Goal: Task Accomplishment & Management: Complete application form

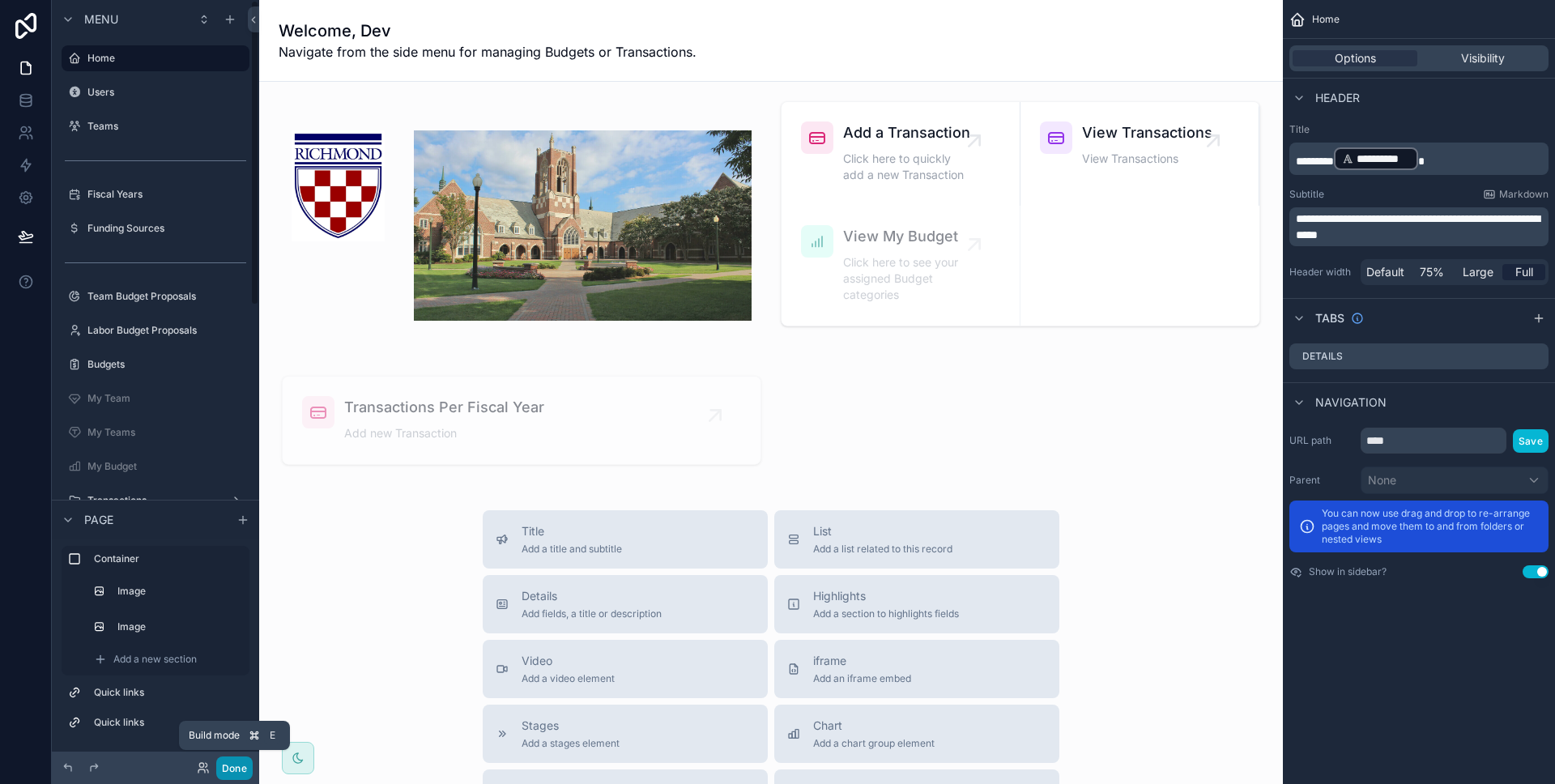
click at [229, 767] on button "Done" at bounding box center [234, 768] width 37 height 23
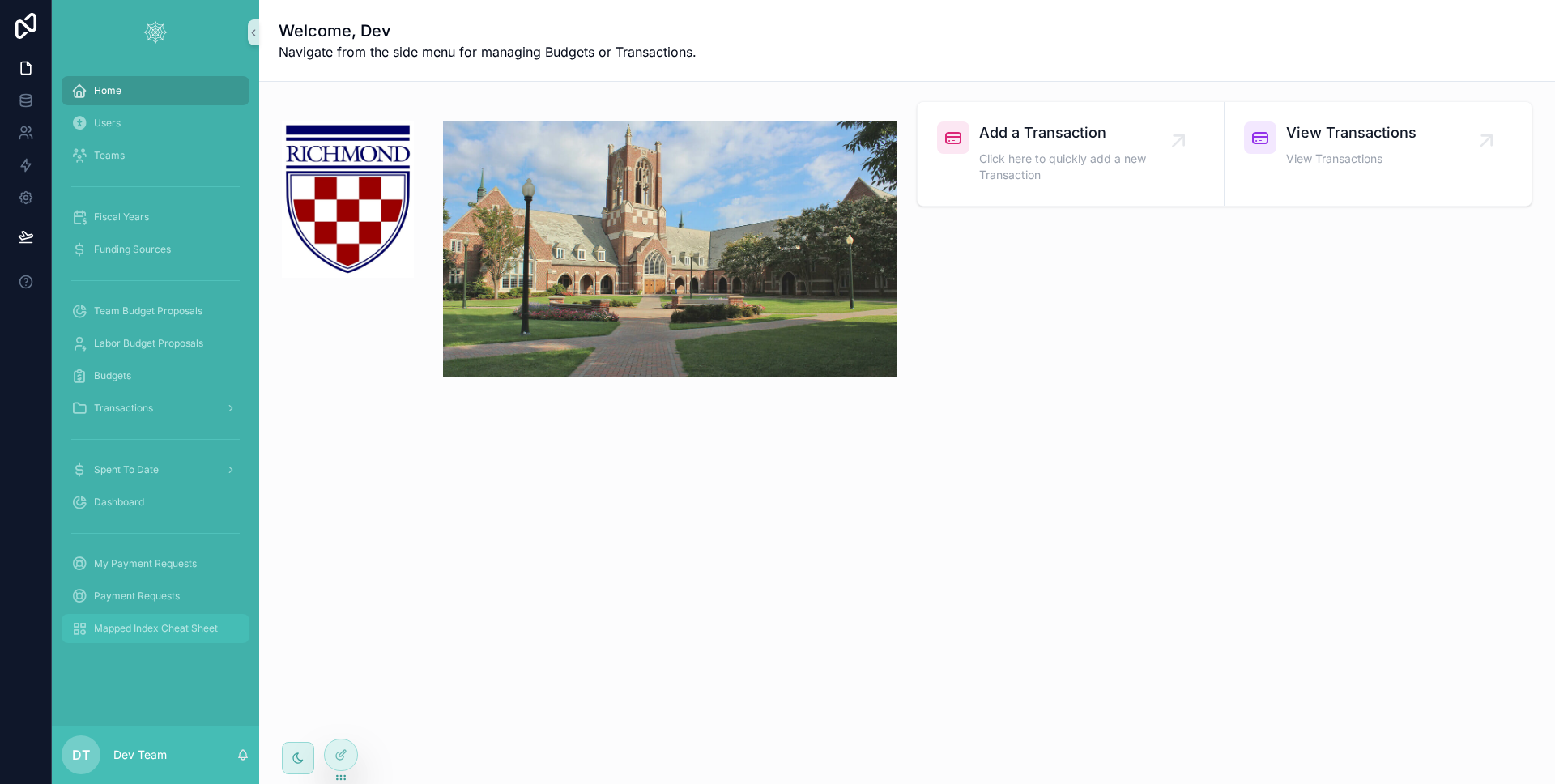
click at [151, 633] on span "Mapped Index Cheat Sheet" at bounding box center [156, 628] width 124 height 13
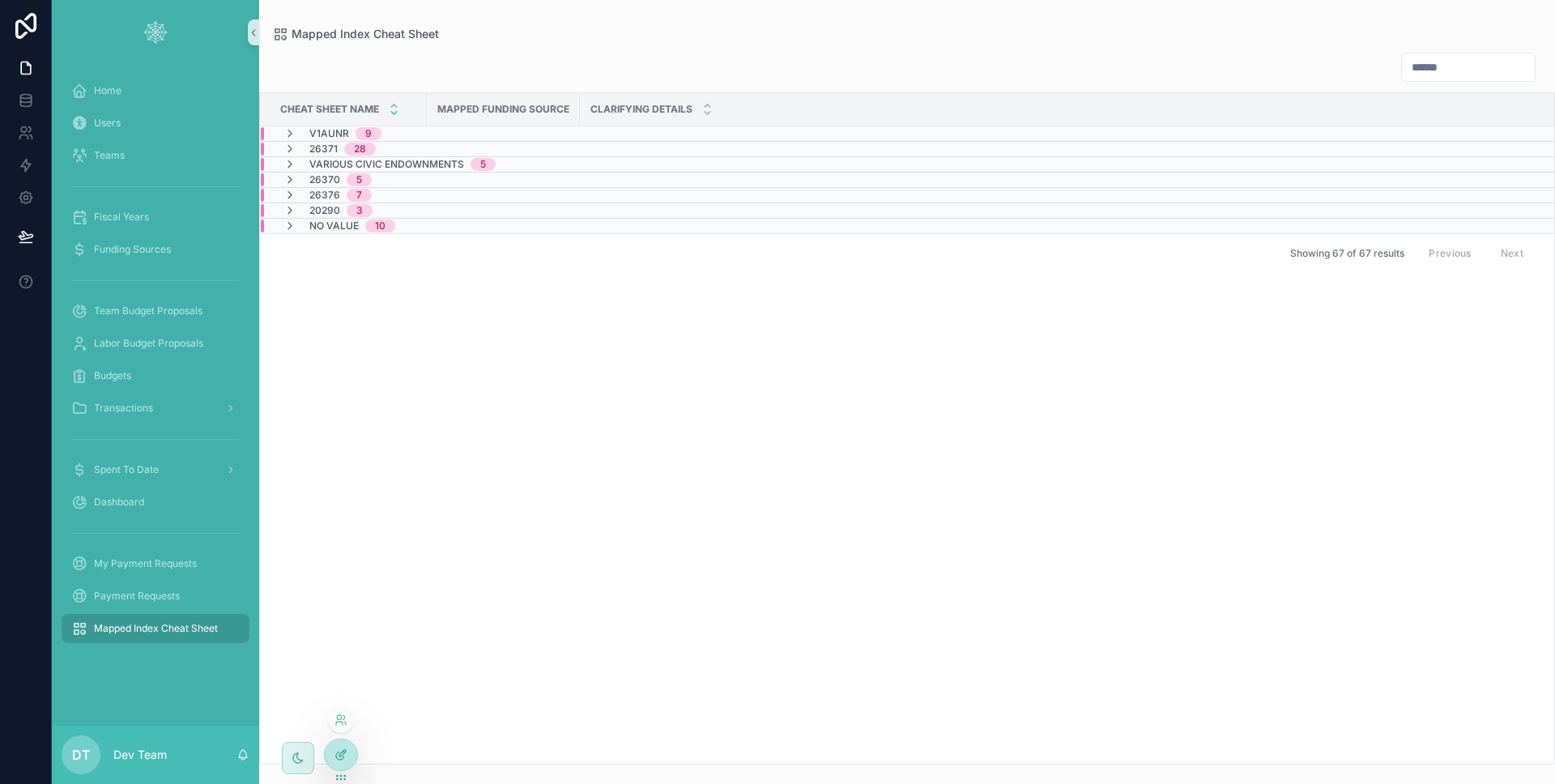
click at [353, 756] on div at bounding box center [341, 754] width 33 height 31
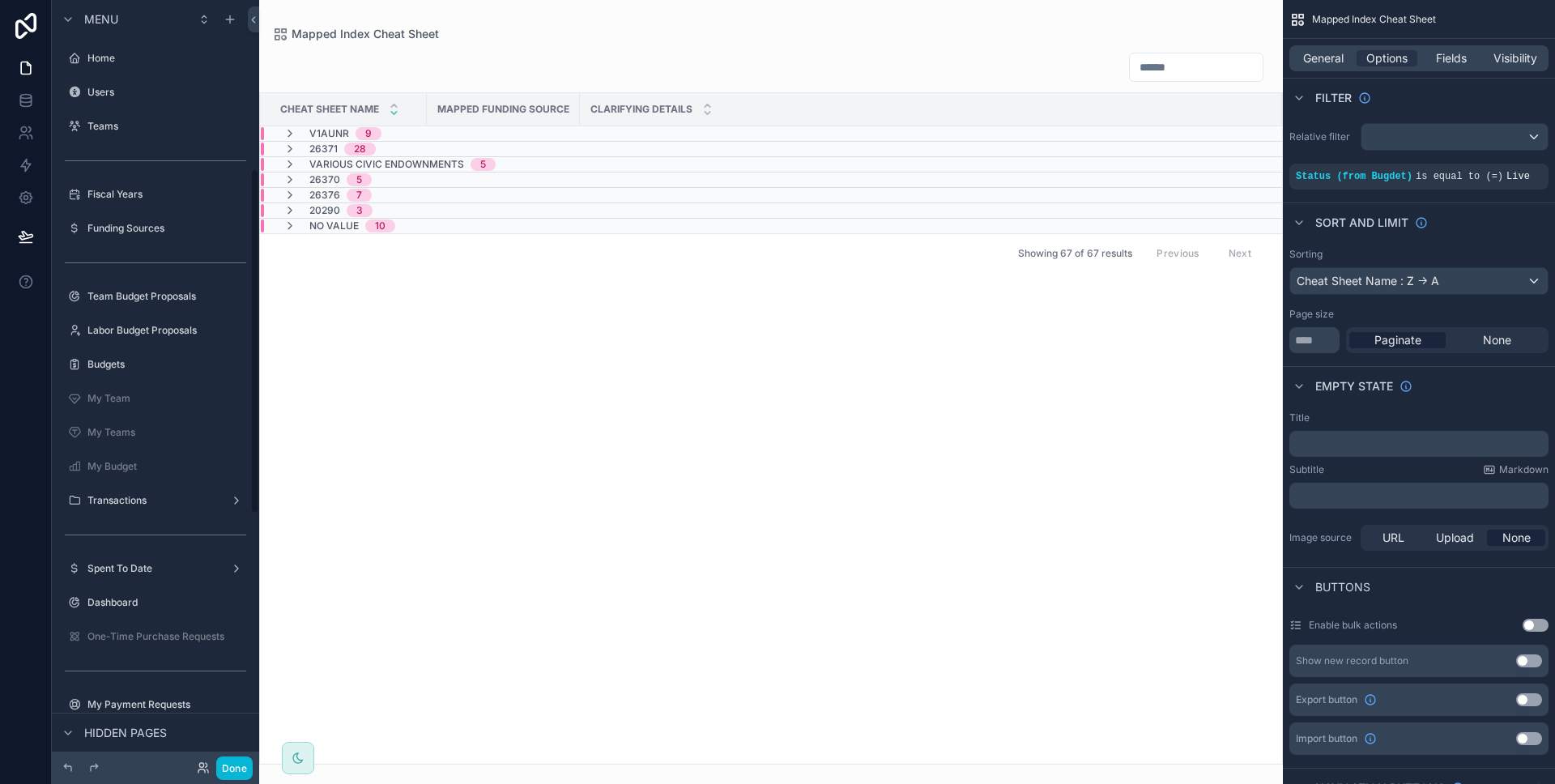
scroll to position [372, 0]
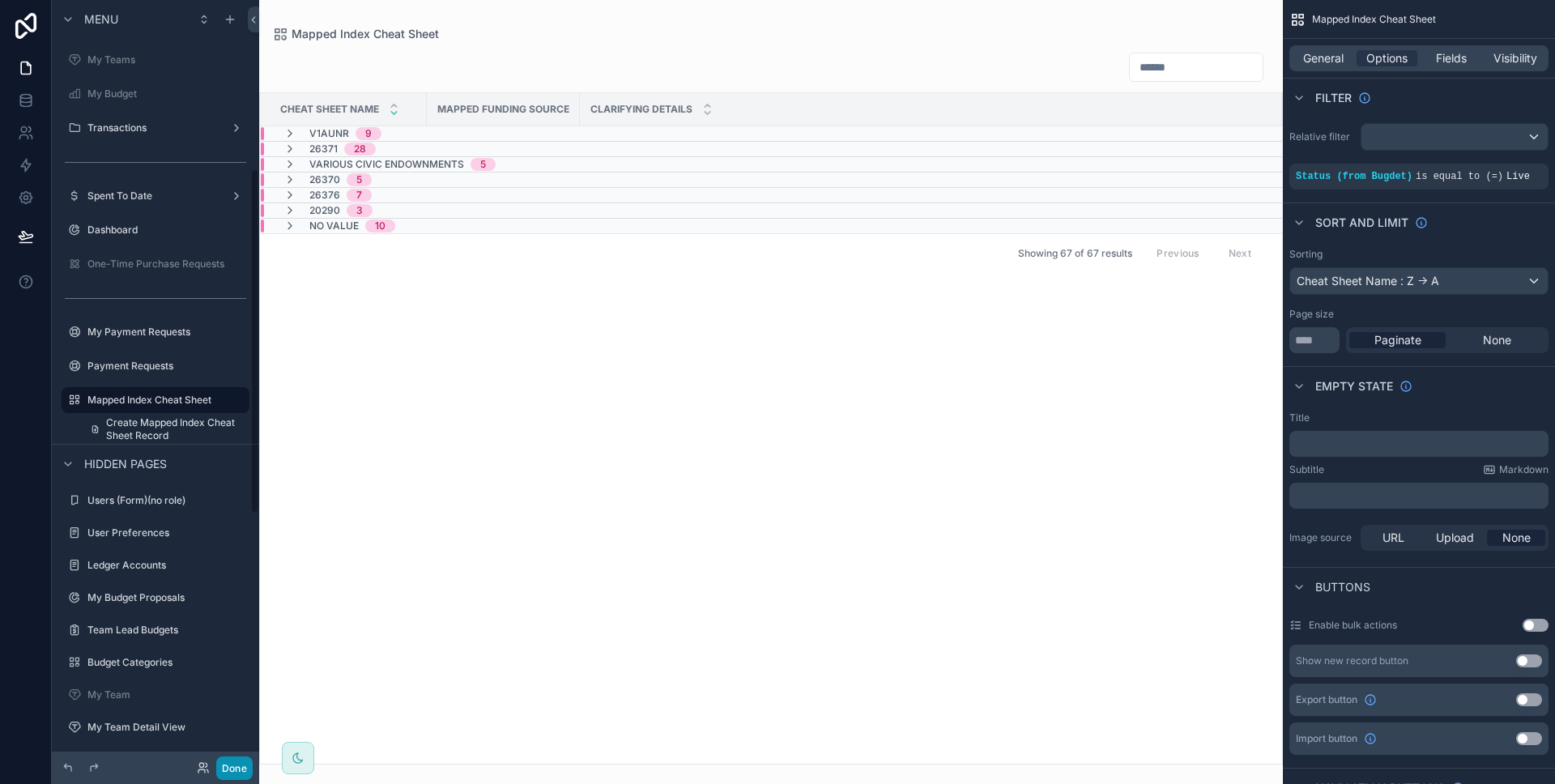
click at [235, 762] on button "Done" at bounding box center [234, 768] width 37 height 23
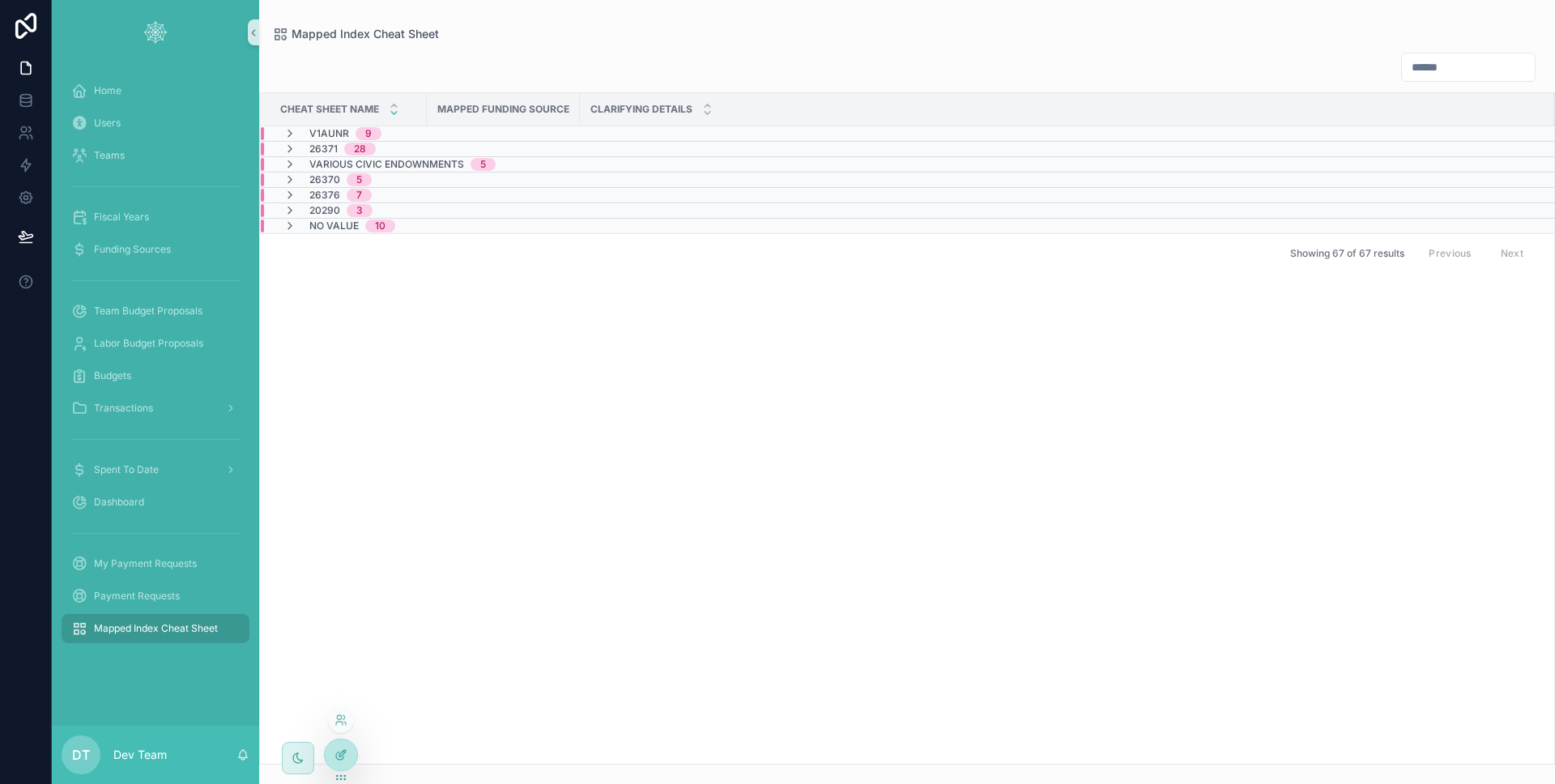
drag, startPoint x: 360, startPoint y: 743, endPoint x: 351, endPoint y: 746, distance: 9.5
click at [359, 743] on div "Cheat Sheet Name Mapped Funding Source Clarifying Details V1AUNR 9 26371 28 Var…" at bounding box center [907, 428] width 1294 height 670
click at [344, 750] on icon at bounding box center [342, 753] width 7 height 7
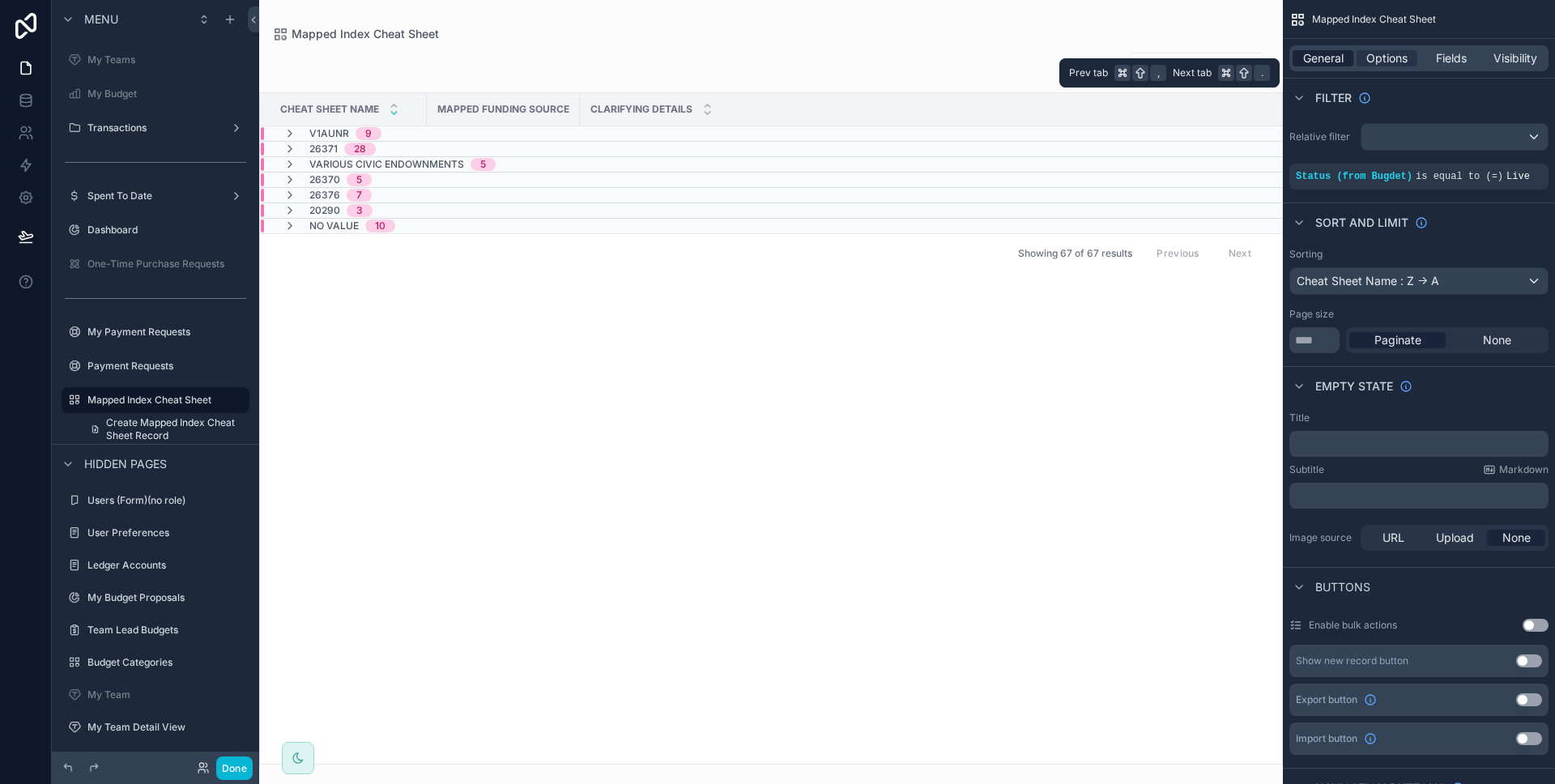
click at [1349, 59] on div "General" at bounding box center [1322, 58] width 61 height 16
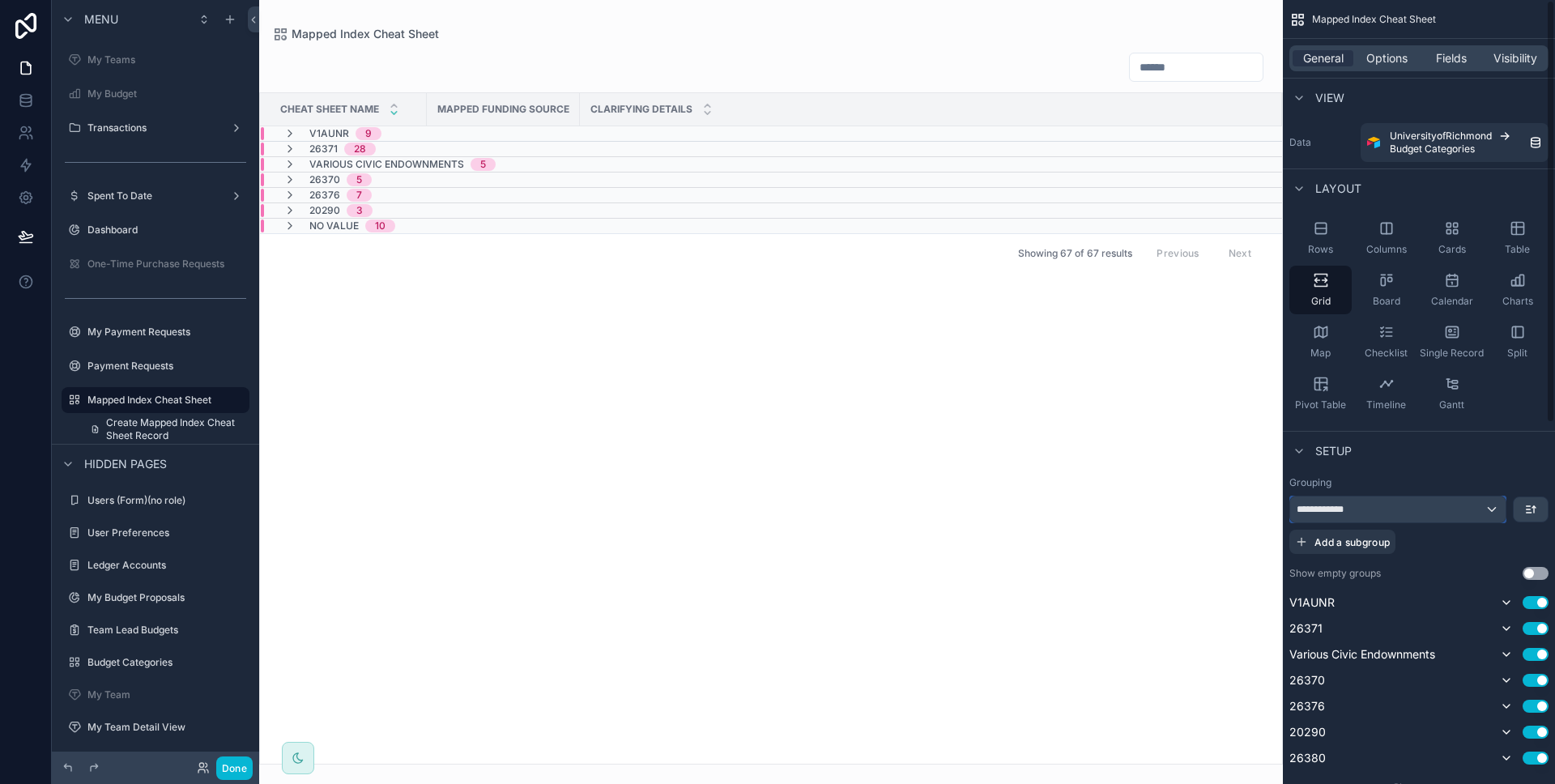
click at [1423, 519] on div "**********" at bounding box center [1397, 509] width 215 height 26
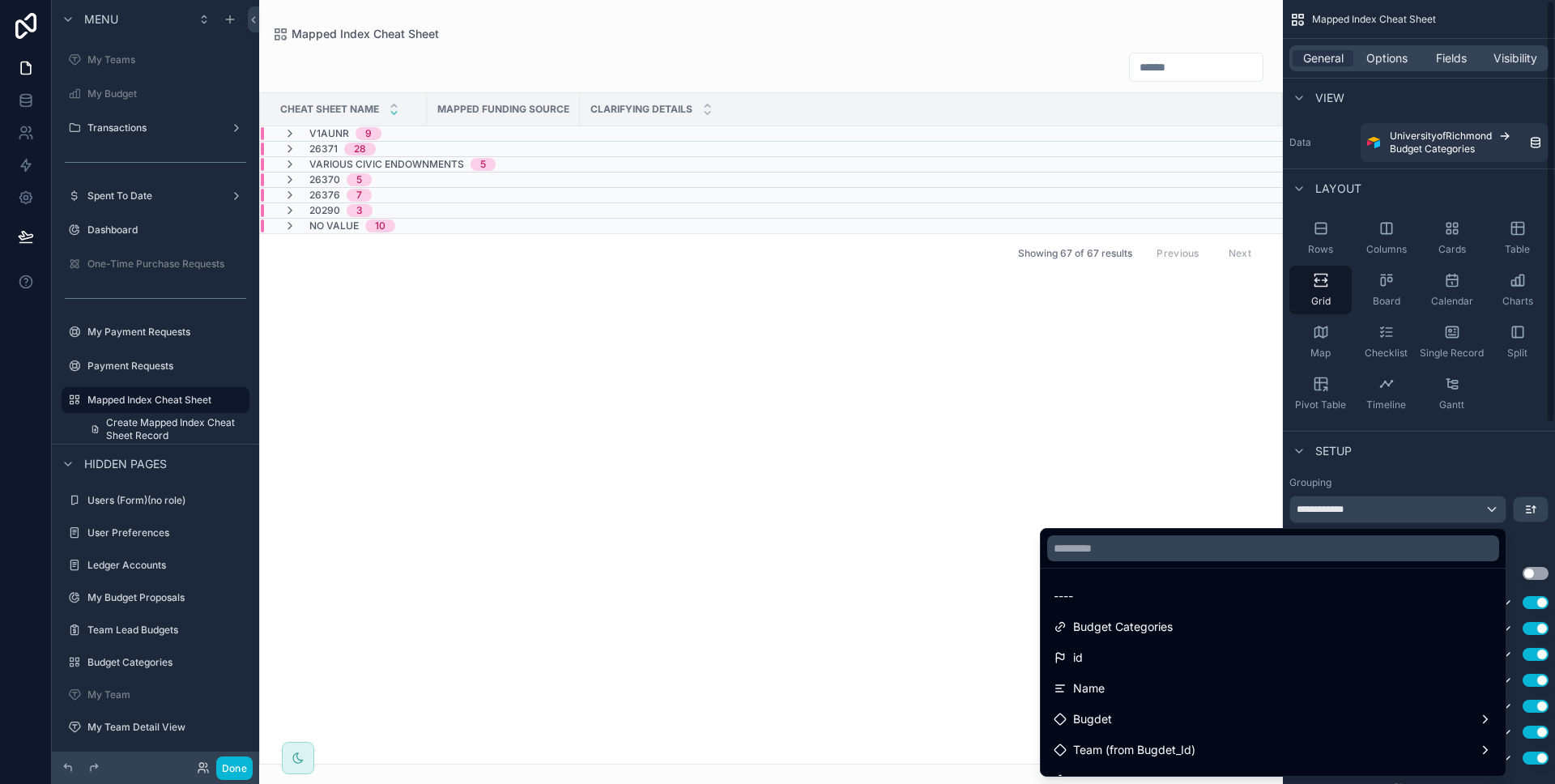
click at [1420, 511] on div "scrollable content" at bounding box center [778, 392] width 1555 height 784
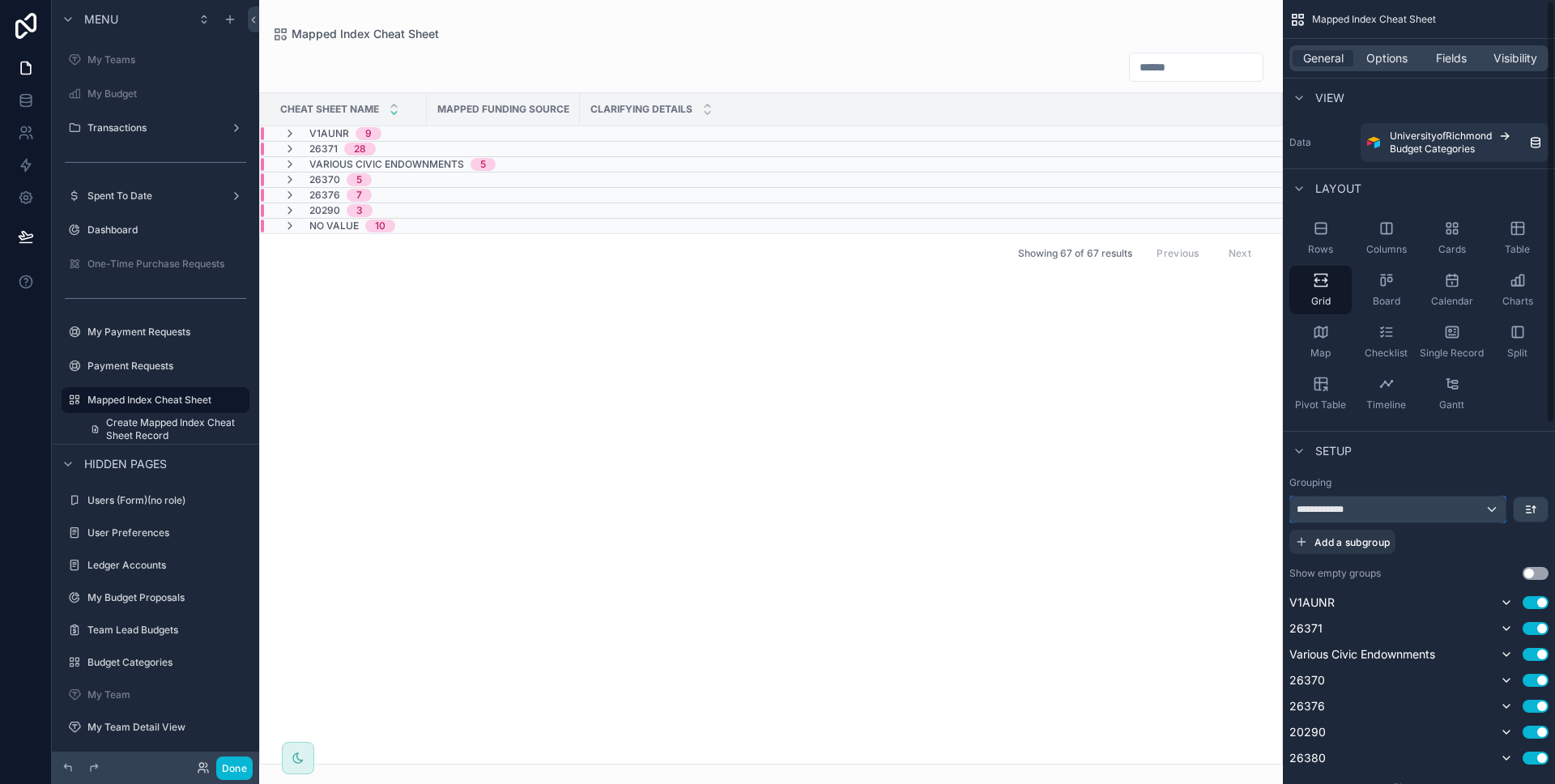
click at [1420, 511] on div "**********" at bounding box center [1397, 509] width 215 height 26
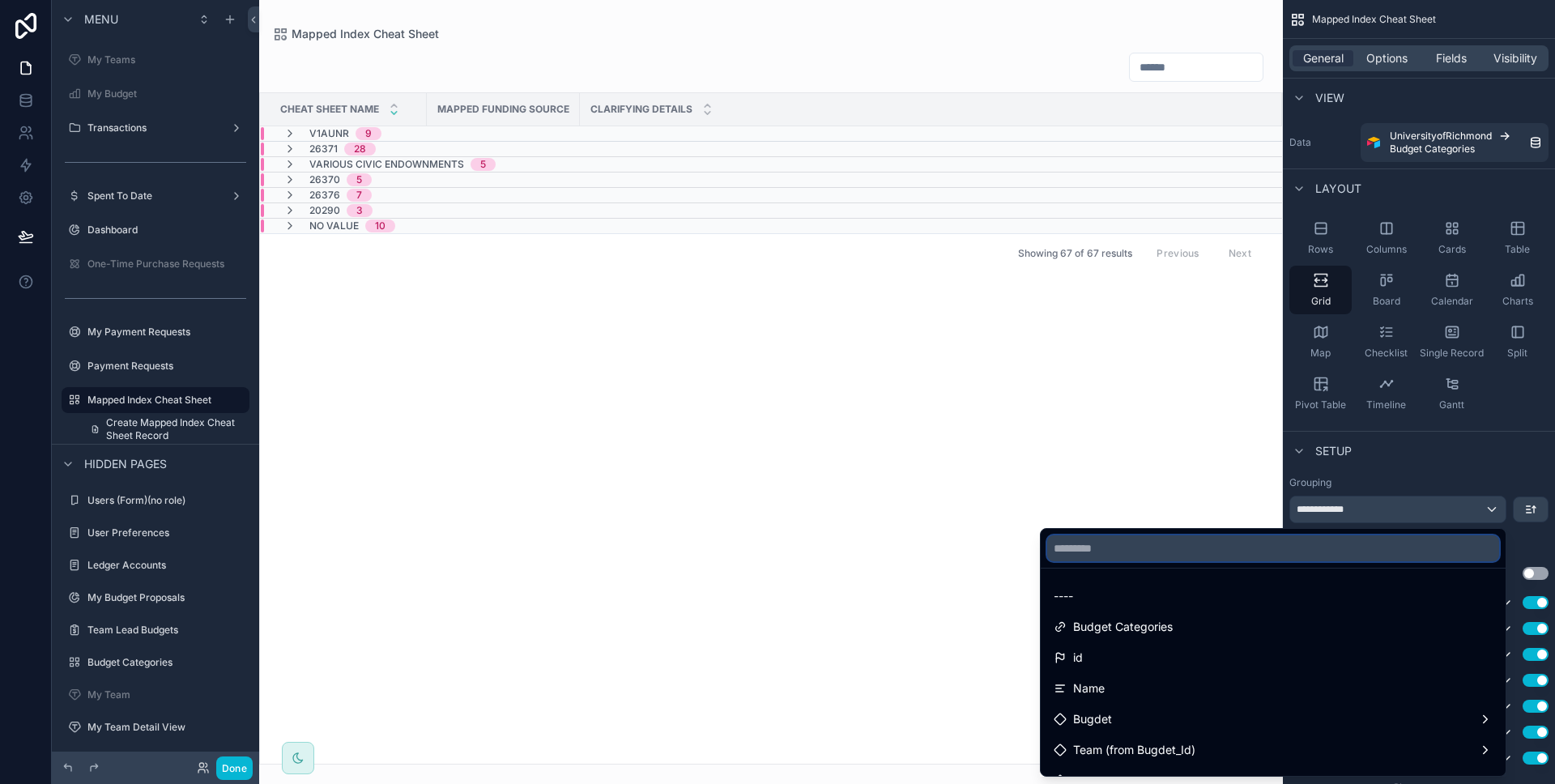
click at [1338, 557] on input "text" at bounding box center [1273, 548] width 452 height 26
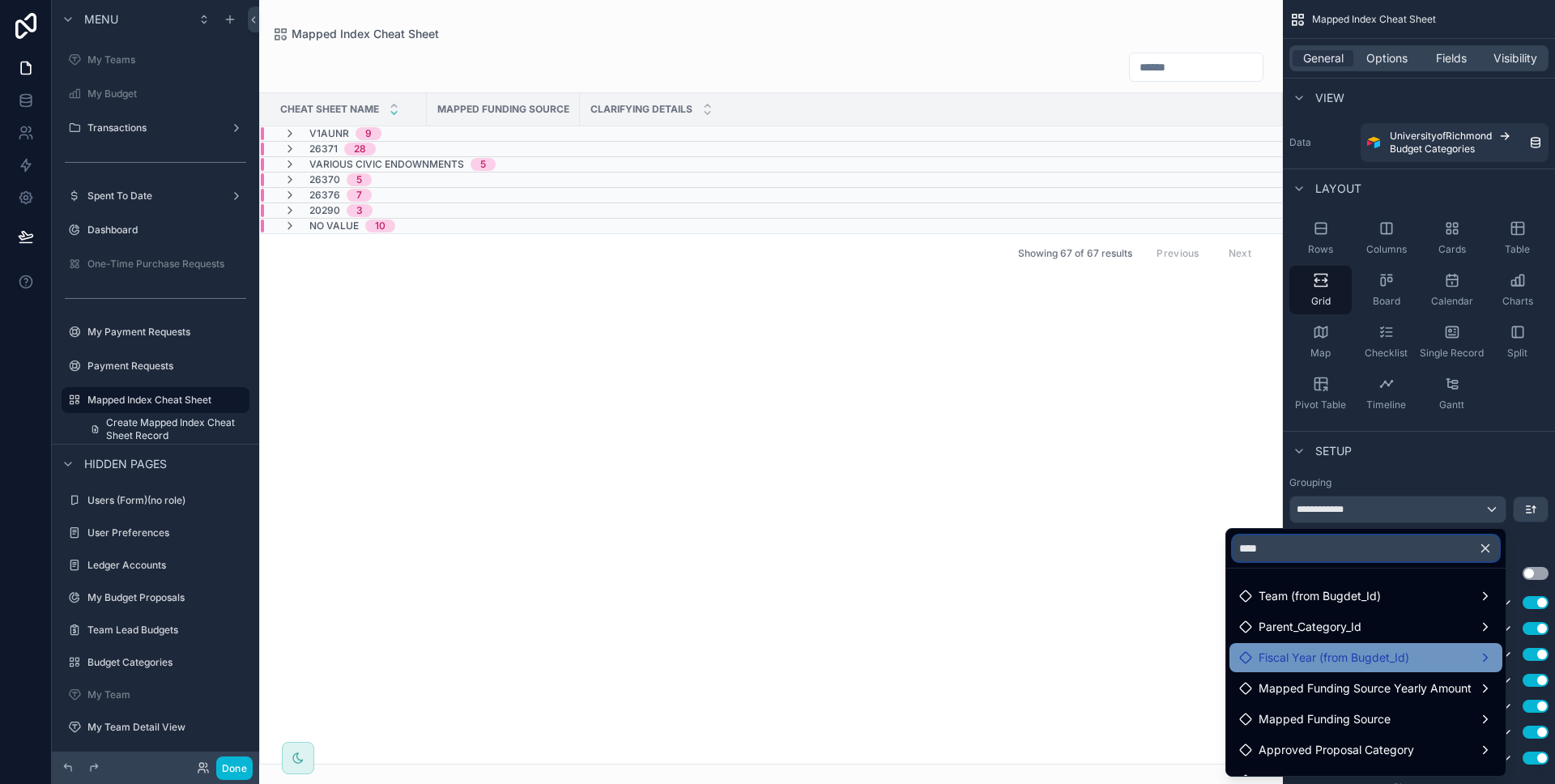
scroll to position [23, 0]
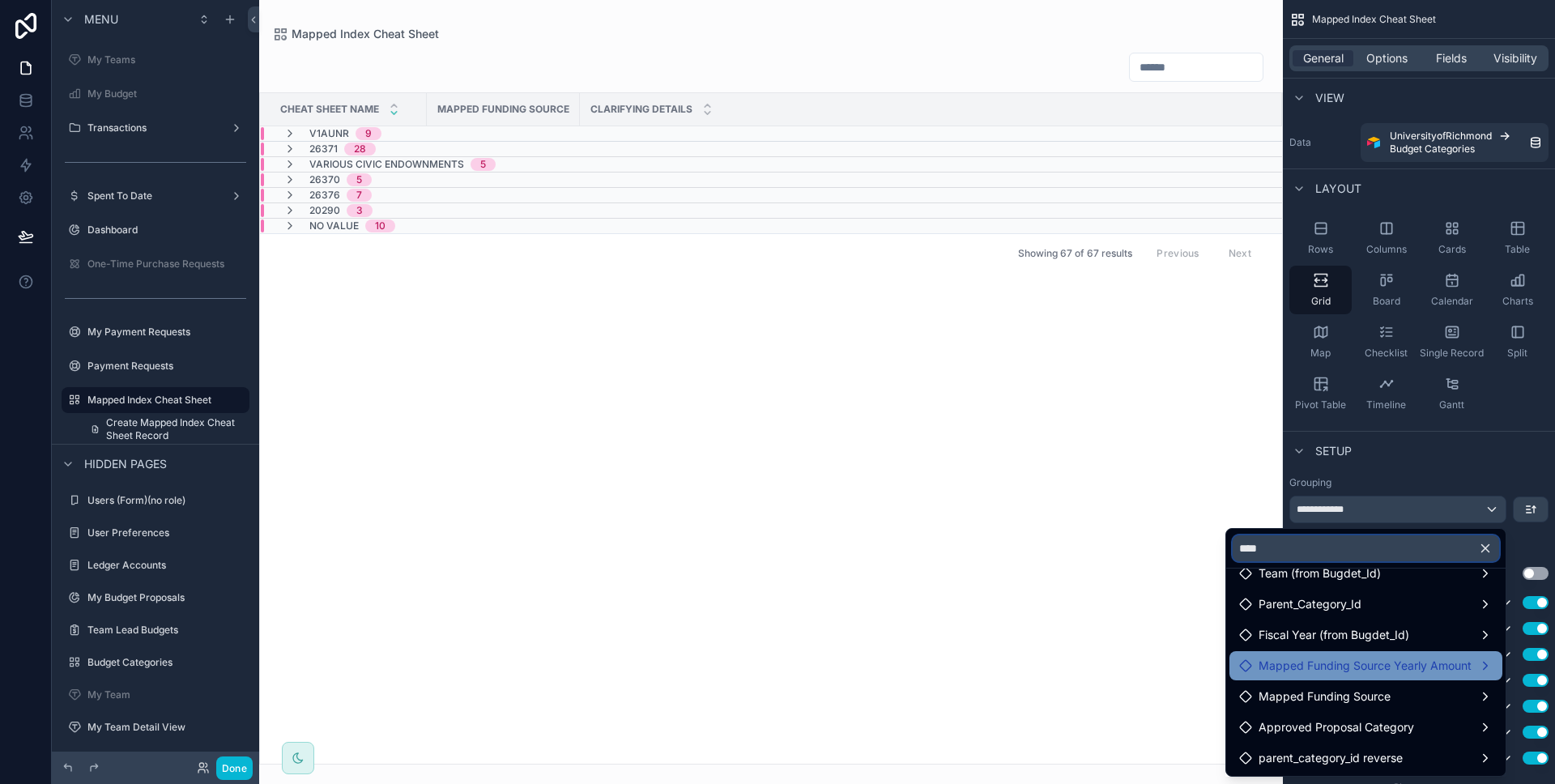
type input "****"
click at [1399, 674] on span "Mapped Funding Source Yearly Amount" at bounding box center [1365, 665] width 213 height 19
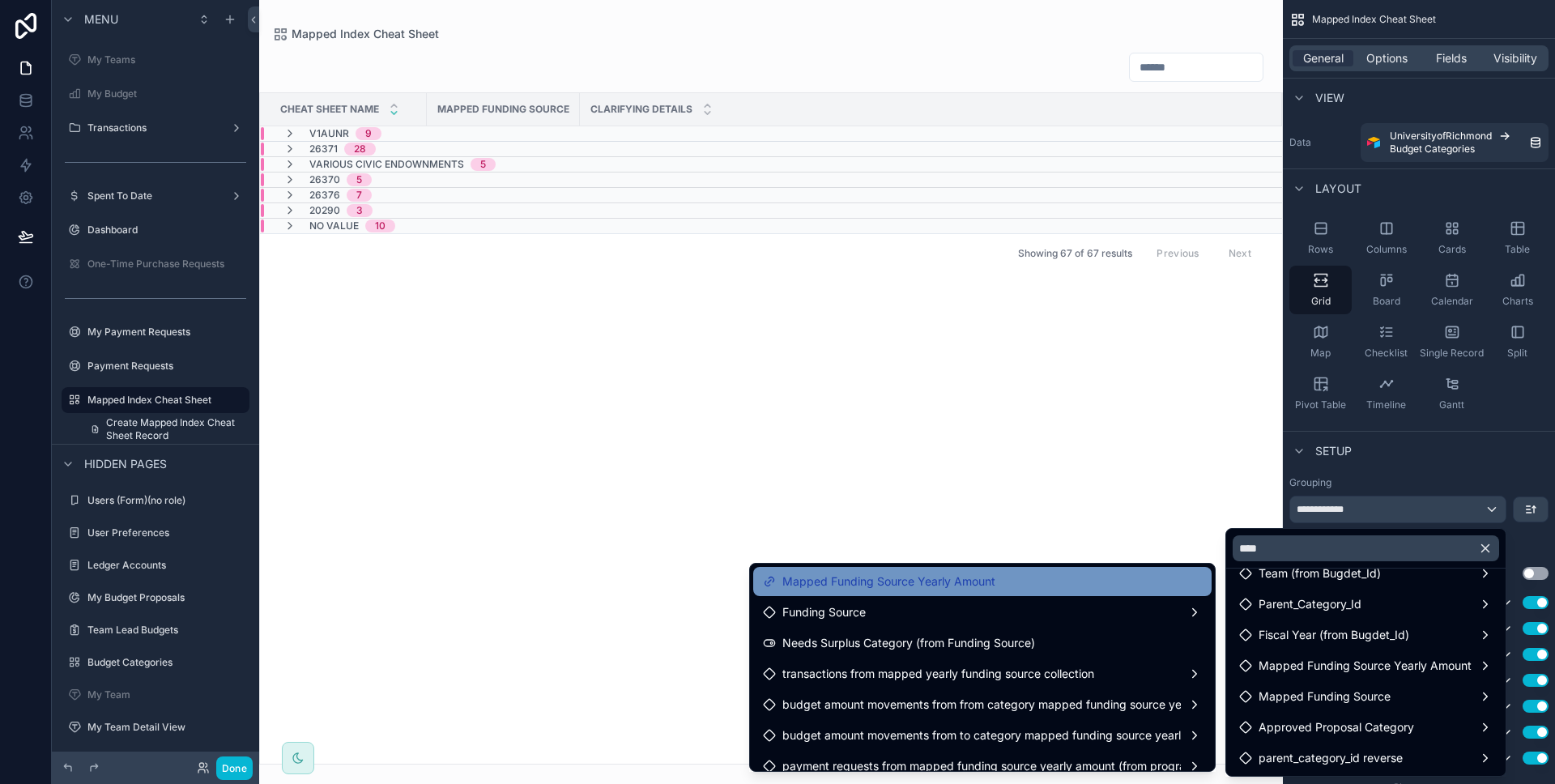
click at [1123, 590] on div "Mapped Funding Source Yearly Amount" at bounding box center [983, 581] width 439 height 19
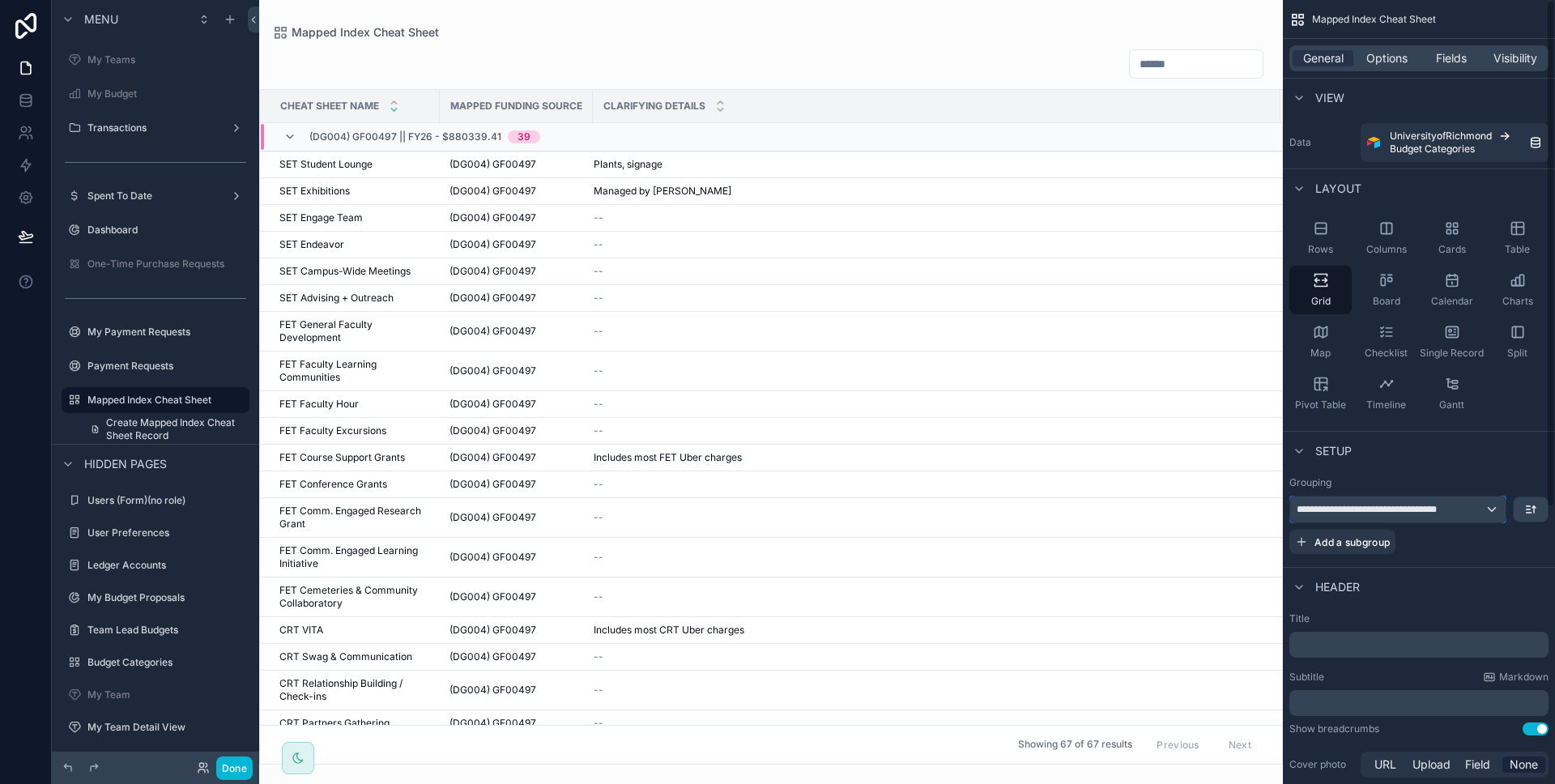
click at [1442, 513] on span "**********" at bounding box center [1388, 509] width 182 height 13
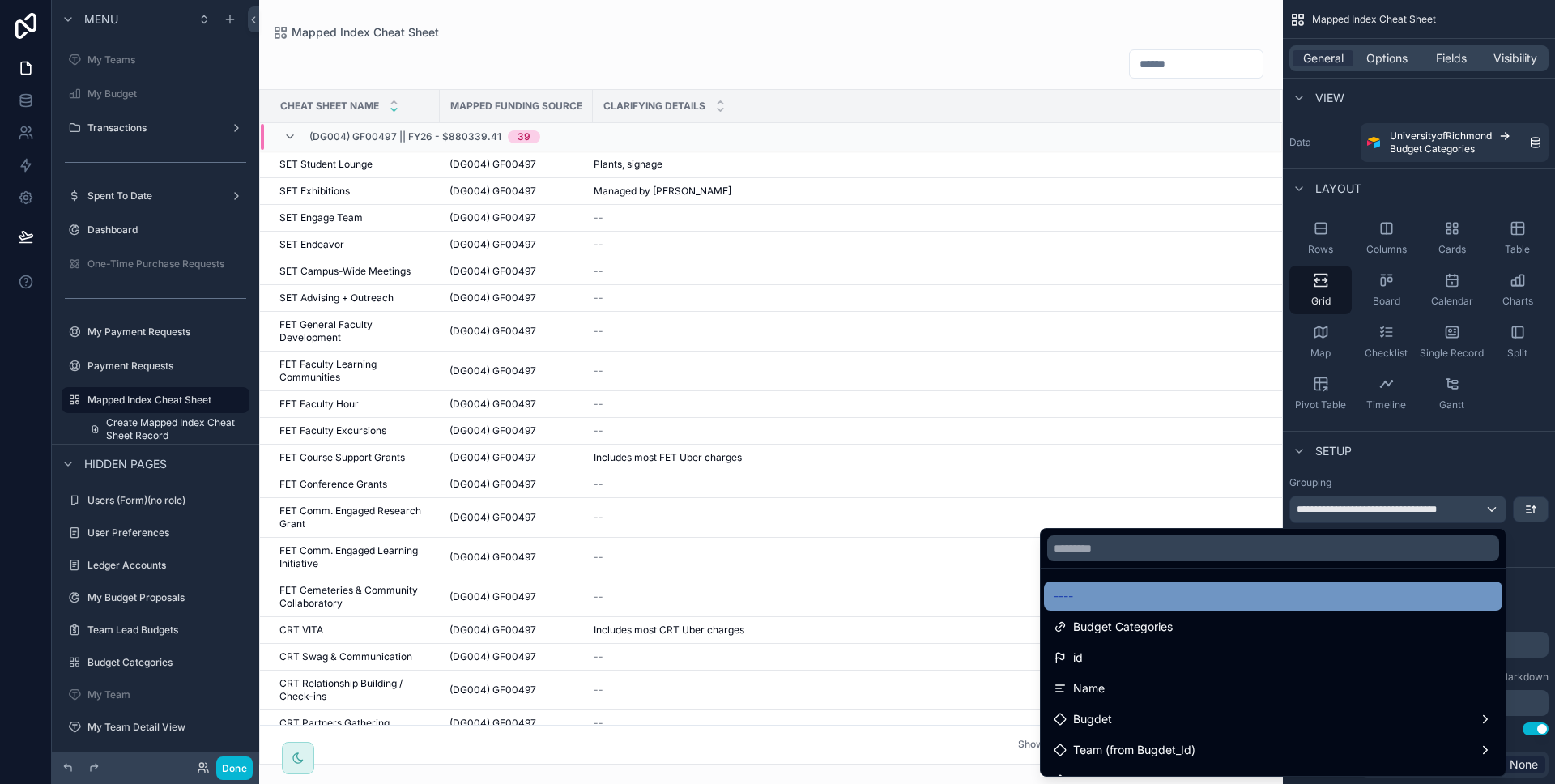
click at [1316, 582] on div "----" at bounding box center [1273, 596] width 459 height 29
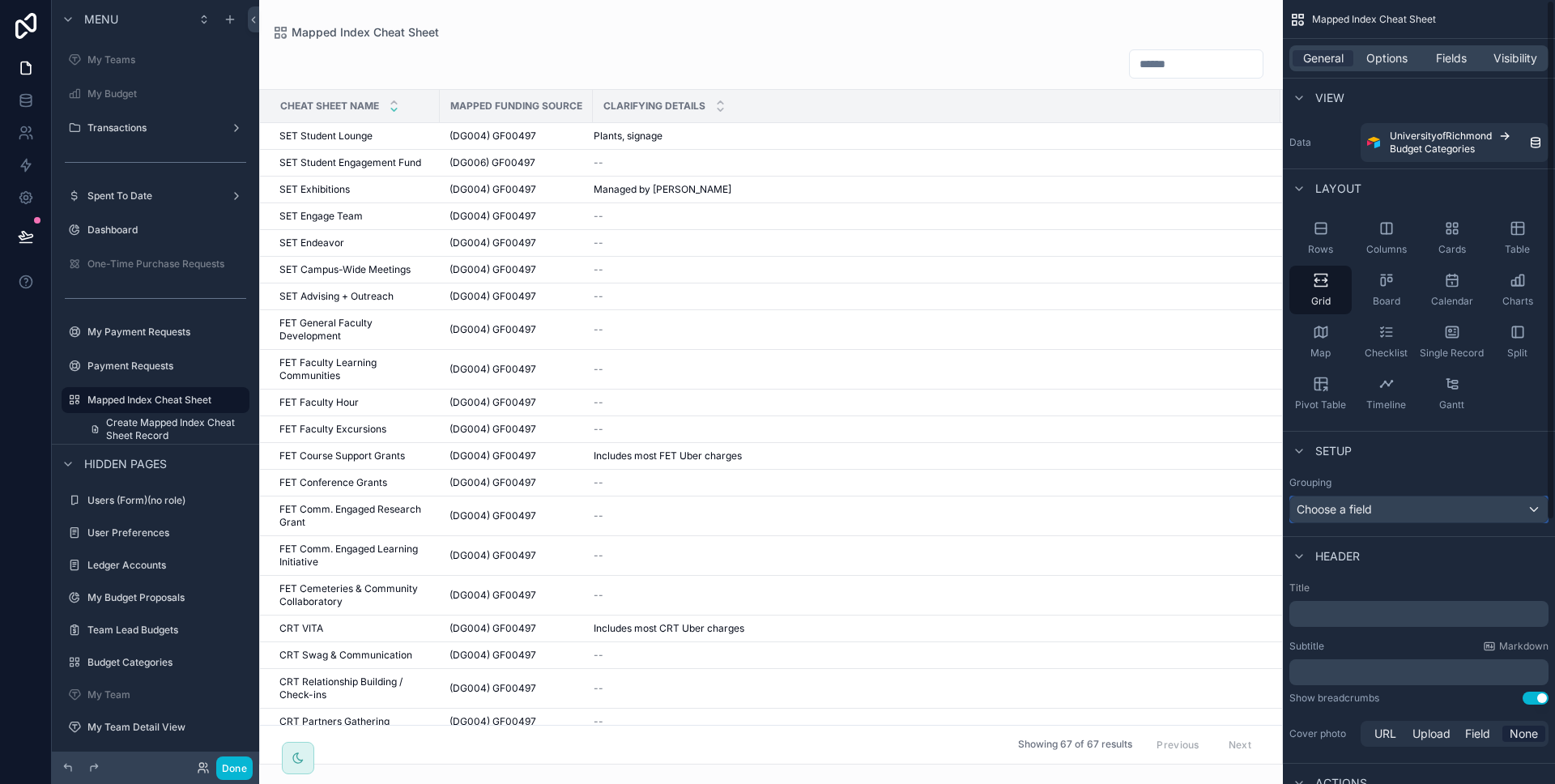
click at [1414, 513] on div "Choose a field" at bounding box center [1419, 509] width 258 height 26
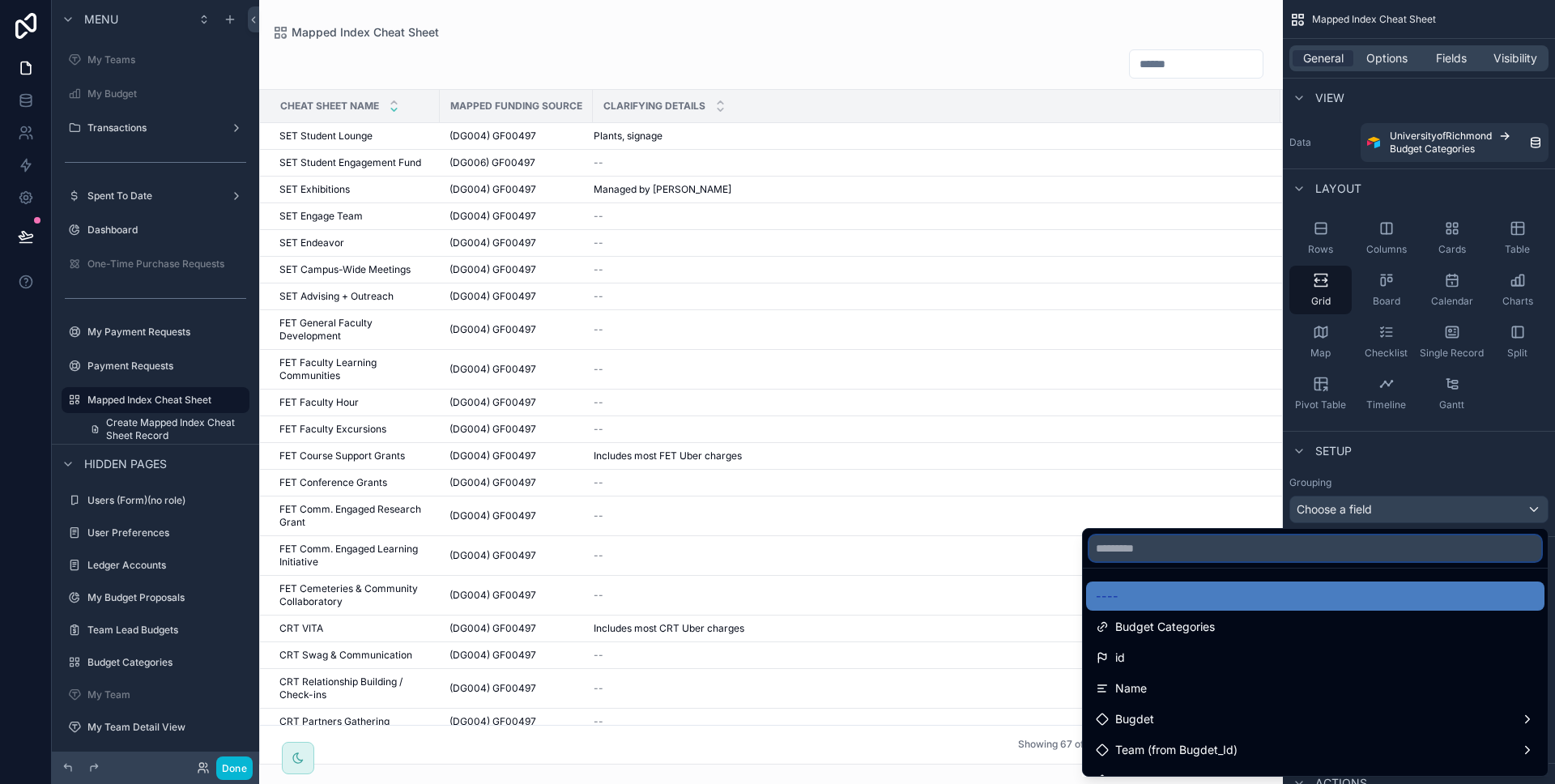
click at [1340, 544] on input "text" at bounding box center [1315, 548] width 452 height 26
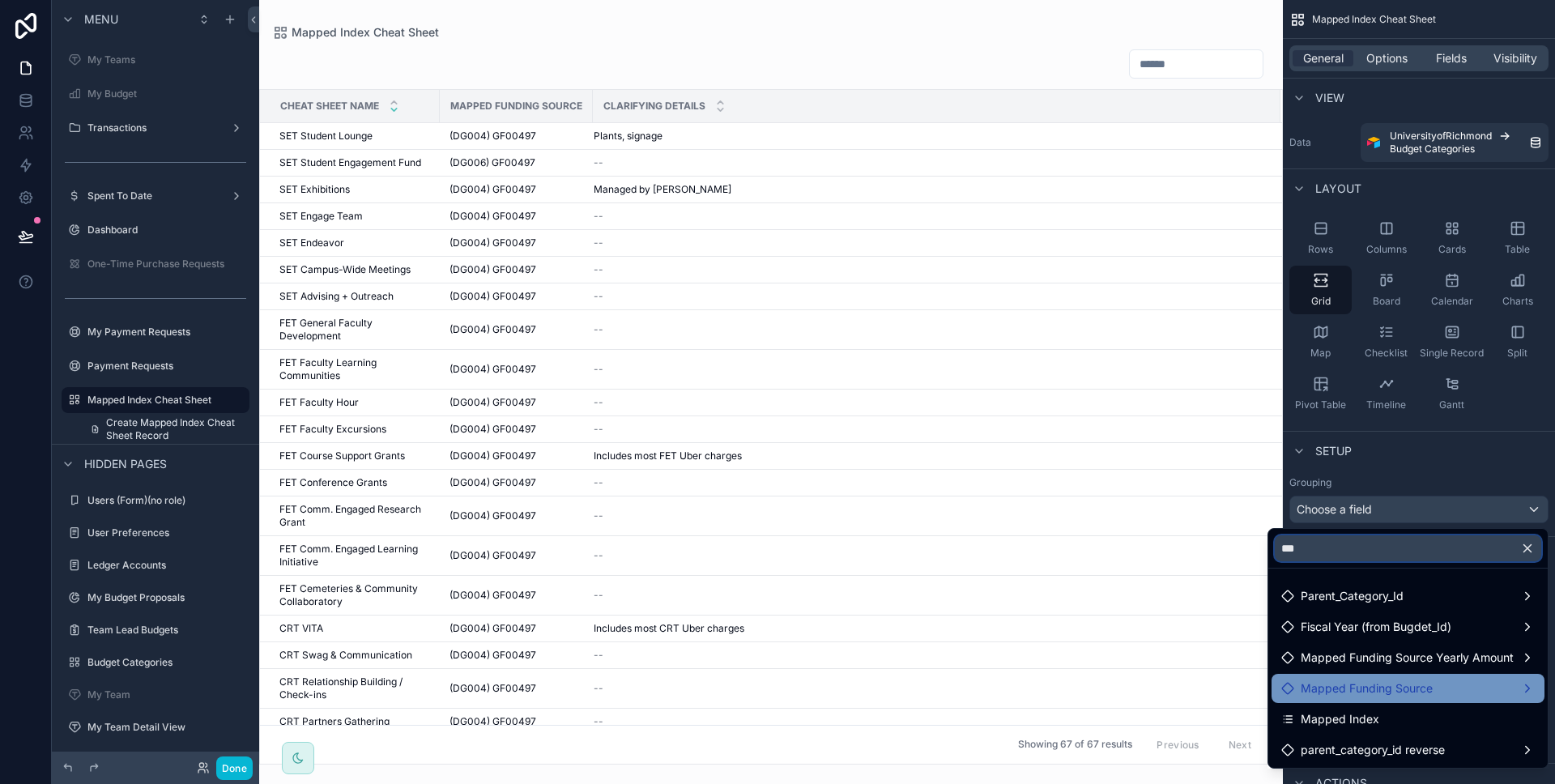
type input "***"
click at [1422, 677] on div "Mapped Funding Source" at bounding box center [1408, 688] width 273 height 29
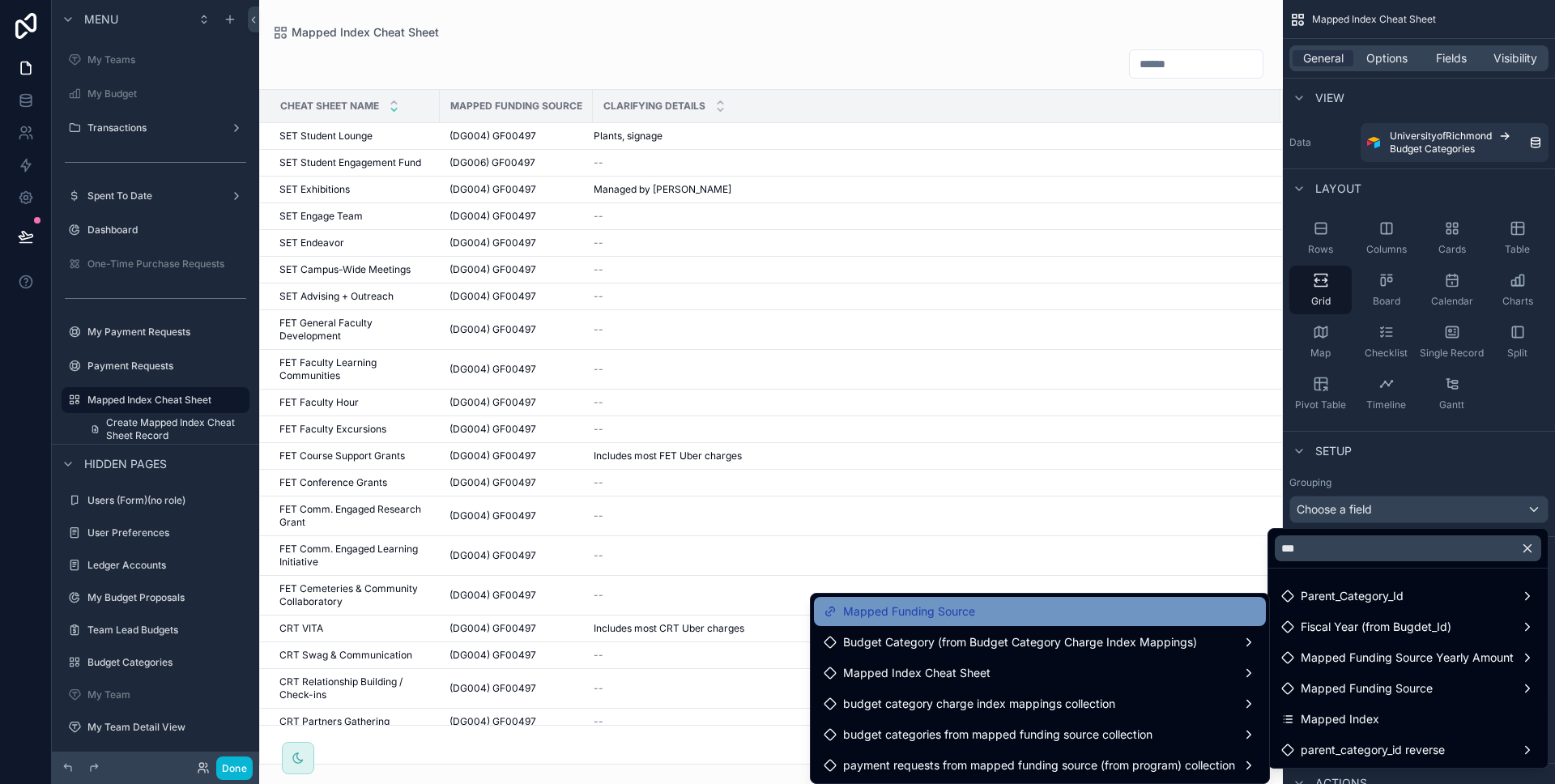
click at [1177, 615] on div "Mapped Funding Source" at bounding box center [1039, 611] width 433 height 19
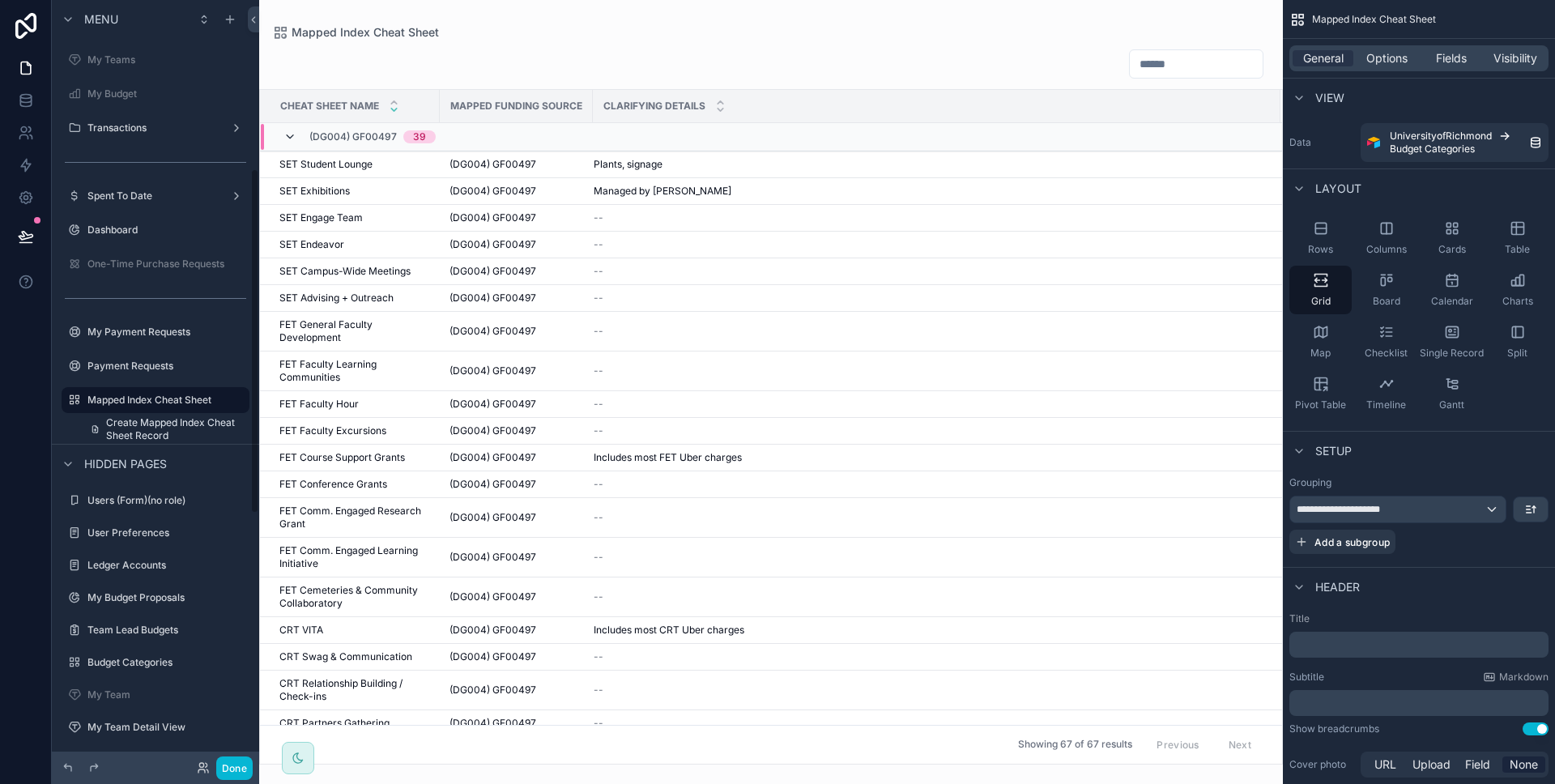
click at [290, 132] on icon at bounding box center [290, 136] width 13 height 13
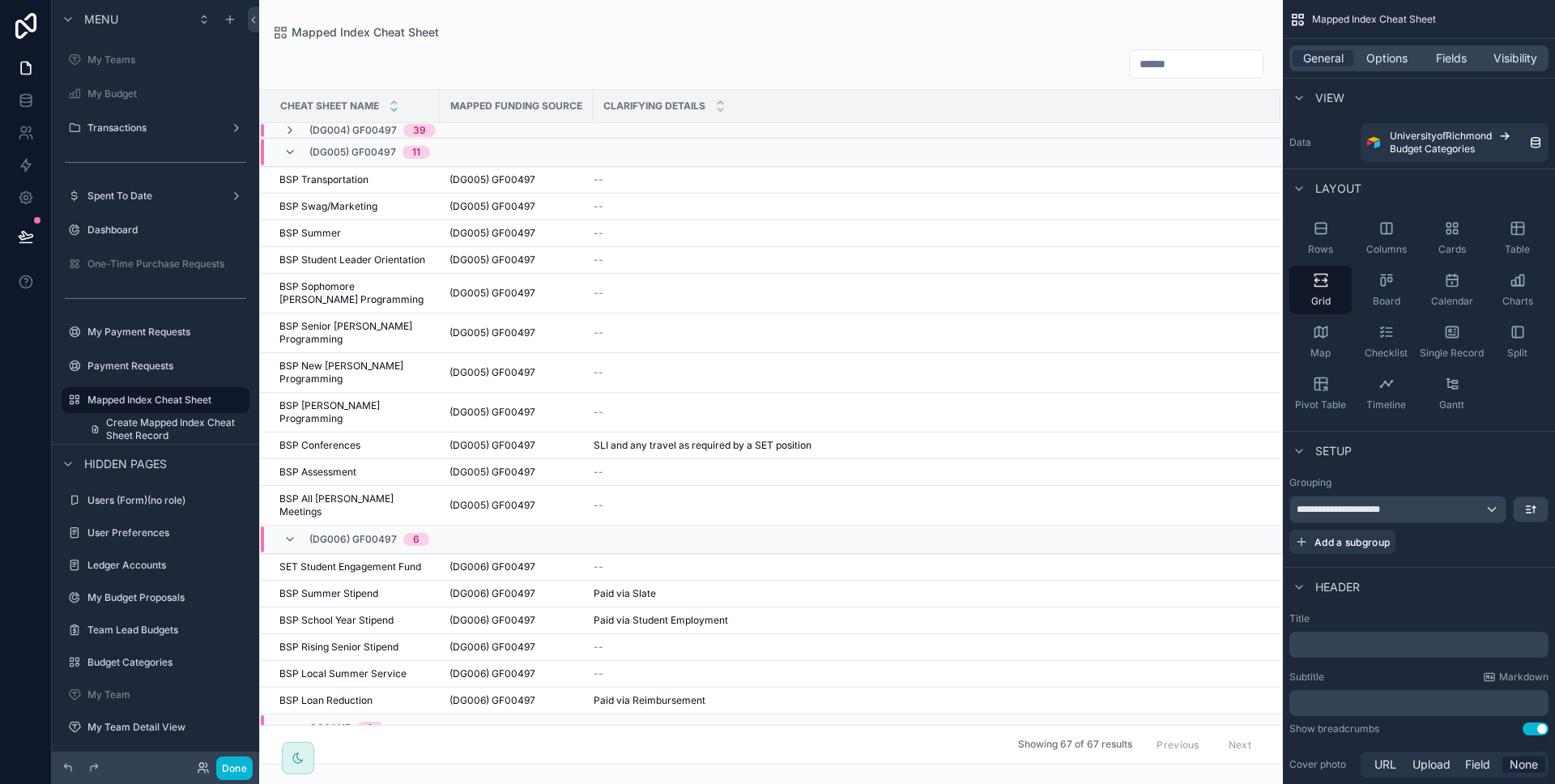
click at [294, 144] on div "(DG005) GF00497 11" at bounding box center [357, 151] width 146 height 26
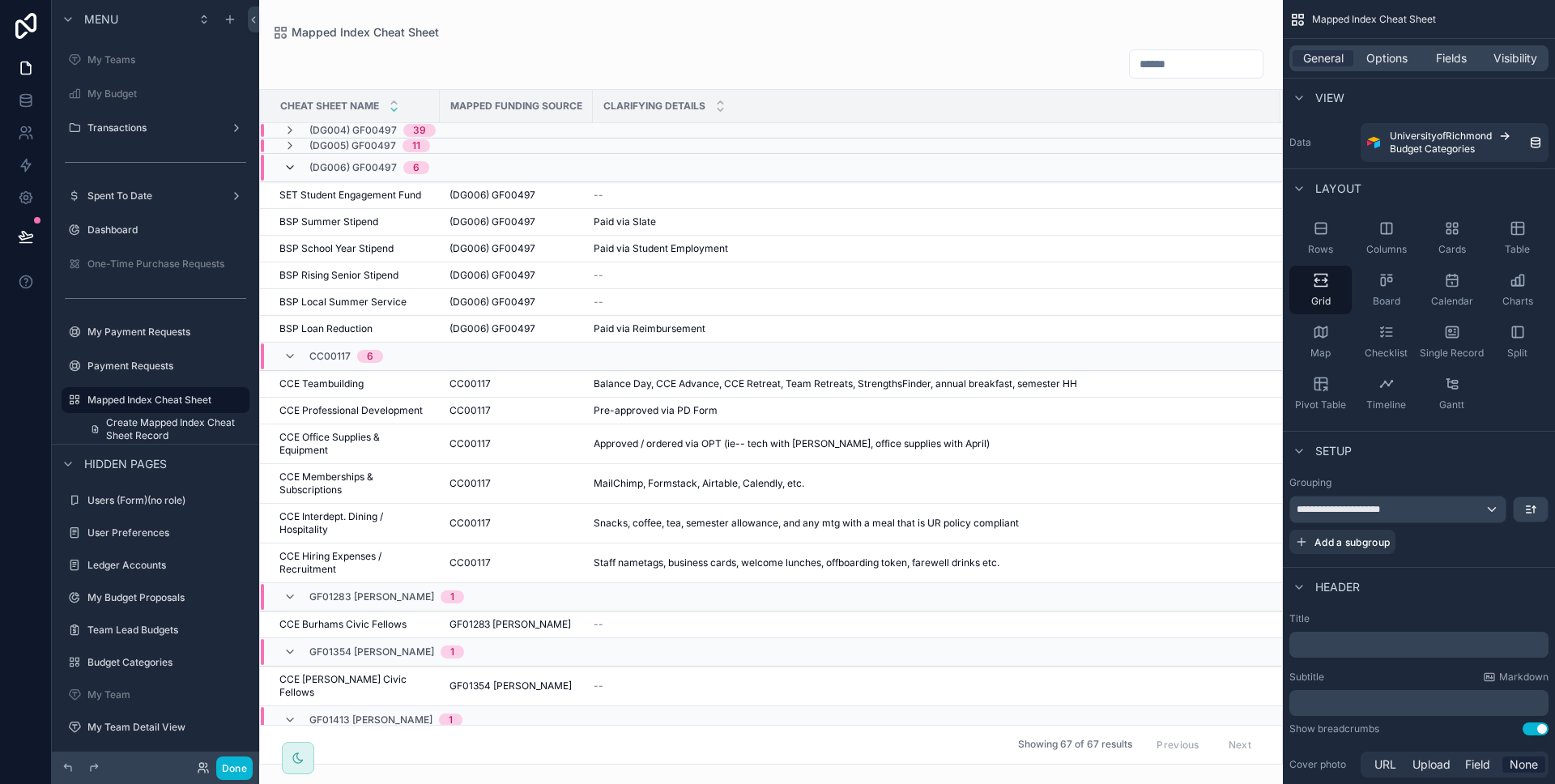
click at [290, 172] on icon at bounding box center [290, 167] width 13 height 13
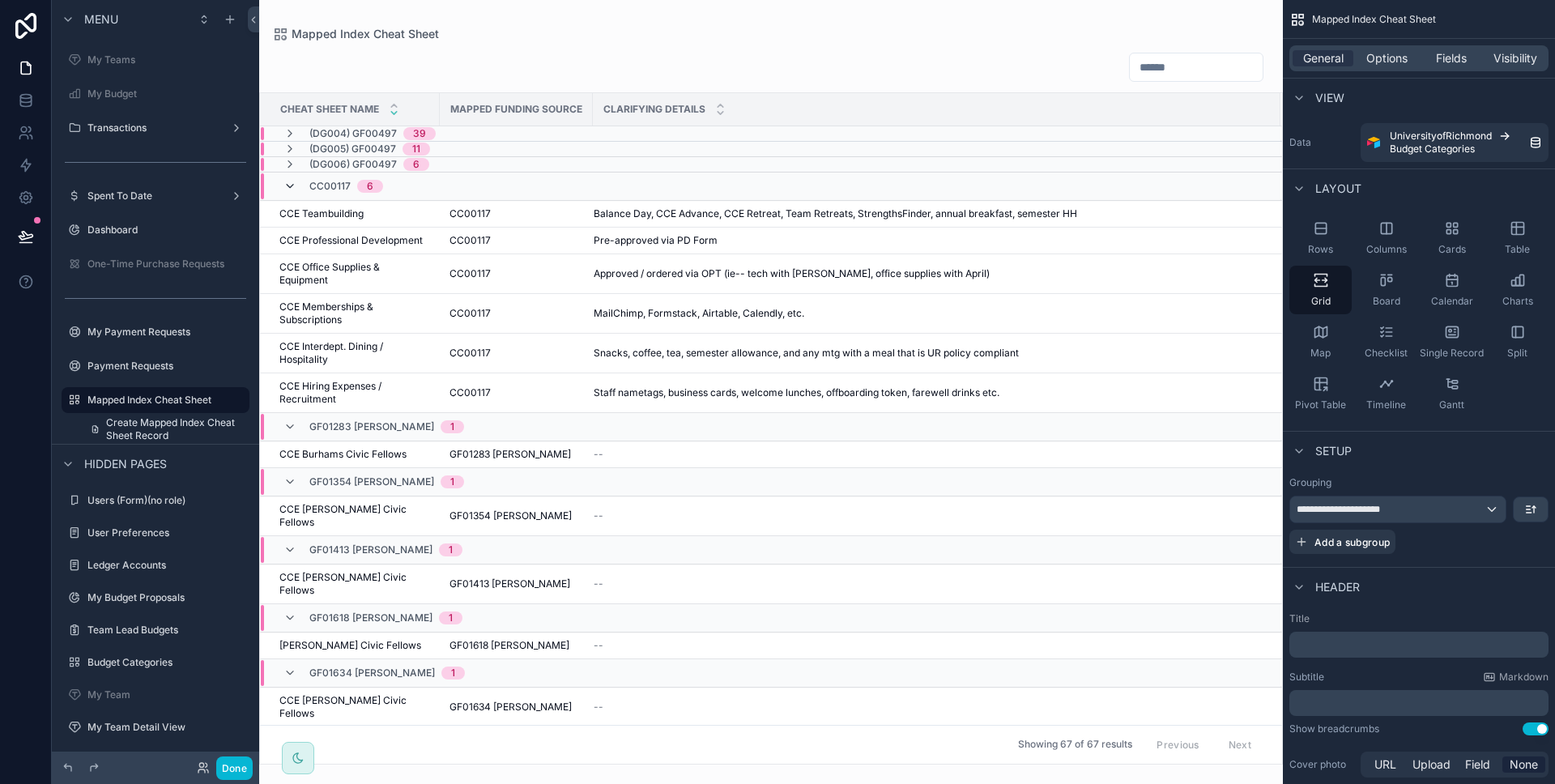
click at [292, 181] on icon at bounding box center [290, 186] width 13 height 13
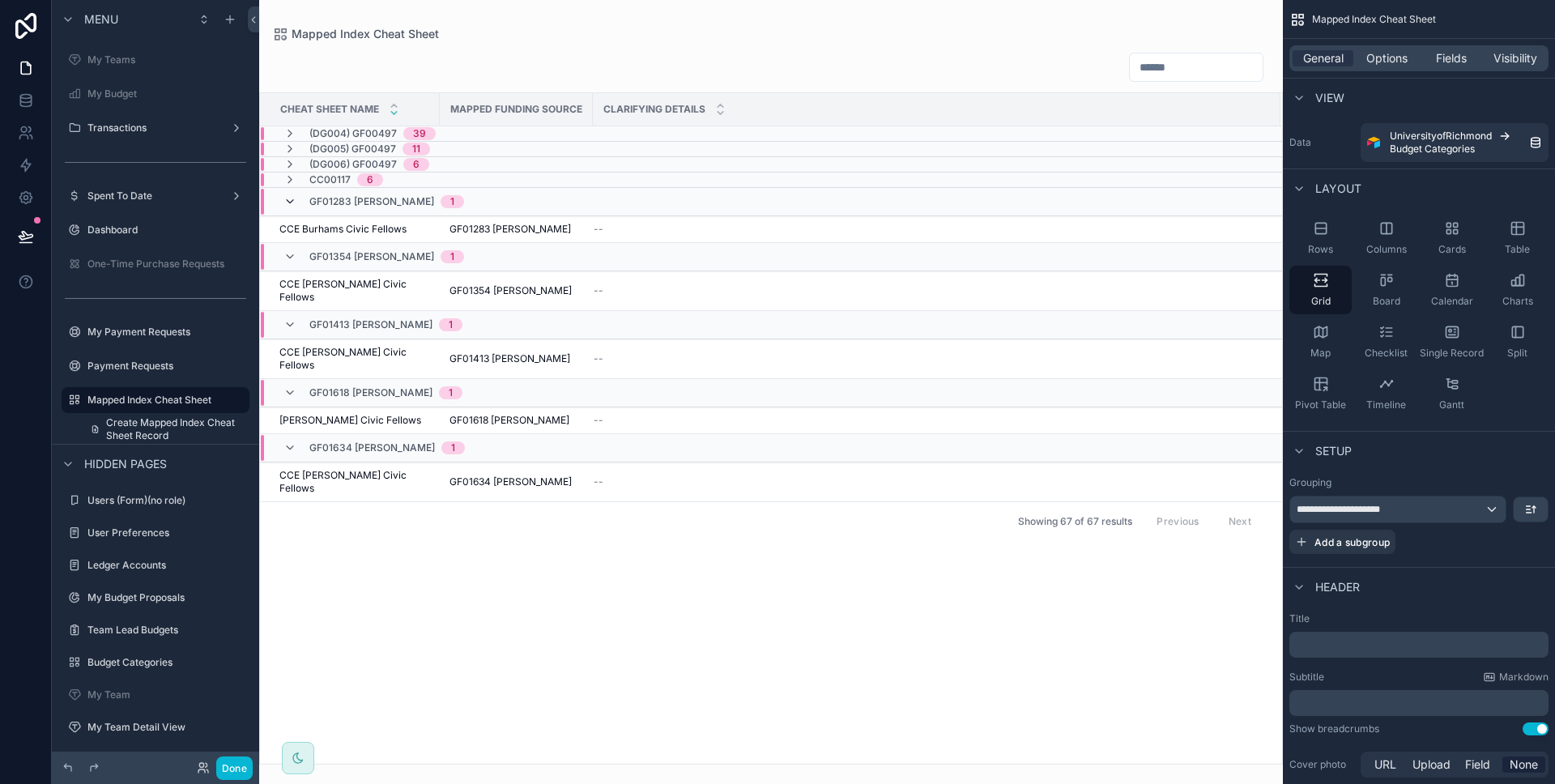
click at [291, 195] on icon at bounding box center [290, 201] width 13 height 13
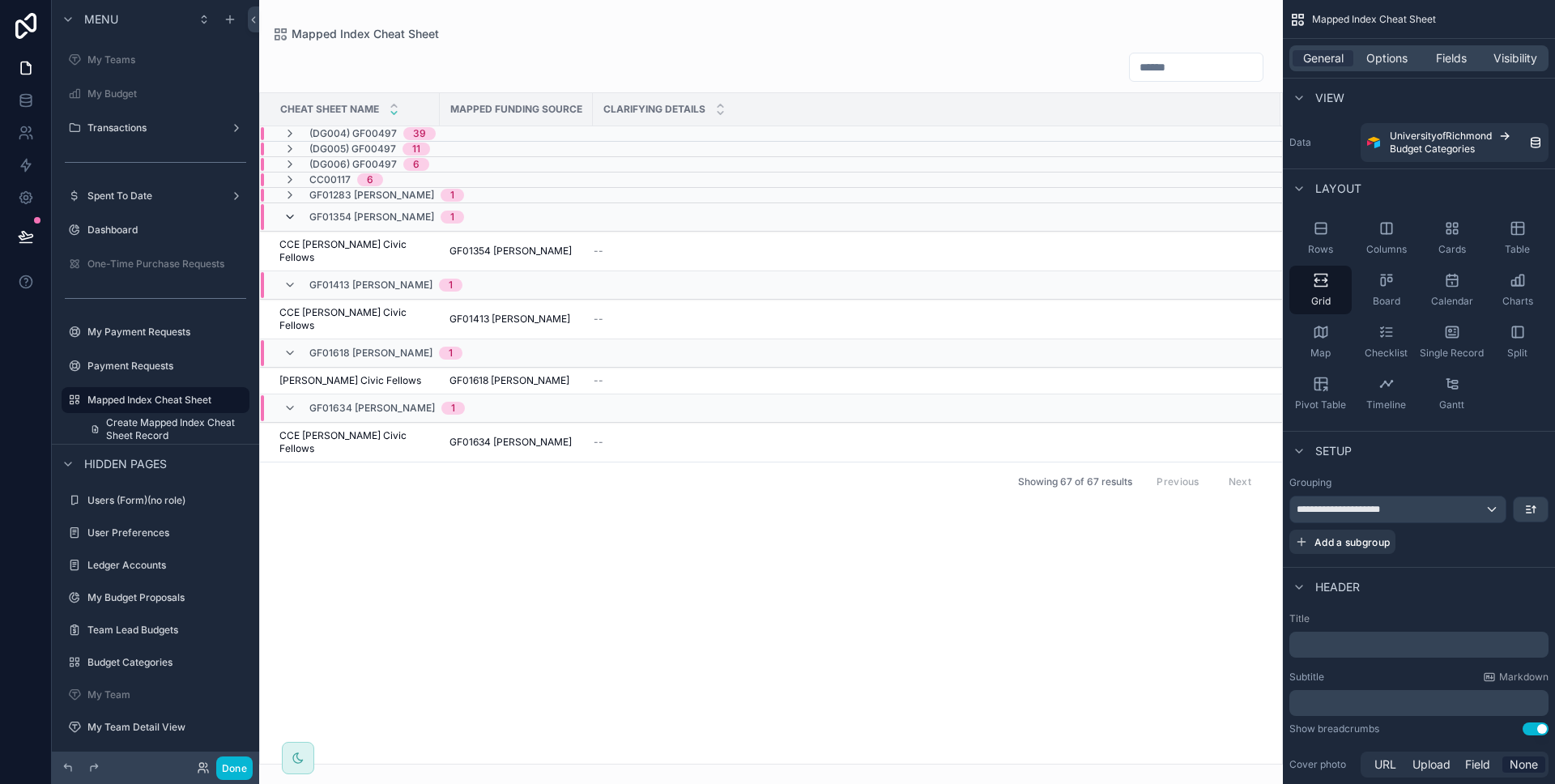
click at [291, 213] on icon at bounding box center [290, 217] width 13 height 13
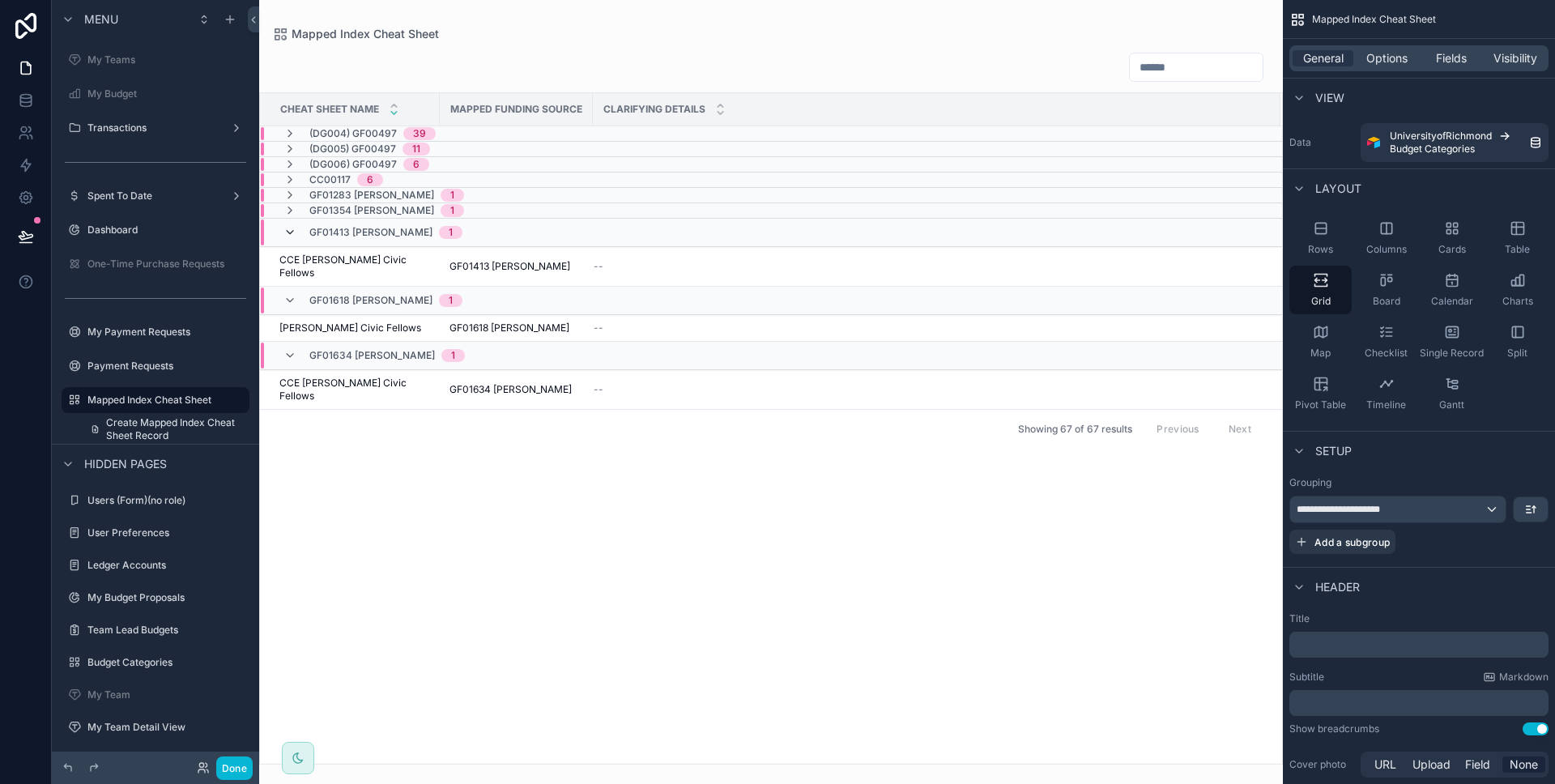
click at [290, 234] on icon at bounding box center [290, 232] width 13 height 13
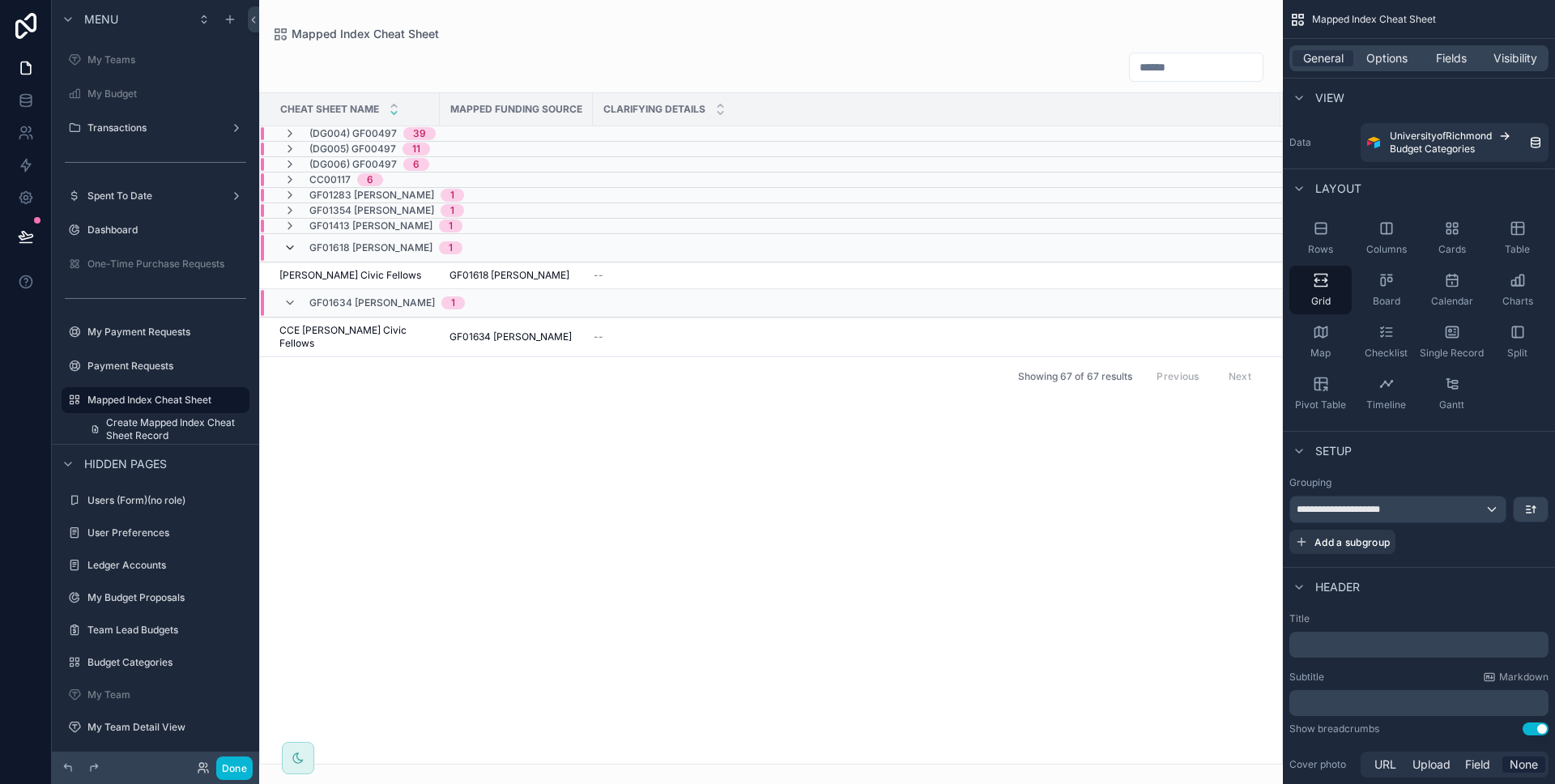
click at [291, 254] on icon at bounding box center [290, 247] width 13 height 13
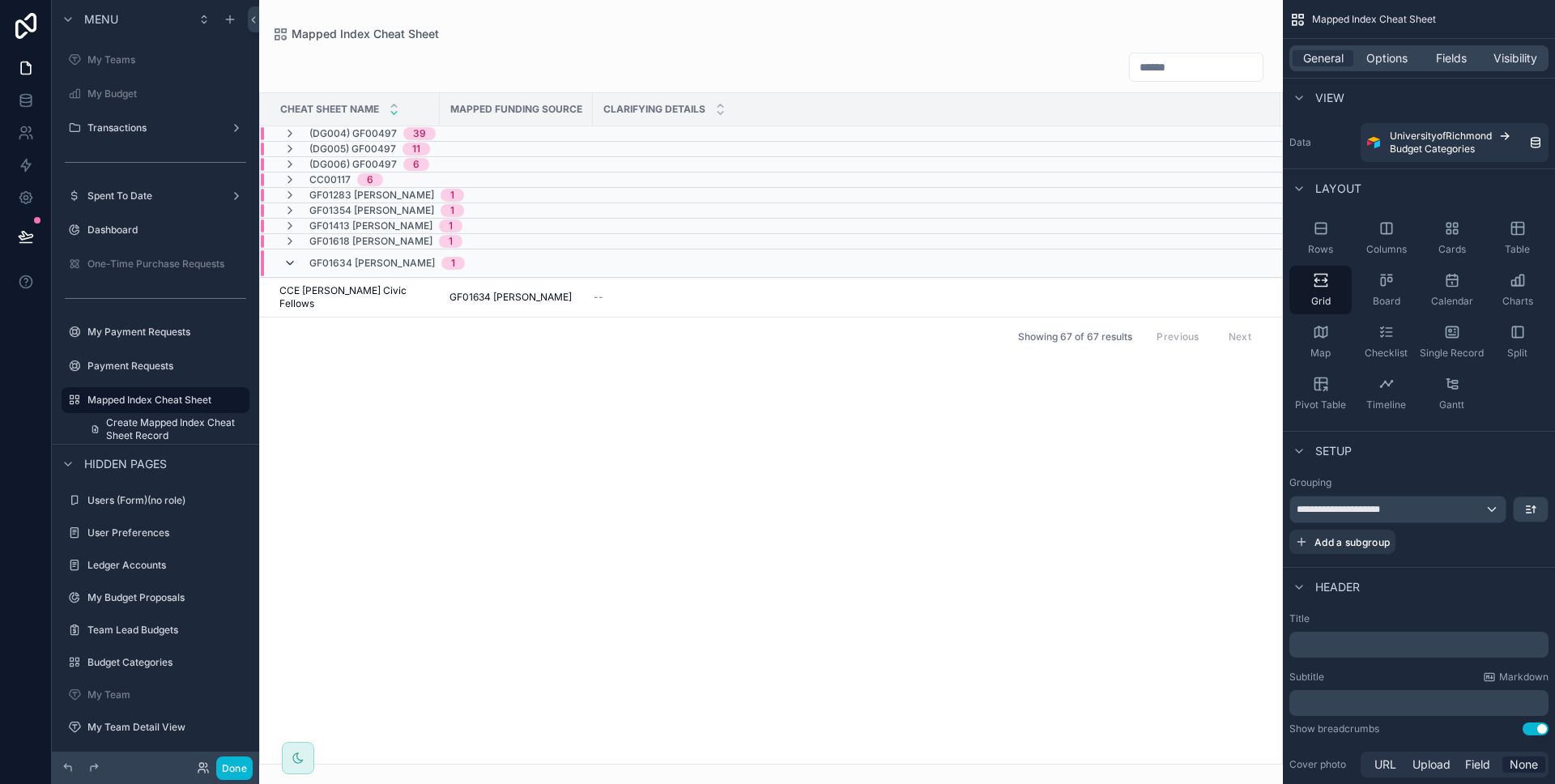
click at [289, 269] on icon at bounding box center [290, 263] width 13 height 13
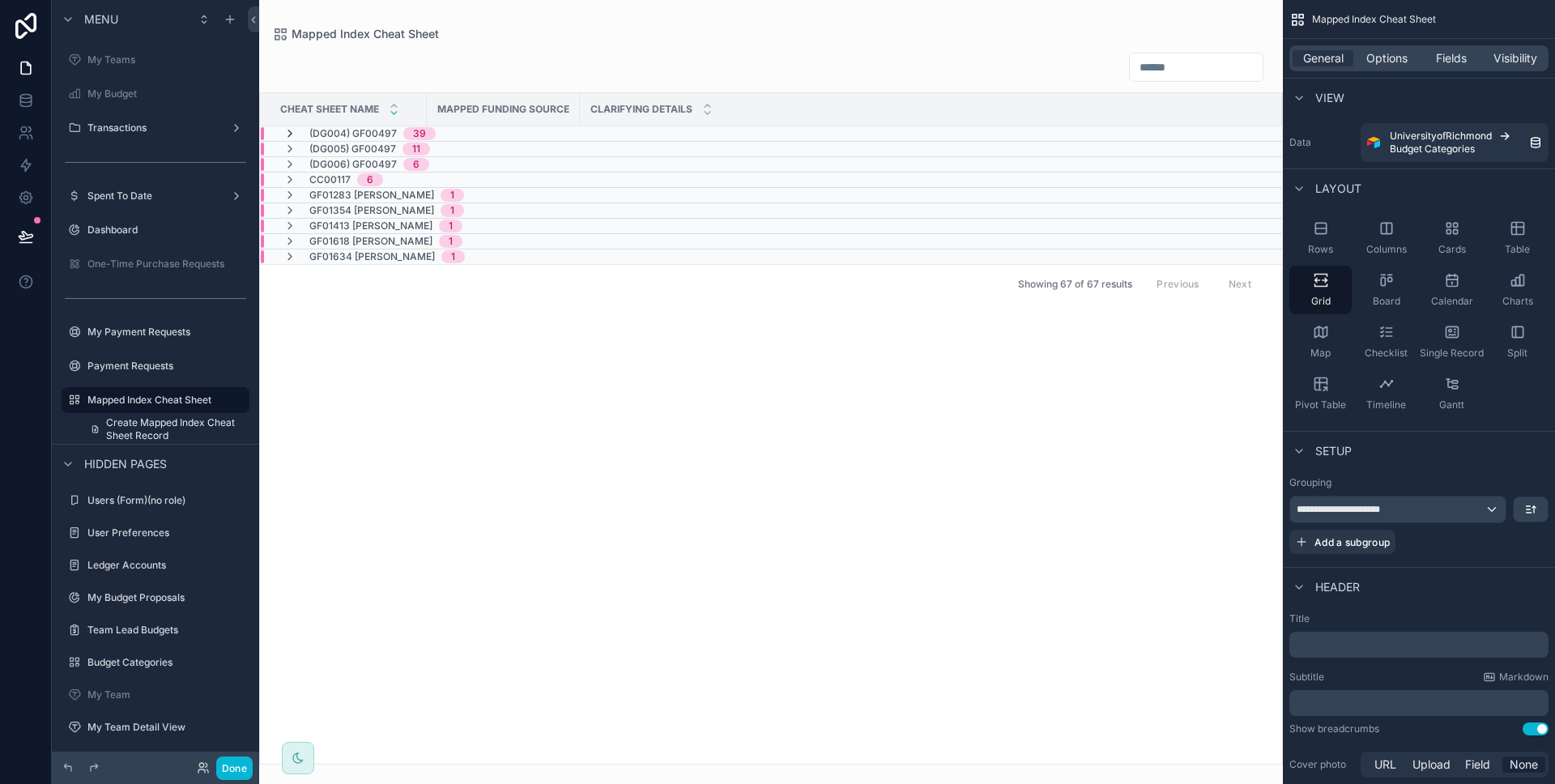
click at [288, 134] on icon at bounding box center [290, 133] width 13 height 13
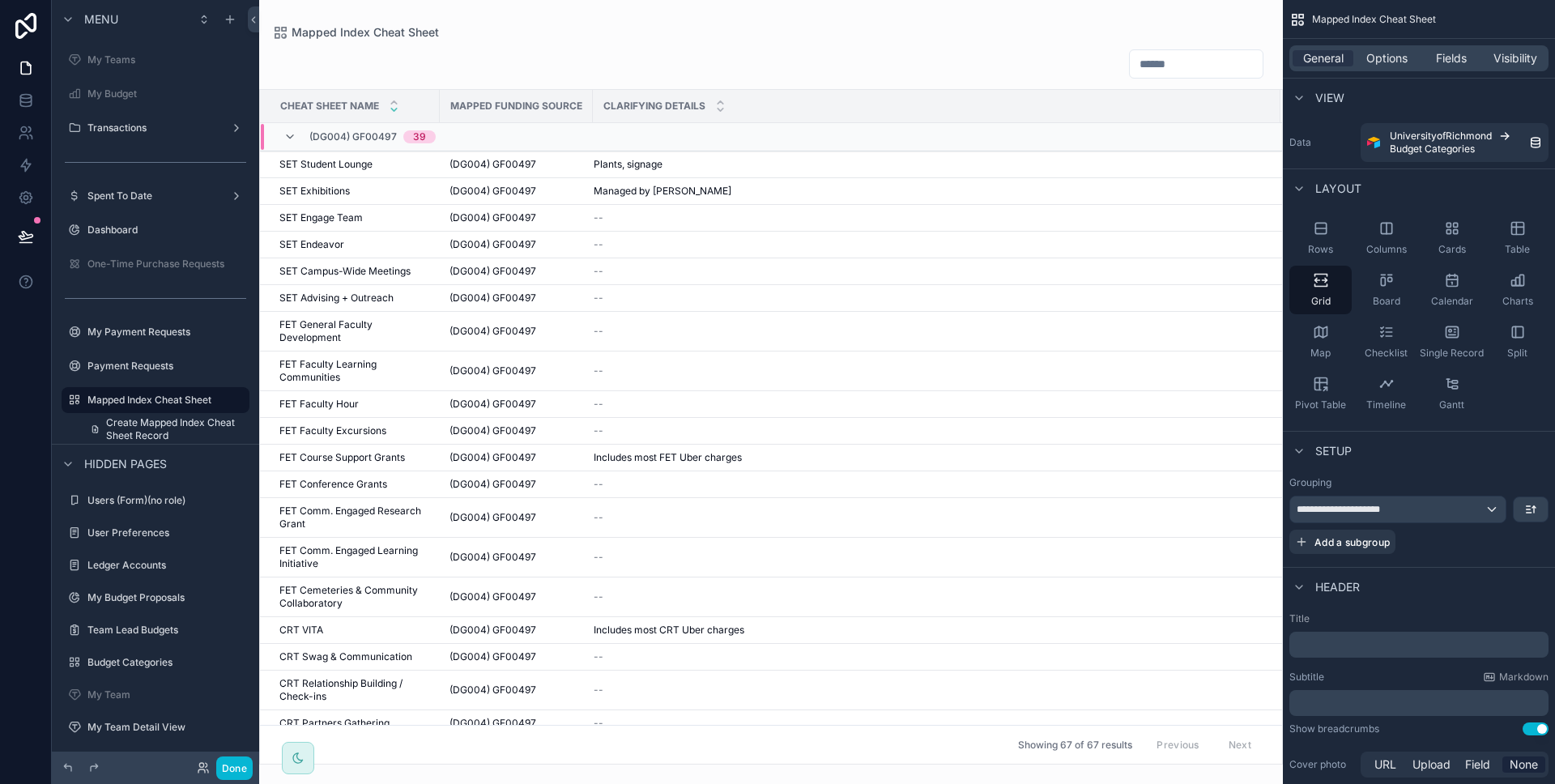
click at [288, 134] on icon at bounding box center [290, 136] width 13 height 13
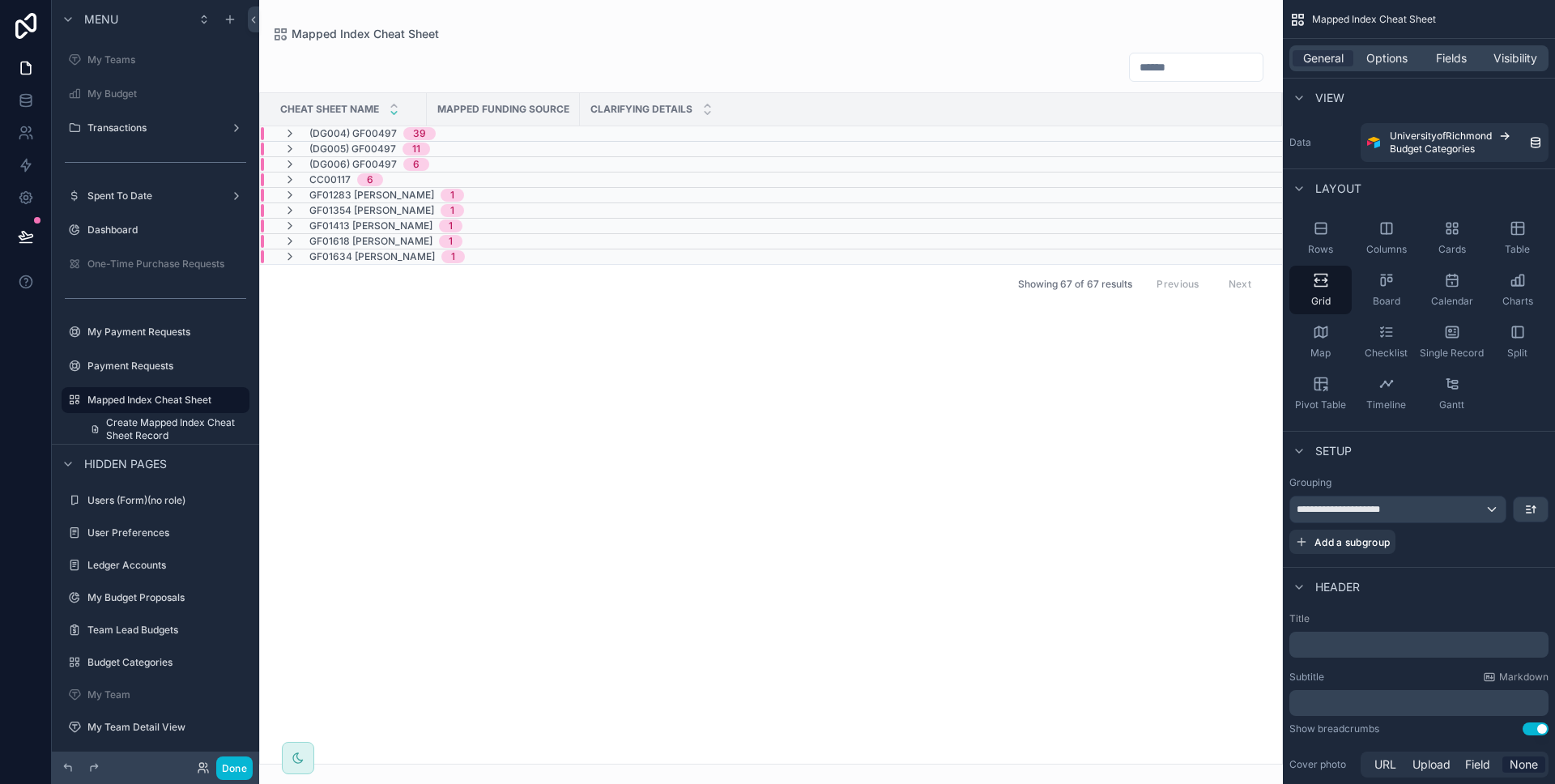
click at [288, 134] on icon at bounding box center [290, 133] width 13 height 13
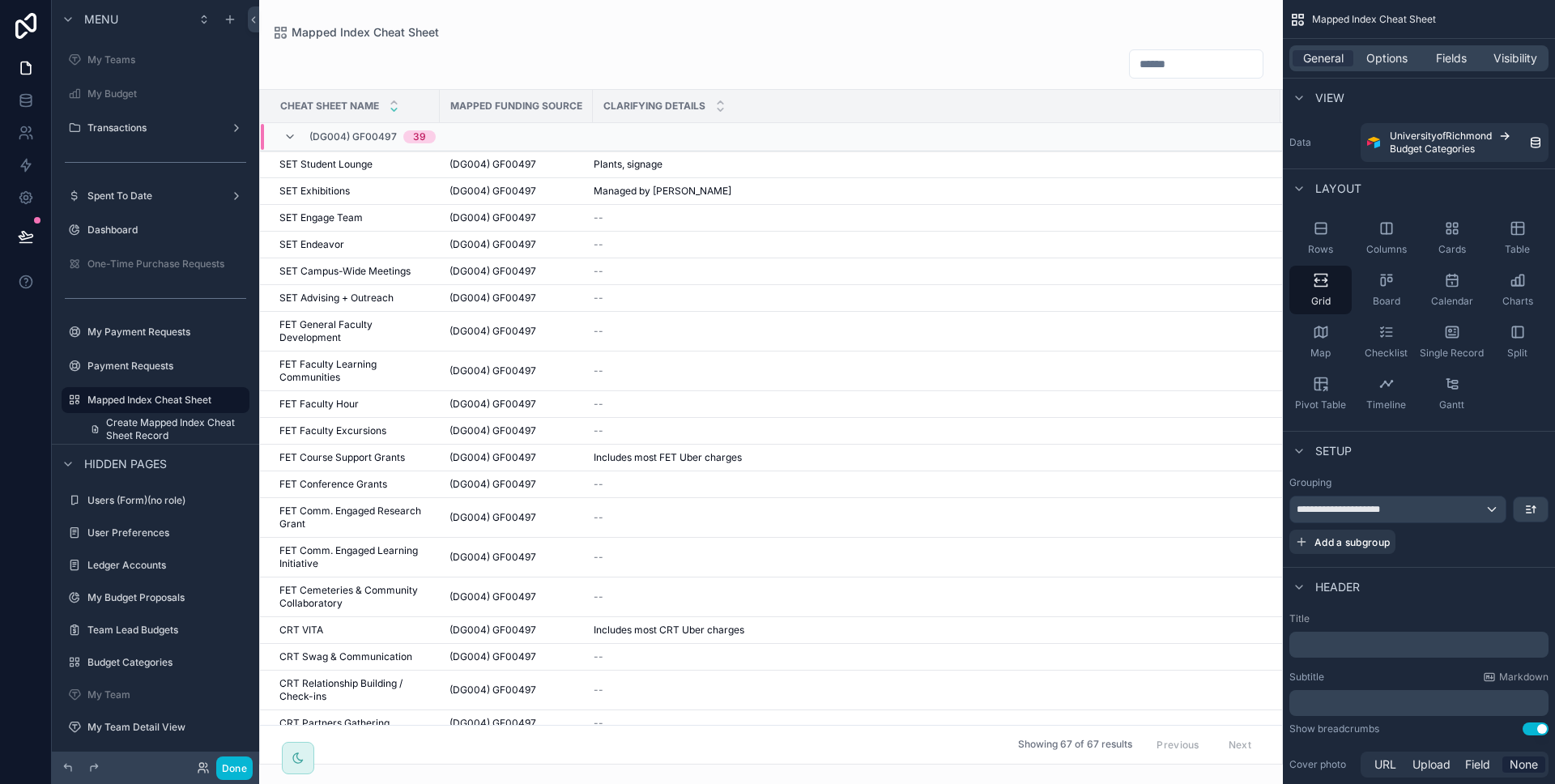
click at [288, 134] on icon at bounding box center [290, 136] width 13 height 13
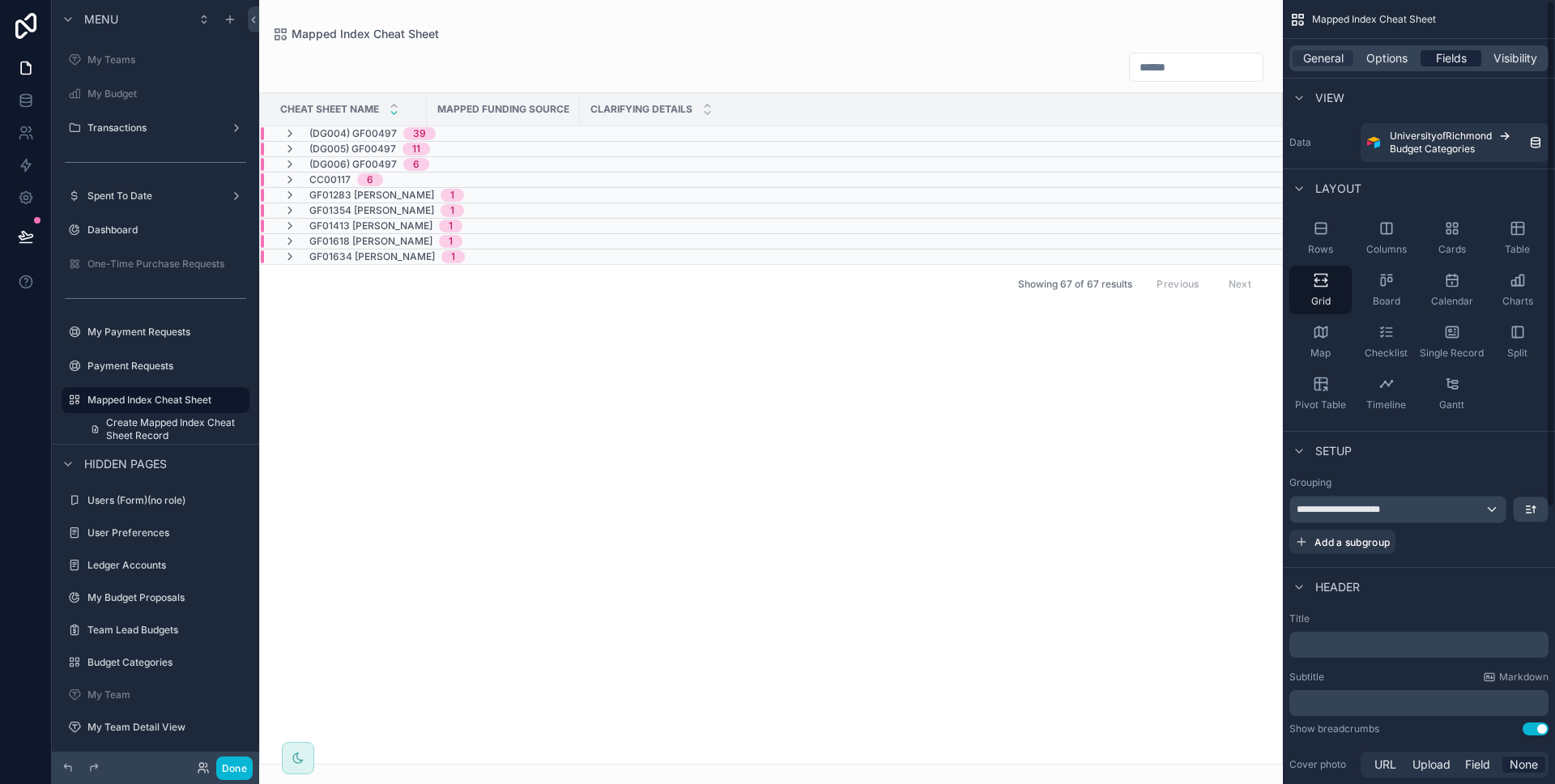
click at [1438, 59] on span "Fields" at bounding box center [1451, 58] width 31 height 16
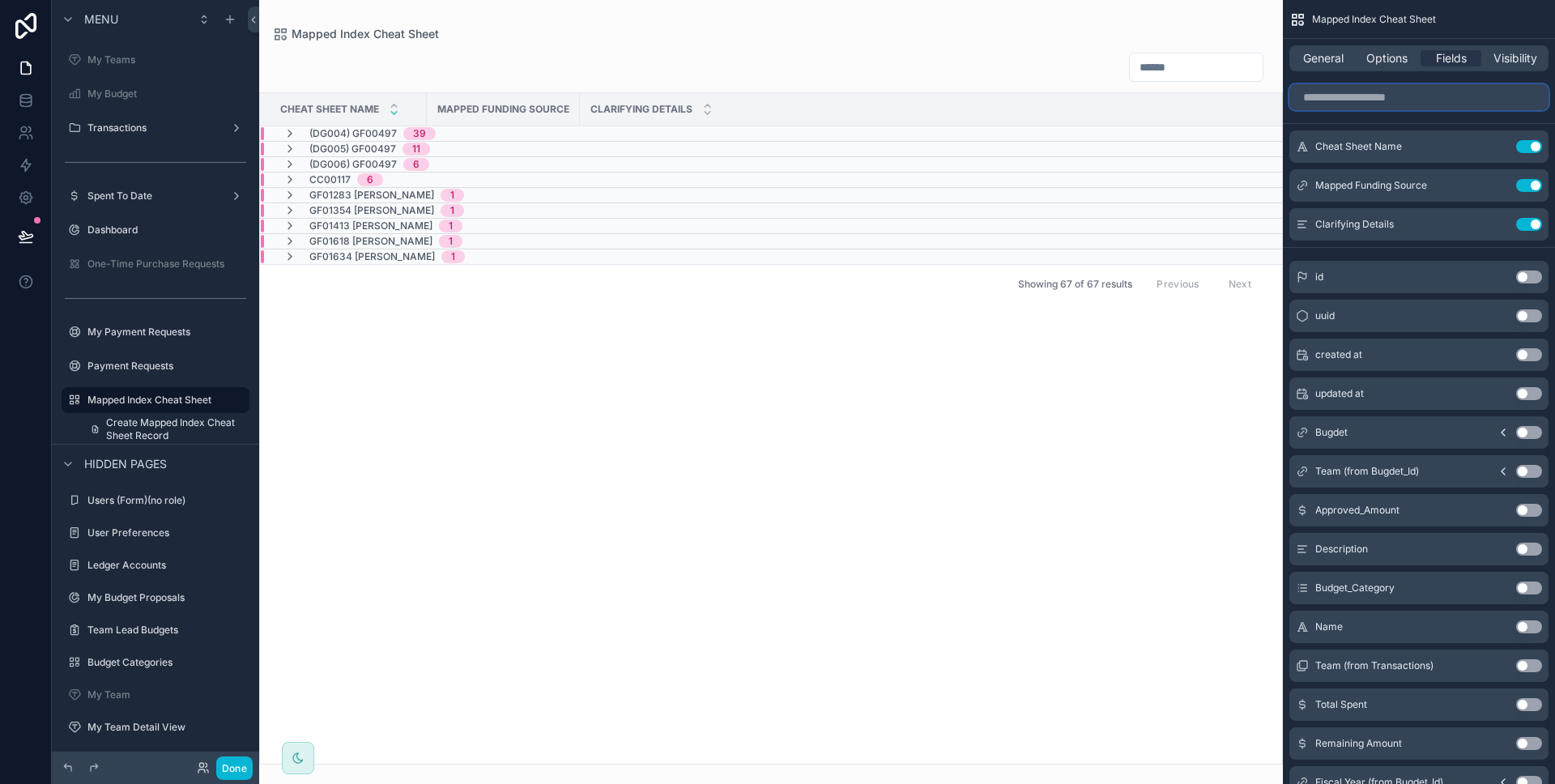
click at [1428, 105] on input "scrollable content" at bounding box center [1419, 97] width 259 height 26
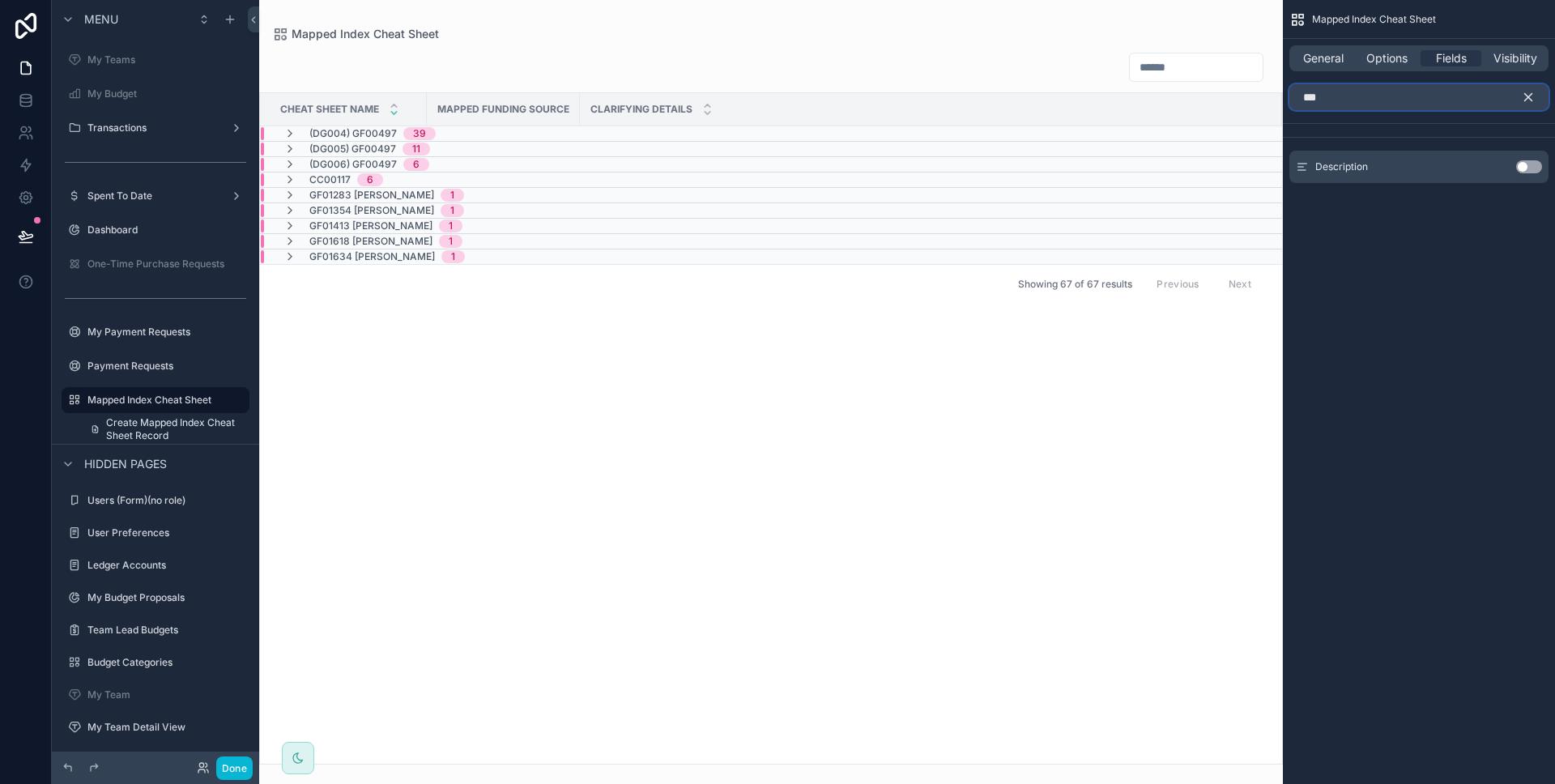
type input "***"
click at [1536, 165] on button "Use setting" at bounding box center [1528, 167] width 26 height 13
click at [1532, 100] on icon "scrollable content" at bounding box center [1528, 97] width 8 height 8
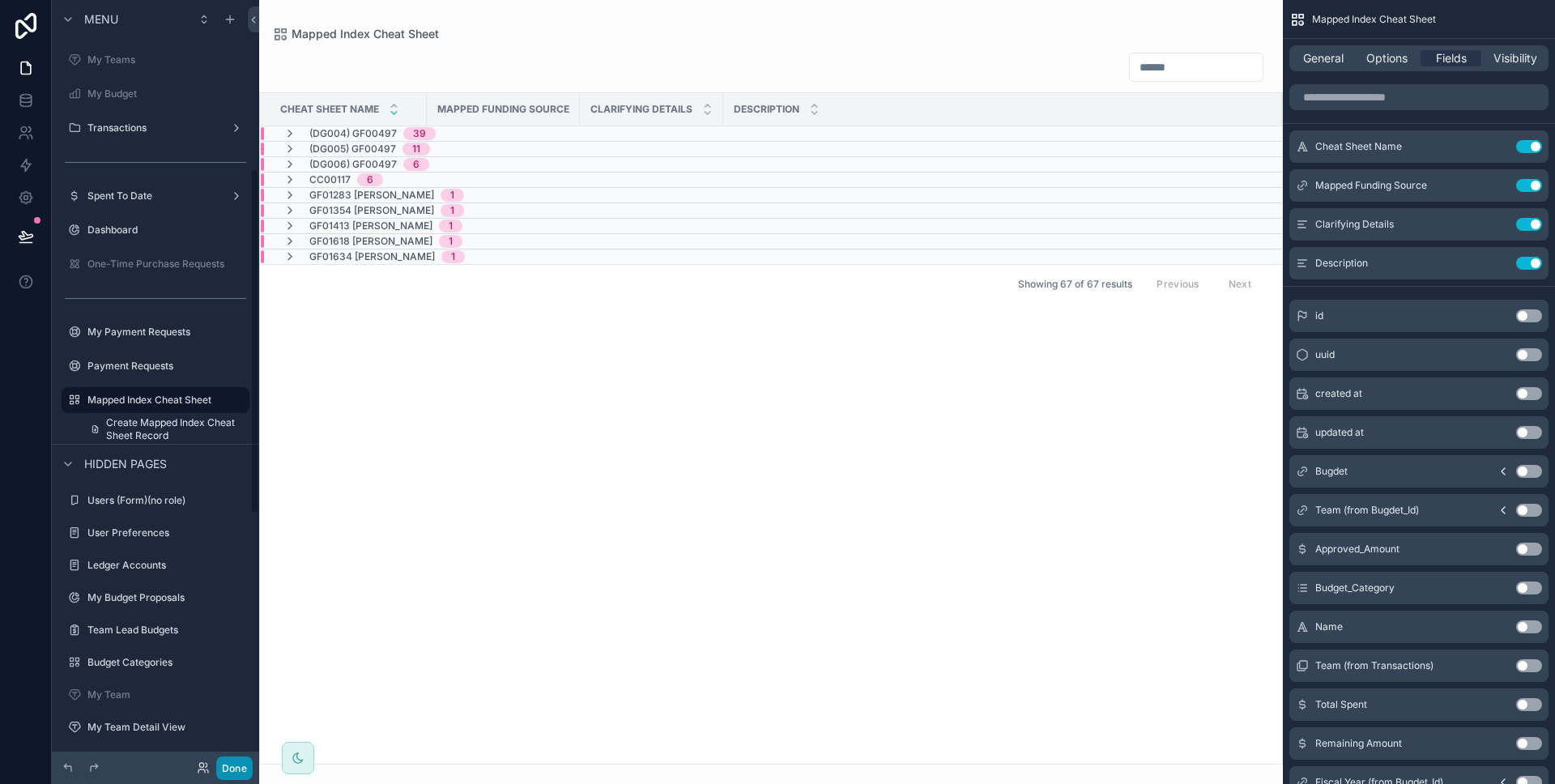
click at [247, 760] on button "Done" at bounding box center [234, 768] width 37 height 23
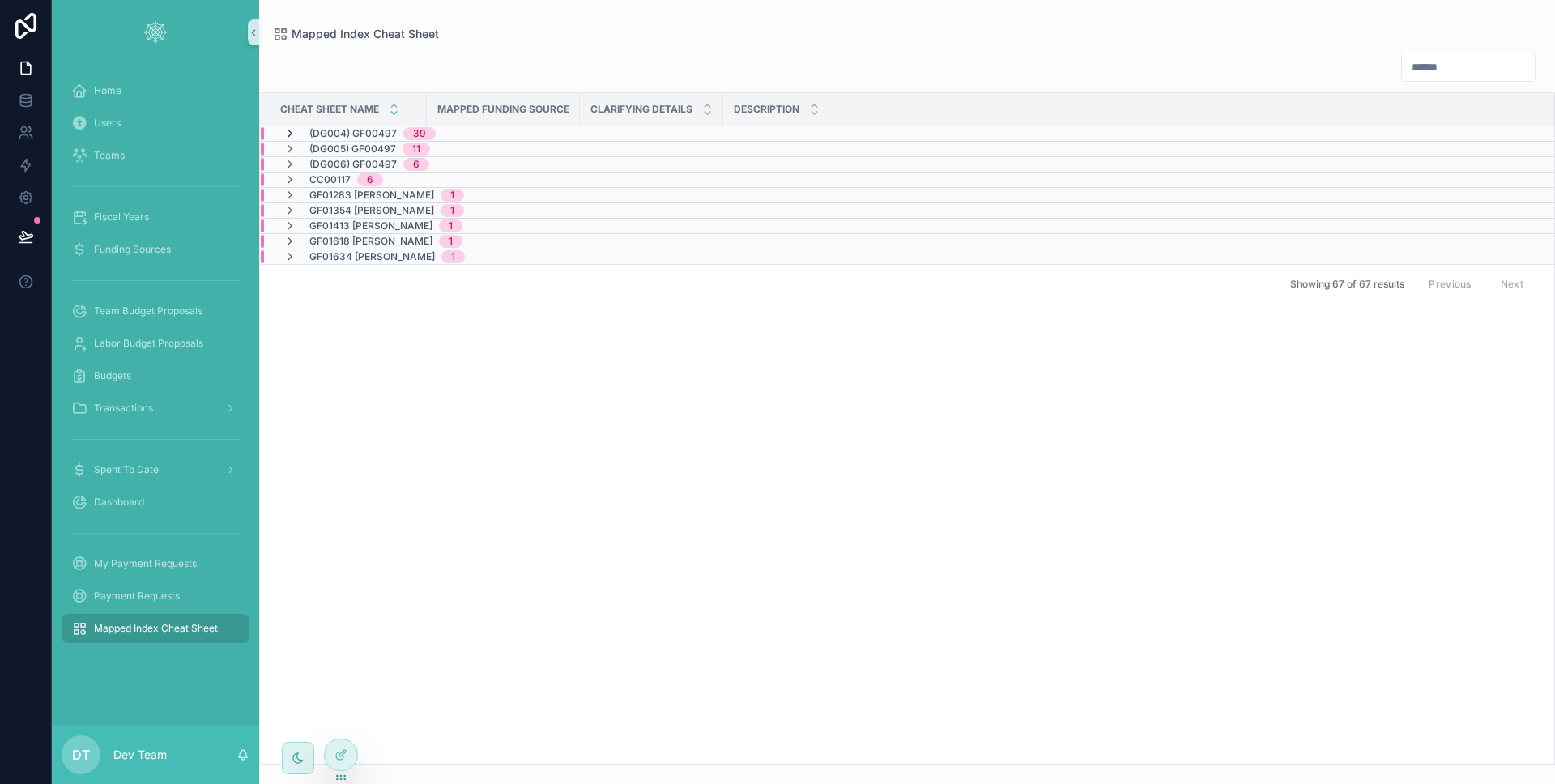
click at [290, 130] on icon at bounding box center [290, 133] width 13 height 13
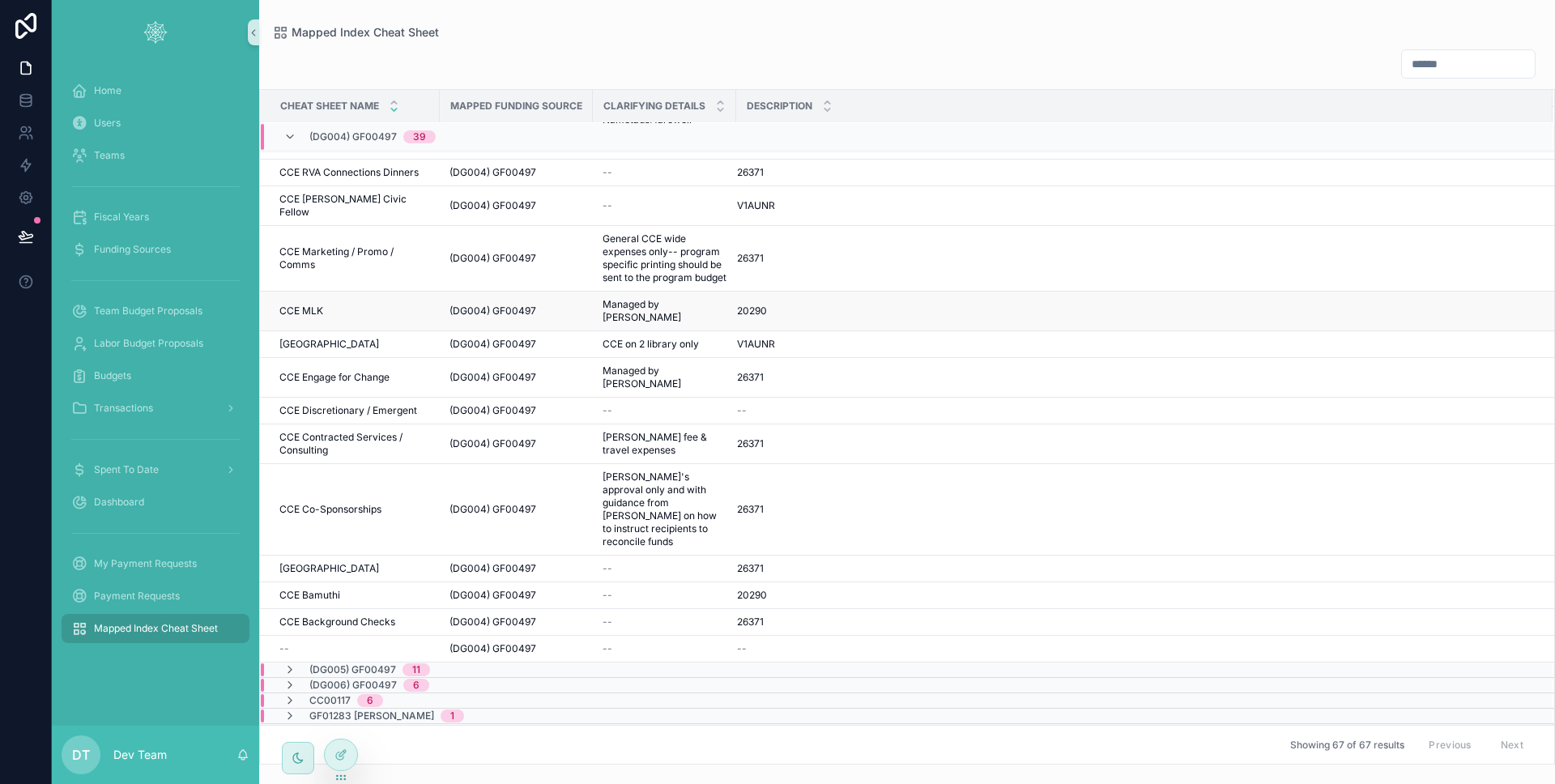
scroll to position [860, 0]
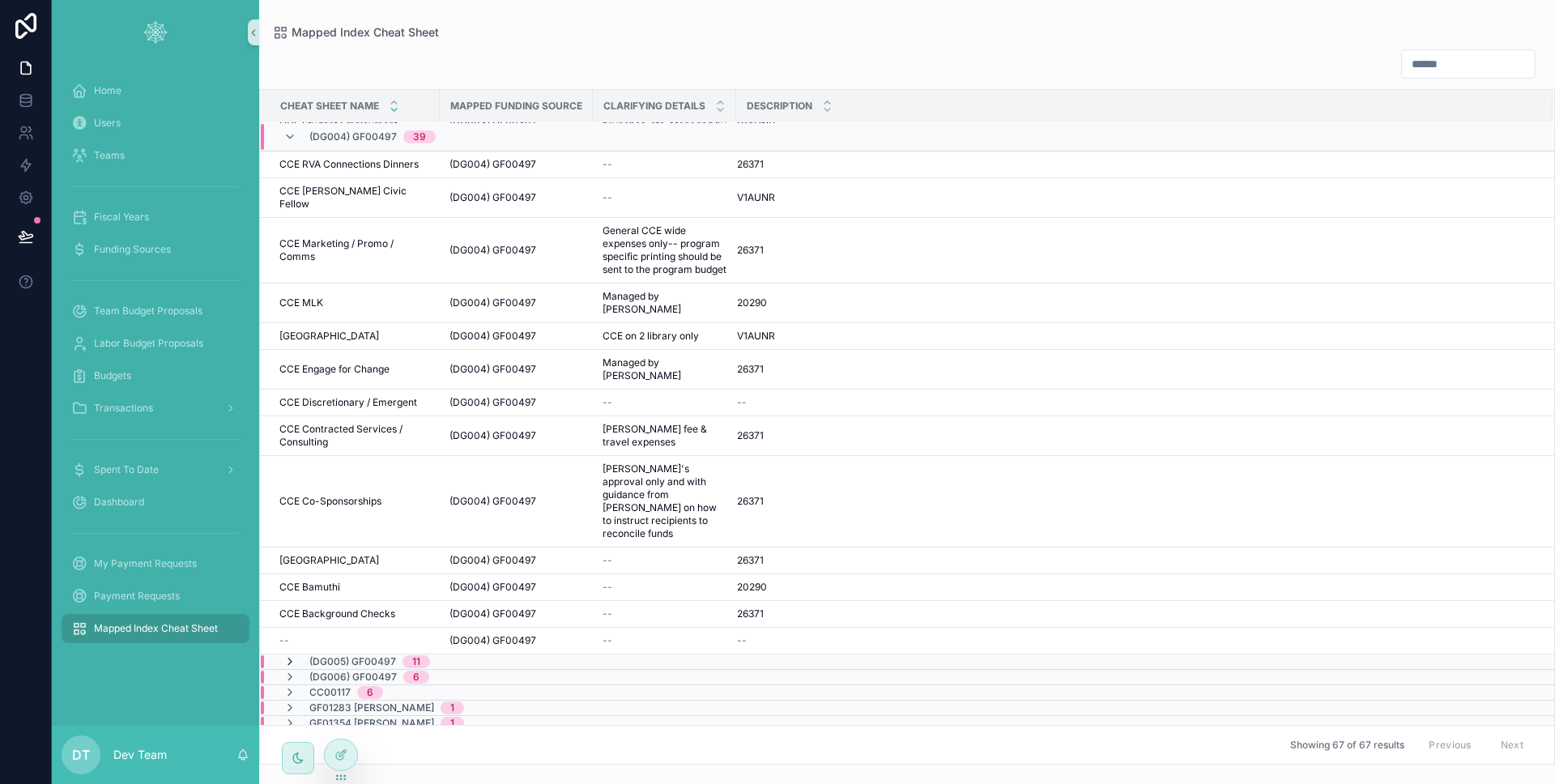
click at [289, 655] on icon at bounding box center [290, 661] width 13 height 13
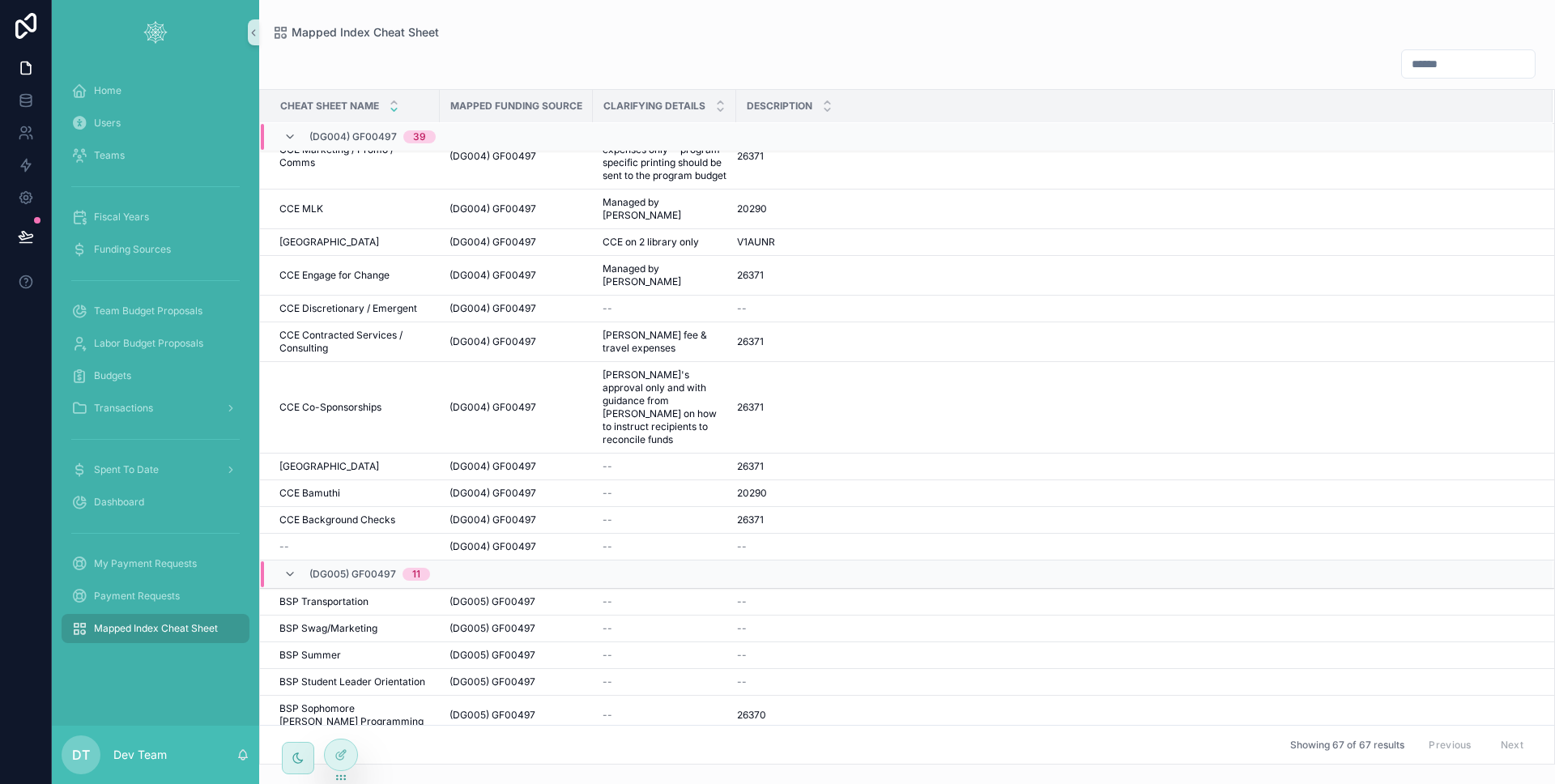
scroll to position [1206, 0]
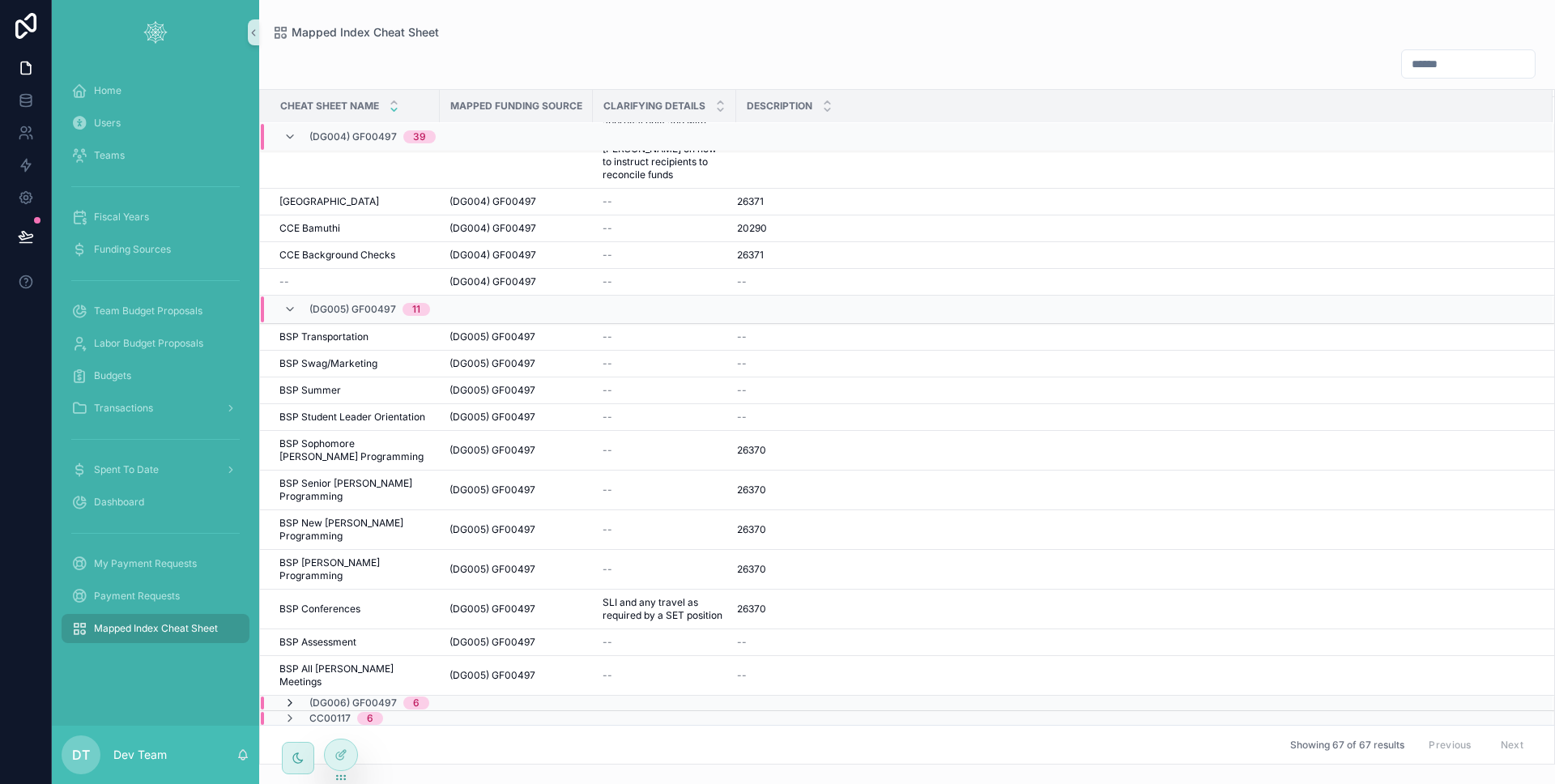
click at [292, 696] on icon at bounding box center [290, 702] width 13 height 13
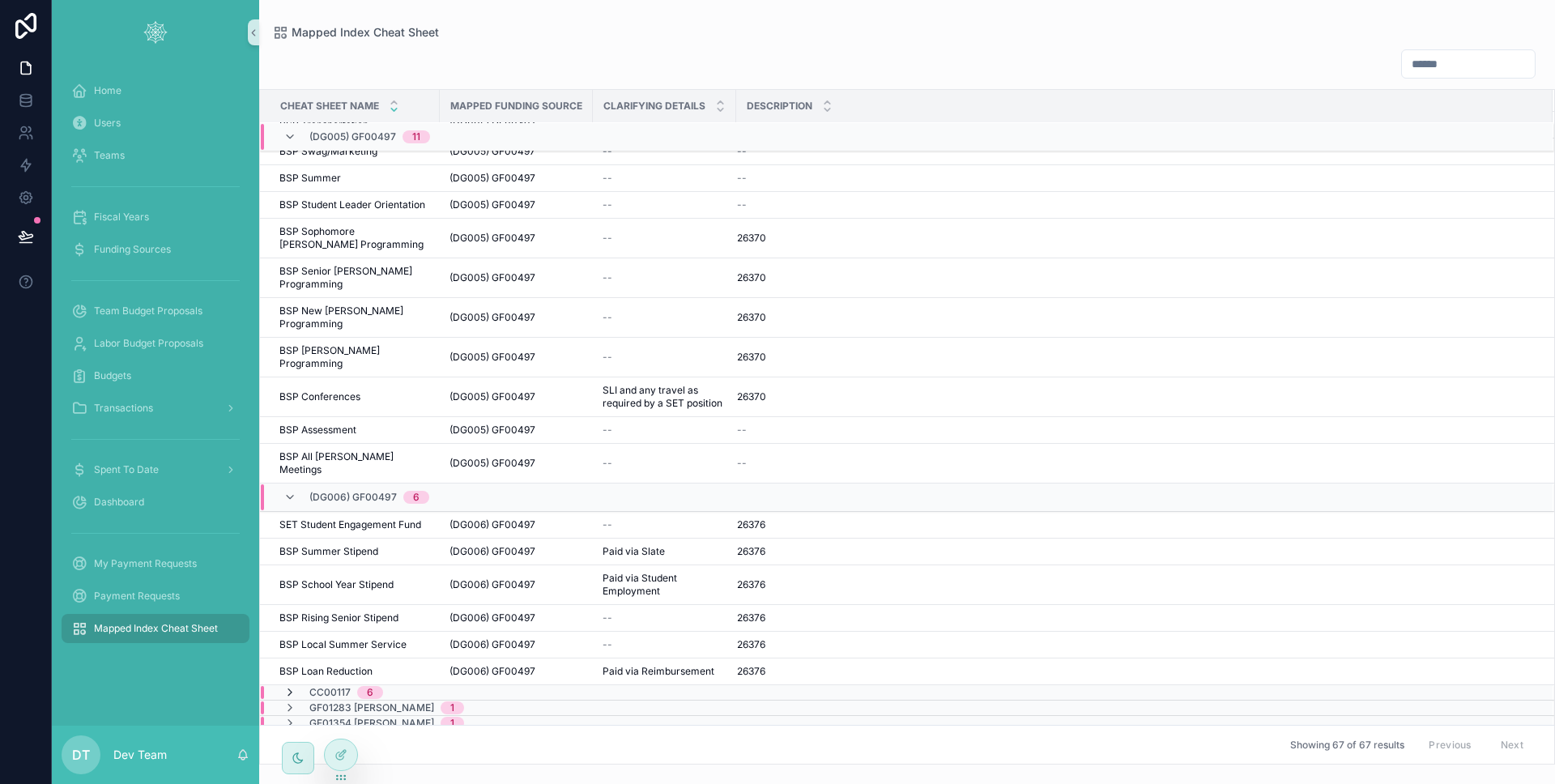
click at [291, 686] on icon at bounding box center [290, 692] width 13 height 13
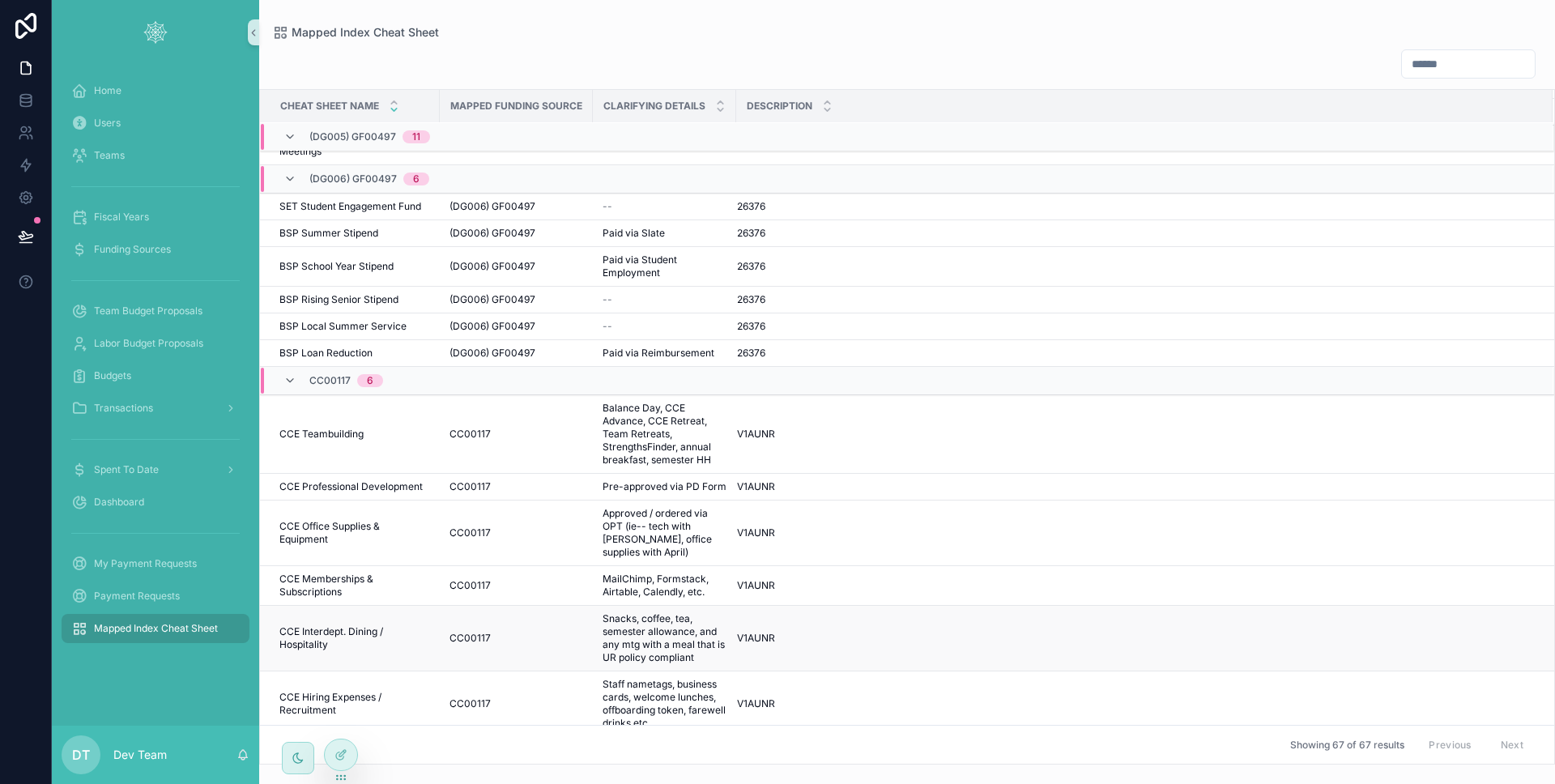
scroll to position [1740, 0]
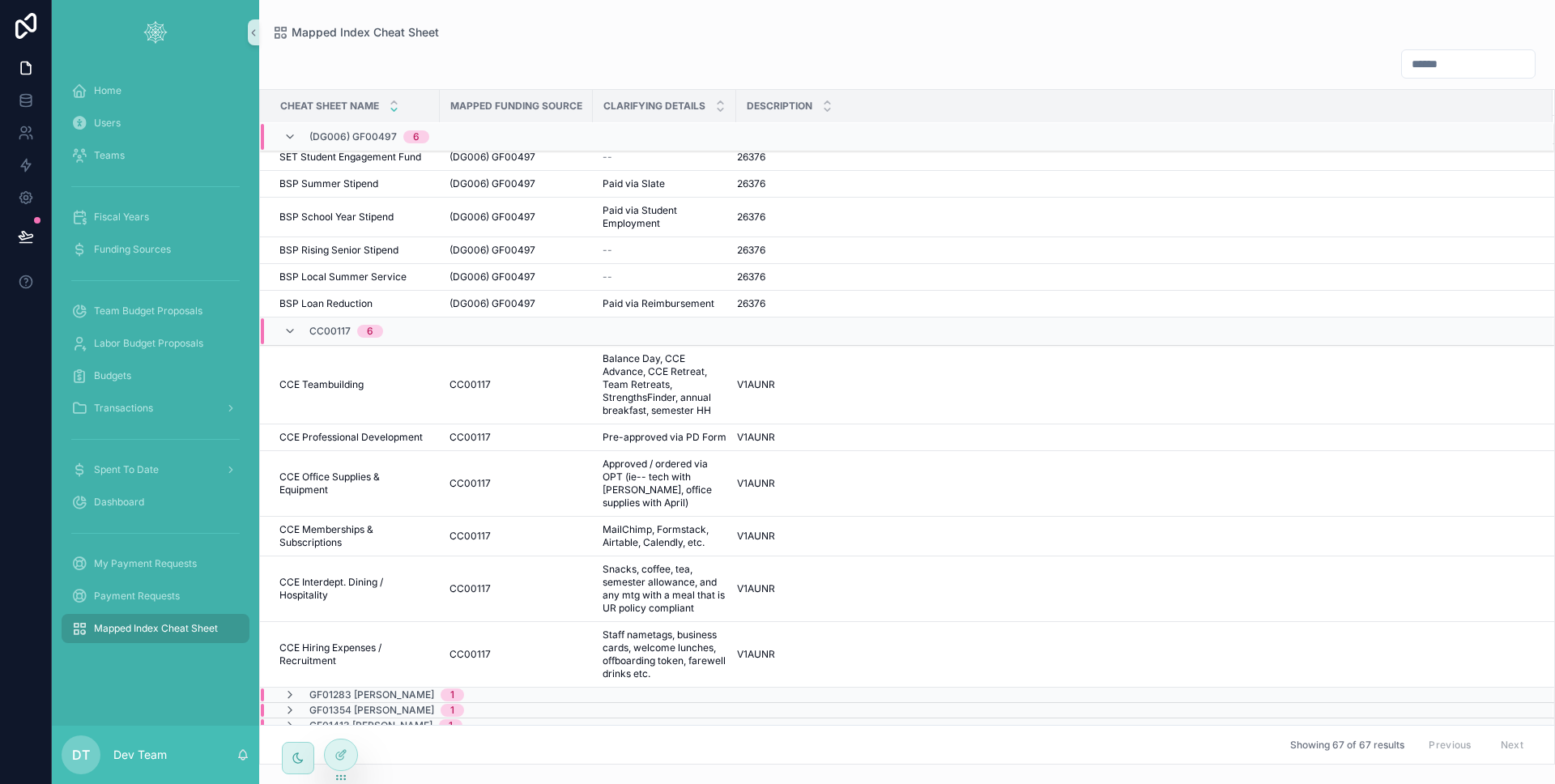
click at [296, 688] on div "GF01283 Burhans 1" at bounding box center [374, 694] width 181 height 13
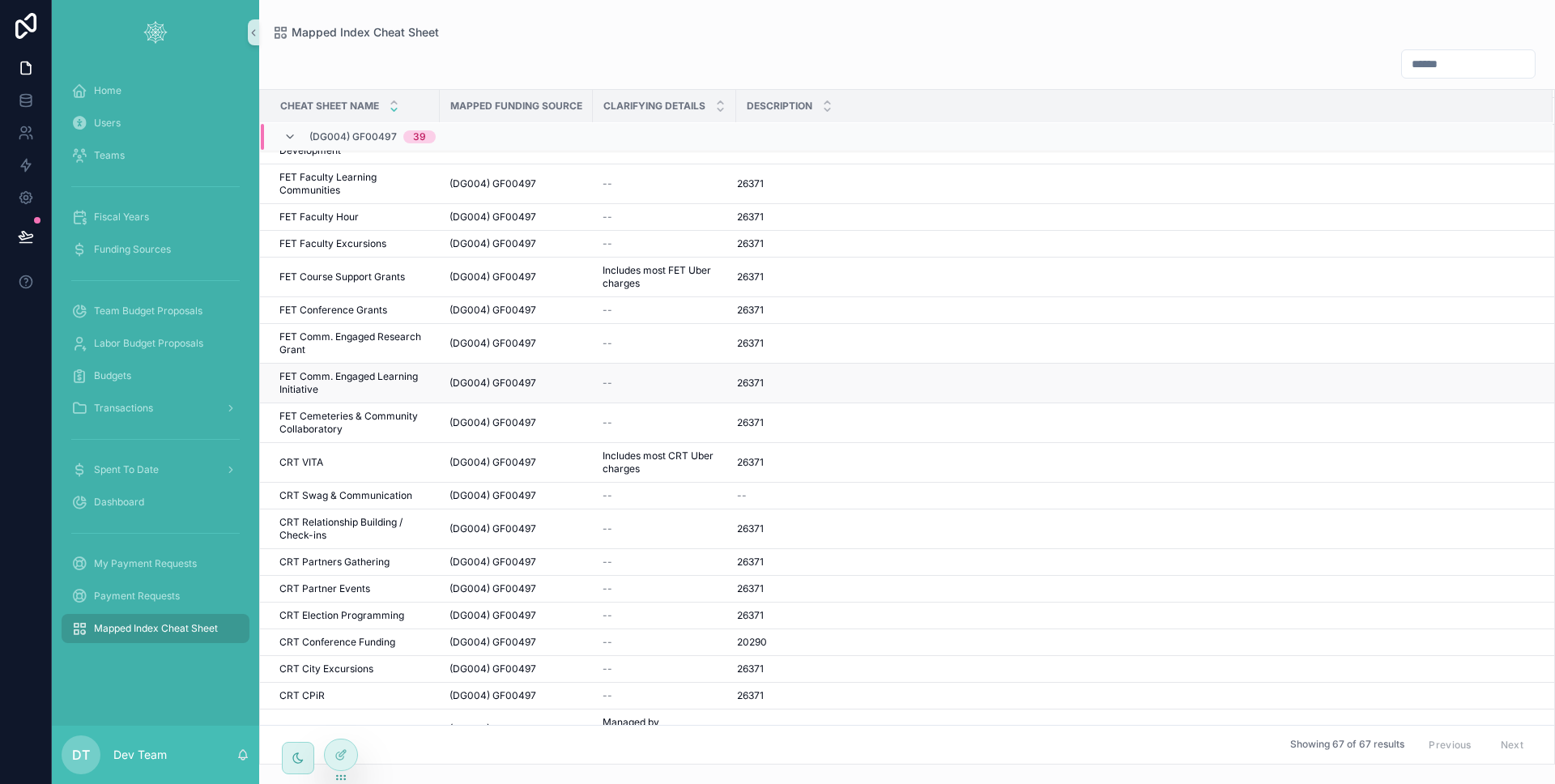
scroll to position [0, 0]
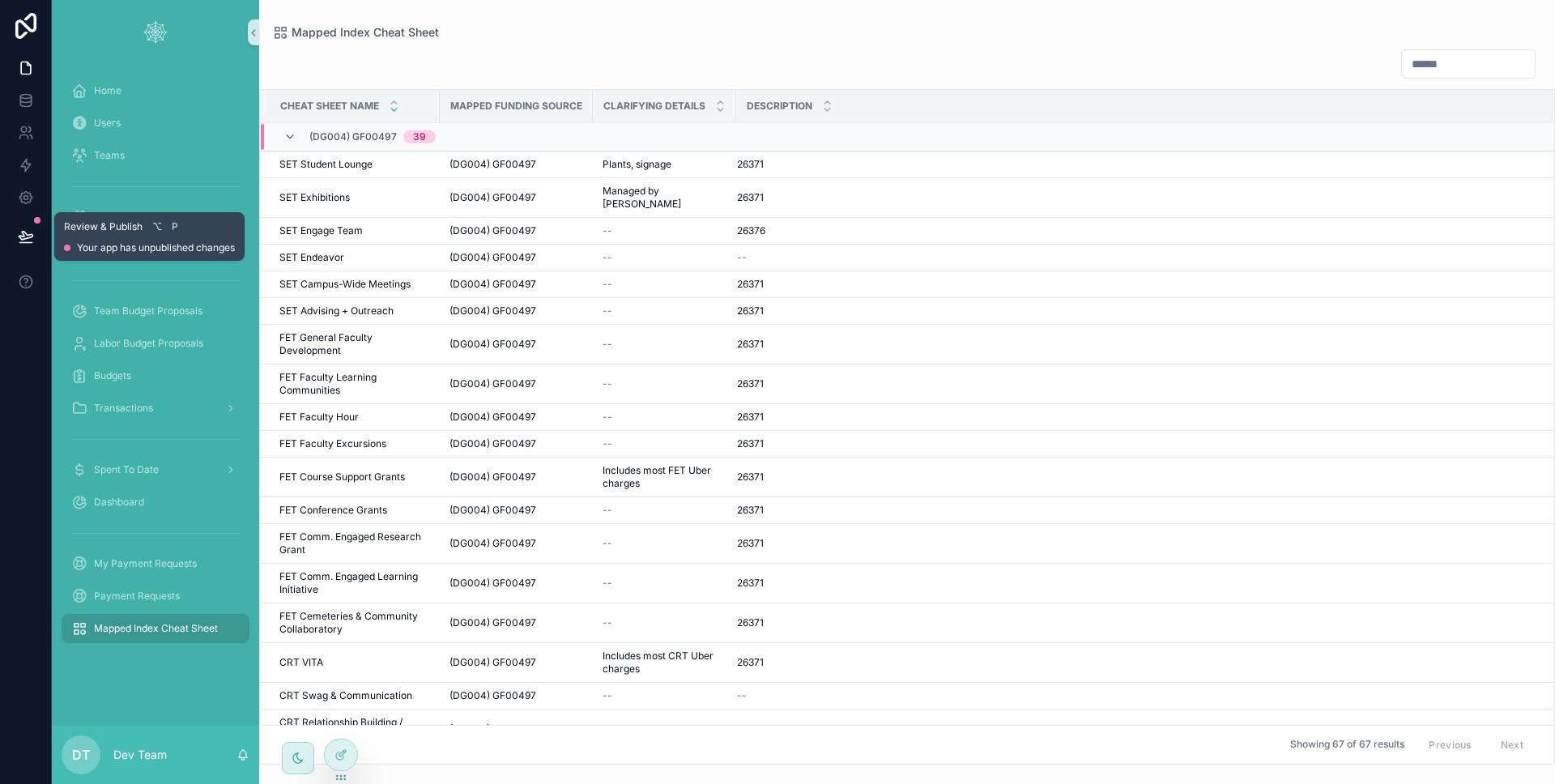
click at [35, 236] on button at bounding box center [26, 236] width 36 height 45
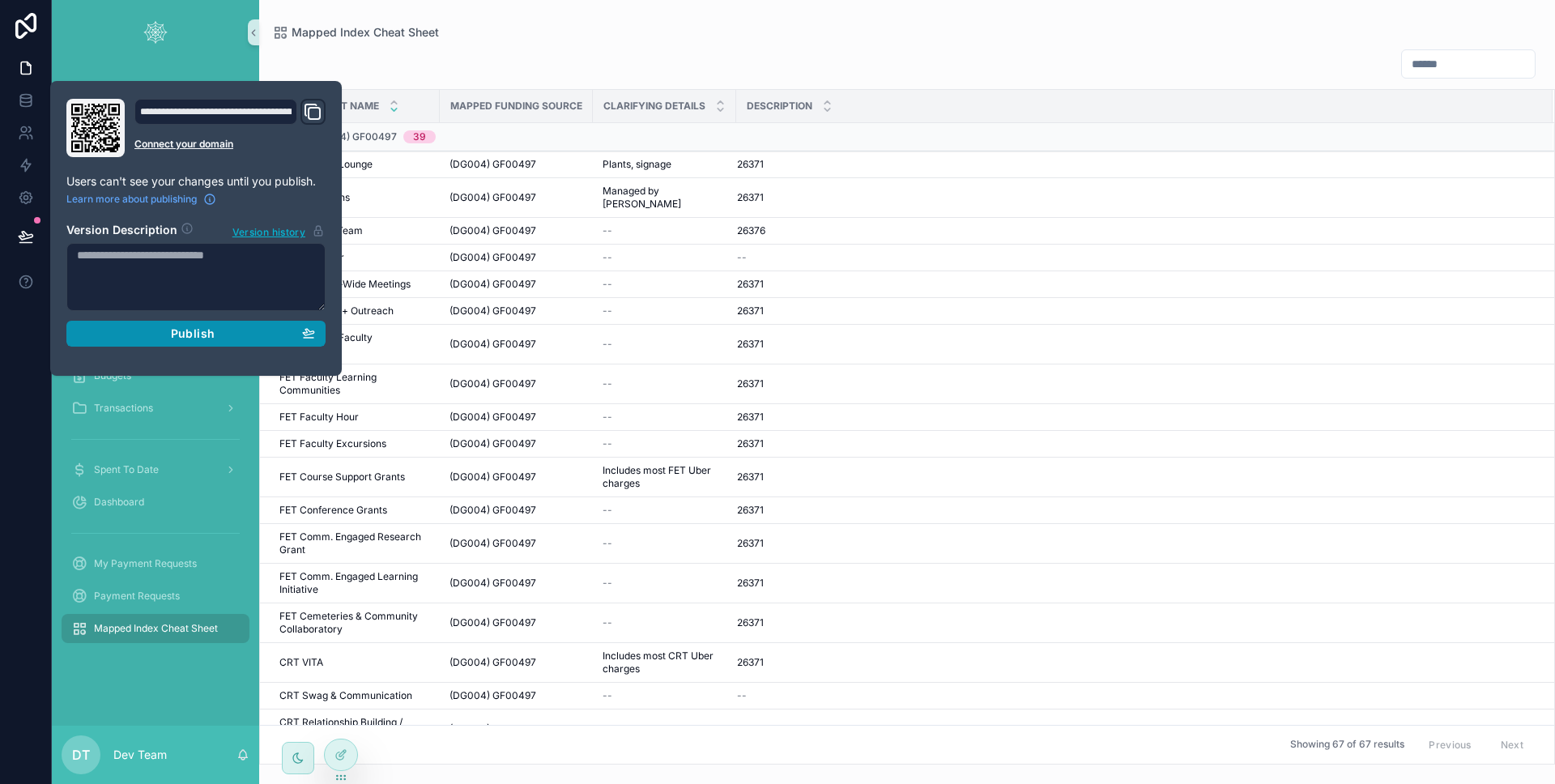
click at [123, 334] on div "Publish" at bounding box center [196, 333] width 238 height 14
click at [51, 336] on div "**********" at bounding box center [196, 228] width 291 height 295
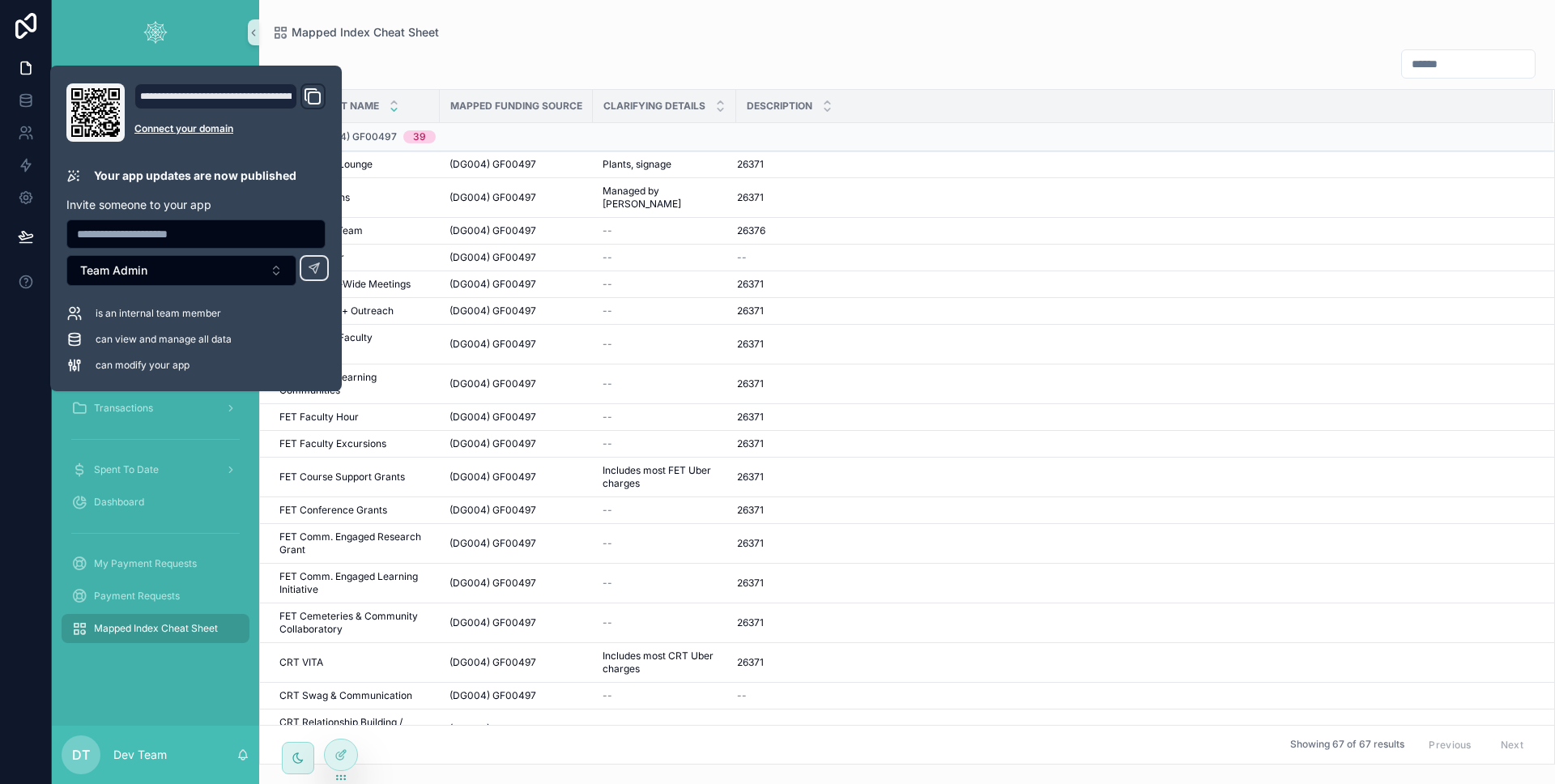
click at [4, 398] on div at bounding box center [26, 392] width 52 height 784
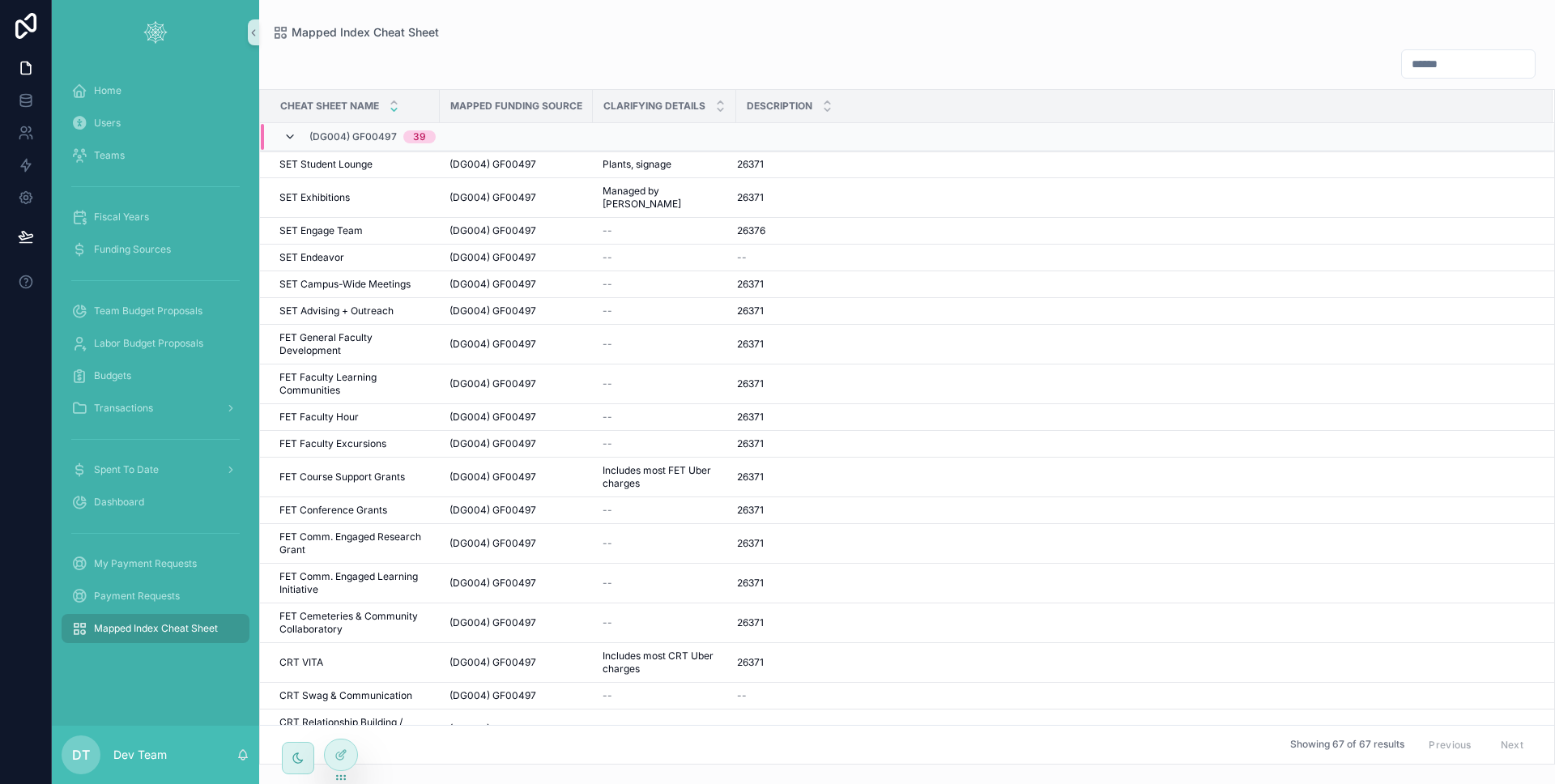
click at [293, 137] on icon at bounding box center [290, 136] width 13 height 13
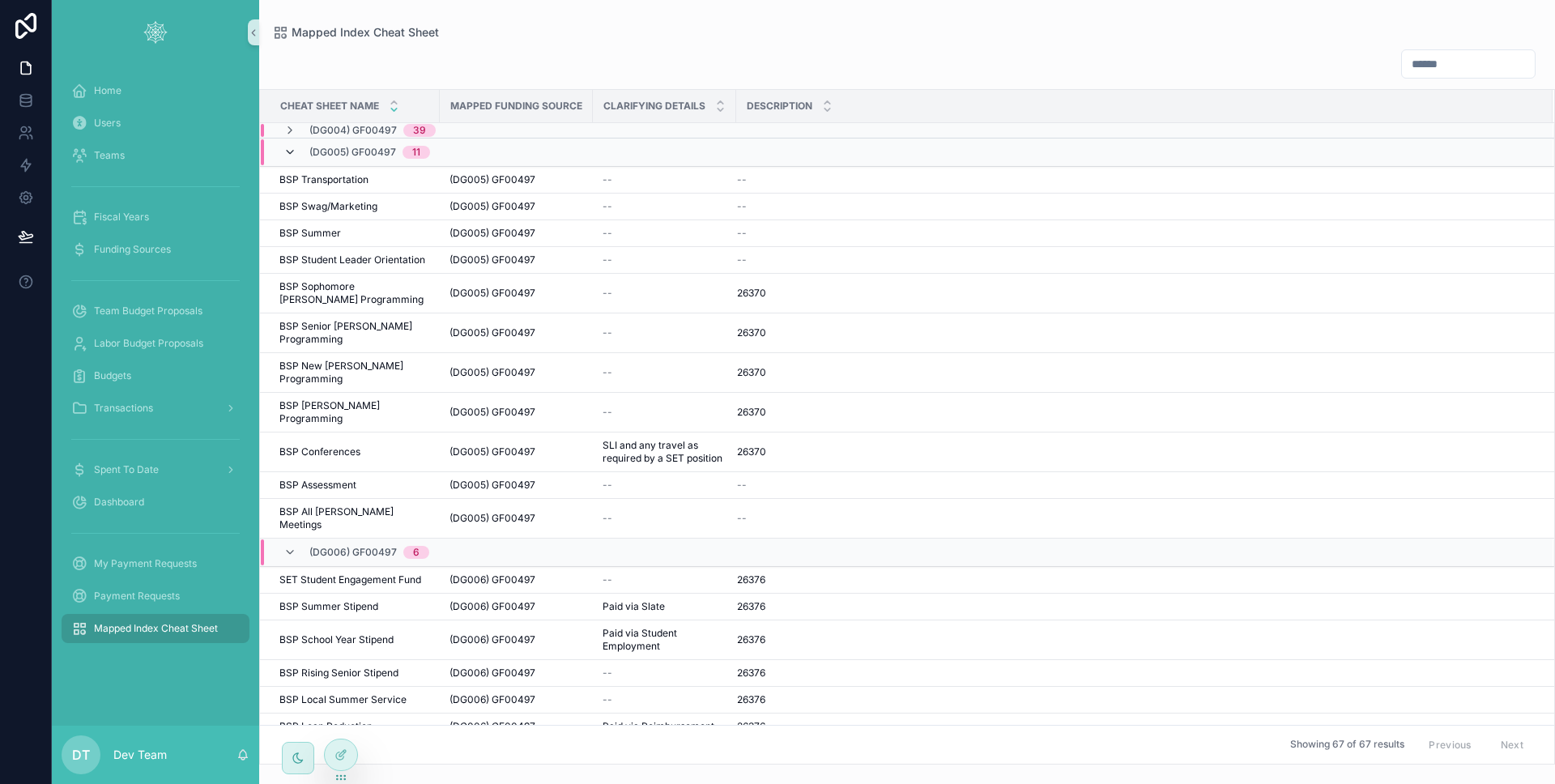
click at [294, 151] on icon at bounding box center [290, 151] width 13 height 13
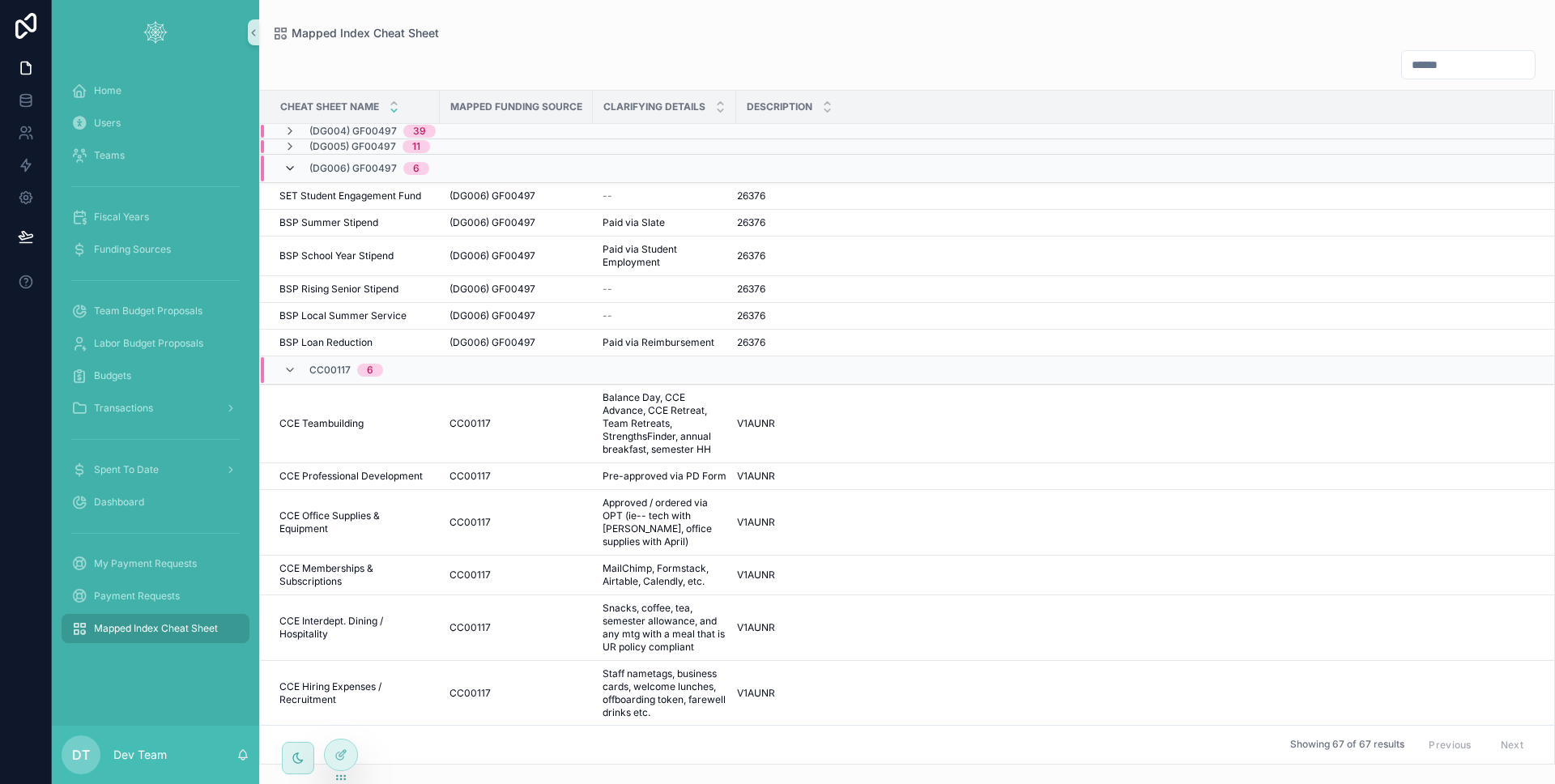
click at [293, 163] on icon at bounding box center [290, 168] width 13 height 13
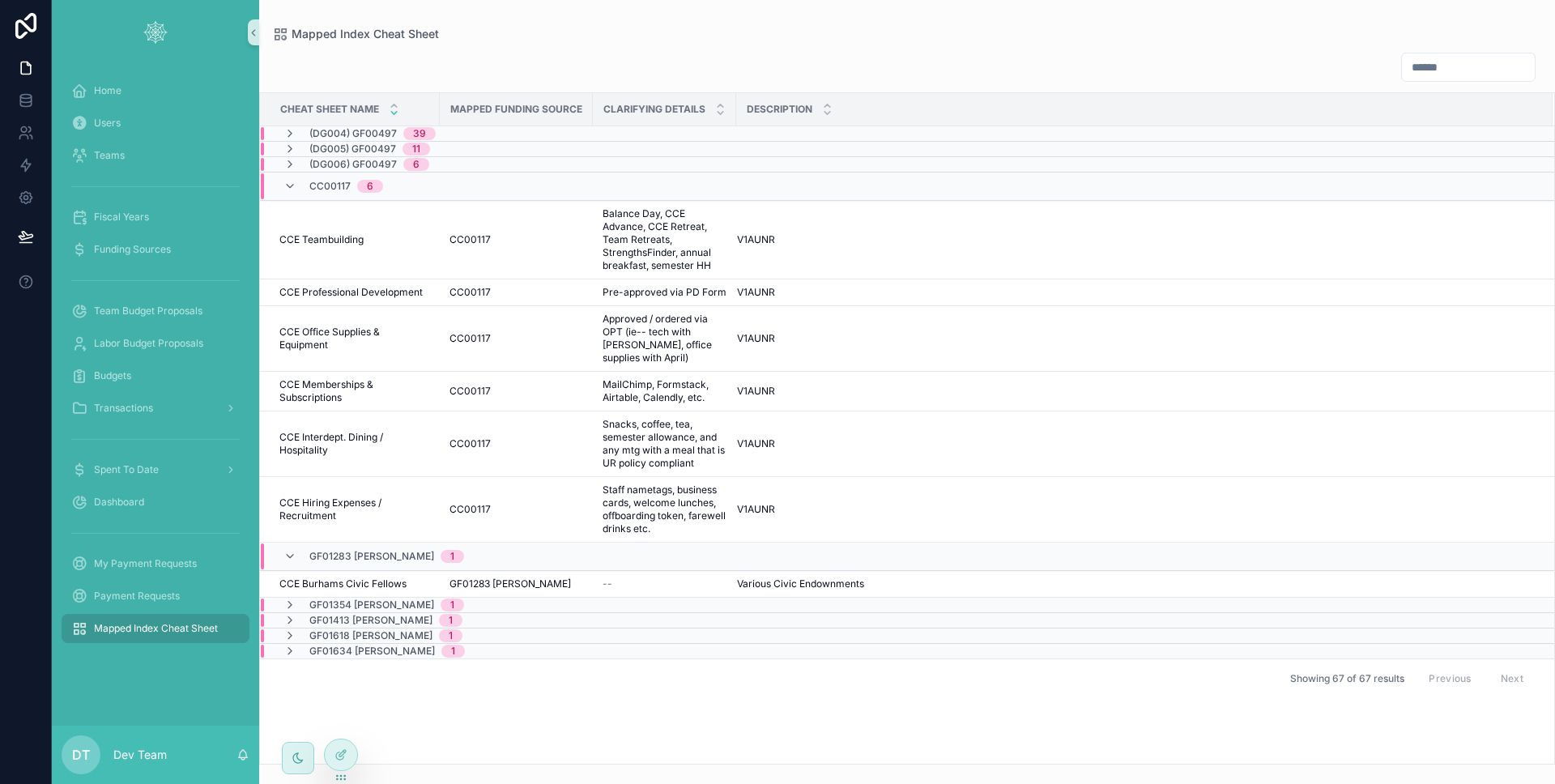
click at [296, 186] on div "CC00117 6" at bounding box center [333, 186] width 100 height 26
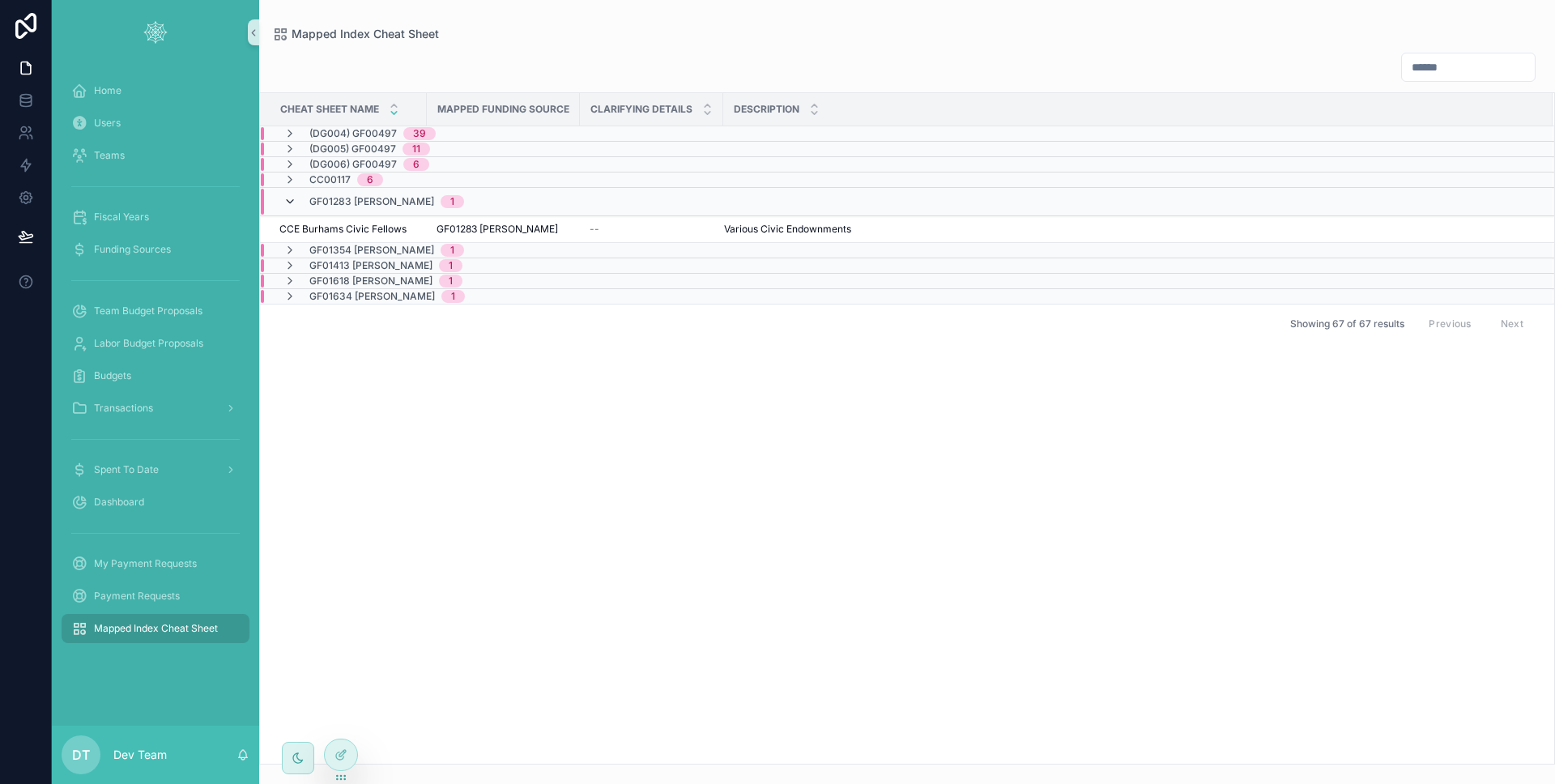
click at [292, 198] on icon at bounding box center [290, 201] width 13 height 13
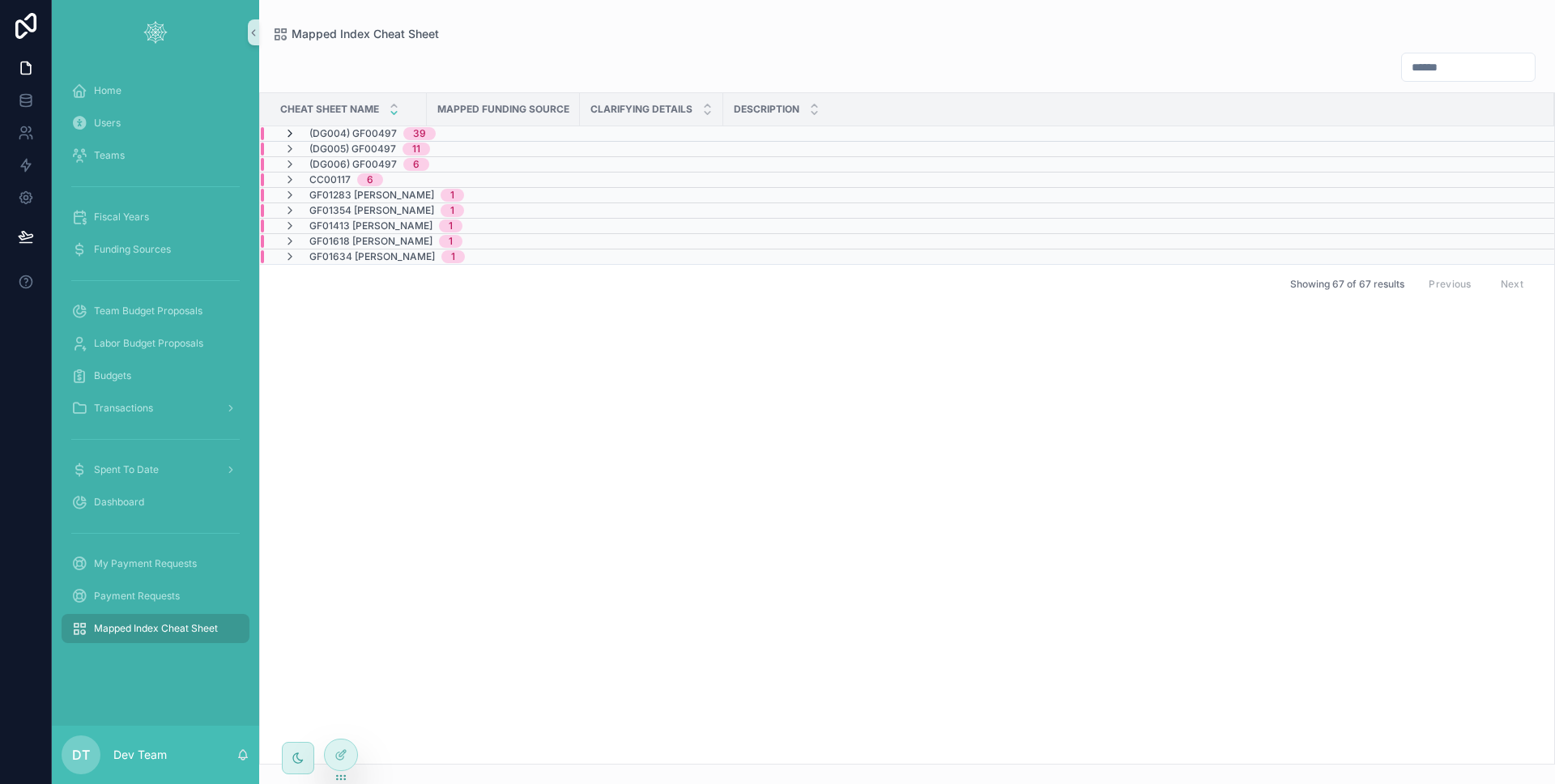
click at [294, 131] on icon at bounding box center [290, 133] width 13 height 13
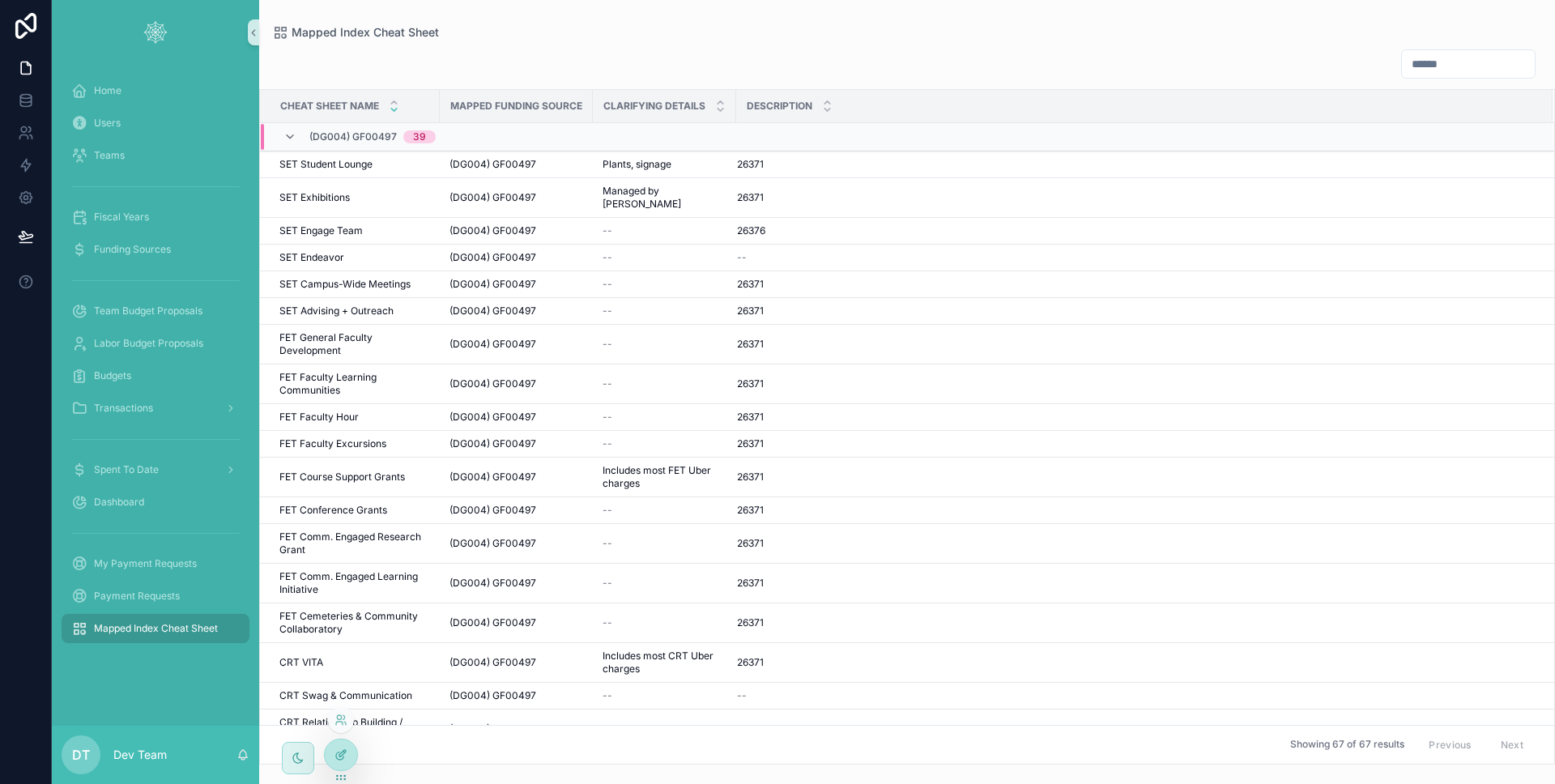
click at [336, 750] on icon at bounding box center [341, 754] width 13 height 13
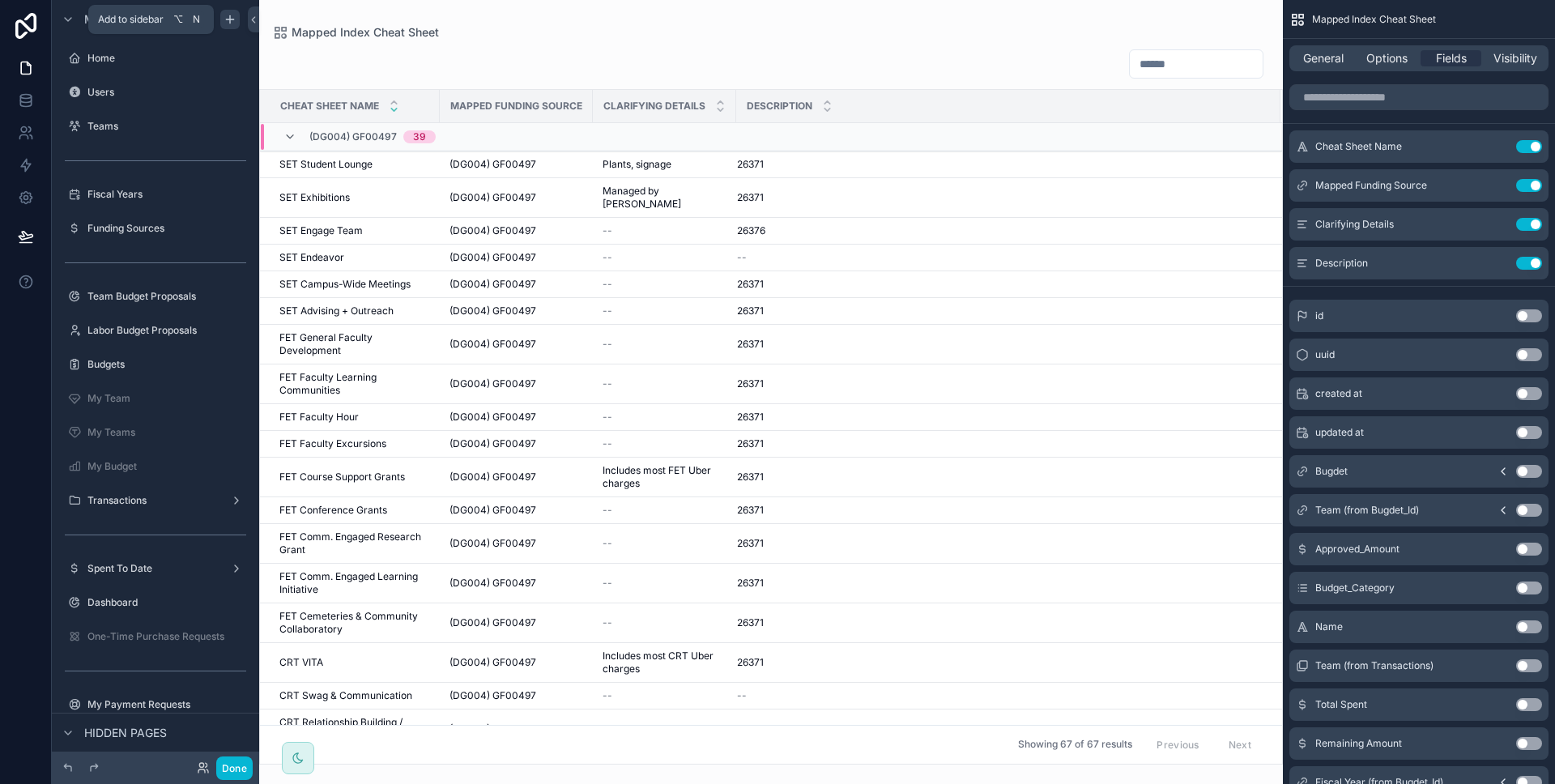
click at [230, 25] on icon "scrollable content" at bounding box center [229, 18] width 13 height 13
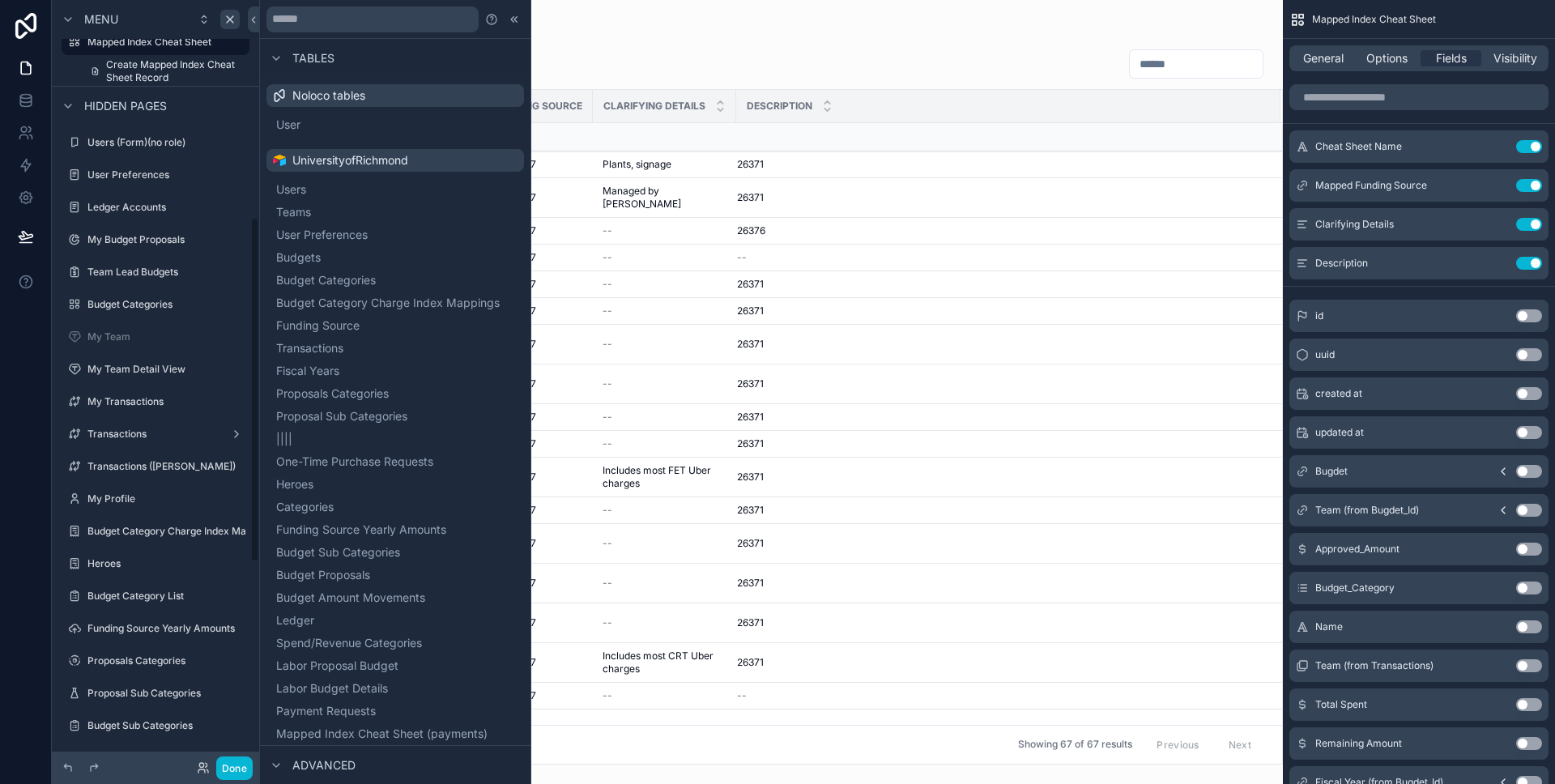
scroll to position [926, 0]
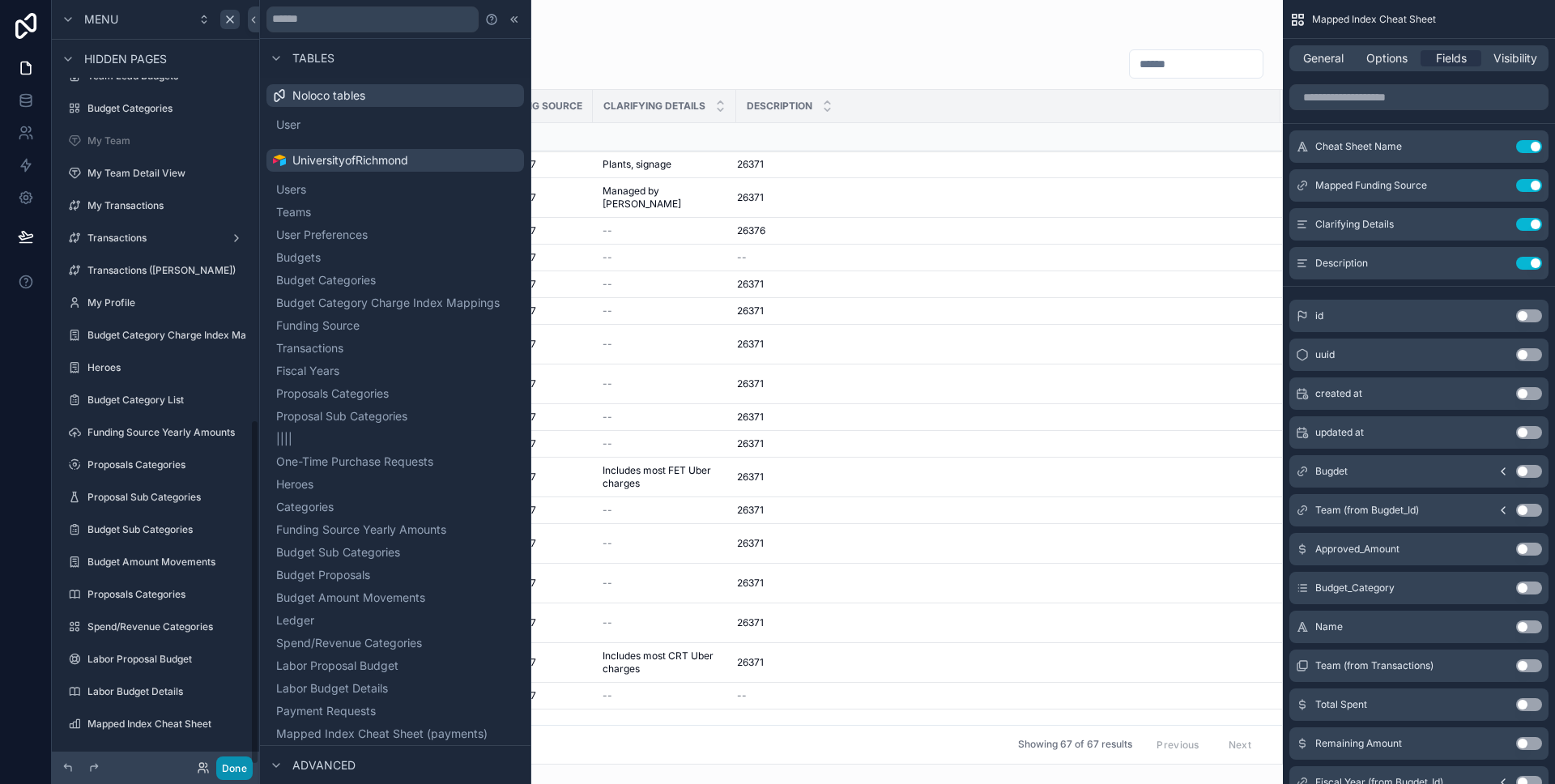
click at [237, 764] on button "Done" at bounding box center [234, 768] width 37 height 23
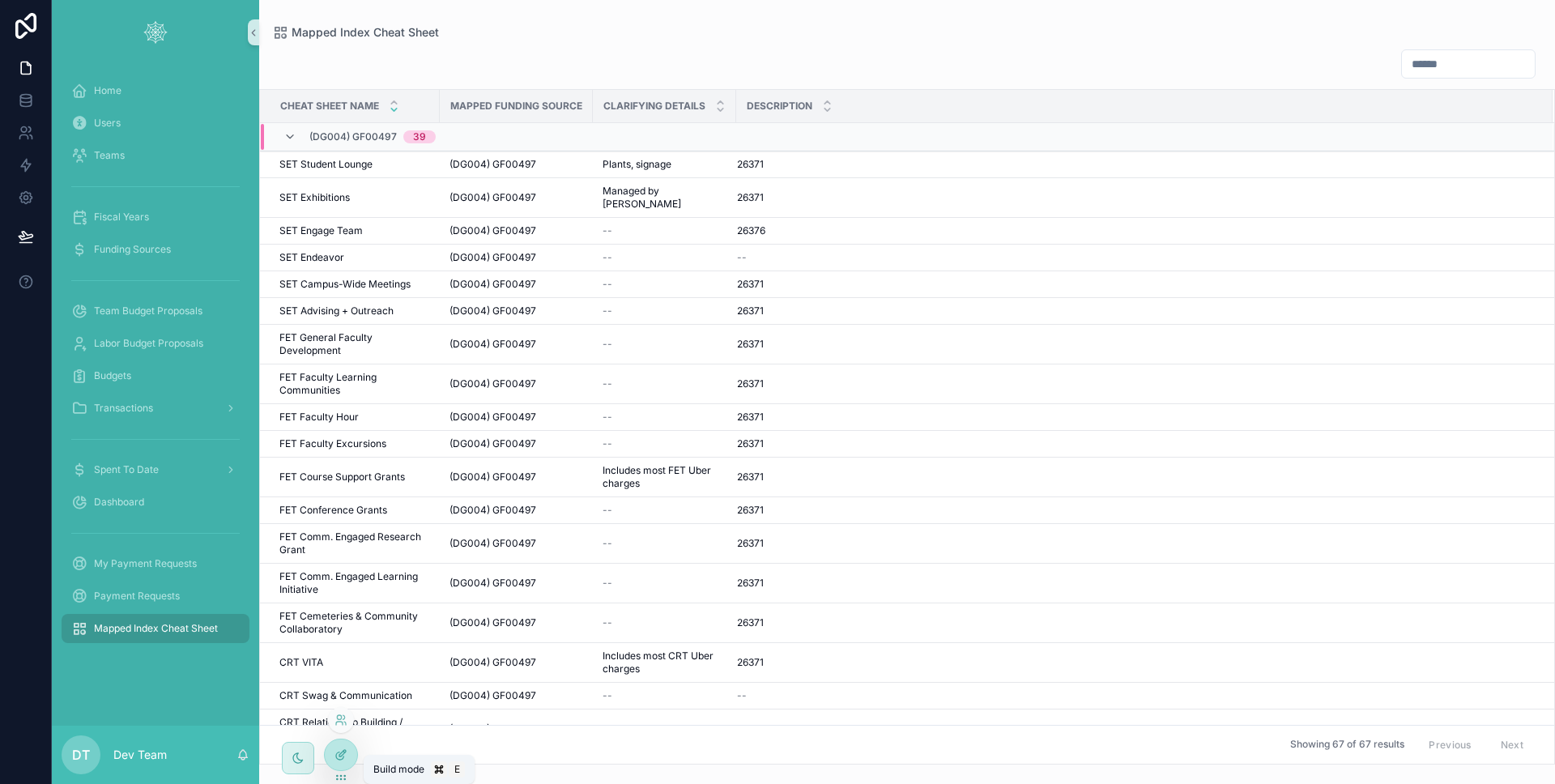
click at [341, 761] on icon at bounding box center [341, 754] width 13 height 13
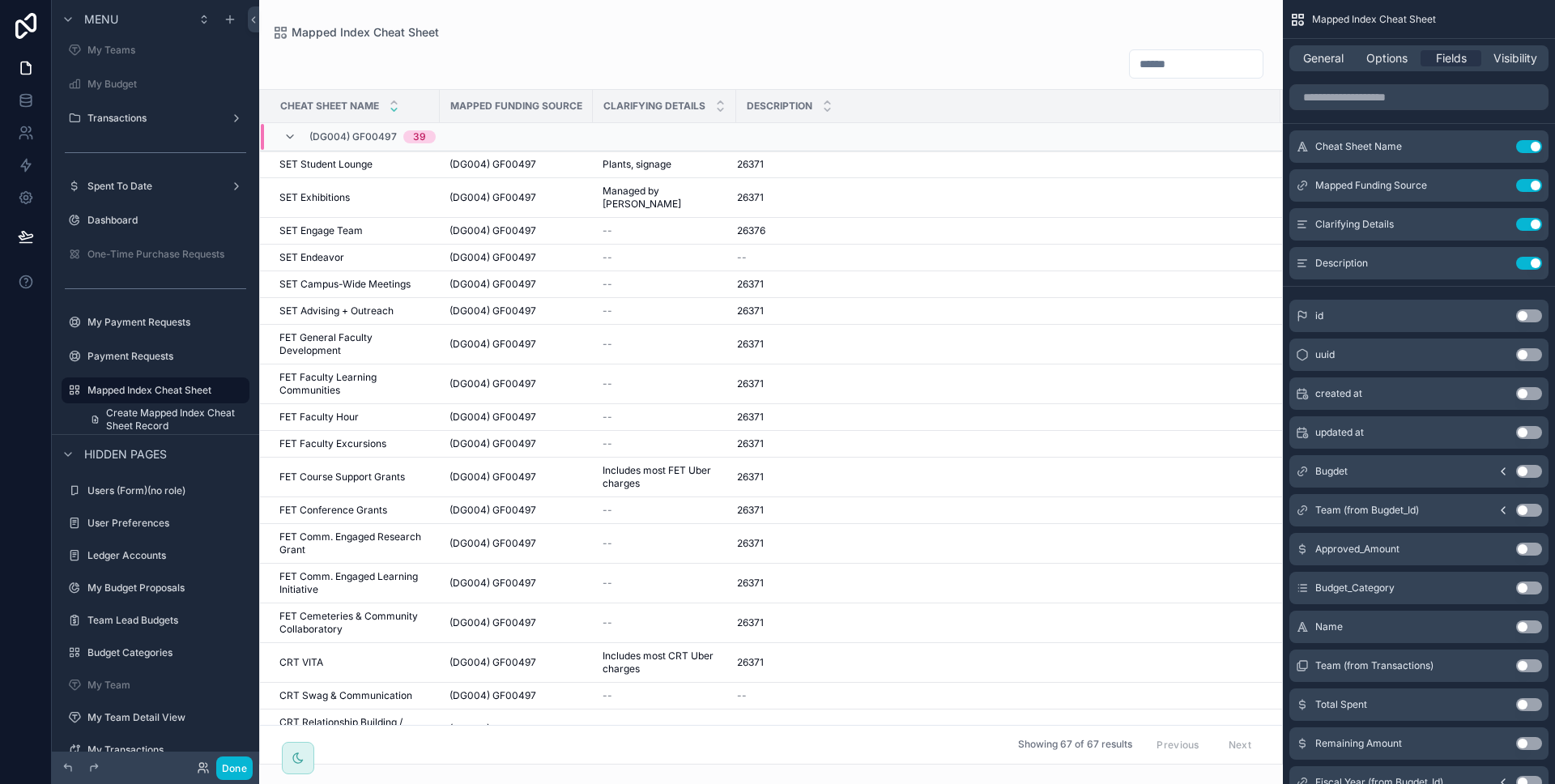
scroll to position [392, 0]
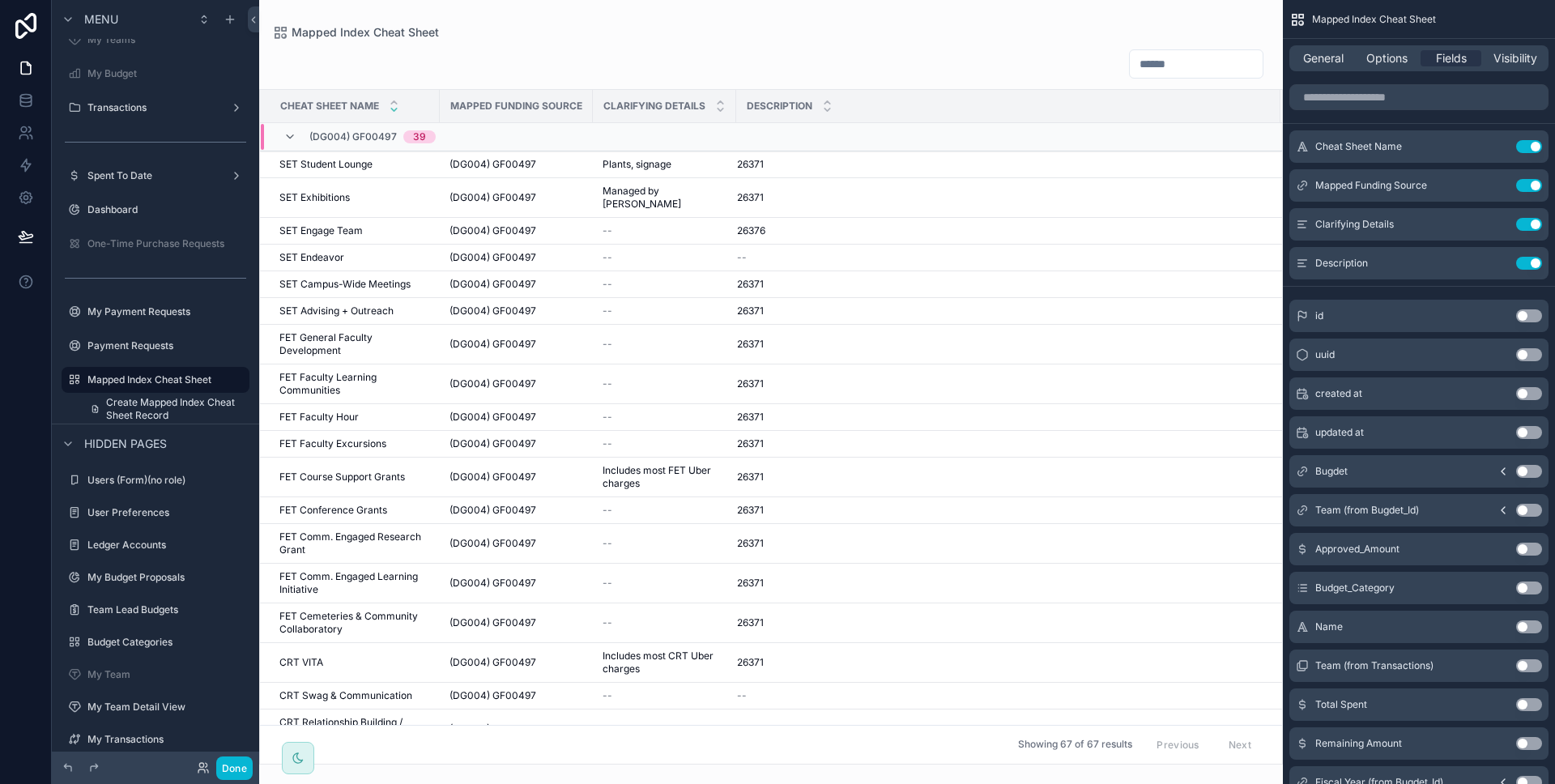
click at [146, 362] on div "scrollable content" at bounding box center [156, 362] width 208 height 3
click at [159, 362] on icon "scrollable content" at bounding box center [155, 364] width 14 height 14
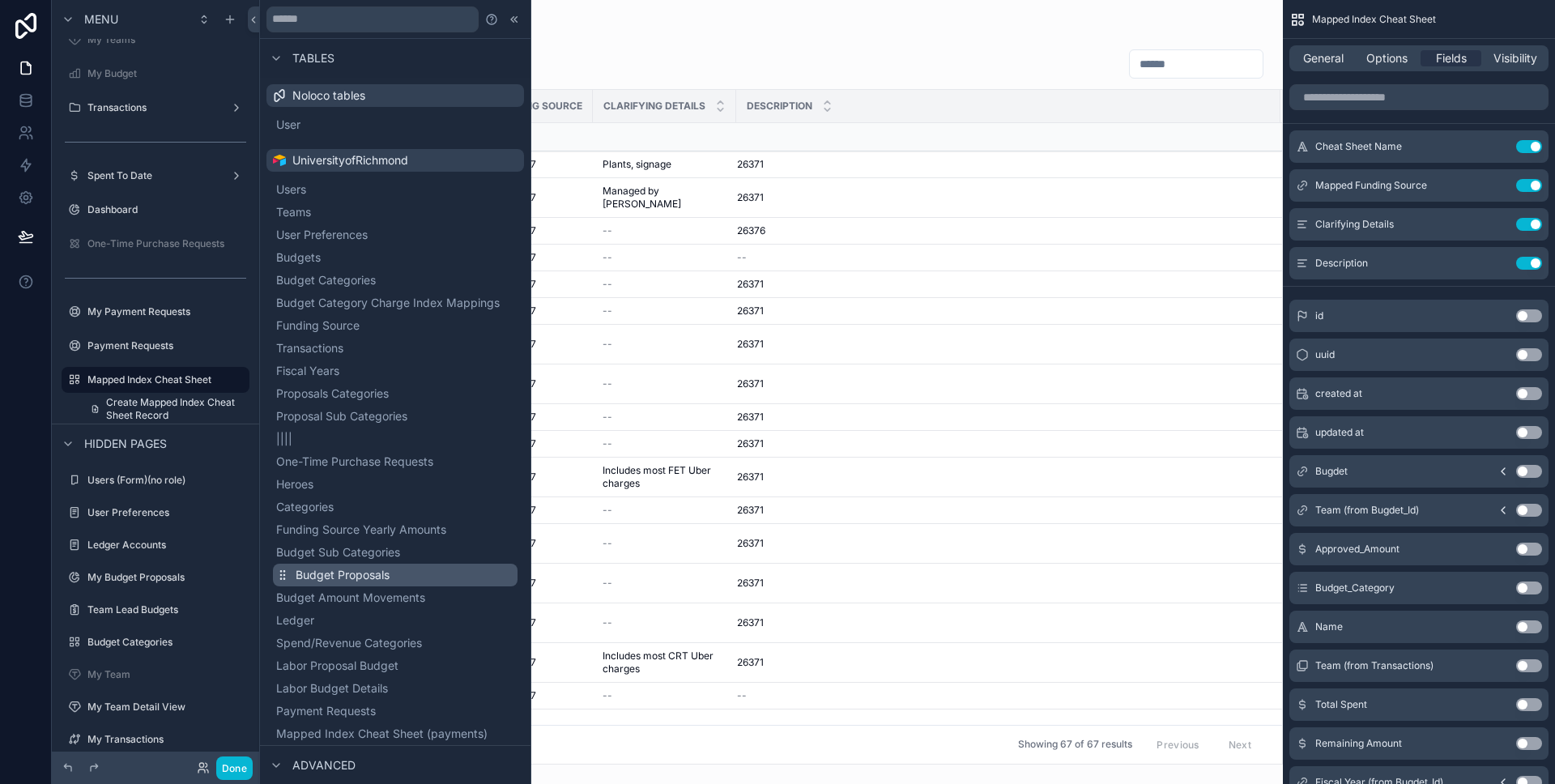
scroll to position [126, 0]
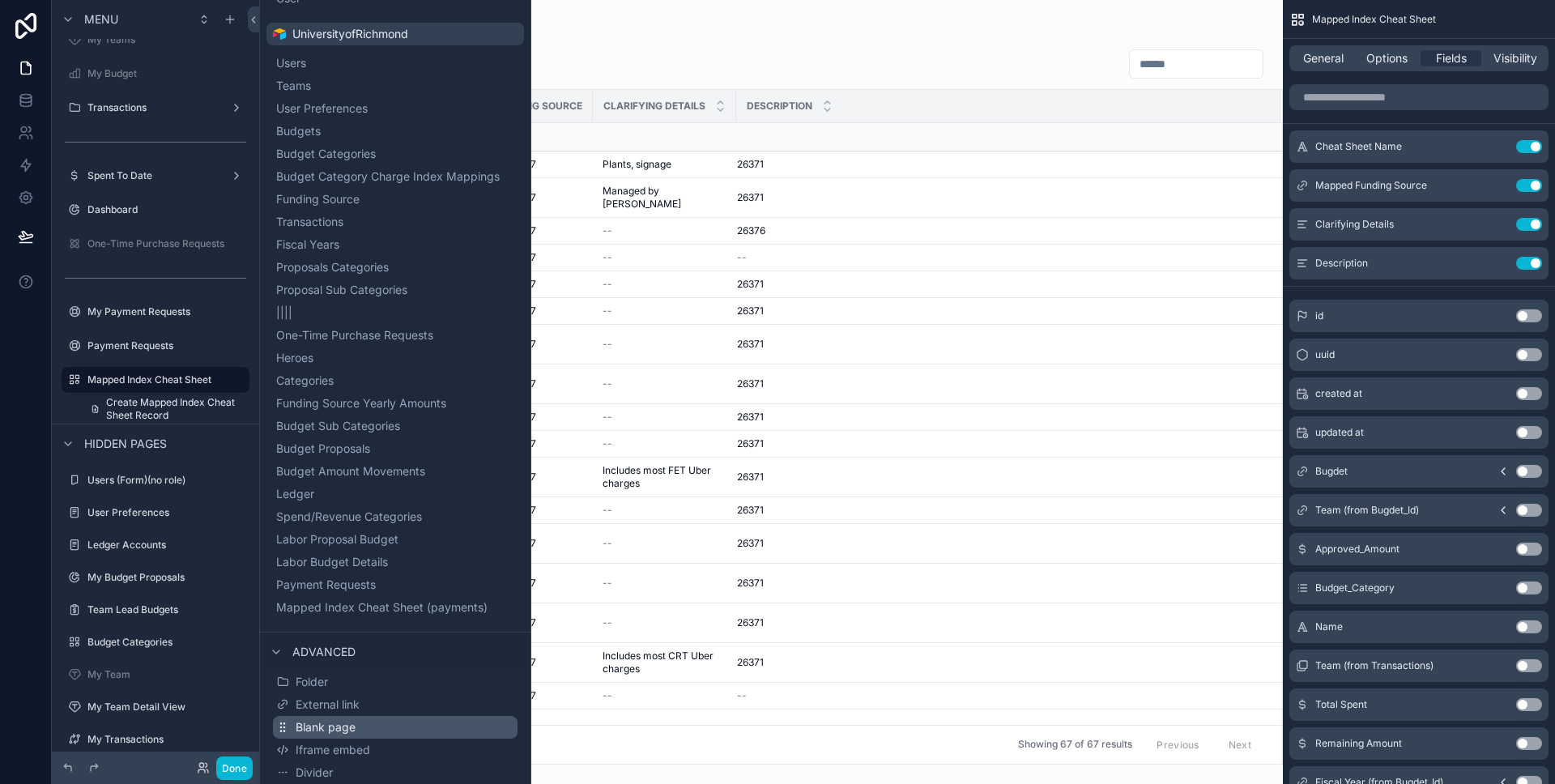
click at [389, 735] on button "Blank page" at bounding box center [395, 726] width 244 height 23
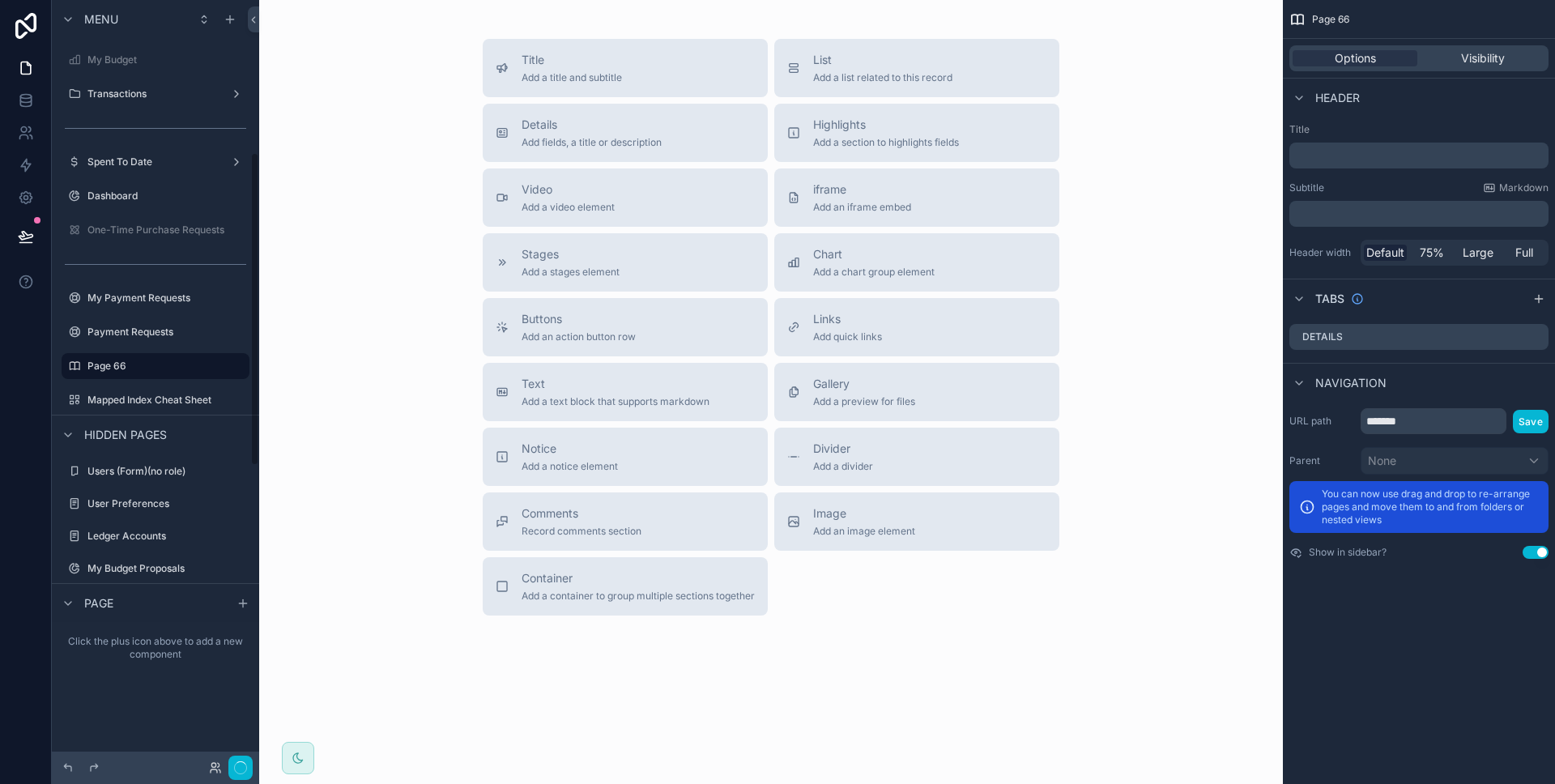
scroll to position [372, 0]
click at [842, 384] on span "Gallery" at bounding box center [865, 383] width 102 height 16
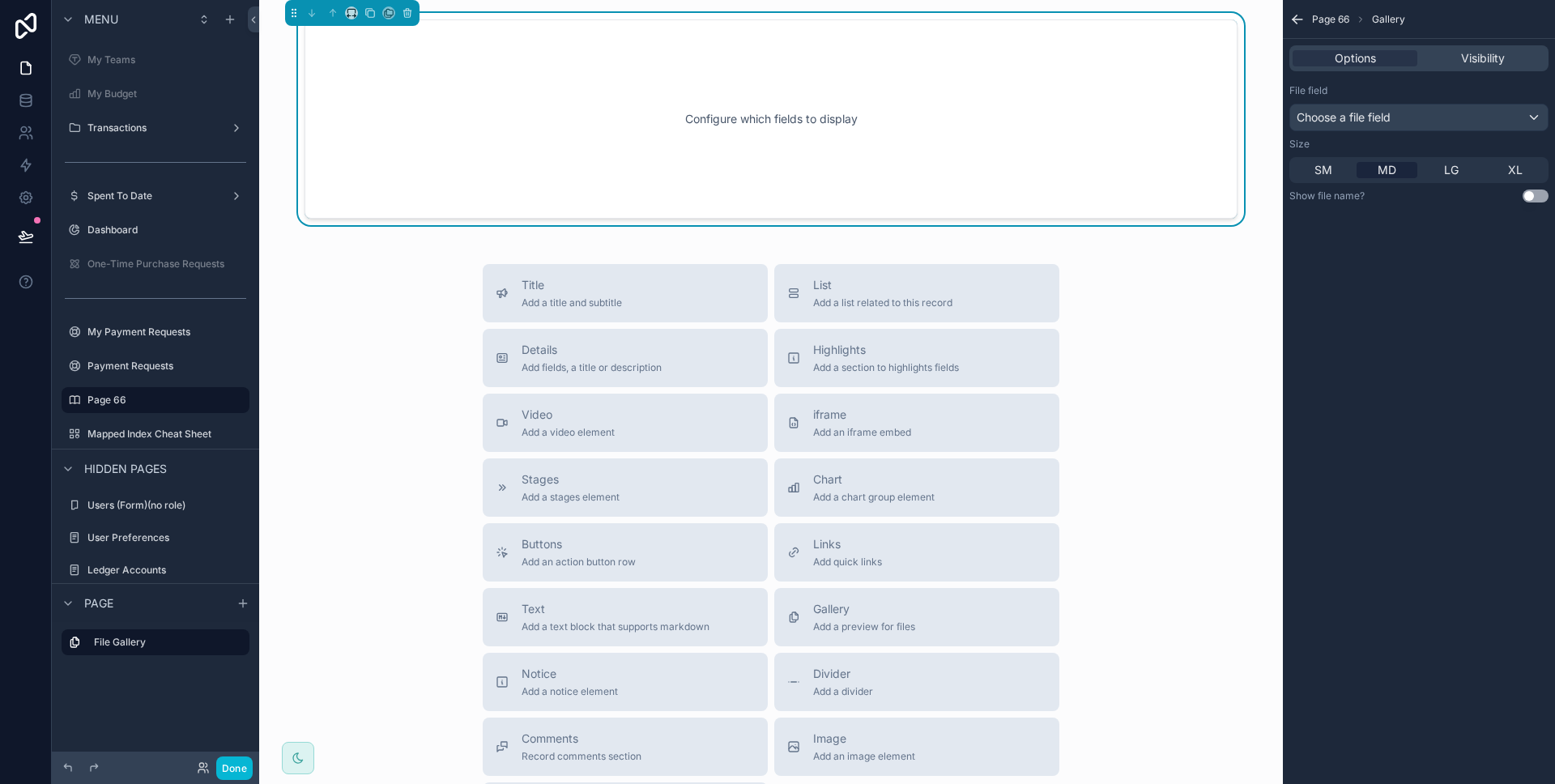
click at [1051, 136] on div "Configure which fields to display" at bounding box center [771, 119] width 880 height 146
click at [1463, 64] on span "Visibility" at bounding box center [1483, 58] width 44 height 16
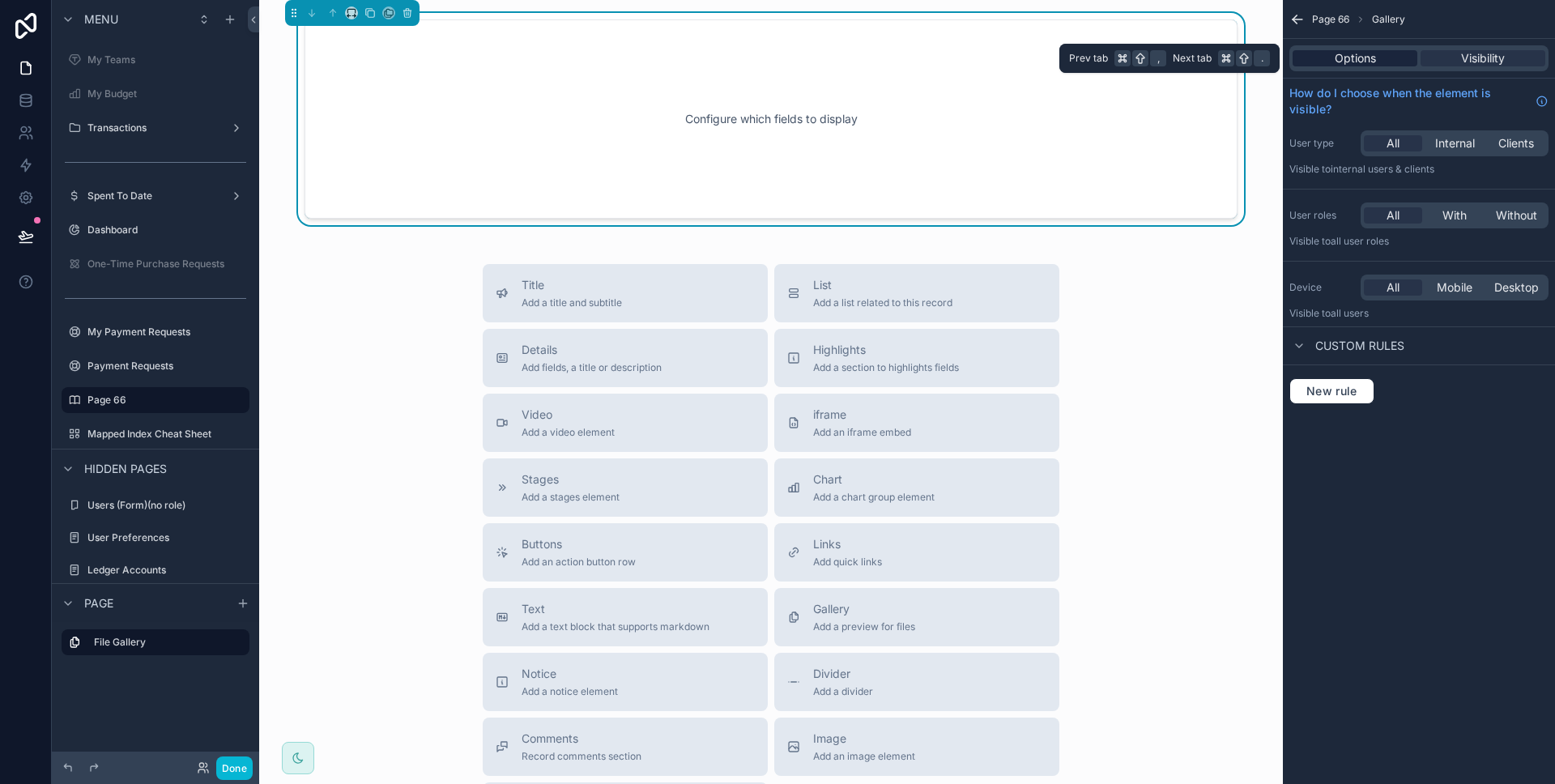
click at [1398, 62] on div "Options" at bounding box center [1354, 58] width 125 height 16
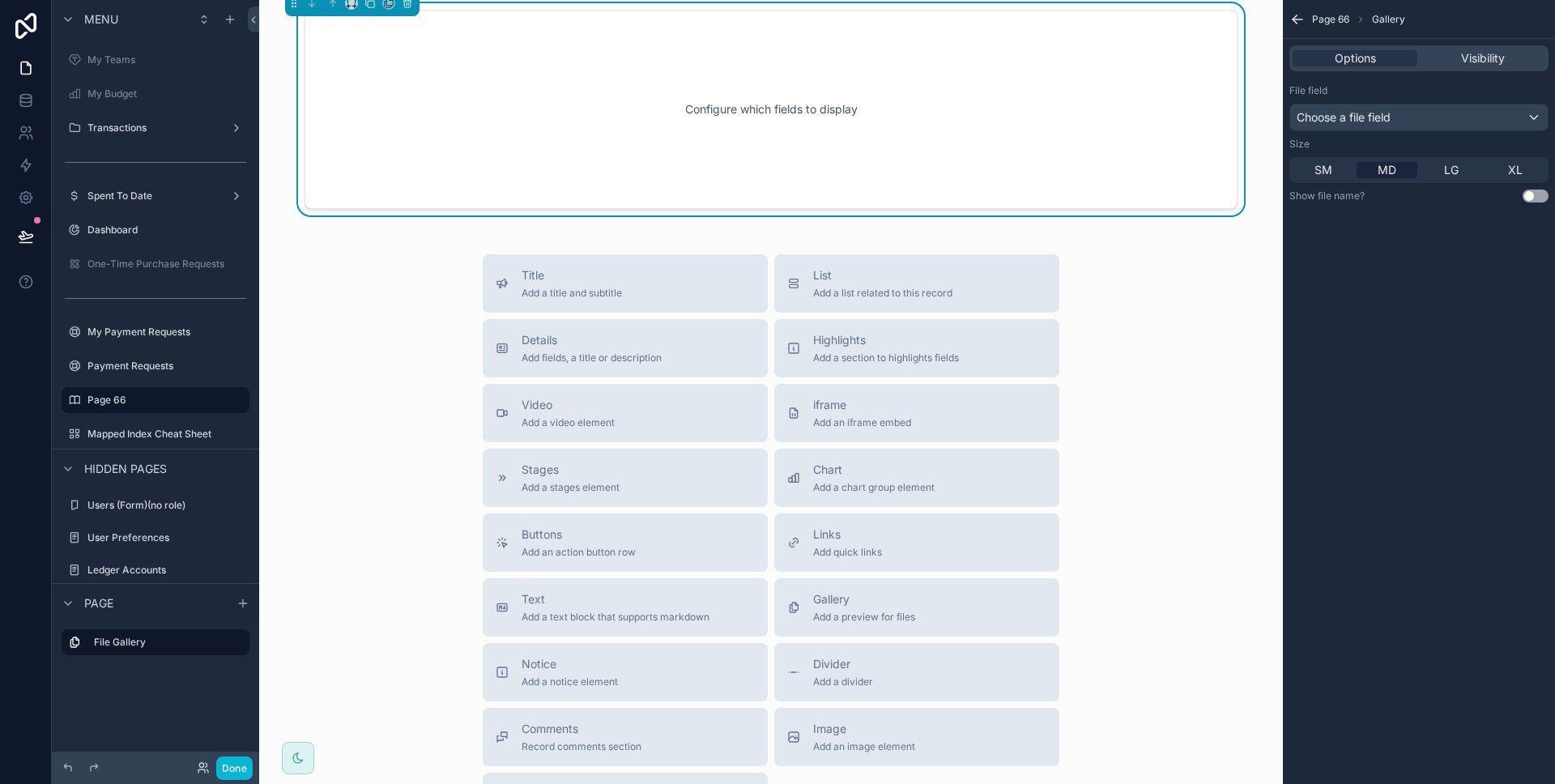
scroll to position [0, 0]
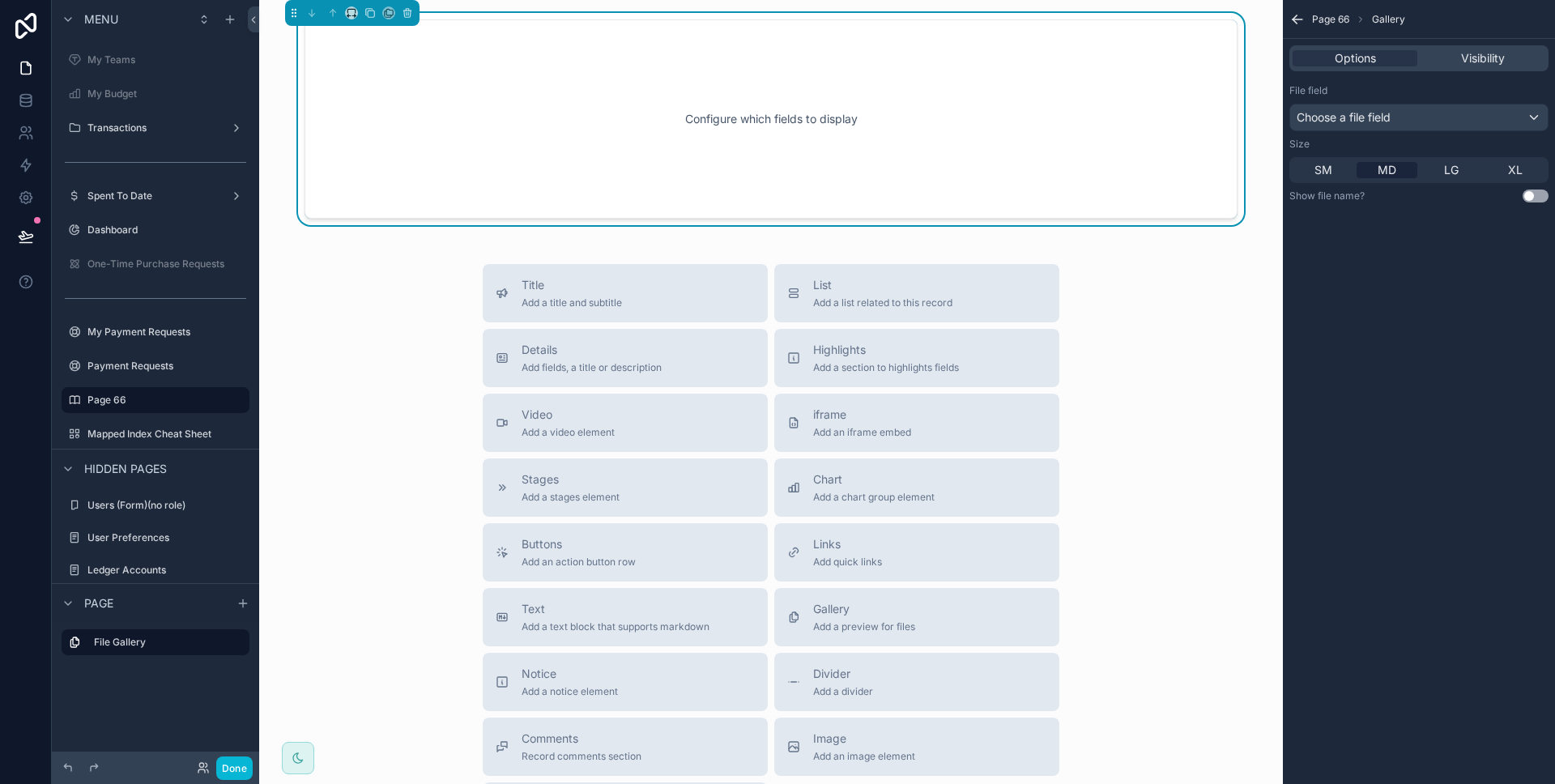
click at [863, 127] on div "Configure which fields to display" at bounding box center [771, 119] width 880 height 146
click at [1423, 111] on div "Choose a file field" at bounding box center [1419, 117] width 258 height 26
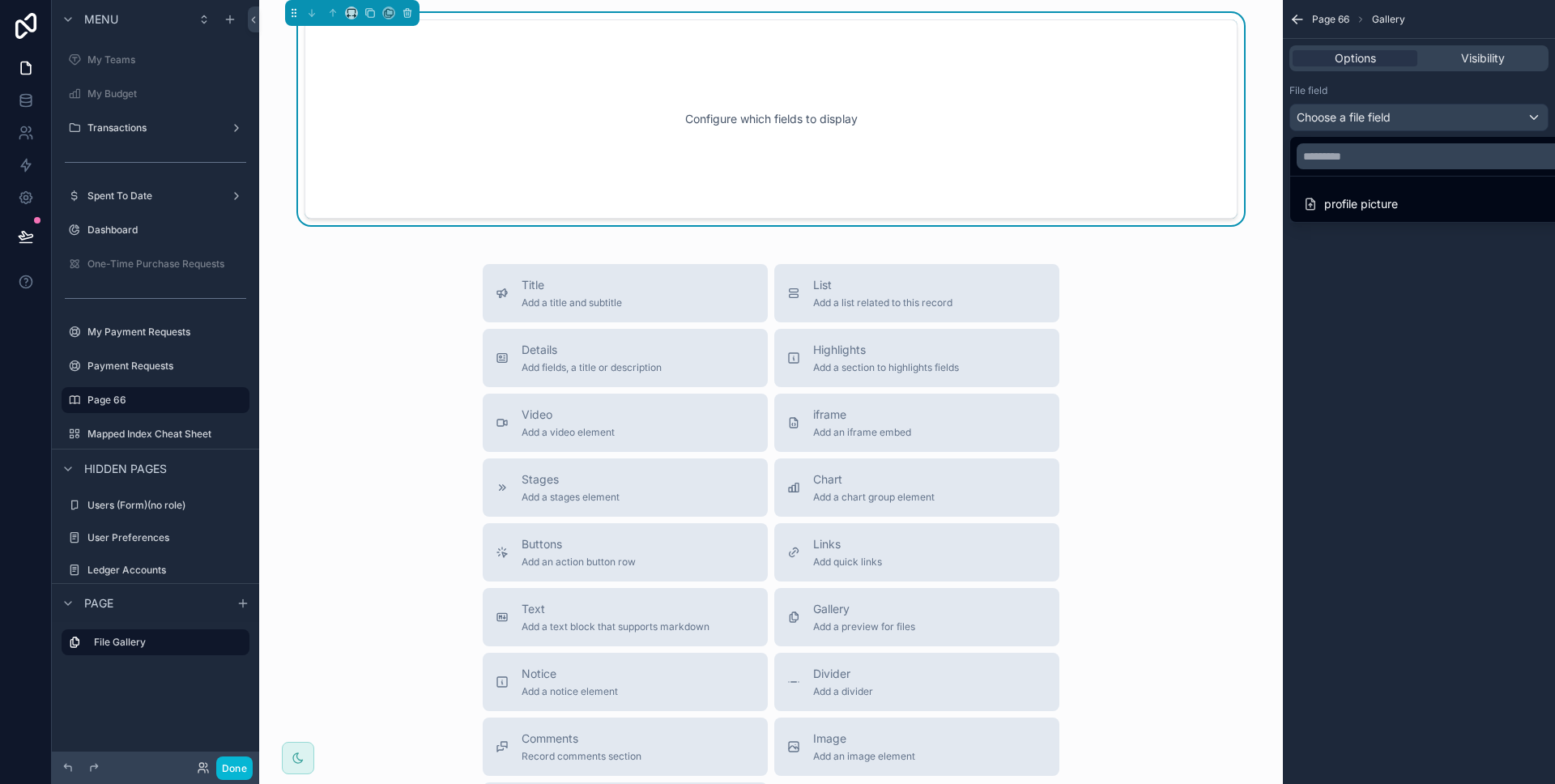
click at [1421, 124] on div "scrollable content" at bounding box center [778, 392] width 1555 height 784
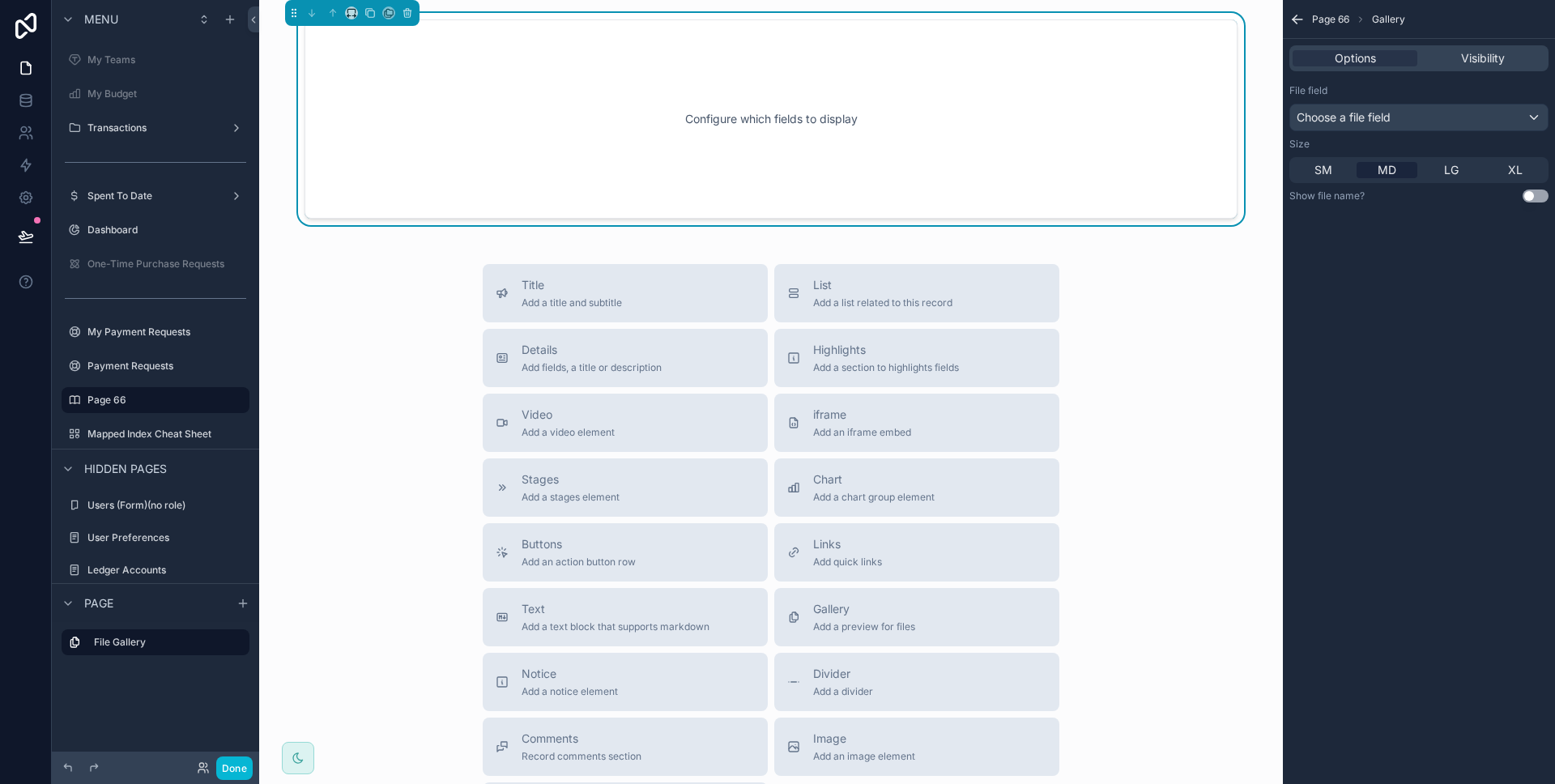
click at [1491, 69] on div "Options Visibility" at bounding box center [1419, 58] width 259 height 26
click at [1470, 64] on span "Visibility" at bounding box center [1483, 58] width 44 height 16
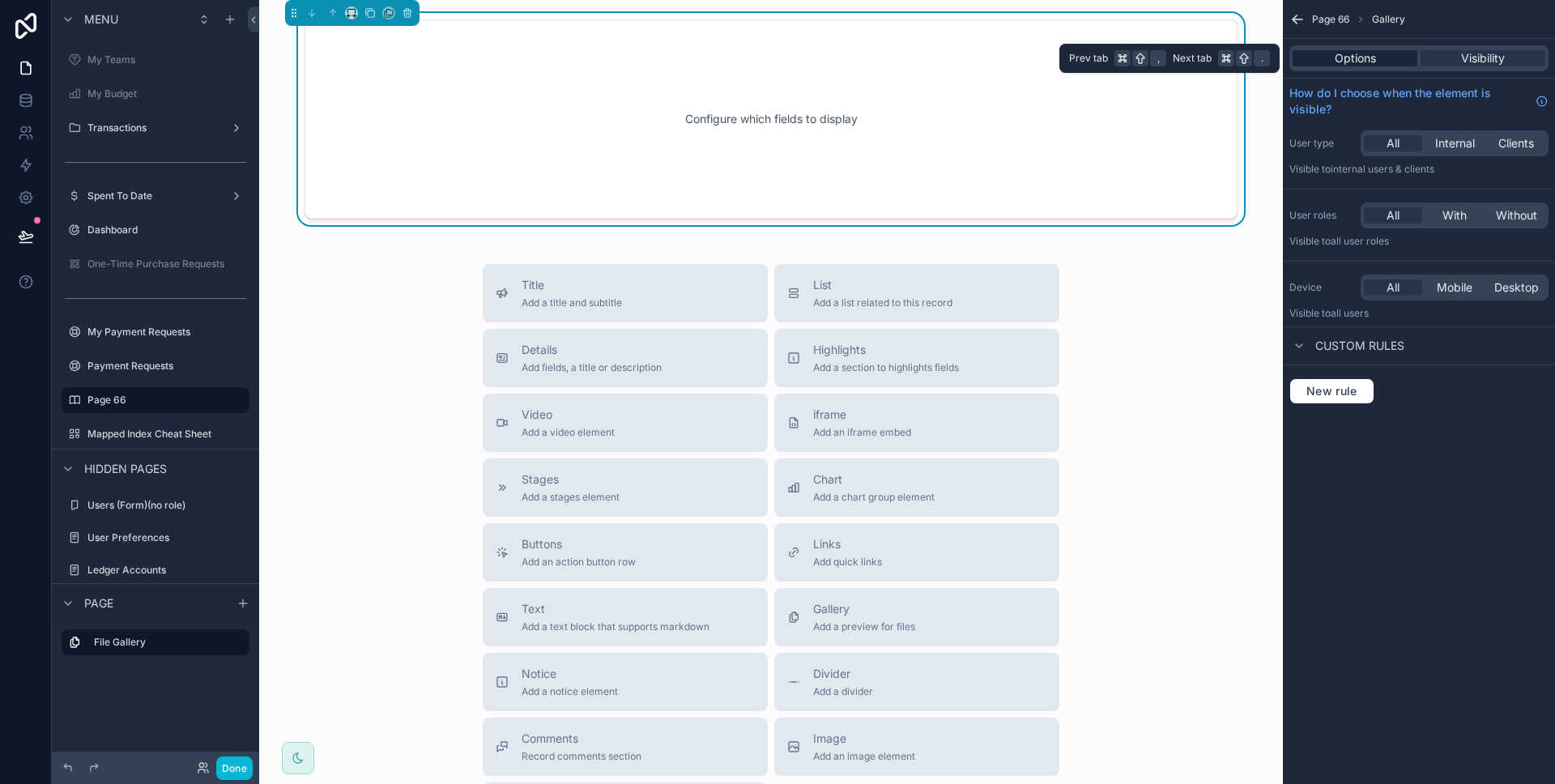
click at [1364, 64] on span "Options" at bounding box center [1355, 58] width 41 height 16
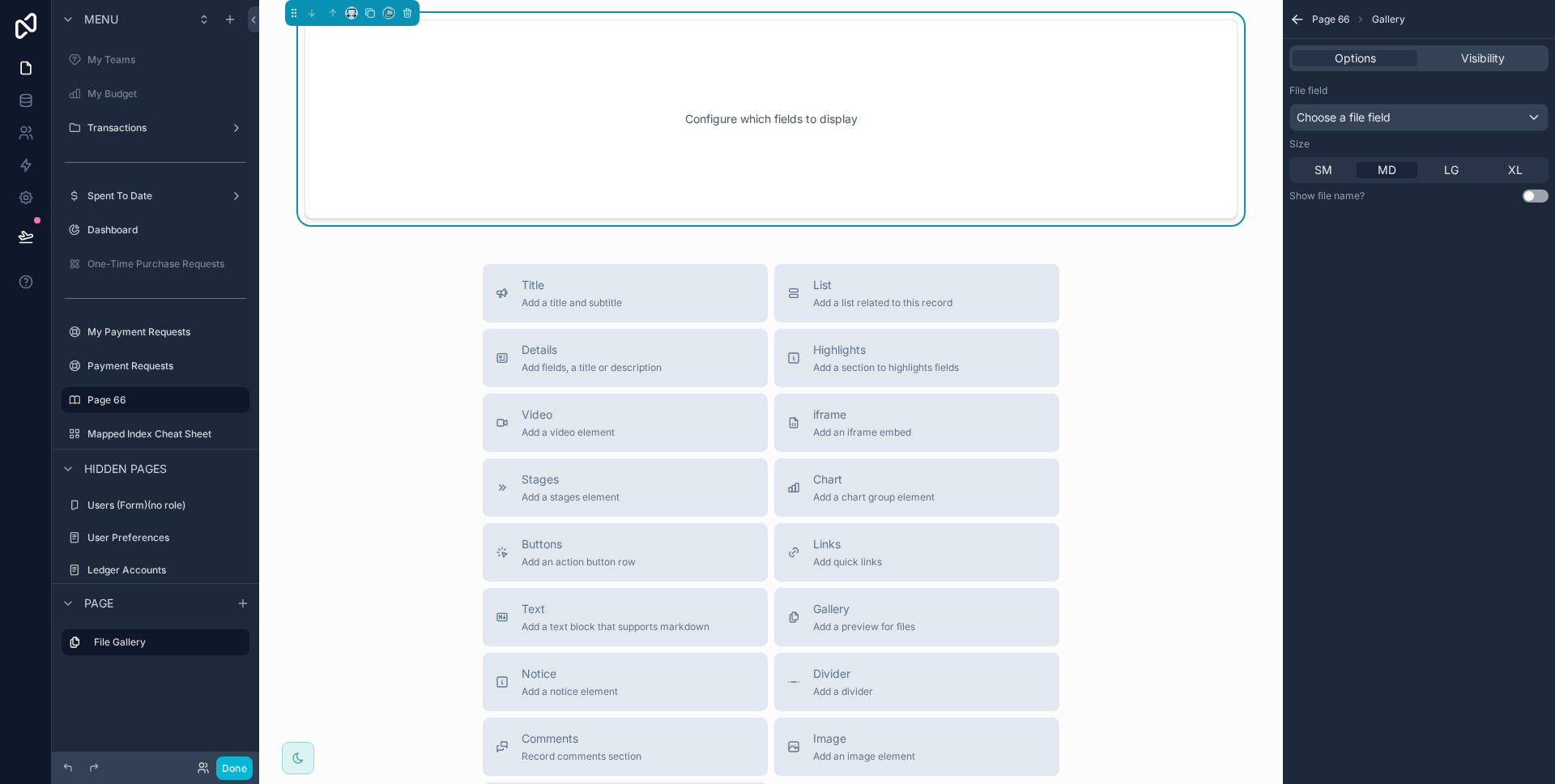
click at [1445, 155] on div "Size SM MD LG XL" at bounding box center [1419, 160] width 259 height 45
click at [1446, 160] on div "SM MD LG XL" at bounding box center [1419, 170] width 259 height 26
click at [1446, 165] on span "LG" at bounding box center [1450, 170] width 14 height 16
click at [1378, 159] on div "SM MD LG XL" at bounding box center [1419, 170] width 259 height 26
click at [1383, 165] on span "MD" at bounding box center [1387, 170] width 18 height 16
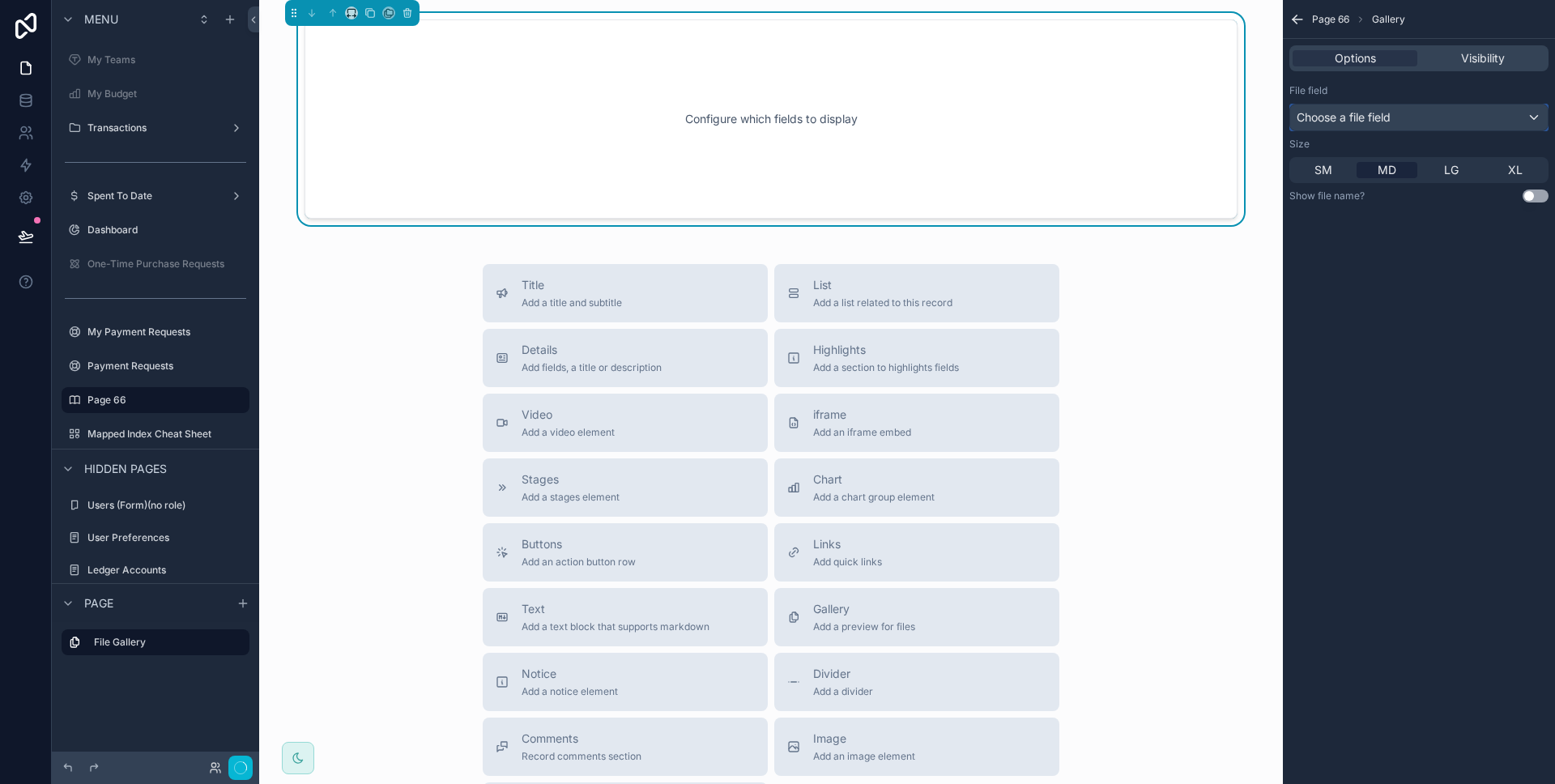
click at [1372, 118] on span "Choose a file field" at bounding box center [1343, 117] width 94 height 13
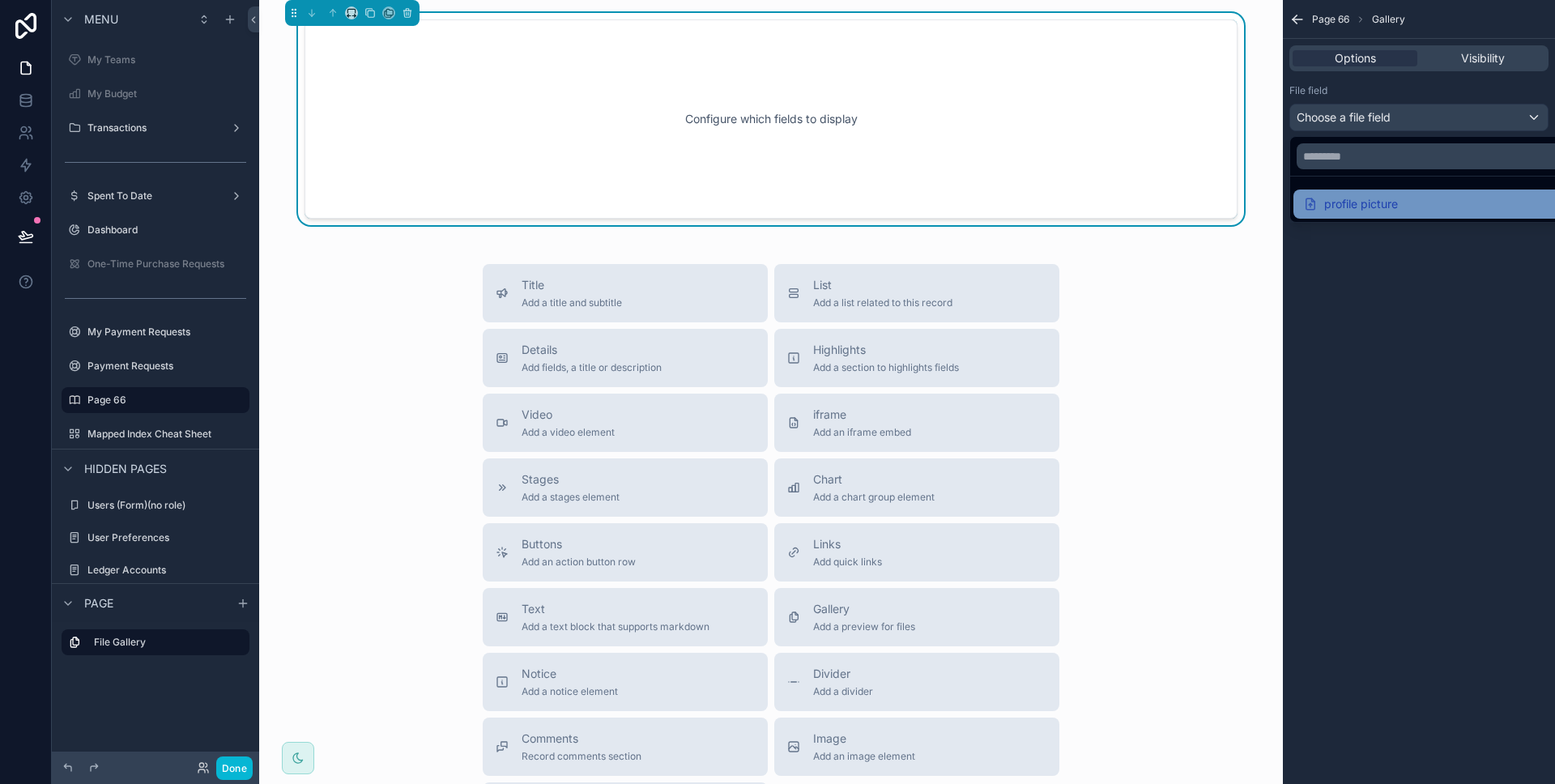
click at [1377, 210] on div "profile picture" at bounding box center [1350, 203] width 95 height 19
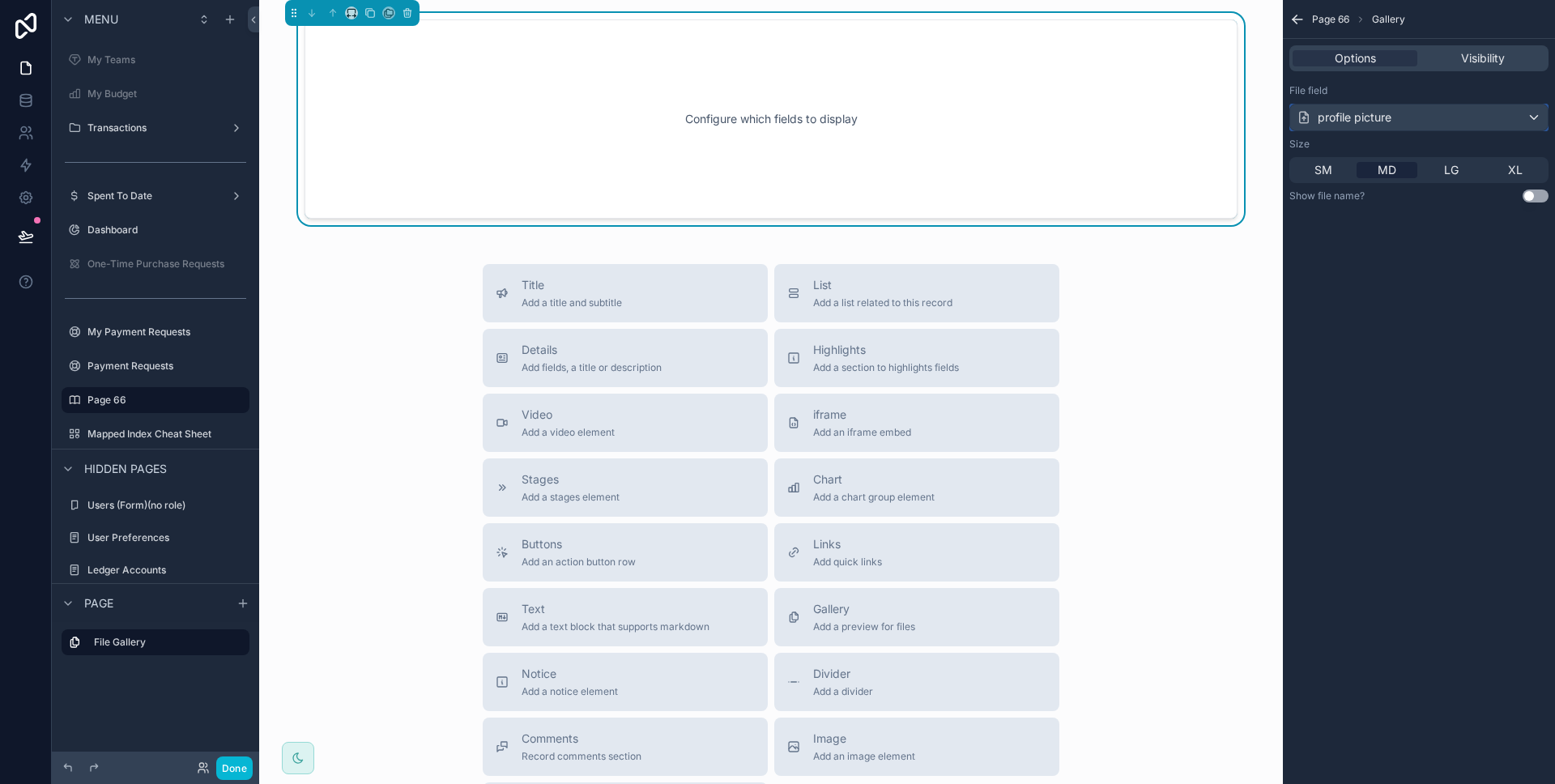
click at [1359, 119] on div "profile picture" at bounding box center [1343, 117] width 95 height 16
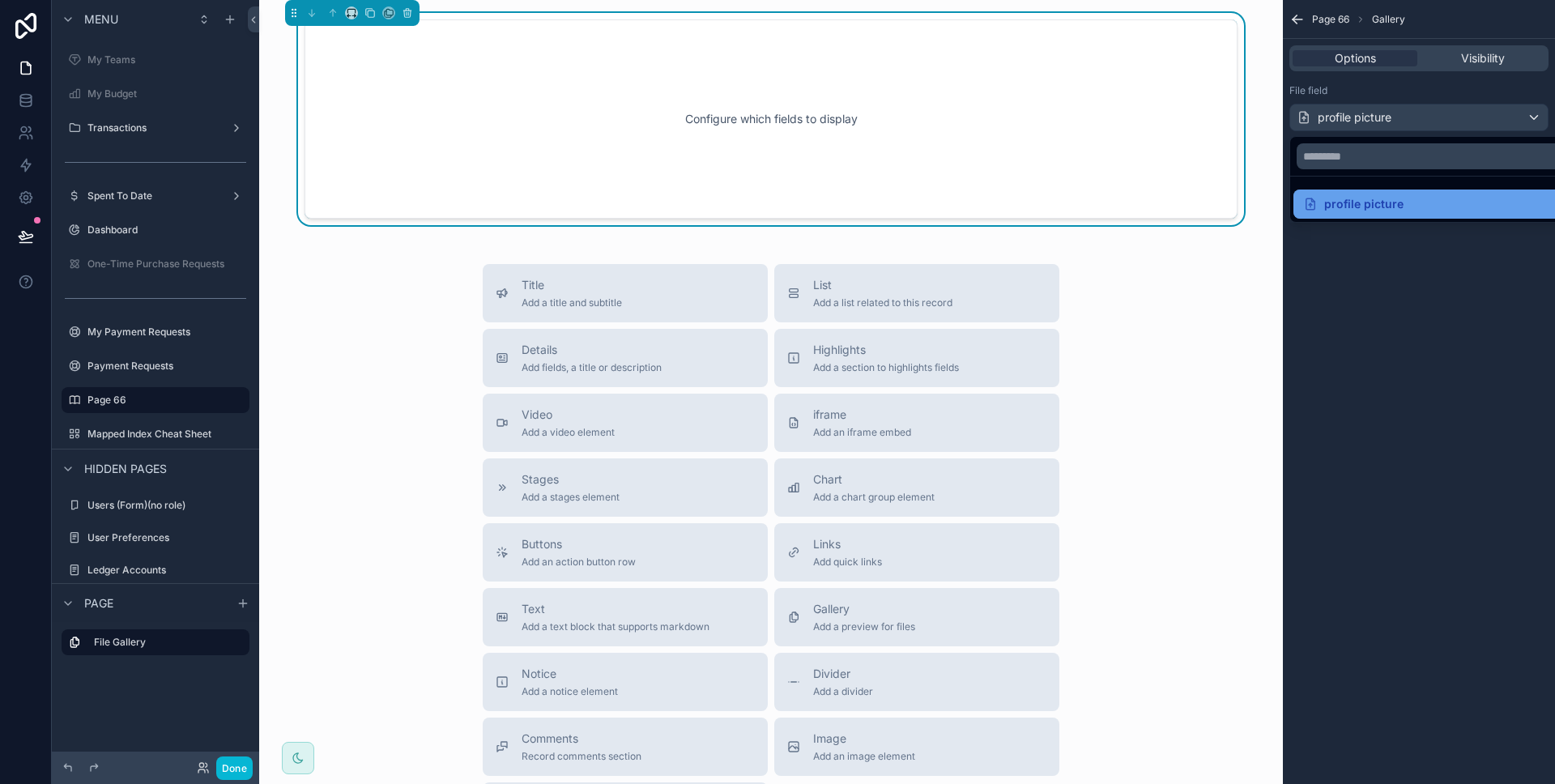
click at [1368, 199] on div "profile picture" at bounding box center [1353, 203] width 100 height 19
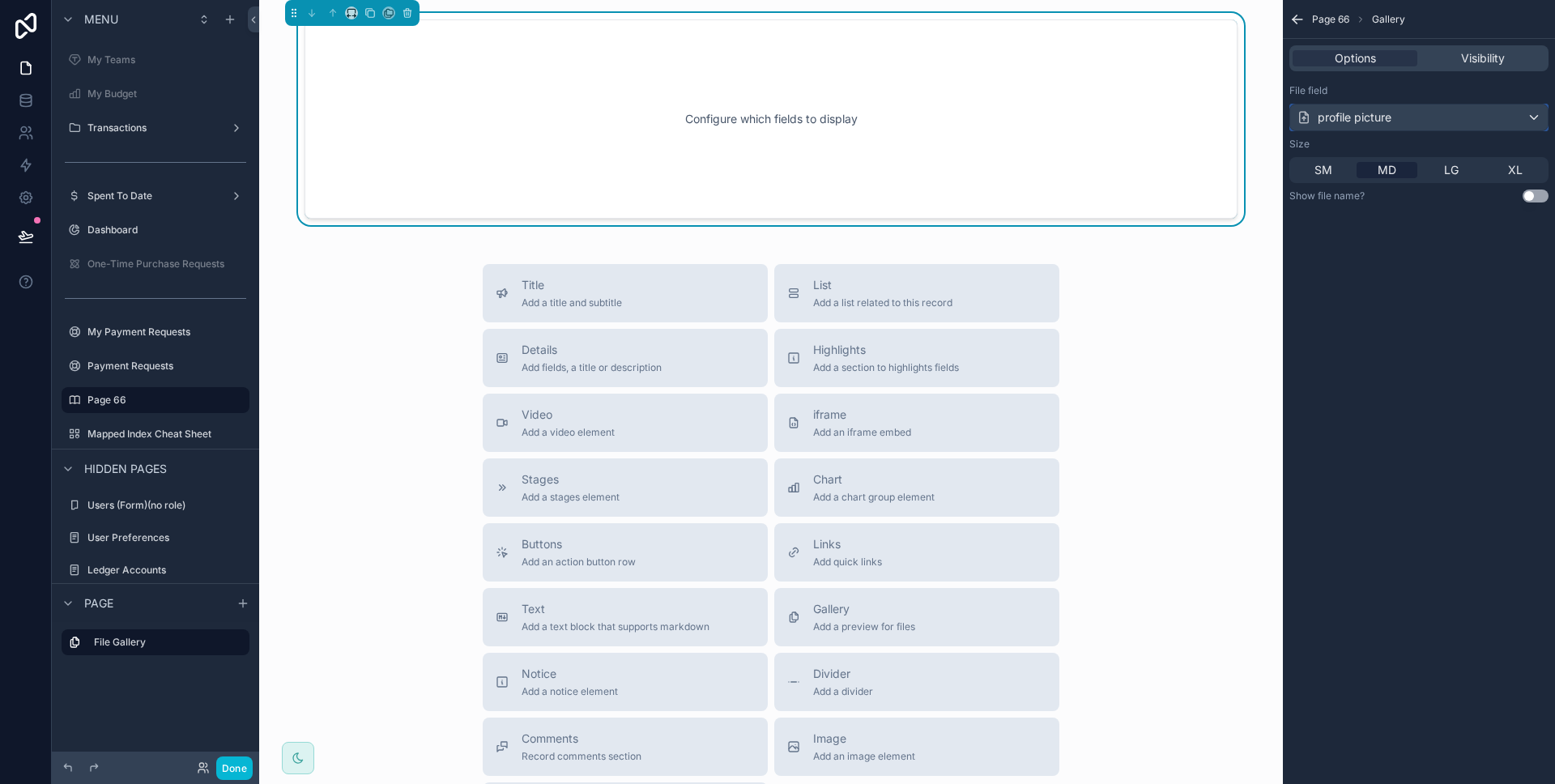
click at [1445, 115] on div "profile picture" at bounding box center [1419, 117] width 258 height 26
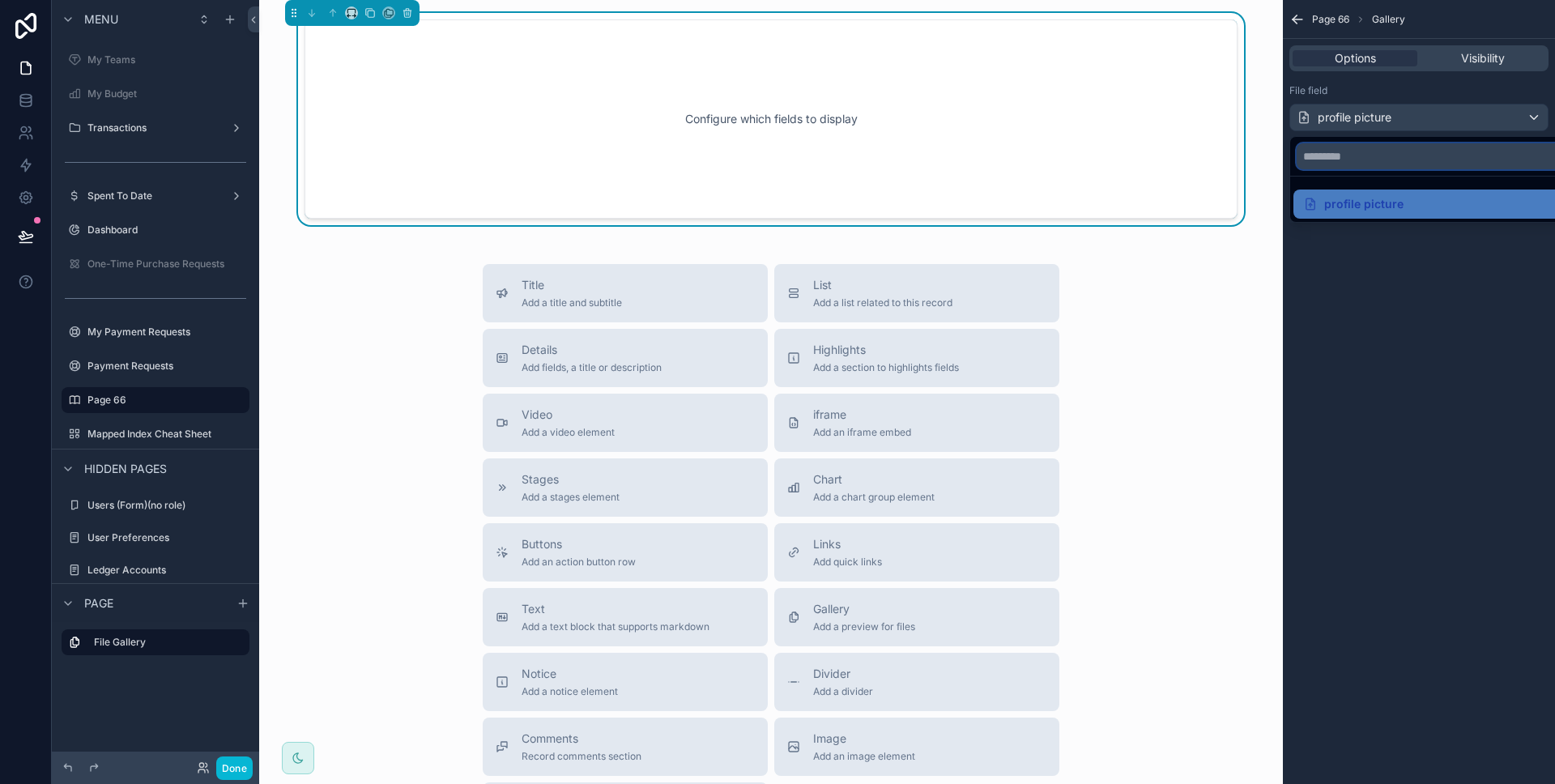
click at [1396, 163] on input "text" at bounding box center [1437, 156] width 282 height 26
click at [1392, 184] on ul "profile picture" at bounding box center [1437, 199] width 295 height 45
click at [1404, 115] on div "scrollable content" at bounding box center [778, 392] width 1555 height 784
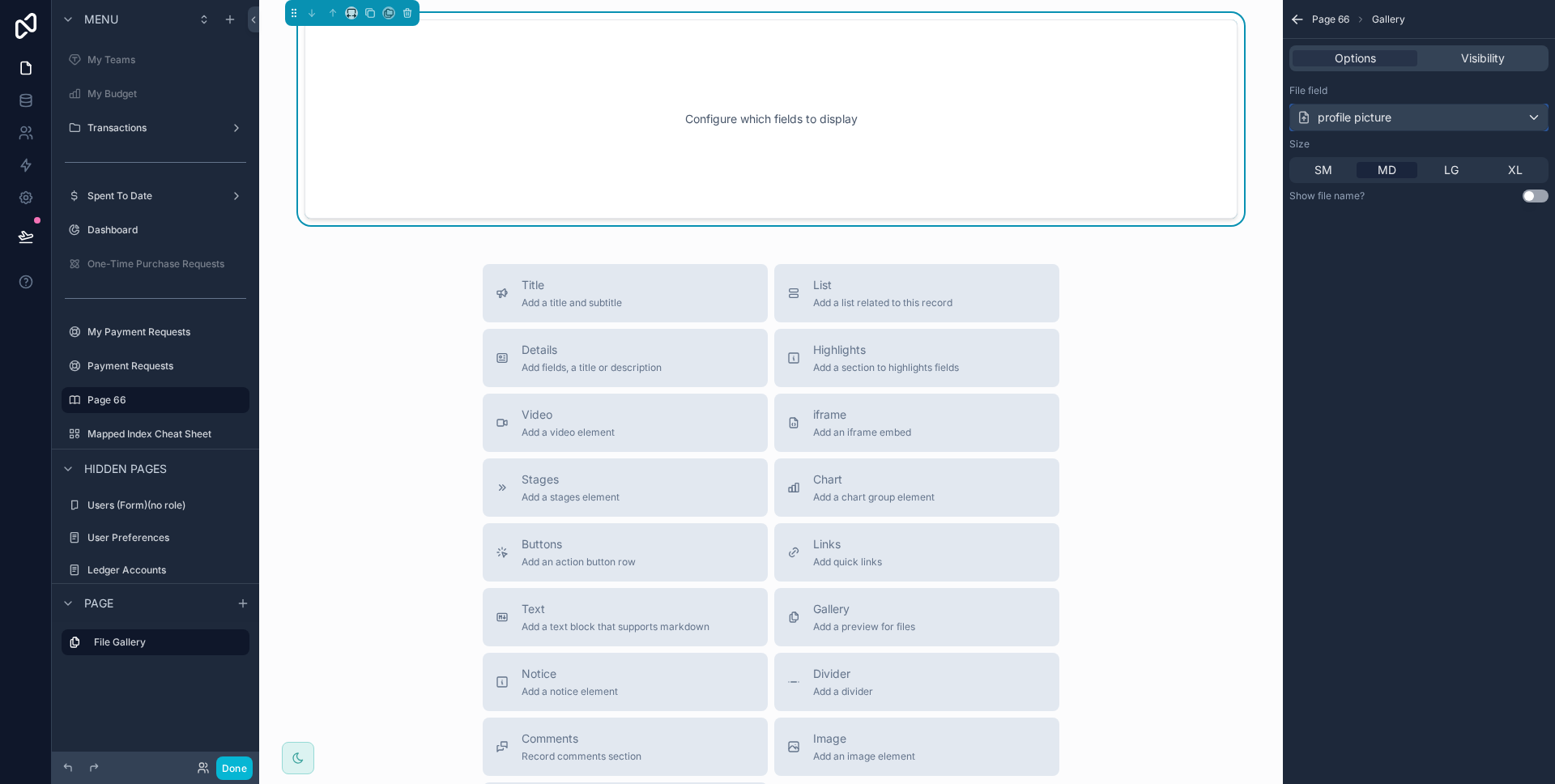
click at [1347, 110] on div "profile picture" at bounding box center [1343, 117] width 95 height 16
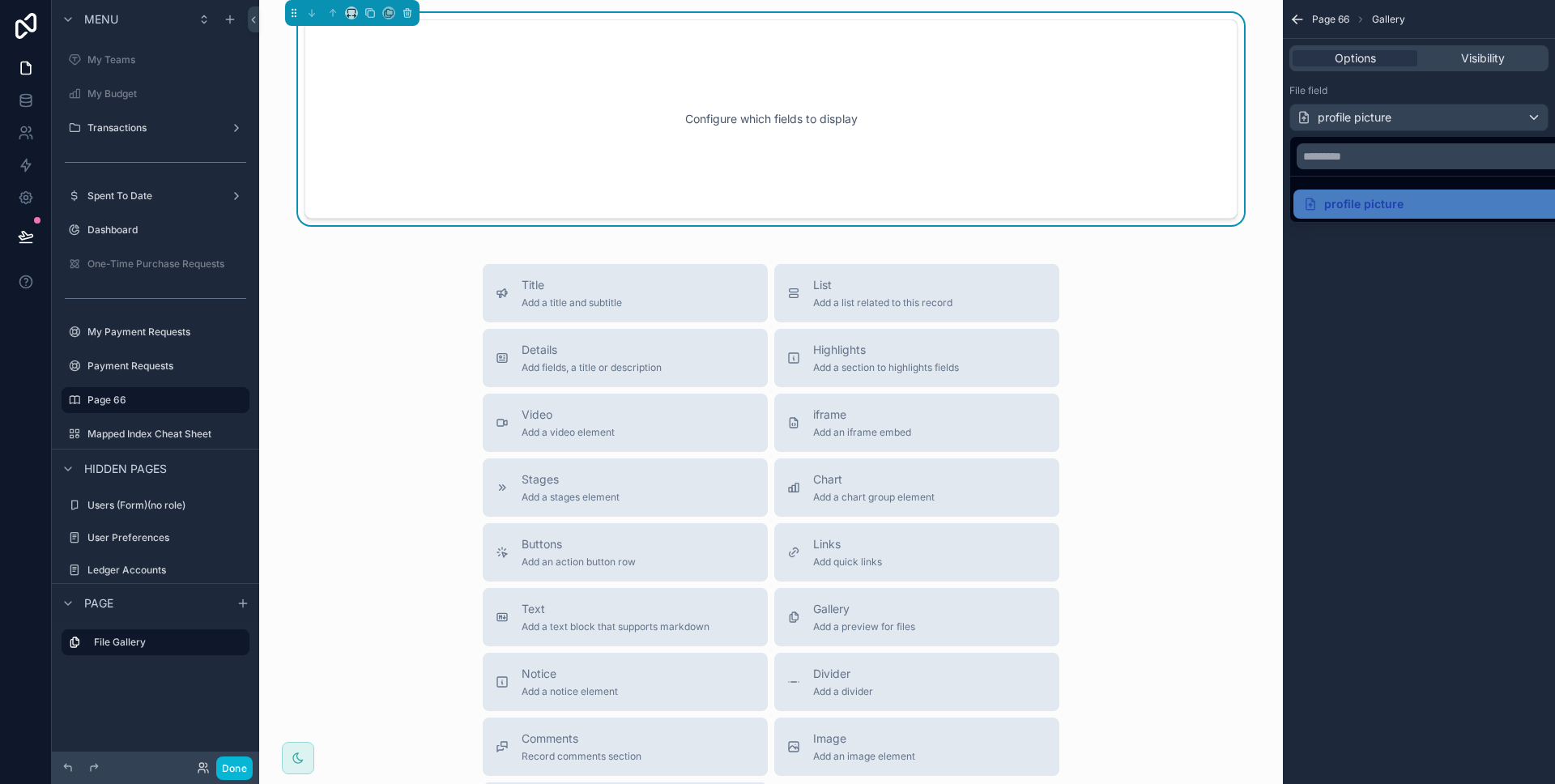
click at [1347, 110] on div "scrollable content" at bounding box center [778, 392] width 1555 height 784
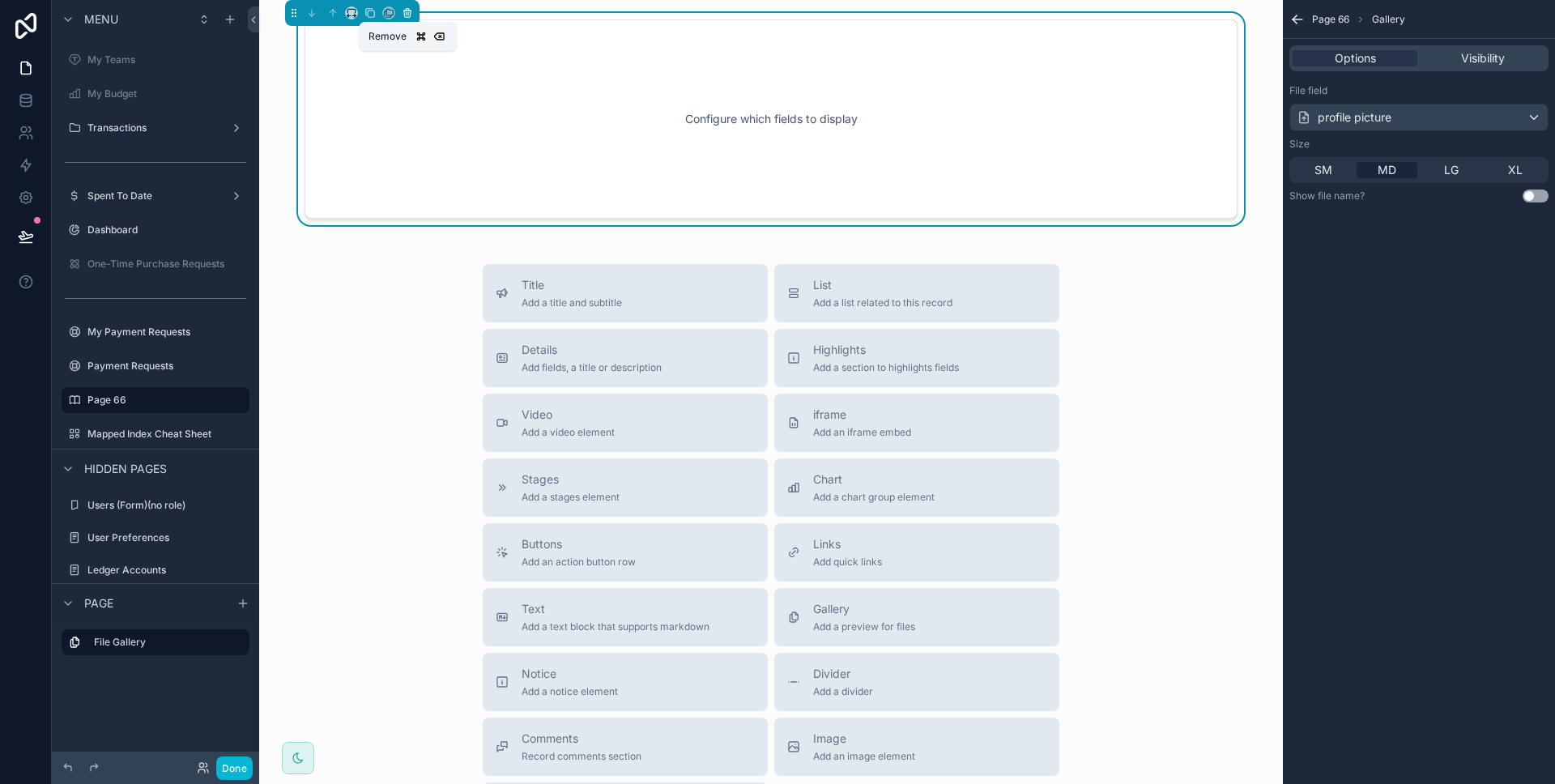
click at [408, 16] on icon at bounding box center [408, 13] width 12 height 12
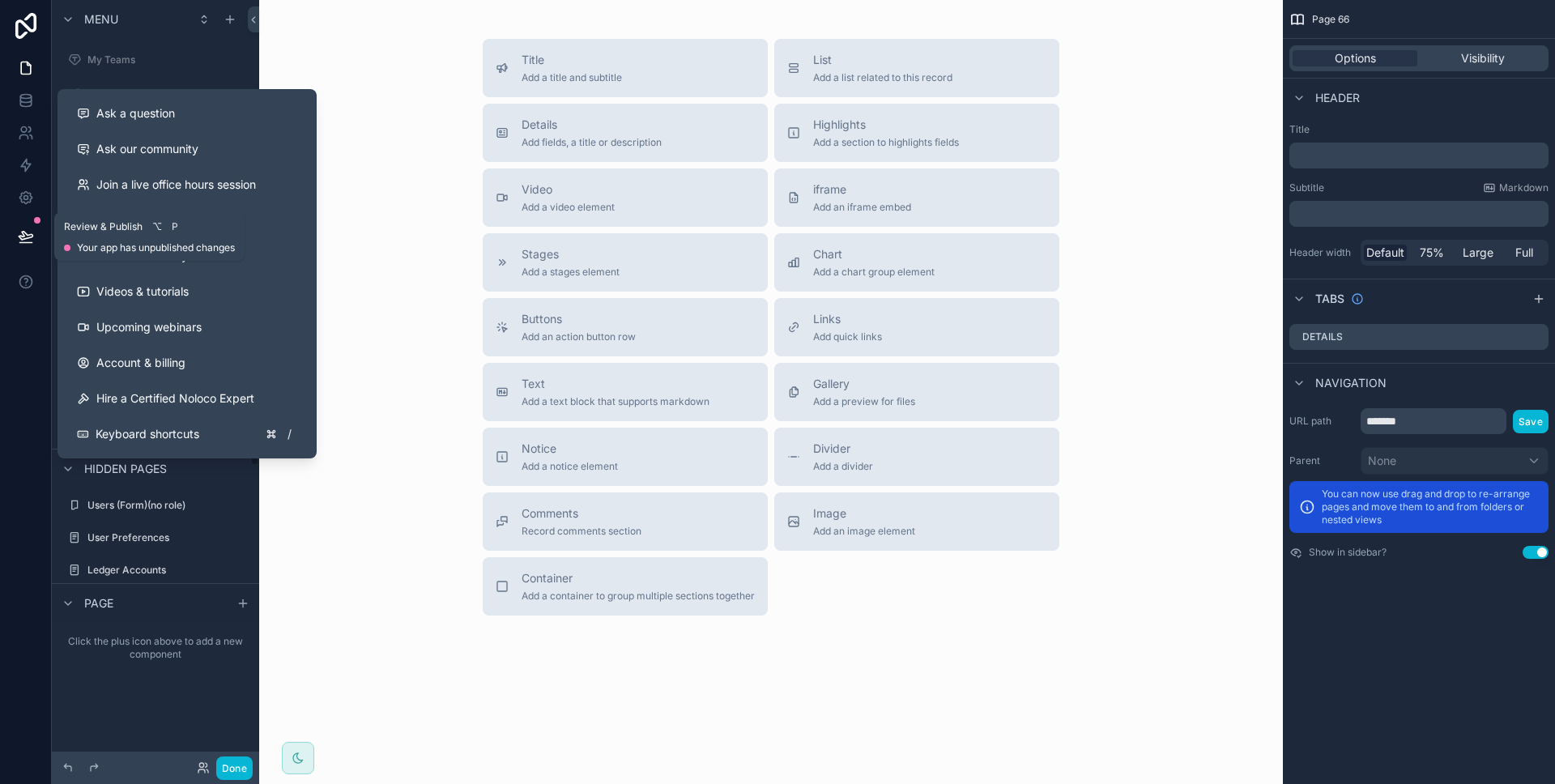
click at [25, 239] on icon at bounding box center [25, 236] width 16 height 16
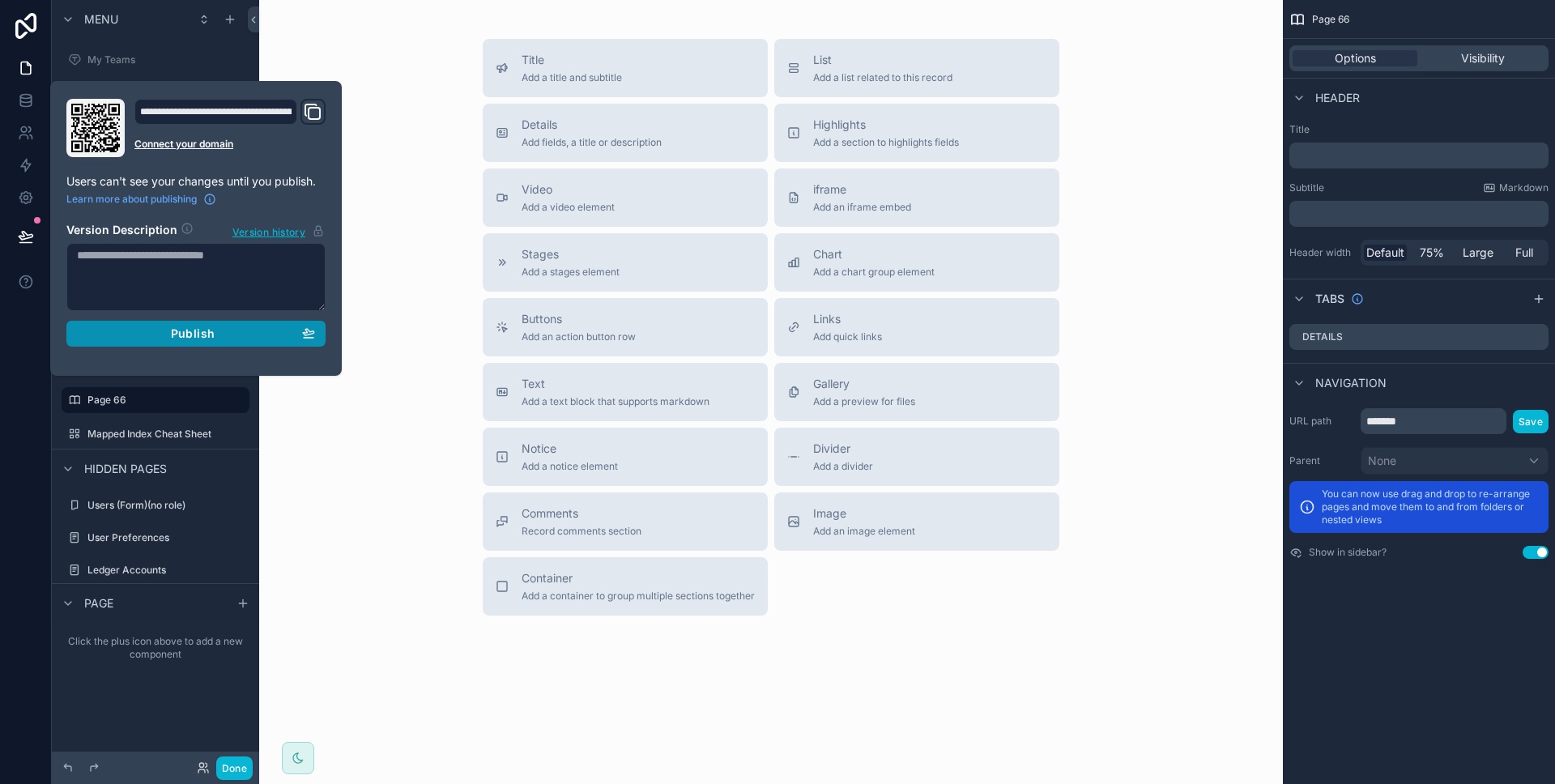
click at [172, 327] on span "Publish" at bounding box center [192, 333] width 44 height 14
click at [51, 322] on div "**********" at bounding box center [196, 228] width 291 height 295
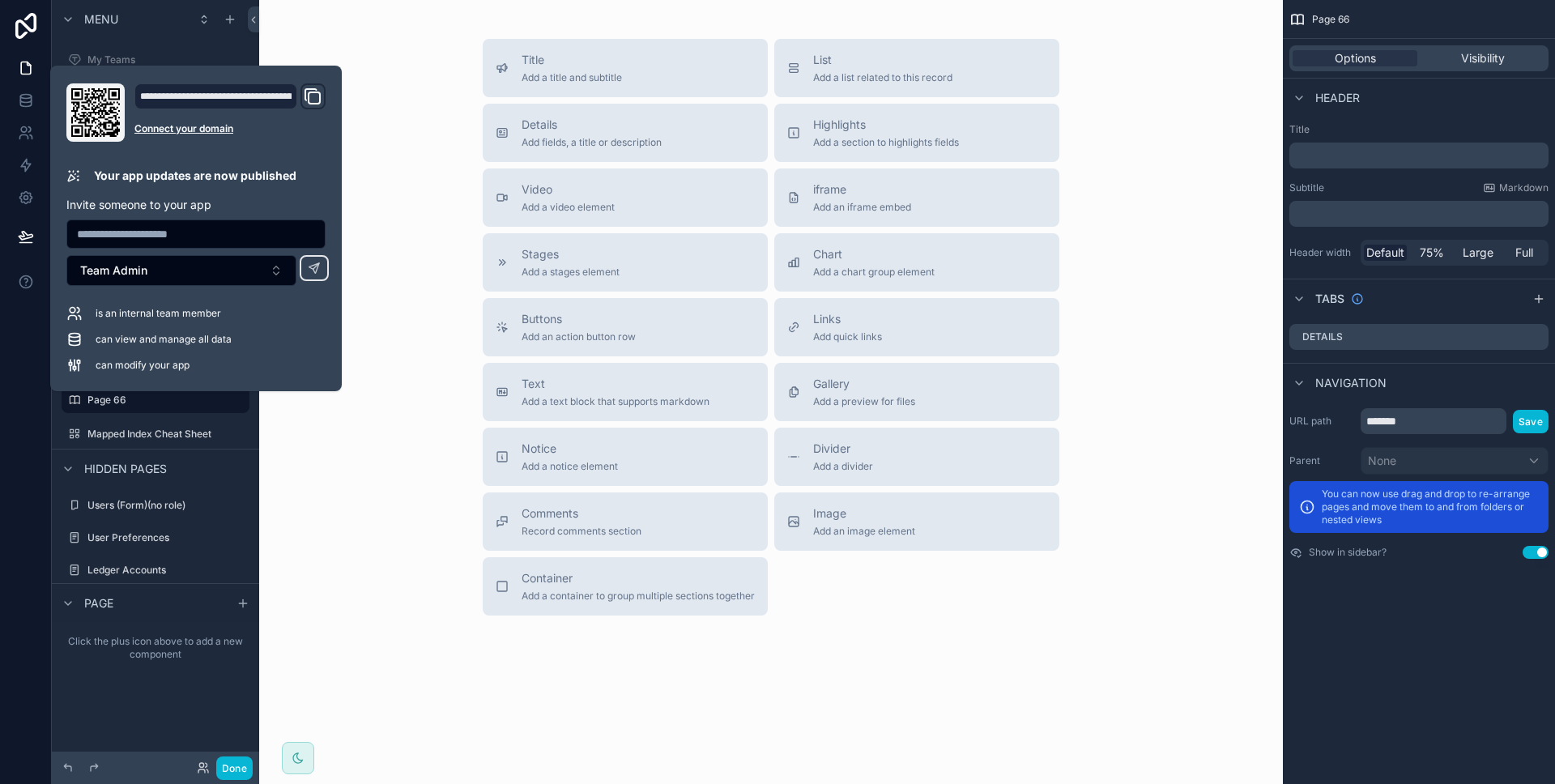
click at [398, 141] on div "Title Add a title and subtitle List Add a list related to this record Details A…" at bounding box center [771, 326] width 998 height 576
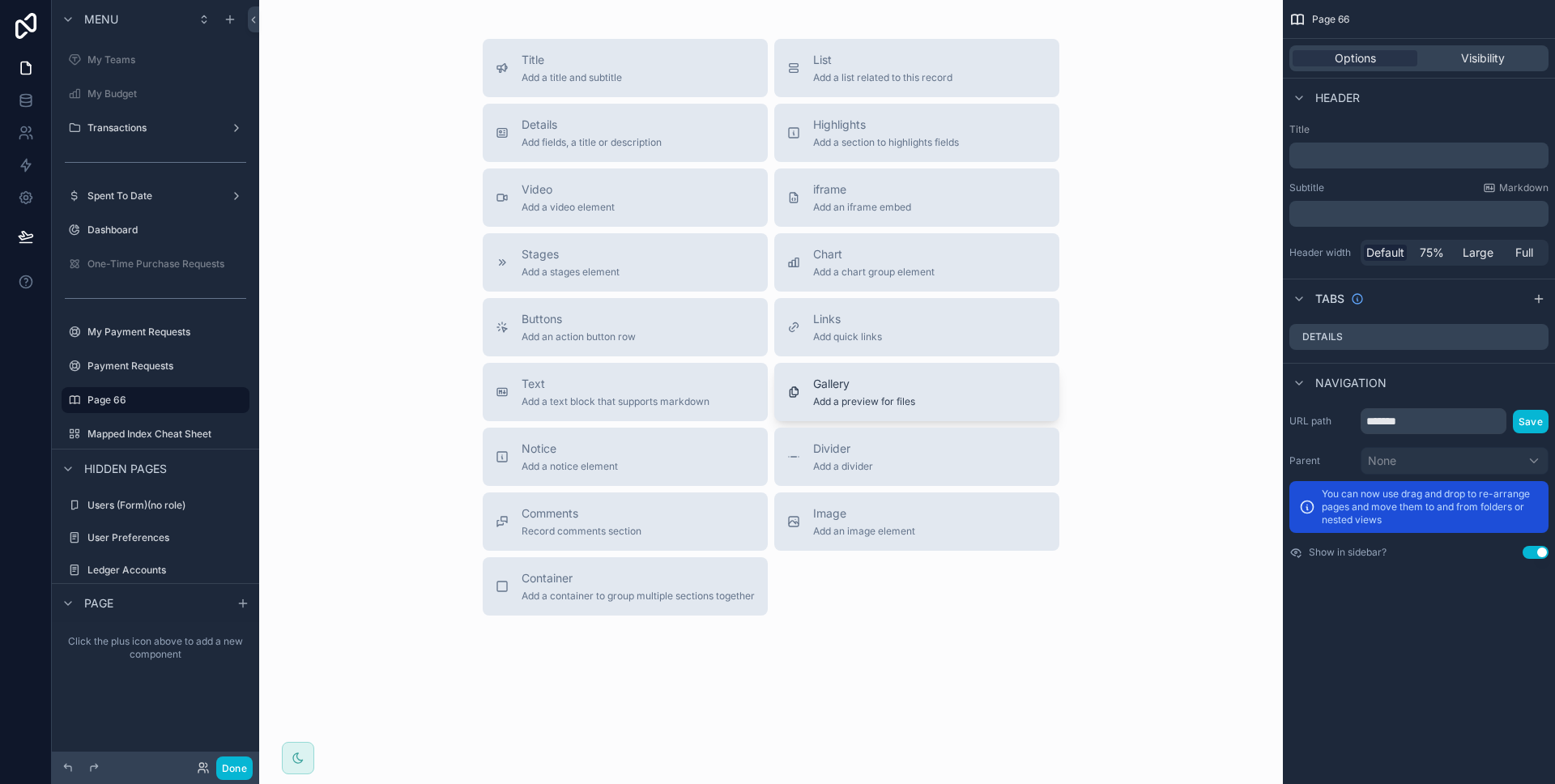
click at [909, 388] on span "Gallery" at bounding box center [865, 383] width 102 height 16
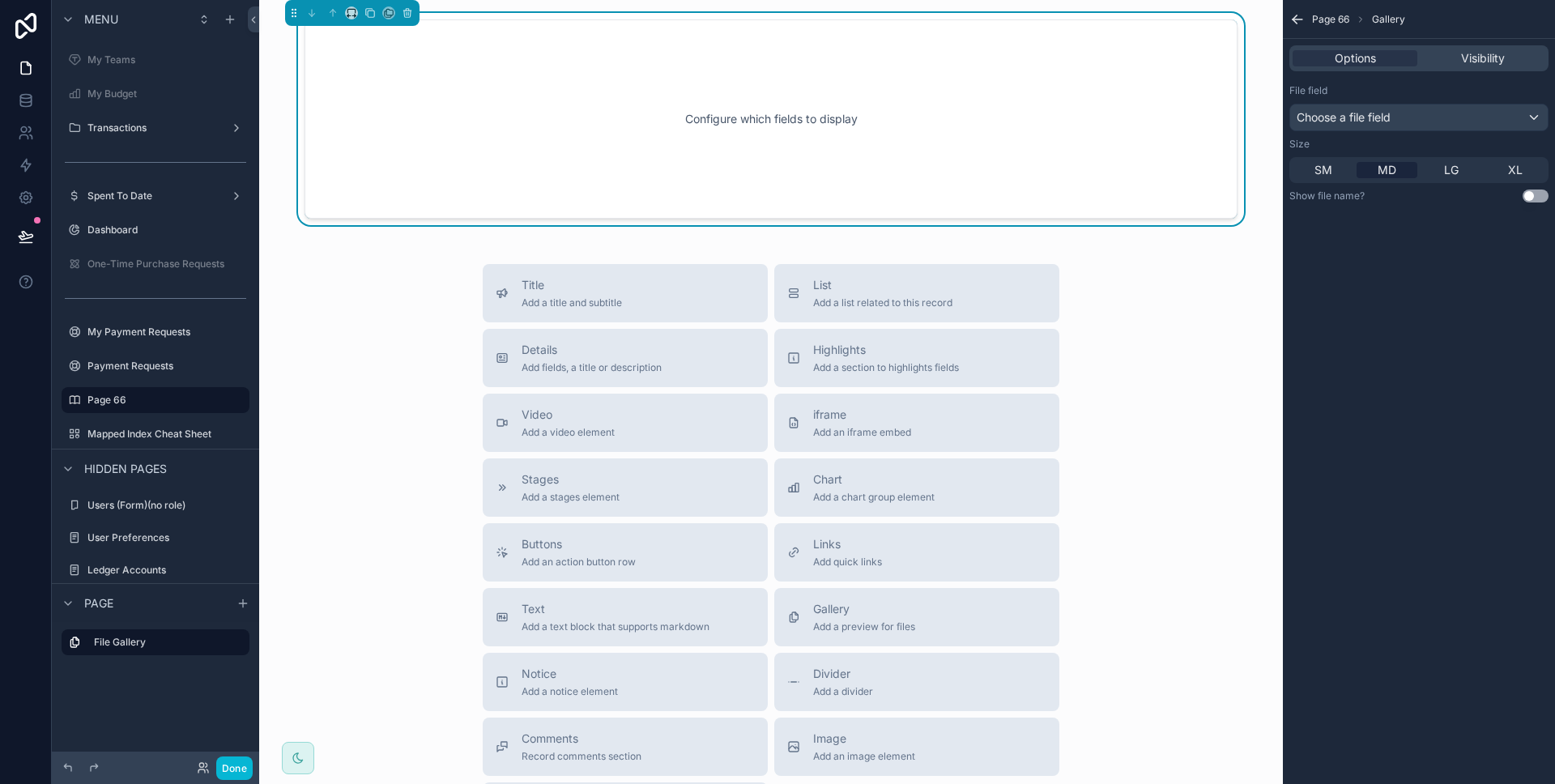
click at [770, 33] on div "Configure which fields to display" at bounding box center [771, 119] width 933 height 199
click at [769, 54] on div "Configure which fields to display" at bounding box center [771, 119] width 880 height 146
click at [1367, 105] on div "Choose a file field" at bounding box center [1419, 117] width 258 height 26
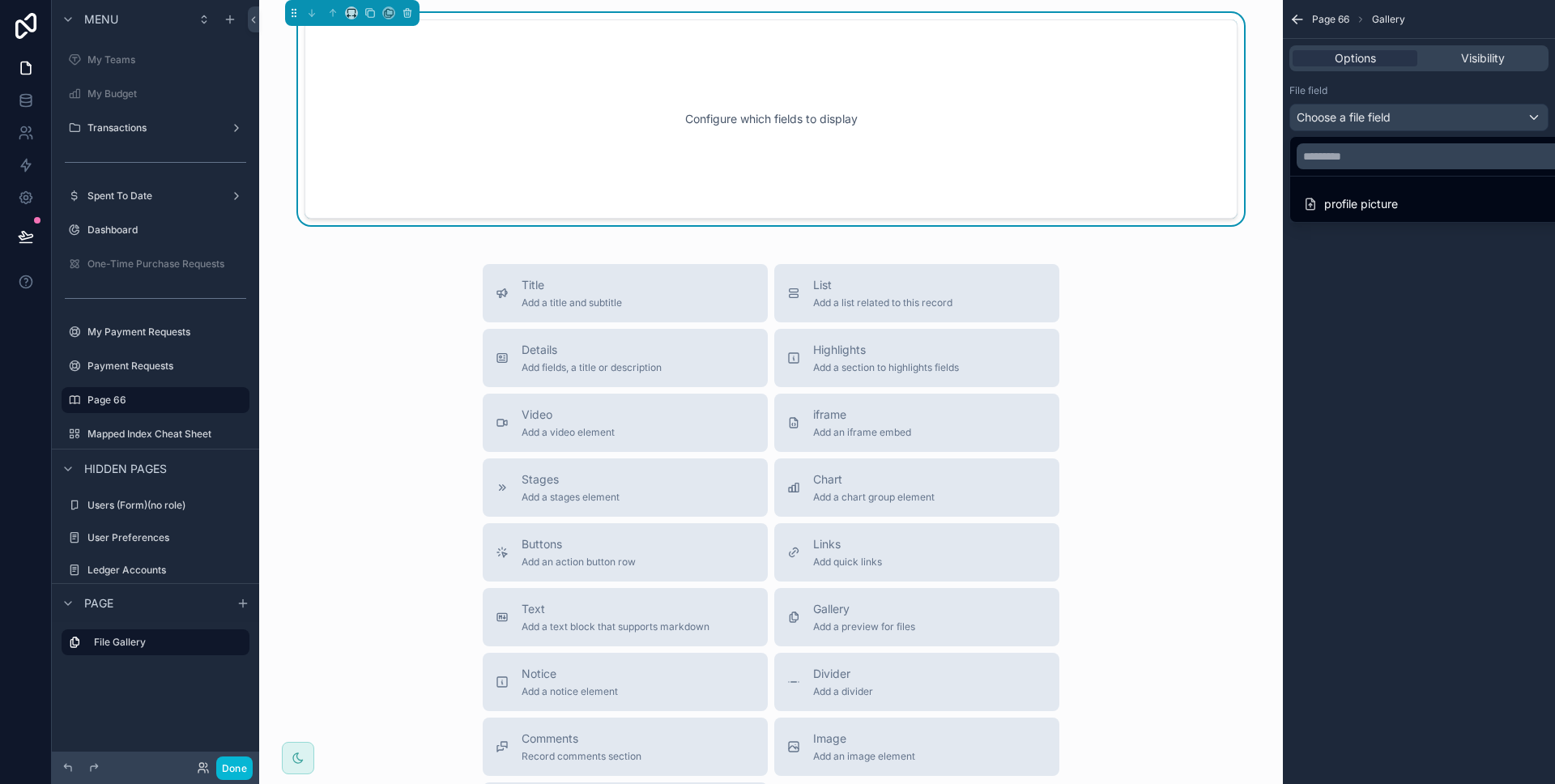
click at [1367, 105] on div "scrollable content" at bounding box center [778, 392] width 1555 height 784
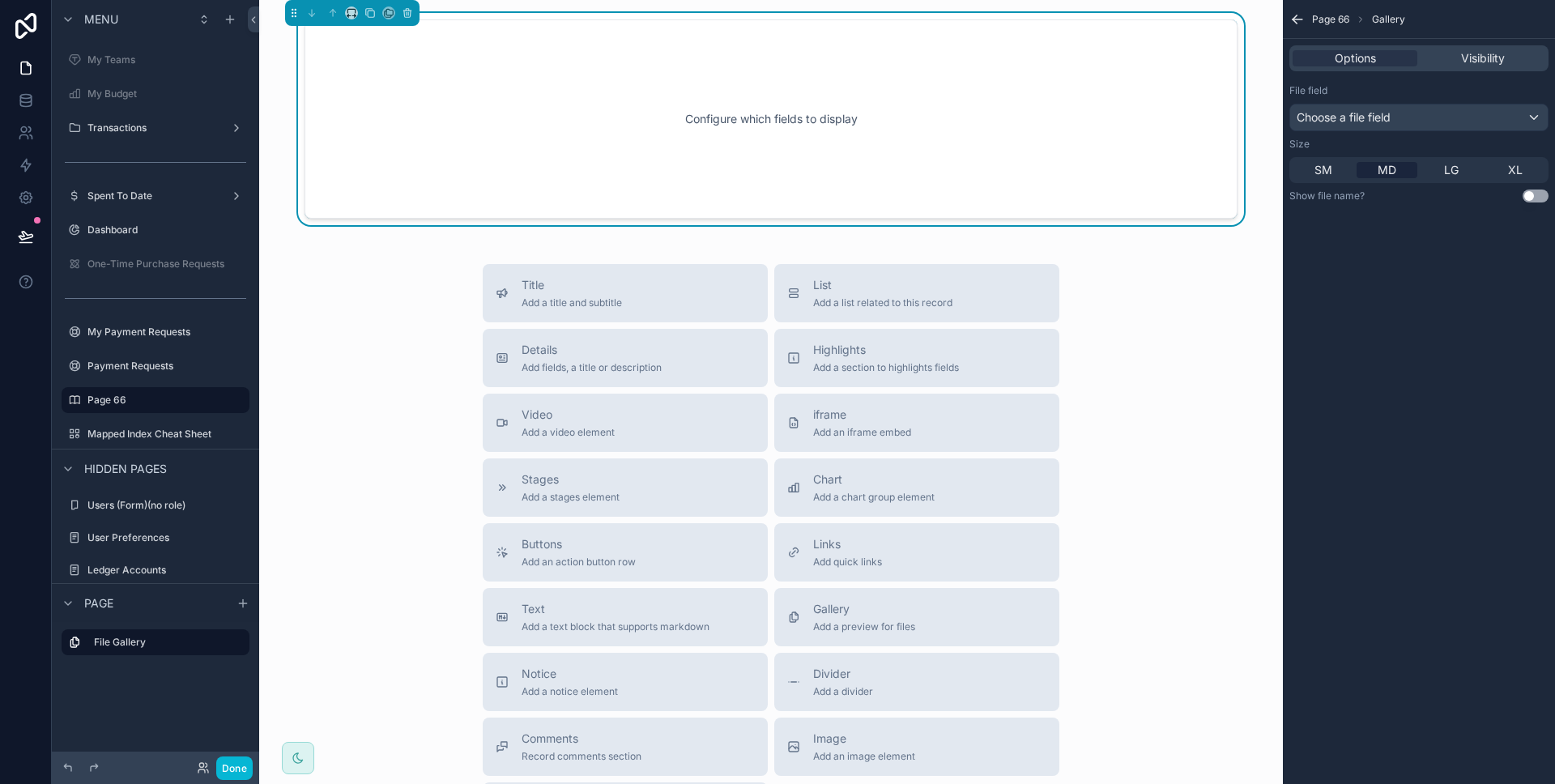
click at [1111, 110] on div "Configure which fields to display" at bounding box center [771, 119] width 880 height 146
click at [859, 601] on span "Gallery" at bounding box center [865, 608] width 102 height 16
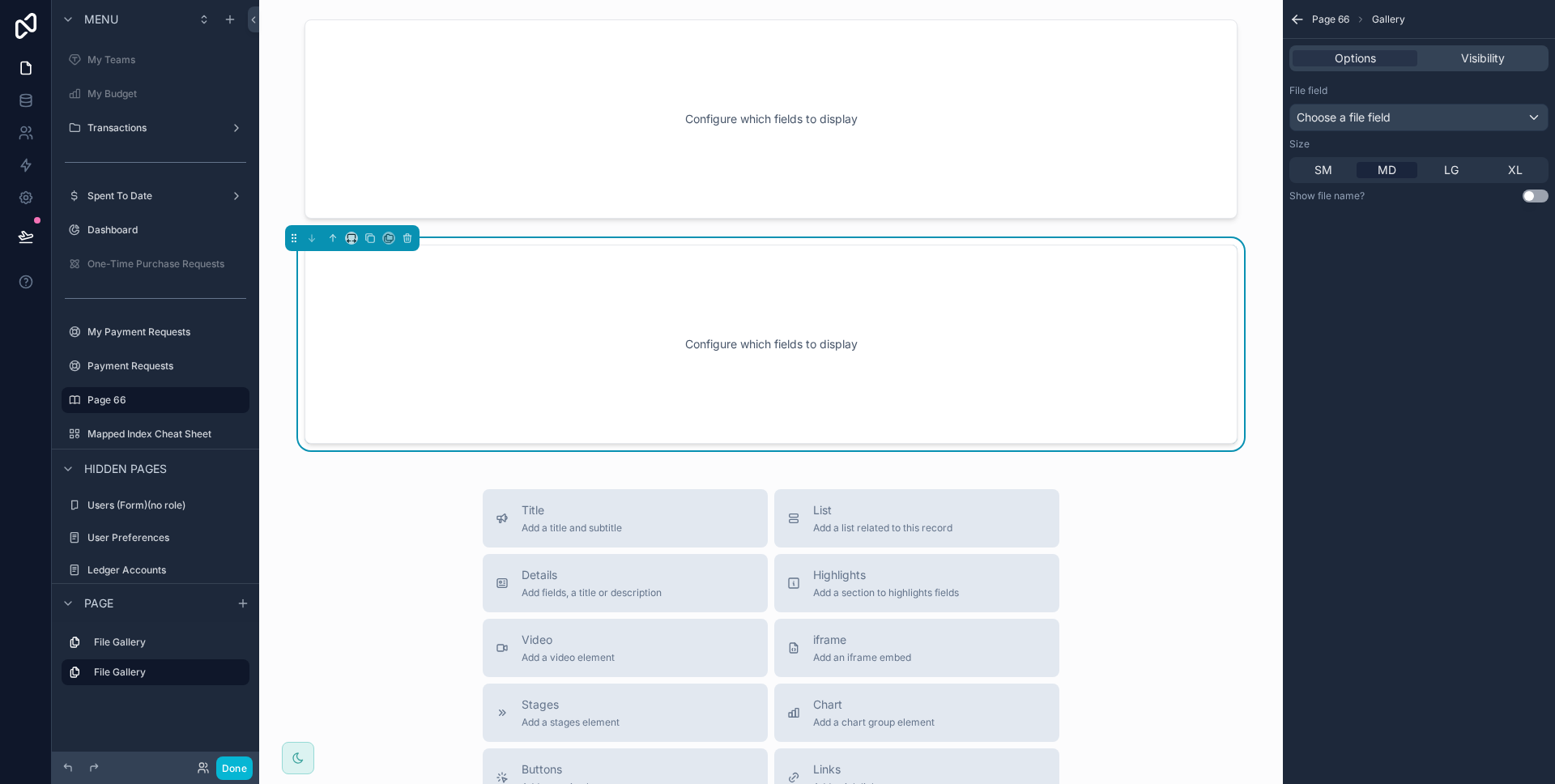
click at [854, 381] on div "Configure which fields to display" at bounding box center [771, 344] width 880 height 146
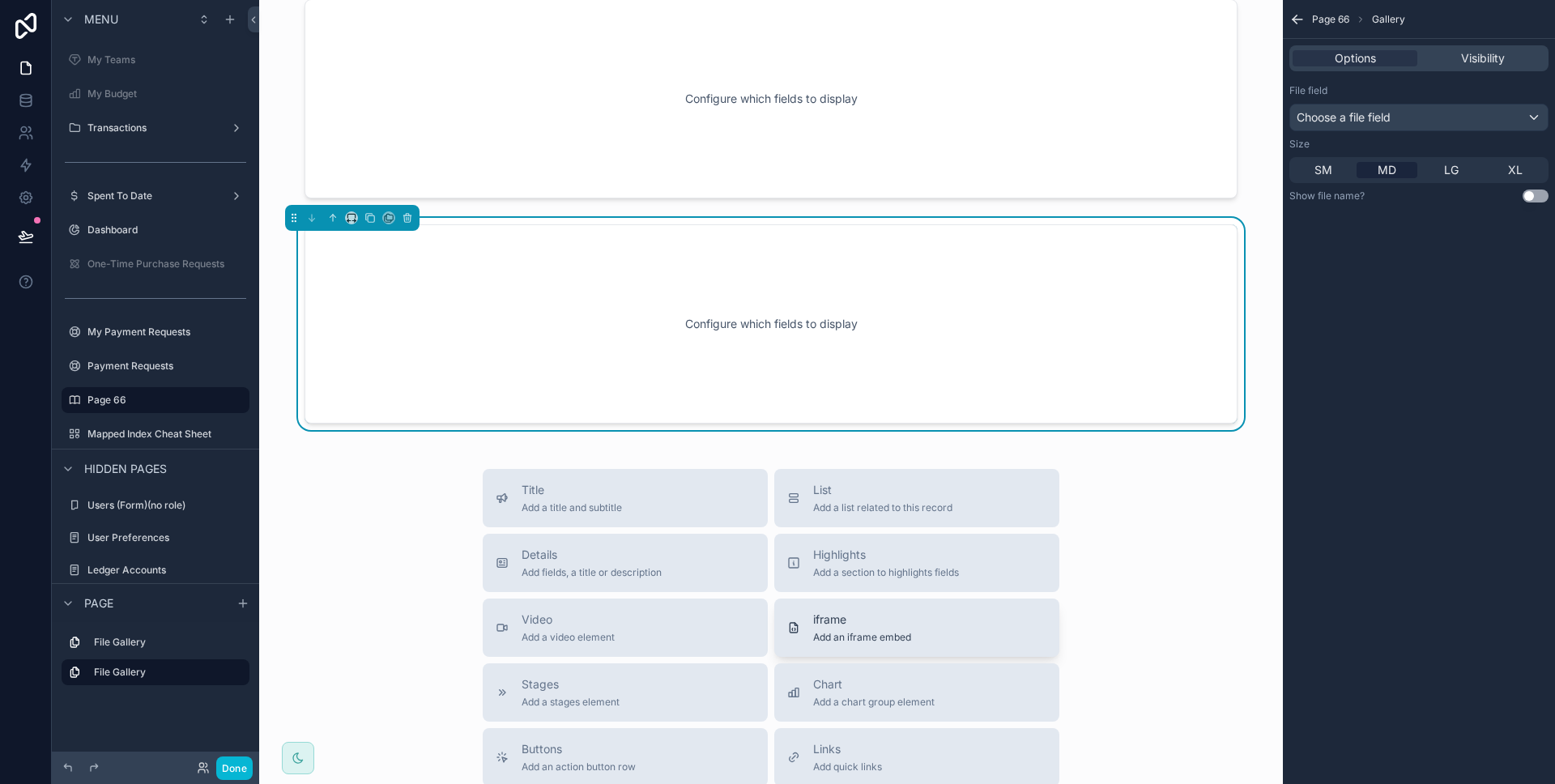
click at [883, 616] on span "iframe" at bounding box center [862, 619] width 98 height 16
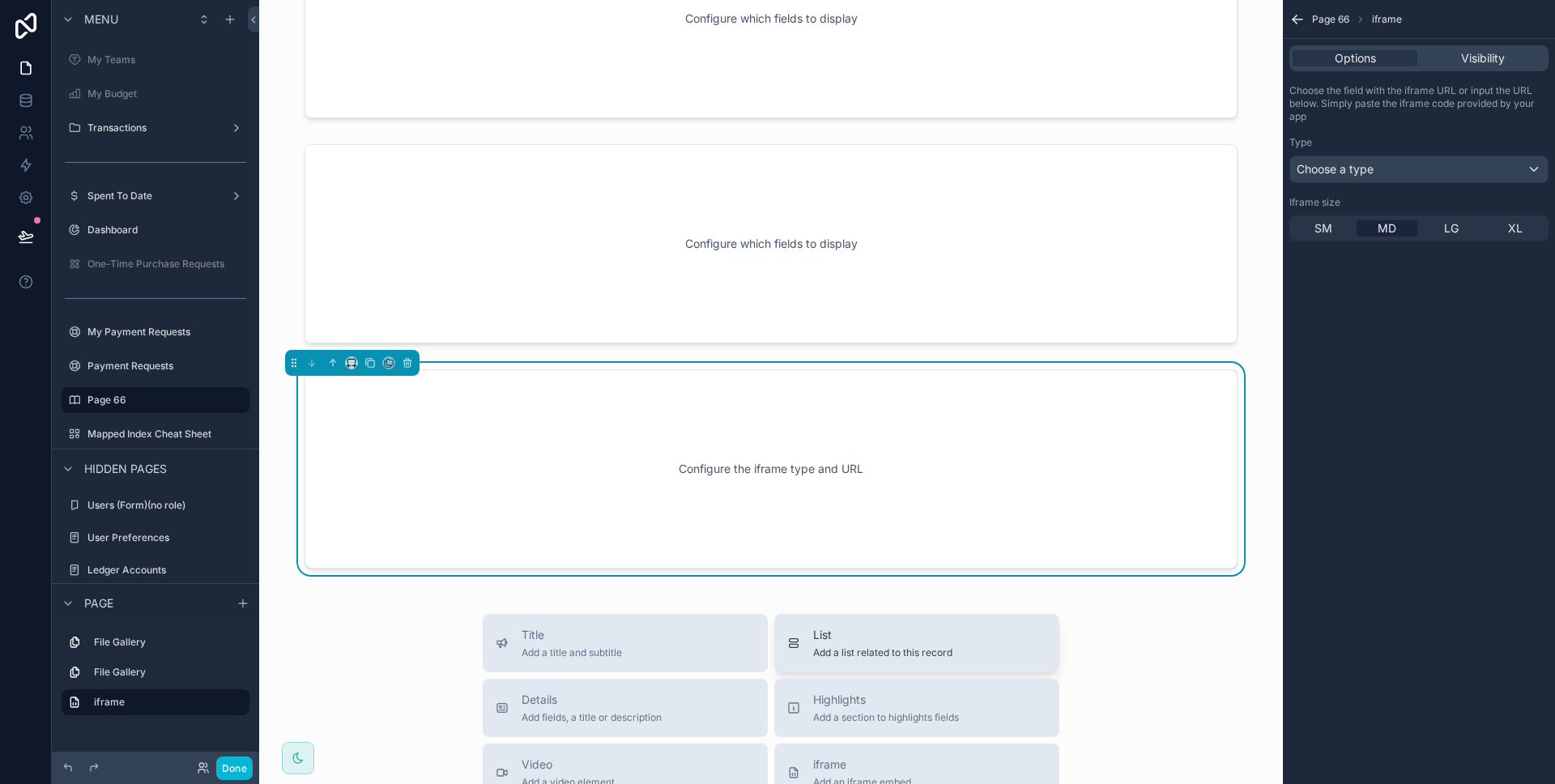
scroll to position [177, 0]
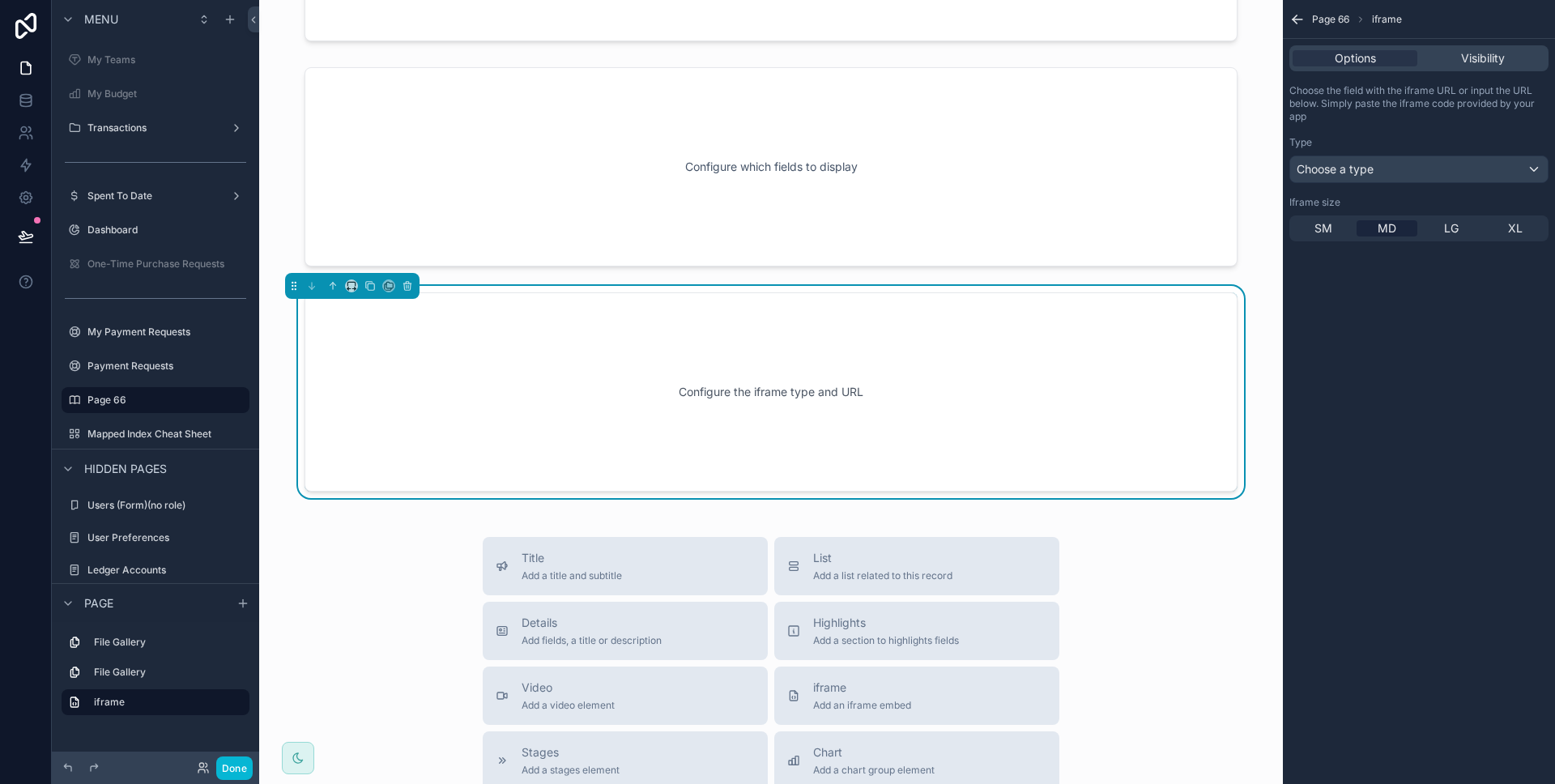
click at [887, 474] on div "Configure the iframe type and URL" at bounding box center [771, 392] width 933 height 199
click at [1329, 182] on div "Choose a type" at bounding box center [1419, 169] width 258 height 26
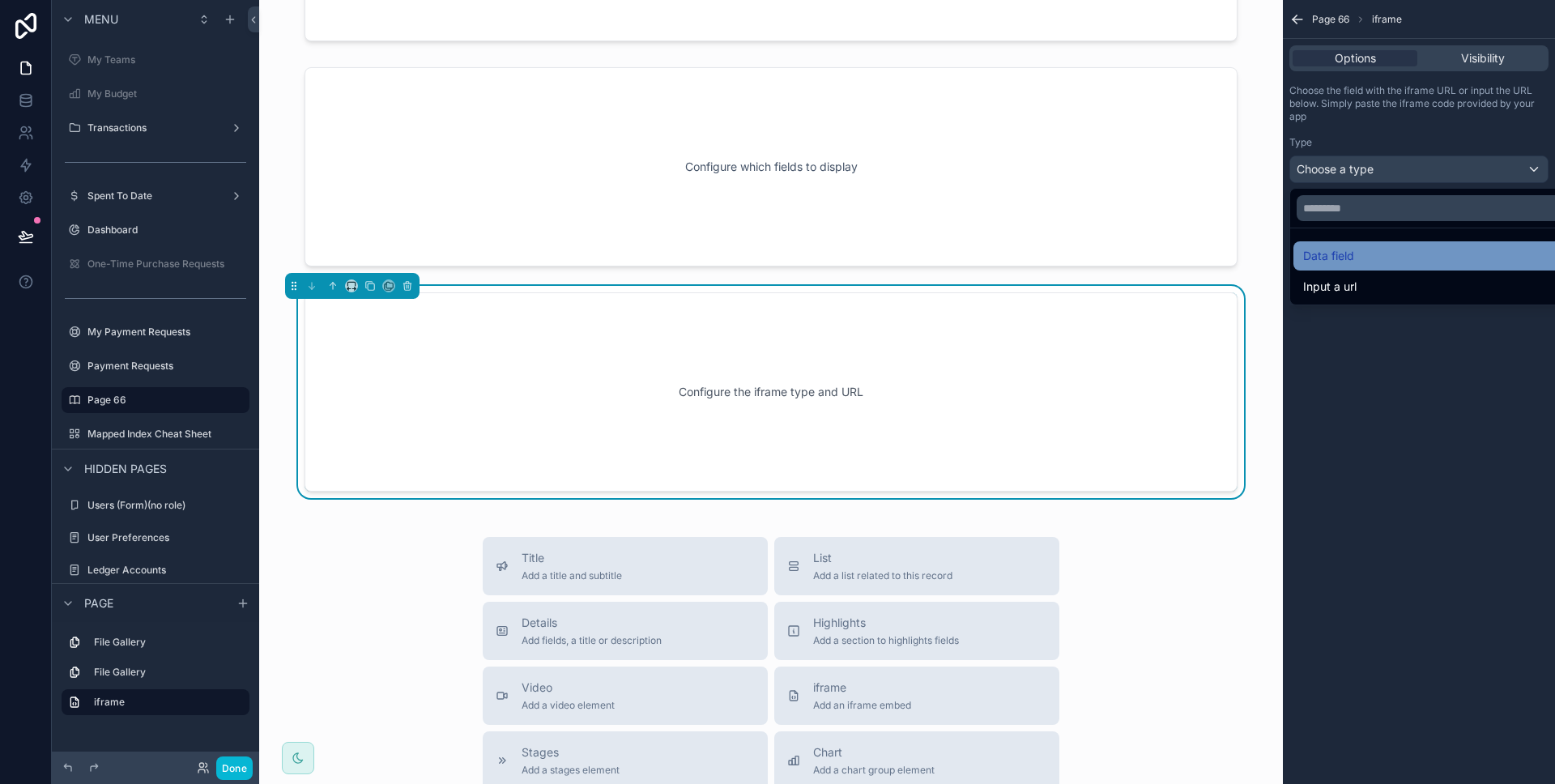
click at [1342, 266] on div "Data field" at bounding box center [1437, 255] width 288 height 29
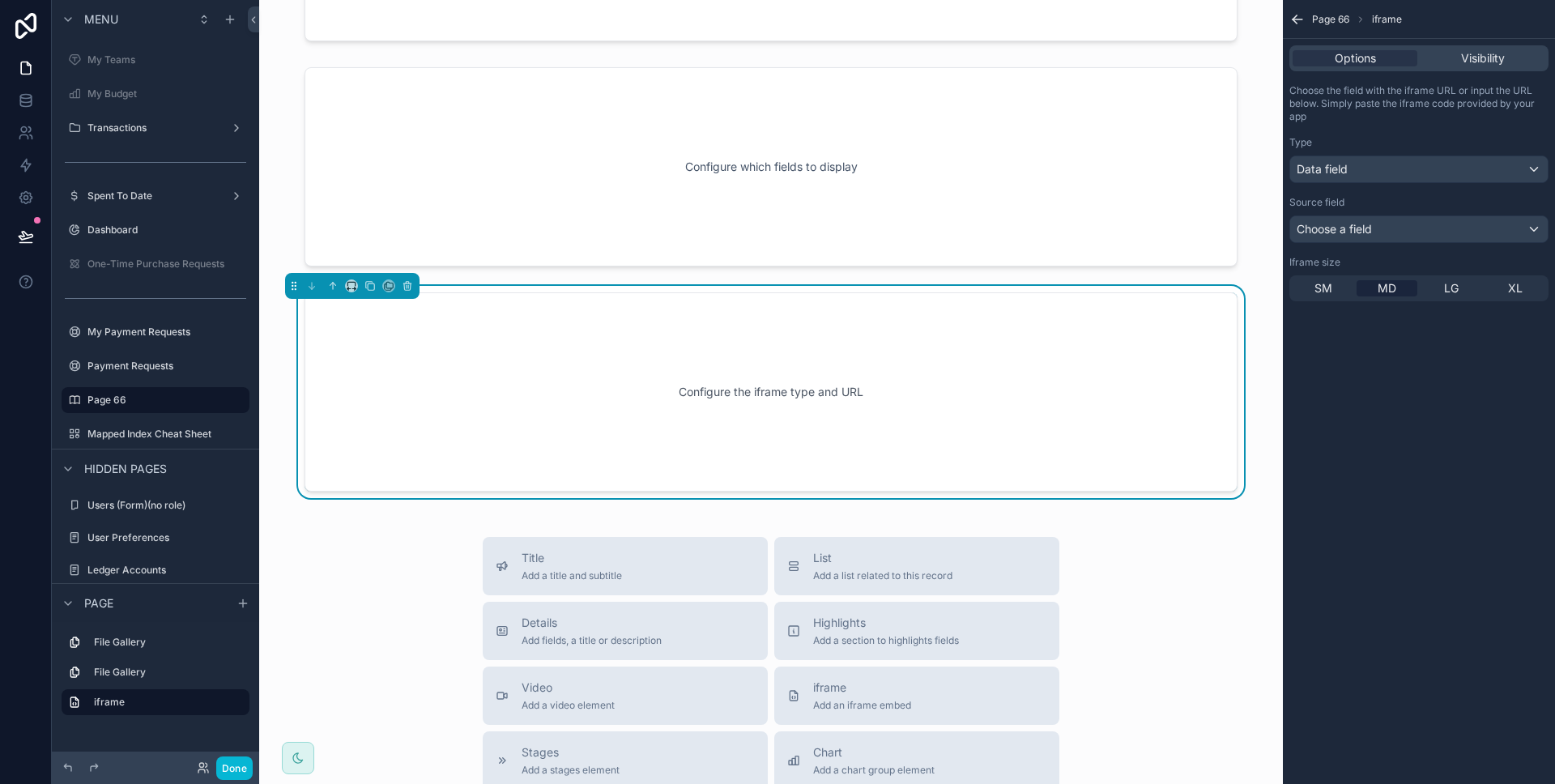
click at [1357, 246] on div "Choose the field with the iframe URL or input the URL below. Simply paste the i…" at bounding box center [1419, 192] width 272 height 230
click at [1356, 238] on div "Choose a field" at bounding box center [1419, 228] width 258 height 26
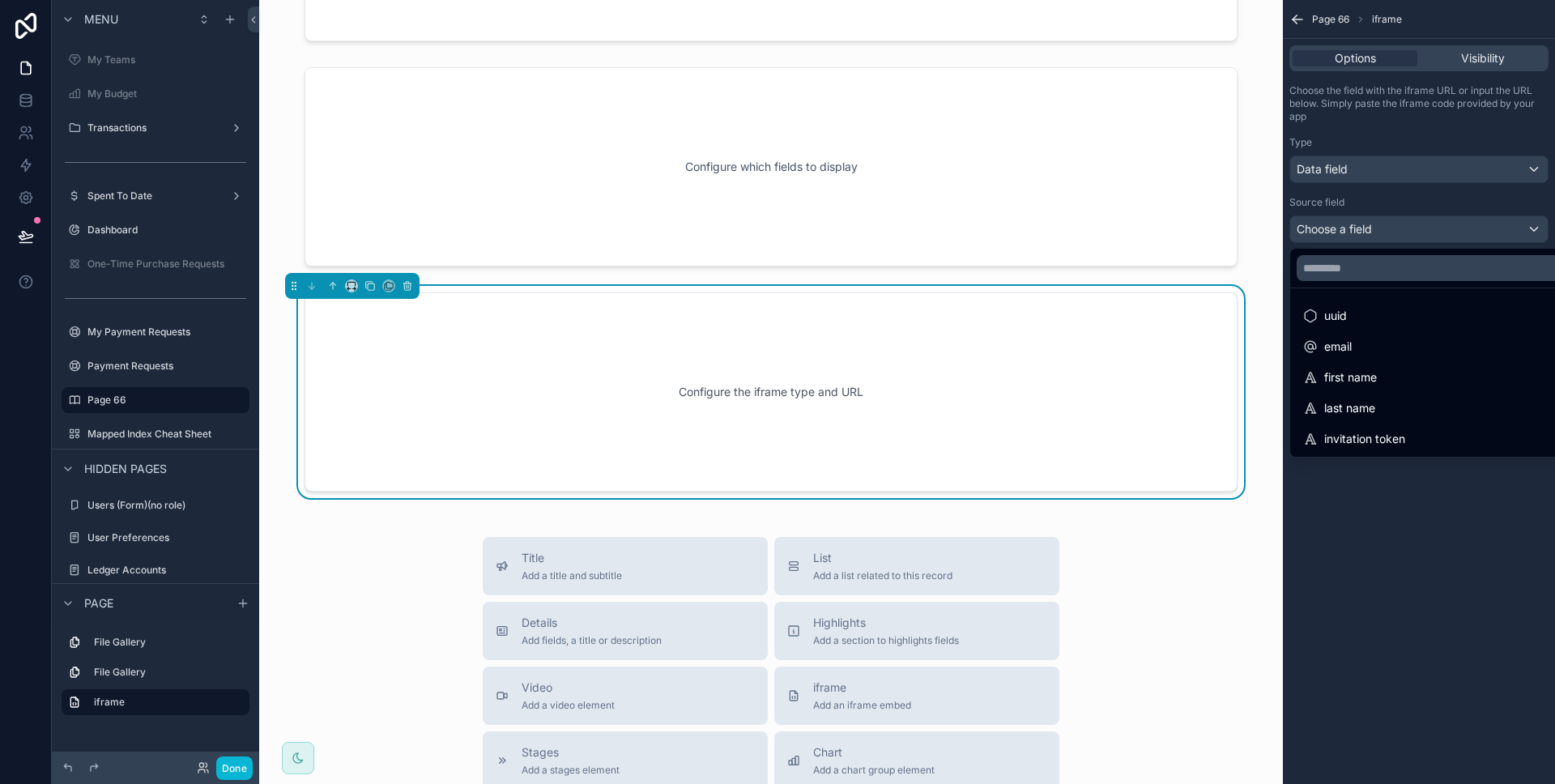
click at [1397, 472] on div "scrollable content" at bounding box center [778, 392] width 1555 height 784
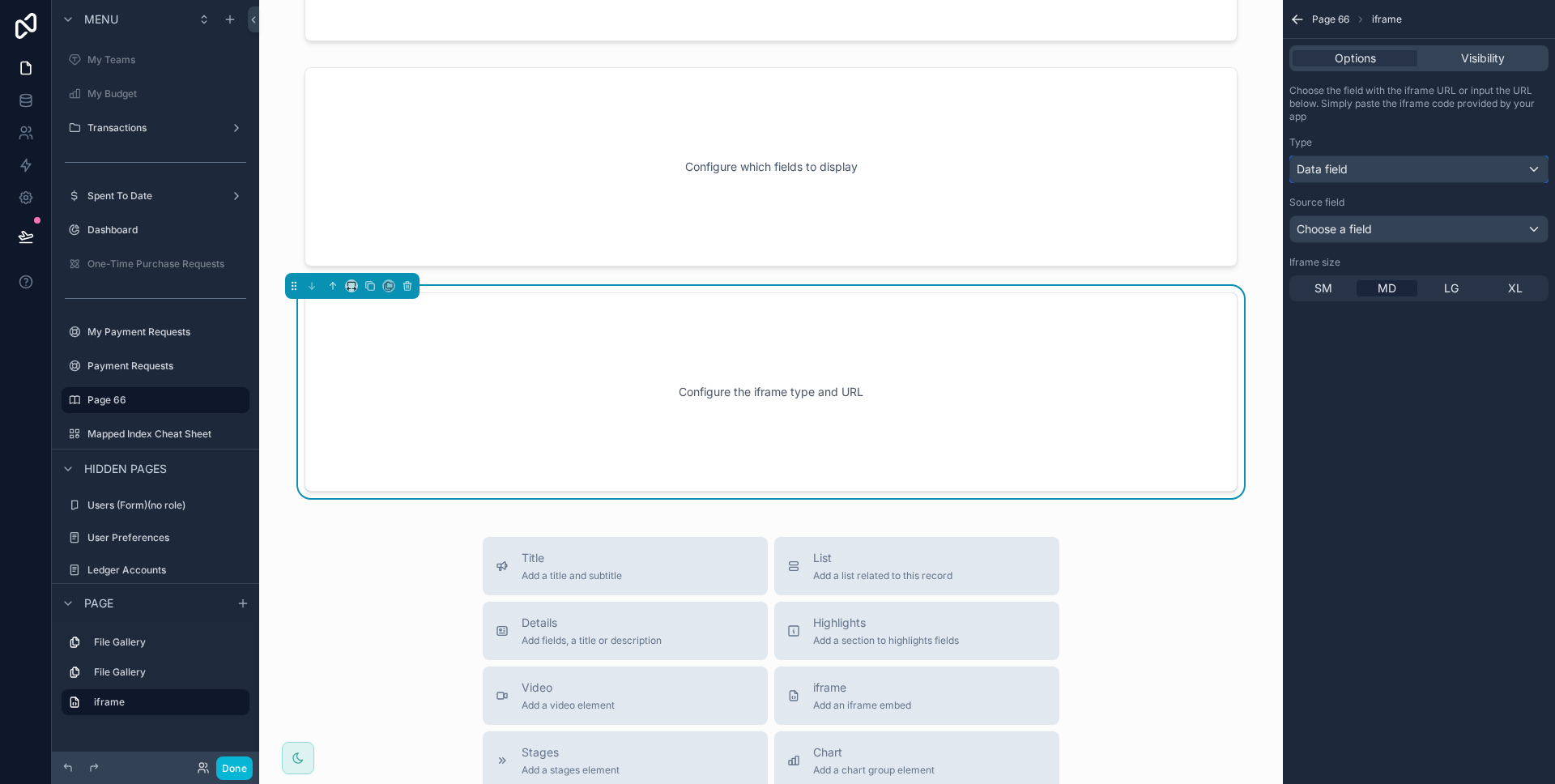
click at [1401, 176] on div "Data field" at bounding box center [1419, 169] width 258 height 26
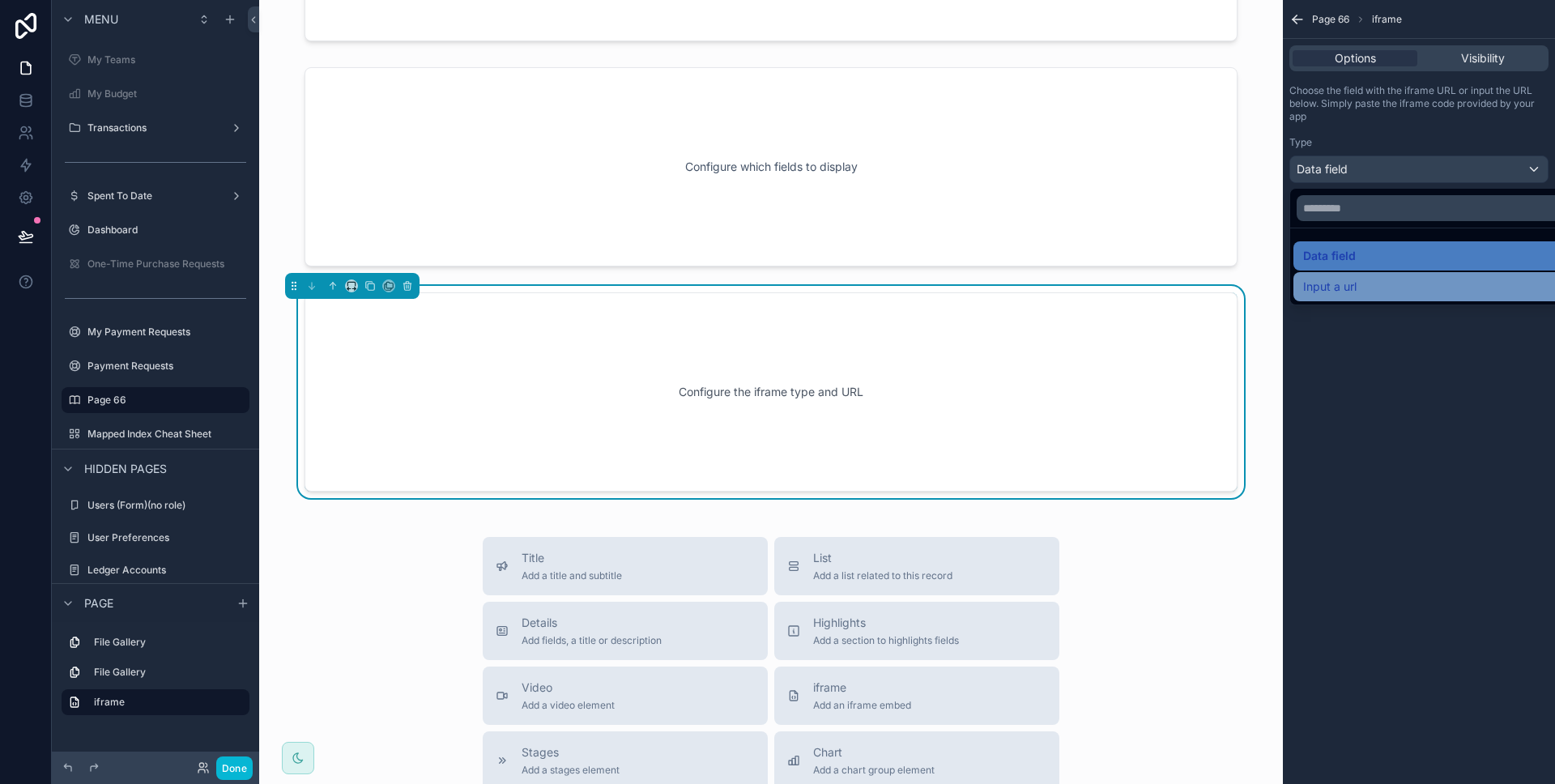
click at [1384, 274] on div "Input a url" at bounding box center [1437, 286] width 288 height 29
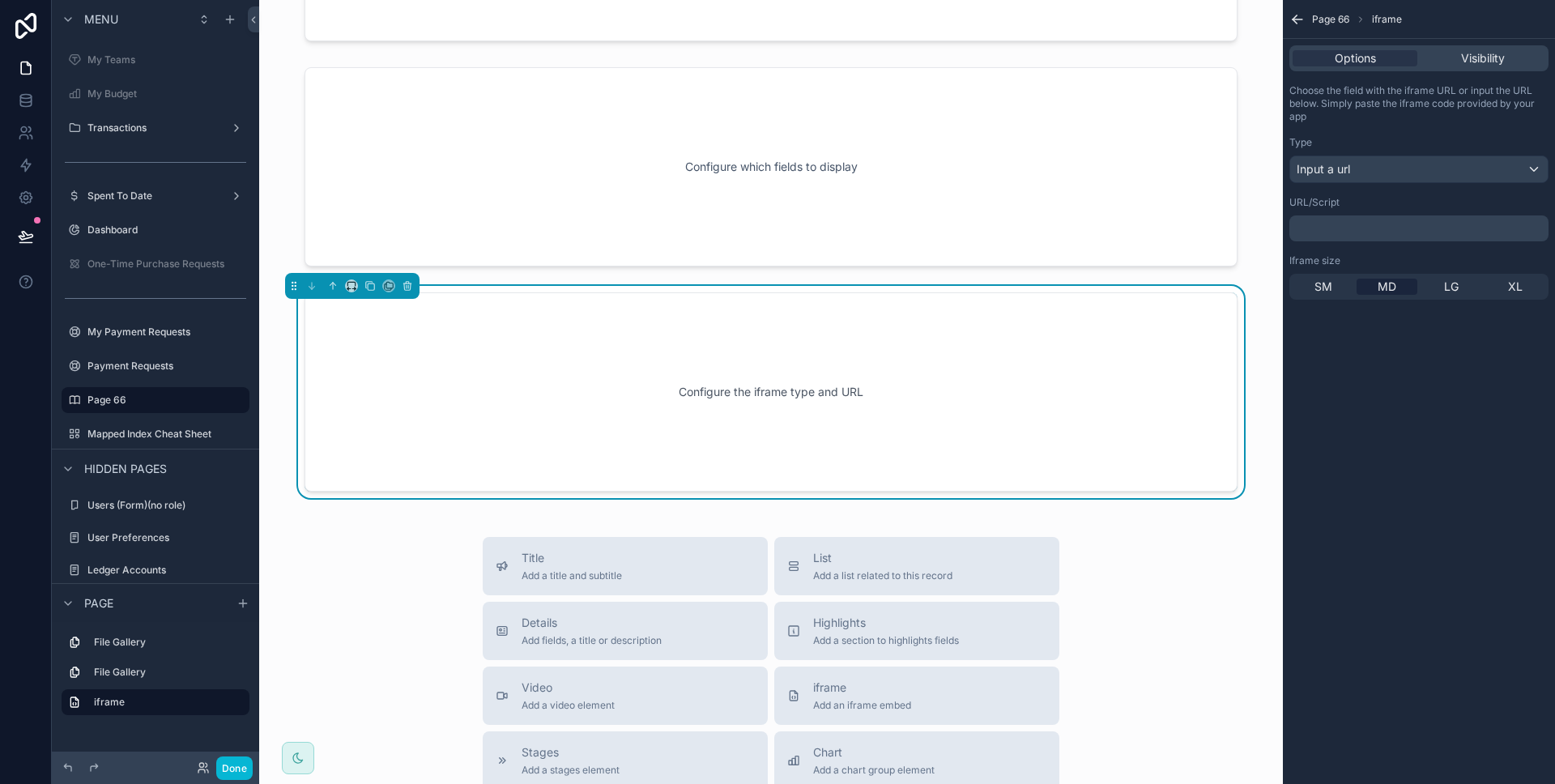
click at [1376, 232] on p "﻿" at bounding box center [1420, 228] width 249 height 13
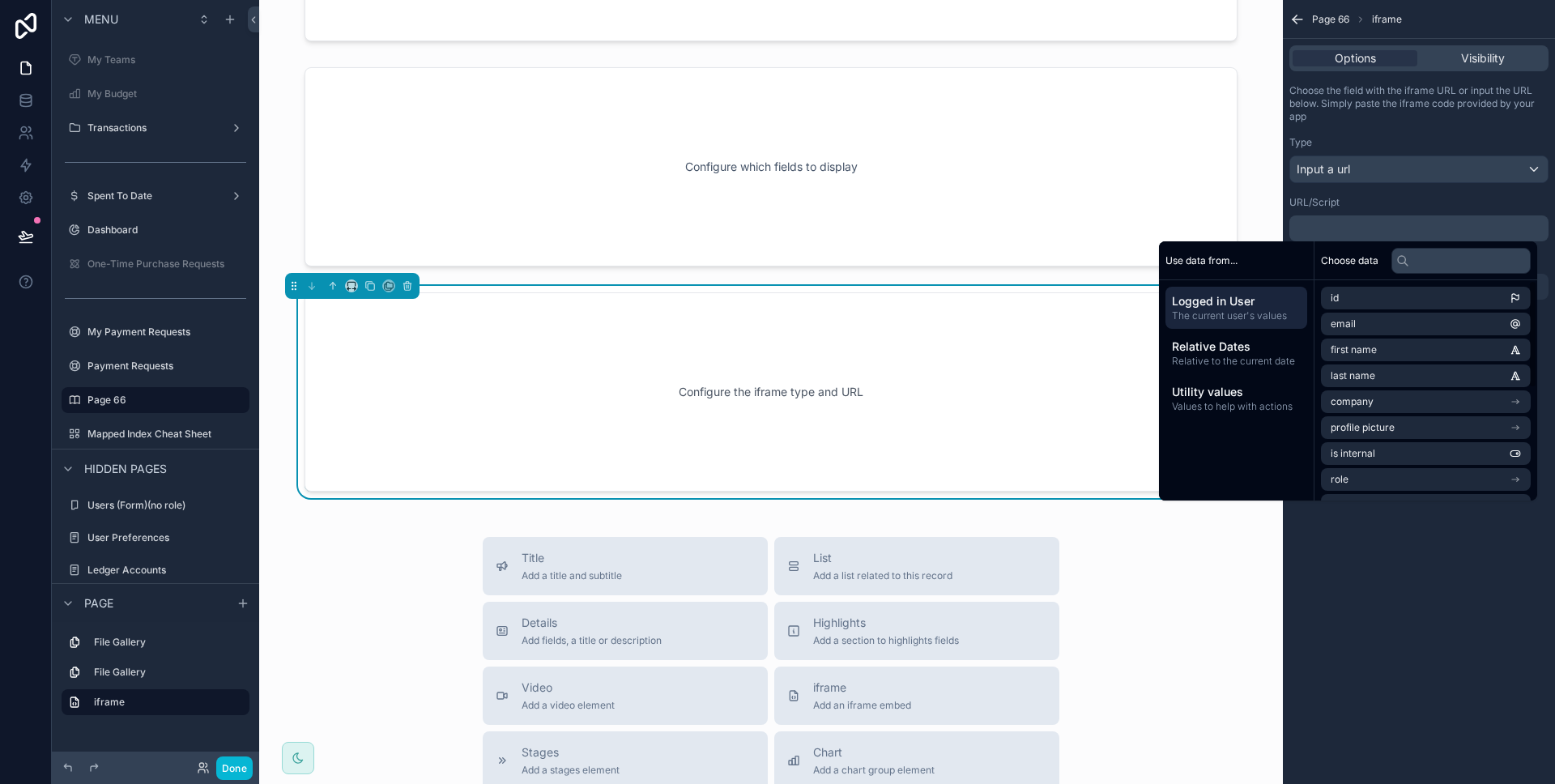
click at [1402, 525] on div "Page 66 iframe Options Visibility Choose the field with the iframe URL or input…" at bounding box center [1419, 392] width 272 height 784
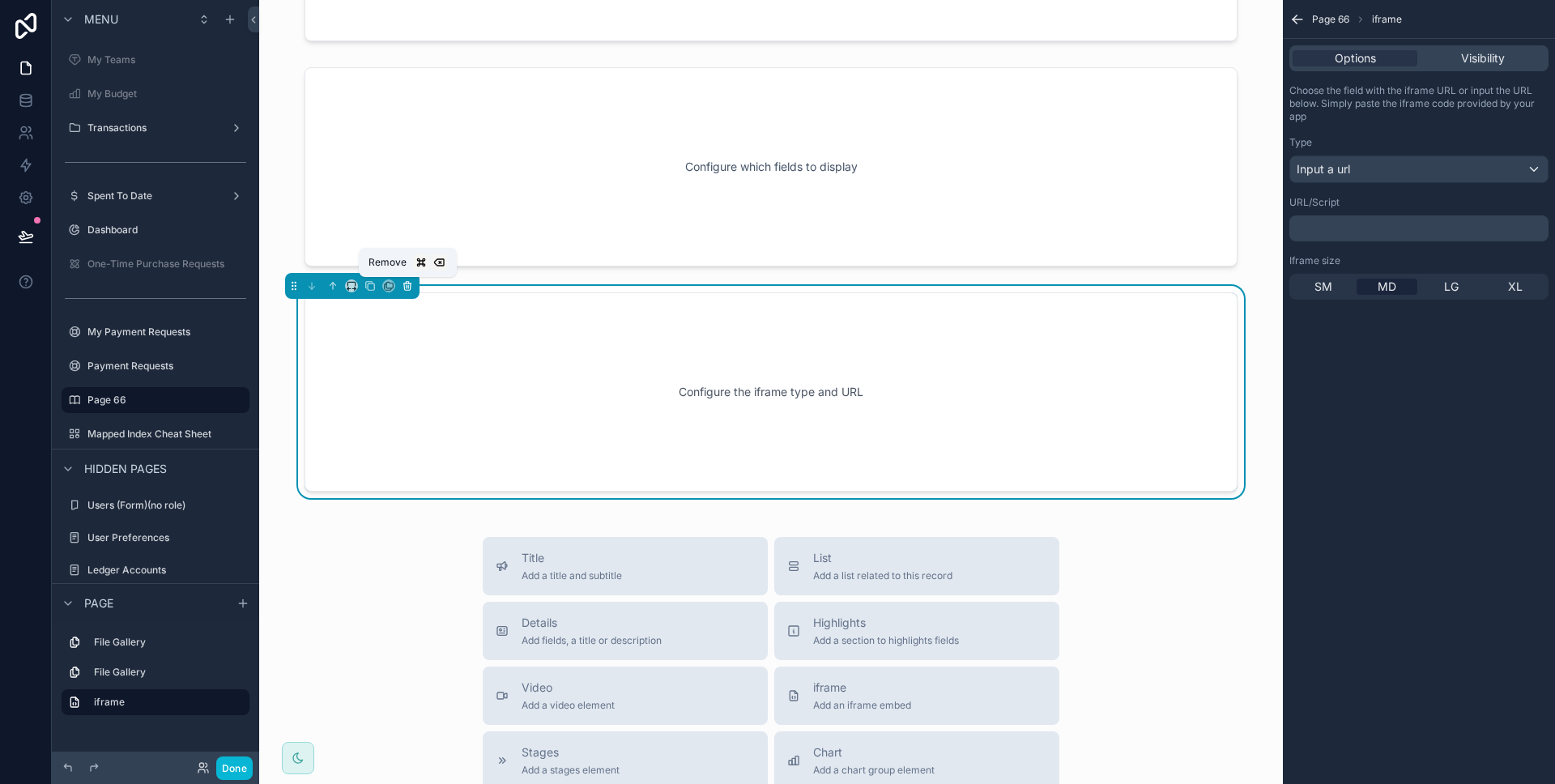
click at [409, 282] on icon at bounding box center [408, 286] width 12 height 12
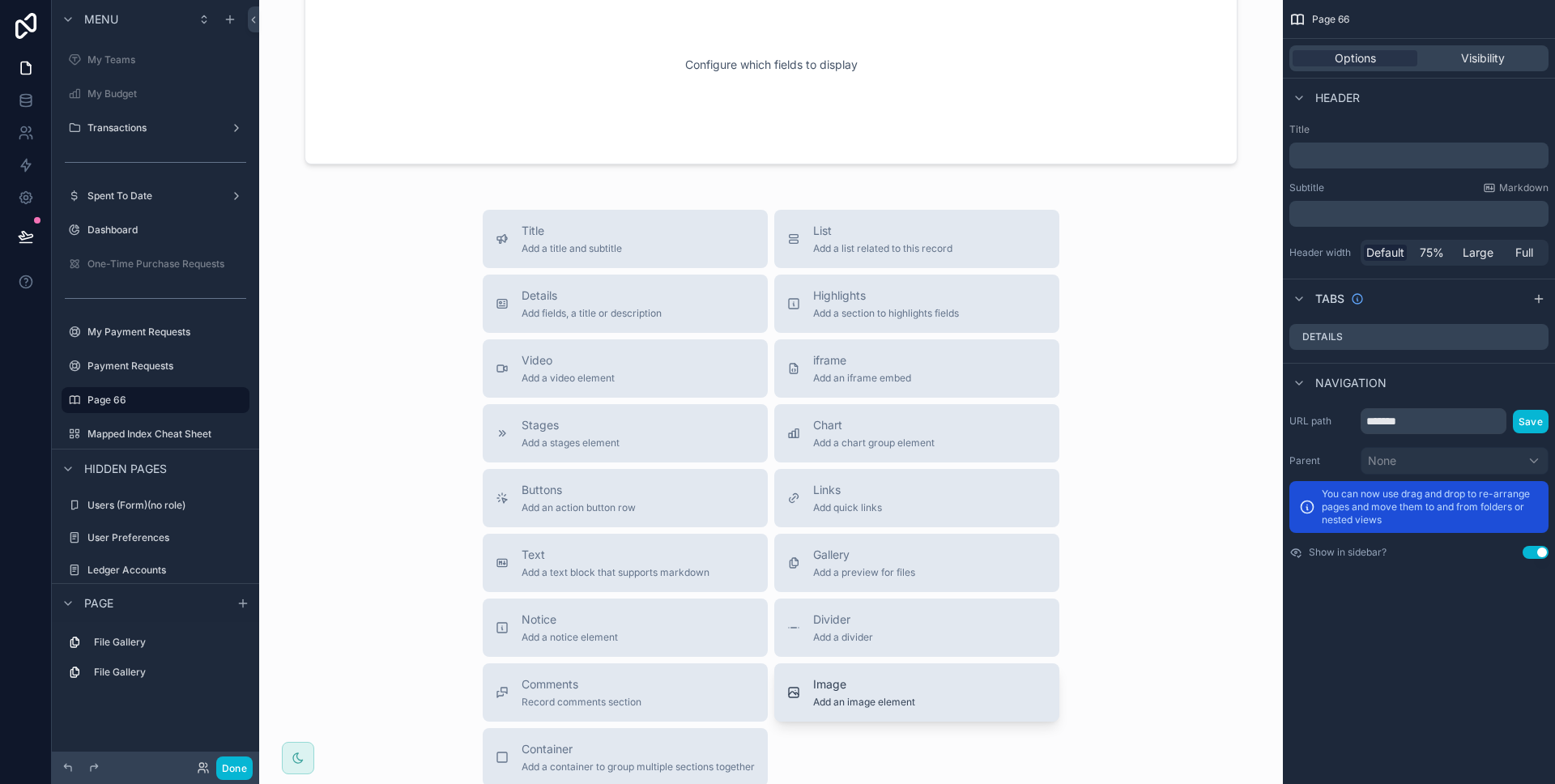
scroll to position [438, 0]
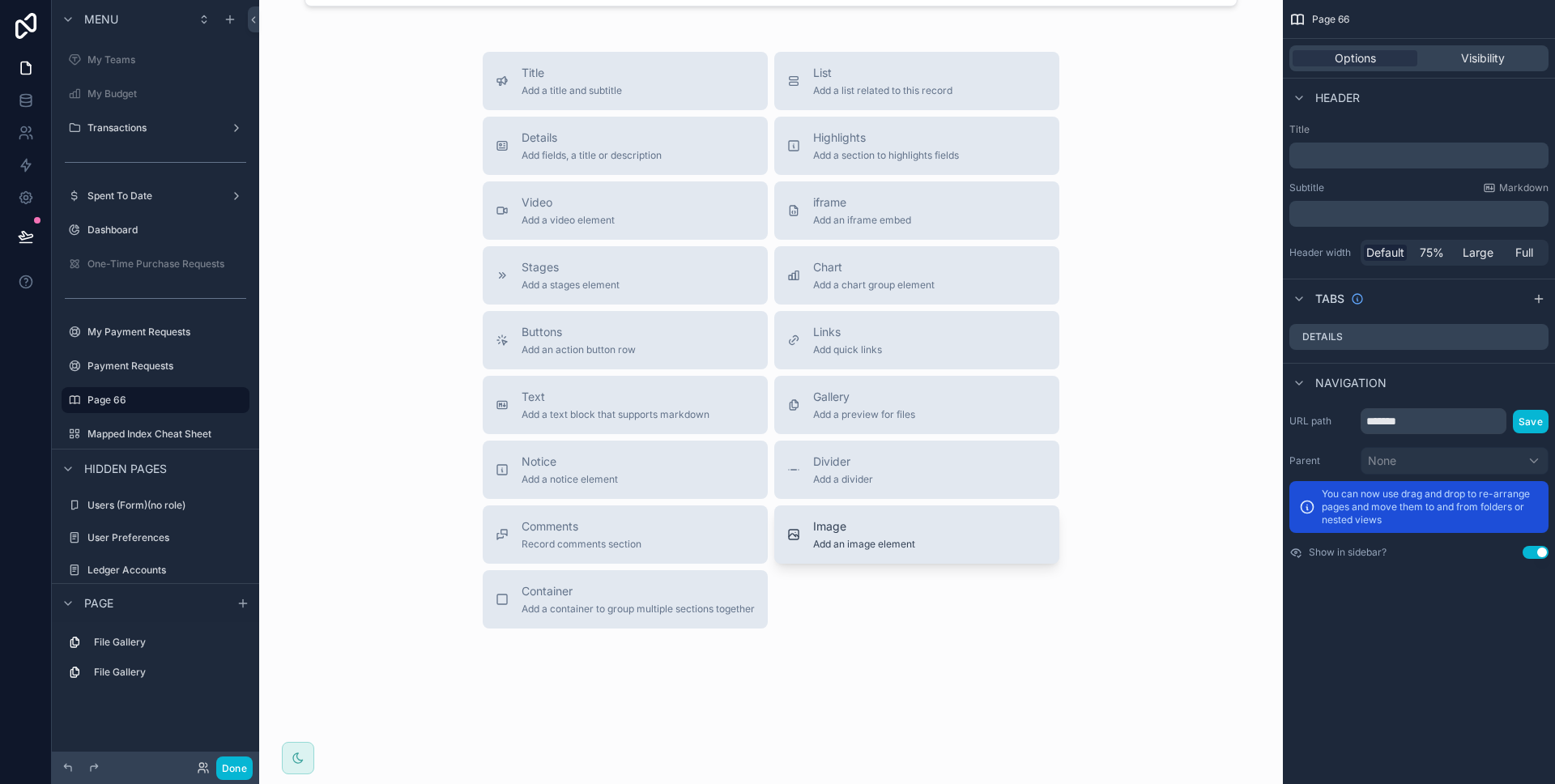
click at [884, 546] on span "Add an image element" at bounding box center [865, 544] width 102 height 13
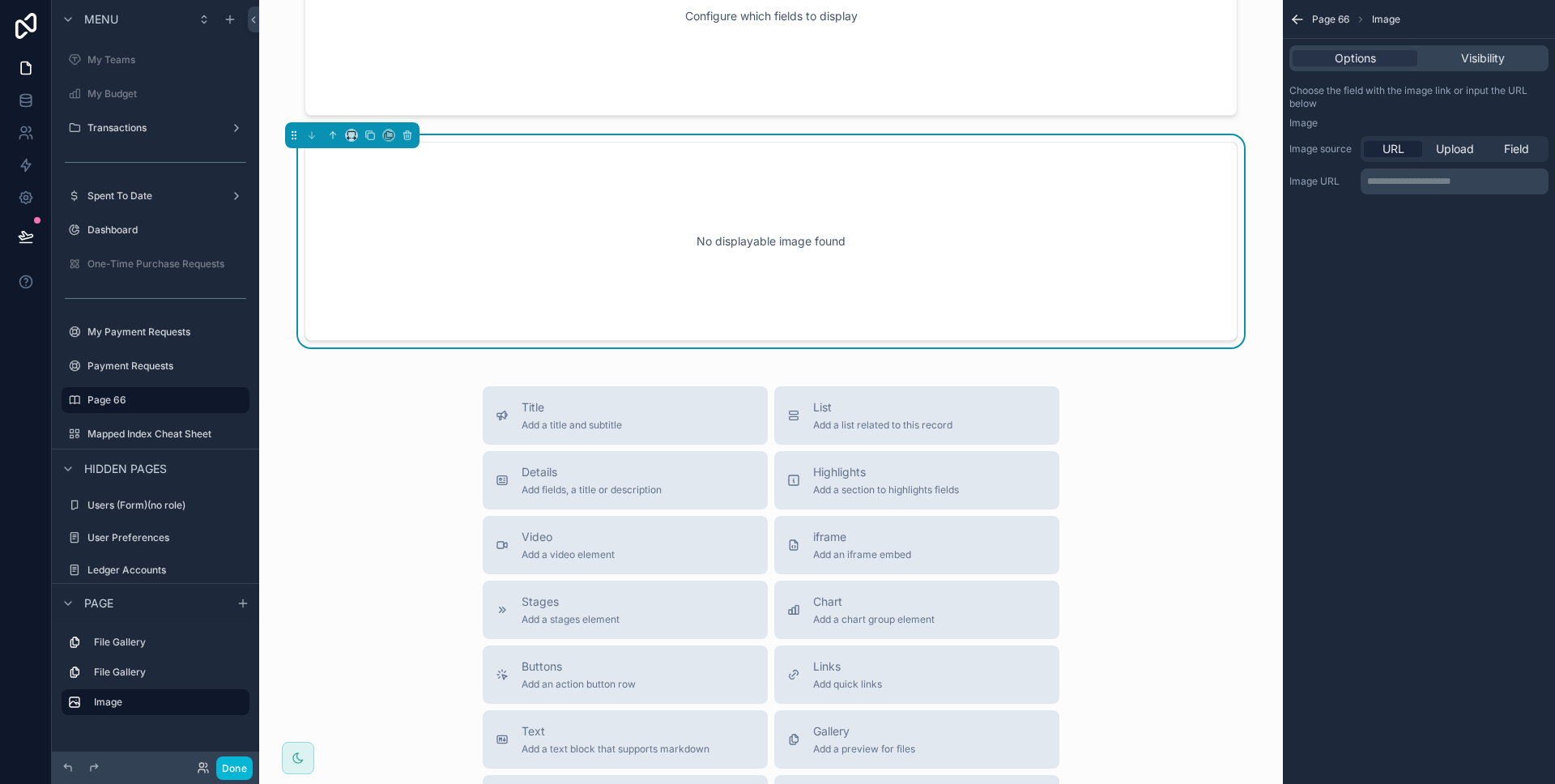
scroll to position [177, 0]
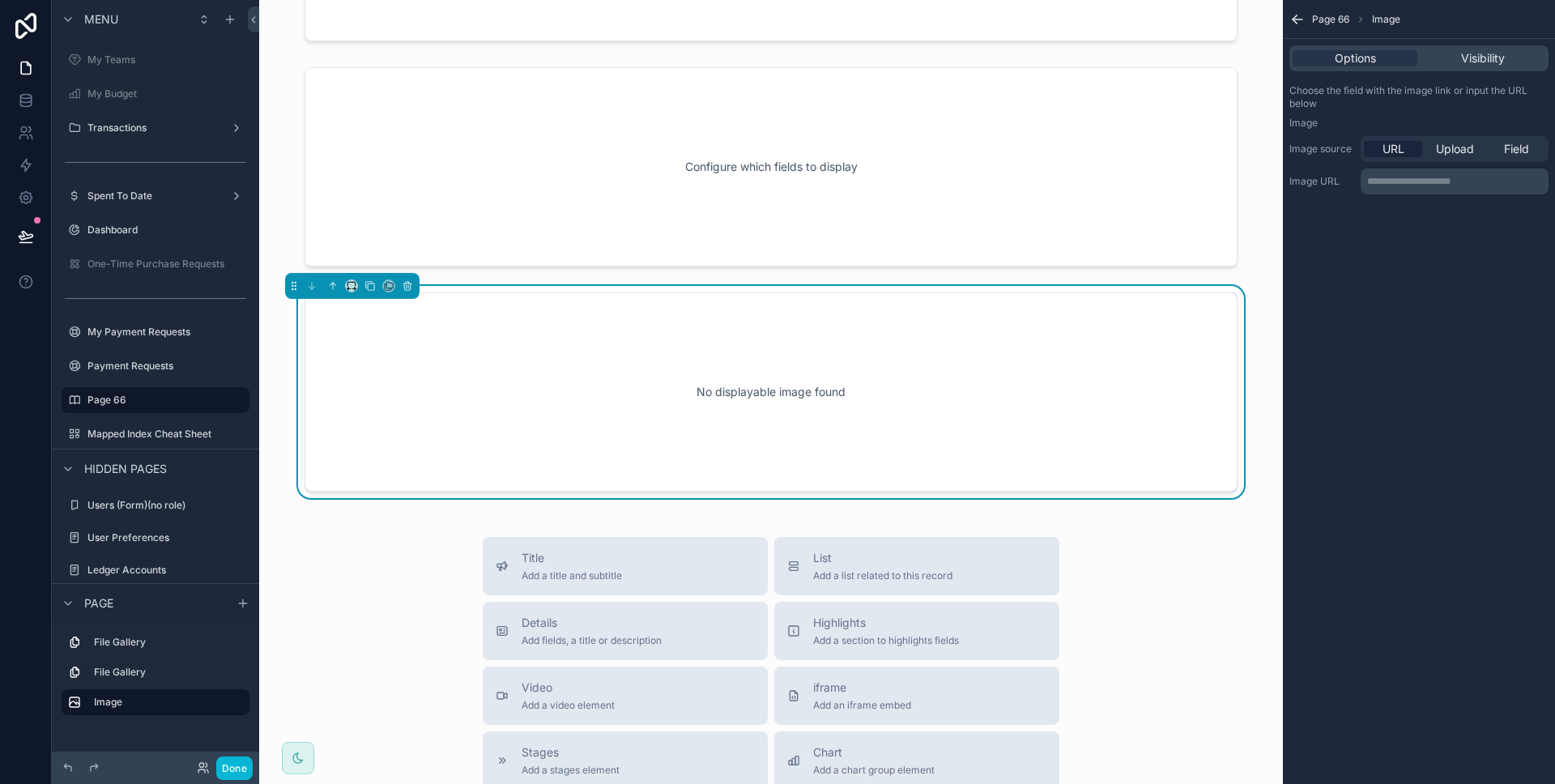
click at [824, 344] on div "No displayable image found" at bounding box center [771, 392] width 880 height 146
click at [1465, 146] on span "Upload" at bounding box center [1455, 148] width 38 height 16
click at [1312, 213] on div "scrollable content" at bounding box center [1321, 207] width 64 height 64
click at [1339, 199] on div "scrollable content" at bounding box center [1321, 207] width 64 height 64
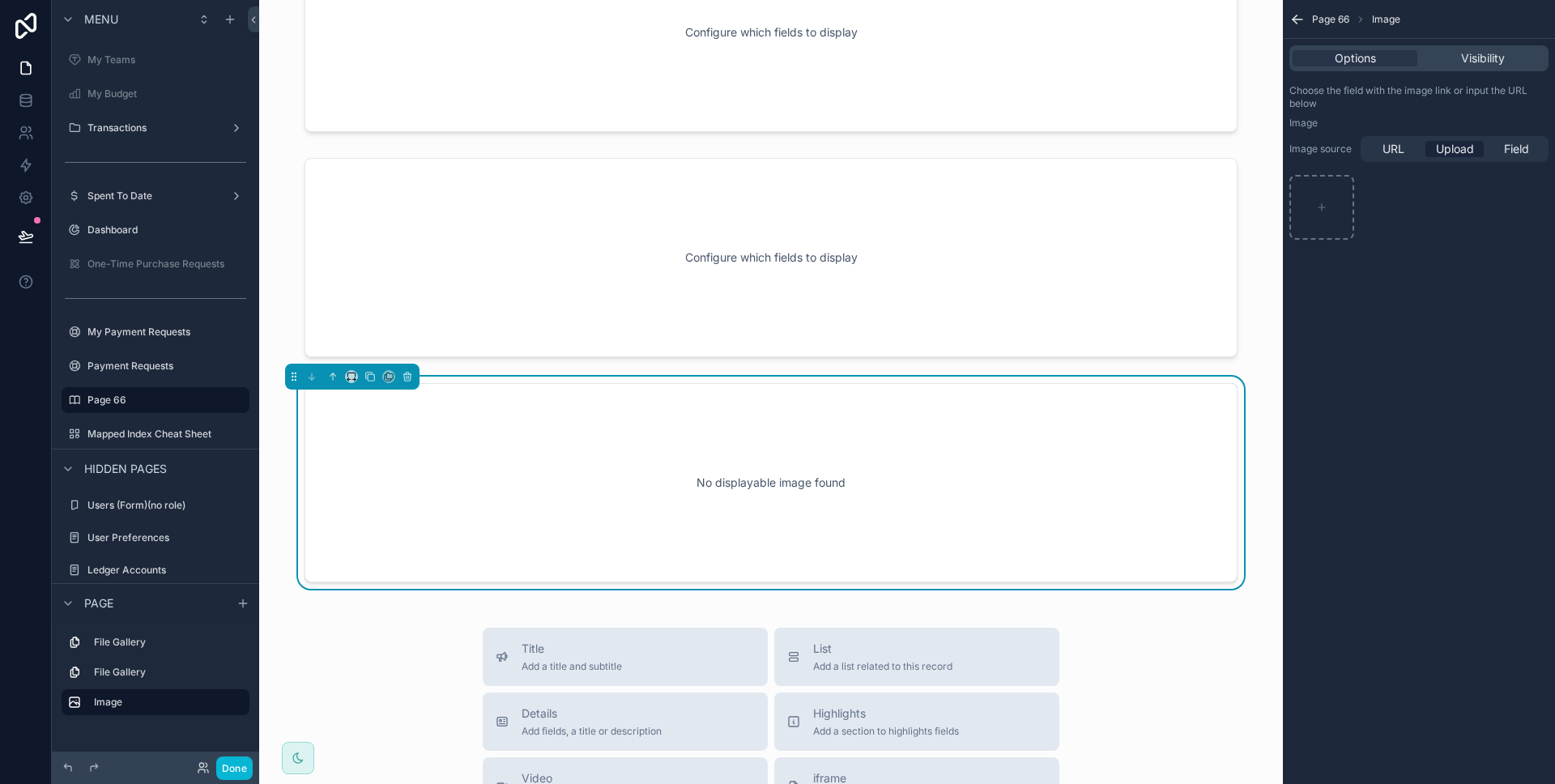
scroll to position [54, 0]
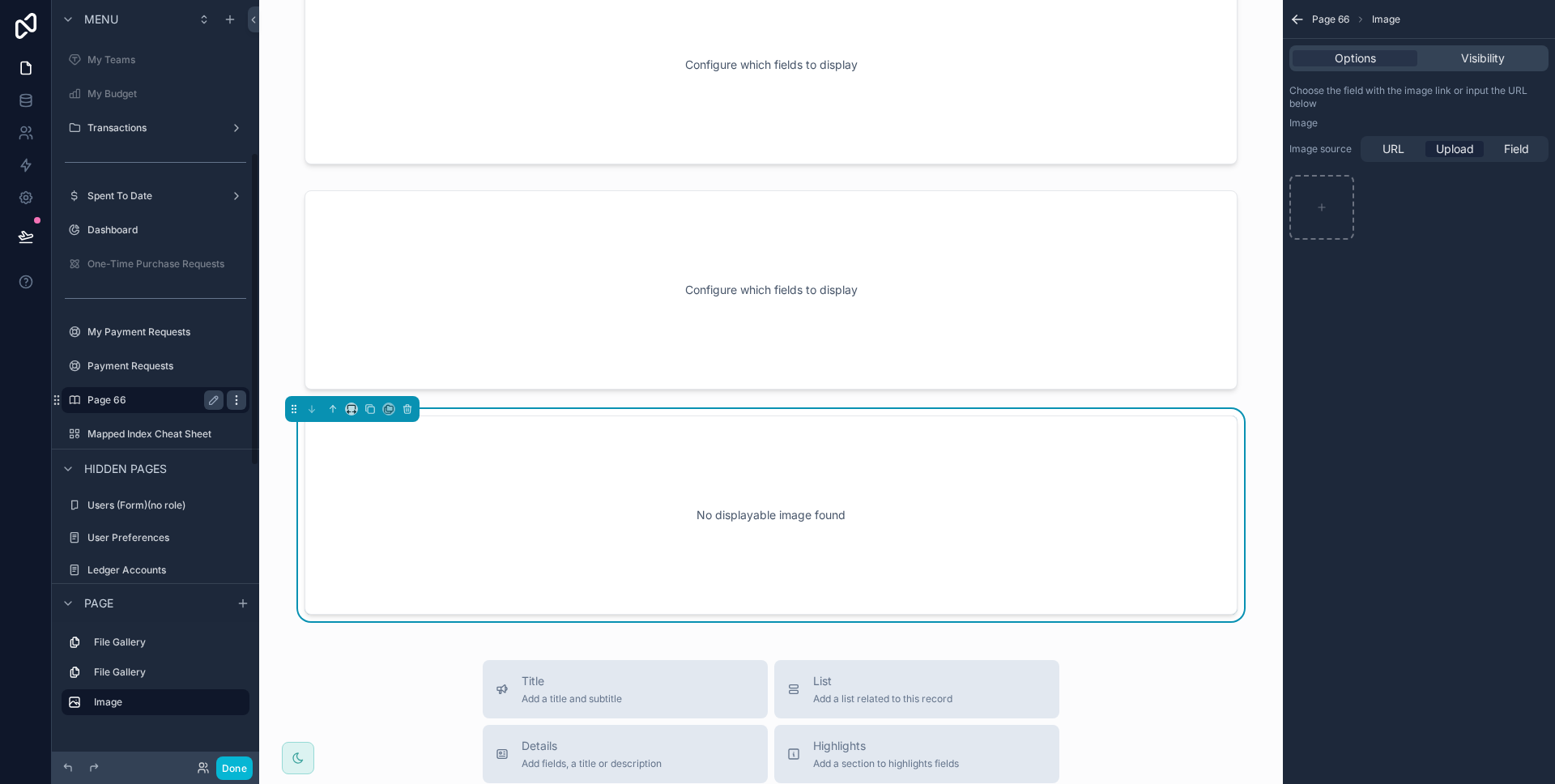
click at [232, 401] on icon "scrollable content" at bounding box center [236, 399] width 13 height 13
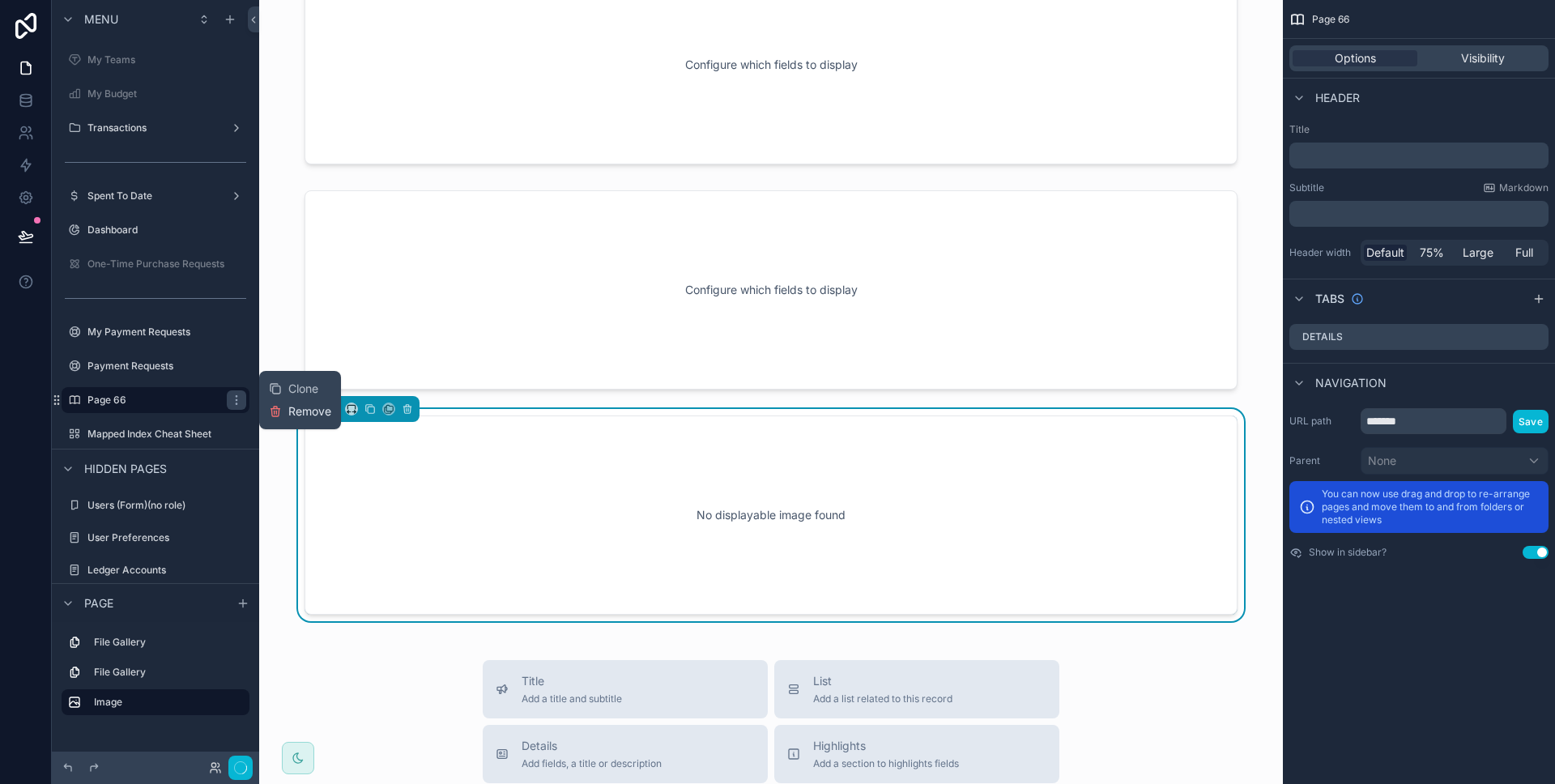
click at [295, 411] on span "Remove" at bounding box center [309, 411] width 43 height 16
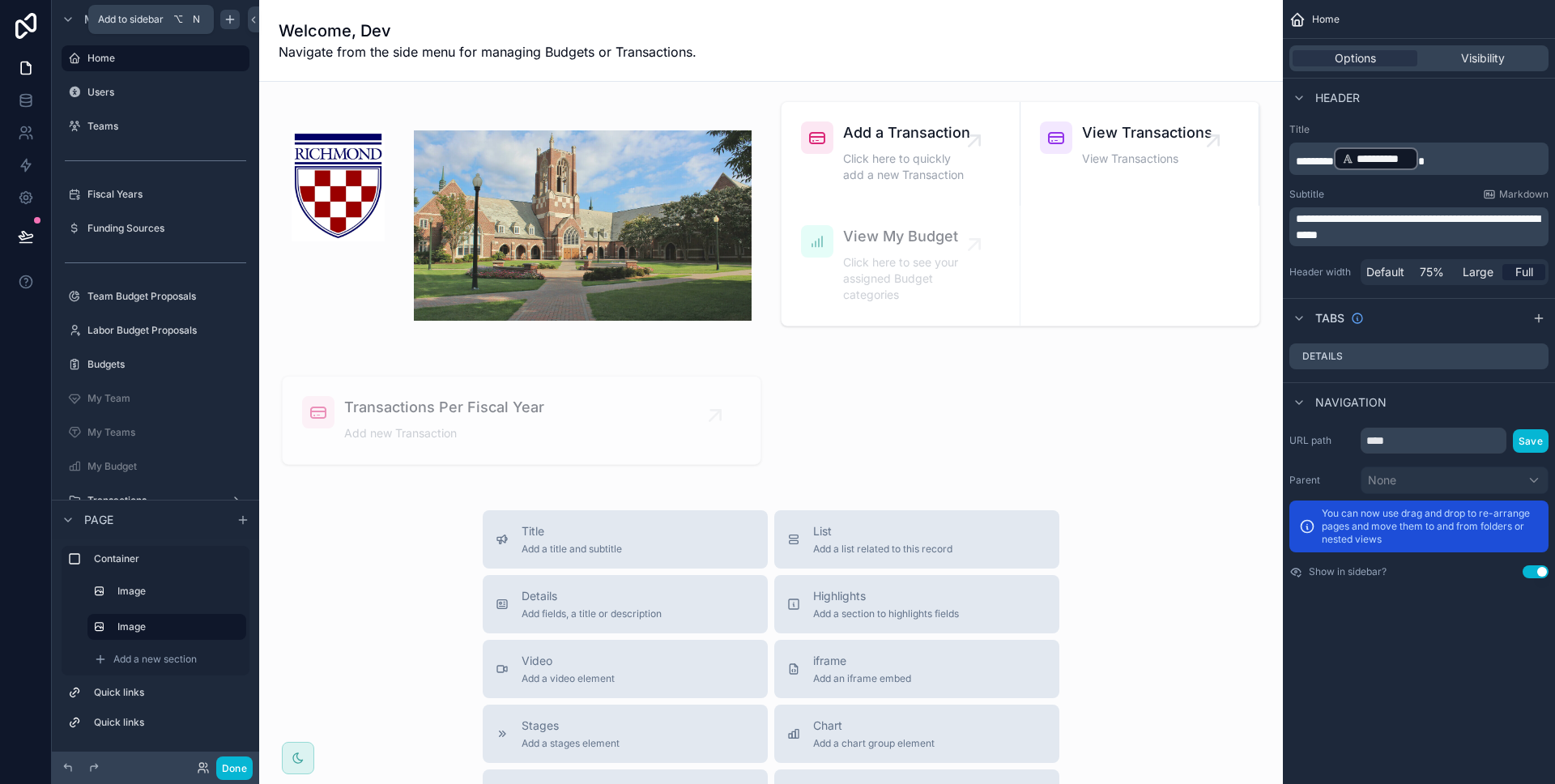
click at [228, 21] on icon "scrollable content" at bounding box center [229, 18] width 13 height 13
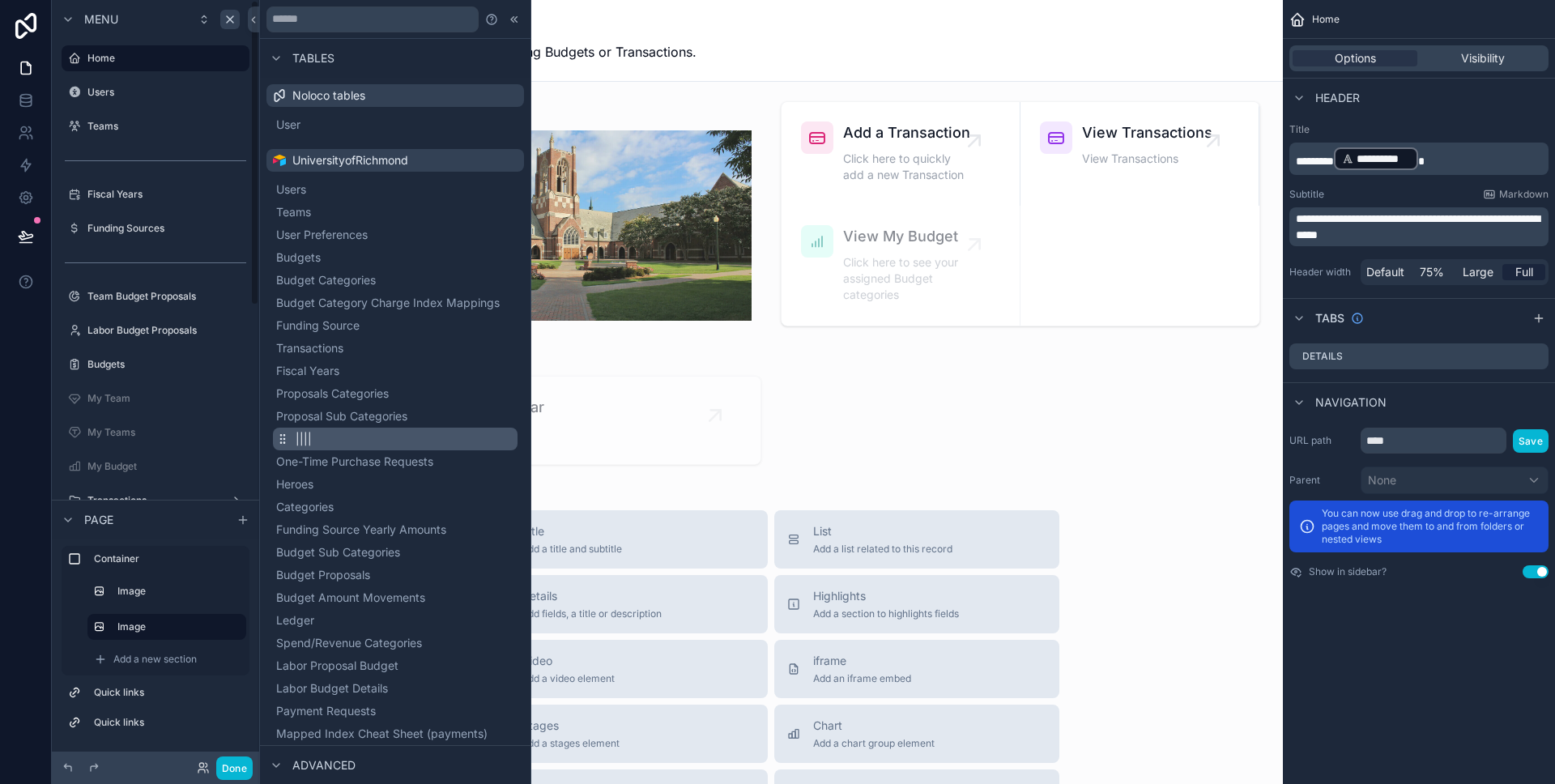
scroll to position [149, 0]
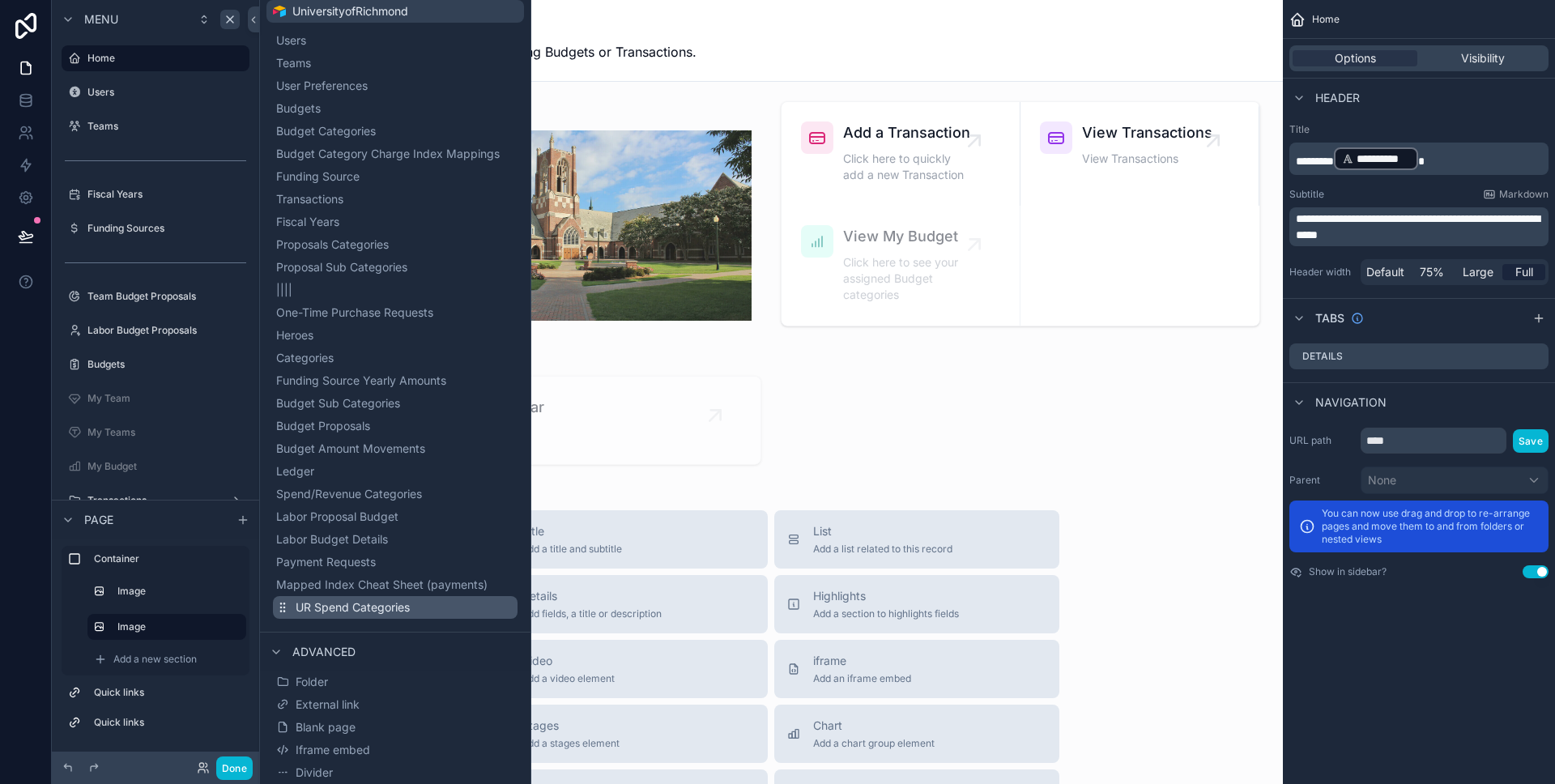
click at [352, 609] on span "UR Spend Categories" at bounding box center [352, 607] width 114 height 16
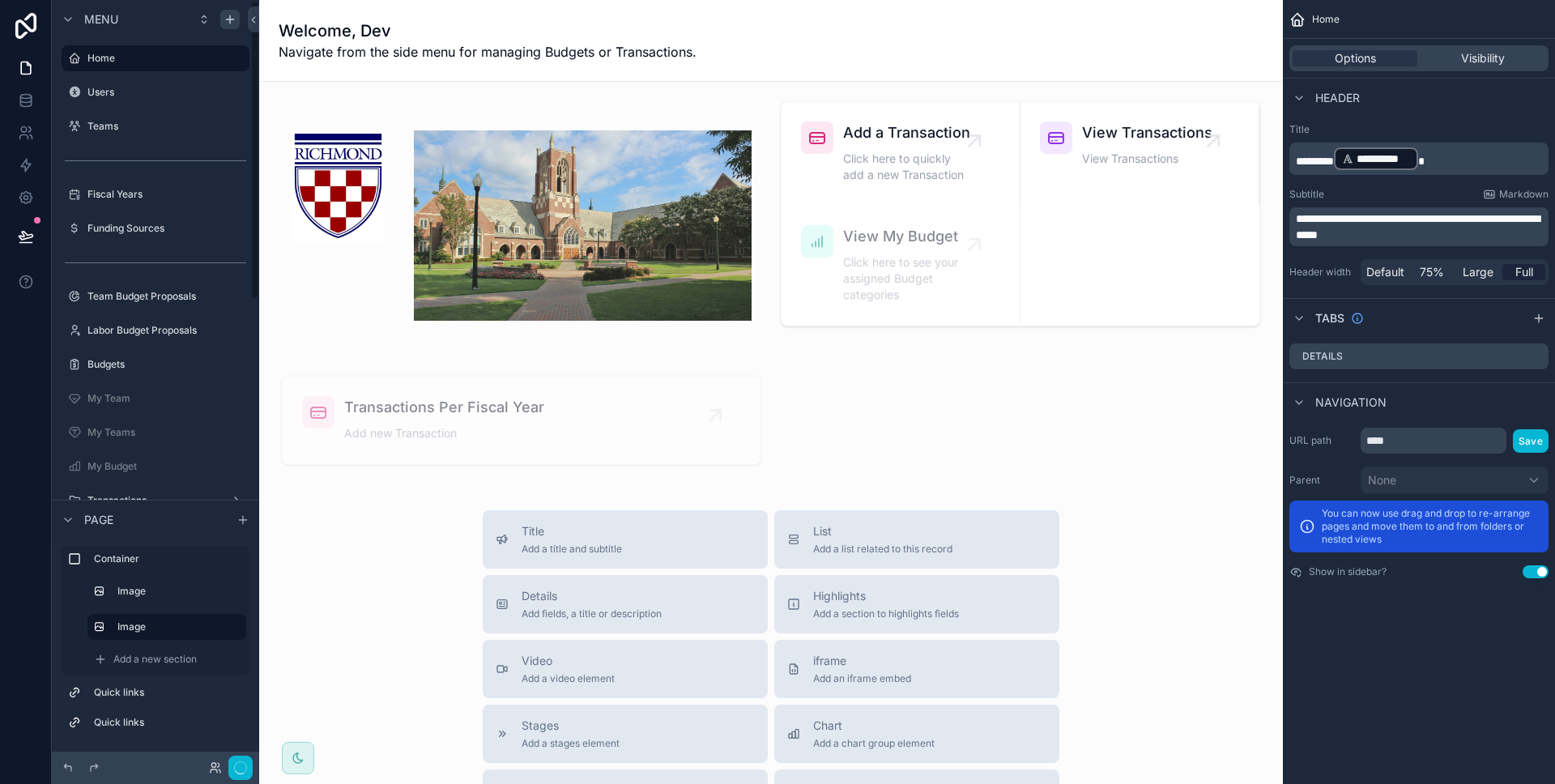
scroll to position [407, 0]
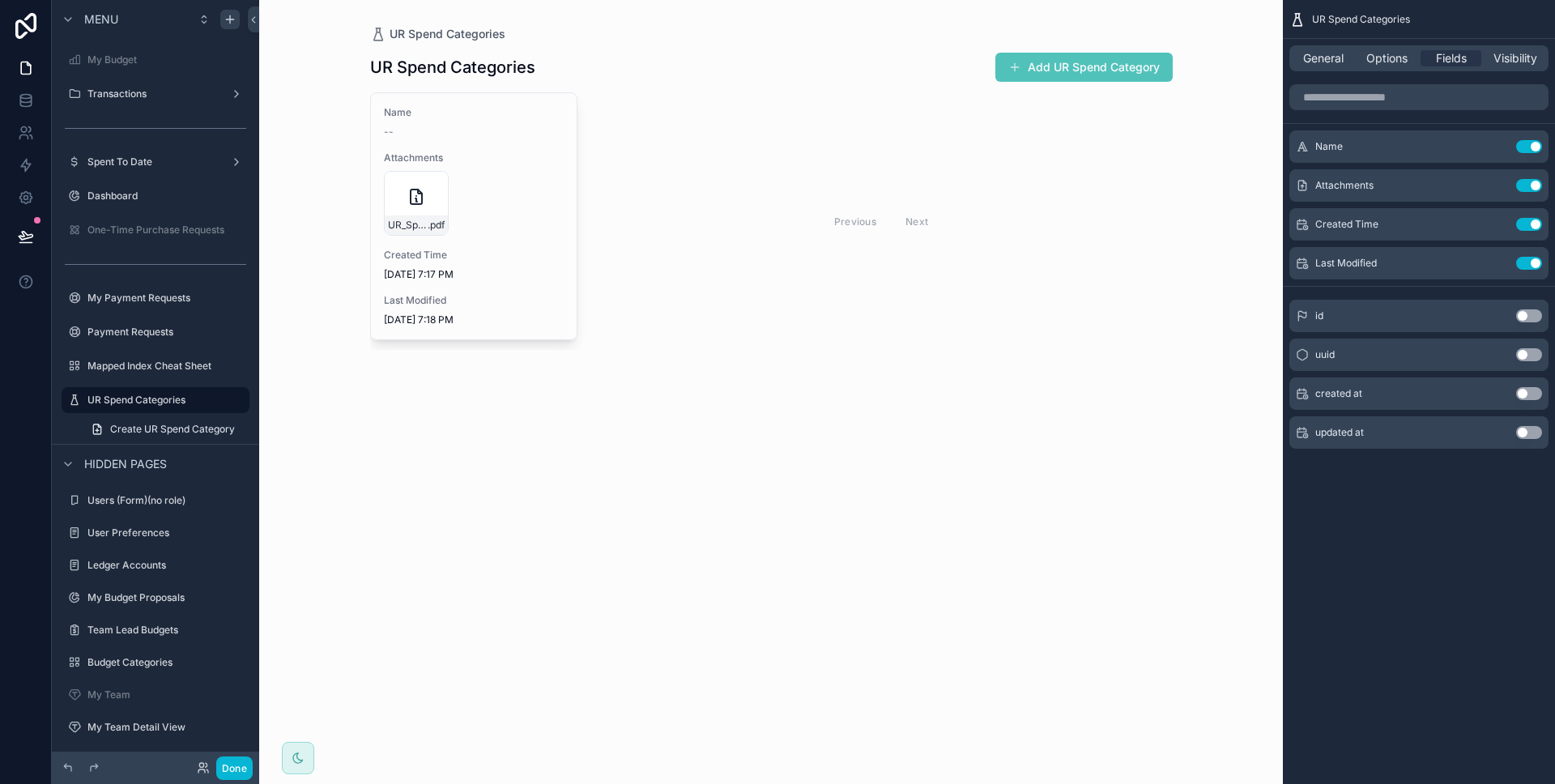
click at [424, 192] on div at bounding box center [772, 201] width 829 height 402
click at [1119, 64] on button "Add UR Spend Category" at bounding box center [1084, 67] width 177 height 29
click at [1352, 61] on div "General" at bounding box center [1322, 58] width 61 height 16
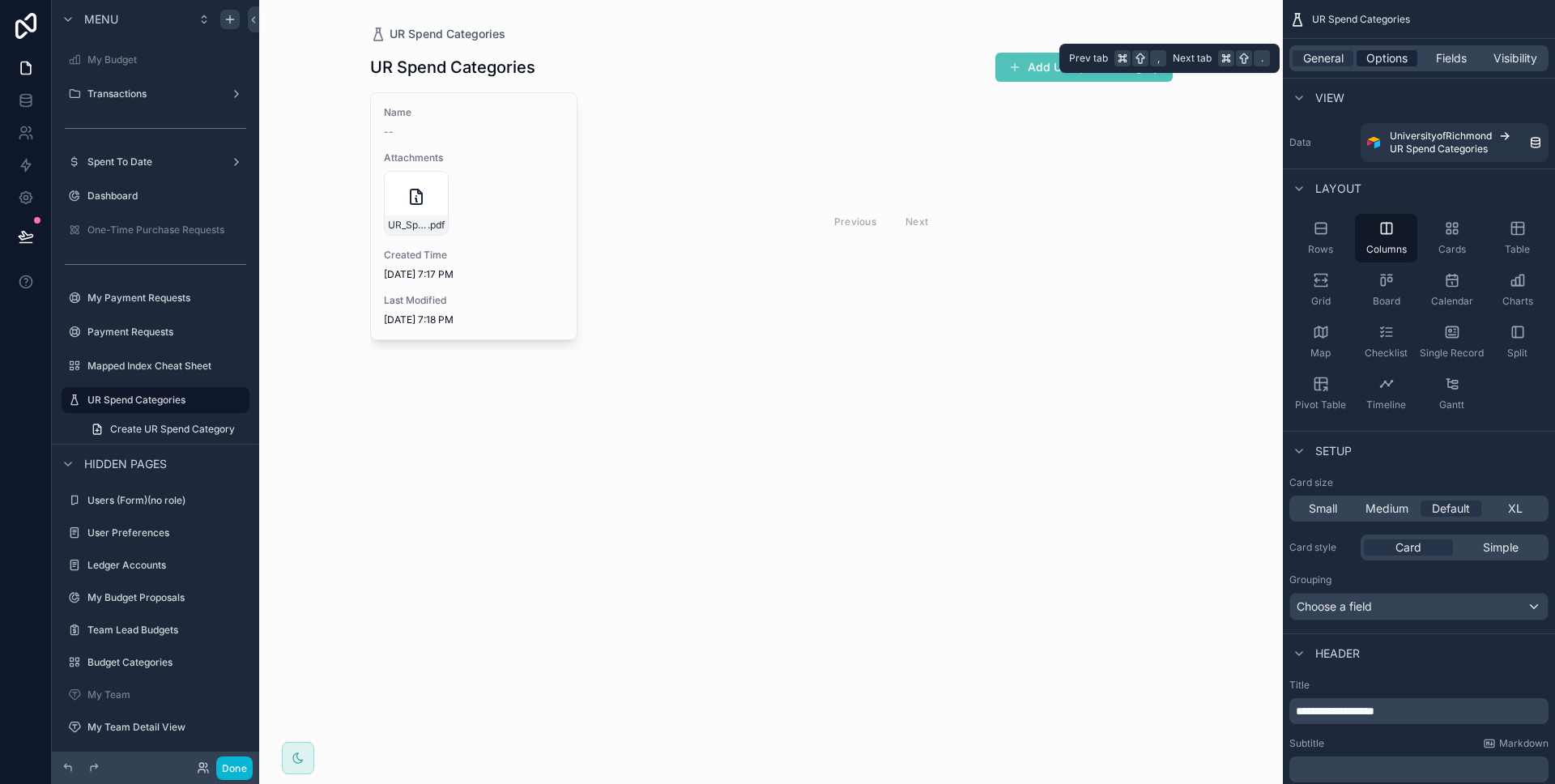
click at [1376, 60] on span "Options" at bounding box center [1386, 58] width 41 height 16
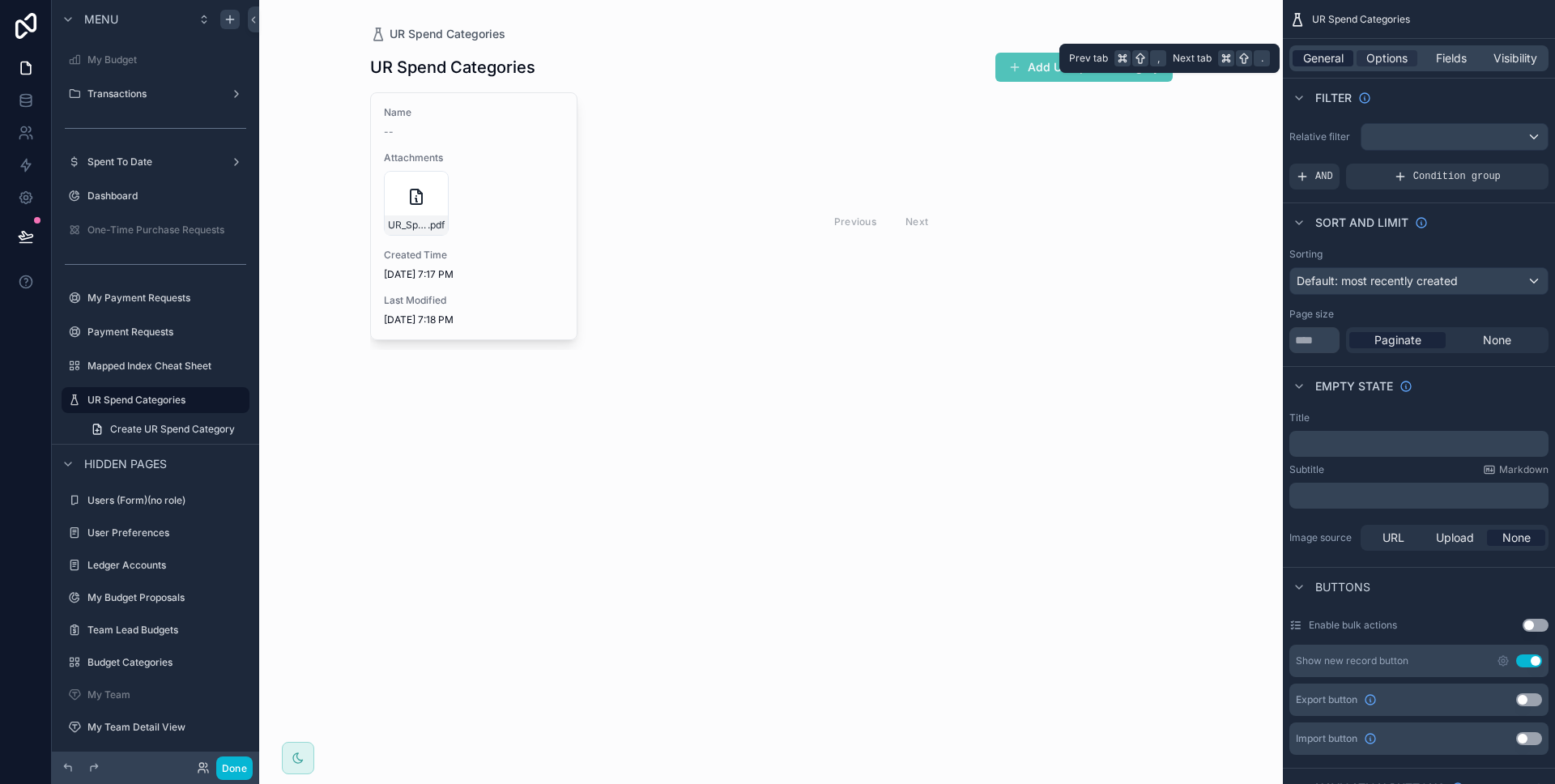
click at [1345, 56] on div "General" at bounding box center [1322, 58] width 61 height 16
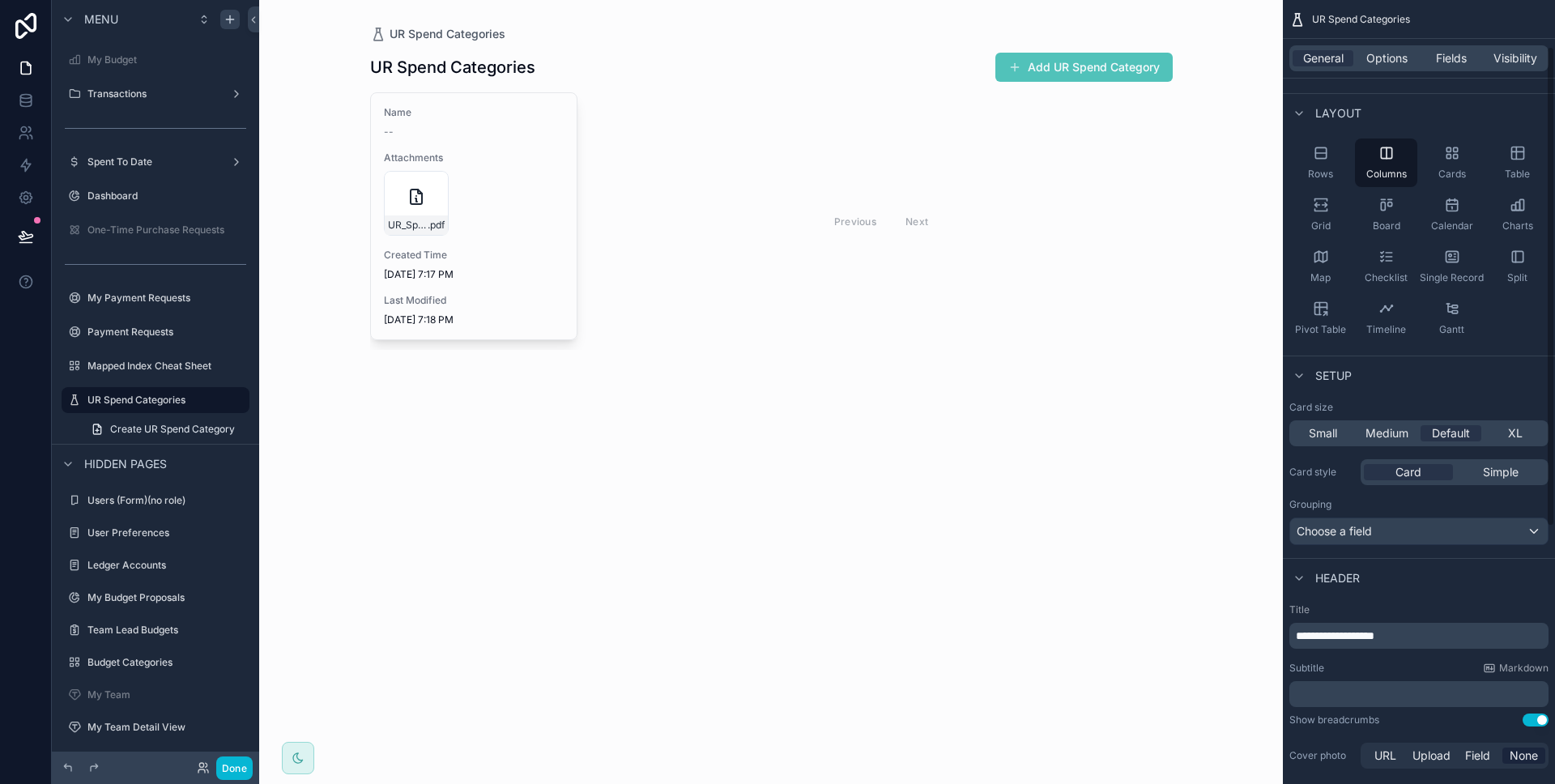
scroll to position [311, 0]
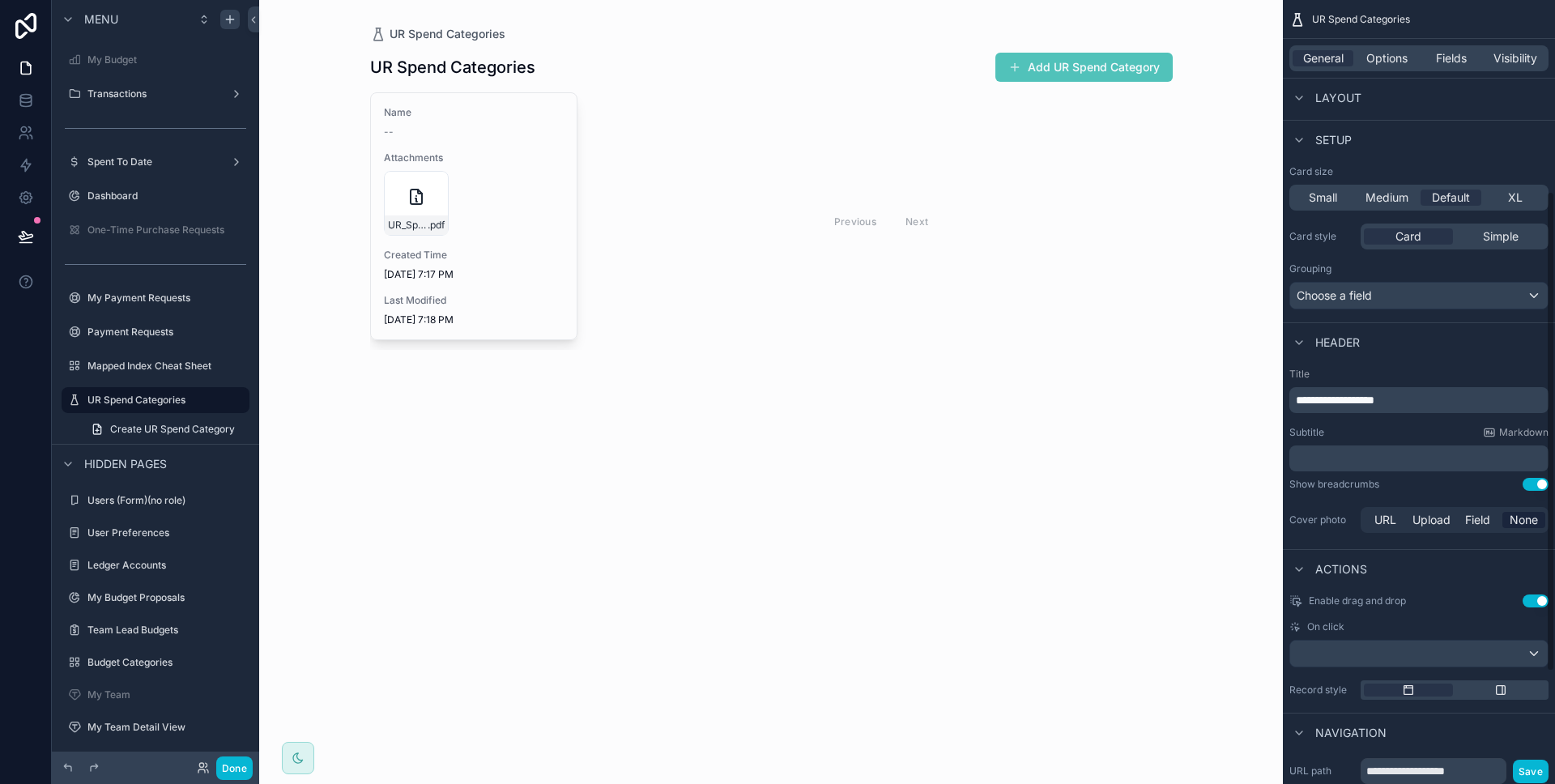
click at [1398, 67] on div "General Options Fields Visibility" at bounding box center [1419, 58] width 259 height 26
click at [1390, 64] on span "Options" at bounding box center [1386, 58] width 41 height 16
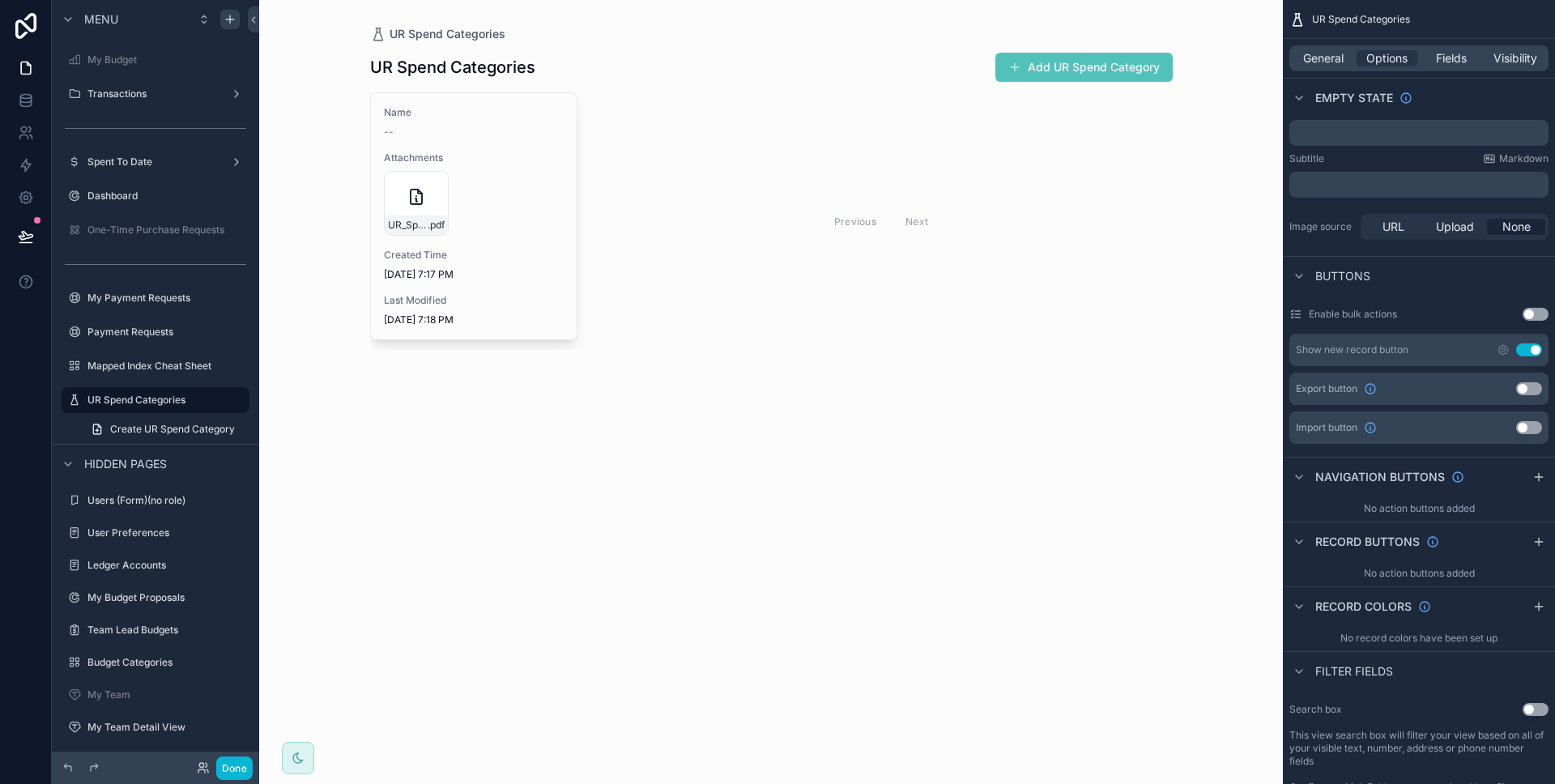
click at [1521, 350] on button "Use setting" at bounding box center [1528, 349] width 26 height 13
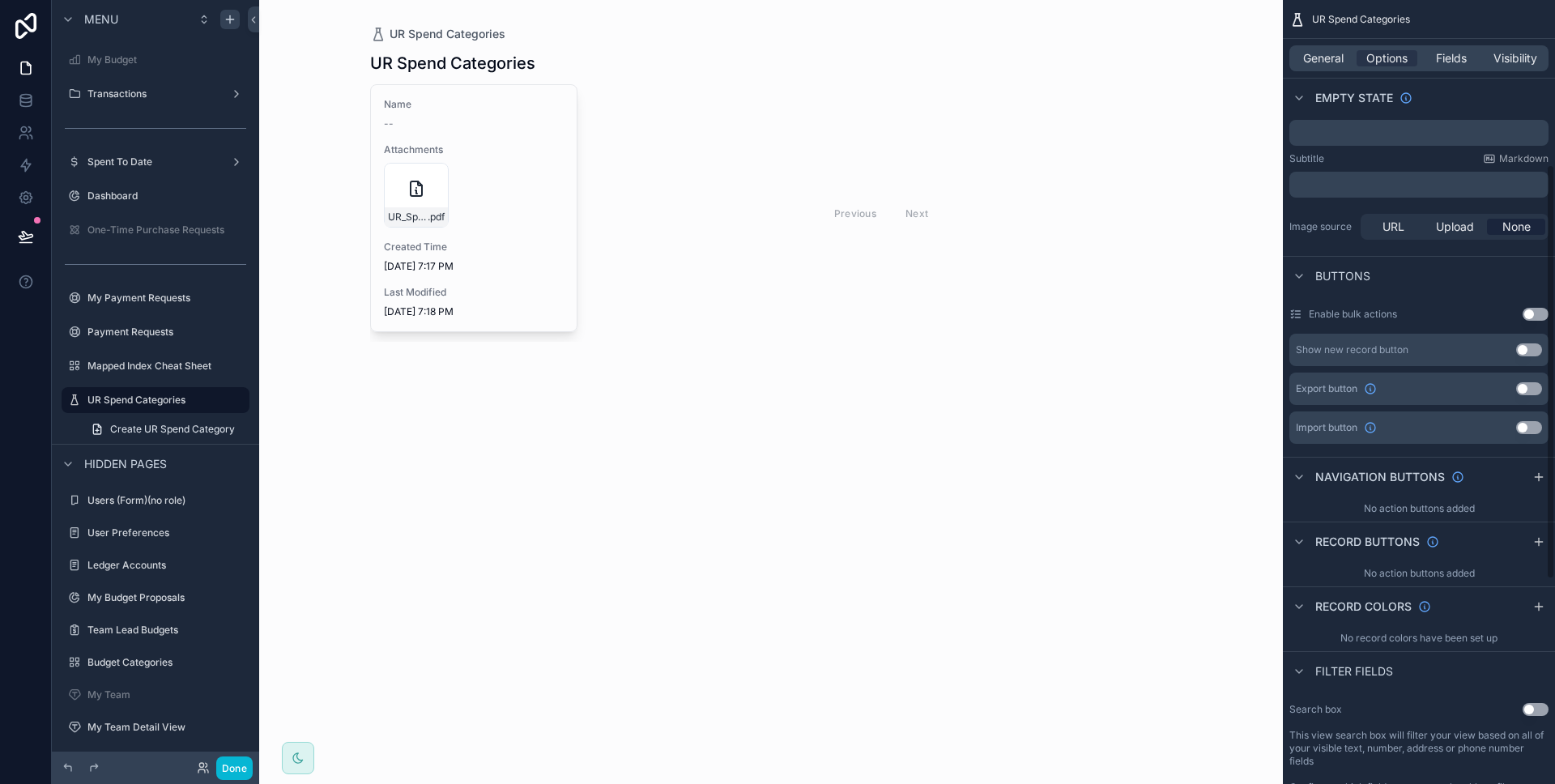
click at [1310, 70] on div "General Options Fields Visibility" at bounding box center [1419, 58] width 259 height 26
click at [1313, 66] on div "General Options Fields Visibility" at bounding box center [1419, 58] width 259 height 26
click at [1313, 64] on span "General" at bounding box center [1323, 58] width 40 height 16
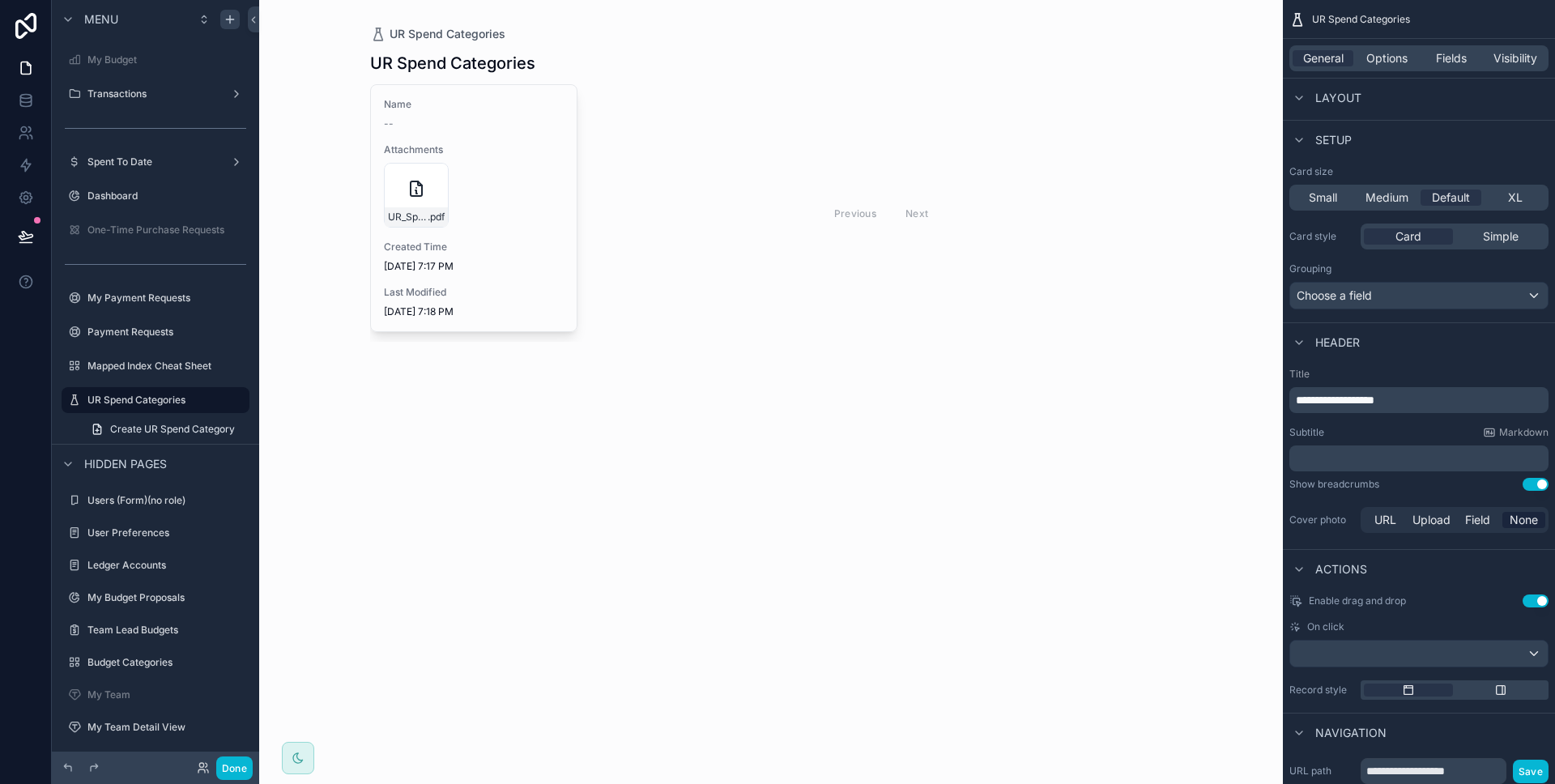
scroll to position [0, 0]
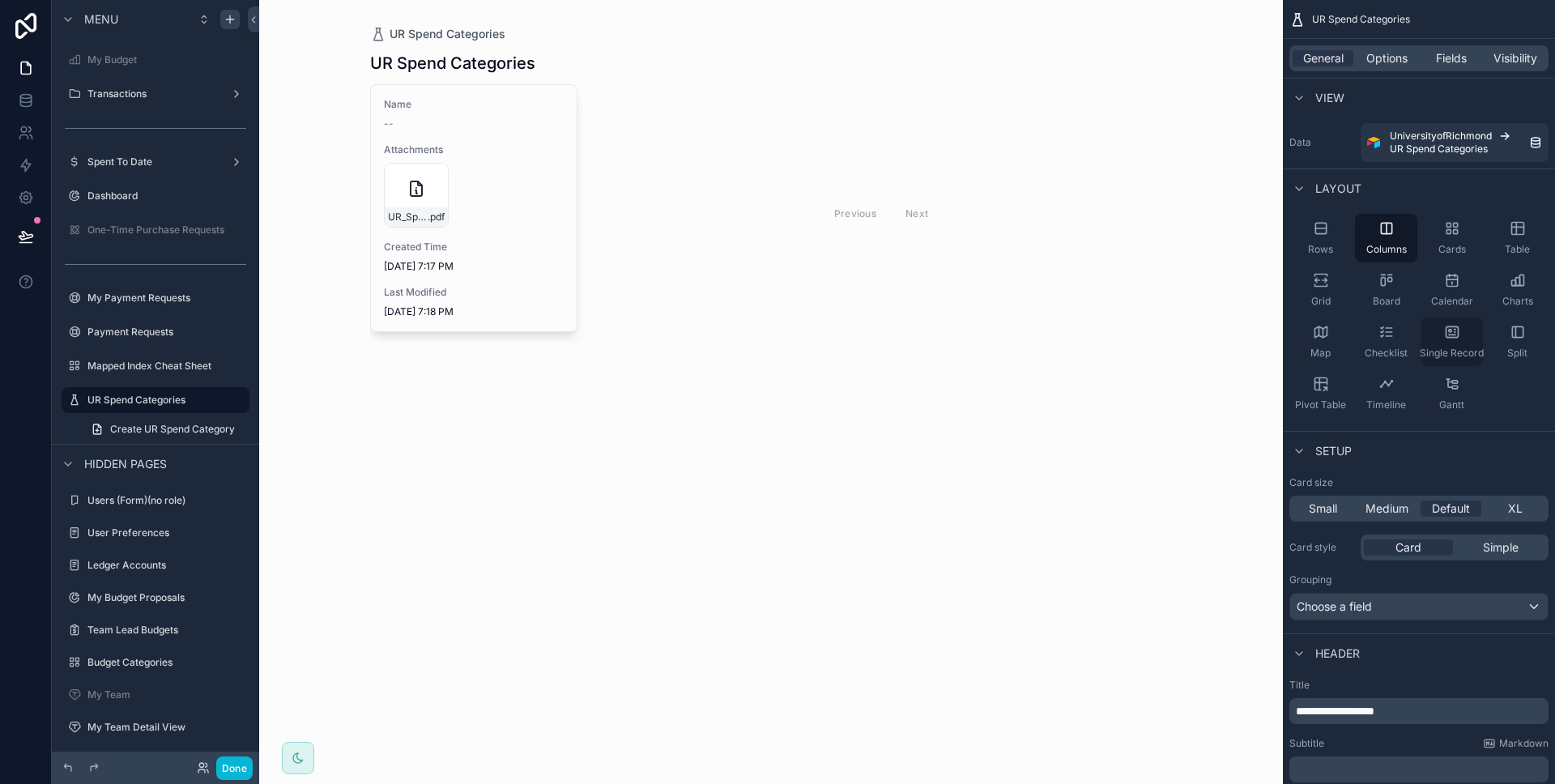
click at [1451, 333] on icon "scrollable content" at bounding box center [1451, 331] width 16 height 16
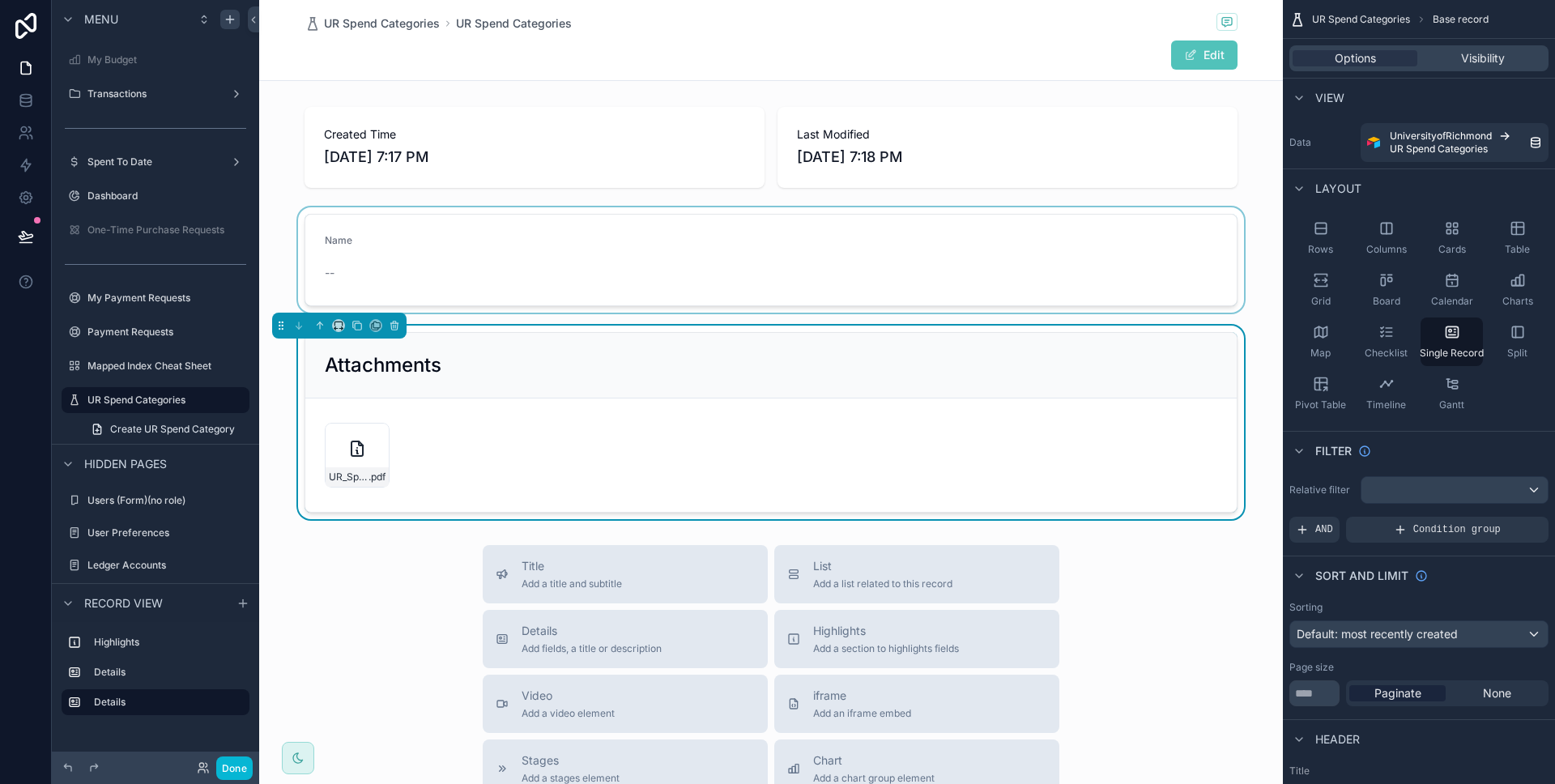
click at [1116, 238] on div at bounding box center [771, 260] width 1024 height 105
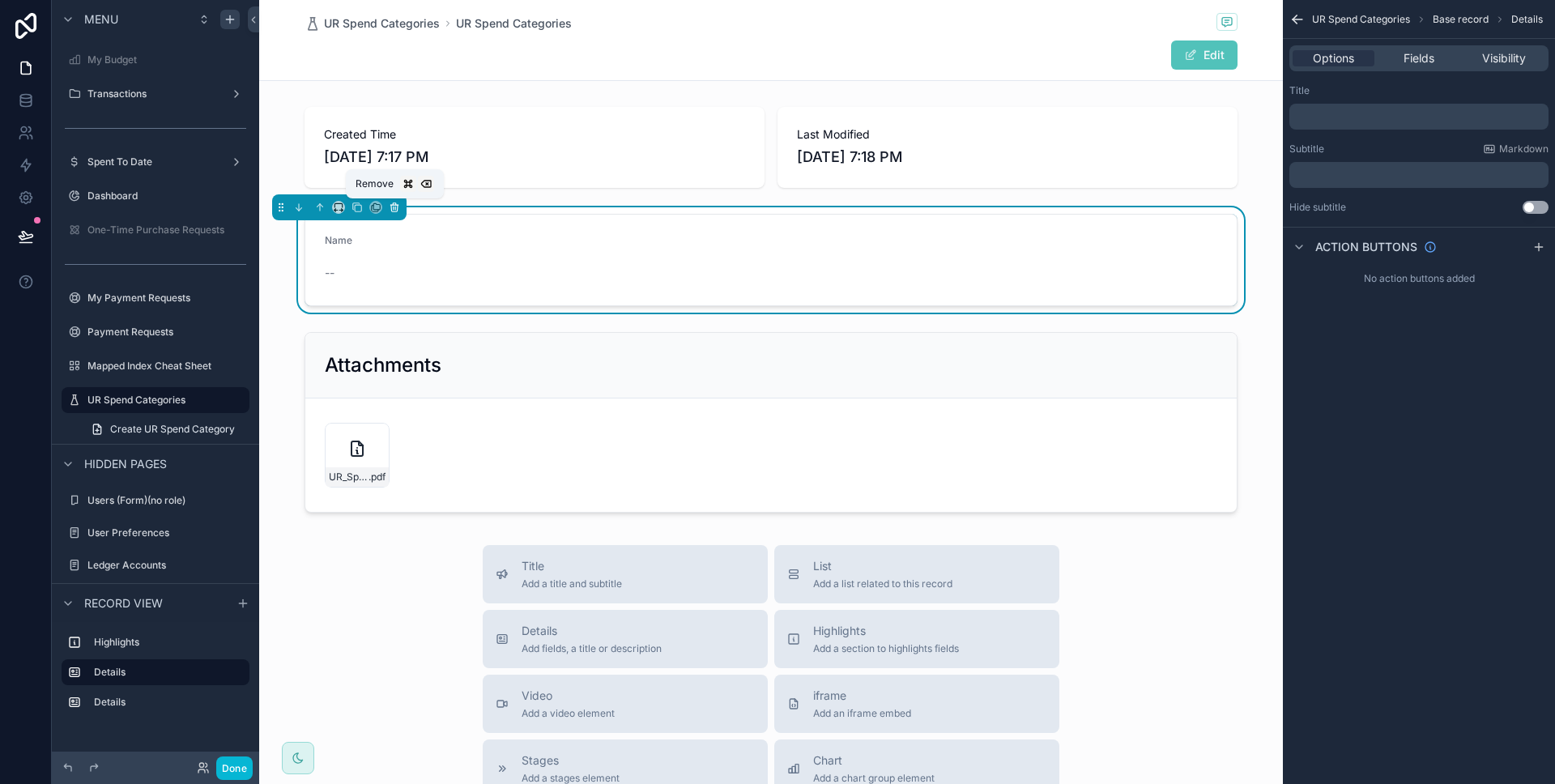
click at [395, 206] on icon at bounding box center [394, 208] width 12 height 12
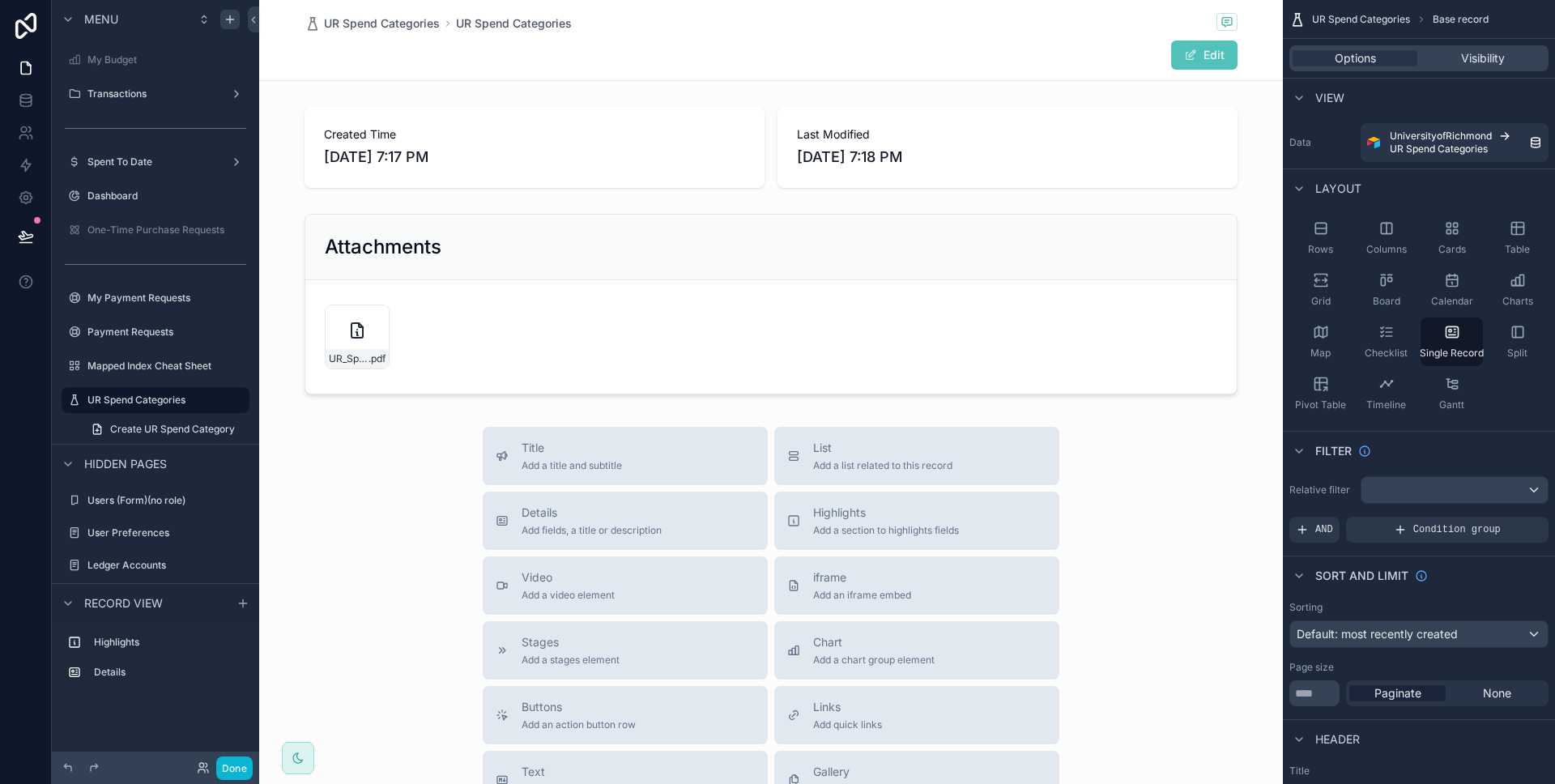
click at [370, 327] on div at bounding box center [771, 566] width 1024 height 1133
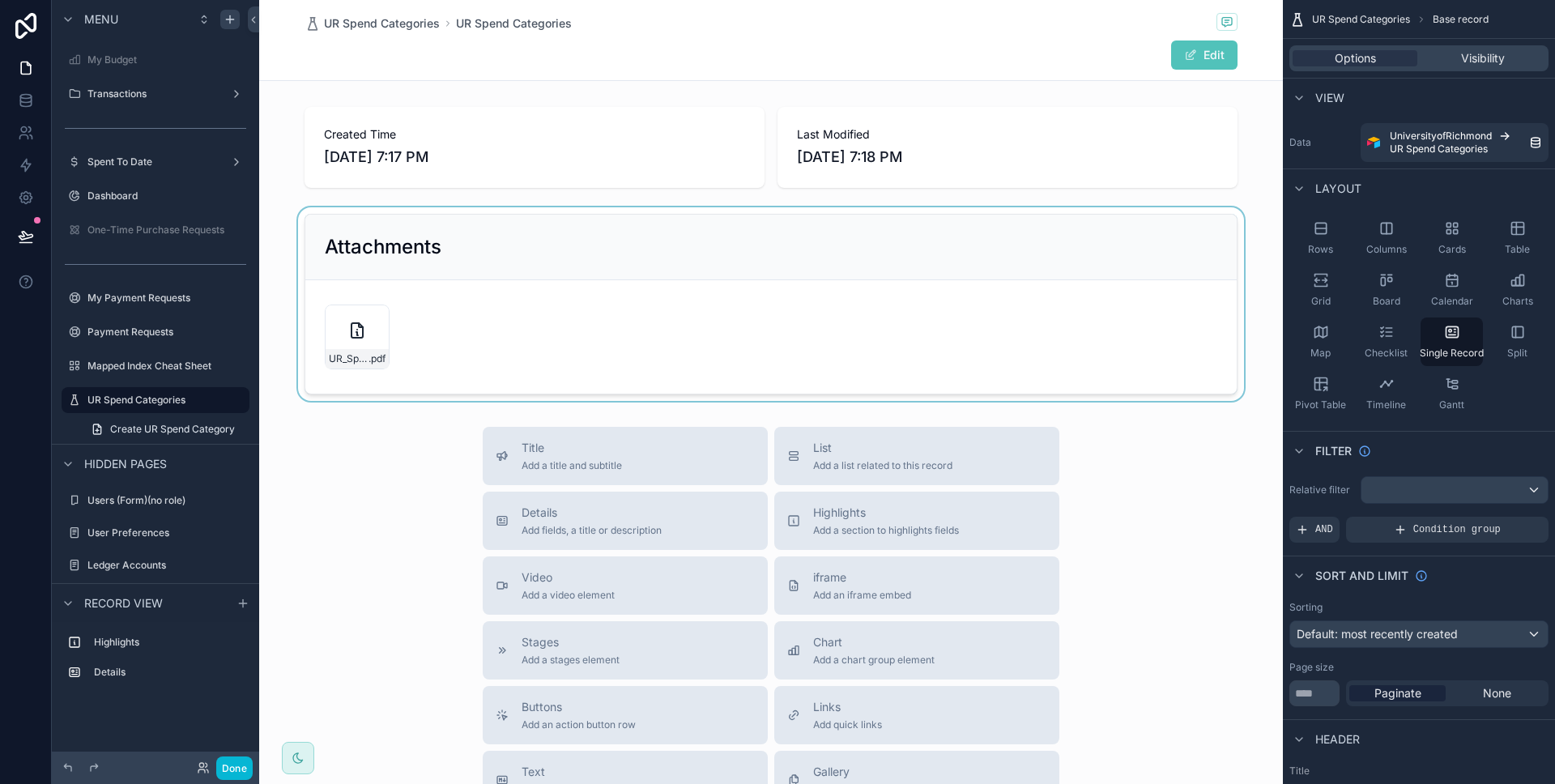
click at [349, 337] on div at bounding box center [771, 304] width 1024 height 193
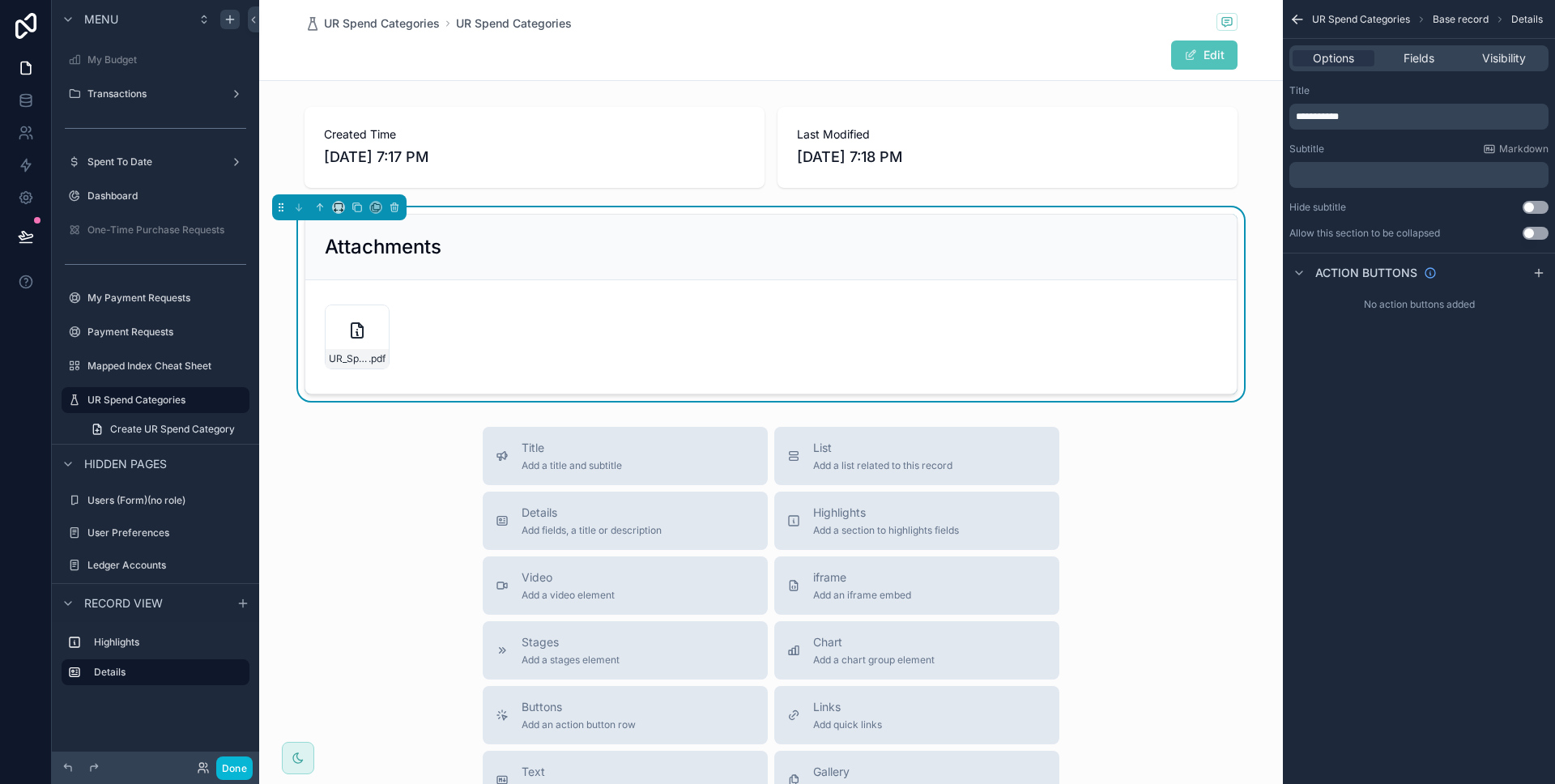
click at [352, 327] on icon at bounding box center [357, 330] width 19 height 19
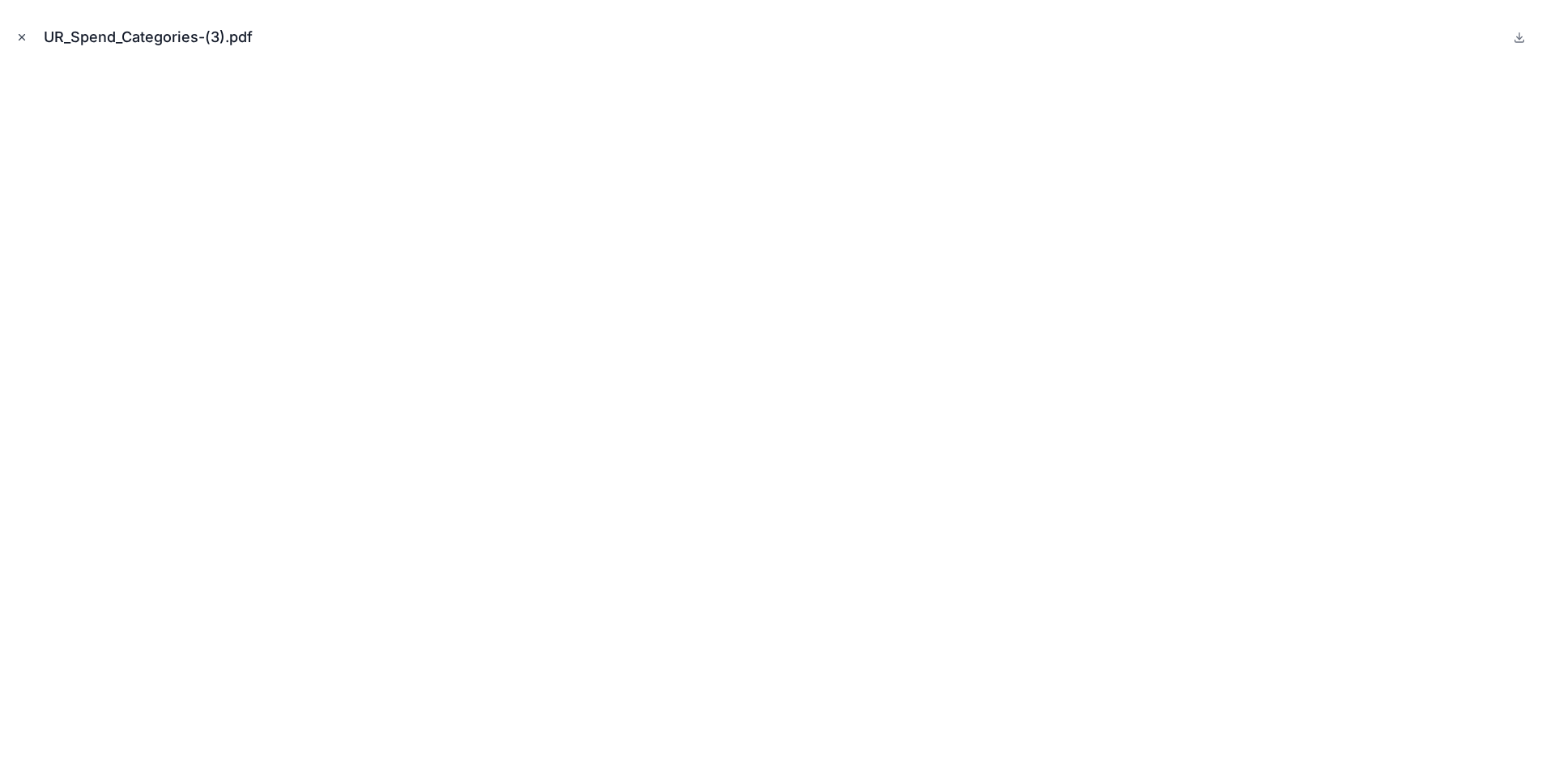
click at [18, 36] on icon "Close modal" at bounding box center [22, 38] width 12 height 12
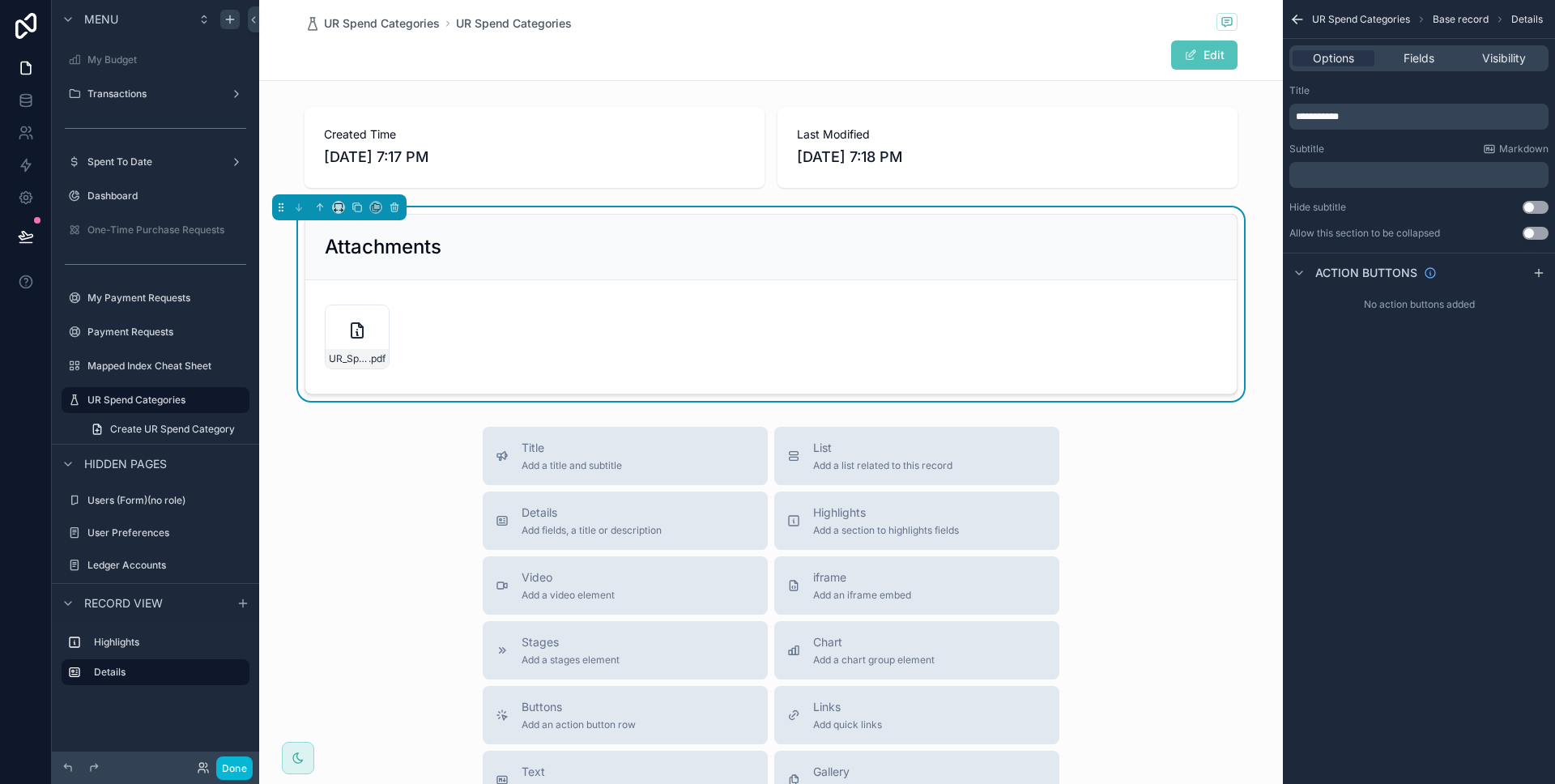
click at [447, 456] on div "Title Add a title and subtitle List Add a list related to this record Details A…" at bounding box center [771, 715] width 1024 height 576
click at [1183, 67] on button "Edit" at bounding box center [1203, 54] width 66 height 29
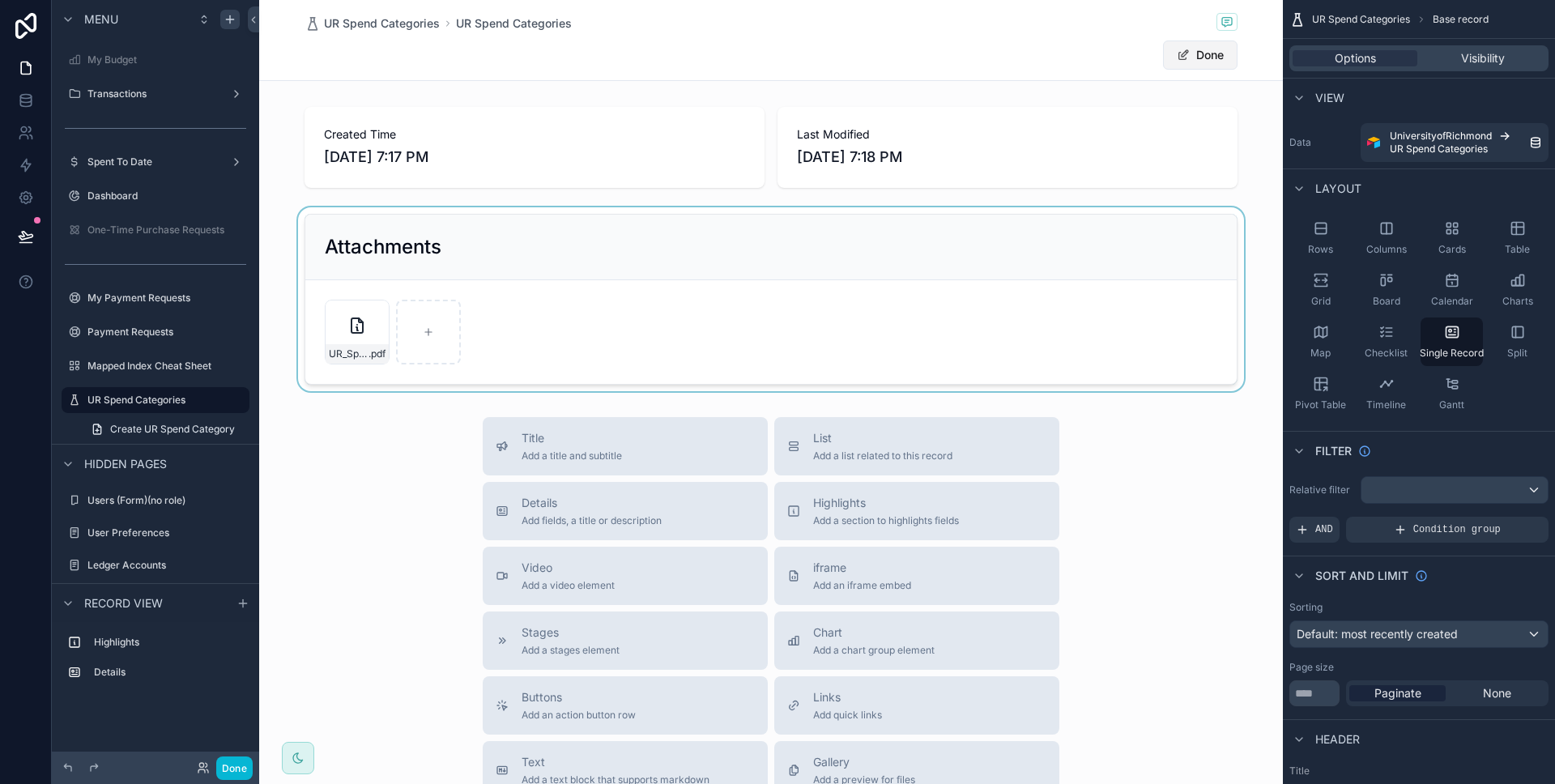
click at [1183, 59] on button "Done" at bounding box center [1200, 54] width 74 height 29
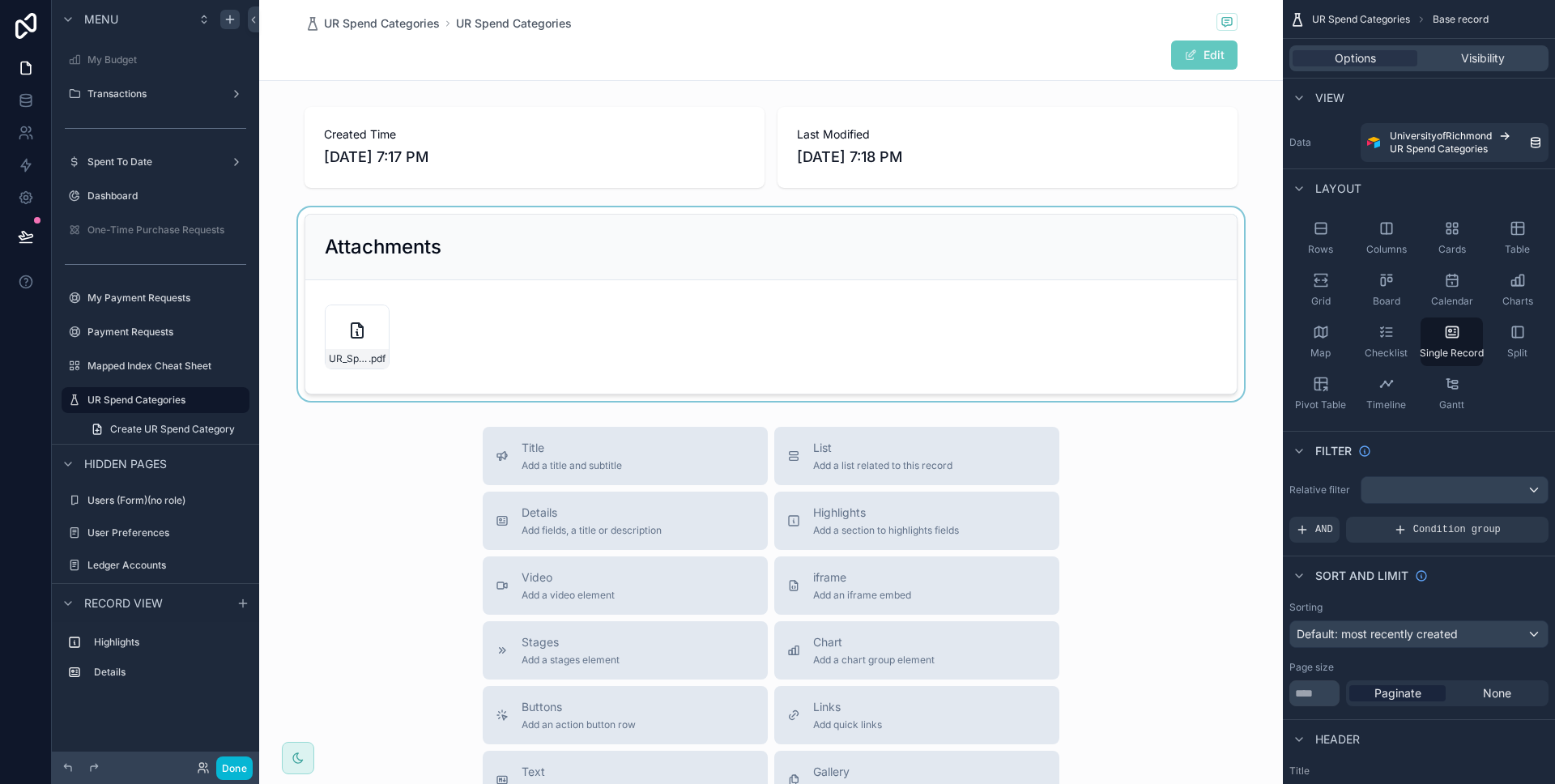
click at [1203, 59] on button "Edit" at bounding box center [1203, 54] width 66 height 29
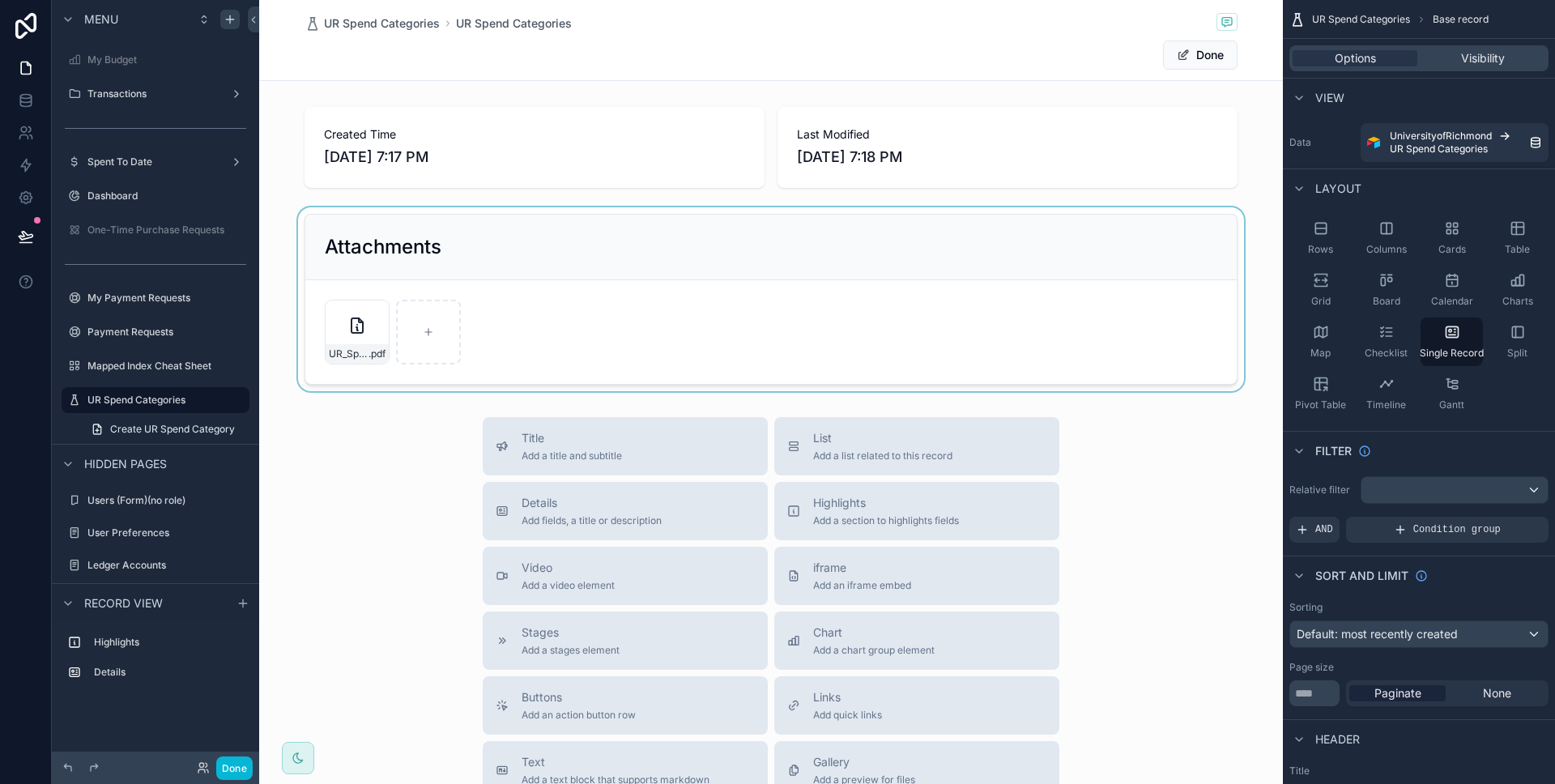
click at [362, 321] on div at bounding box center [771, 300] width 1024 height 184
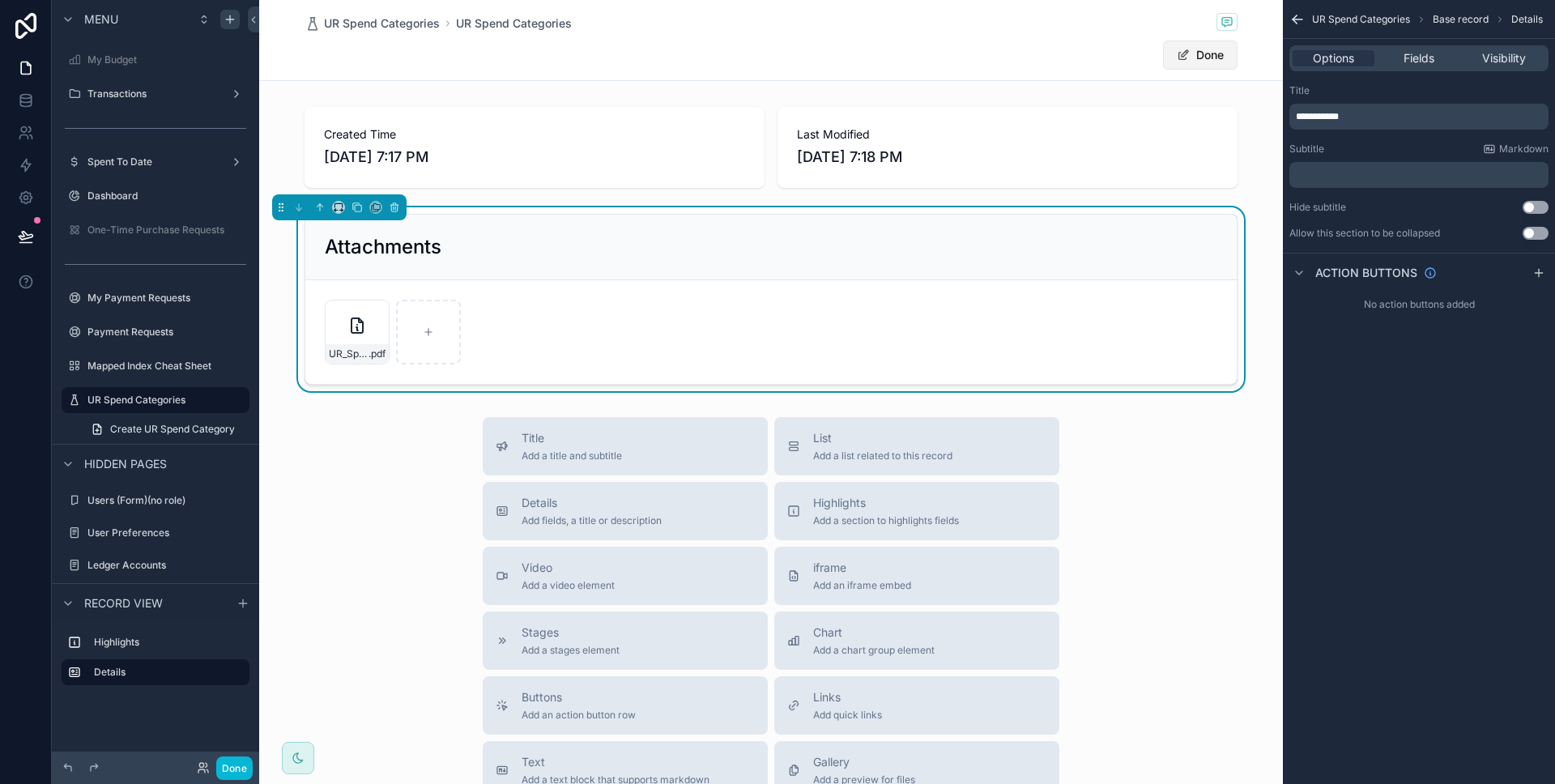
click at [1183, 61] on span at bounding box center [1183, 54] width 13 height 13
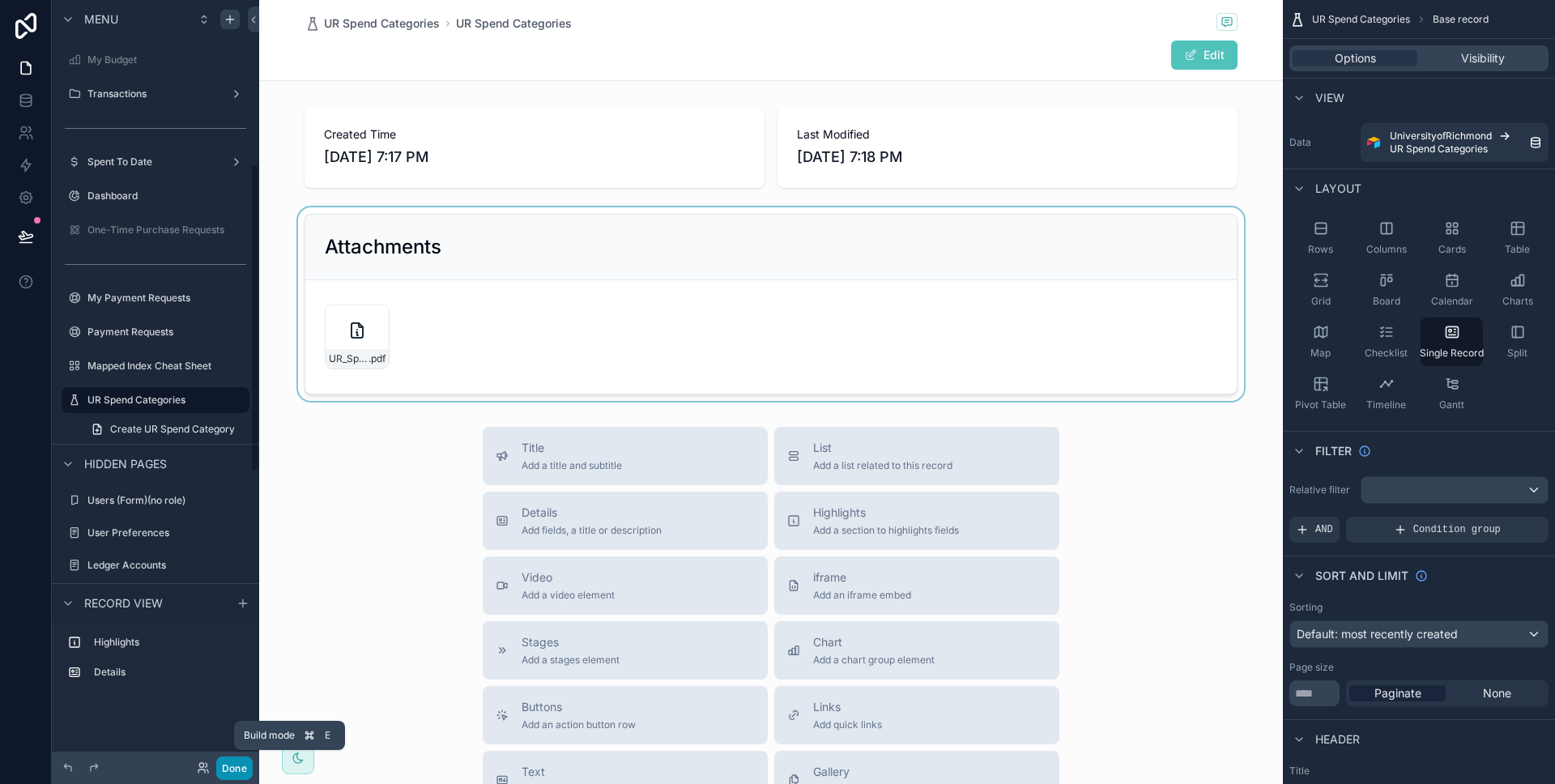
click at [243, 758] on button "Done" at bounding box center [234, 768] width 37 height 23
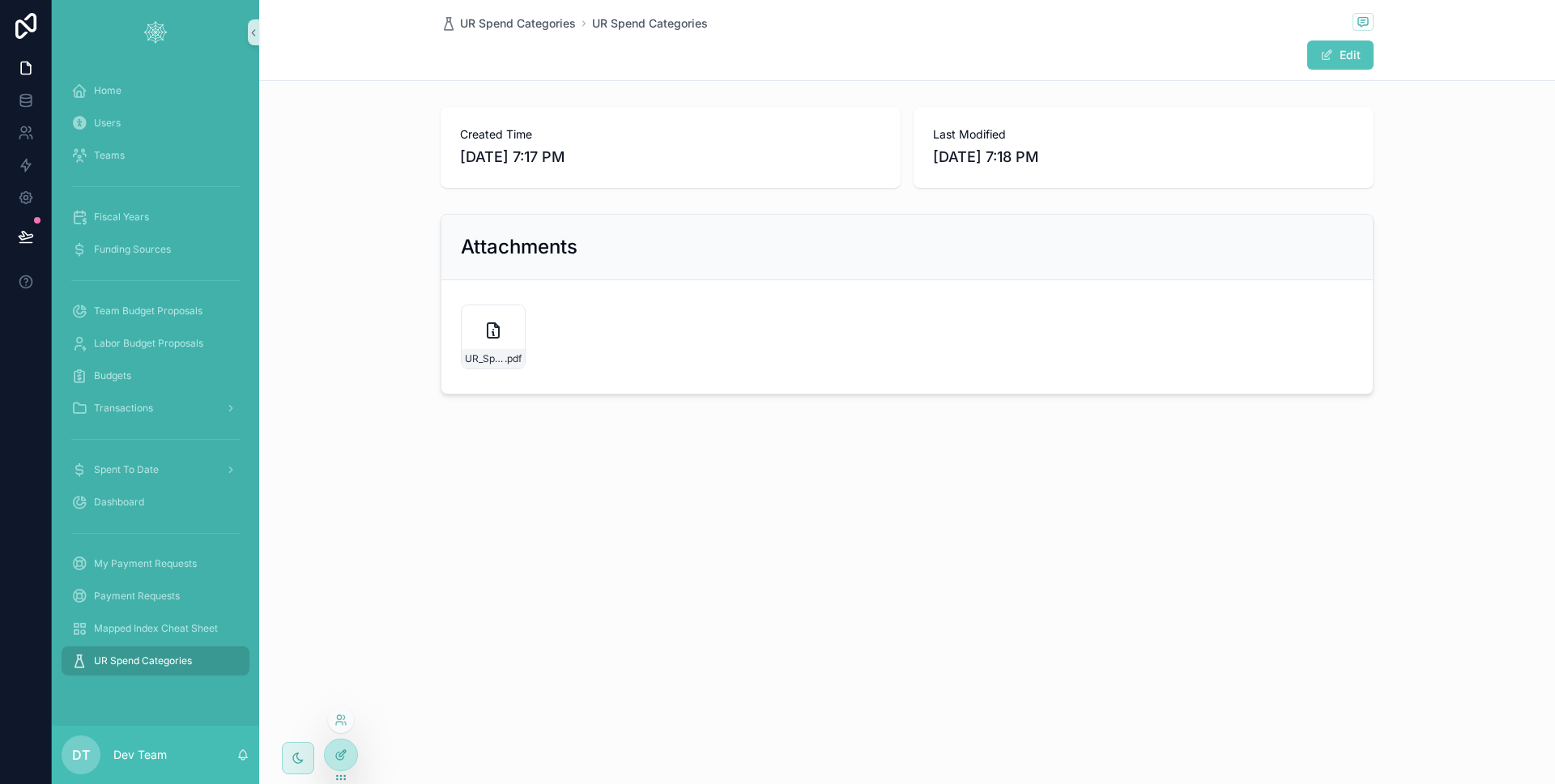
click at [341, 754] on icon at bounding box center [341, 754] width 13 height 13
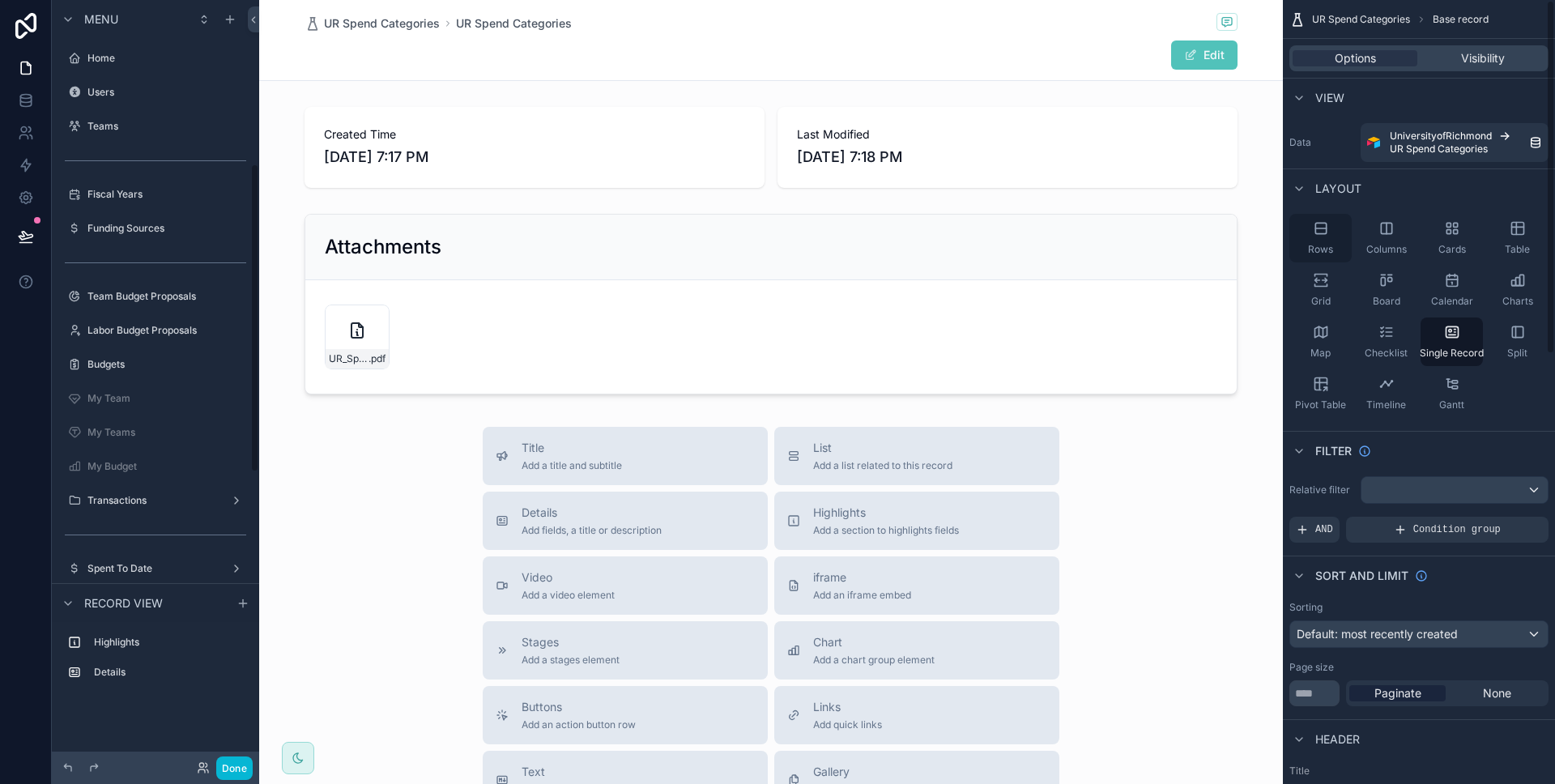
scroll to position [407, 0]
click at [1197, 60] on button "Edit" at bounding box center [1203, 54] width 66 height 29
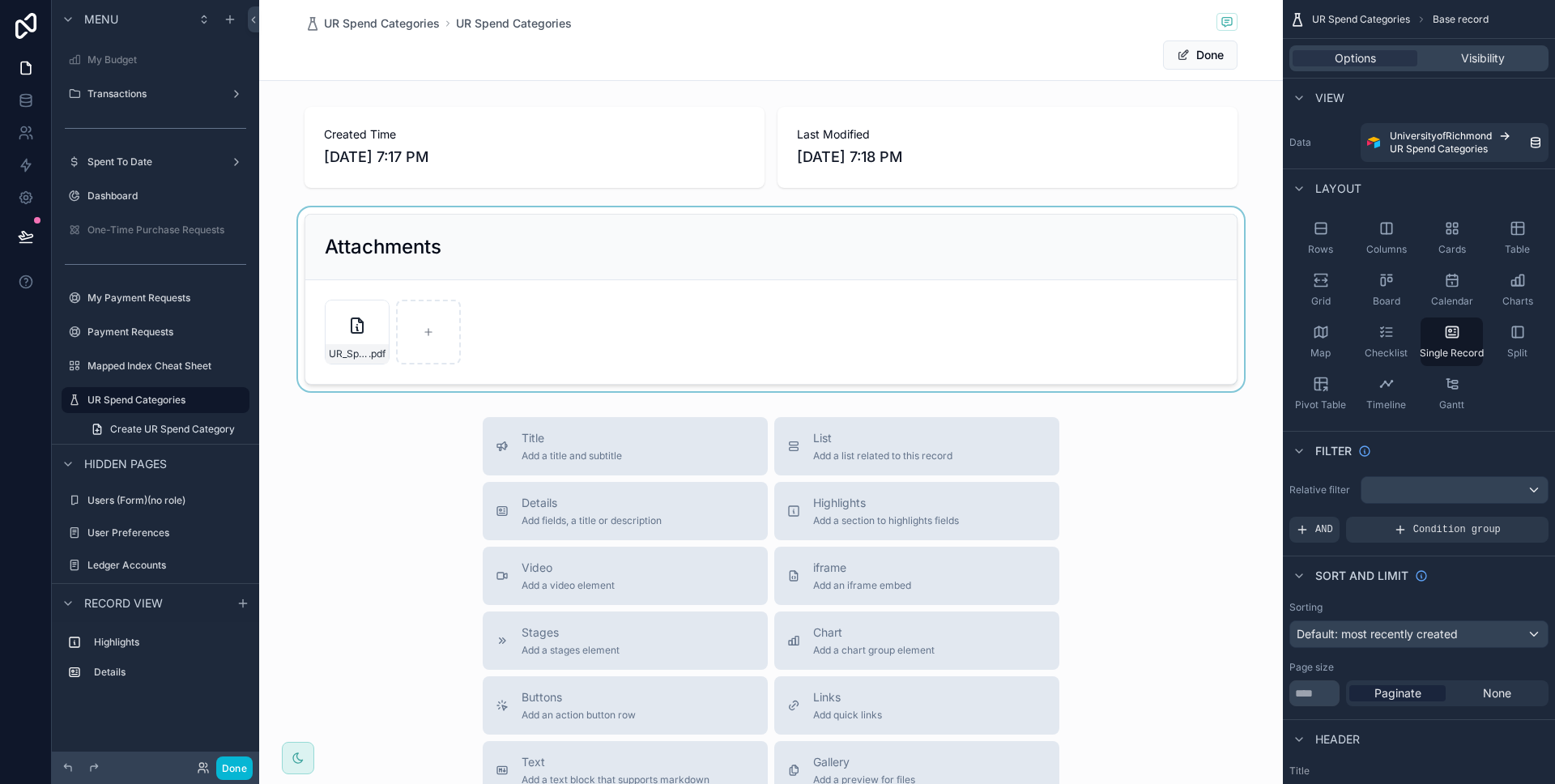
click at [405, 331] on div at bounding box center [771, 300] width 1024 height 184
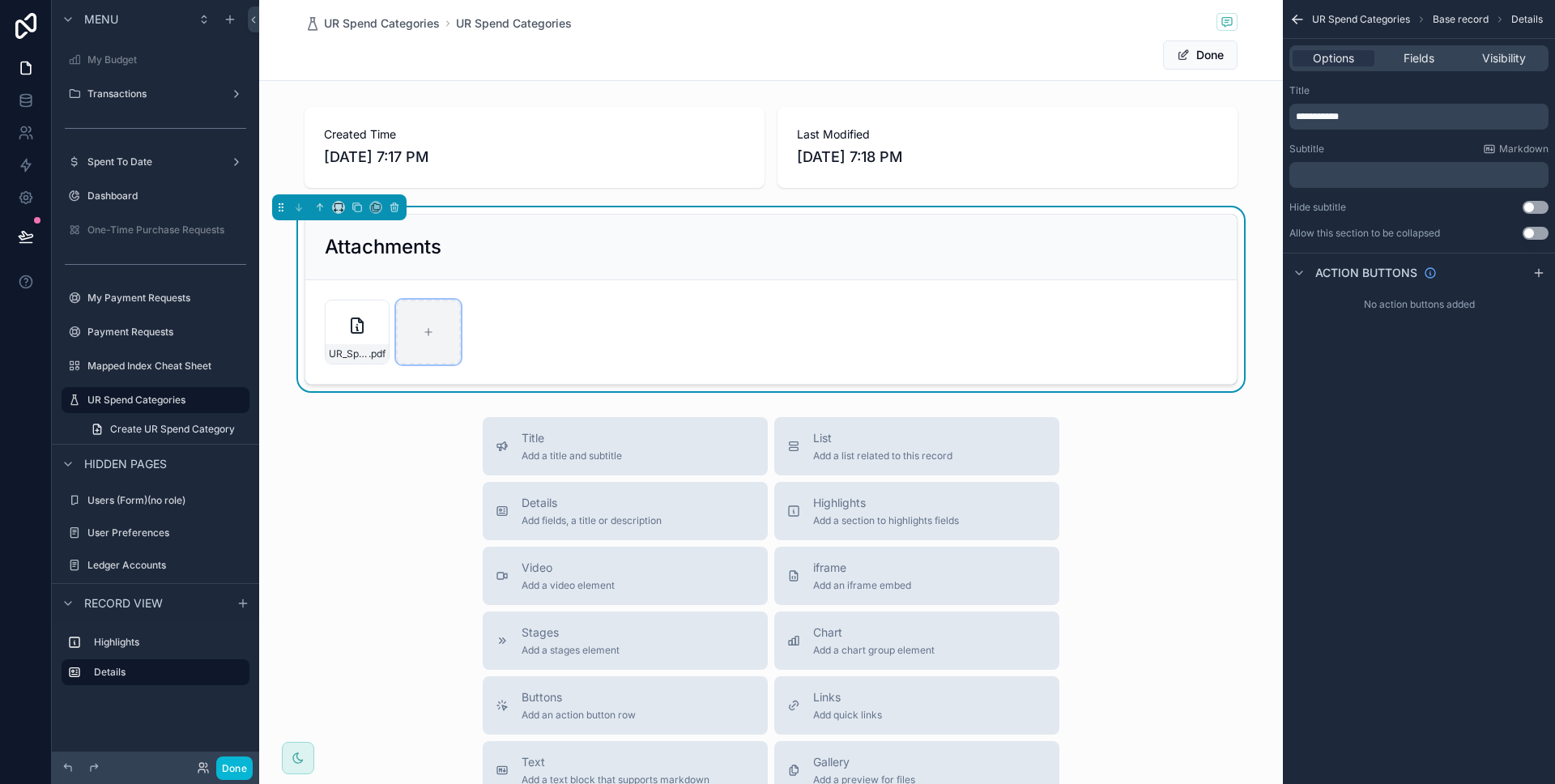
click at [422, 324] on div at bounding box center [428, 331] width 64 height 64
click at [1085, 63] on div "Done" at bounding box center [771, 54] width 933 height 31
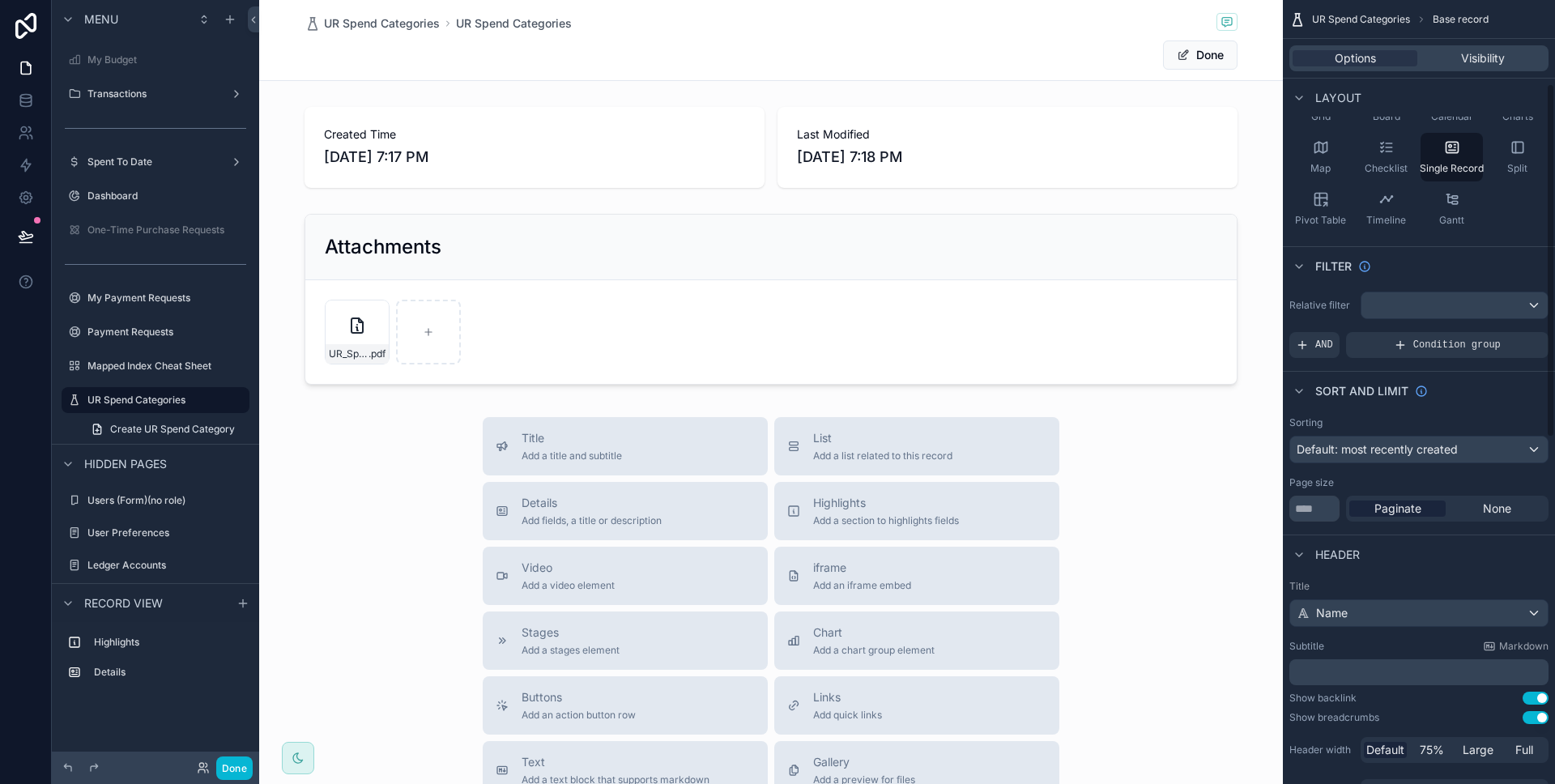
scroll to position [337, 0]
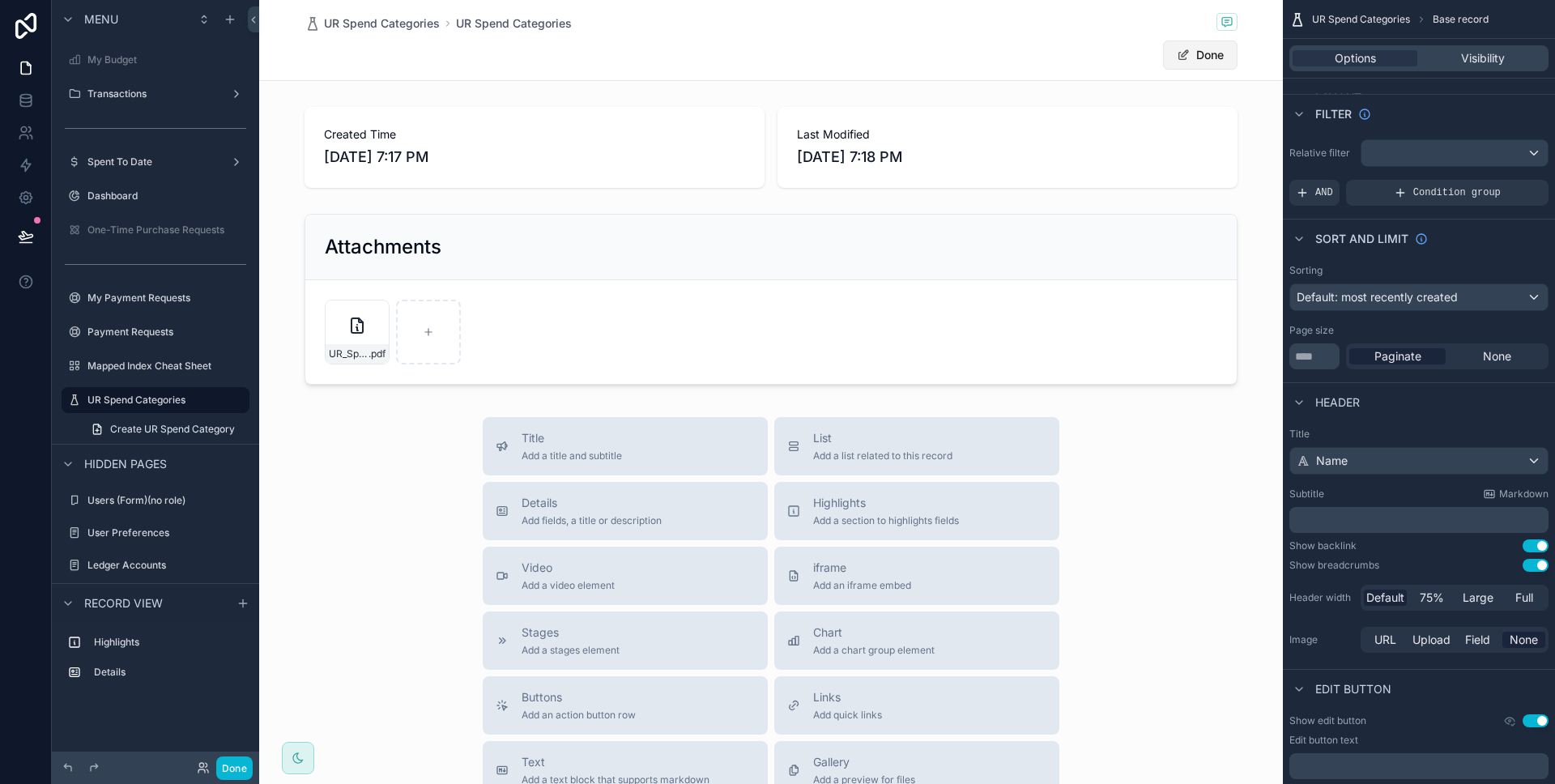
click at [1168, 63] on button "Done" at bounding box center [1200, 54] width 74 height 29
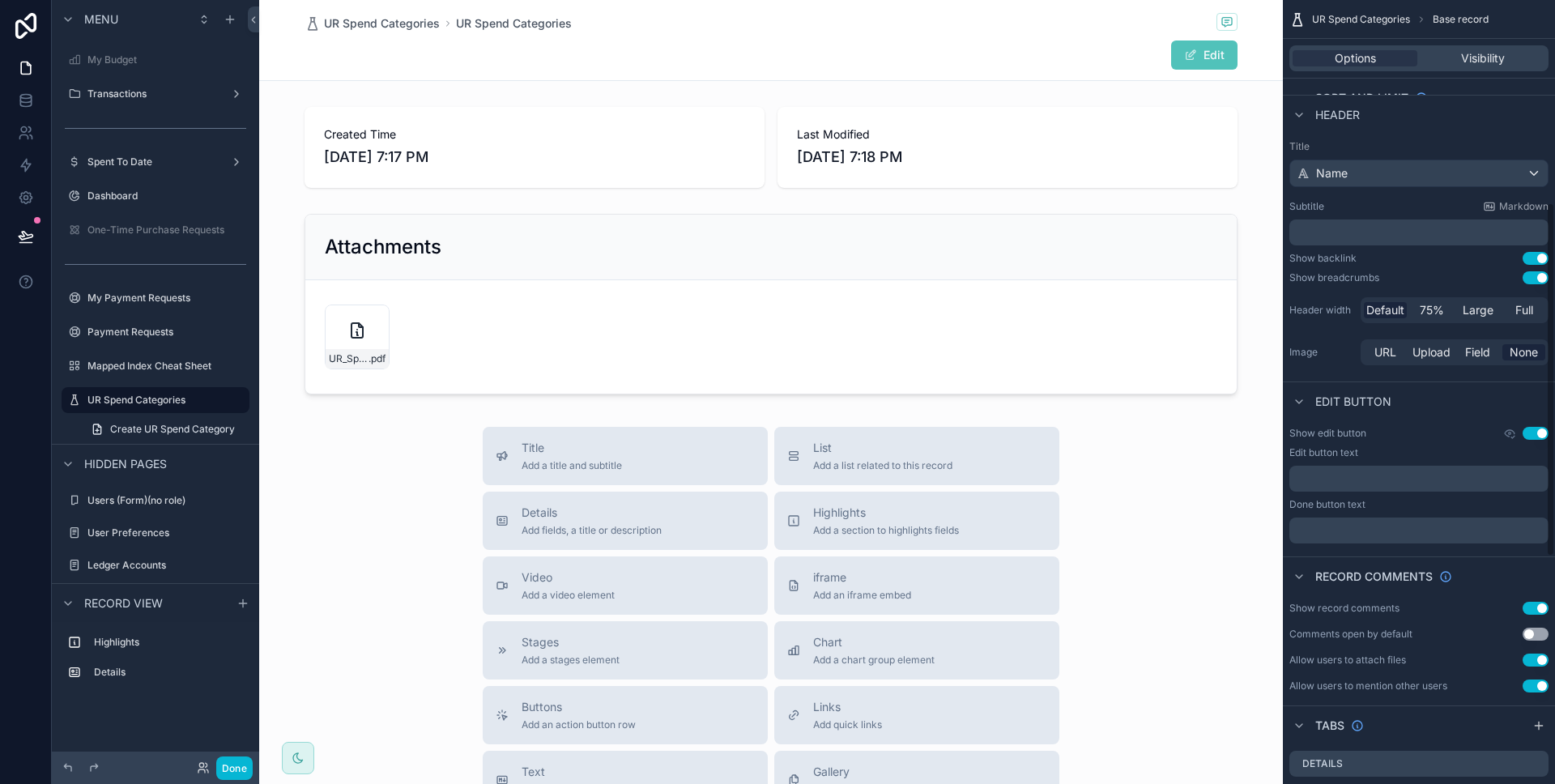
scroll to position [708, 0]
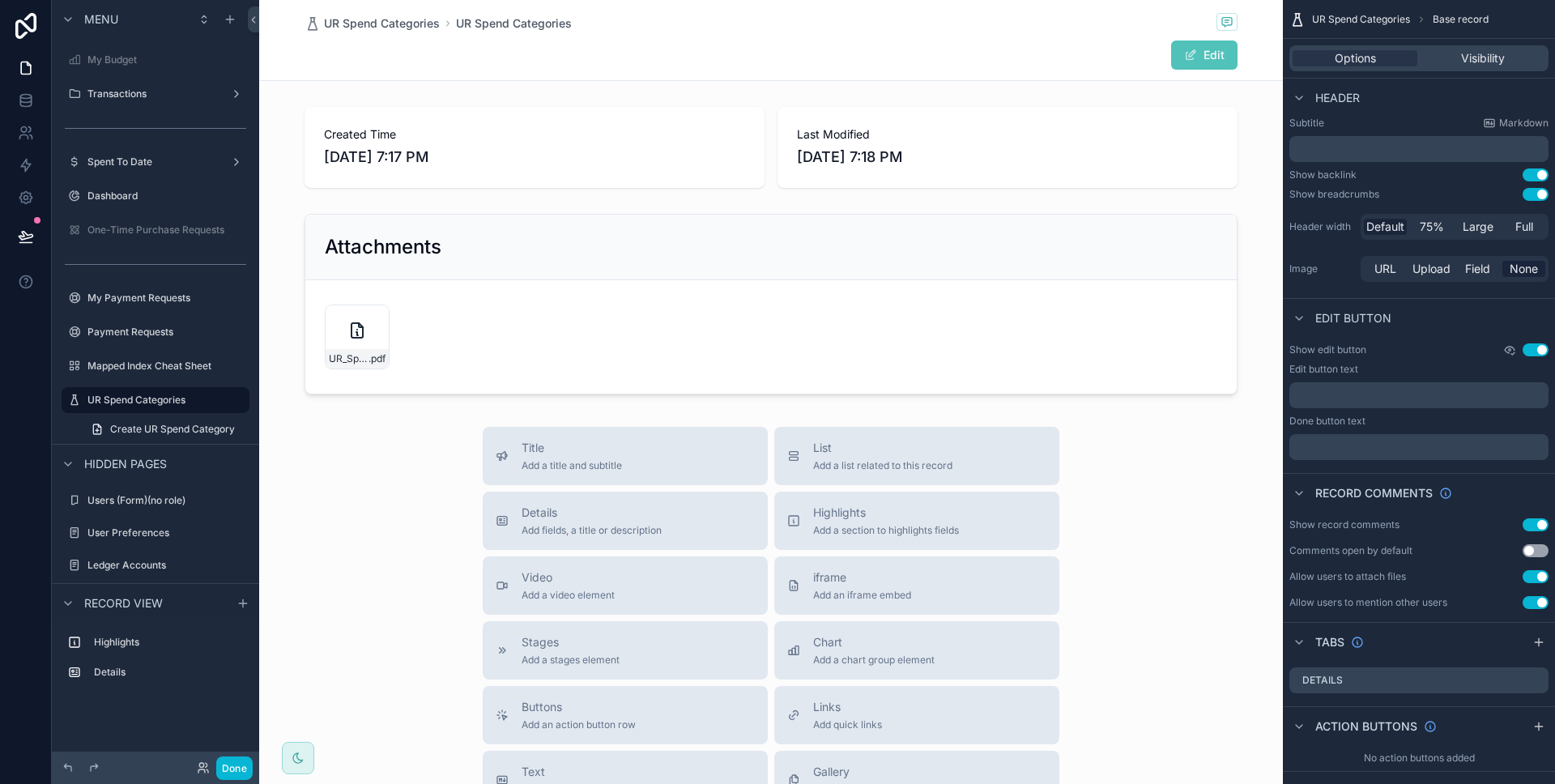
click at [1507, 351] on icon "scrollable content" at bounding box center [1509, 349] width 13 height 13
click at [1505, 350] on icon "scrollable content" at bounding box center [1510, 350] width 10 height 7
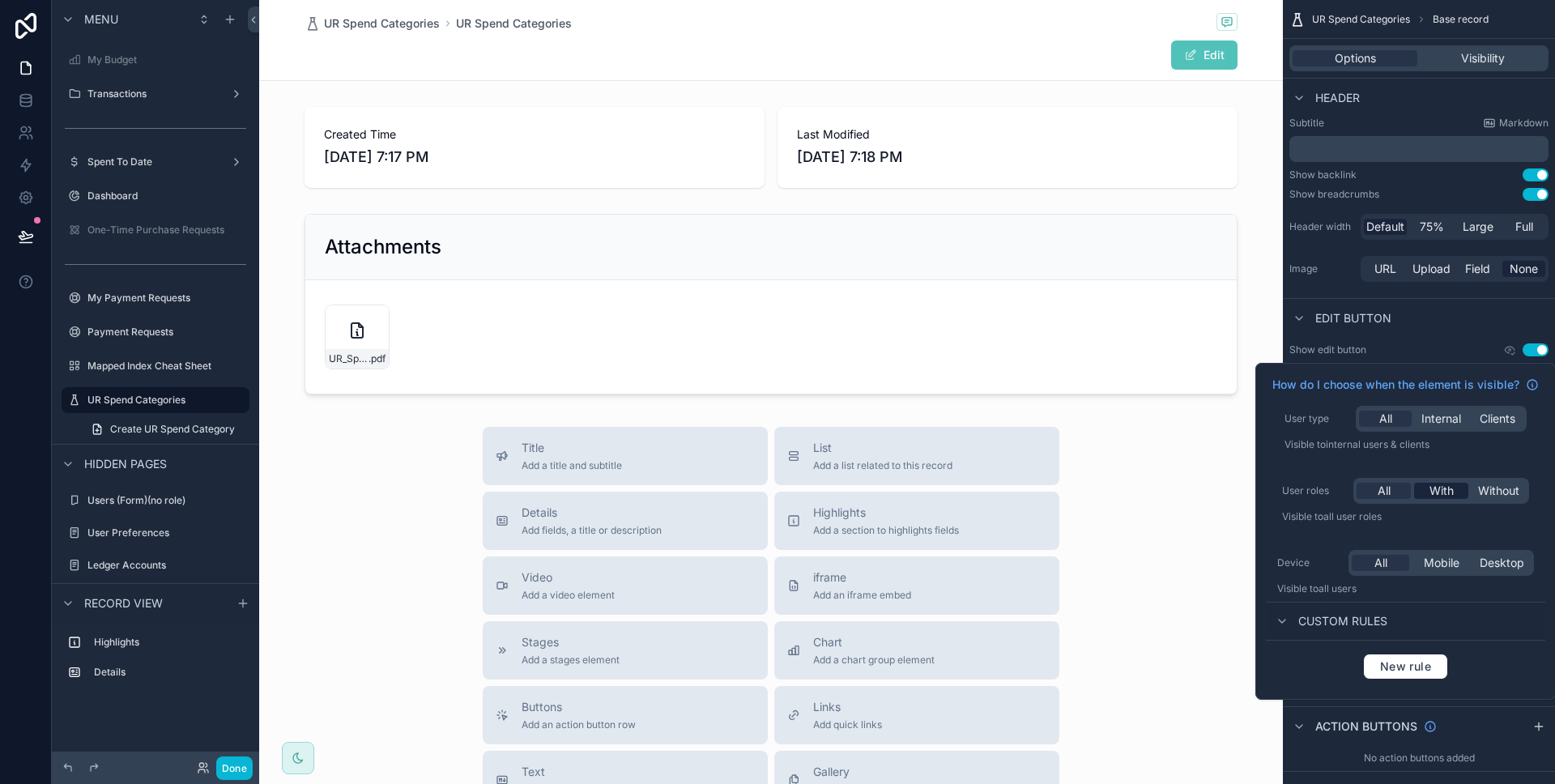
click at [1439, 488] on span "With" at bounding box center [1441, 490] width 24 height 16
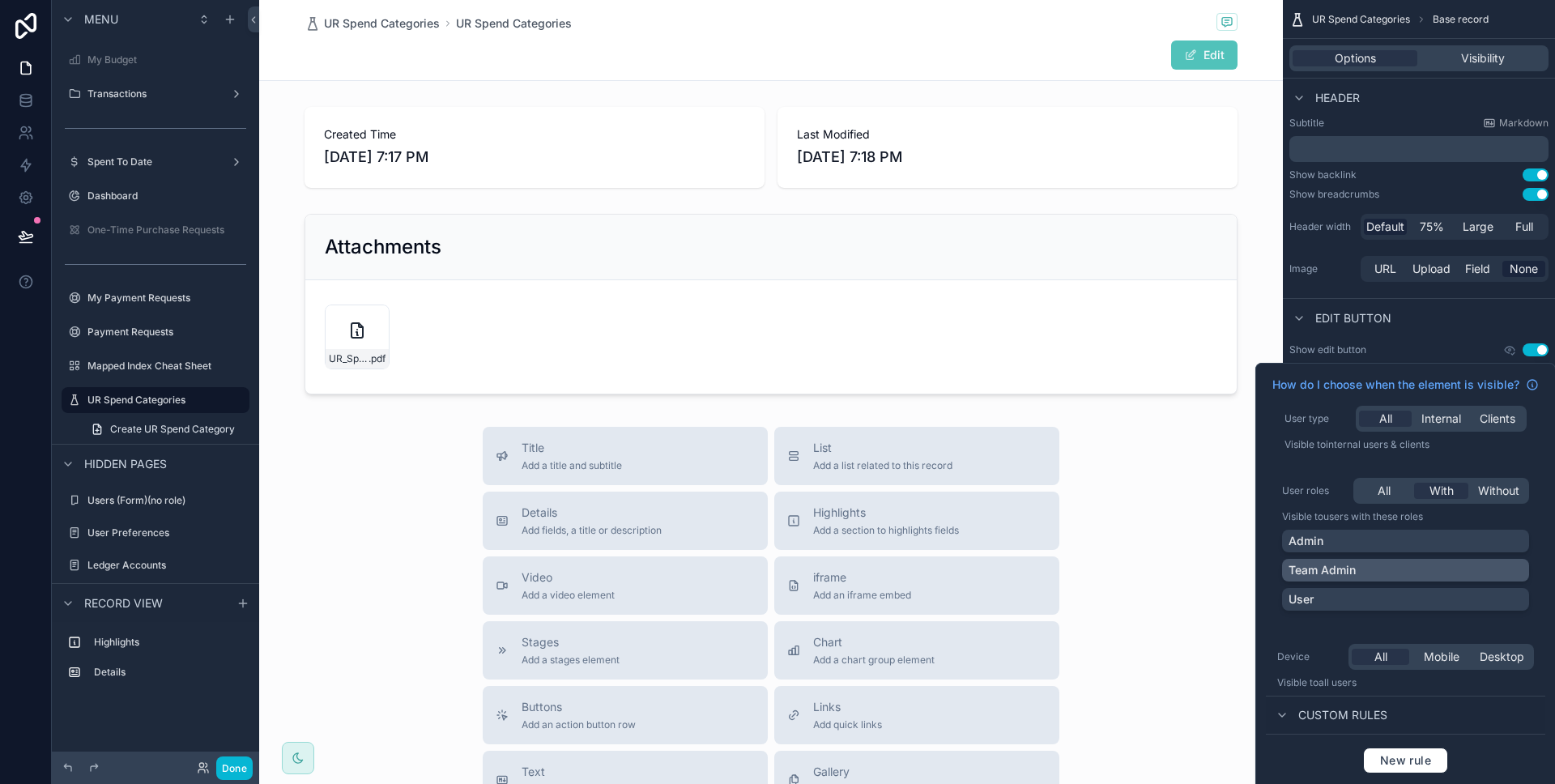
click at [1412, 560] on div "Team Admin" at bounding box center [1405, 570] width 247 height 23
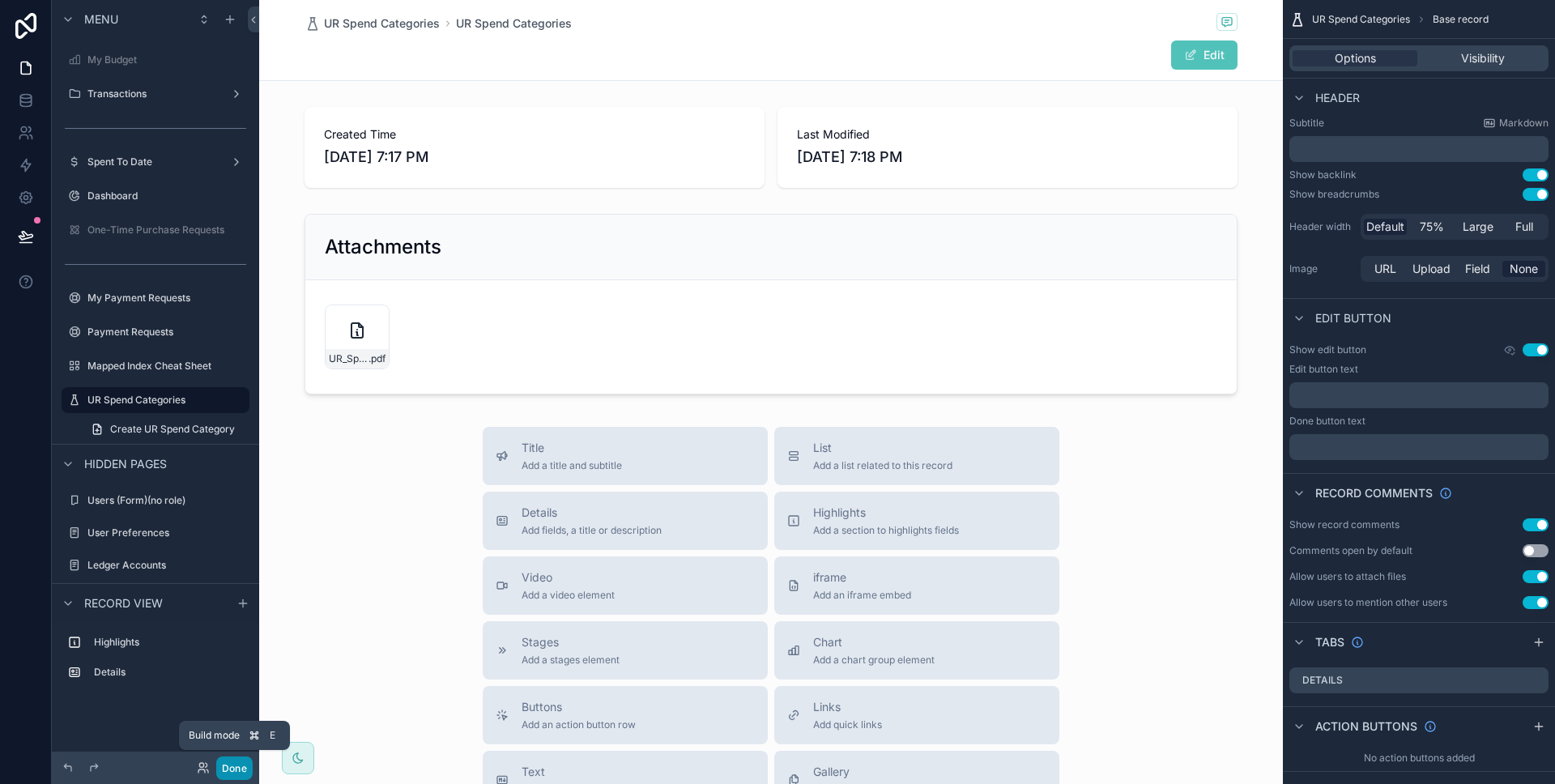
click at [245, 762] on button "Done" at bounding box center [234, 768] width 37 height 23
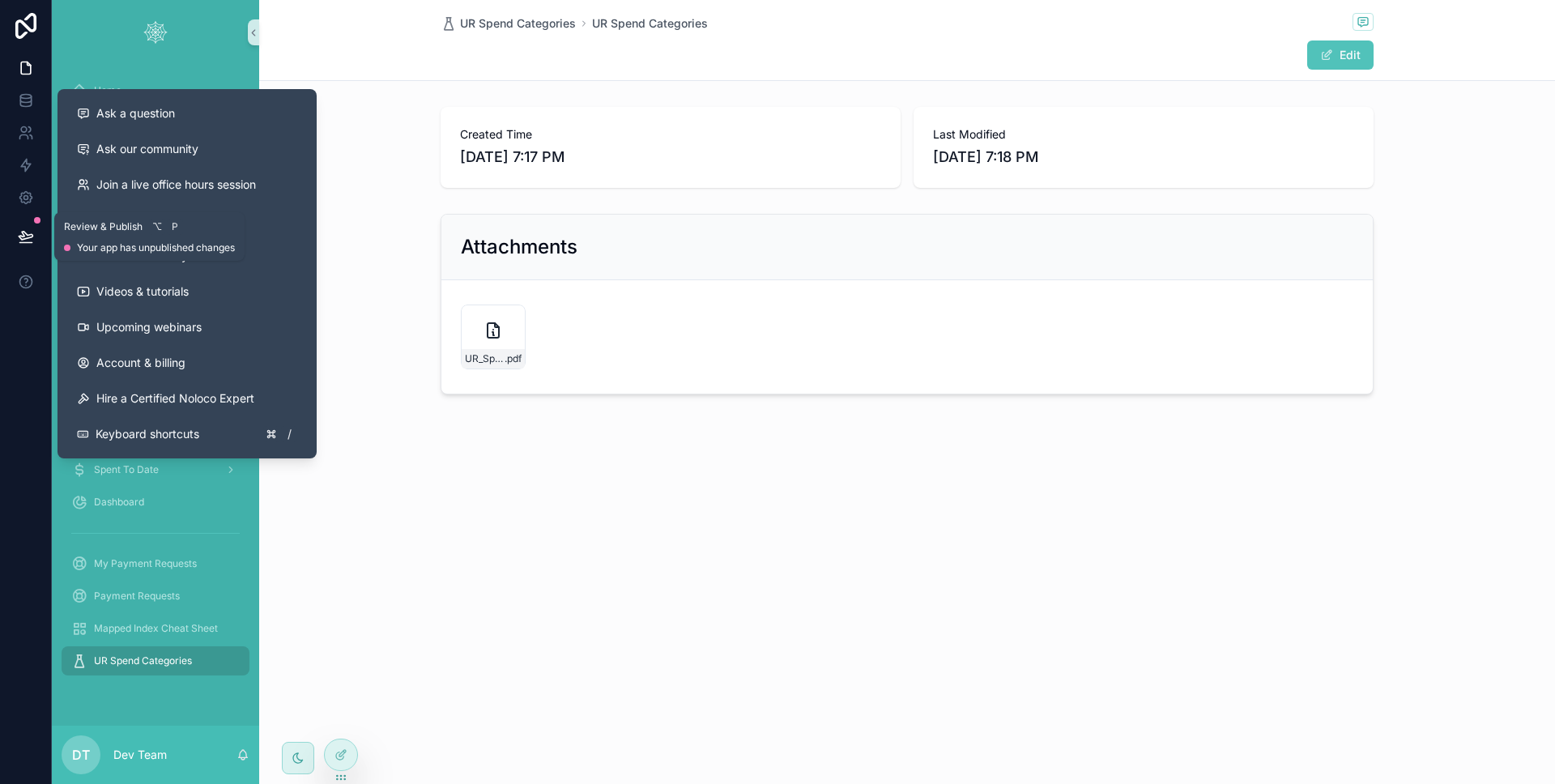
click at [33, 233] on icon at bounding box center [25, 236] width 16 height 16
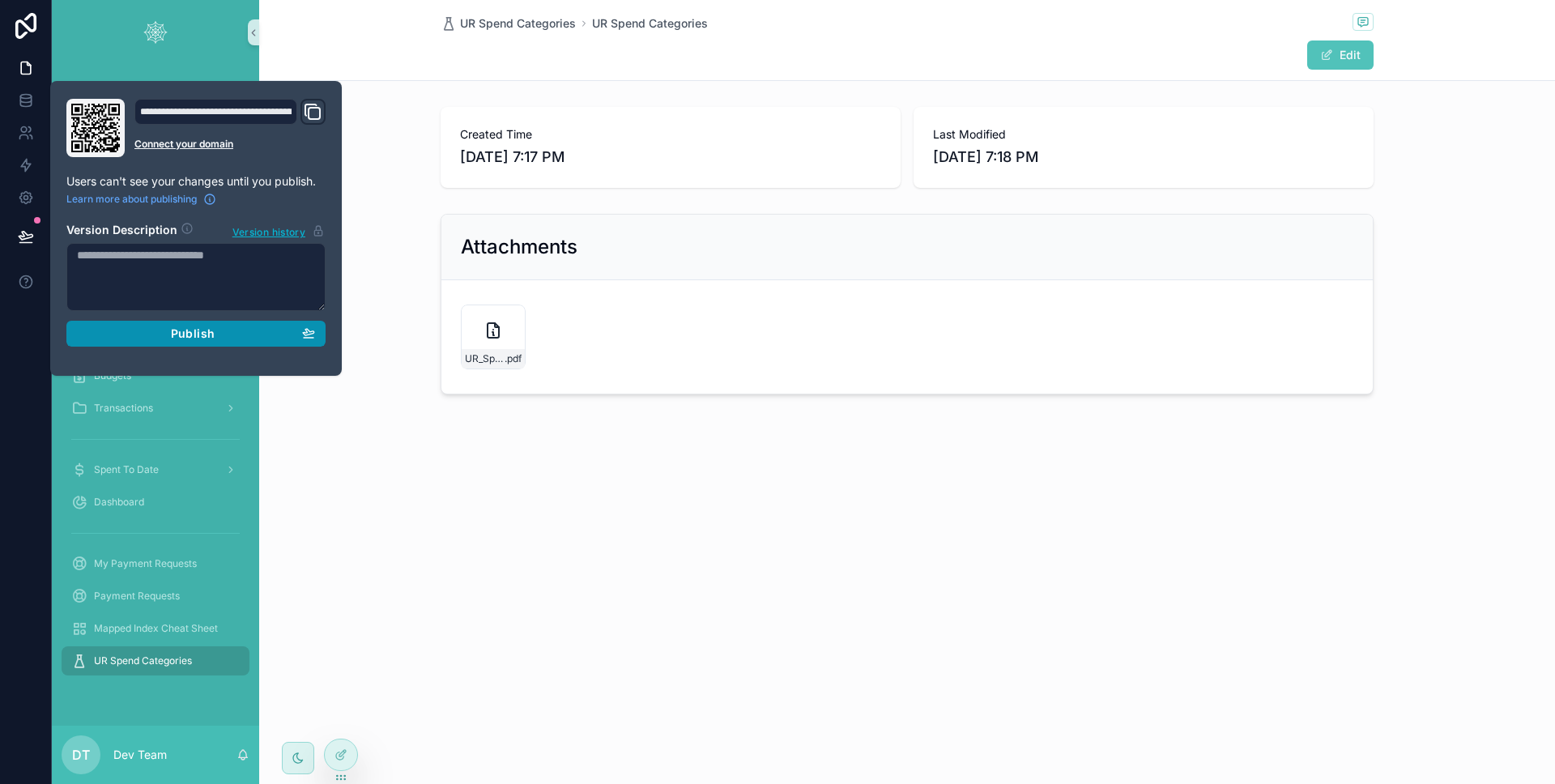
click at [144, 325] on button "Publish" at bounding box center [196, 333] width 259 height 26
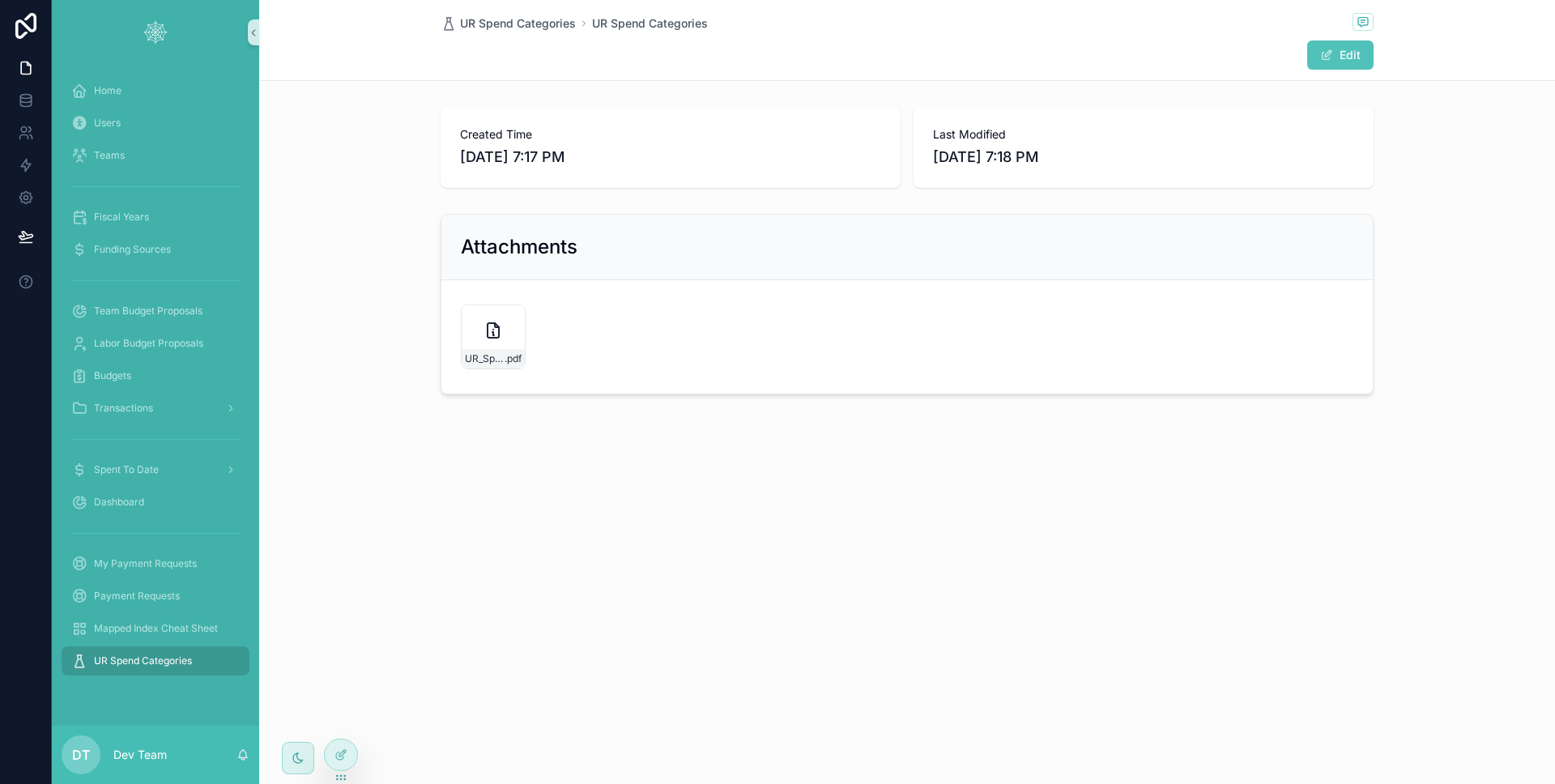
click at [449, 510] on div "UR Spend Categories UR Spend Categories Edit Created Time [DATE] 7:17 PM Last M…" at bounding box center [907, 392] width 1296 height 784
click at [32, 236] on icon at bounding box center [25, 236] width 13 height 8
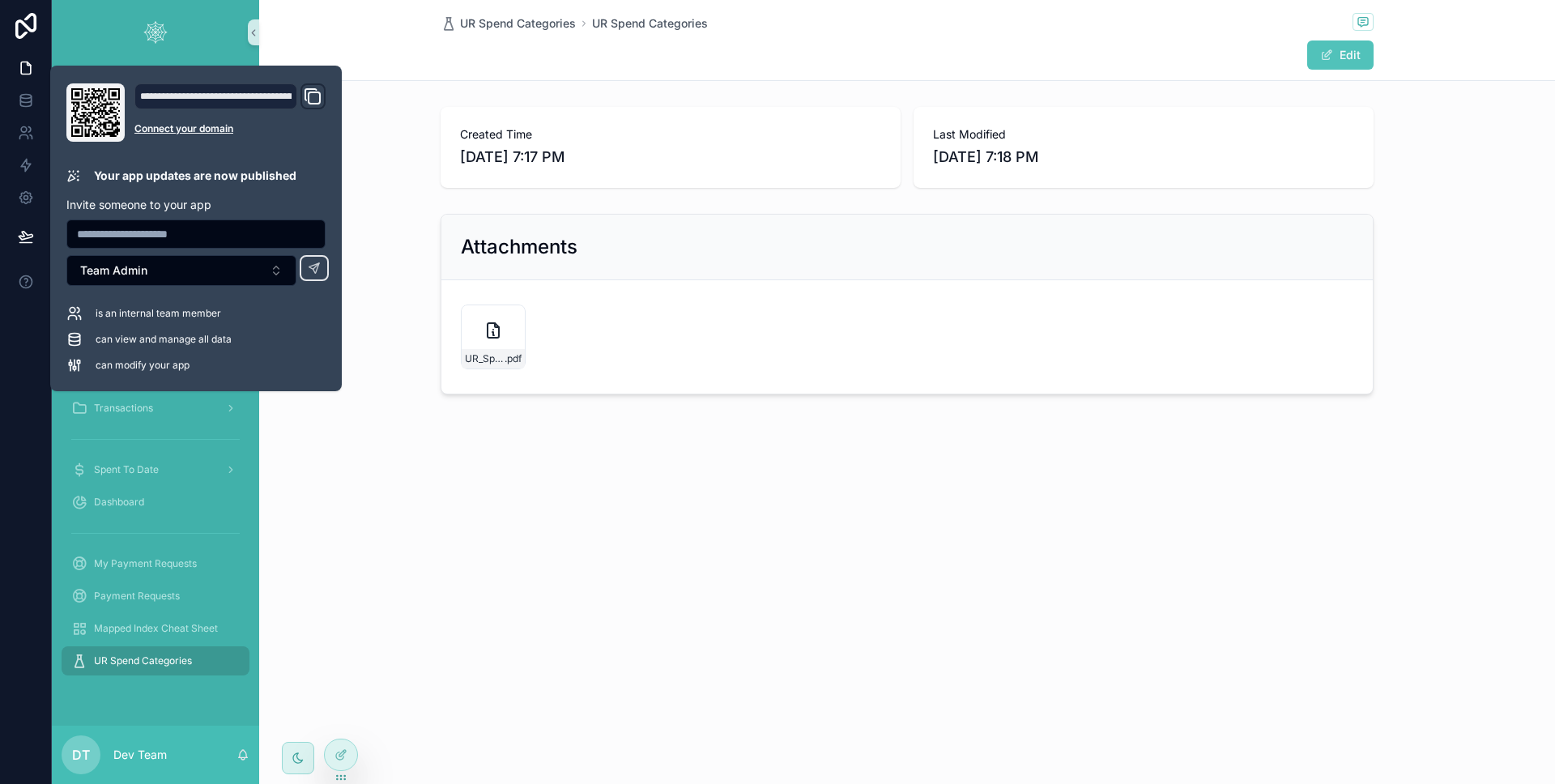
click at [423, 437] on div "UR Spend Categories UR Spend Categories Edit Created Time [DATE] 7:17 PM Last M…" at bounding box center [907, 252] width 1296 height 505
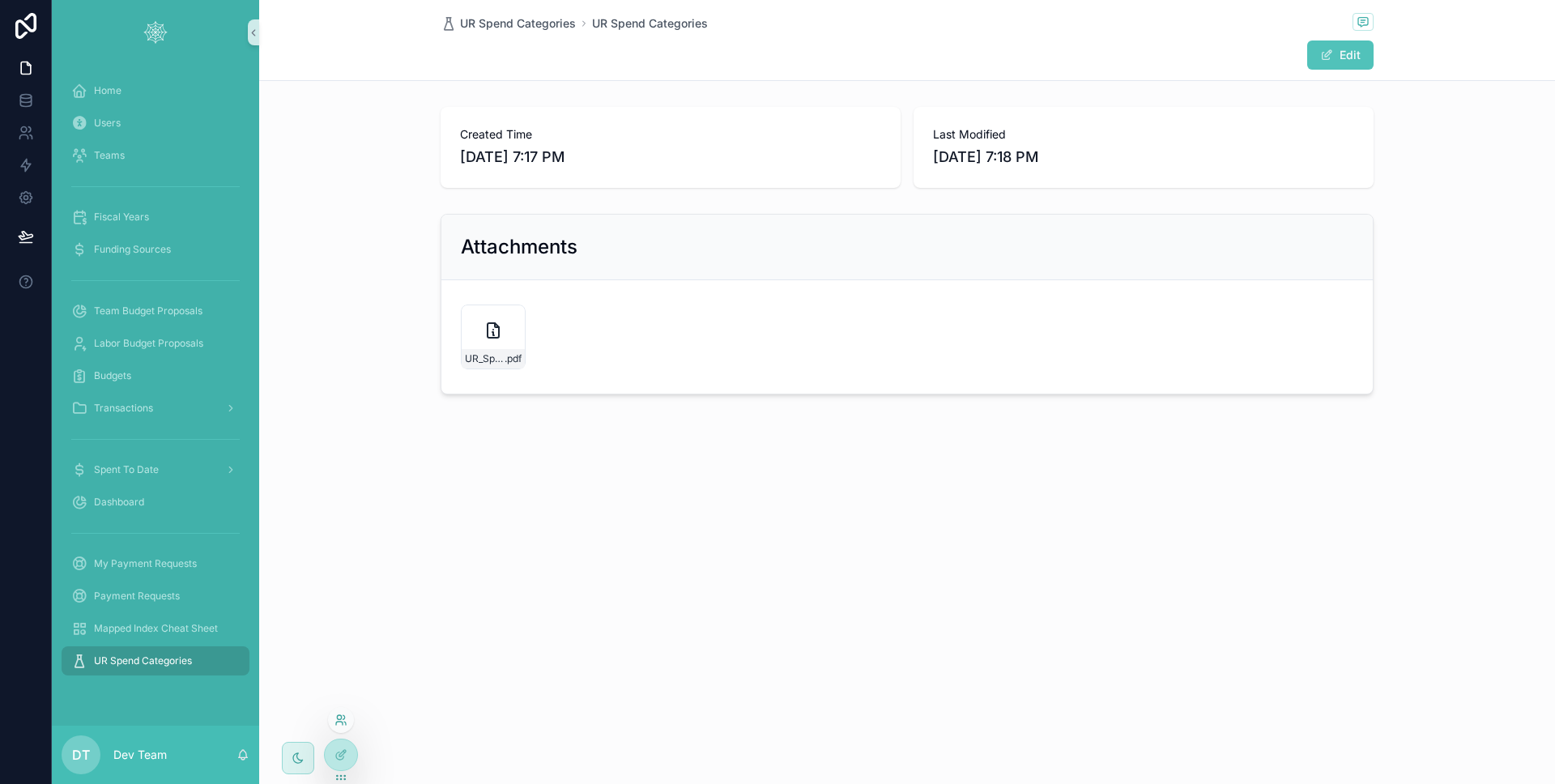
click at [345, 718] on icon at bounding box center [341, 719] width 13 height 13
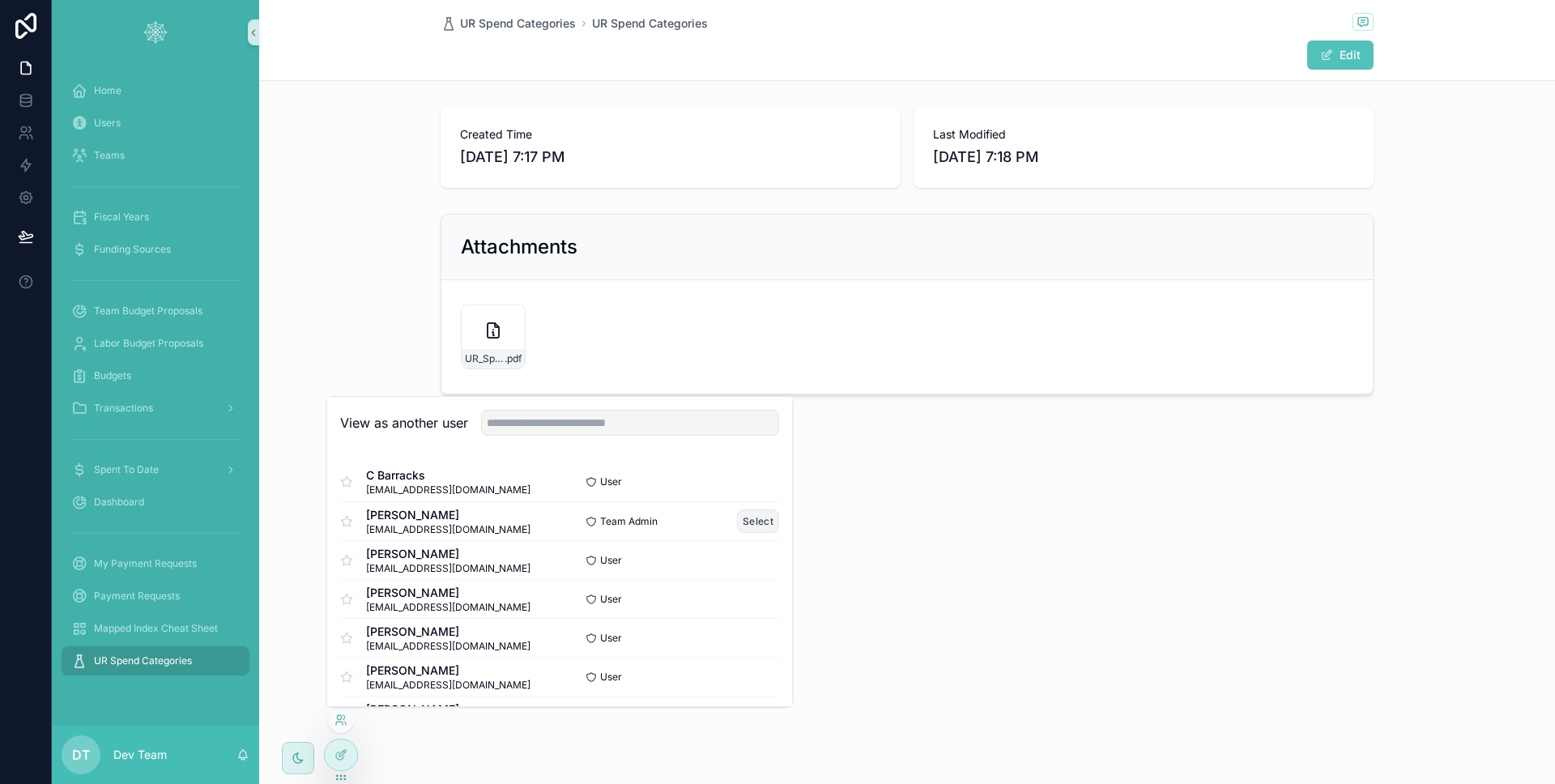
click at [738, 513] on button "Select" at bounding box center [758, 521] width 42 height 23
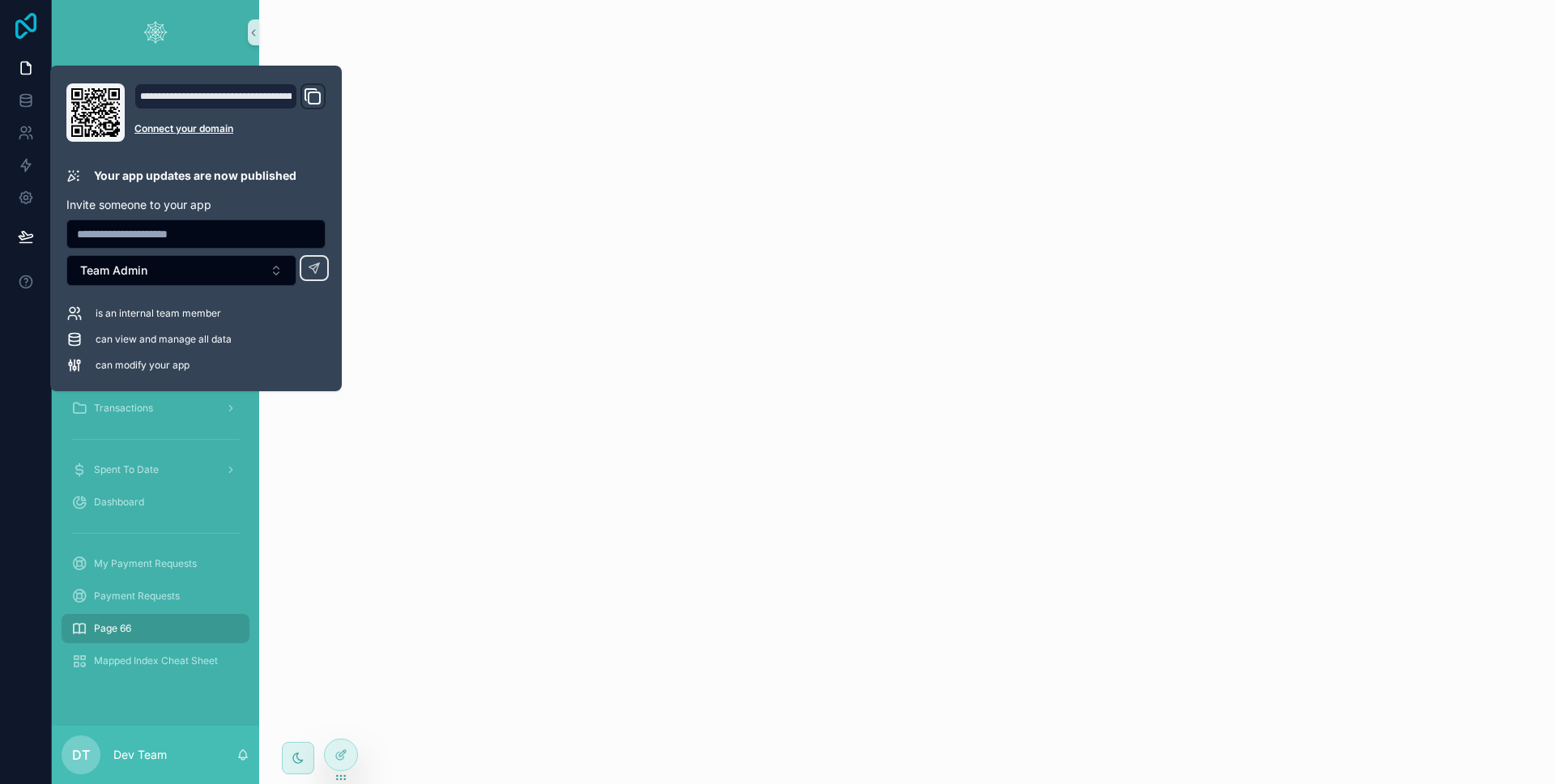
click at [26, 29] on icon at bounding box center [26, 25] width 33 height 26
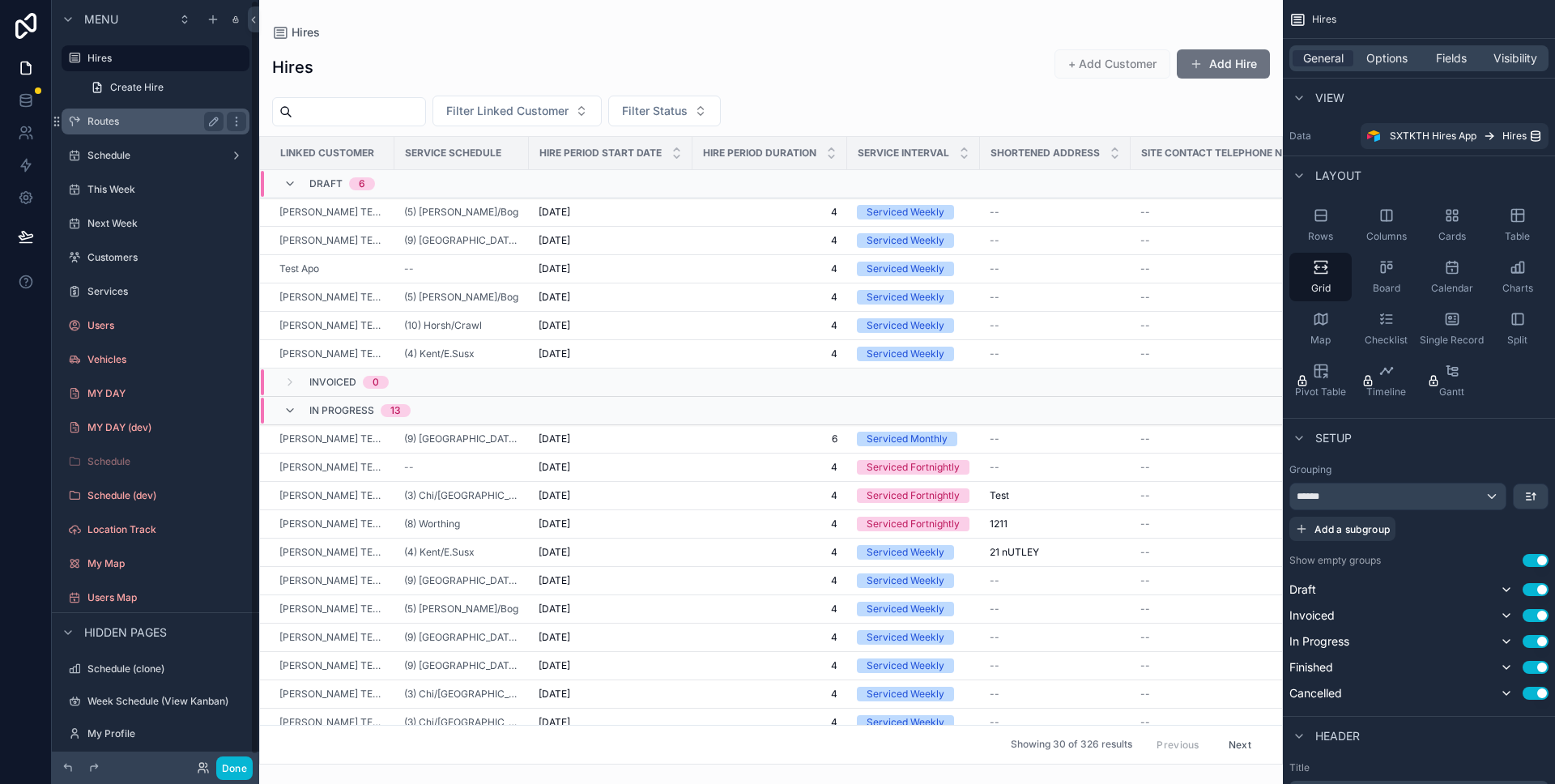
click at [107, 131] on div "Routes" at bounding box center [156, 121] width 136 height 19
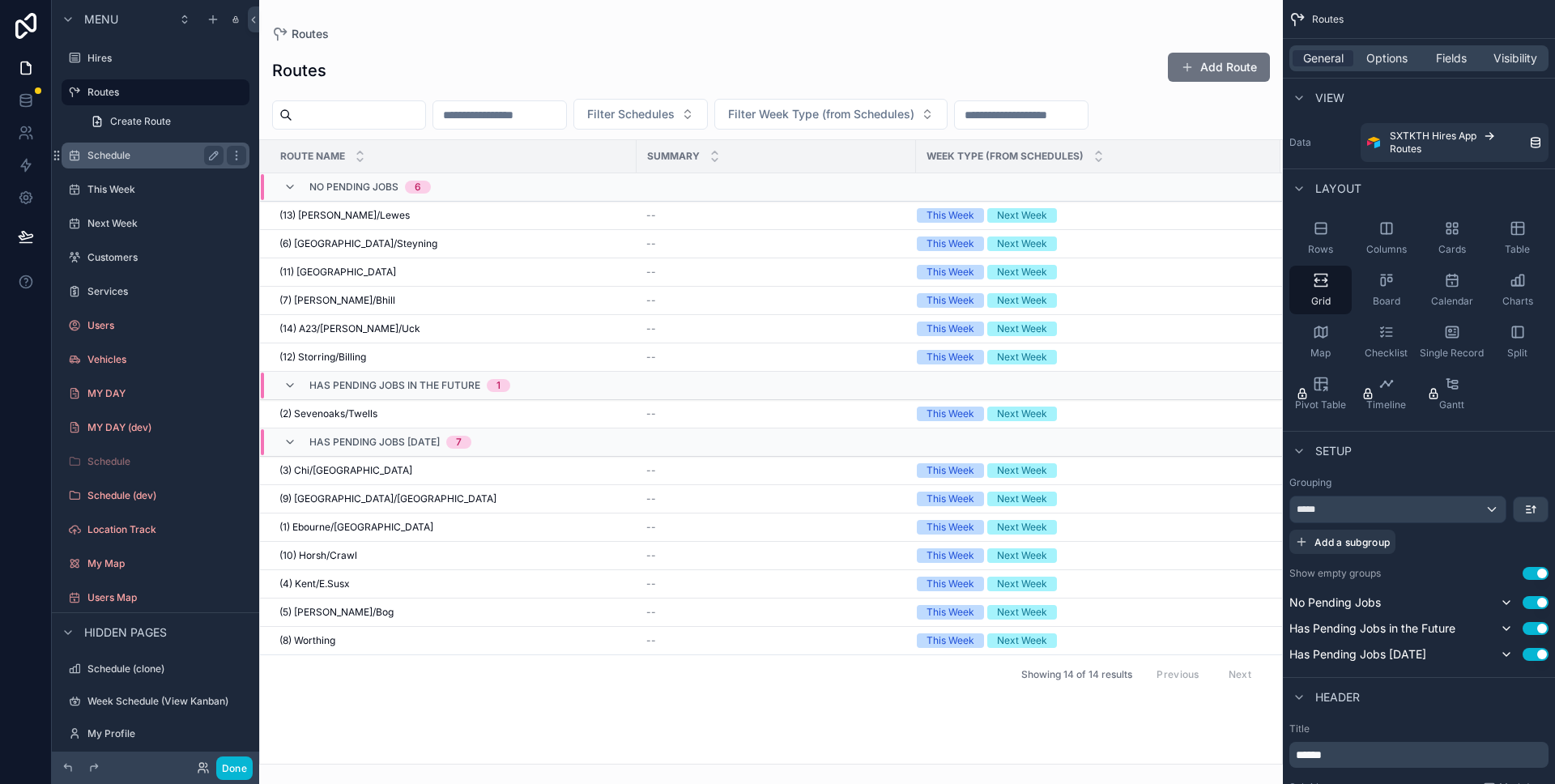
click at [110, 159] on label "Schedule" at bounding box center [152, 155] width 130 height 13
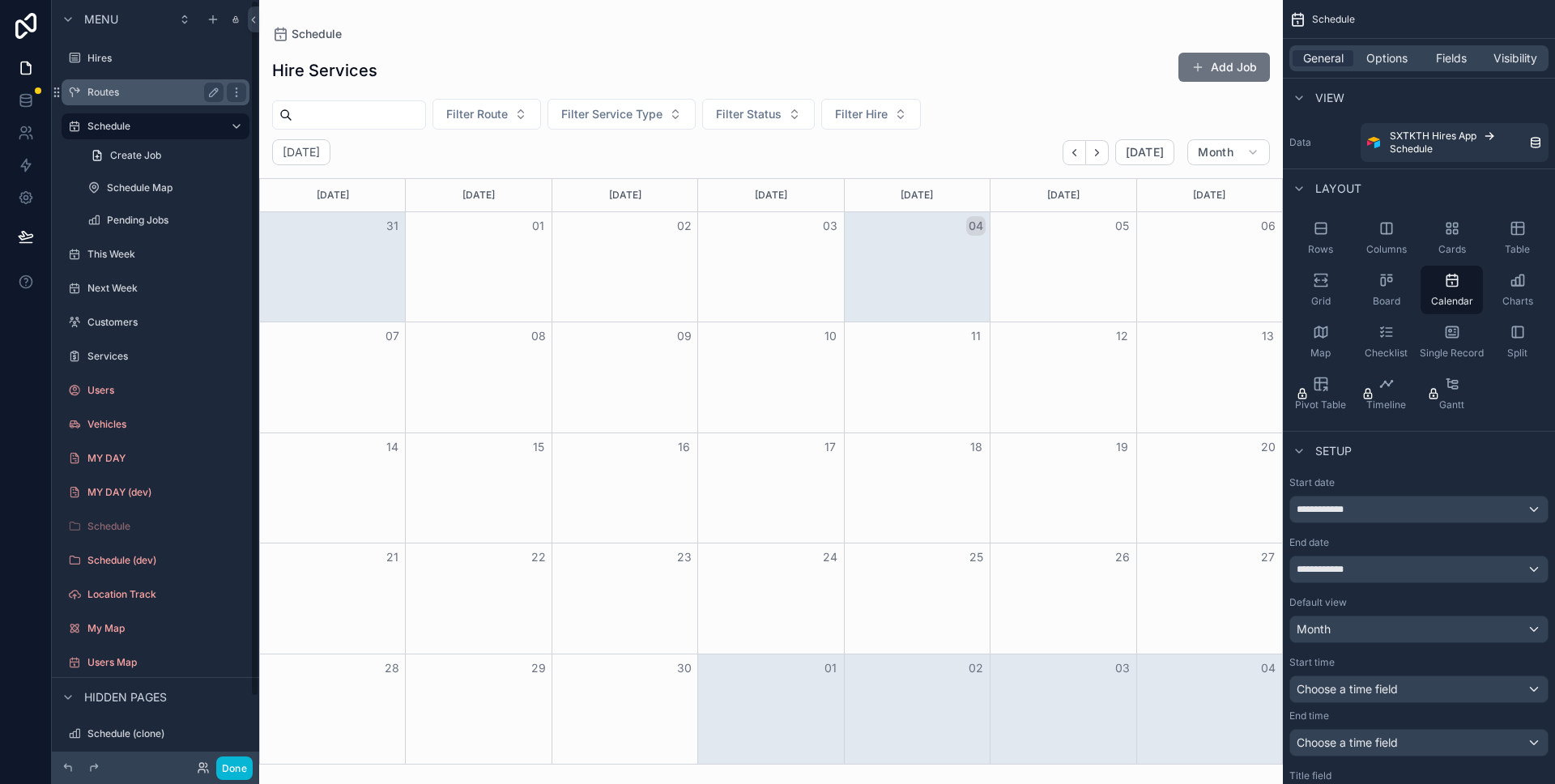
click at [158, 100] on div "Routes" at bounding box center [156, 92] width 136 height 19
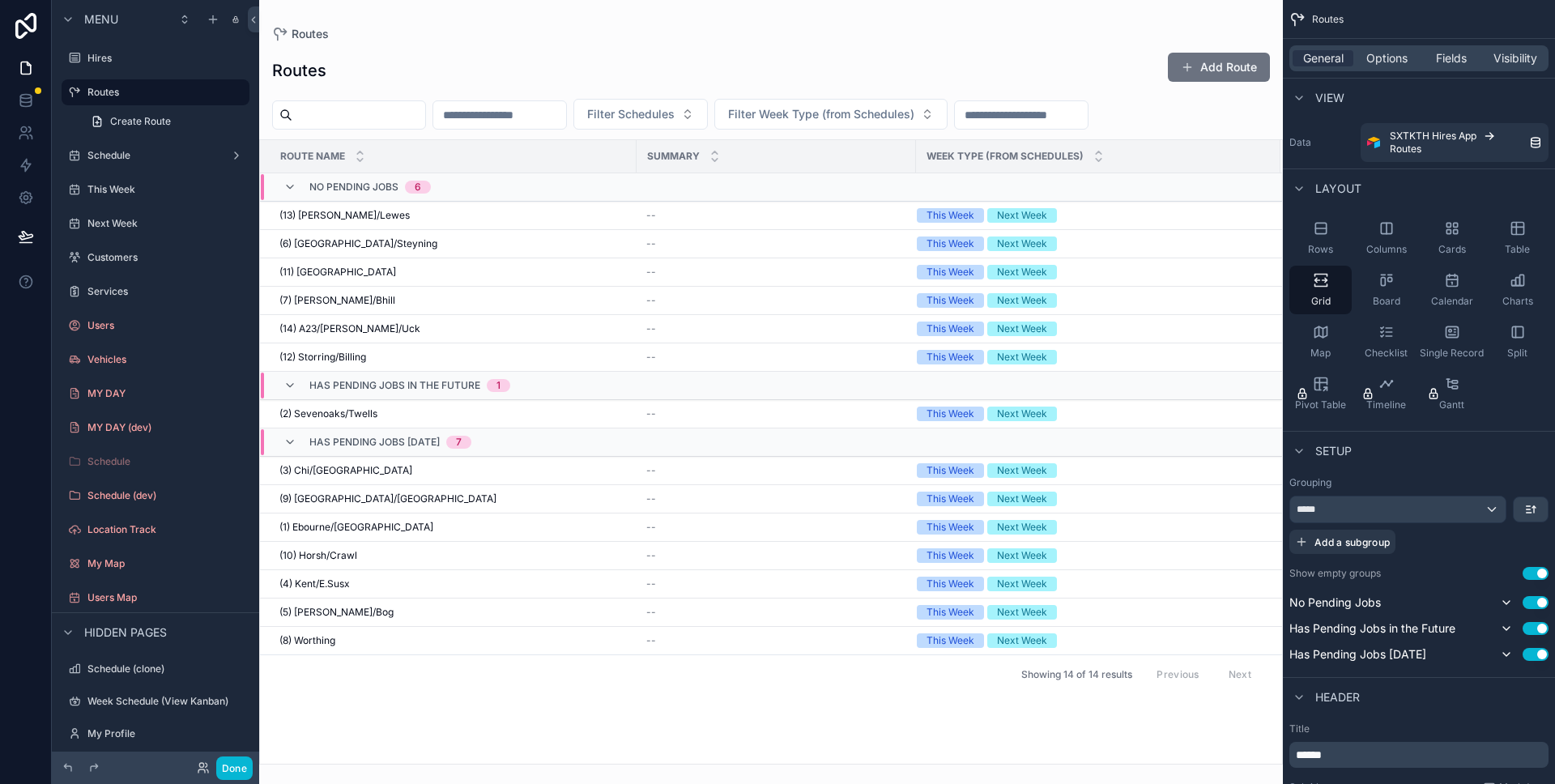
click at [623, 228] on div at bounding box center [771, 392] width 1024 height 784
click at [596, 217] on div "(13) Henfield/Lewes (13) Henfield/Lewes" at bounding box center [453, 215] width 347 height 13
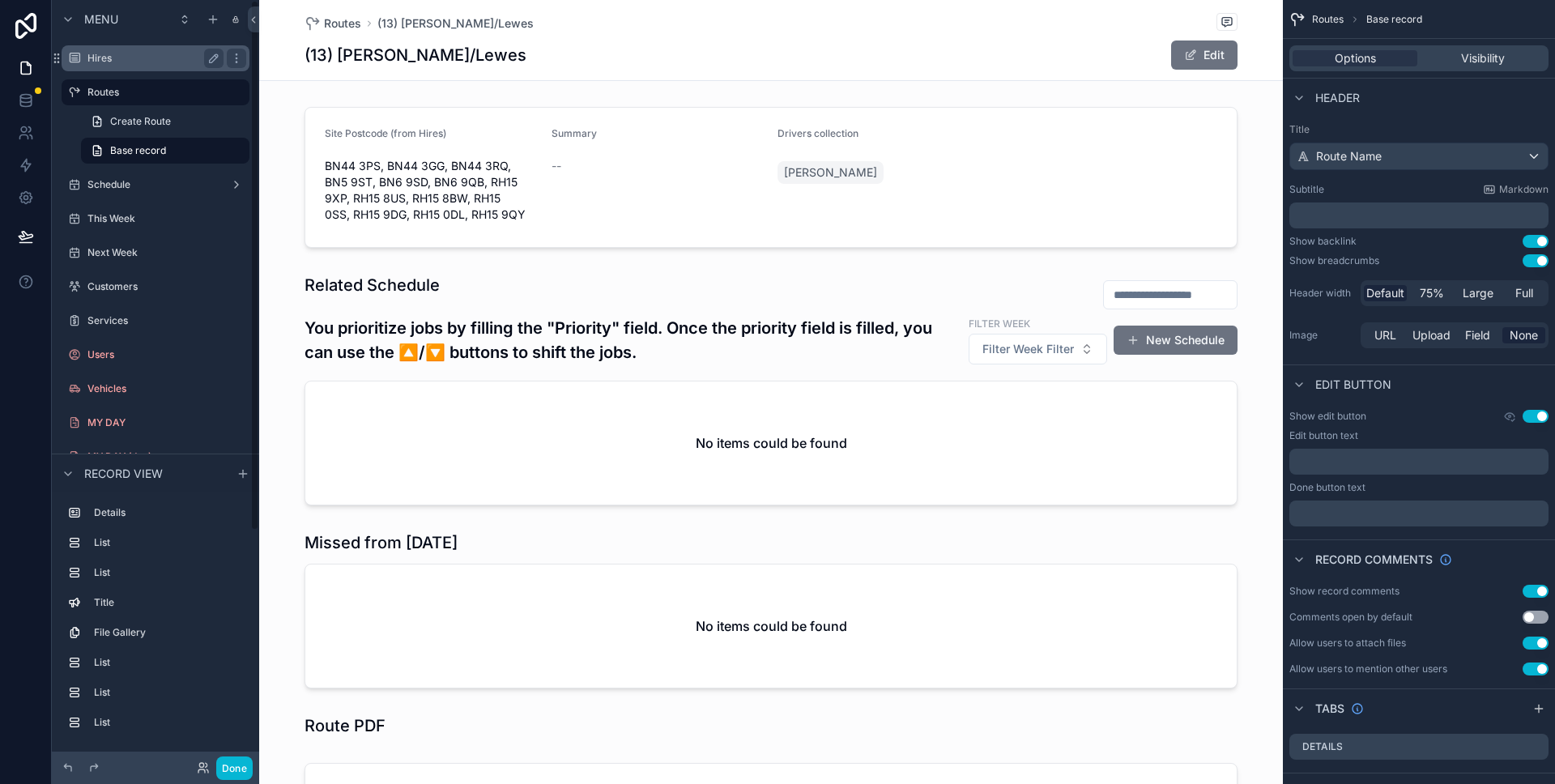
click at [162, 52] on label "Hires" at bounding box center [152, 58] width 130 height 13
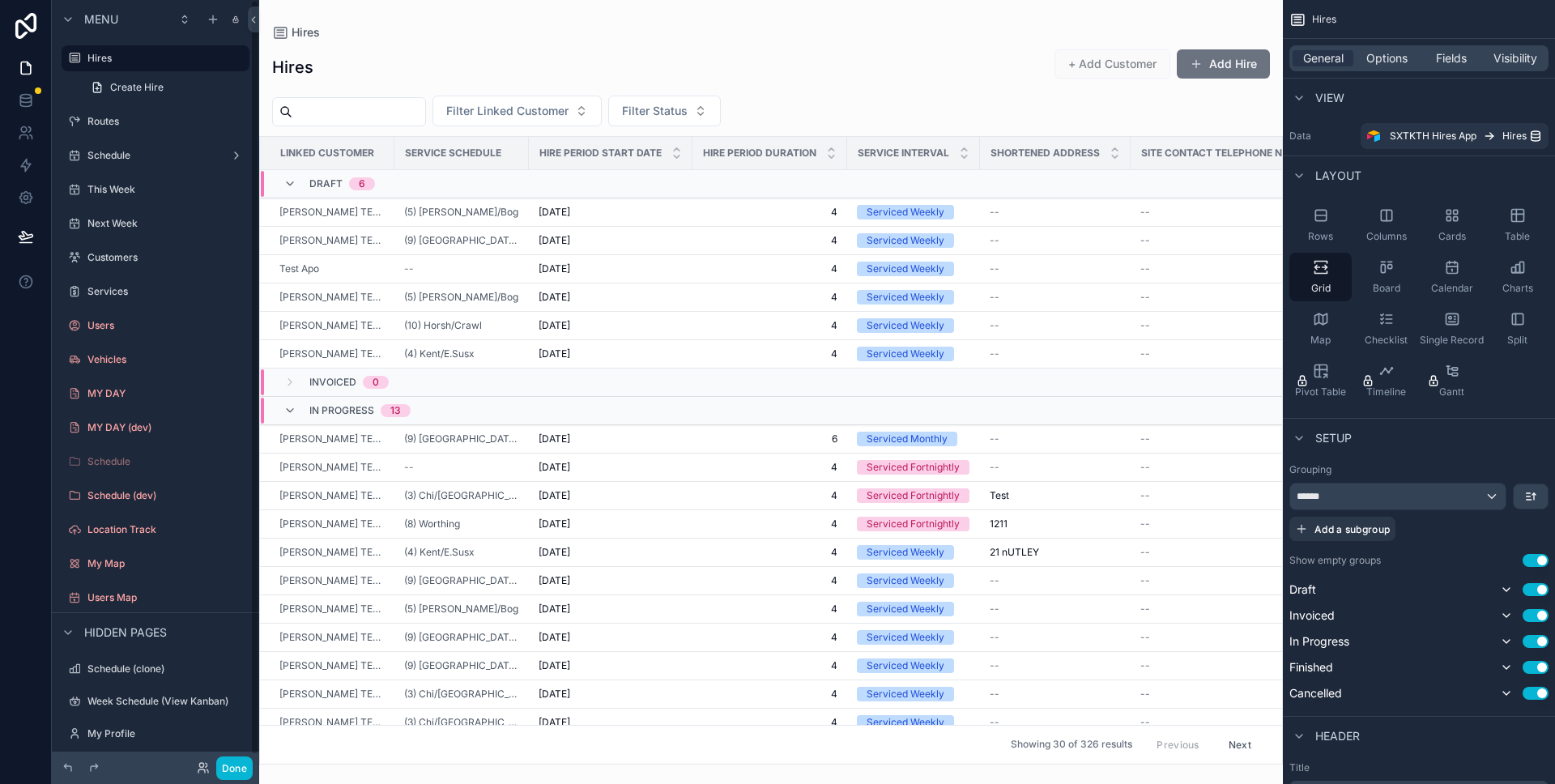
click at [501, 213] on div at bounding box center [771, 392] width 1024 height 784
click at [500, 213] on div "(5) LHampton/Bog" at bounding box center [461, 212] width 115 height 13
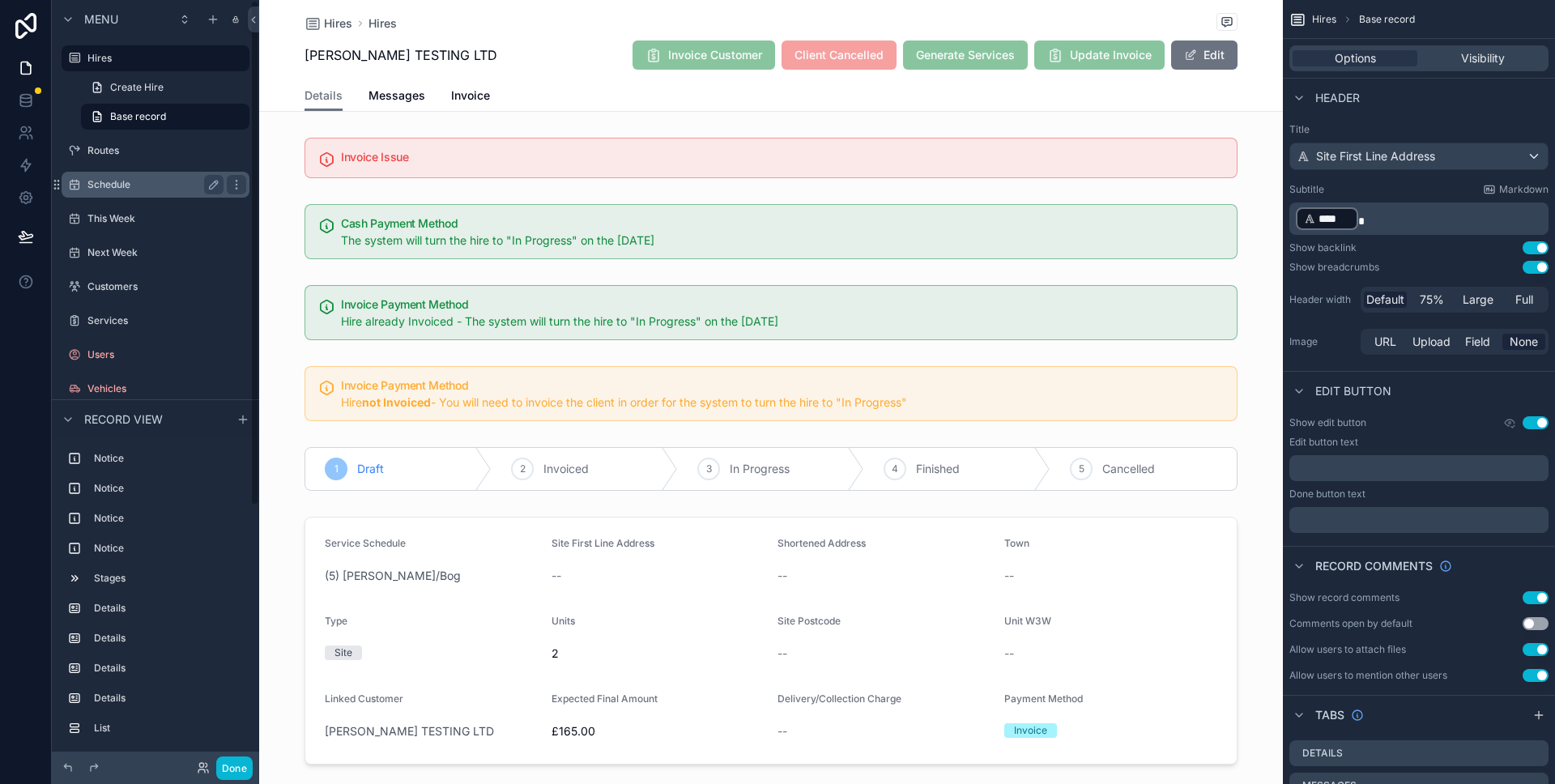
click at [171, 190] on label "Schedule" at bounding box center [152, 184] width 130 height 13
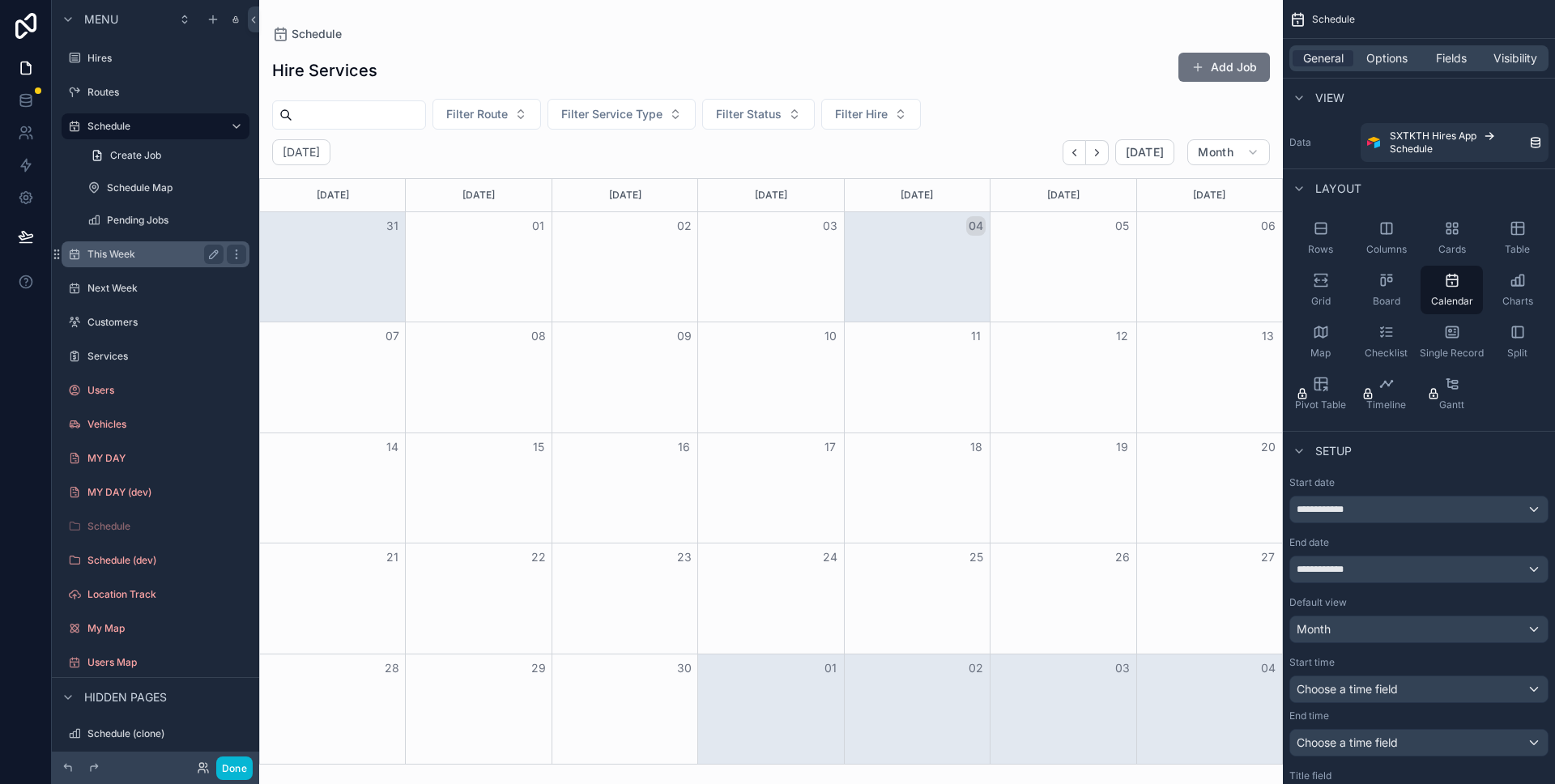
click at [163, 246] on div "This Week" at bounding box center [156, 254] width 136 height 19
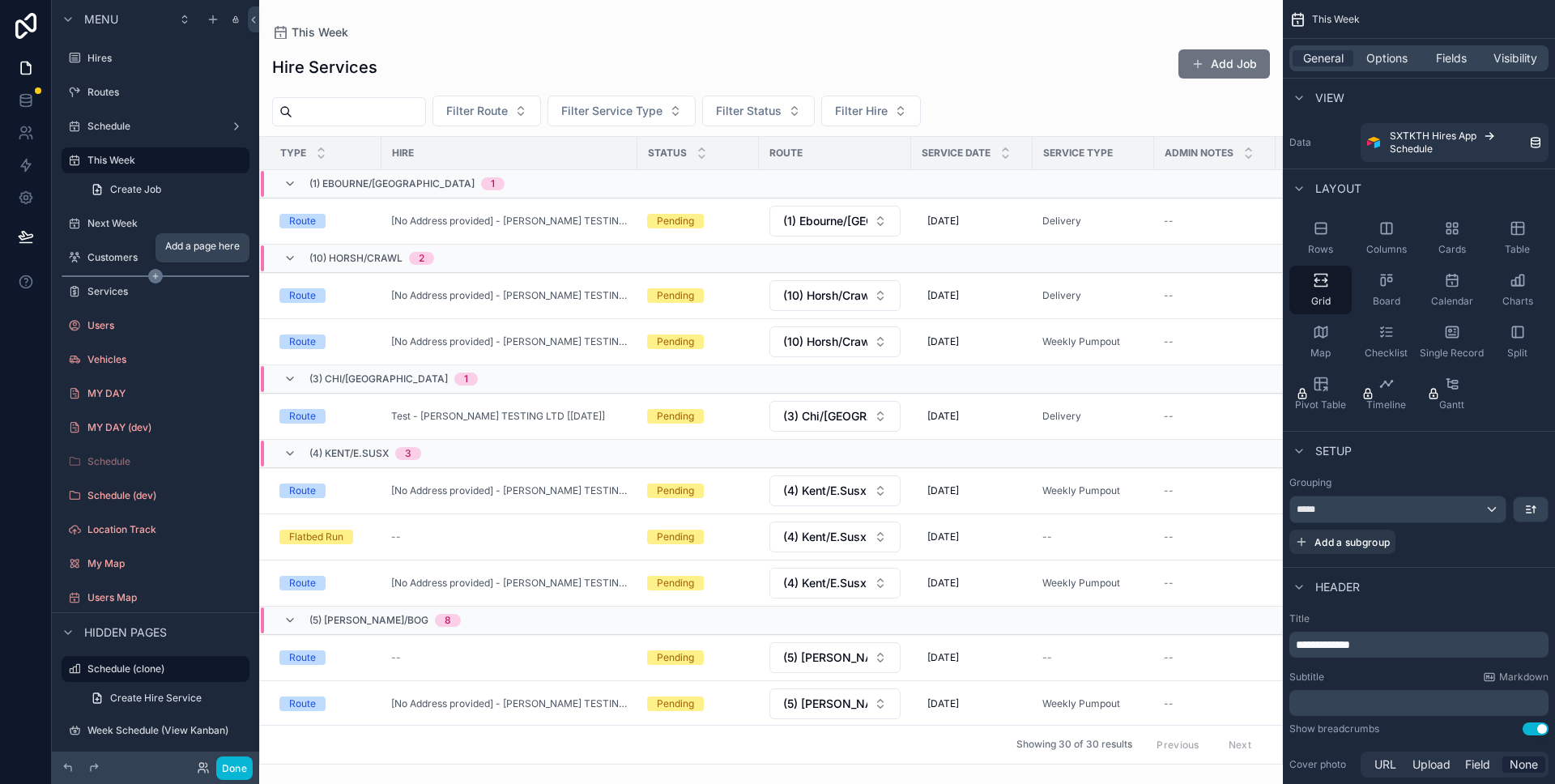
click at [149, 280] on icon "scrollable content" at bounding box center [155, 275] width 14 height 14
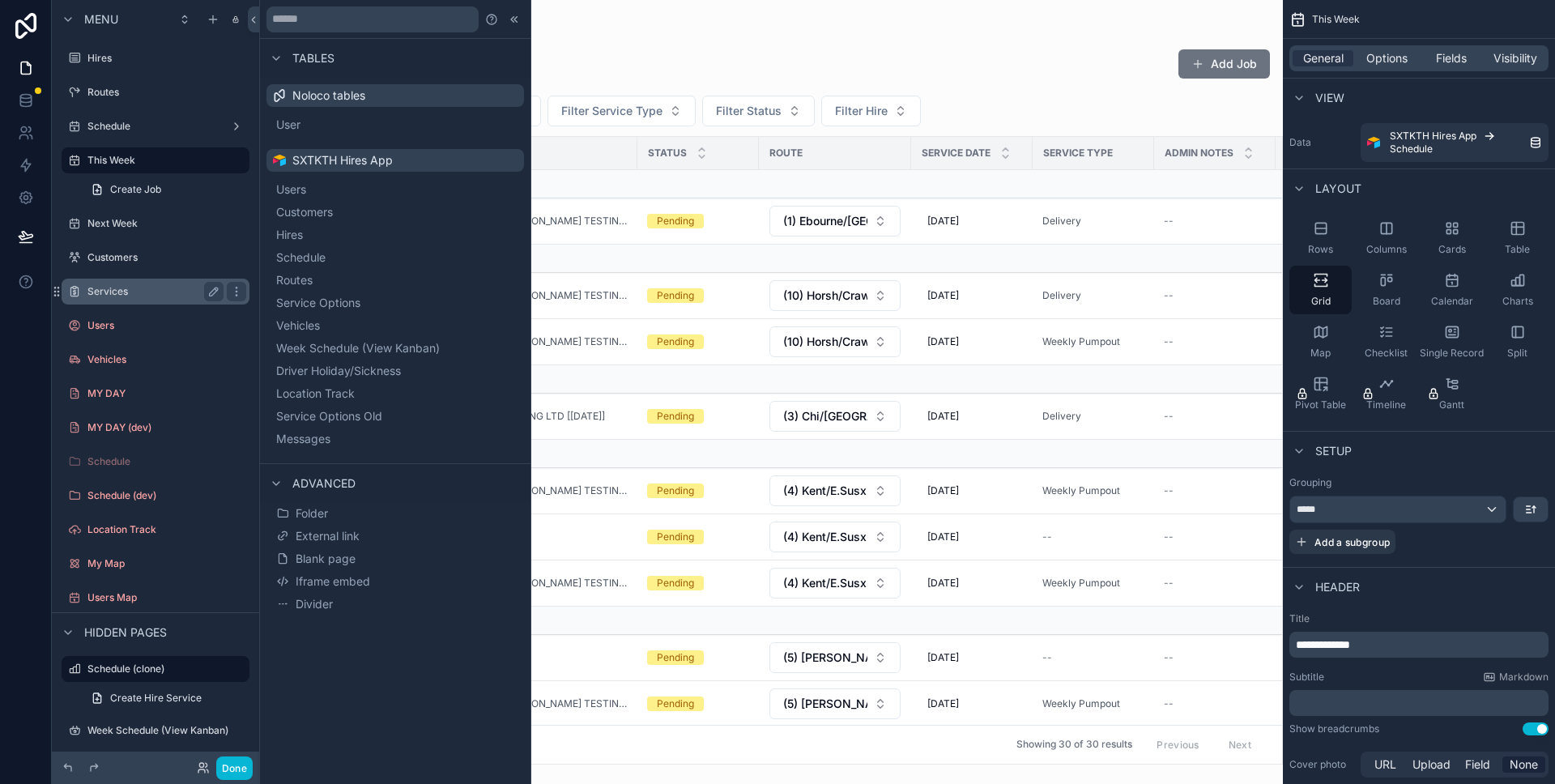
click at [132, 289] on label "Services" at bounding box center [152, 291] width 130 height 13
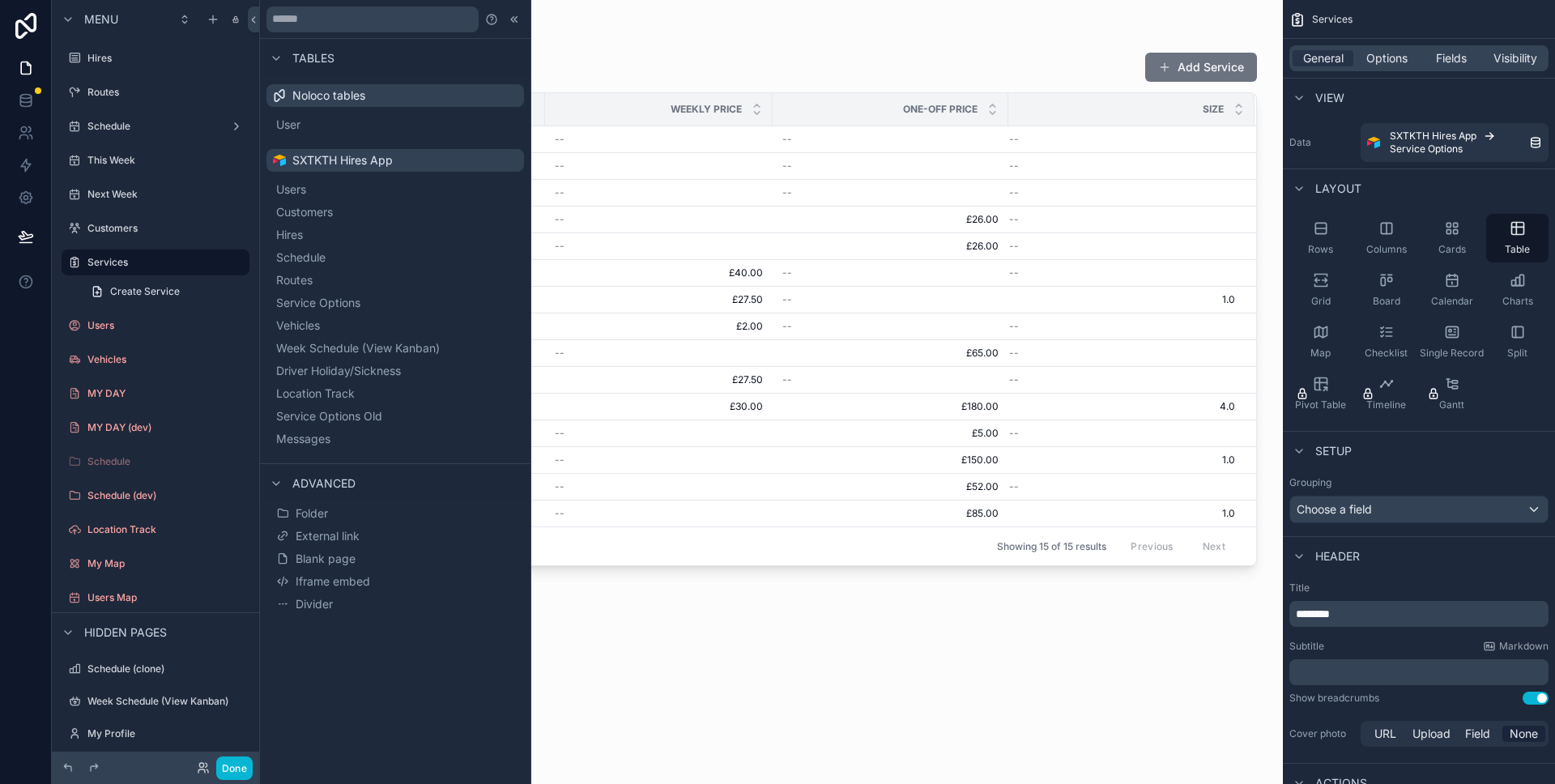
click at [932, 169] on div at bounding box center [771, 382] width 1024 height 764
click at [836, 162] on div "--" at bounding box center [890, 166] width 216 height 13
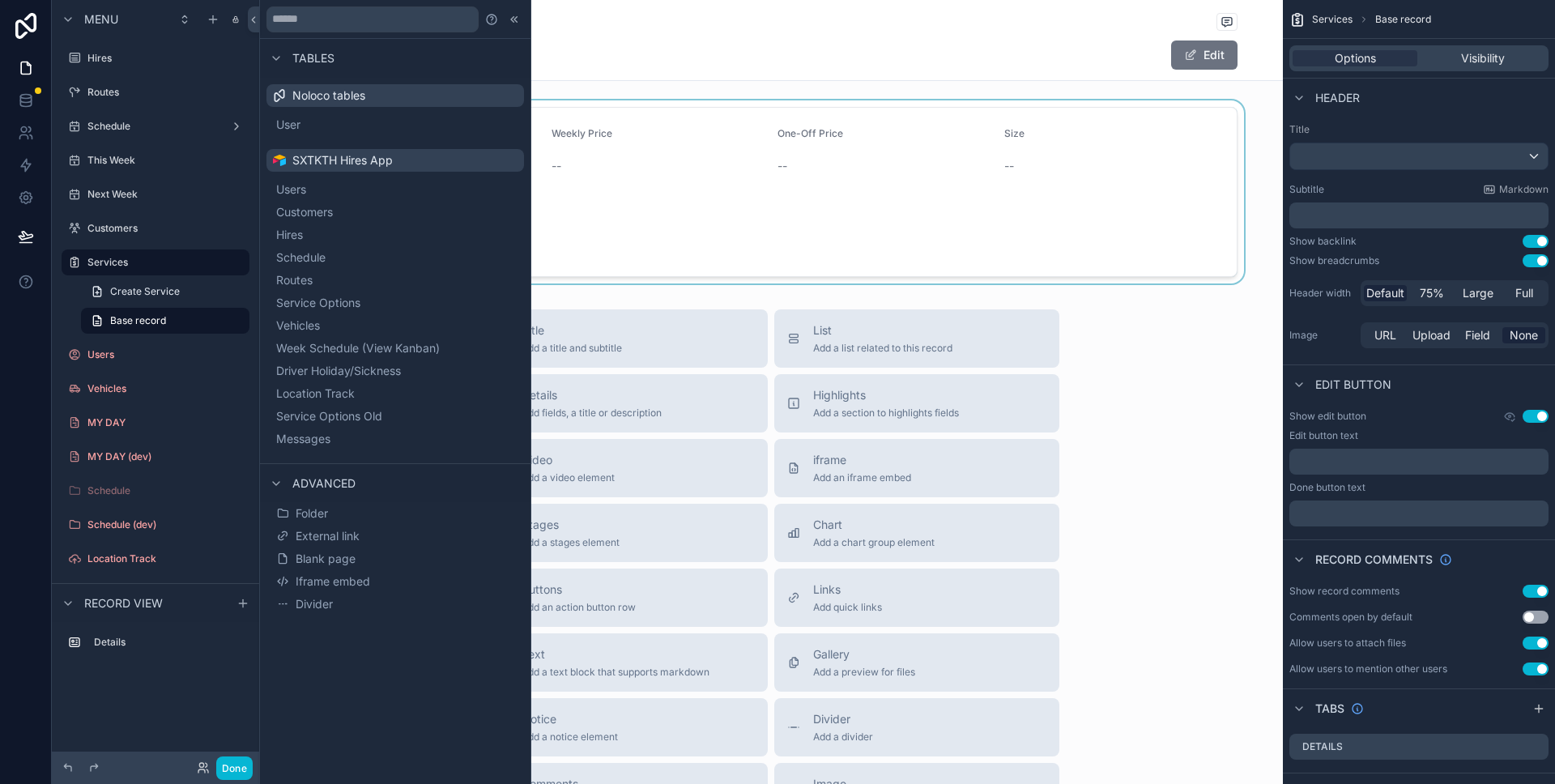
click at [841, 163] on div at bounding box center [771, 192] width 1024 height 183
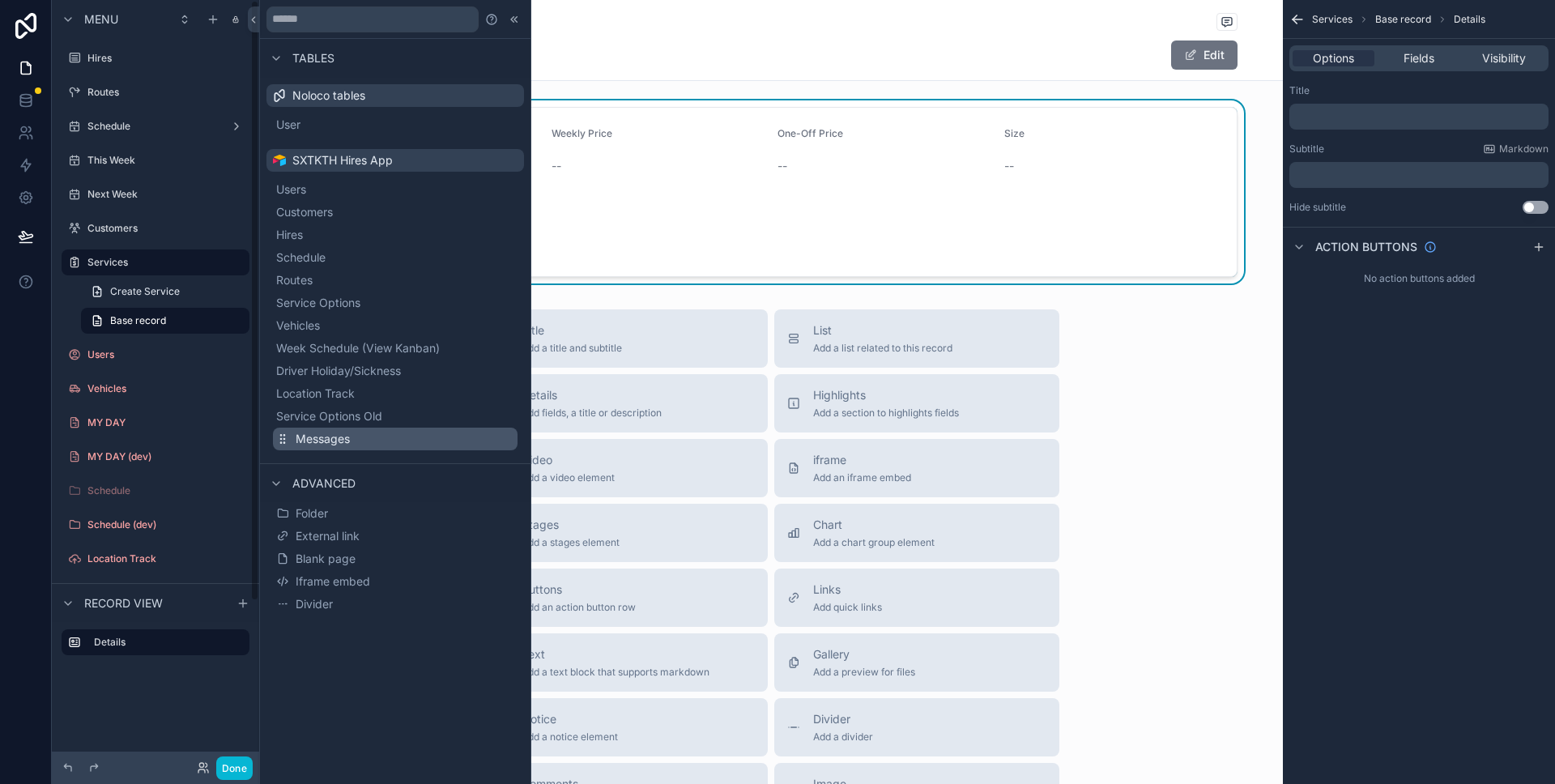
scroll to position [11, 0]
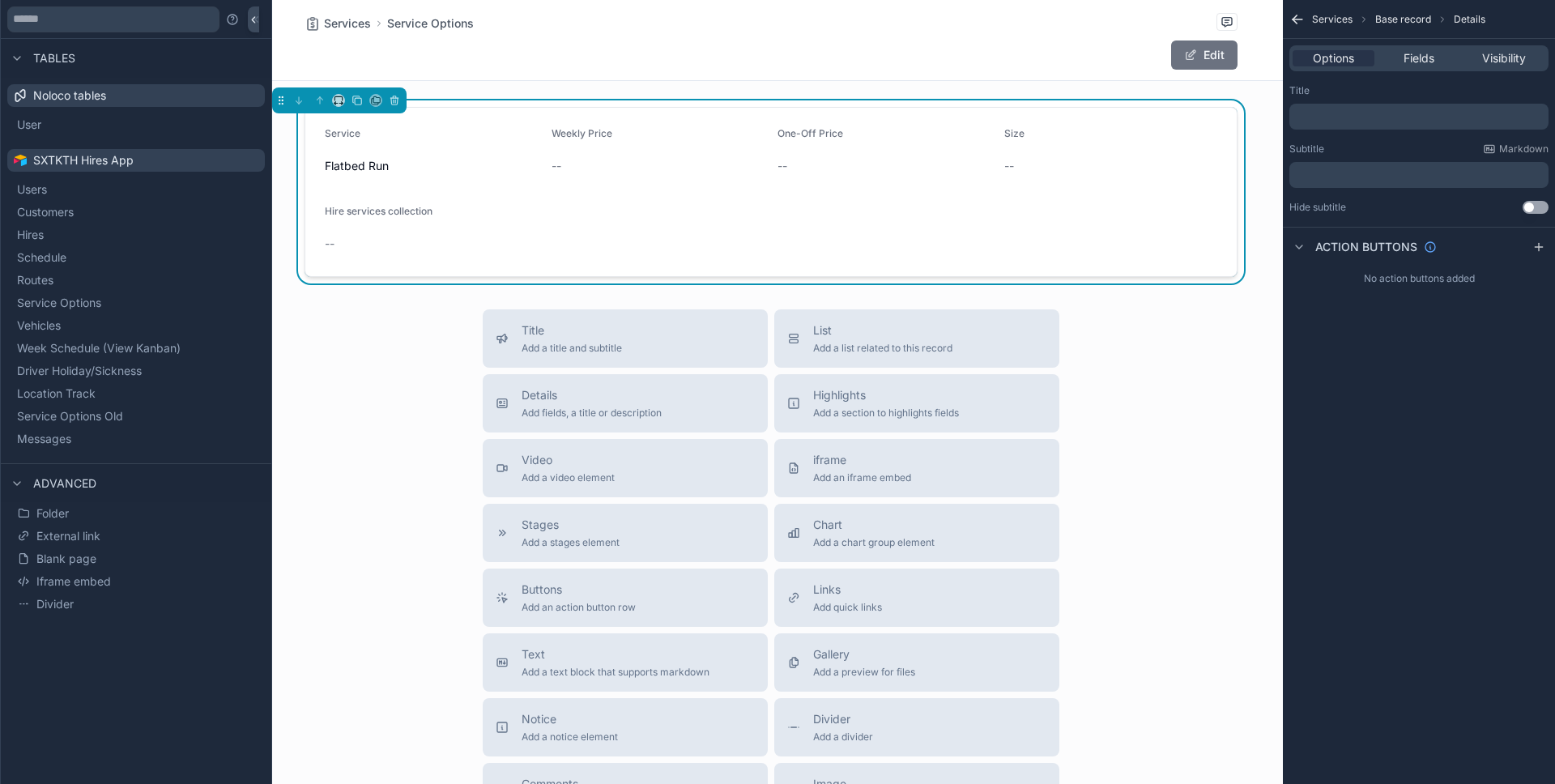
click at [259, 19] on icon at bounding box center [254, 19] width 12 height 13
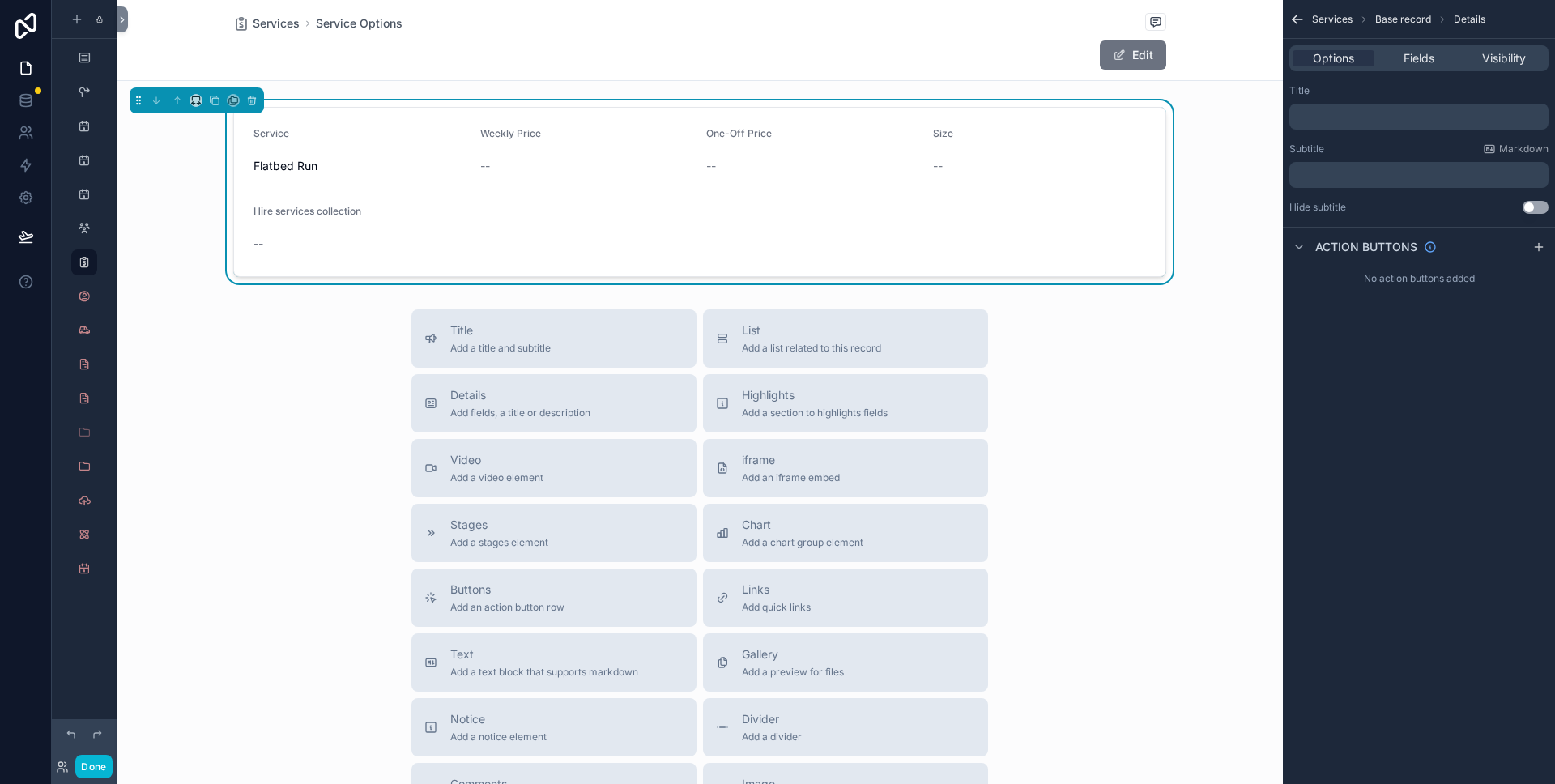
scroll to position [0, 0]
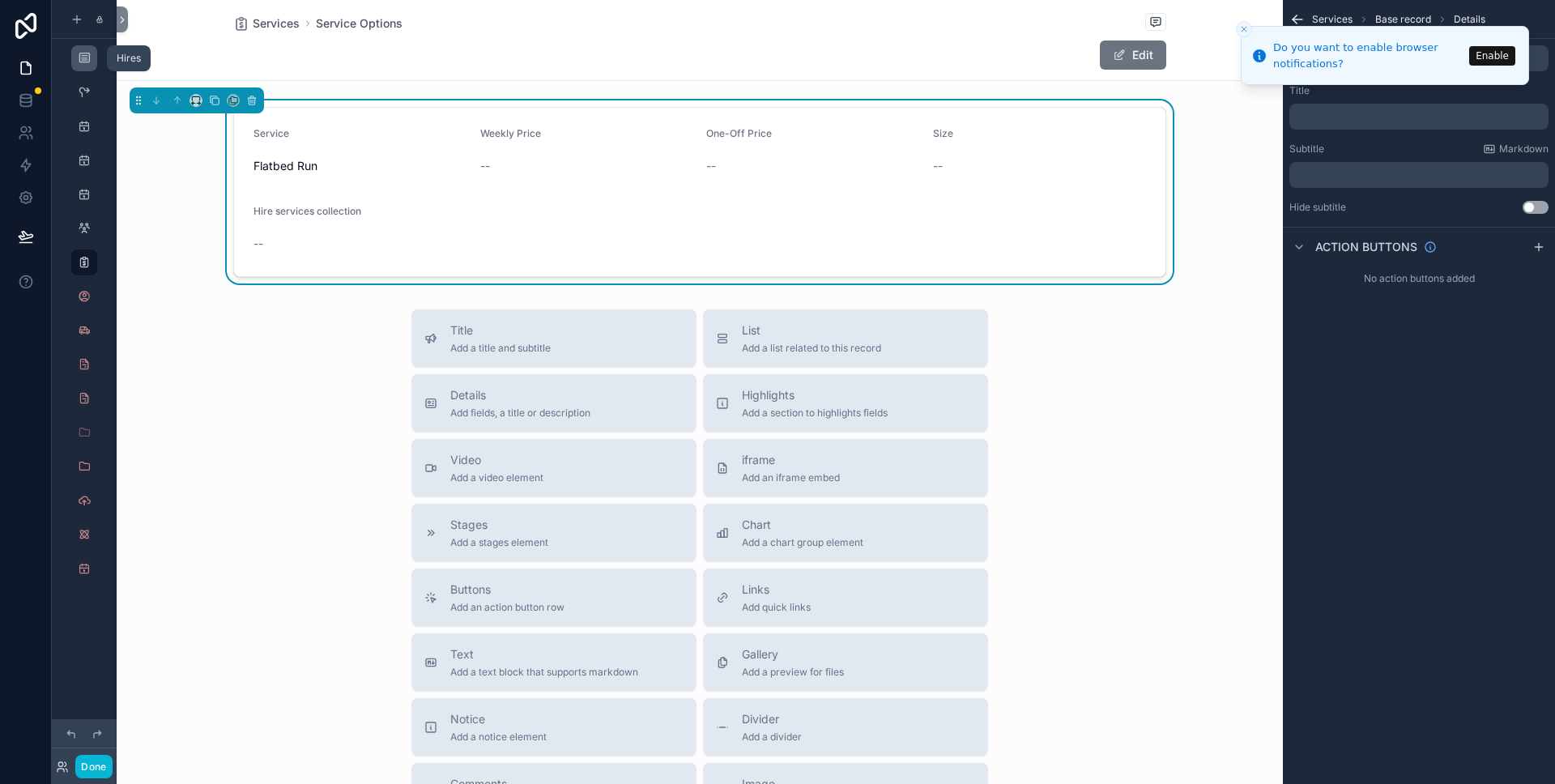
click at [91, 69] on div "scrollable content" at bounding box center [84, 58] width 19 height 26
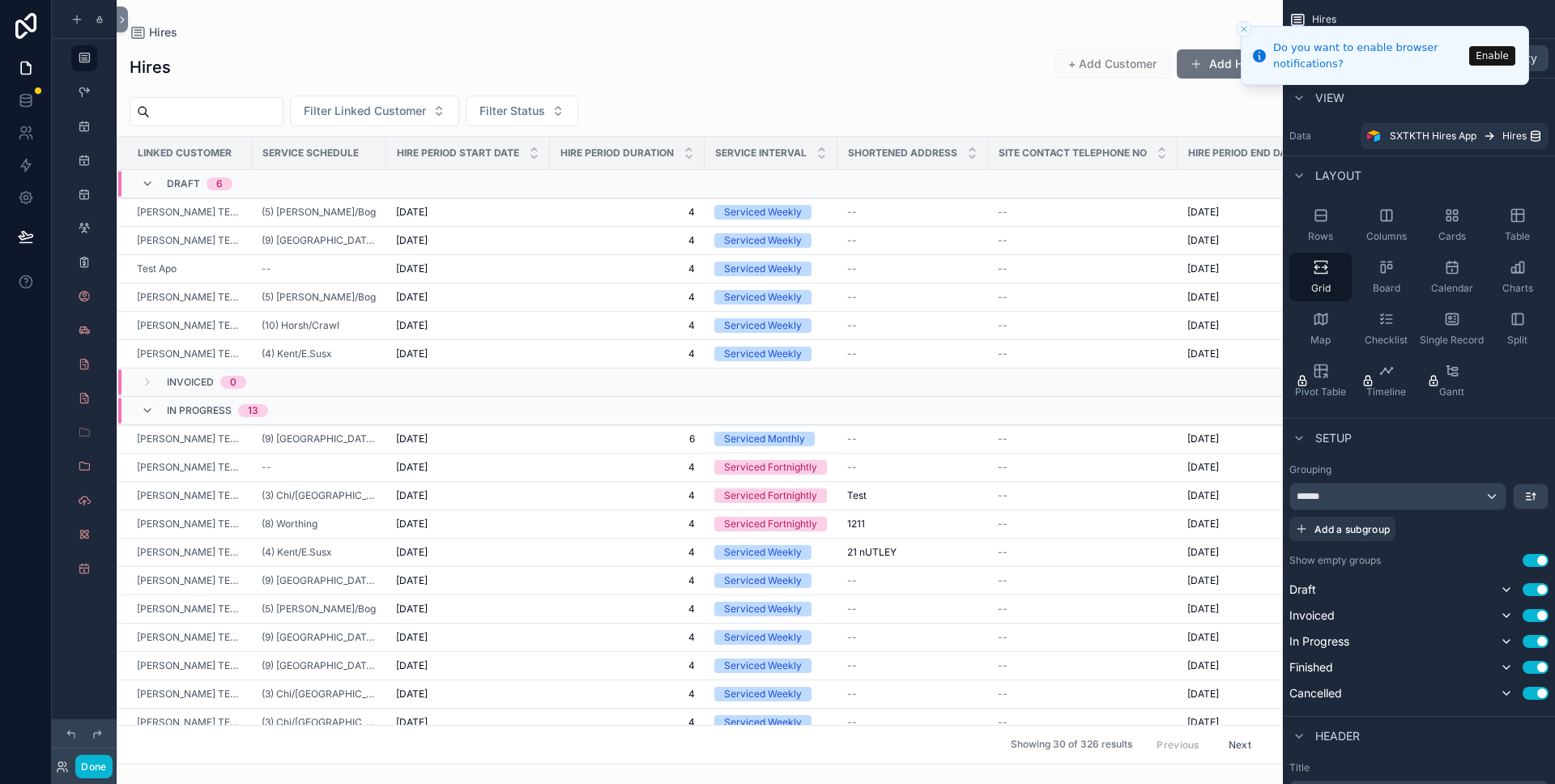
click at [175, 217] on div at bounding box center [699, 392] width 1166 height 784
click at [244, 218] on td "MAX FELTON TESTING LTD" at bounding box center [184, 213] width 135 height 28
click at [214, 213] on span "MAX FELTON TESTING LTD" at bounding box center [190, 212] width 105 height 13
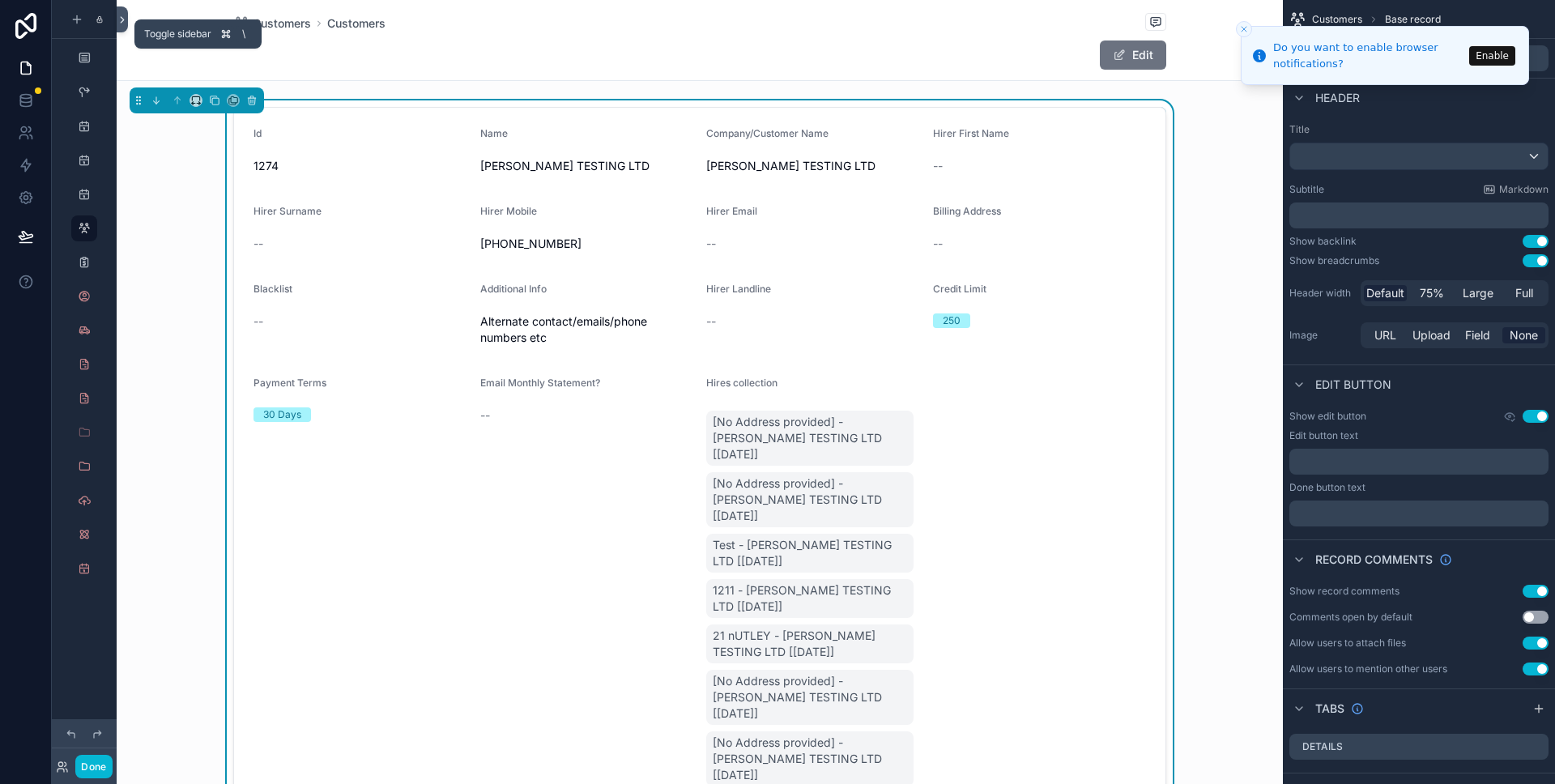
click at [121, 22] on icon at bounding box center [122, 19] width 12 height 13
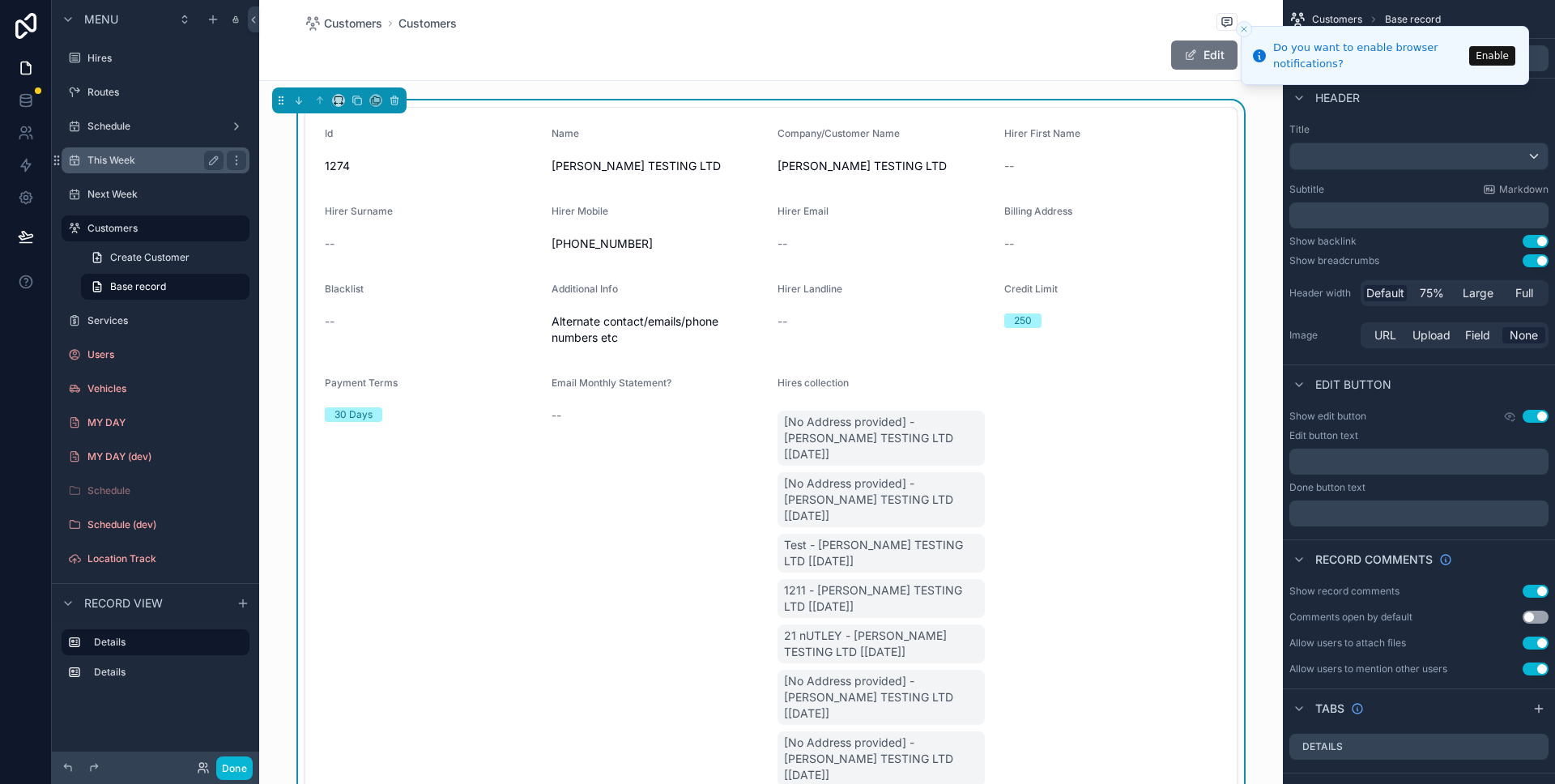
click at [121, 154] on label "This Week" at bounding box center [152, 160] width 130 height 13
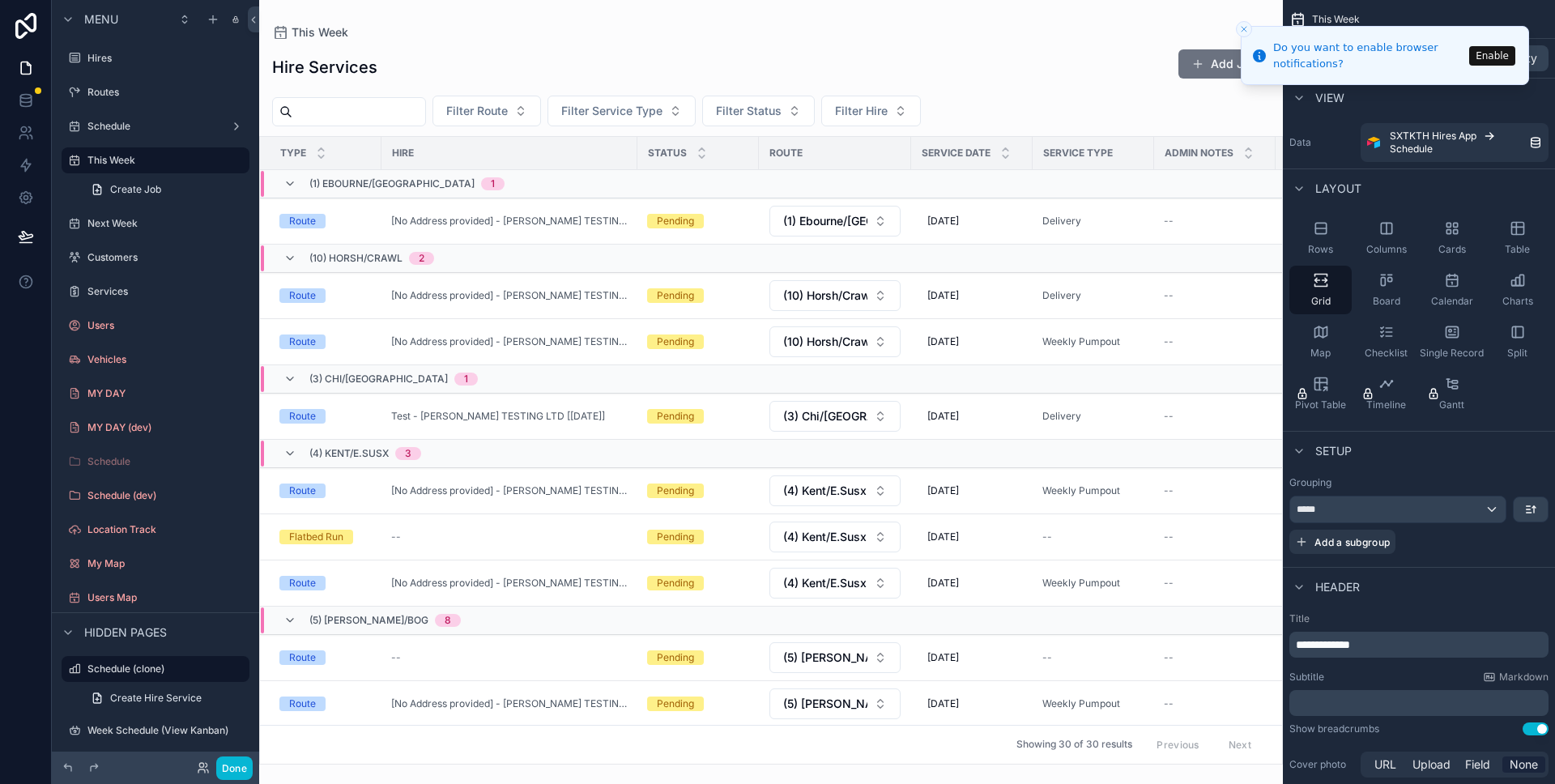
click at [387, 282] on div at bounding box center [771, 392] width 1024 height 784
click at [379, 290] on td "Route" at bounding box center [321, 295] width 121 height 46
click at [121, 249] on div "Customers" at bounding box center [156, 257] width 136 height 19
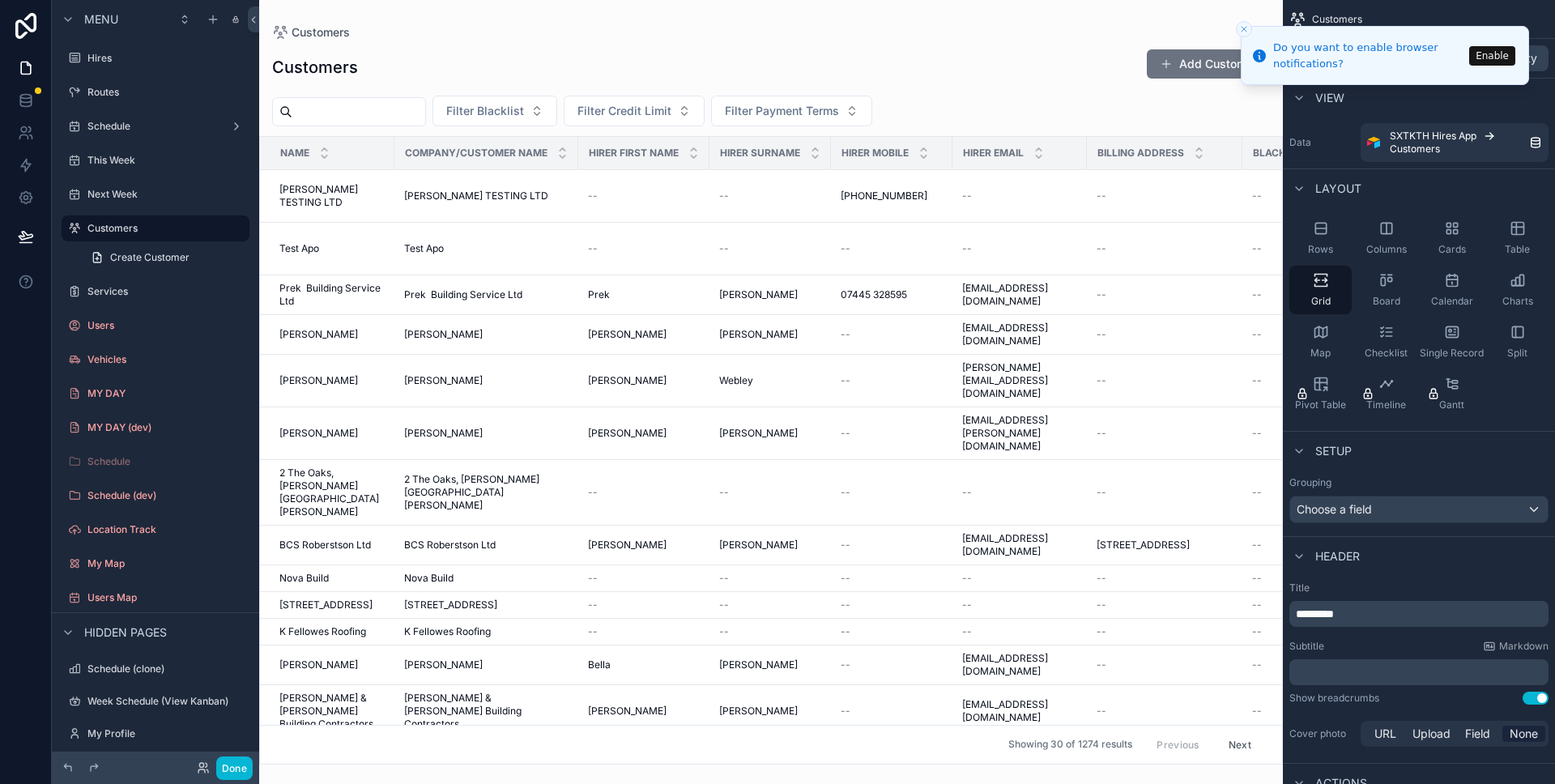
click at [372, 193] on div at bounding box center [771, 392] width 1024 height 784
click at [373, 190] on span "MAX FELTON TESTING LTD" at bounding box center [332, 196] width 105 height 26
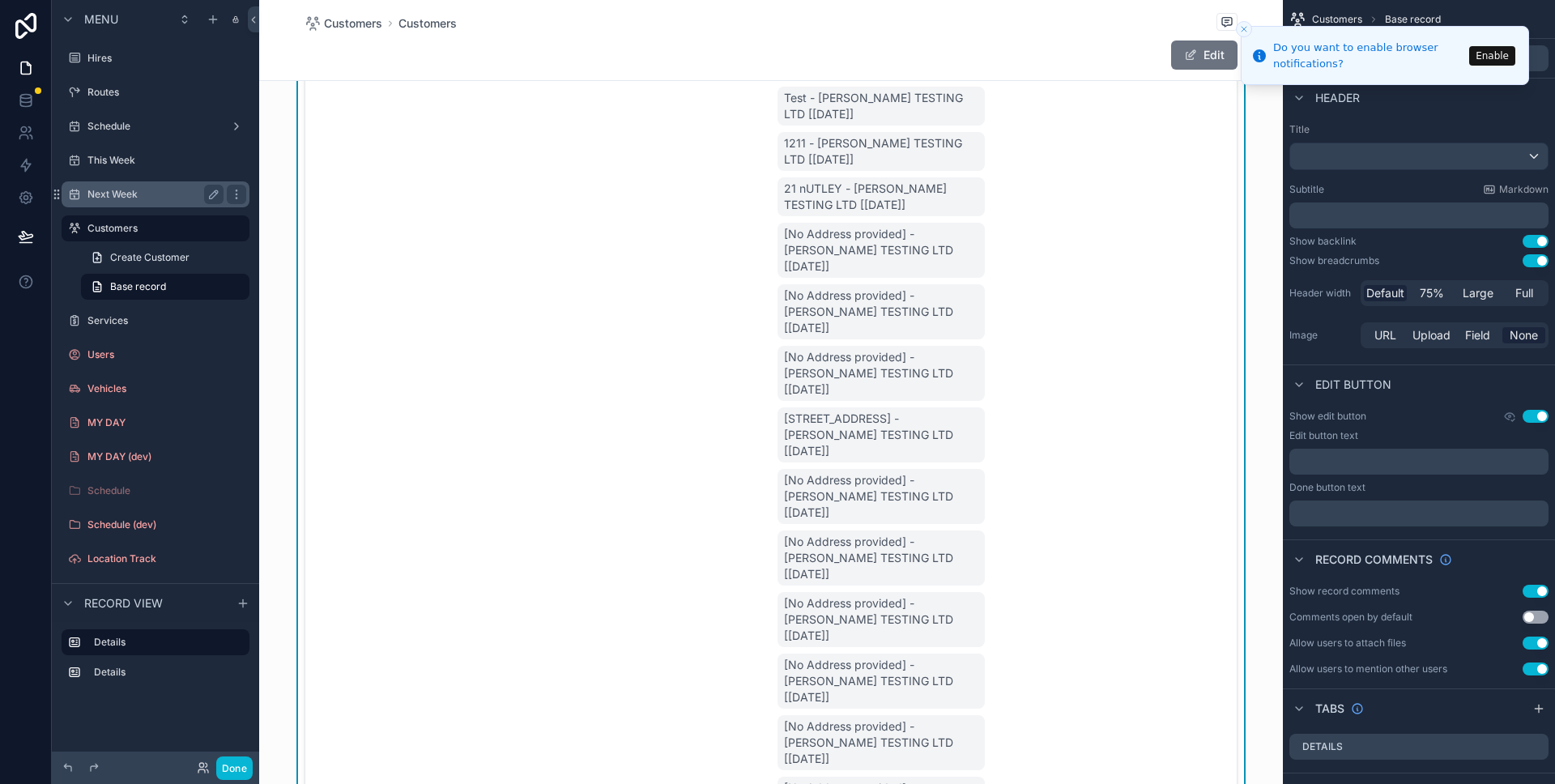
scroll to position [80, 0]
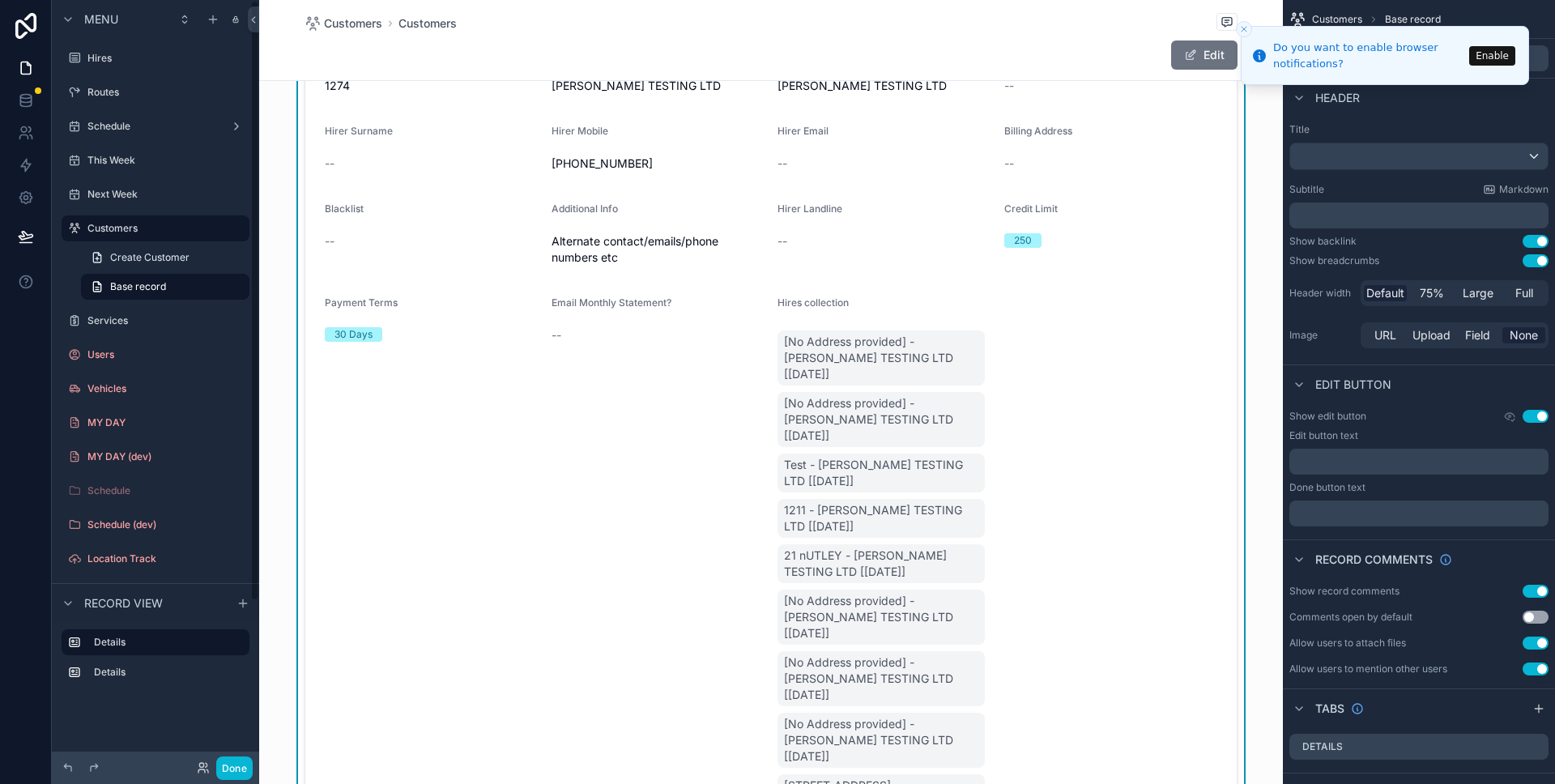
click at [124, 173] on div "This Week" at bounding box center [156, 160] width 208 height 29
click at [125, 164] on label "This Week" at bounding box center [152, 160] width 130 height 13
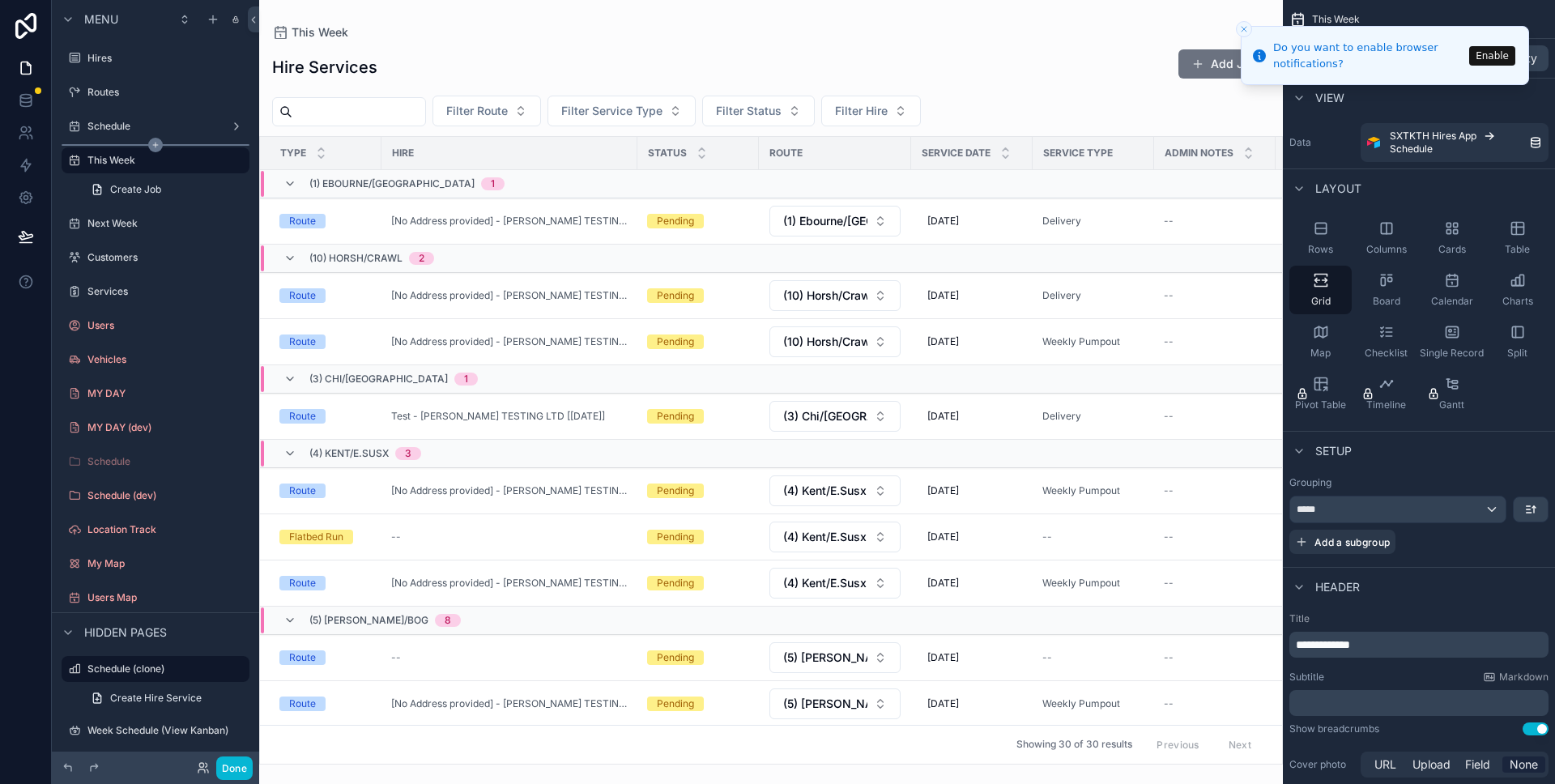
click at [131, 144] on div "scrollable content" at bounding box center [156, 145] width 187 height 2
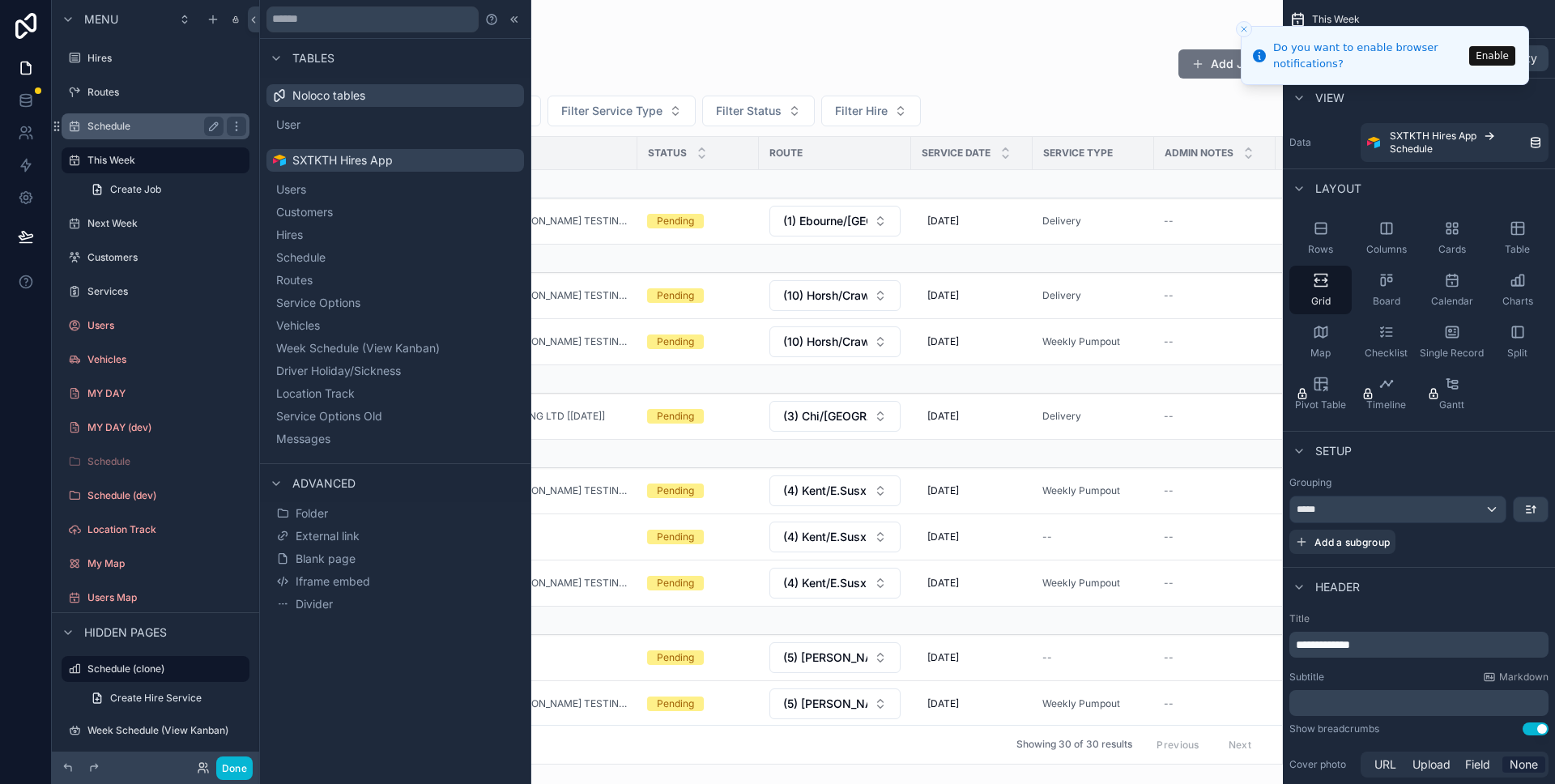
click at [121, 130] on label "Schedule" at bounding box center [152, 126] width 130 height 13
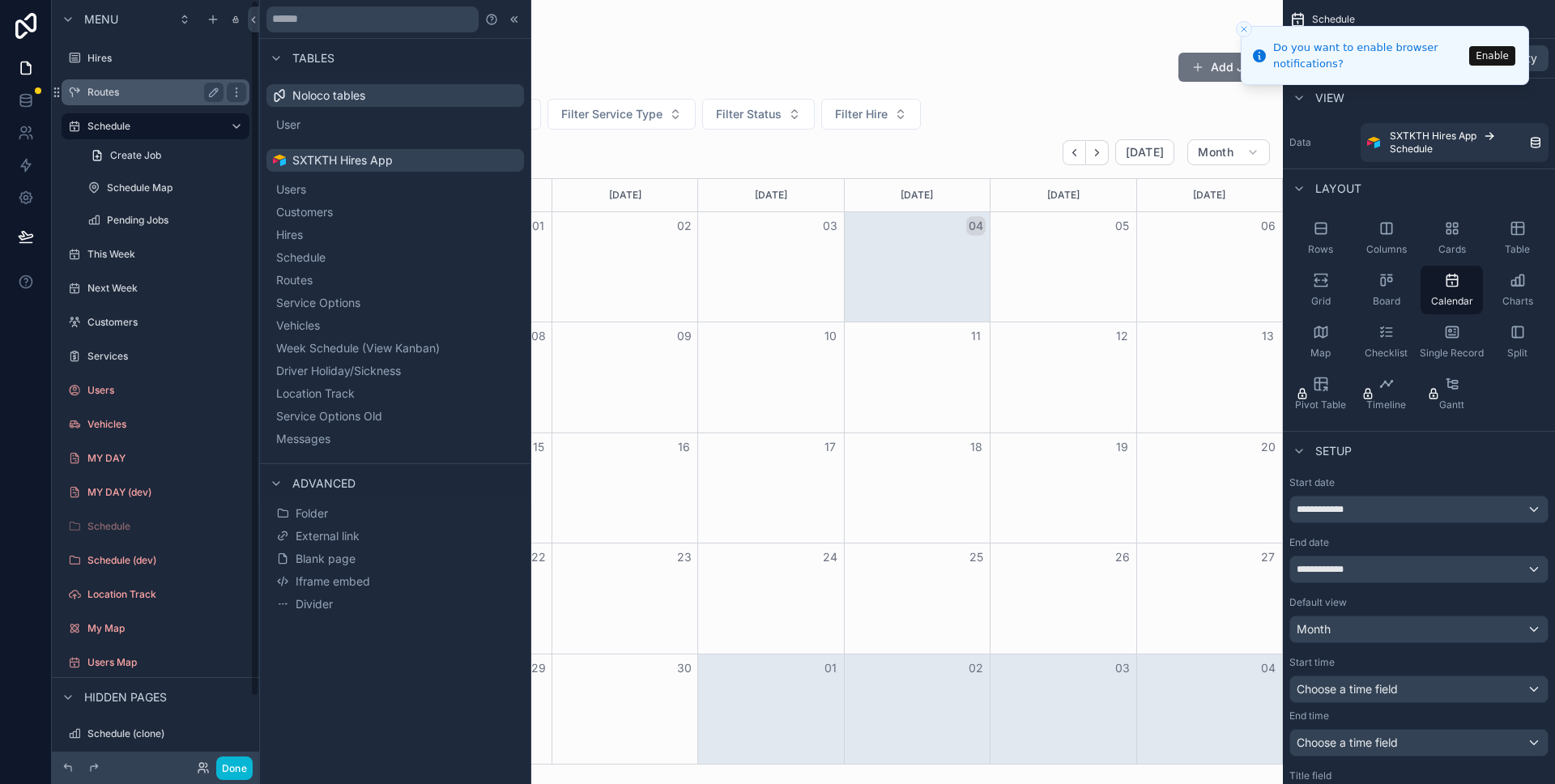
click at [170, 100] on div "Routes" at bounding box center [156, 92] width 136 height 19
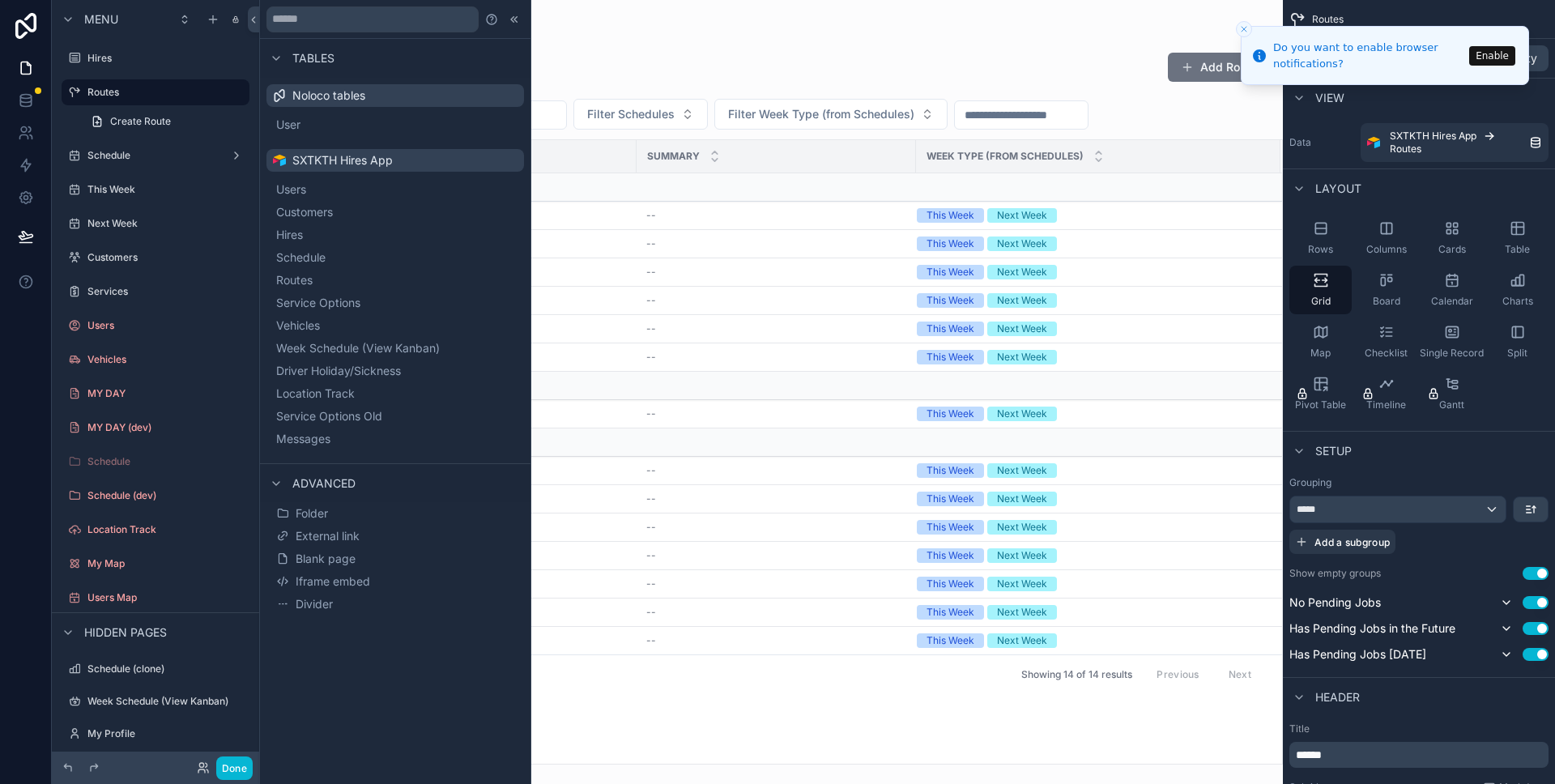
click at [638, 24] on div at bounding box center [771, 392] width 1024 height 784
click at [14, 29] on icon at bounding box center [26, 25] width 33 height 26
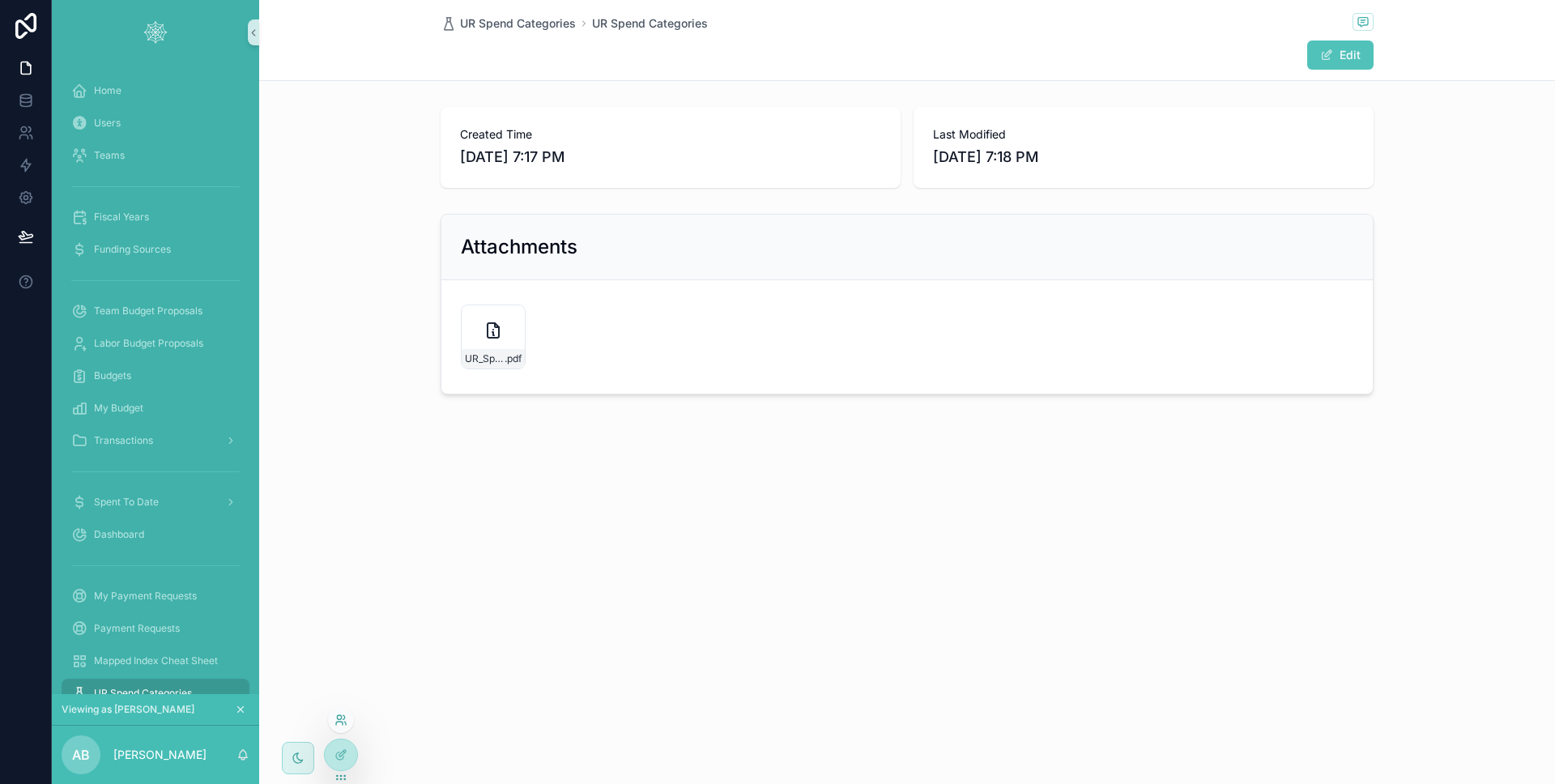
click at [346, 723] on icon at bounding box center [341, 719] width 13 height 13
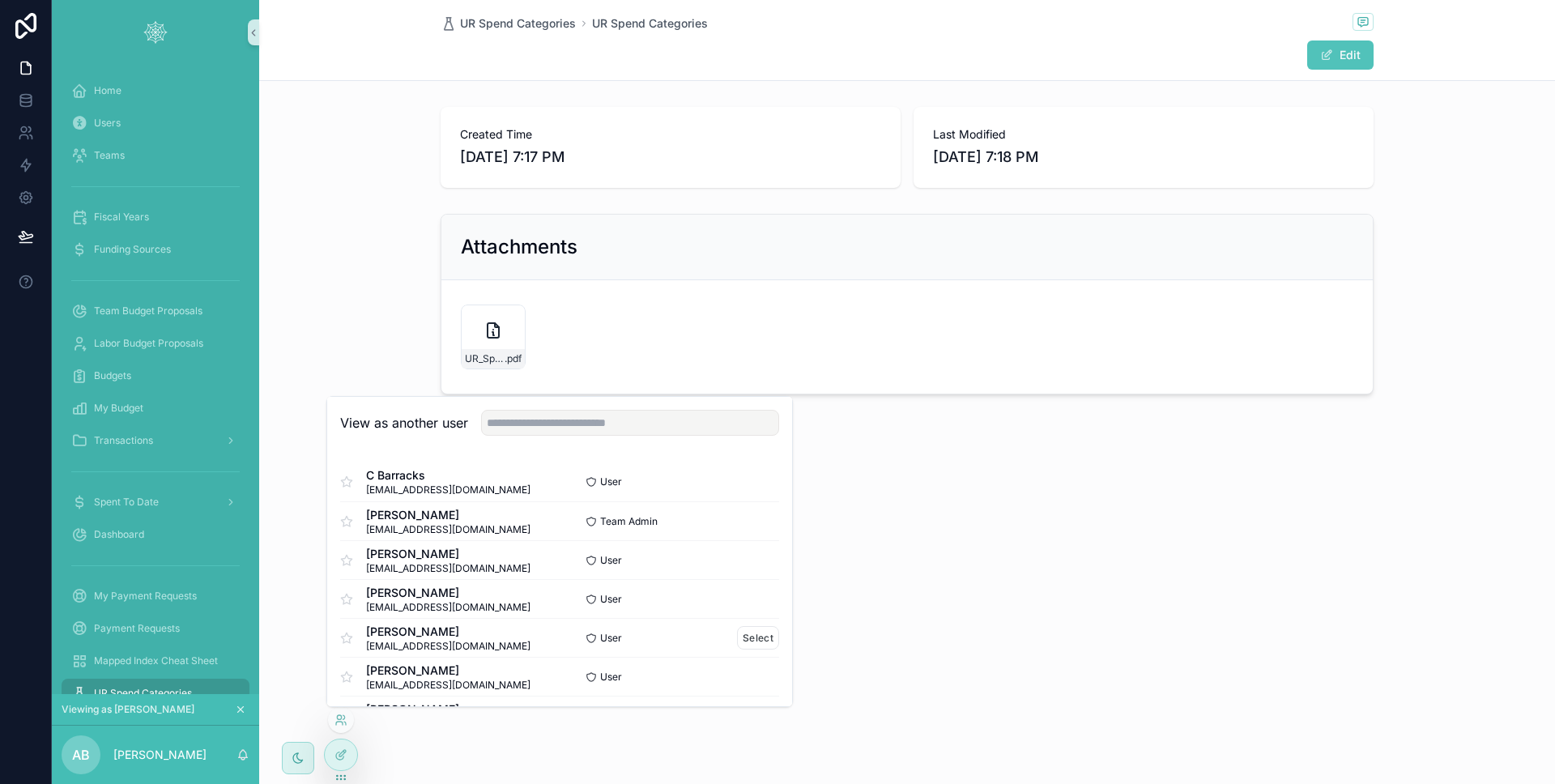
scroll to position [38, 0]
click at [751, 568] on button "Select" at bounding box center [758, 560] width 42 height 23
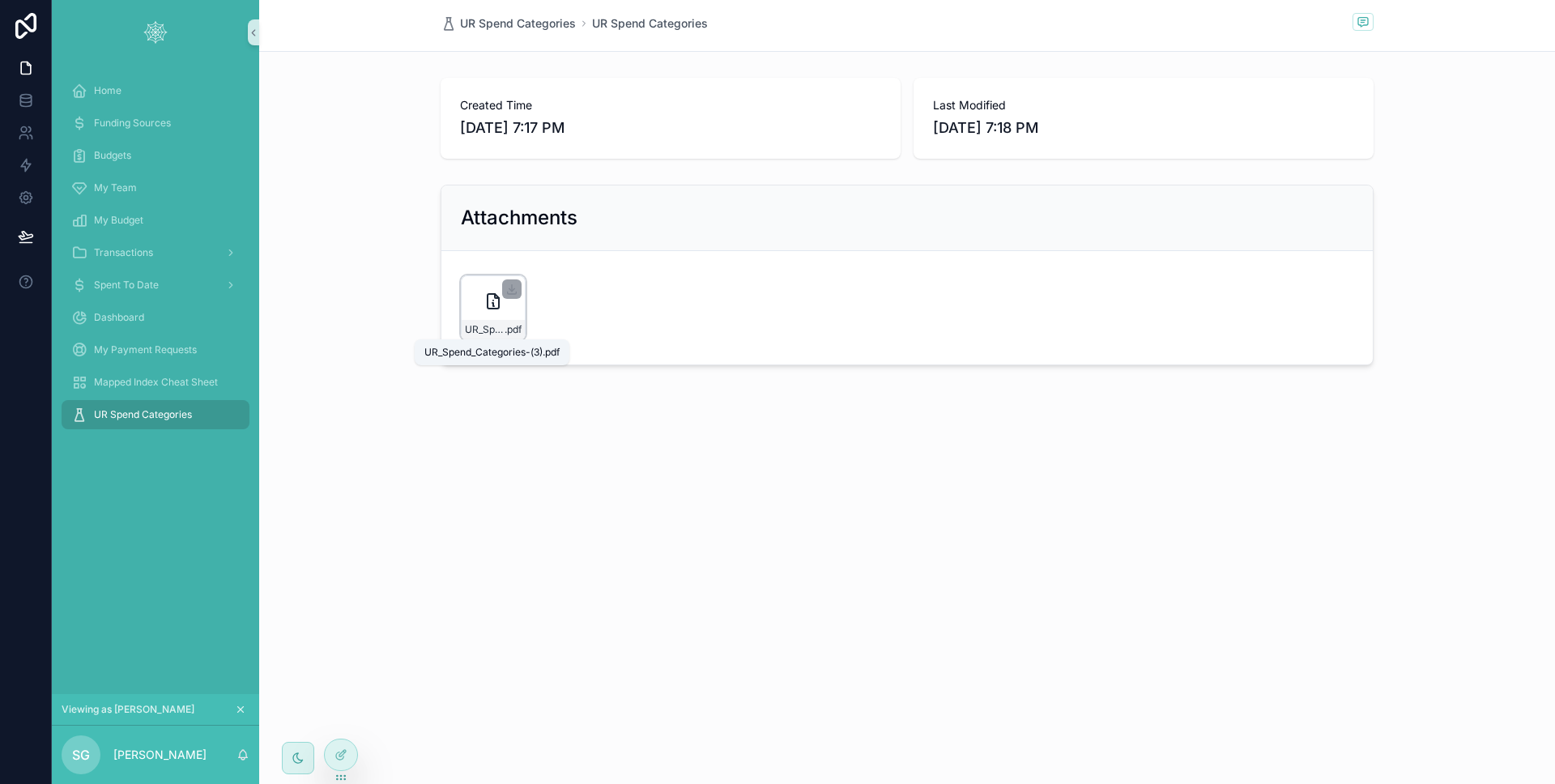
click at [483, 313] on div "UR_Spend_Categories-(3) .pdf" at bounding box center [493, 307] width 64 height 64
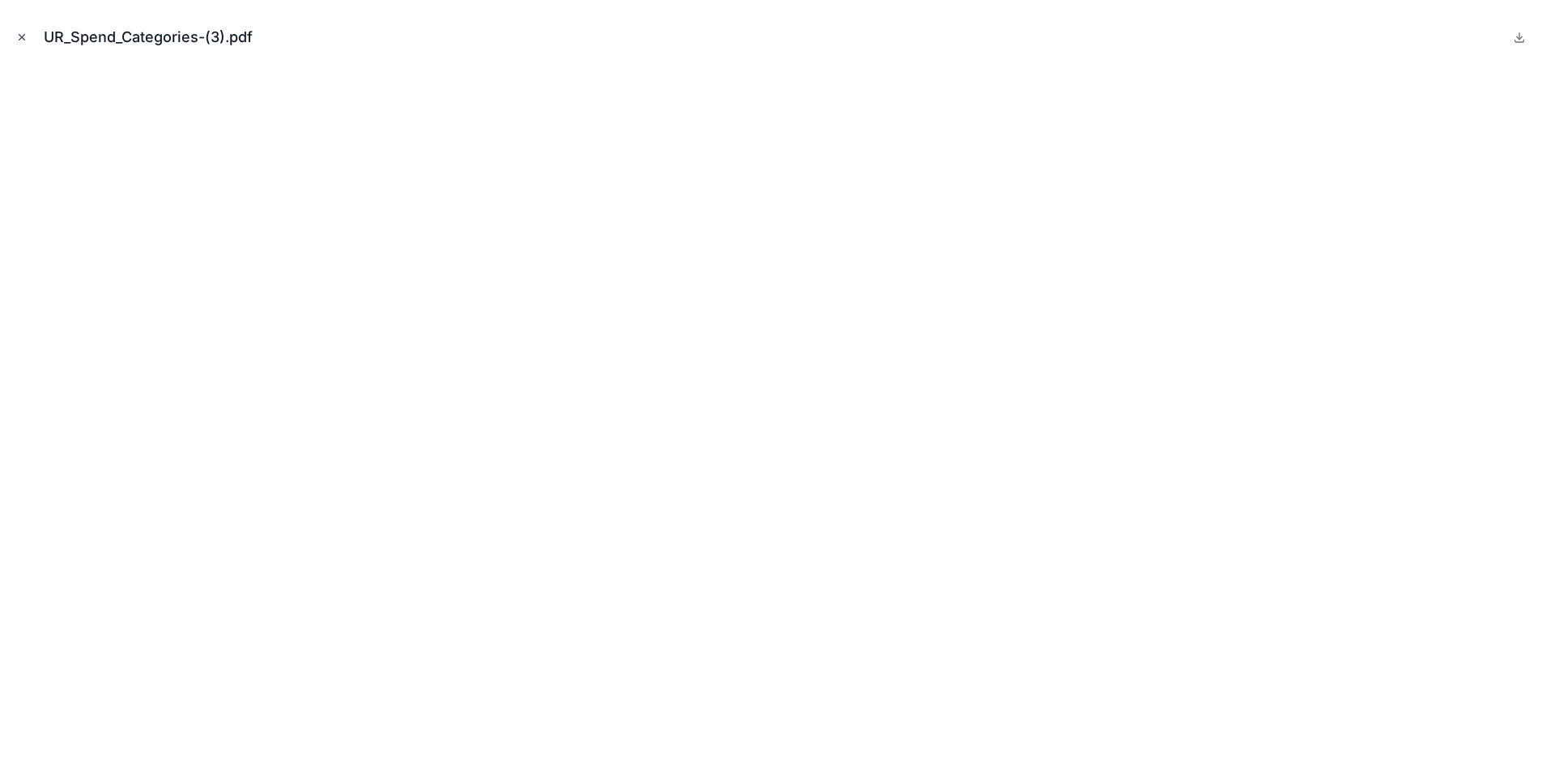
click at [16, 38] on icon "Close modal" at bounding box center [22, 38] width 12 height 12
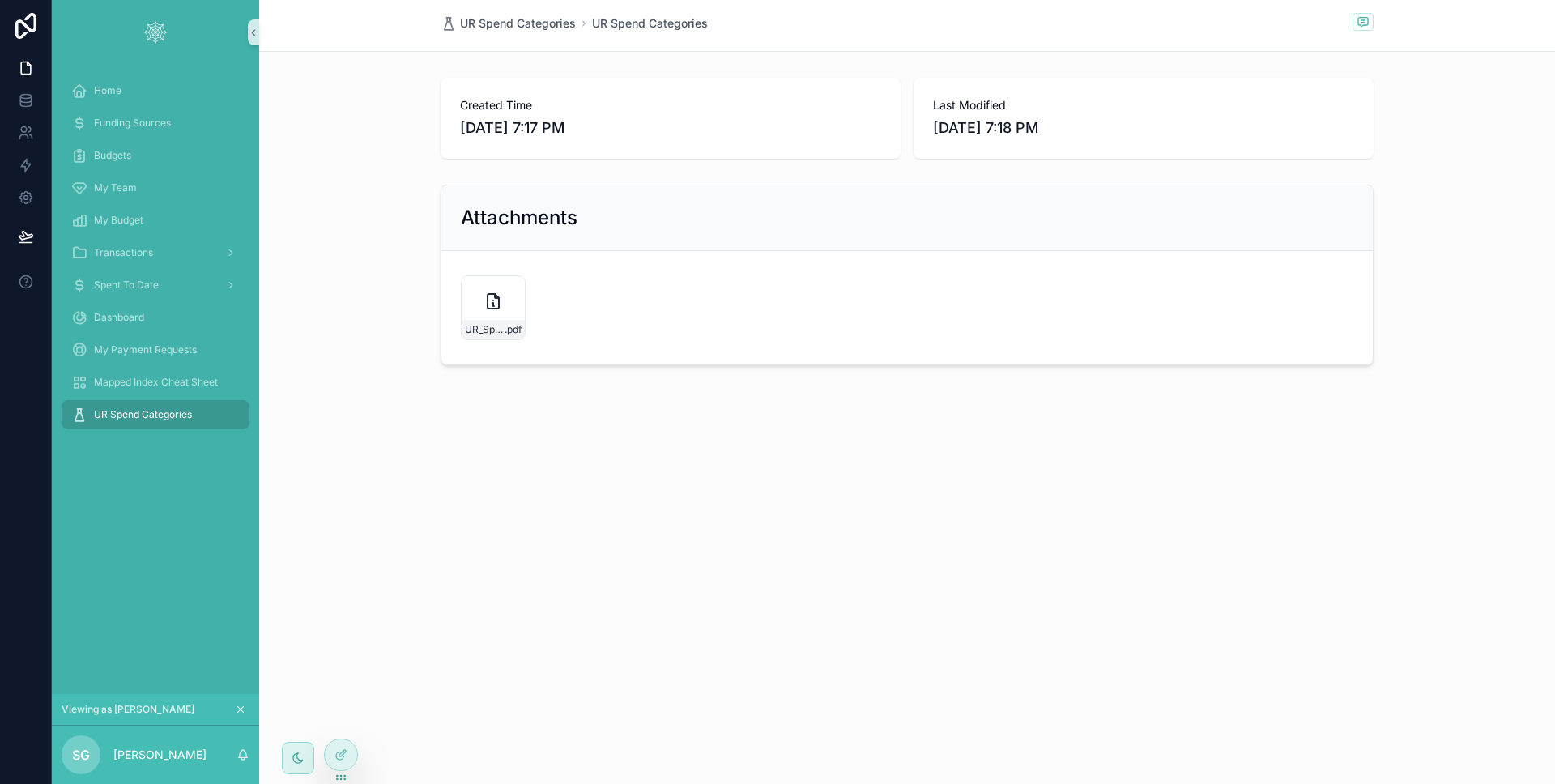
click at [515, 411] on div "UR Spend Categories UR Spend Categories Created Time [DATE] 7:17 PM Last Modifi…" at bounding box center [907, 238] width 1296 height 475
click at [503, 449] on div "UR Spend Categories UR Spend Categories Created Time [DATE] 7:17 PM Last Modifi…" at bounding box center [907, 238] width 1296 height 475
click at [488, 296] on icon at bounding box center [494, 300] width 12 height 14
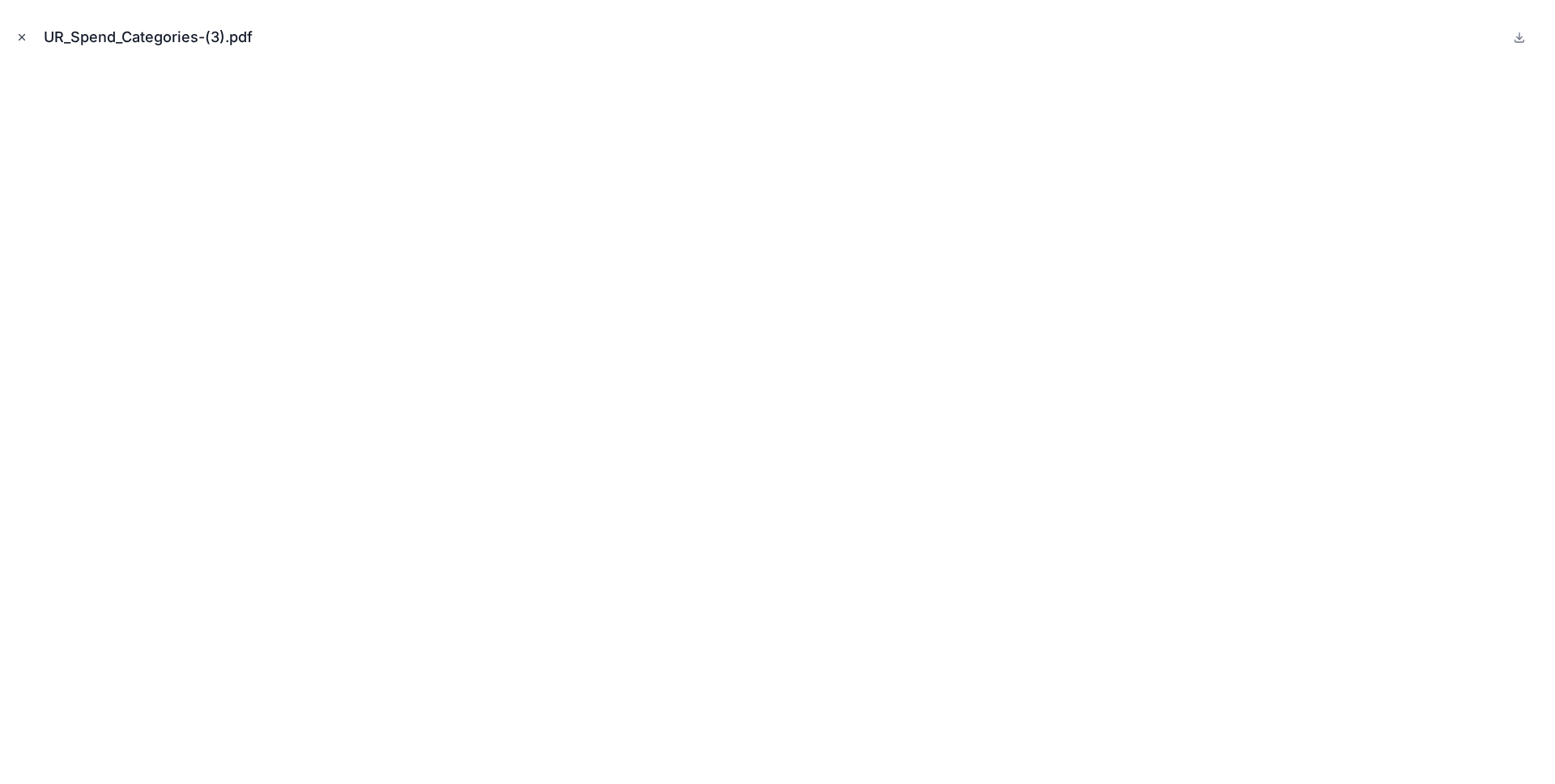
click at [27, 38] on icon "Close modal" at bounding box center [22, 38] width 12 height 12
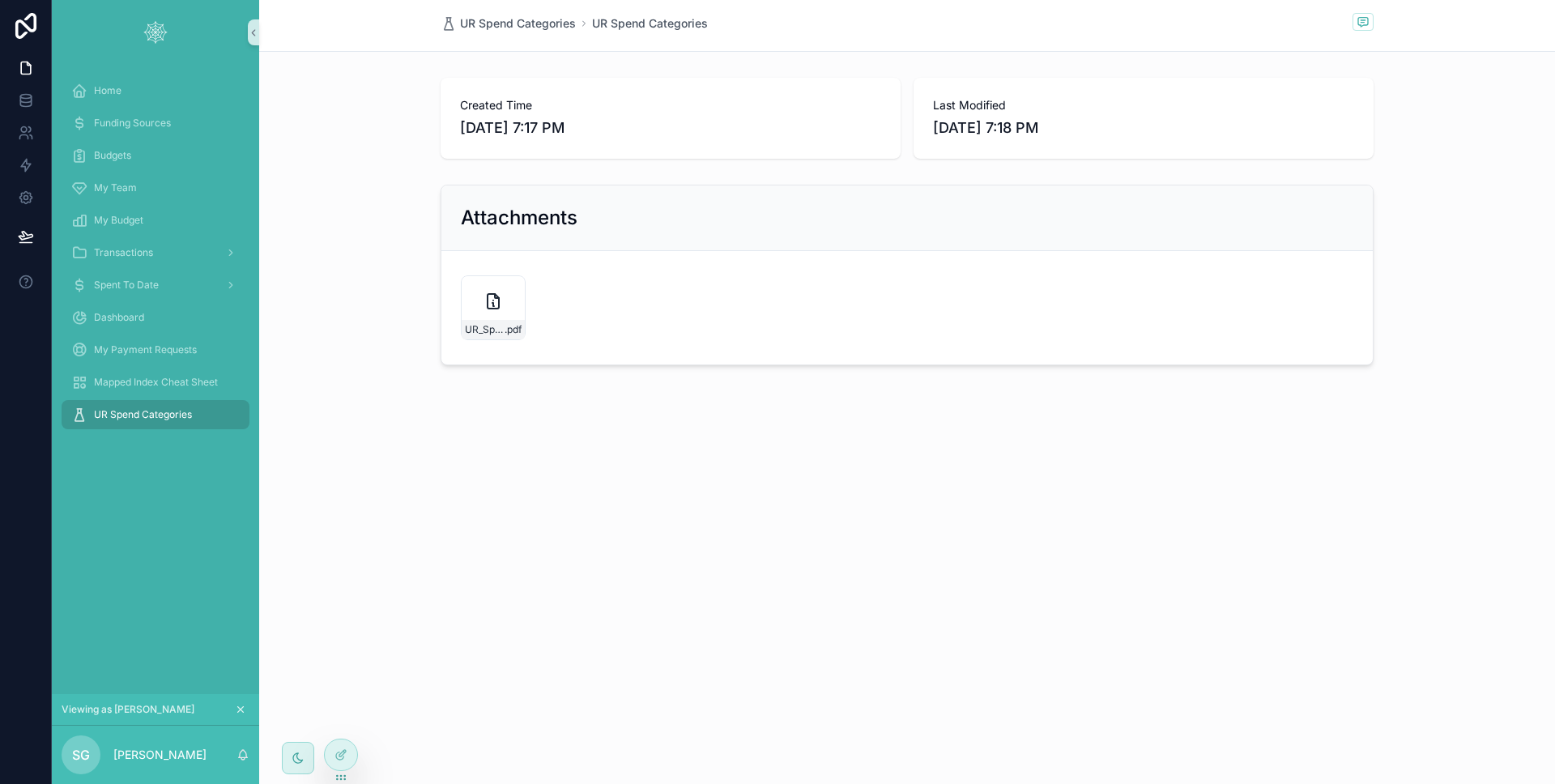
click at [325, 259] on div "Attachments UR_Spend_Categories-(3) .pdf" at bounding box center [907, 274] width 1296 height 193
click at [339, 717] on icon at bounding box center [341, 719] width 13 height 13
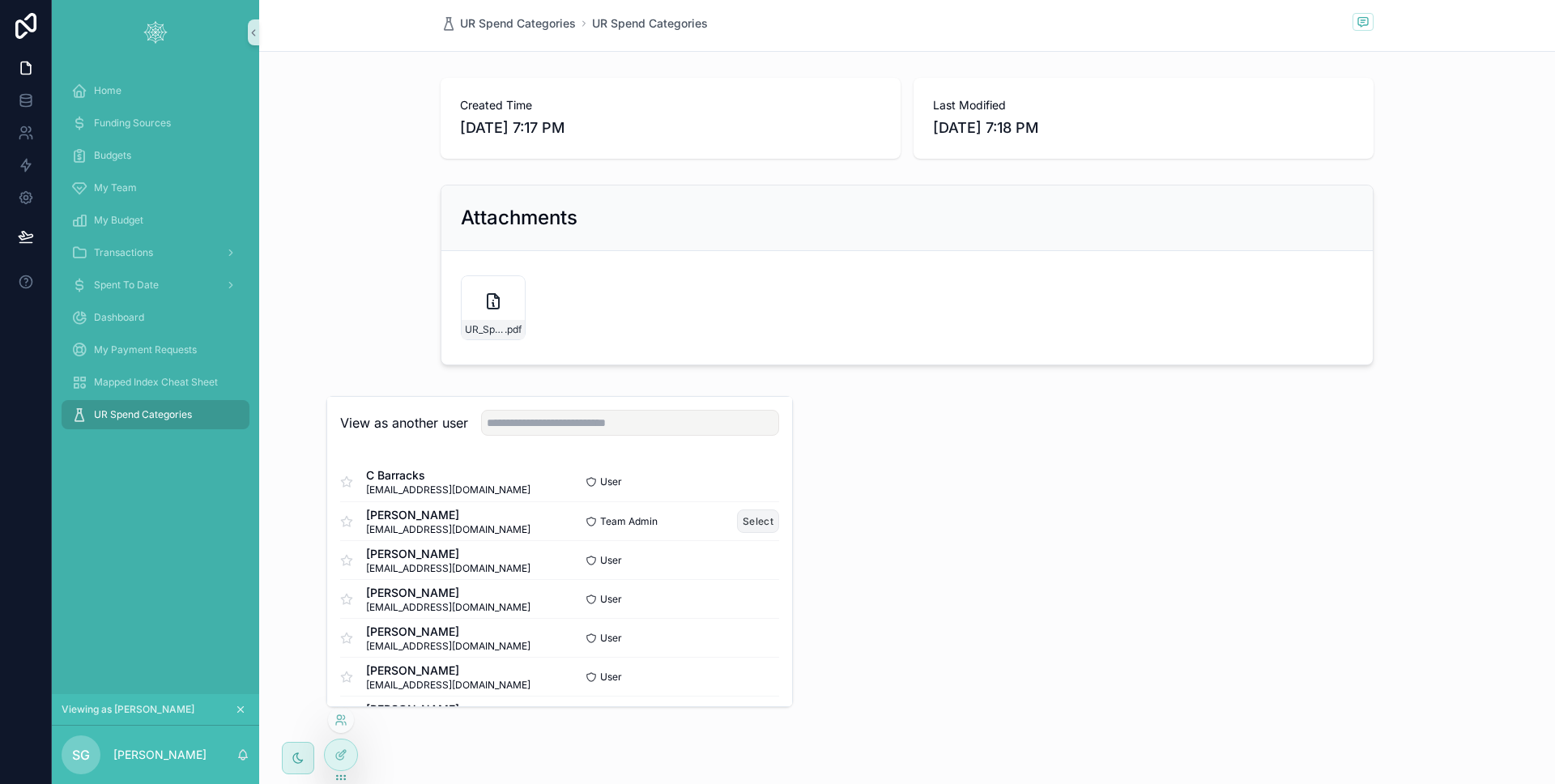
click at [743, 514] on button "Select" at bounding box center [758, 521] width 42 height 23
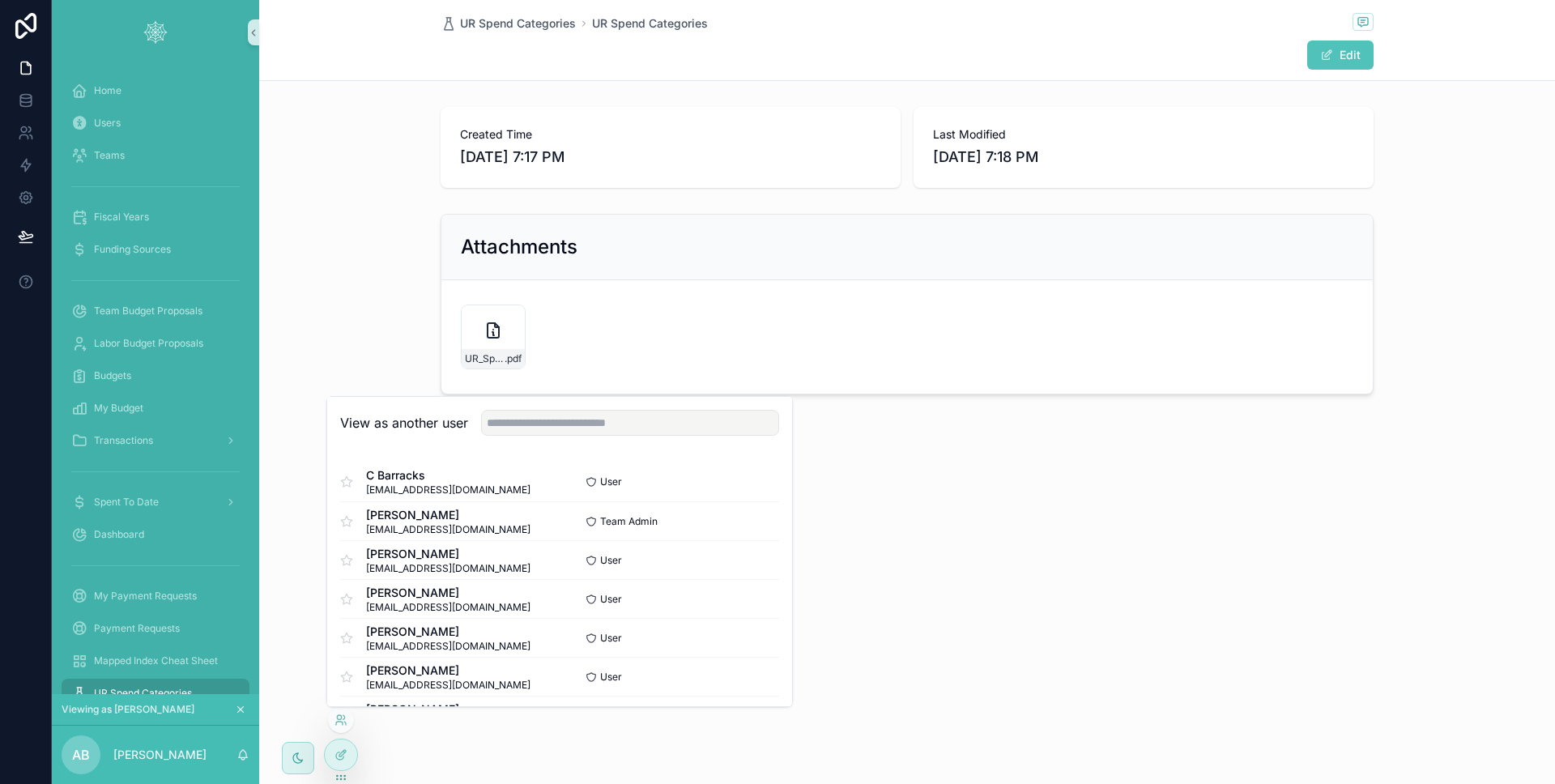
click at [949, 512] on div "UR Spend Categories UR Spend Categories Edit Created Time [DATE] 7:17 PM Last M…" at bounding box center [907, 392] width 1296 height 784
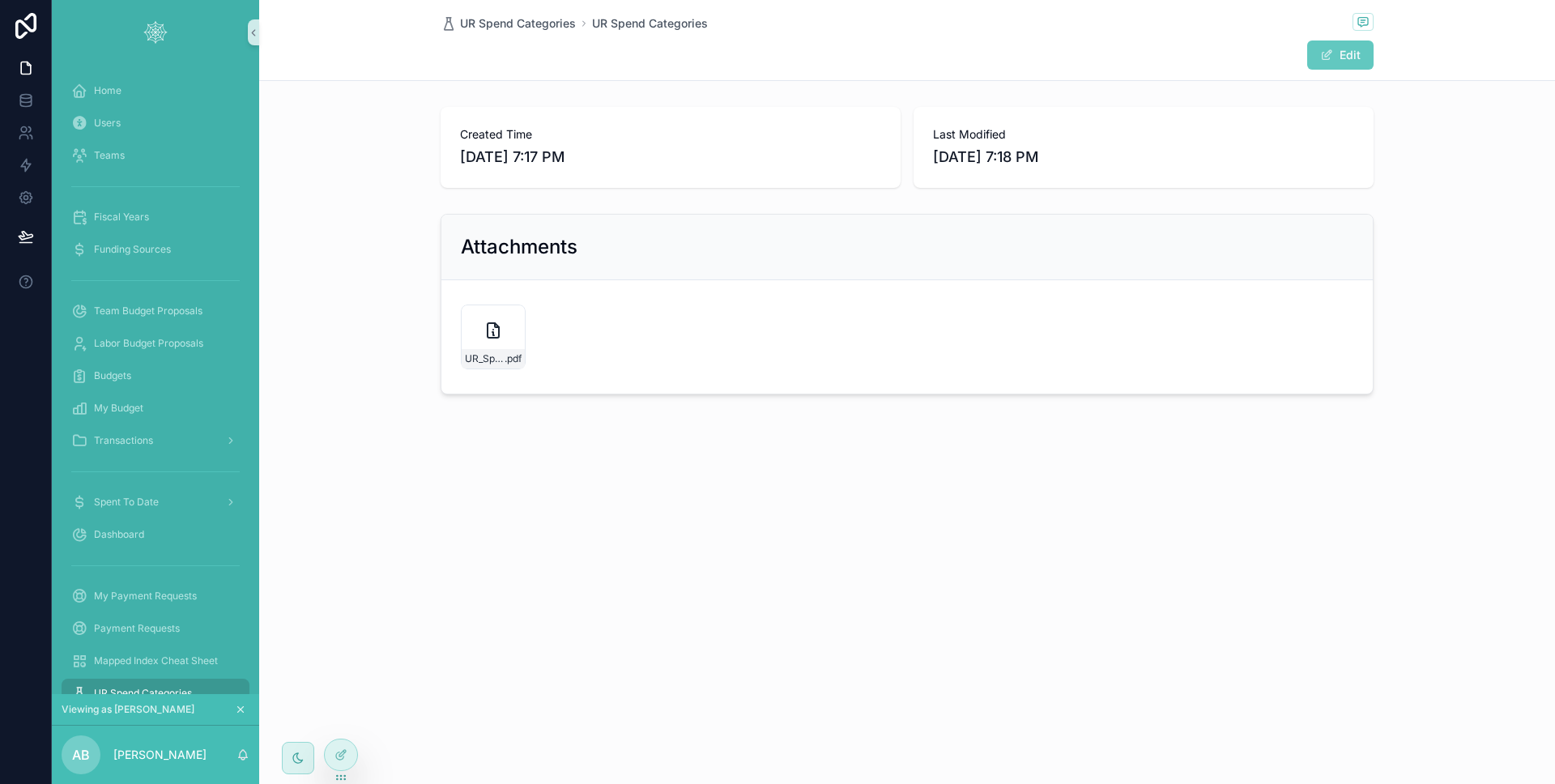
click at [1337, 60] on button "Edit" at bounding box center [1340, 54] width 66 height 29
click at [699, 428] on div "UR Spend Categories UR Spend Categories Done Created Time [DATE] 7:17 PM Last M…" at bounding box center [907, 247] width 1296 height 494
click at [1337, 62] on button "Done" at bounding box center [1336, 54] width 74 height 29
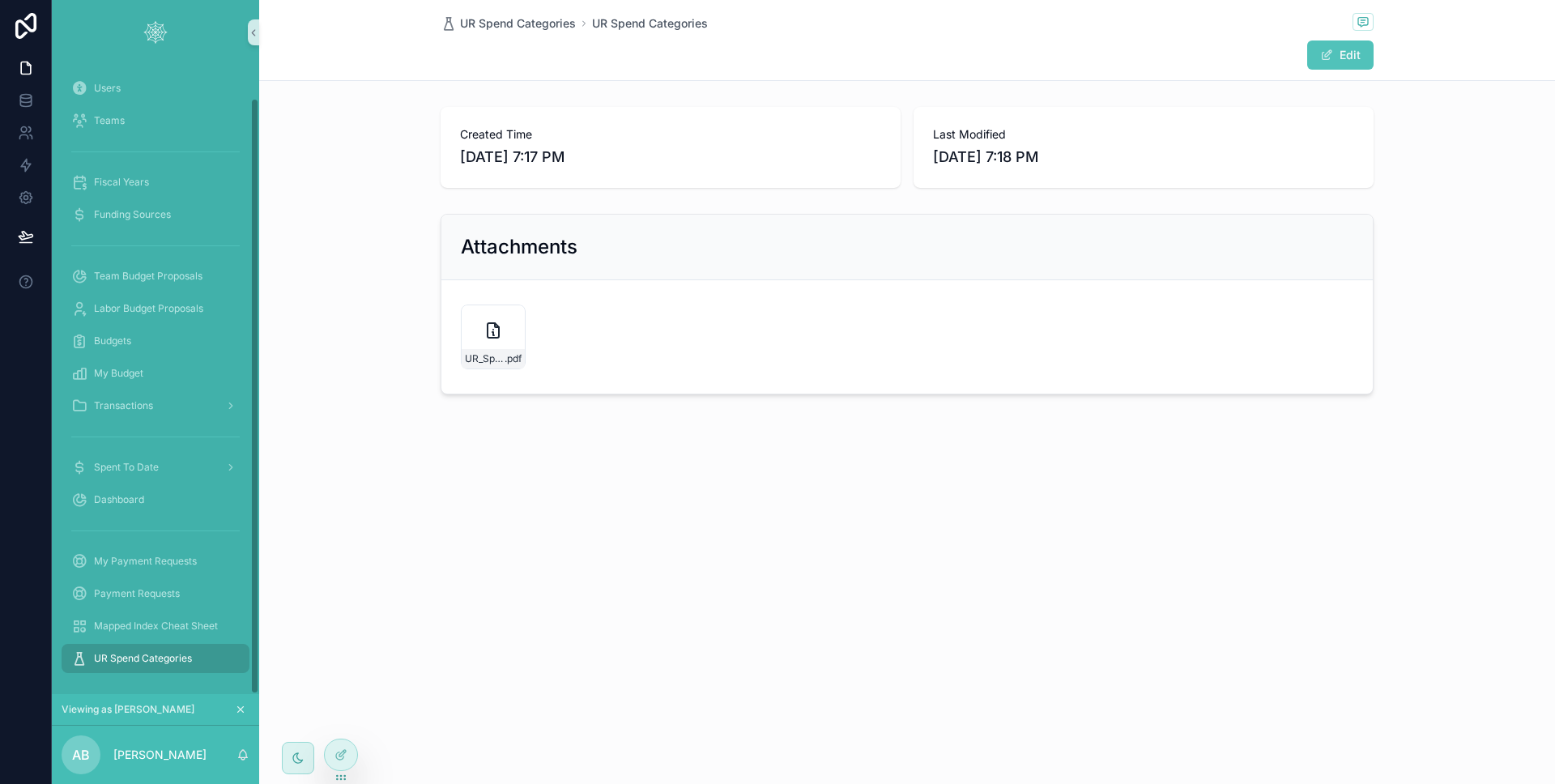
click at [155, 658] on span "UR Spend Categories" at bounding box center [142, 658] width 98 height 13
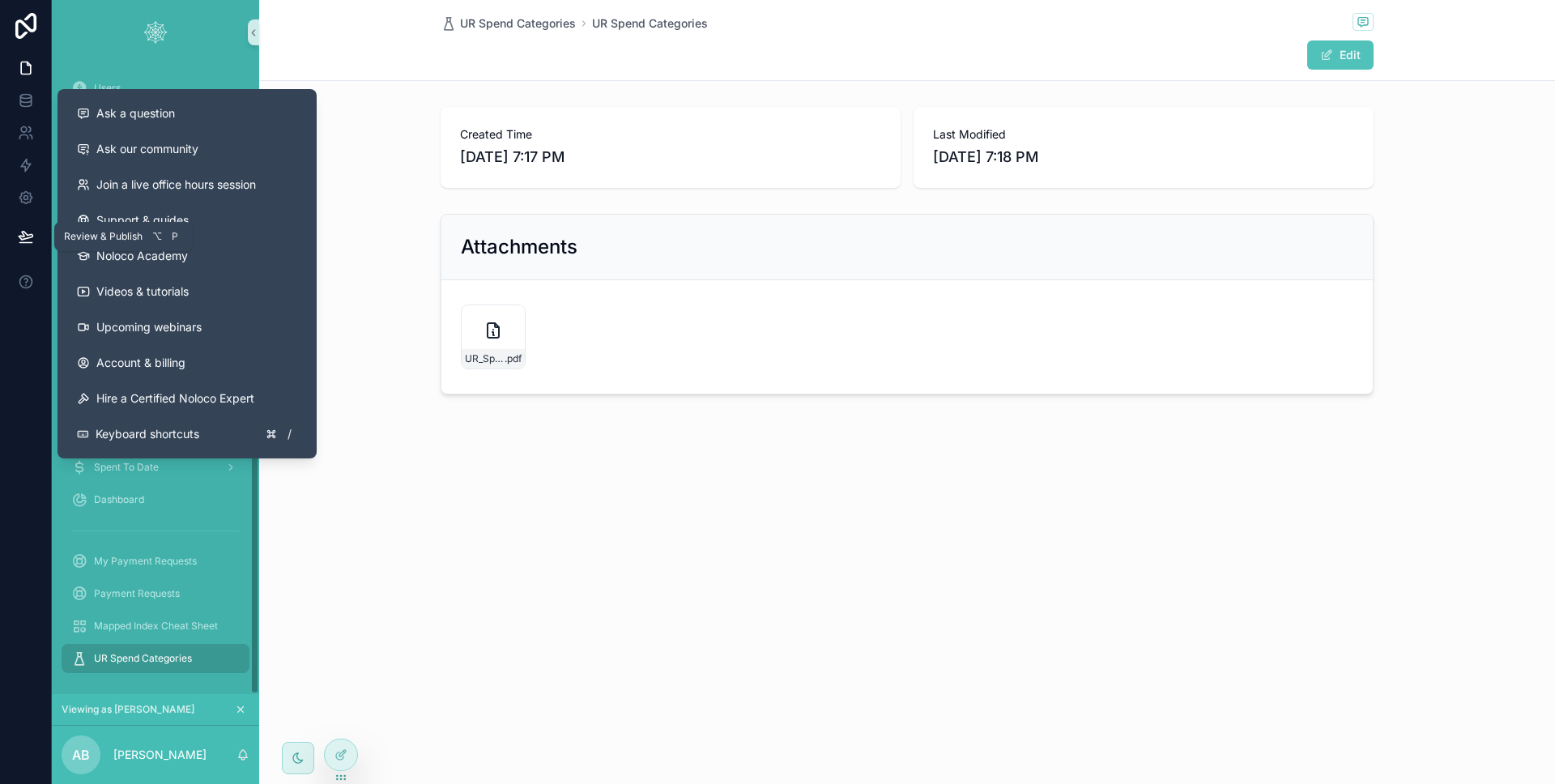
click at [31, 235] on icon at bounding box center [25, 236] width 16 height 16
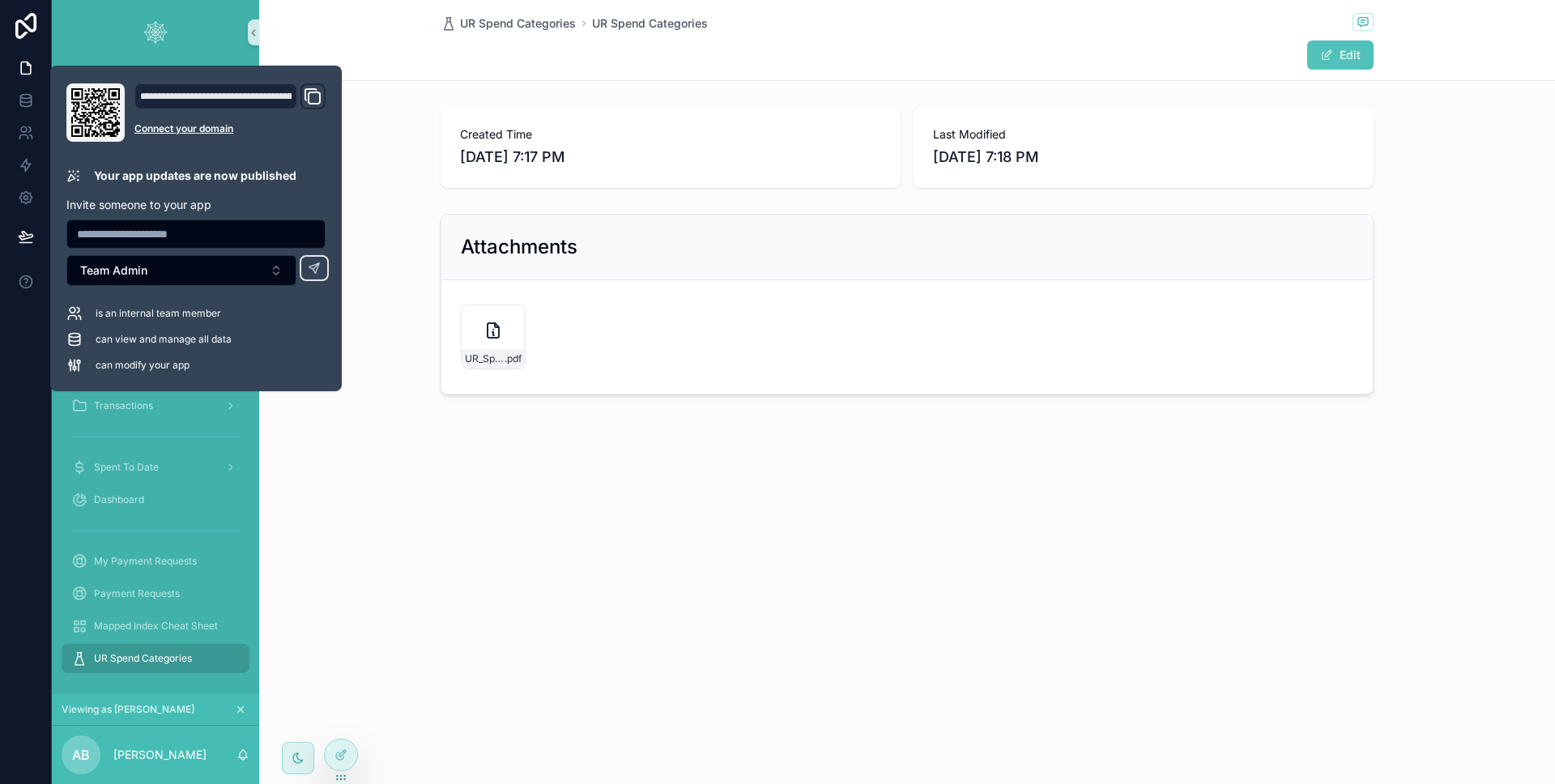
click at [379, 387] on div "Attachments UR_Spend_Categories-(3) .pdf" at bounding box center [907, 304] width 1296 height 193
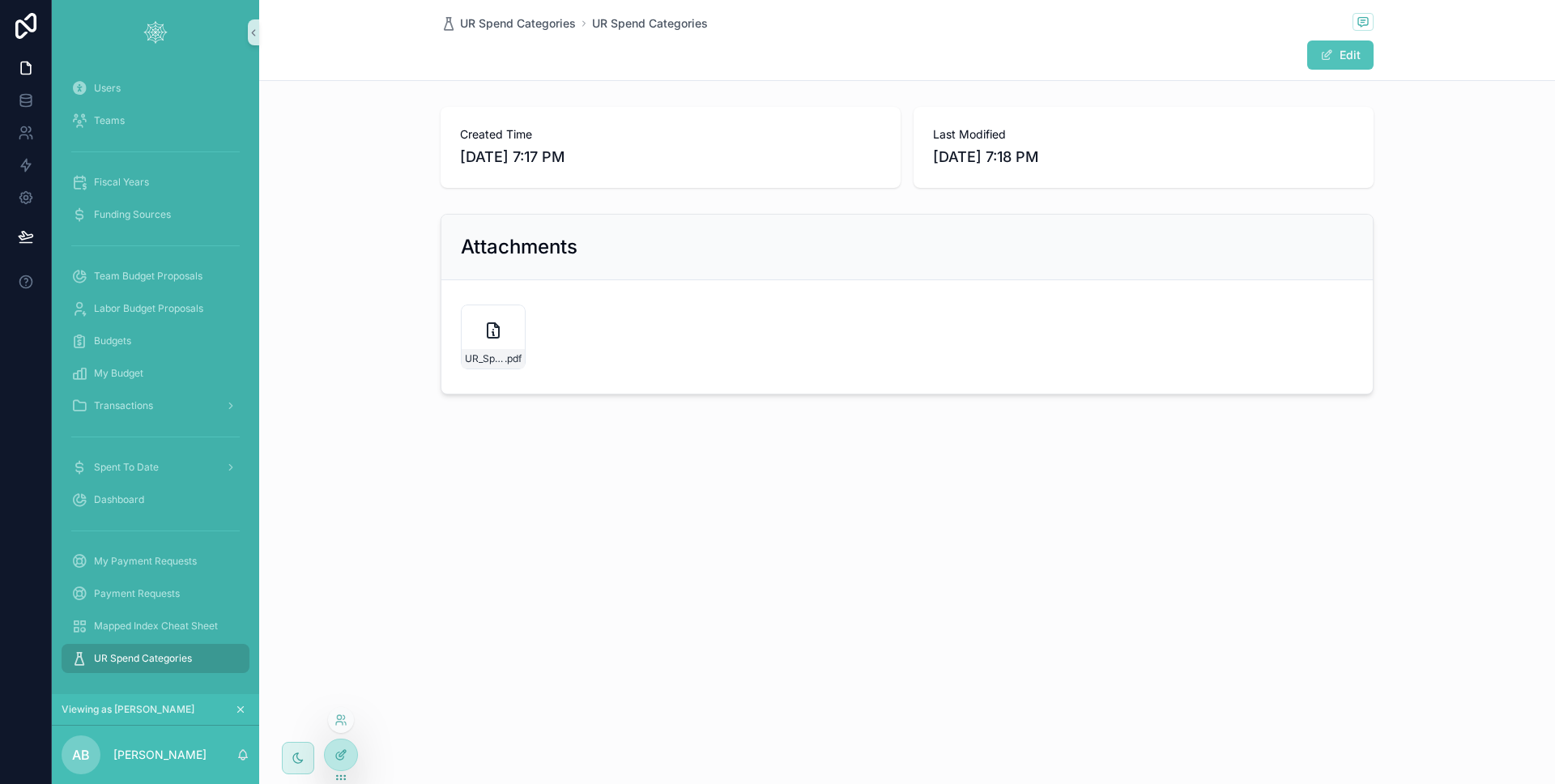
click at [343, 750] on icon at bounding box center [342, 753] width 7 height 7
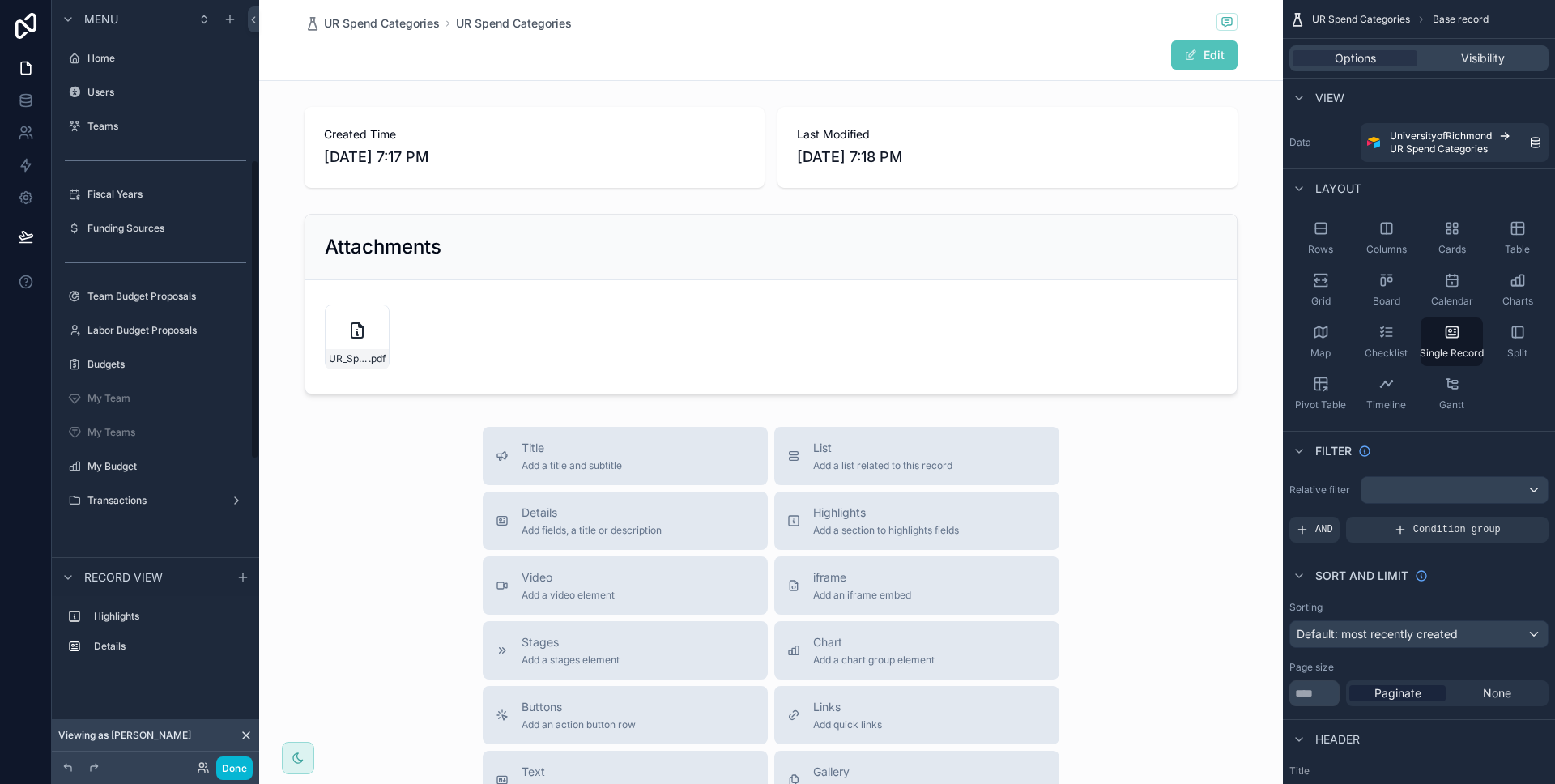
scroll to position [407, 0]
click at [388, 366] on div at bounding box center [771, 566] width 1024 height 1133
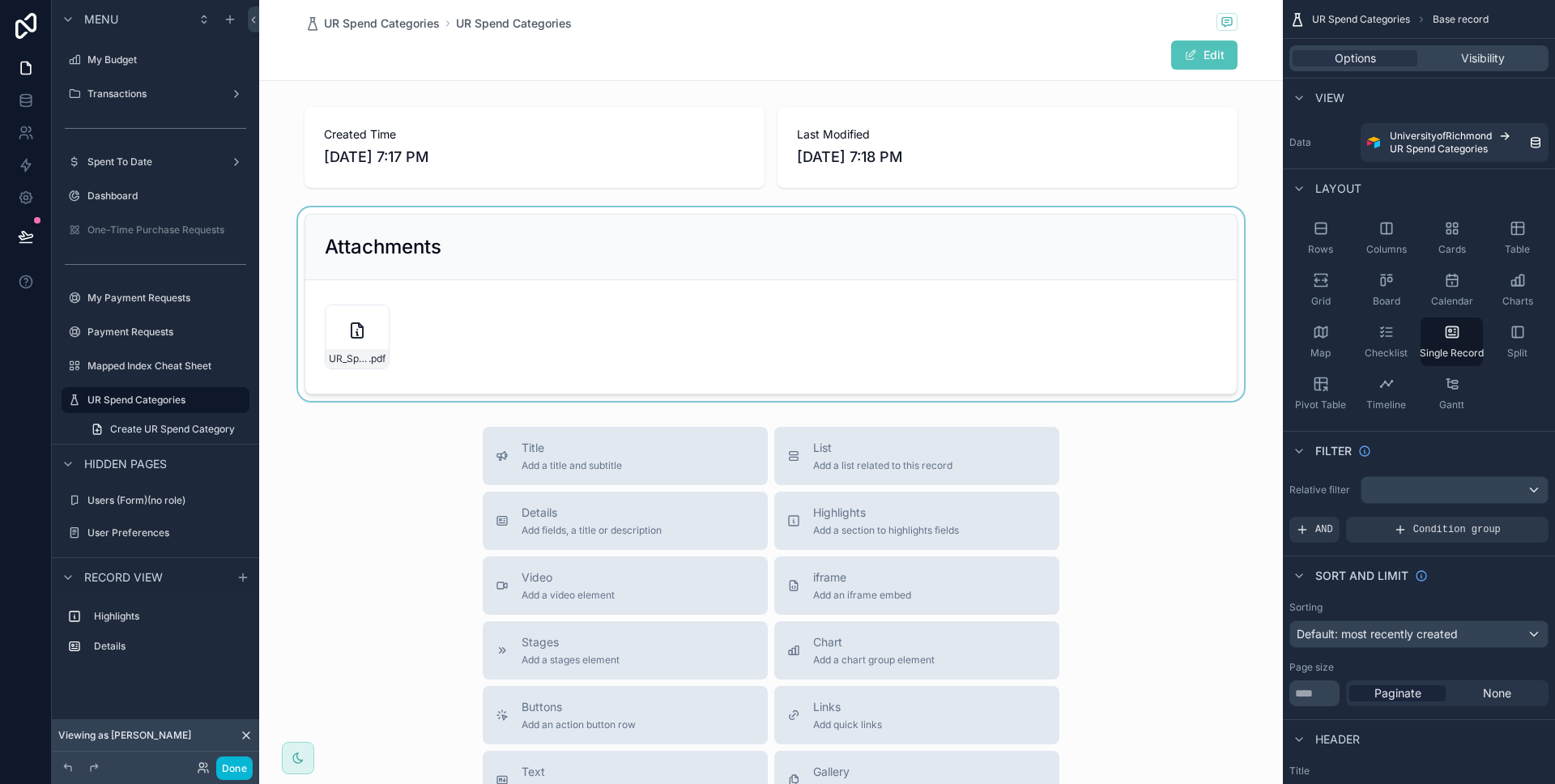
click at [410, 331] on div at bounding box center [771, 304] width 1024 height 193
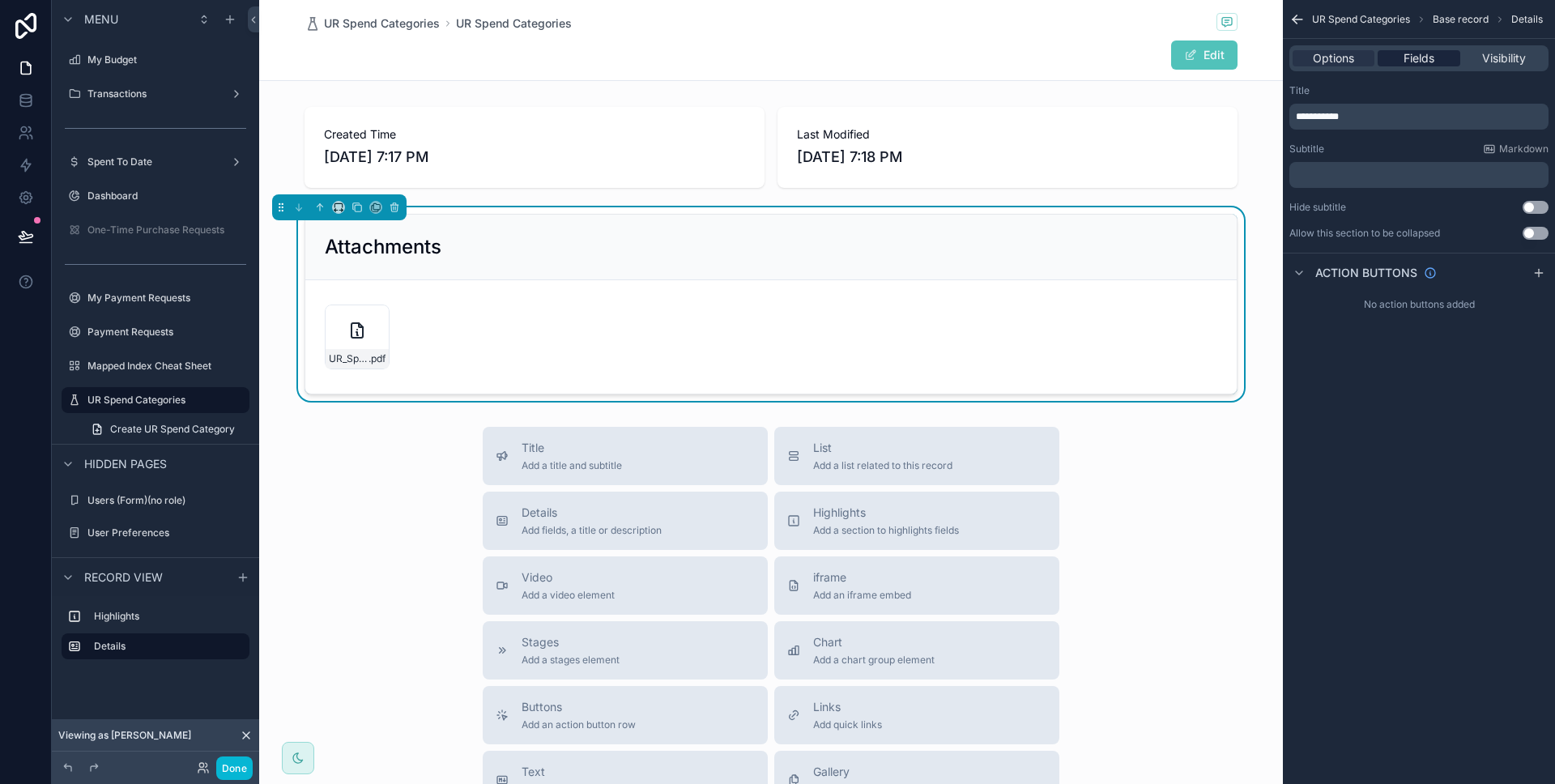
click at [1393, 63] on div "Fields" at bounding box center [1419, 58] width 82 height 16
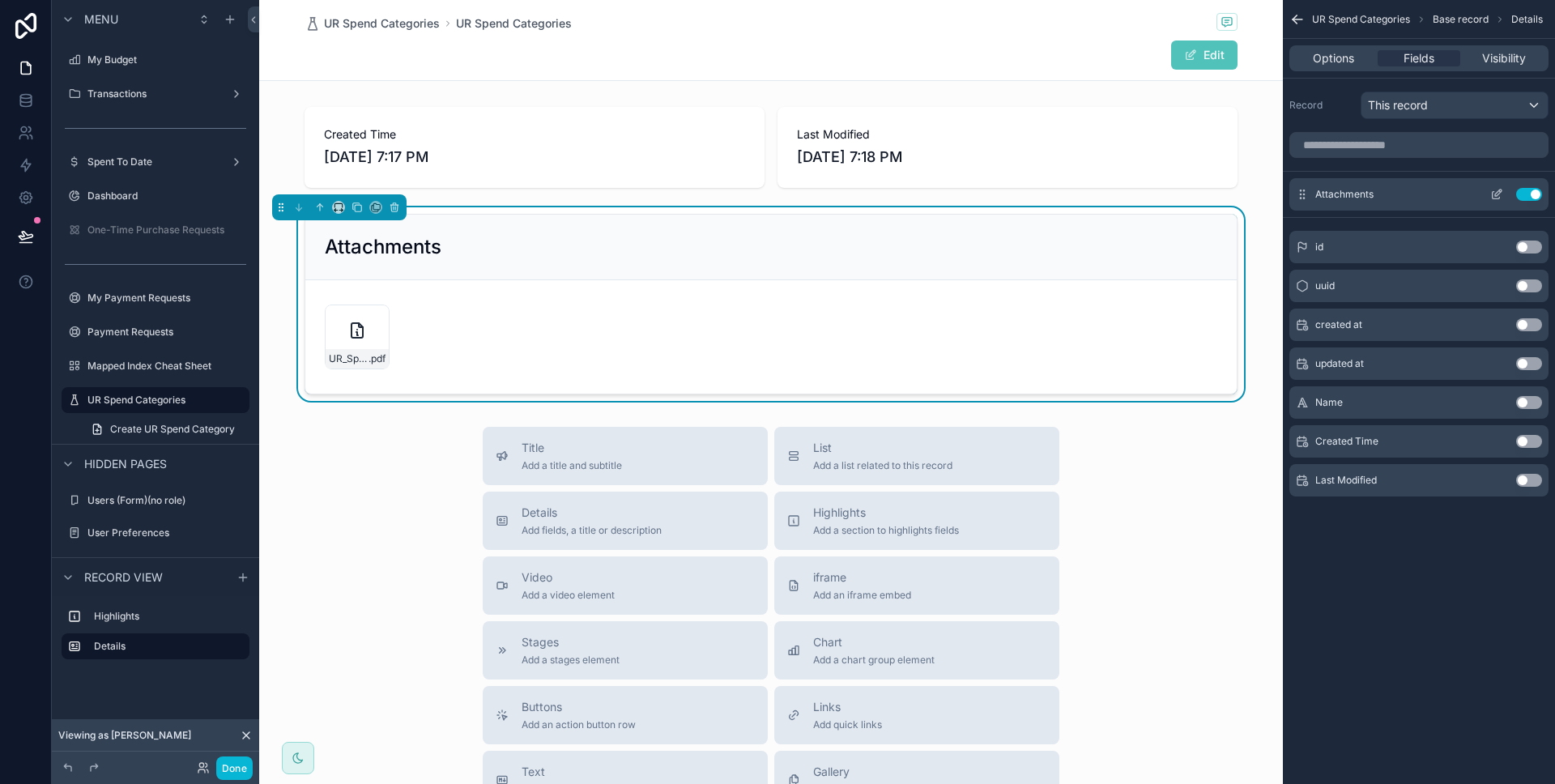
click at [1500, 197] on icon "scrollable content" at bounding box center [1496, 193] width 13 height 13
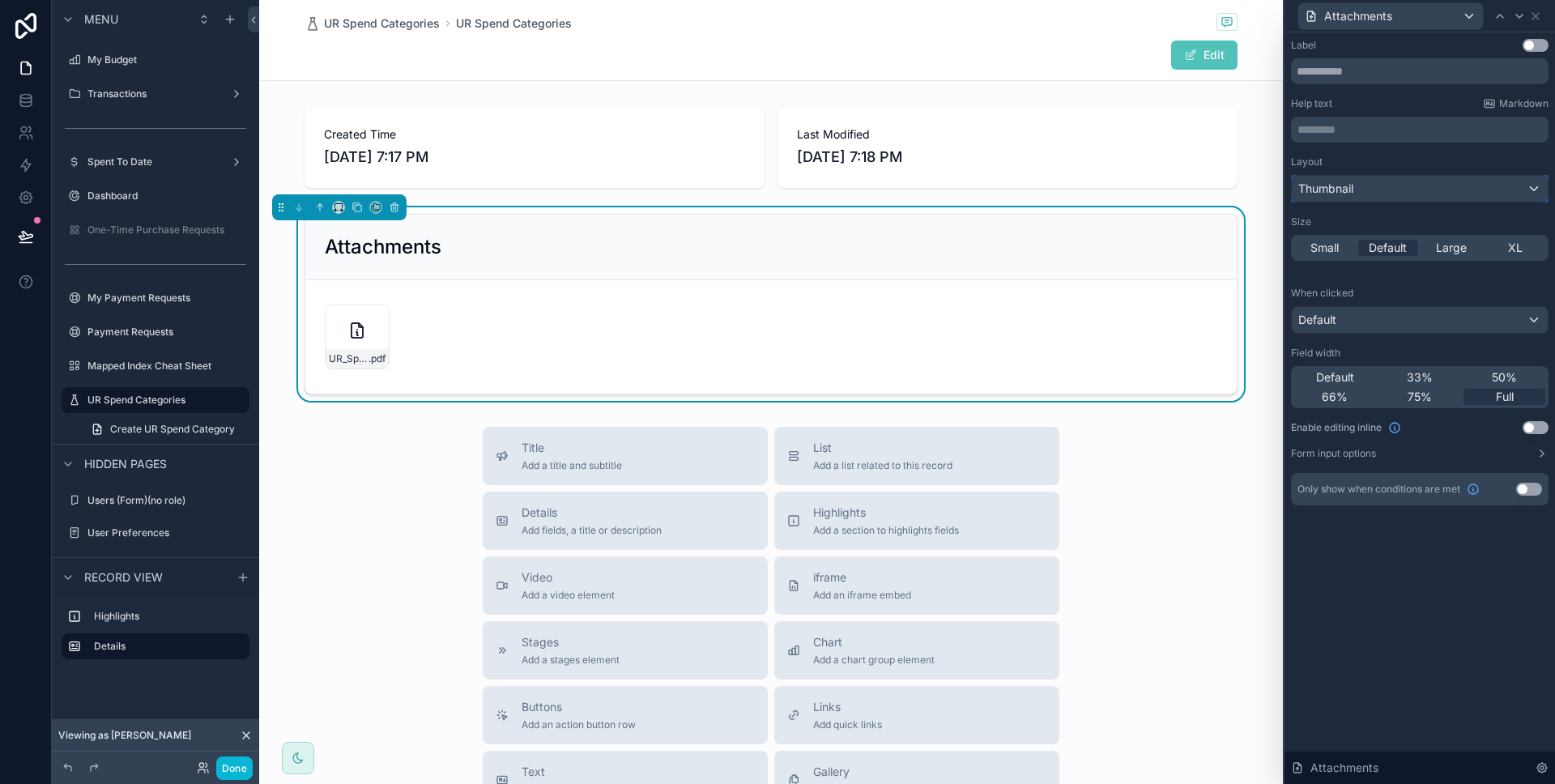
click at [1491, 193] on div "Thumbnail" at bounding box center [1419, 188] width 256 height 26
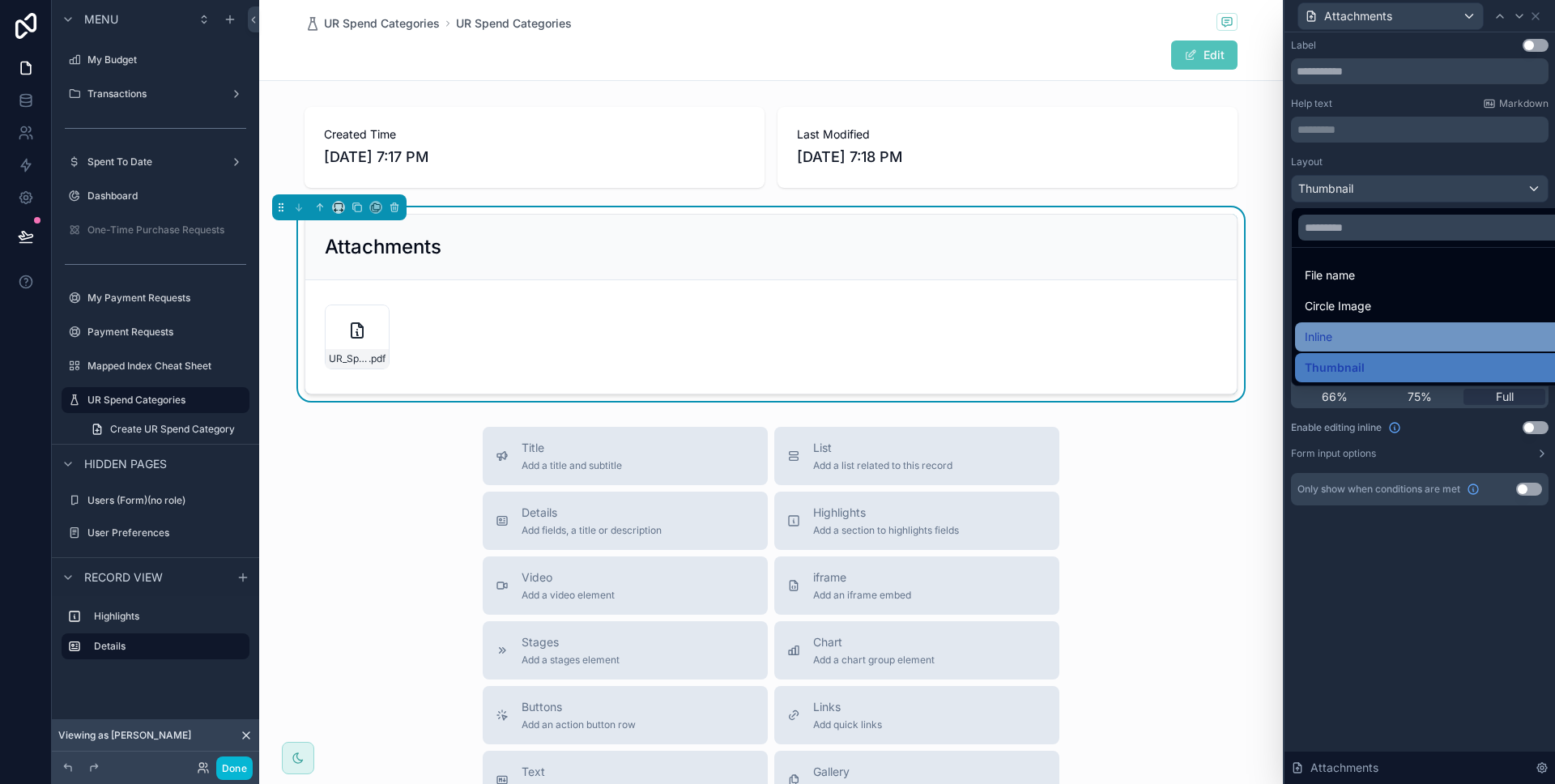
click at [1435, 330] on div "Inline" at bounding box center [1438, 336] width 267 height 19
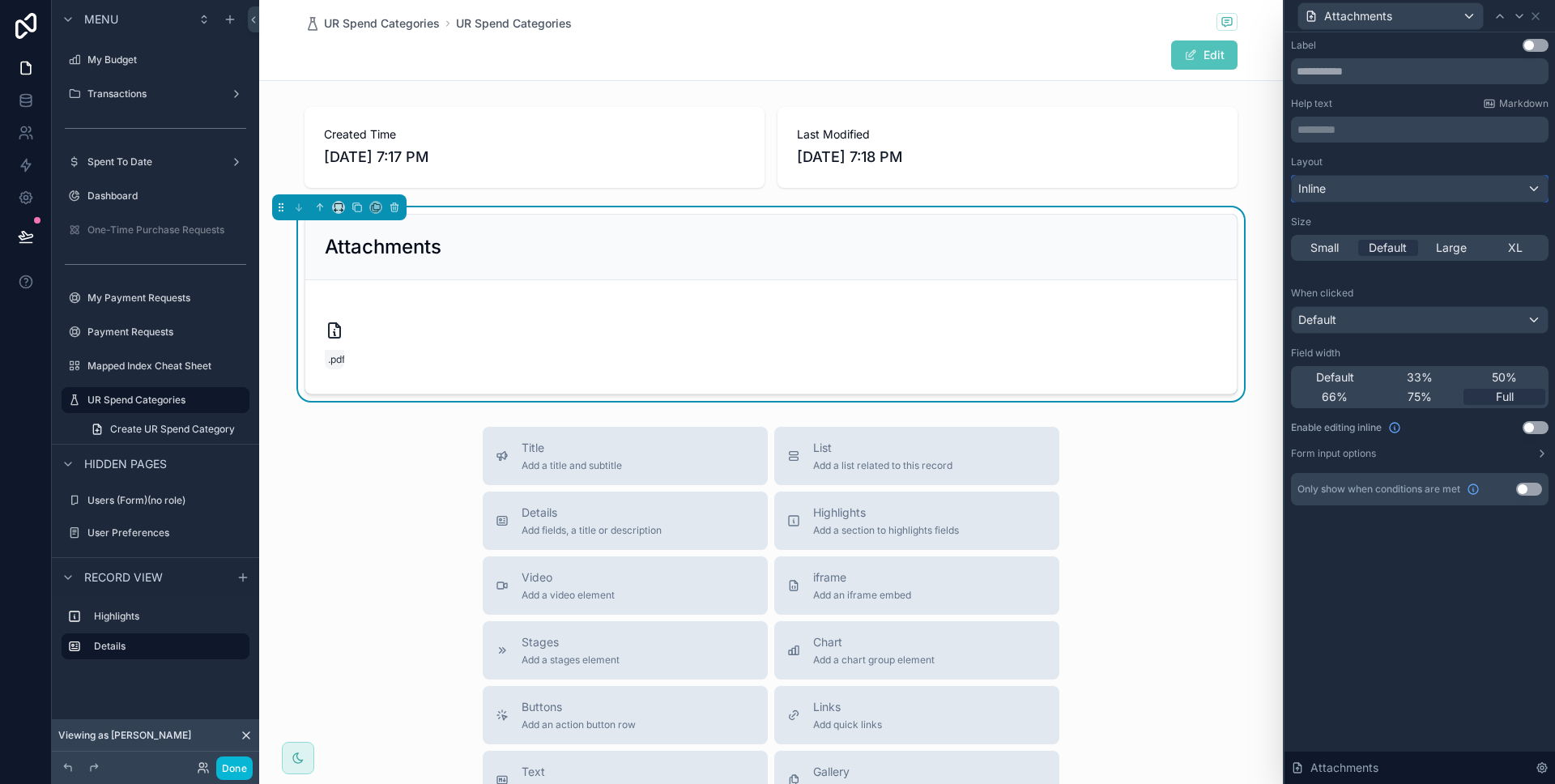
click at [1450, 184] on div "Inline" at bounding box center [1419, 188] width 256 height 26
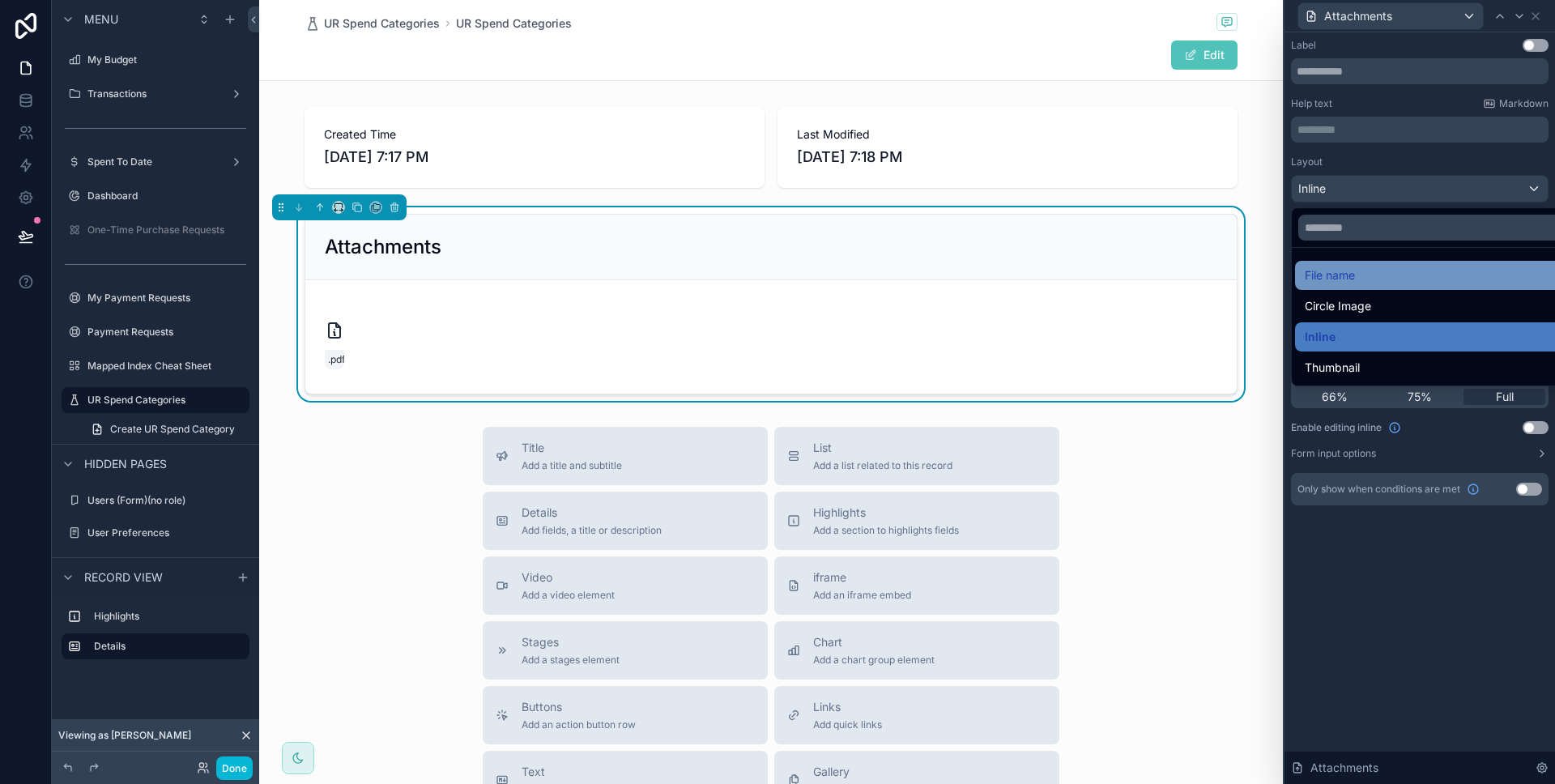
click at [1416, 283] on div "File name" at bounding box center [1438, 274] width 267 height 19
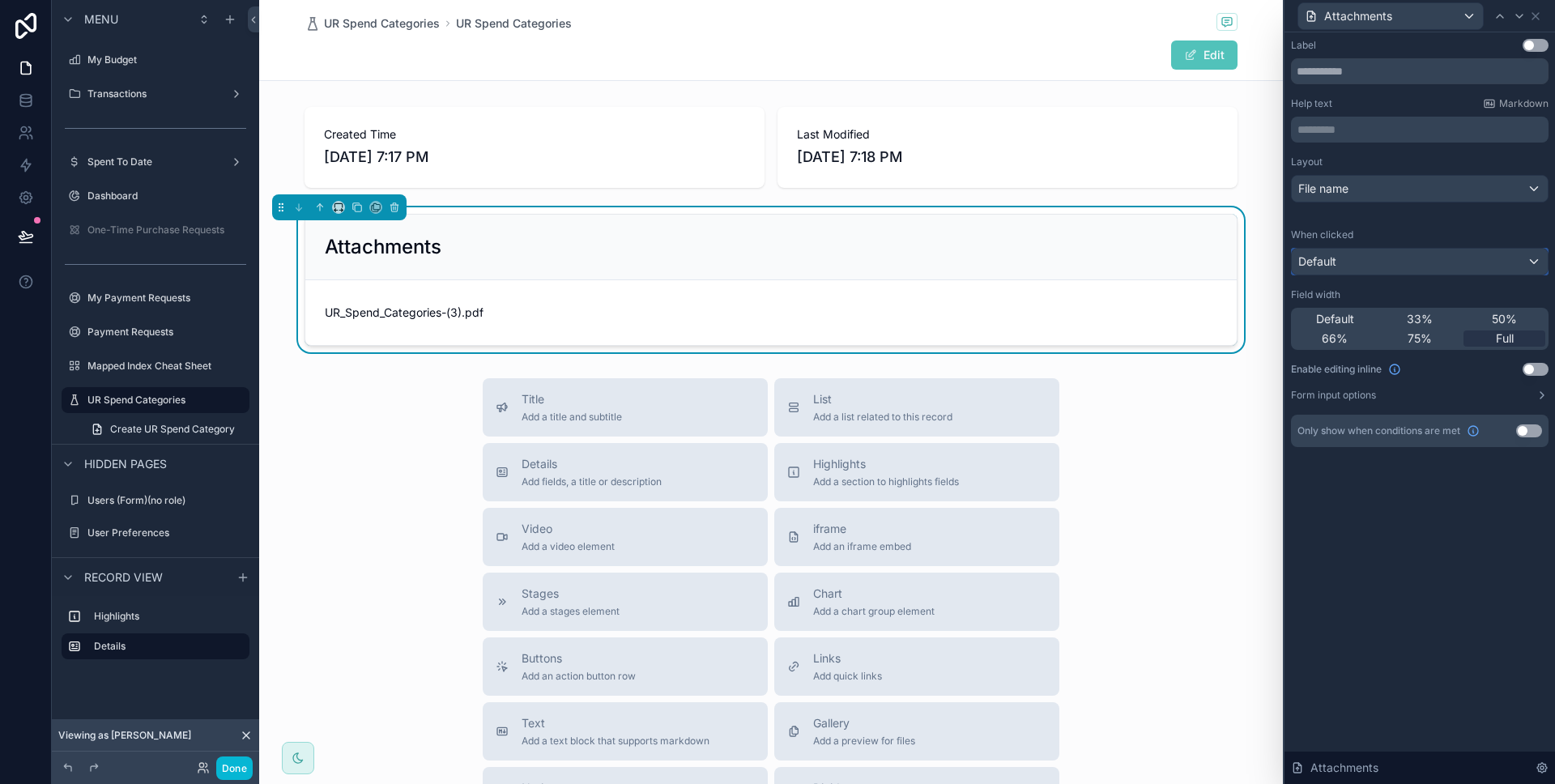
click at [1408, 264] on div "Default" at bounding box center [1419, 261] width 256 height 26
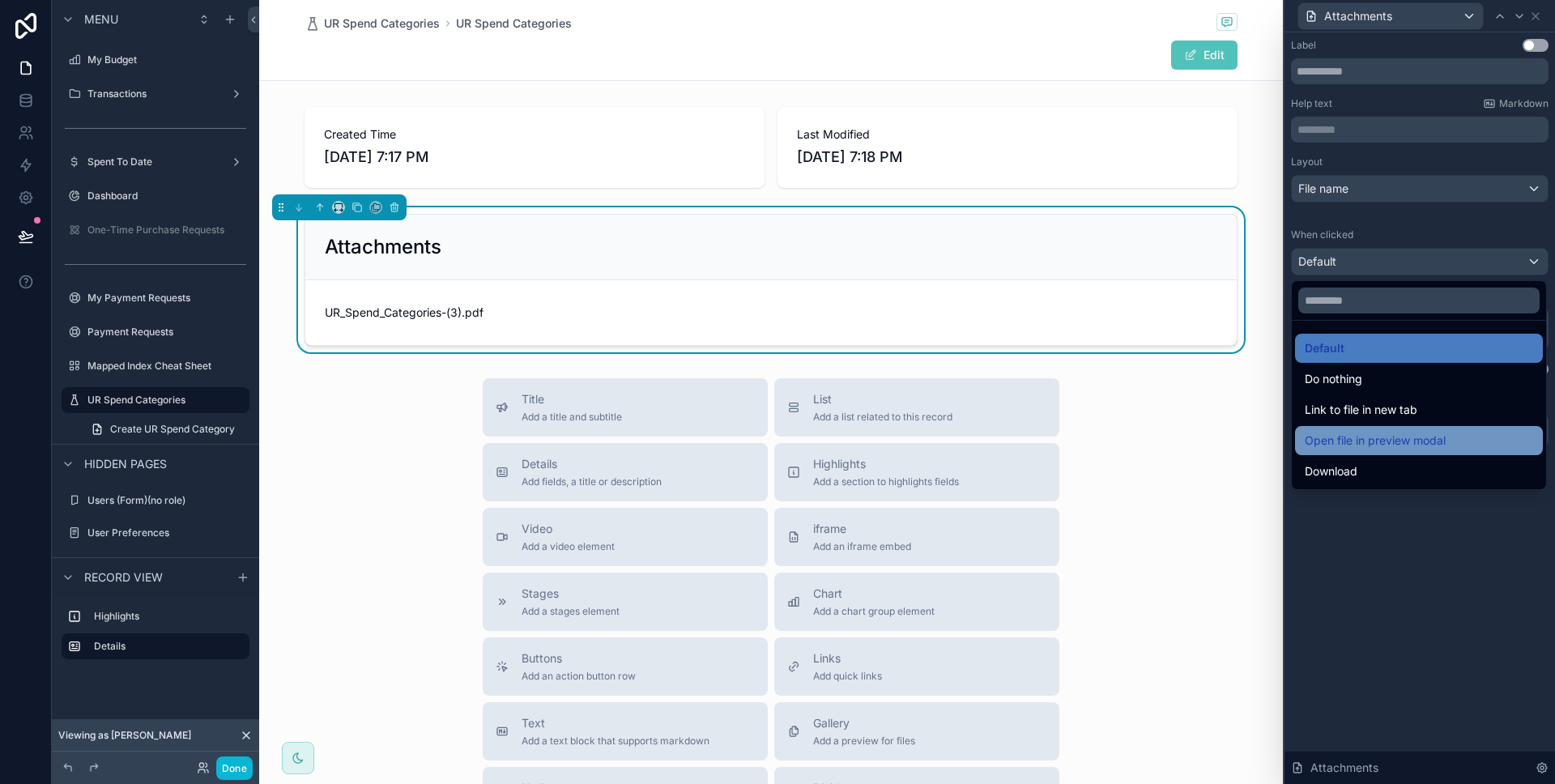
click at [1437, 428] on div "Open file in preview modal" at bounding box center [1419, 440] width 248 height 29
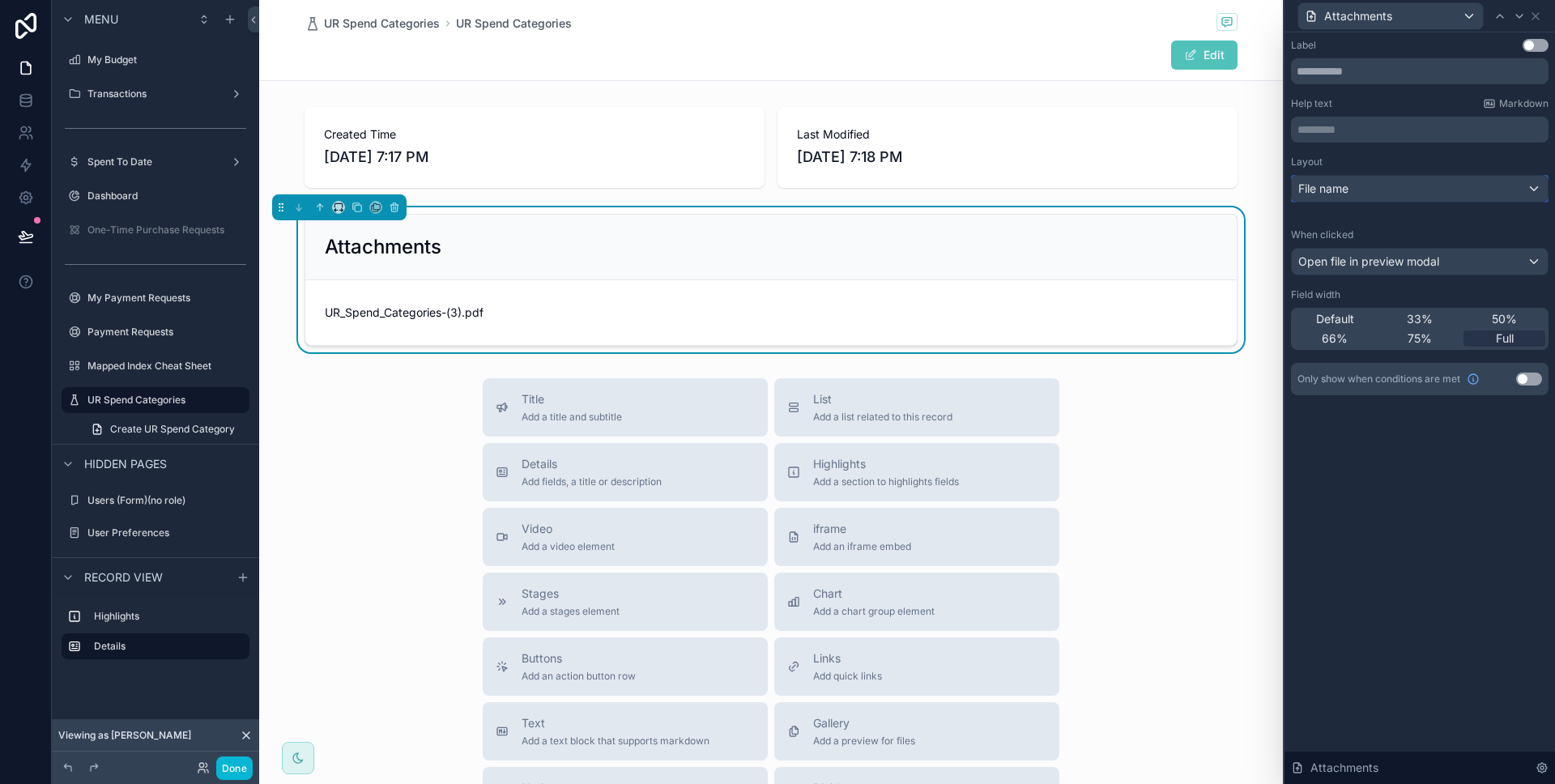
click at [1334, 198] on div "File name" at bounding box center [1419, 188] width 256 height 26
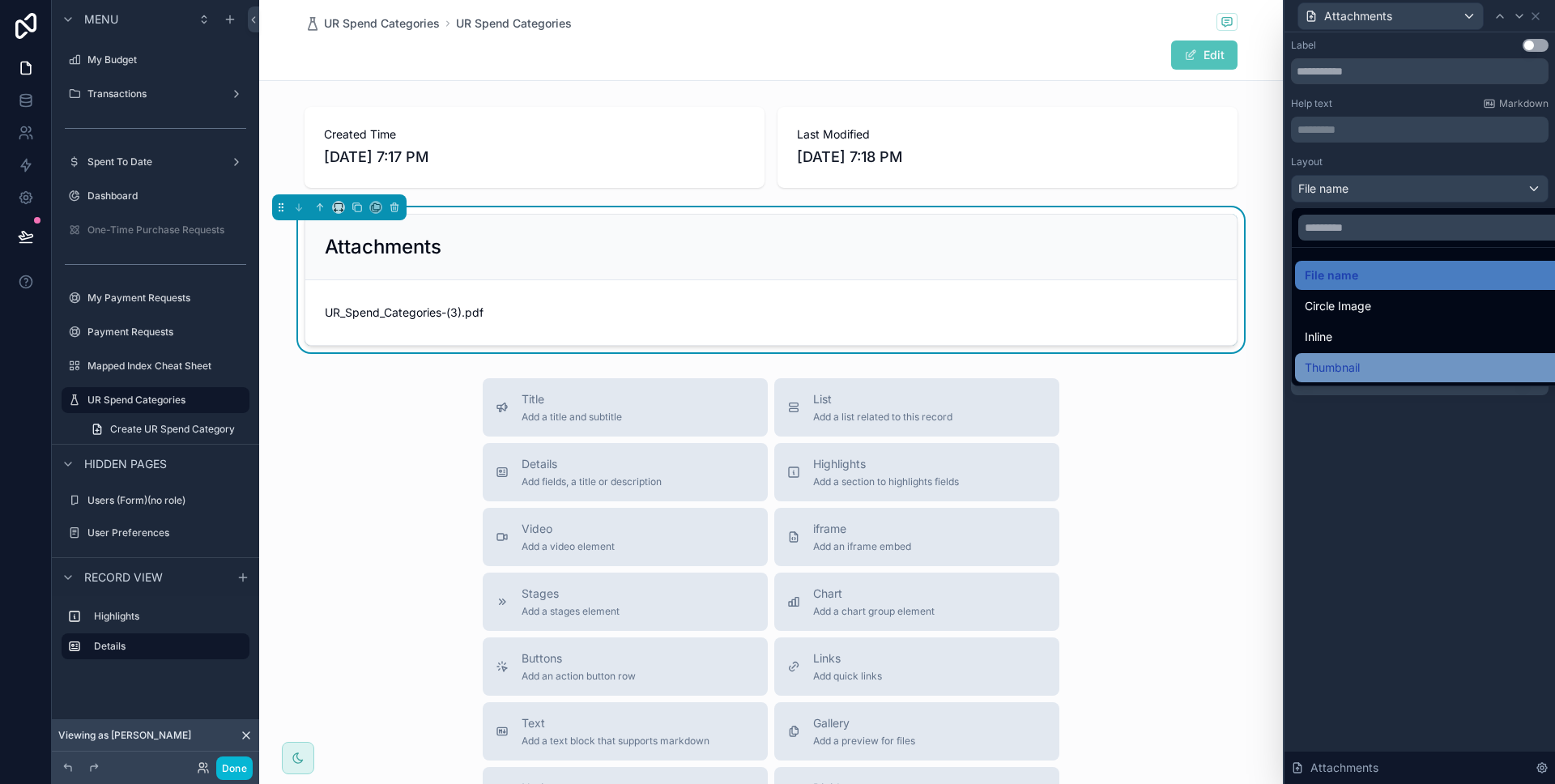
click at [1358, 367] on span "Thumbnail" at bounding box center [1332, 367] width 55 height 19
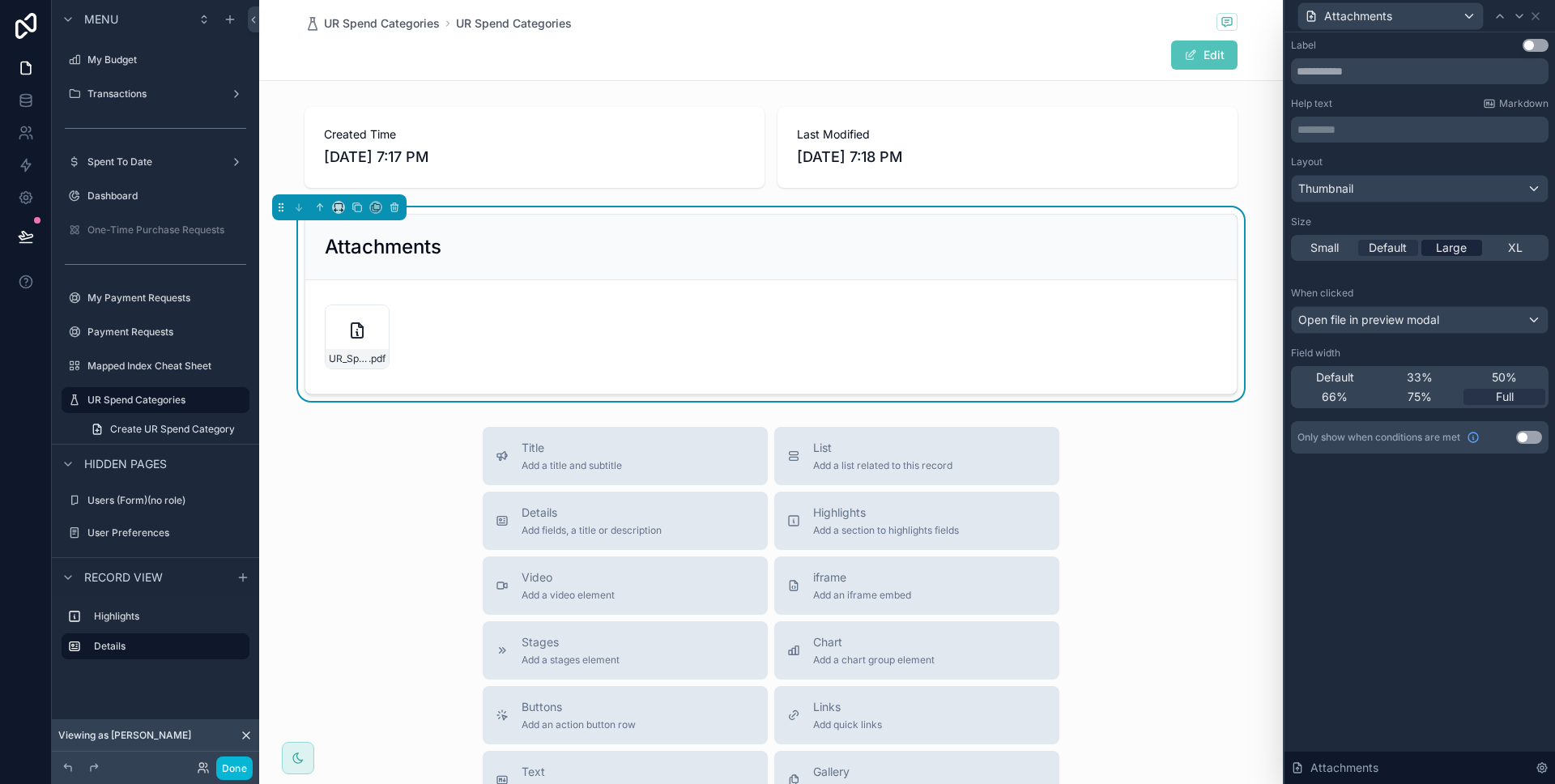
click at [1437, 252] on span "Large" at bounding box center [1451, 247] width 31 height 16
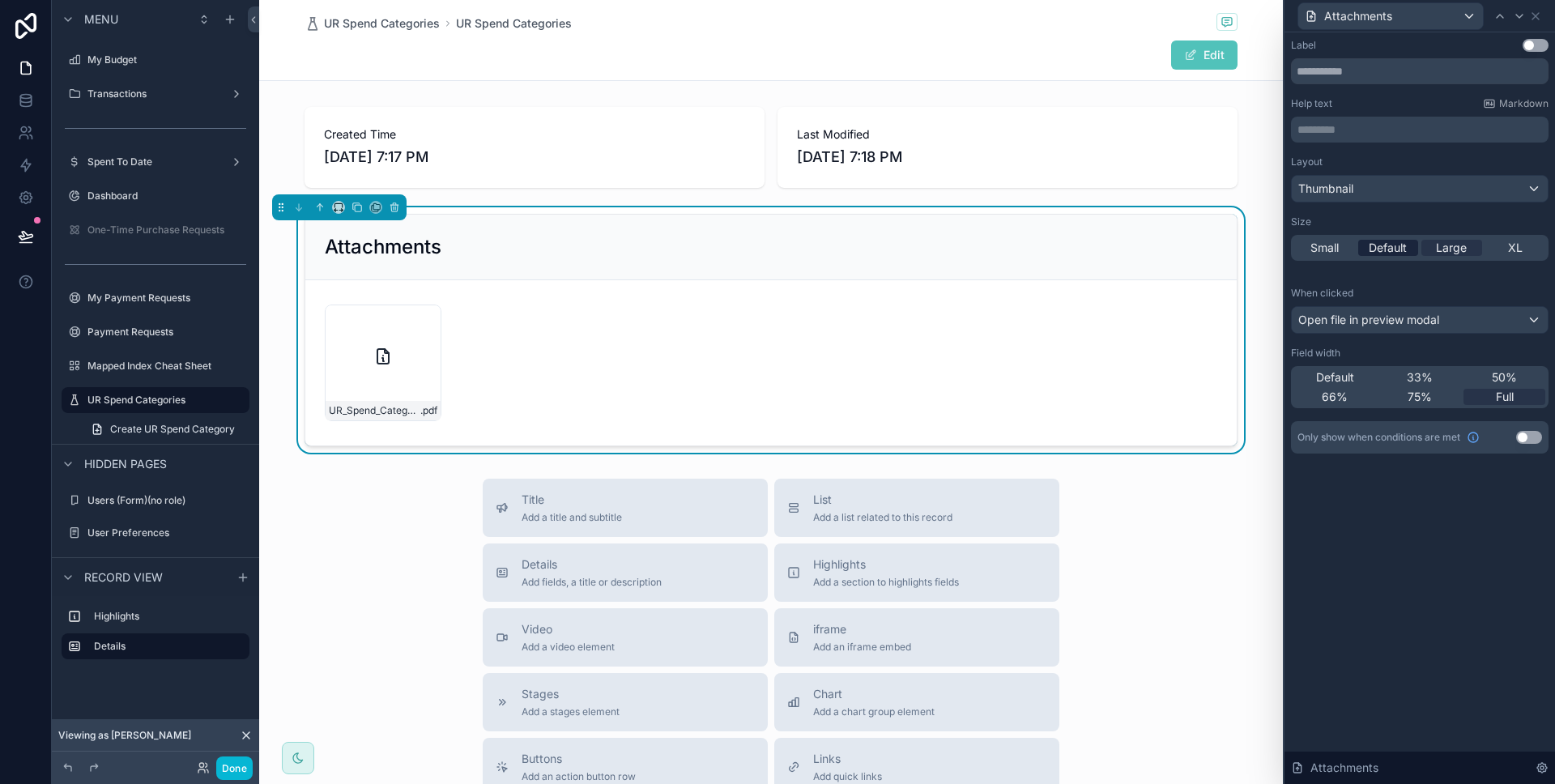
click at [1395, 244] on span "Default" at bounding box center [1387, 247] width 38 height 16
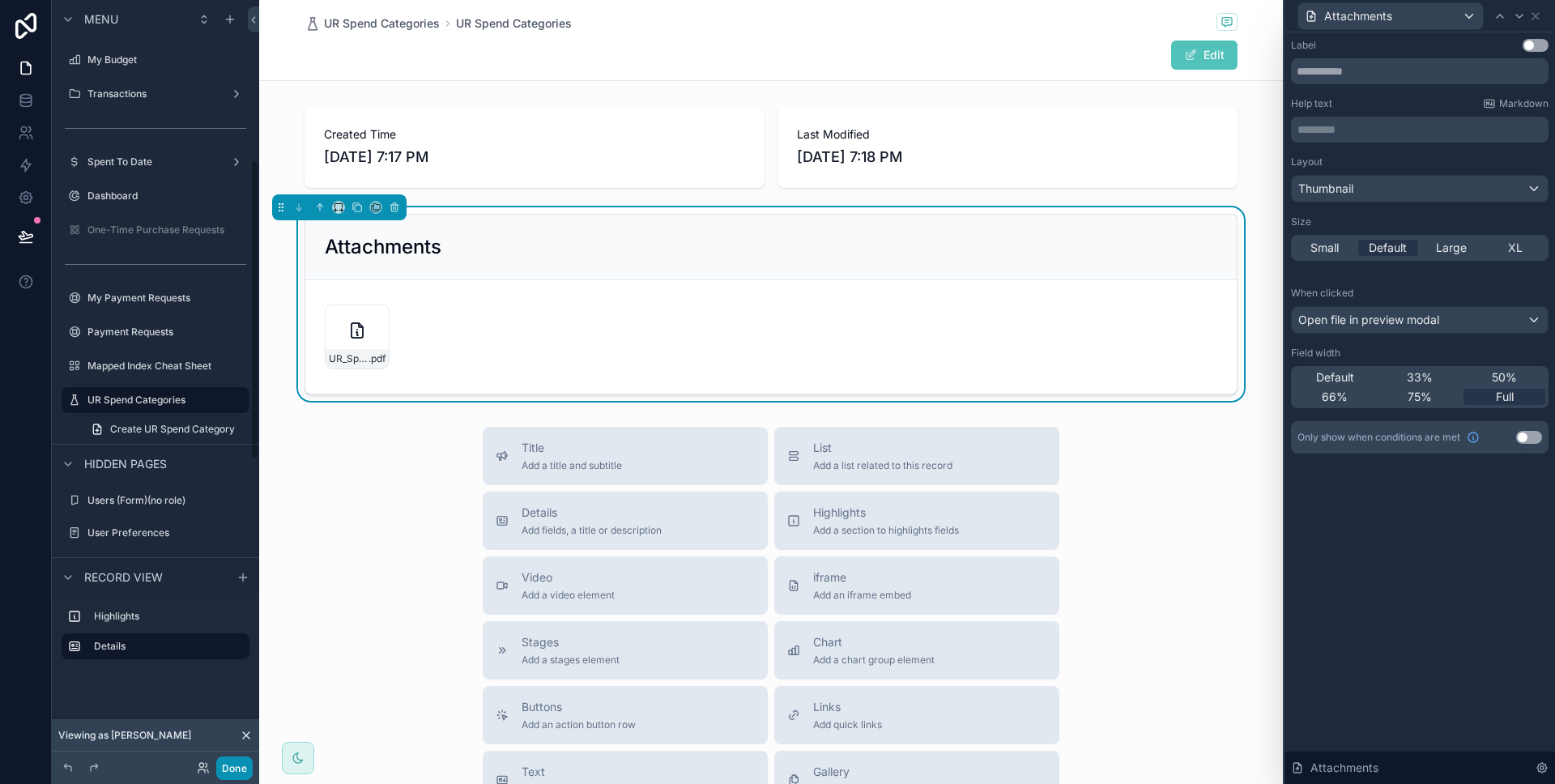
click at [241, 771] on button "Done" at bounding box center [234, 768] width 37 height 23
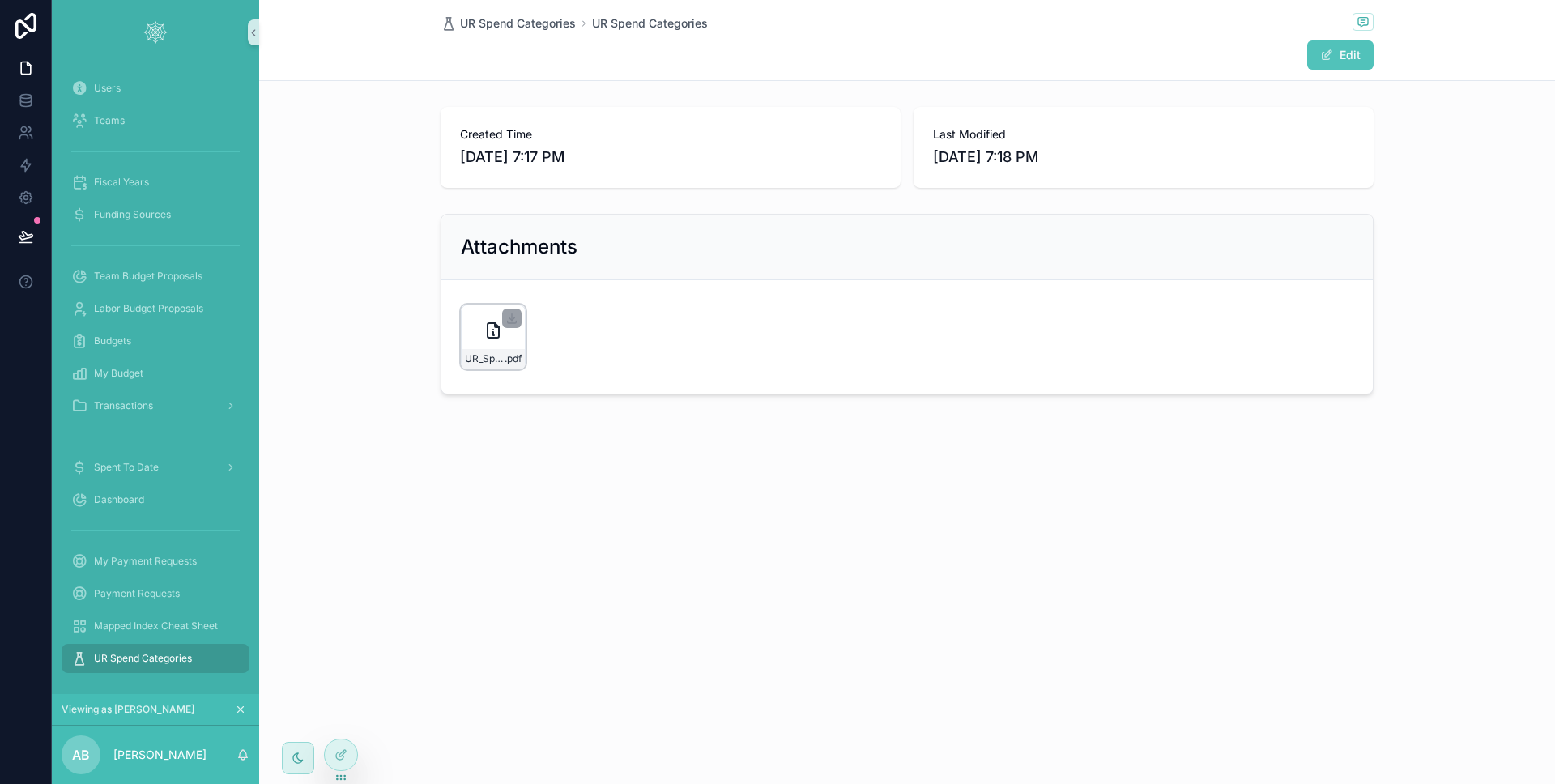
click at [504, 327] on div at bounding box center [511, 318] width 19 height 19
click at [496, 335] on icon at bounding box center [493, 330] width 19 height 19
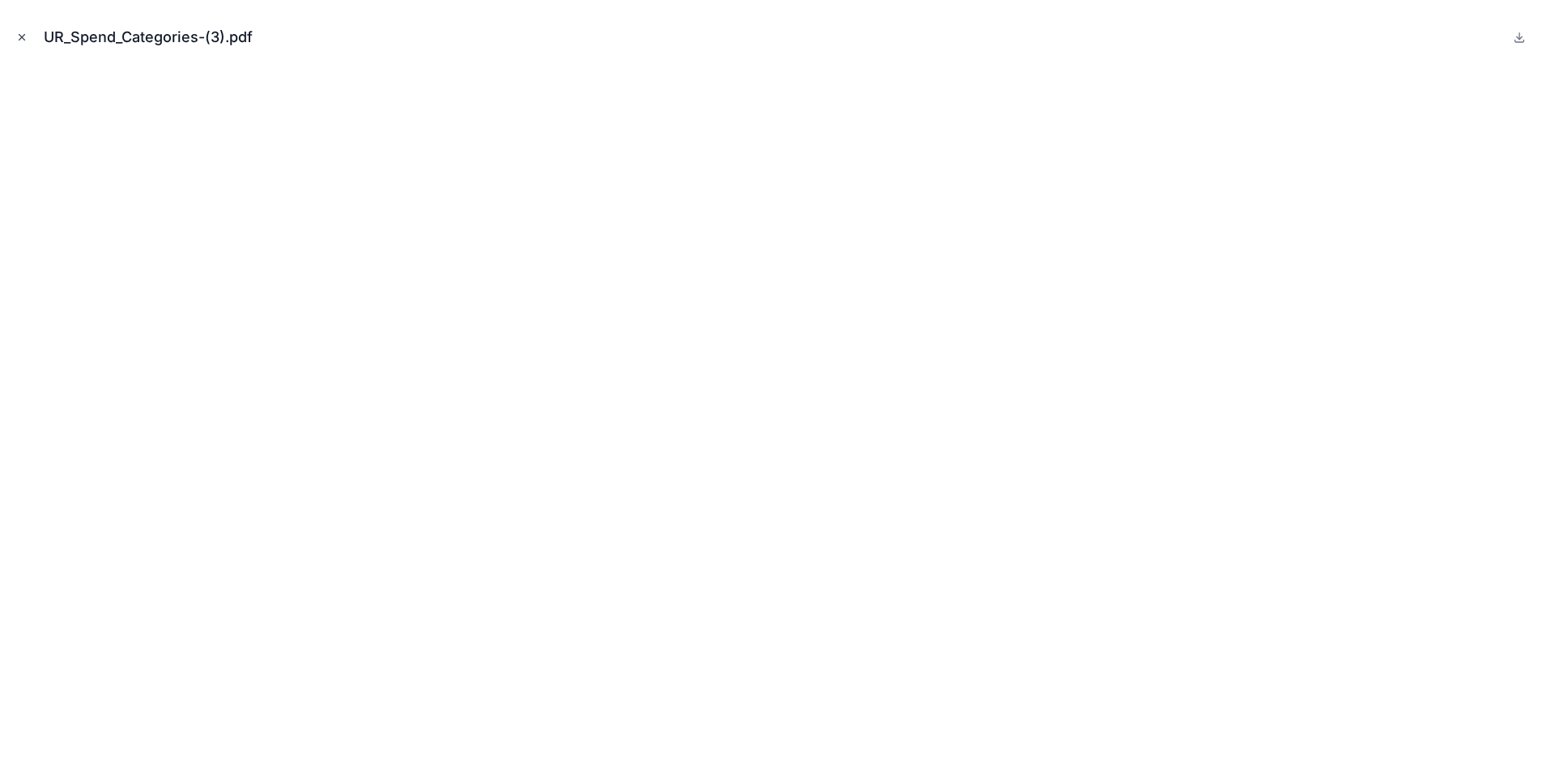
click at [23, 35] on icon "Close modal" at bounding box center [22, 38] width 6 height 6
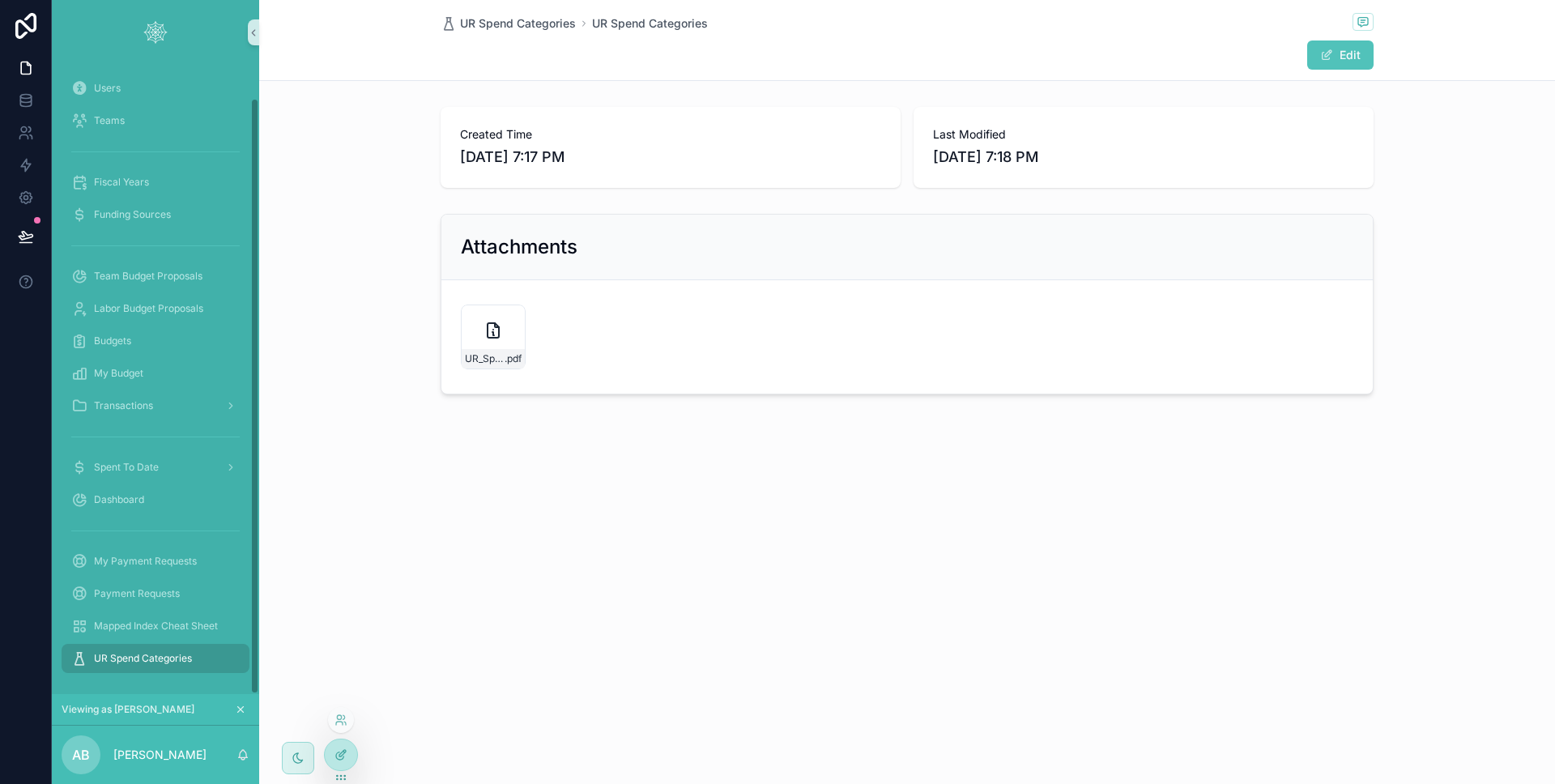
click at [349, 746] on div at bounding box center [341, 754] width 33 height 31
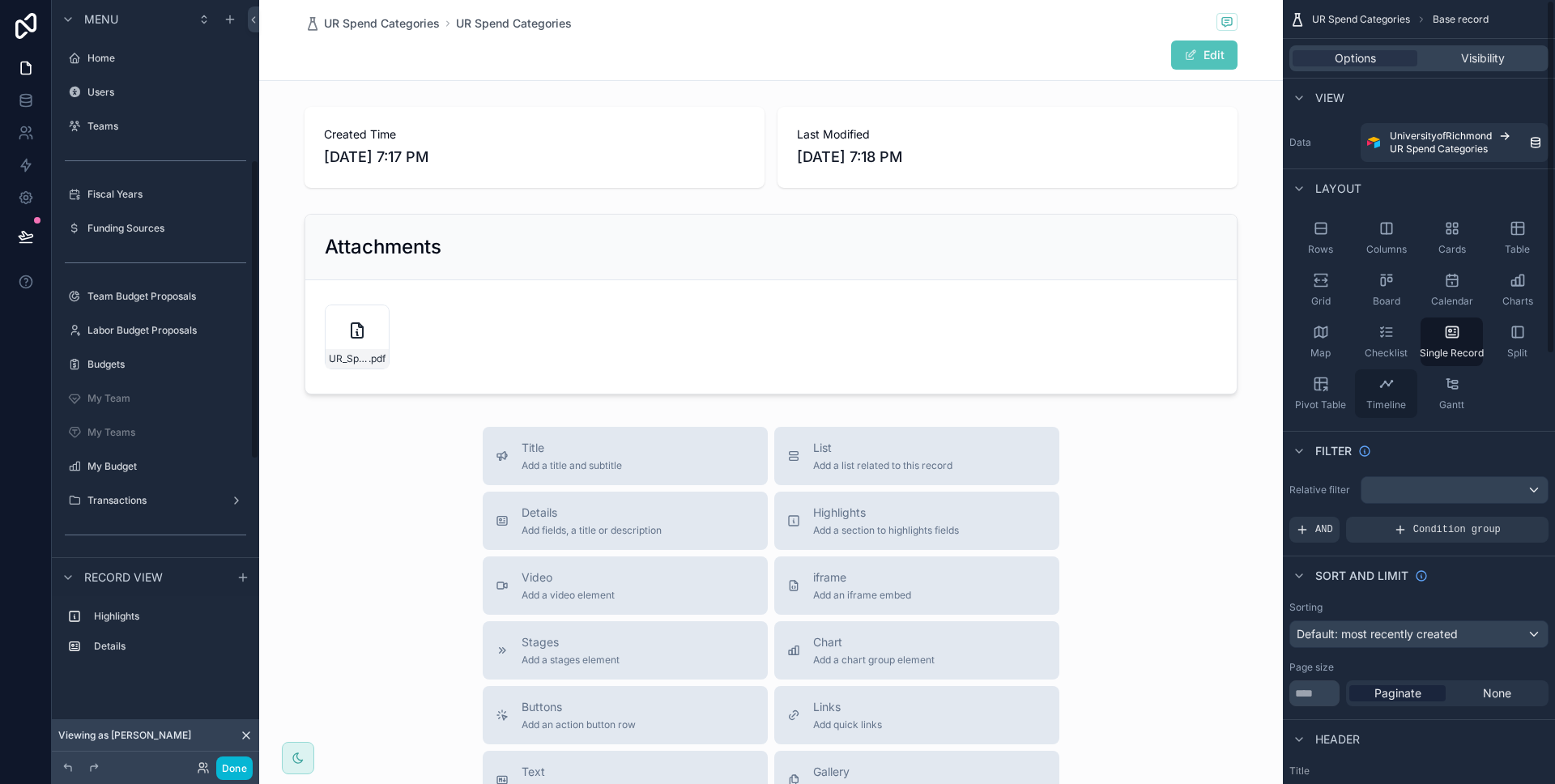
scroll to position [407, 0]
click at [926, 315] on div at bounding box center [771, 566] width 1024 height 1133
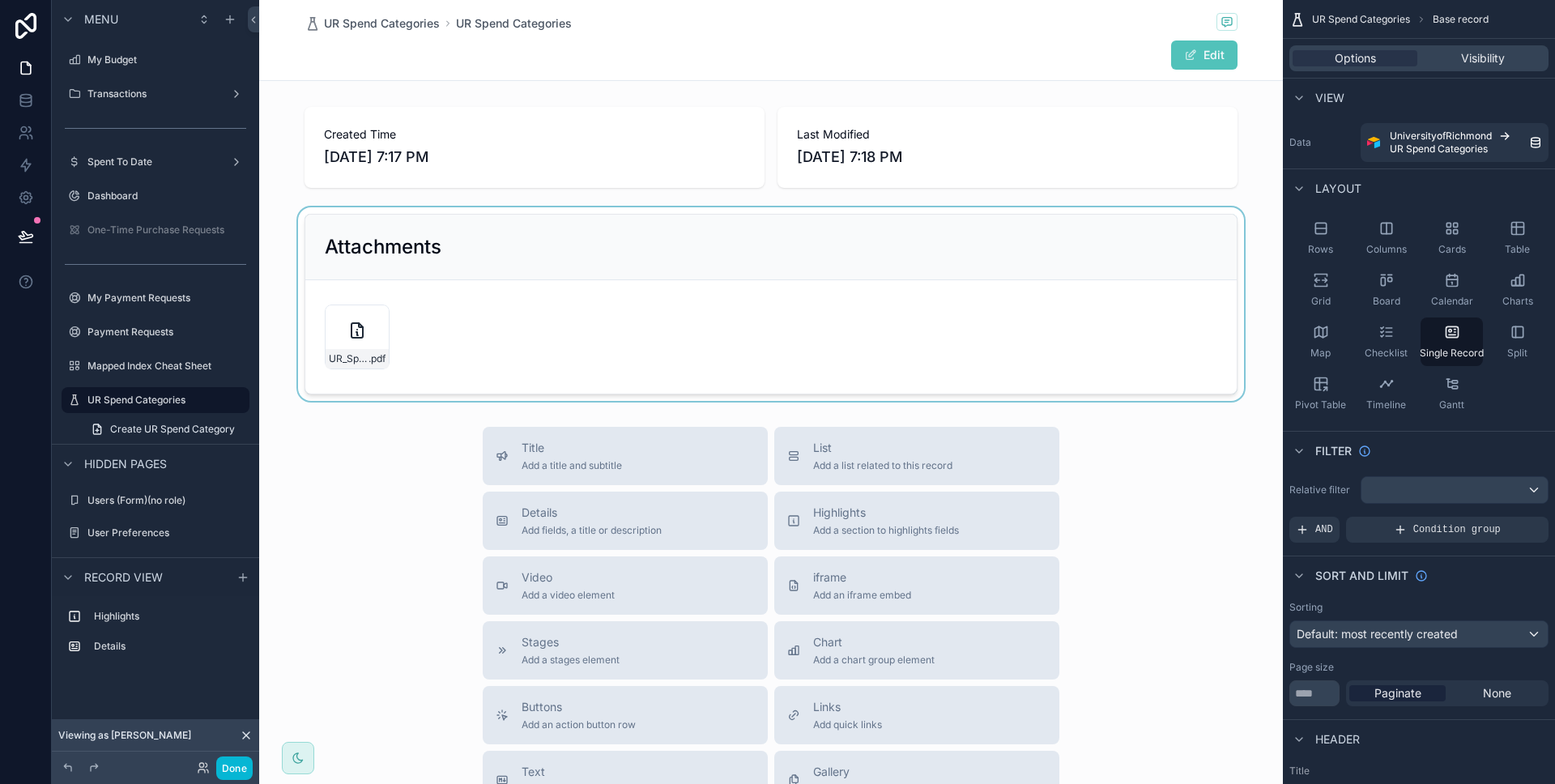
click at [1123, 351] on div at bounding box center [771, 304] width 1024 height 193
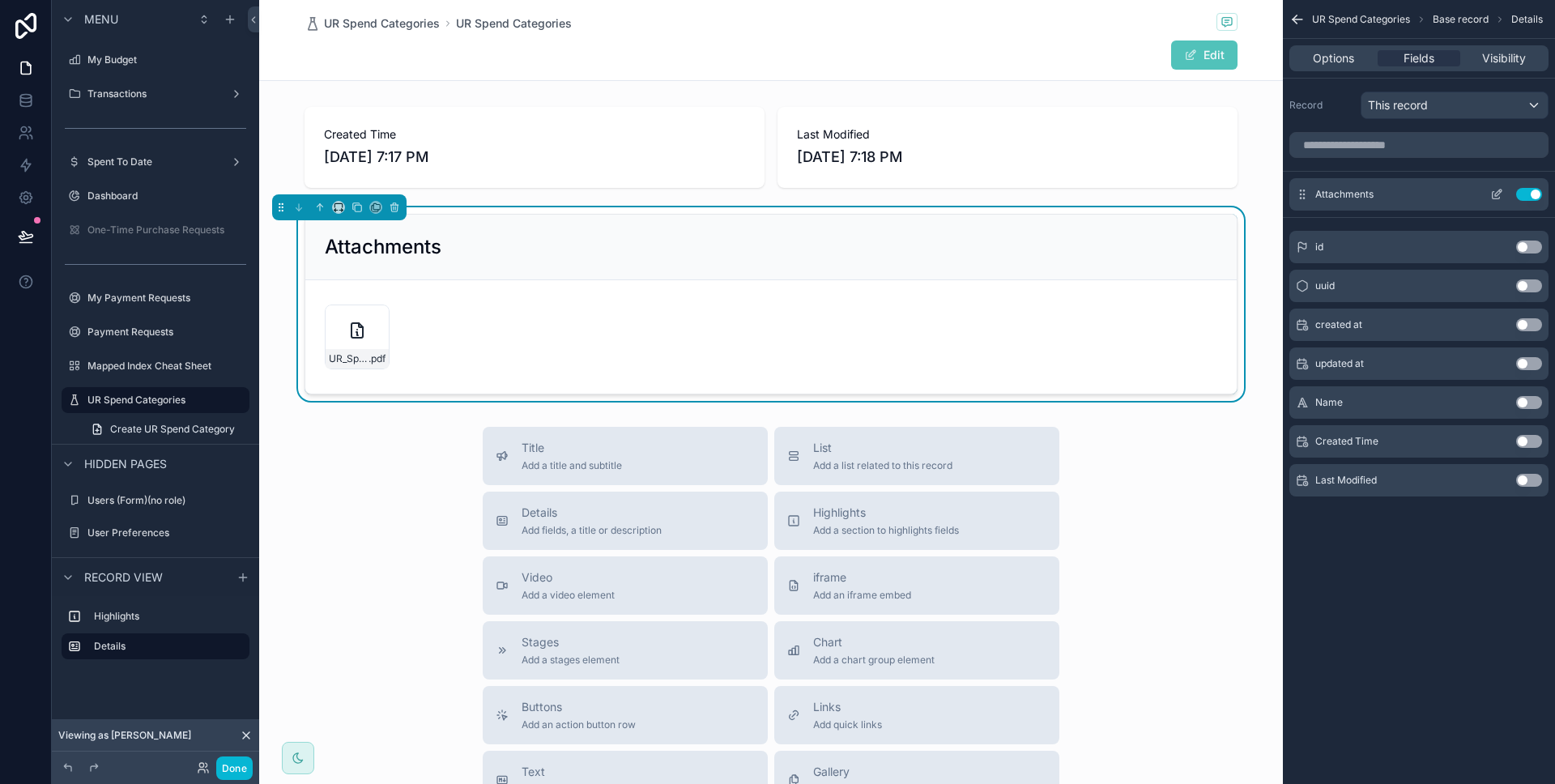
click at [1496, 191] on icon "scrollable content" at bounding box center [1496, 193] width 13 height 13
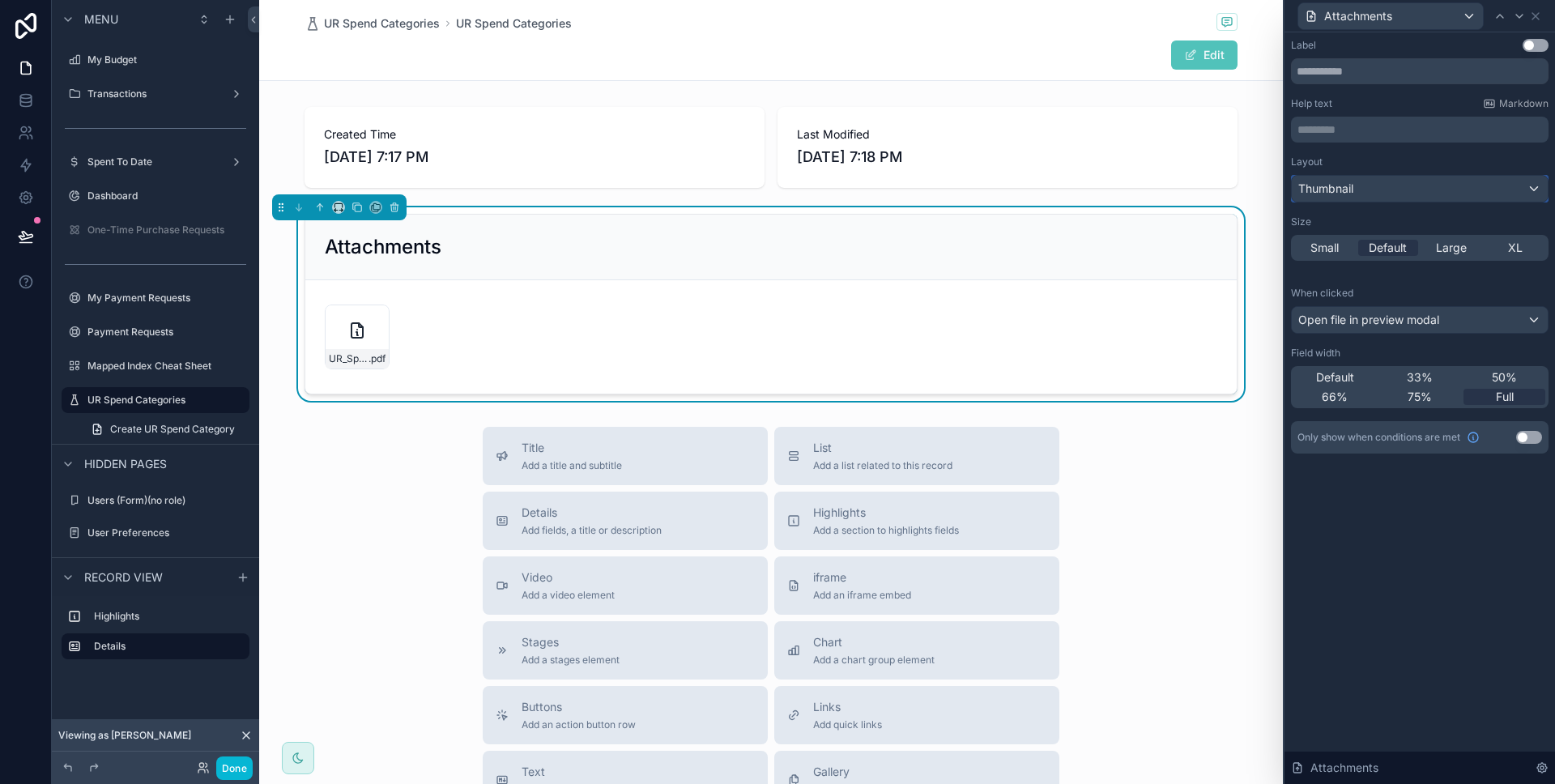
click at [1496, 191] on div "Thumbnail" at bounding box center [1419, 188] width 256 height 26
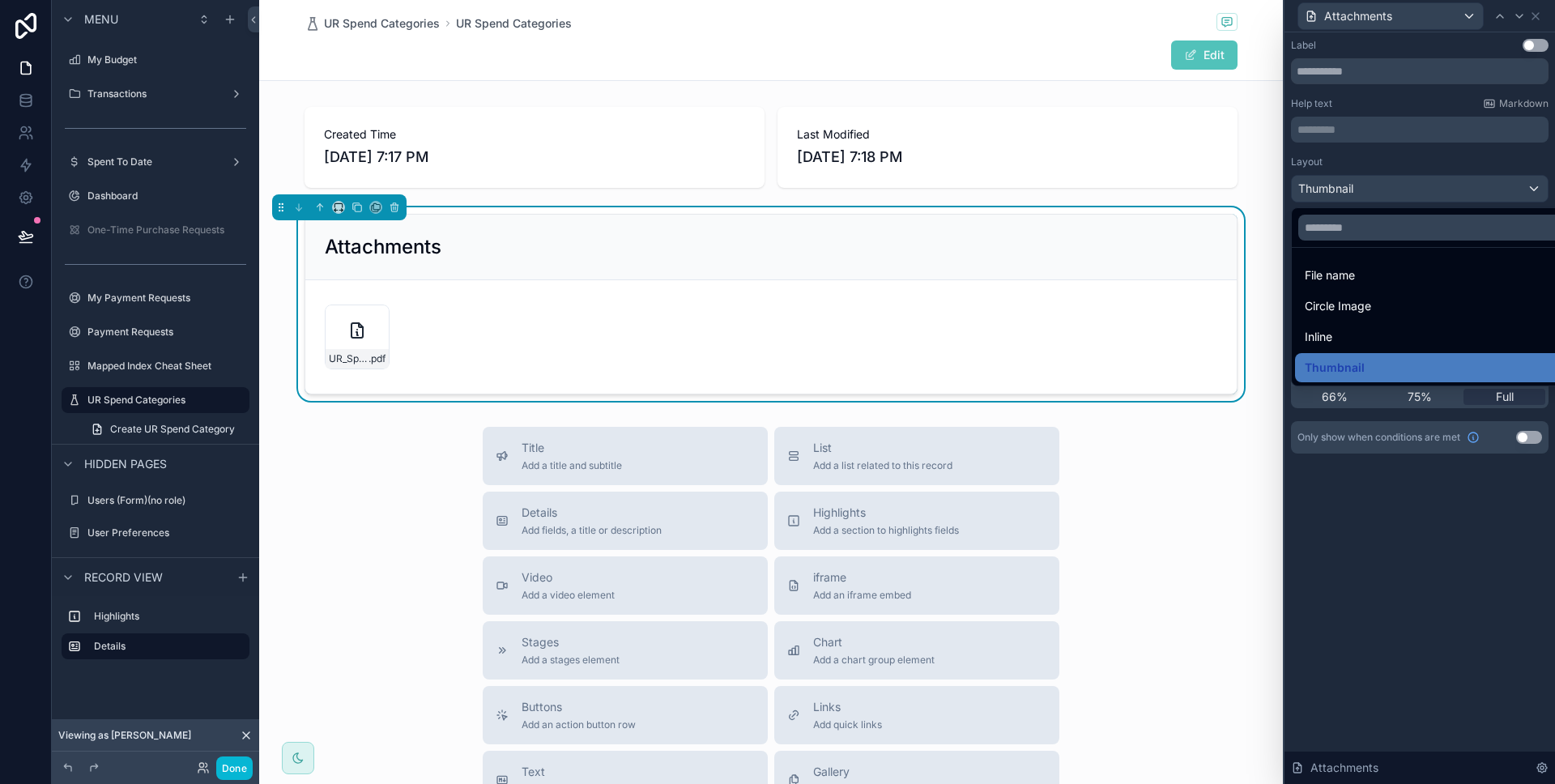
click at [1496, 191] on div at bounding box center [1419, 392] width 270 height 784
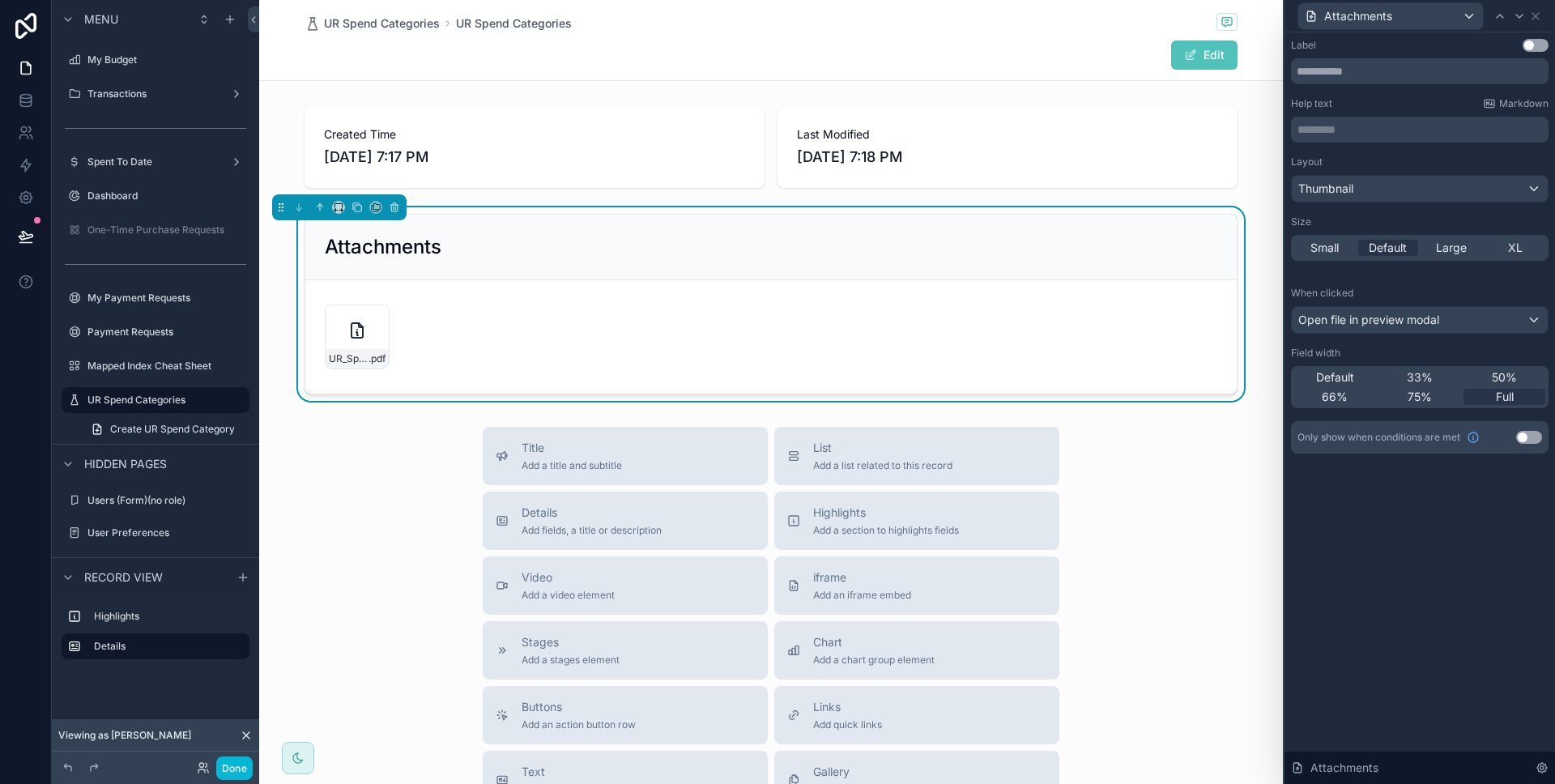
click at [1463, 134] on p "********* ﻿" at bounding box center [1421, 129] width 248 height 16
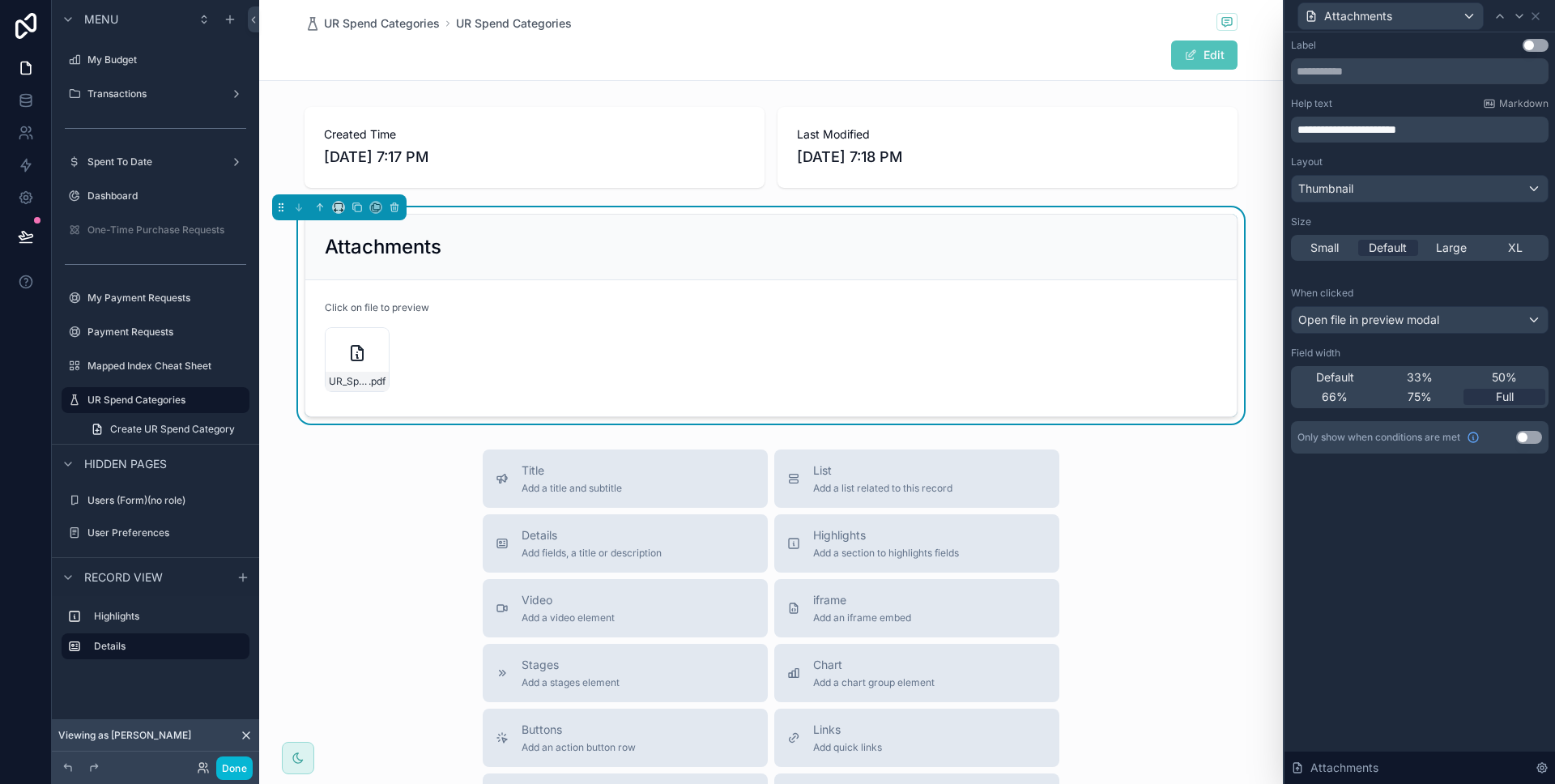
click at [1455, 498] on div "**********" at bounding box center [1419, 408] width 270 height 751
click at [480, 112] on div at bounding box center [771, 147] width 1024 height 94
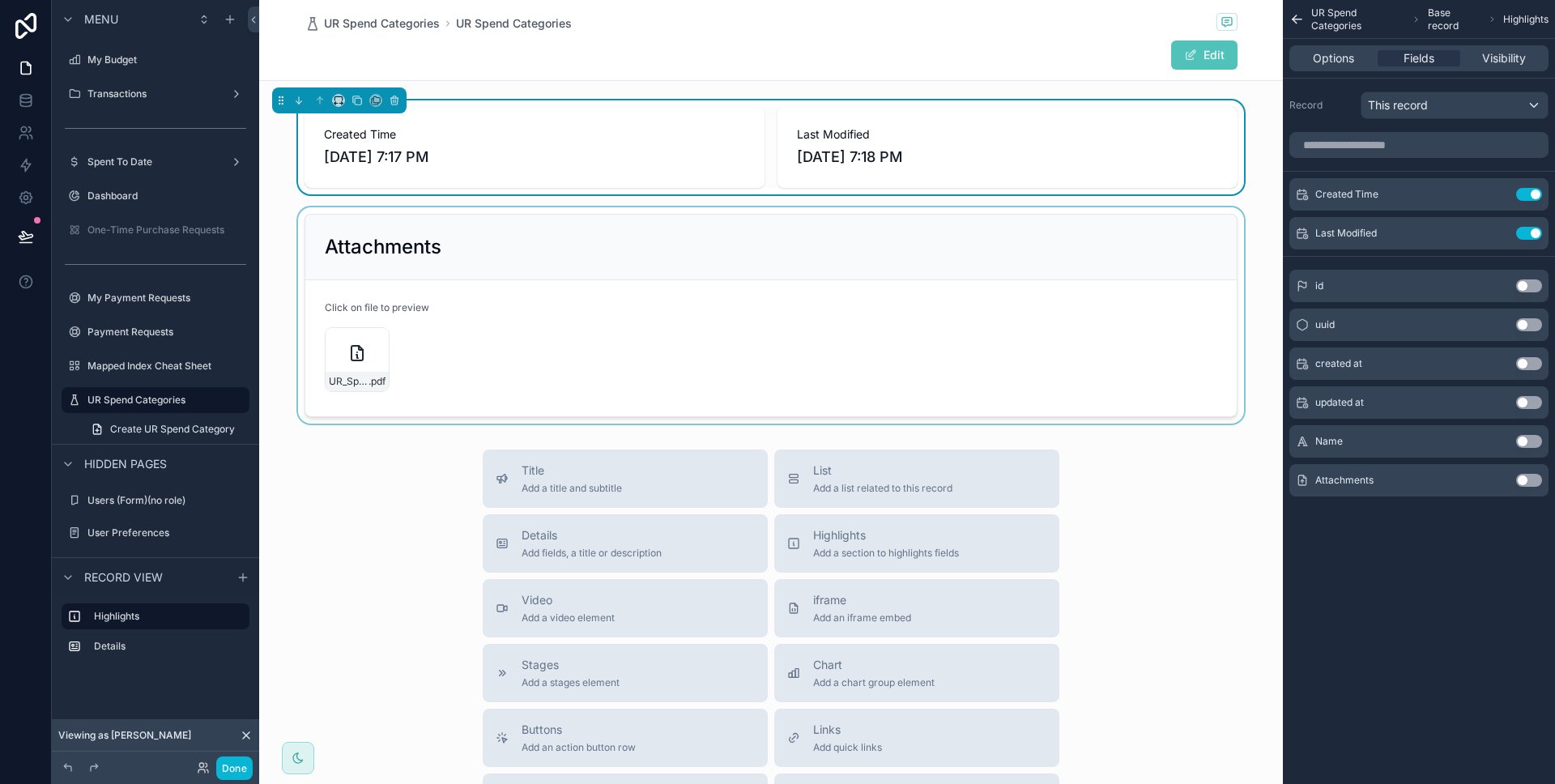
click at [526, 302] on div at bounding box center [771, 315] width 1024 height 216
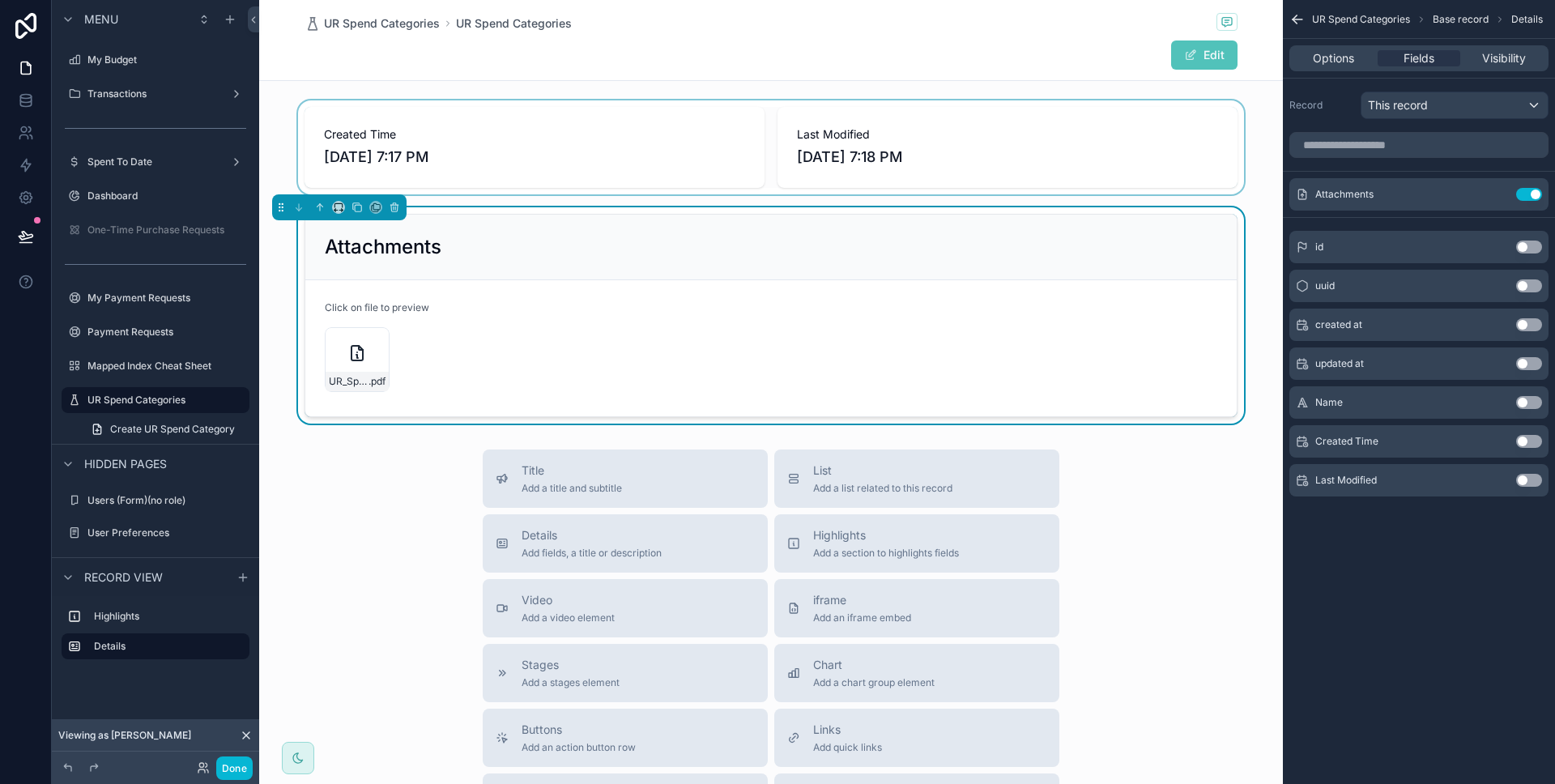
click at [529, 171] on div at bounding box center [771, 147] width 1024 height 94
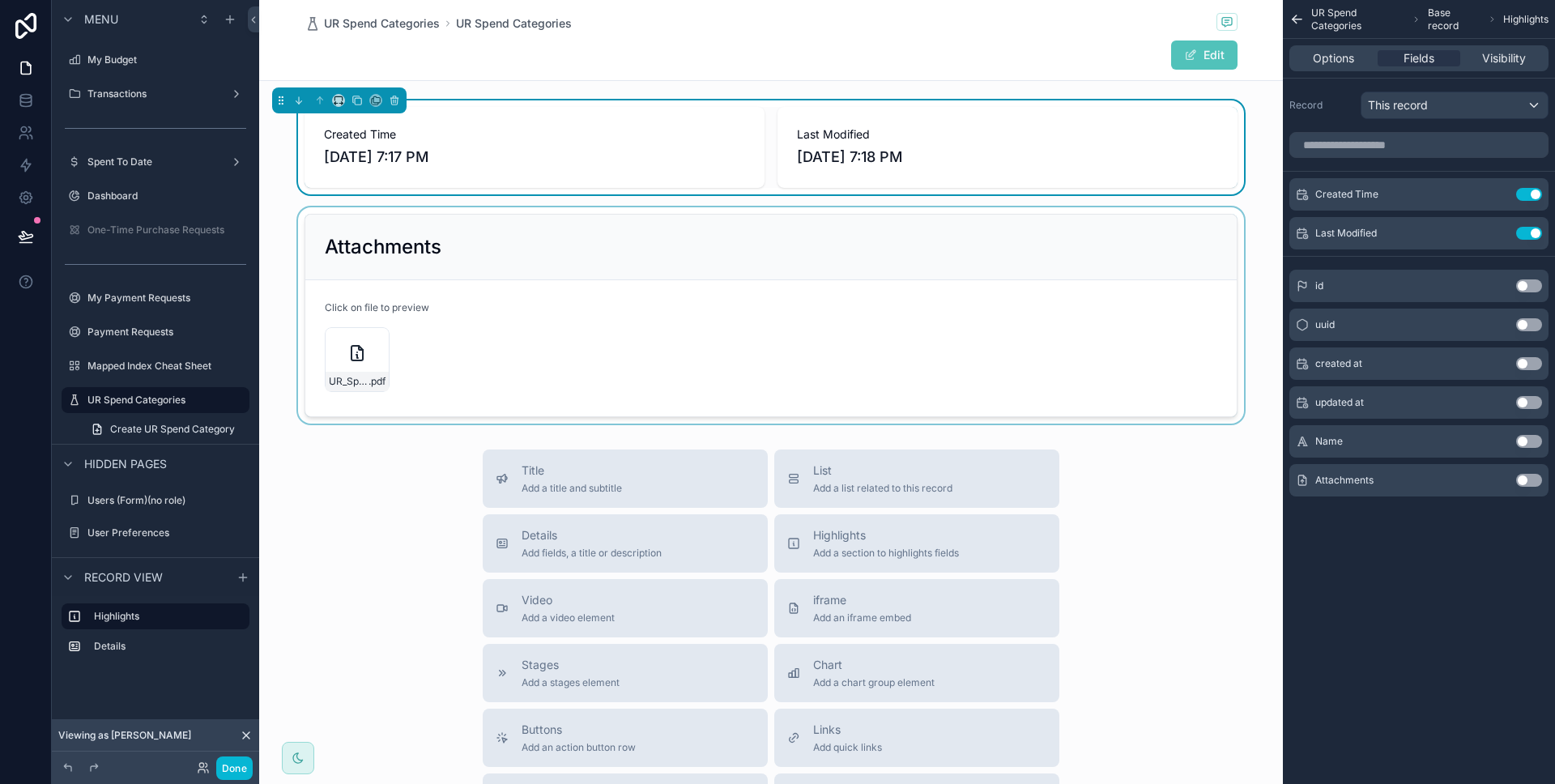
click at [528, 392] on div at bounding box center [771, 315] width 1024 height 216
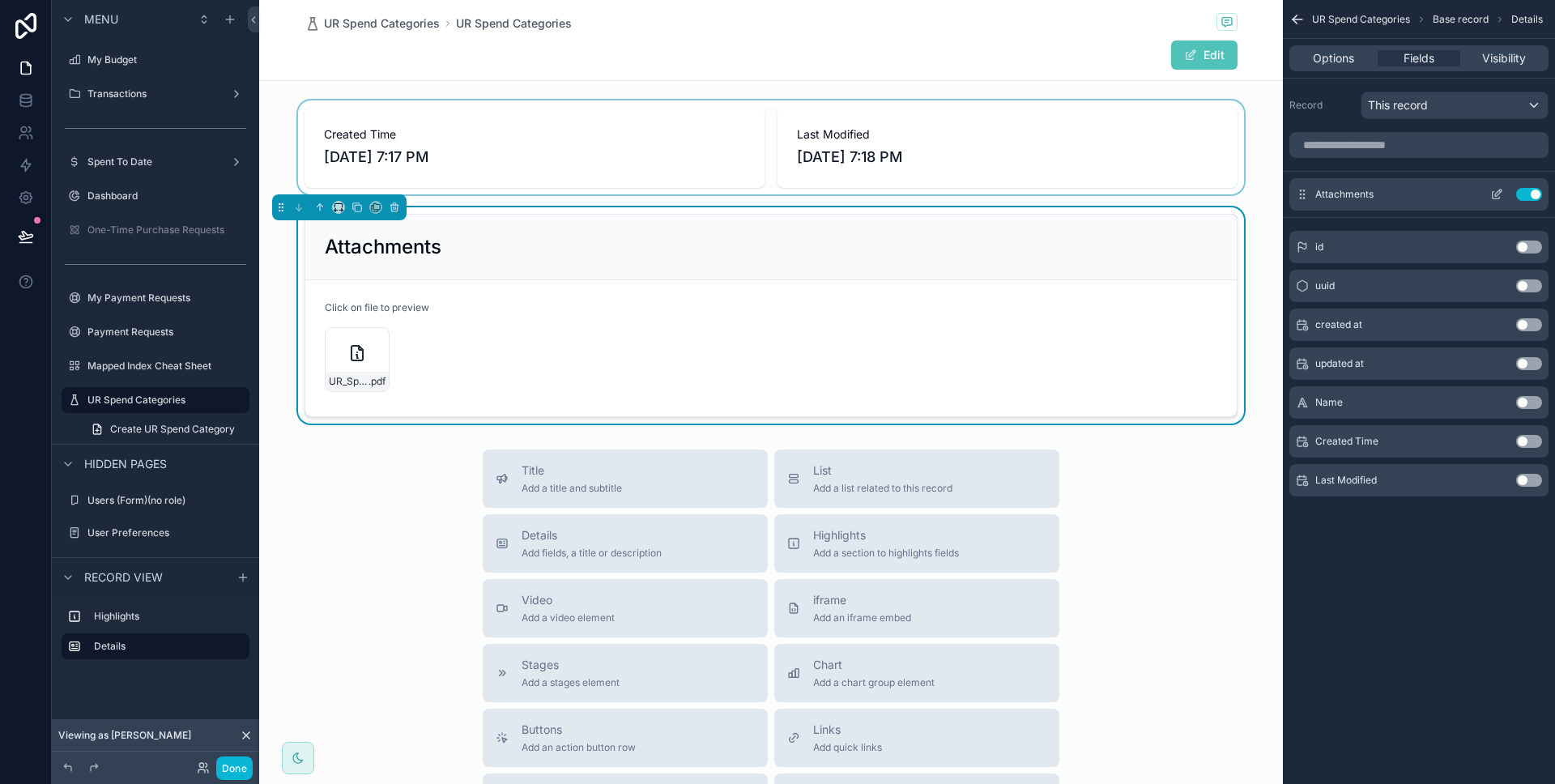
click at [1496, 192] on icon "scrollable content" at bounding box center [1498, 192] width 7 height 7
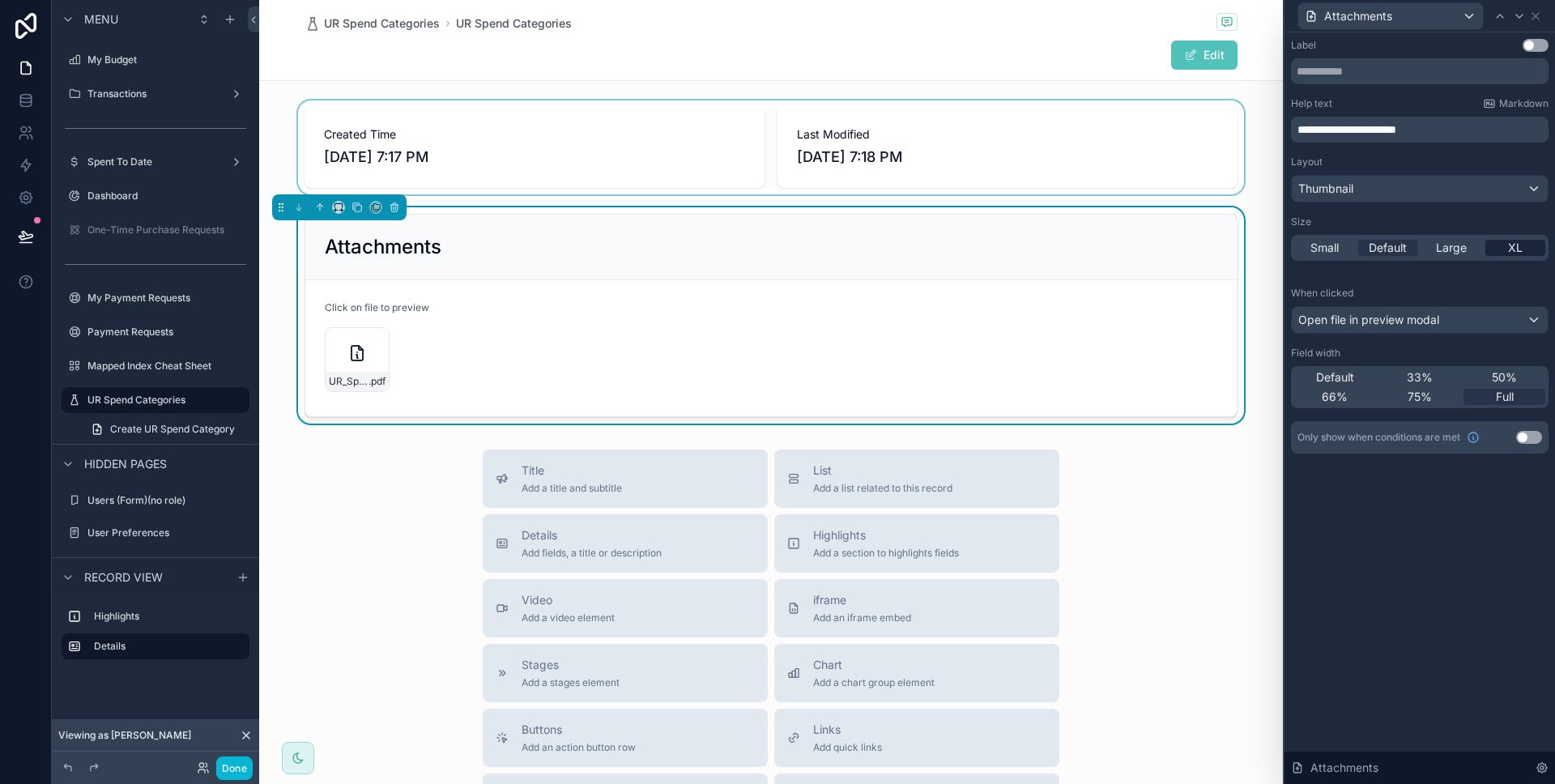
click at [1502, 249] on div "XL" at bounding box center [1516, 247] width 61 height 16
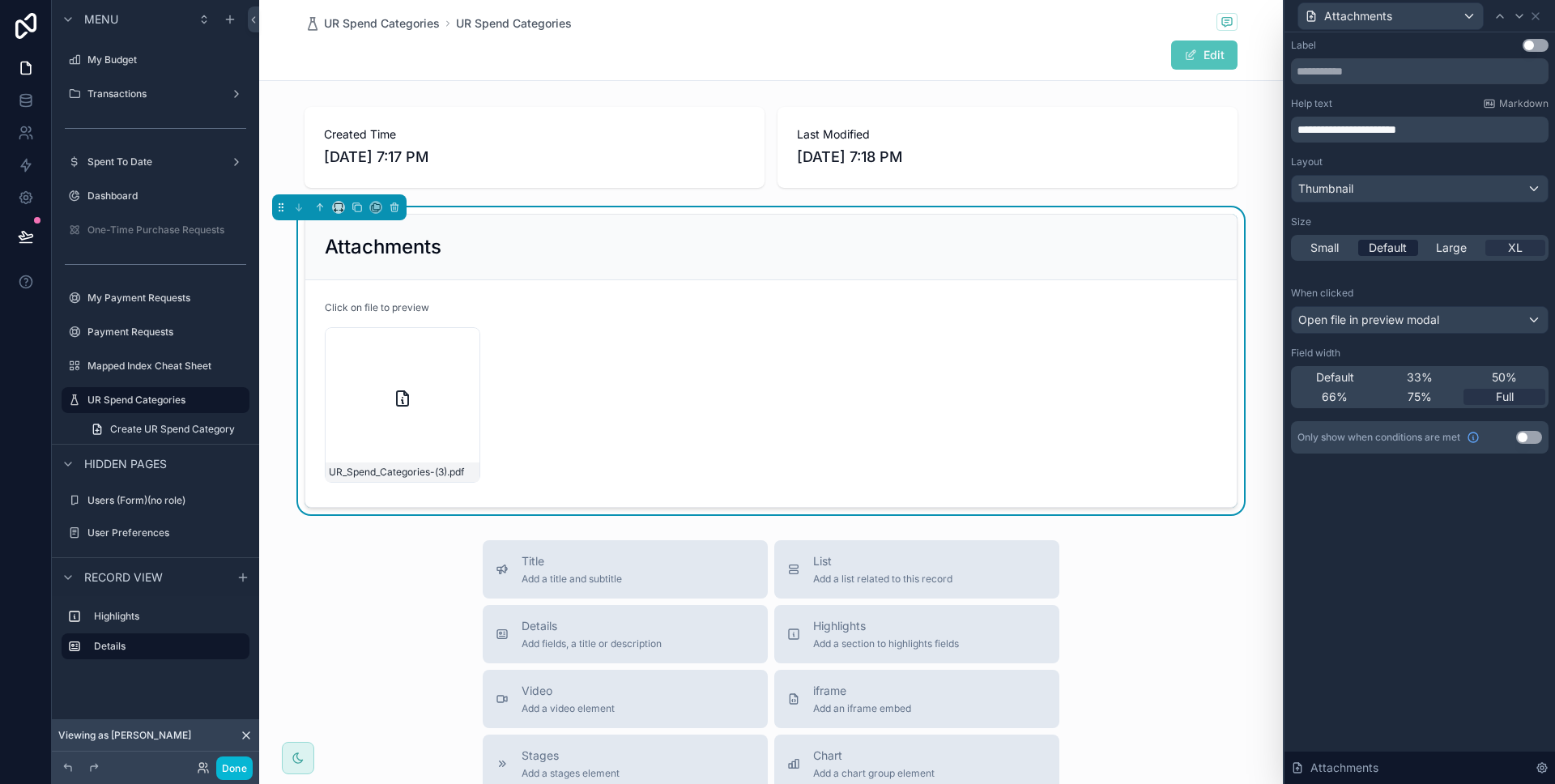
click at [1389, 244] on span "Default" at bounding box center [1387, 247] width 38 height 16
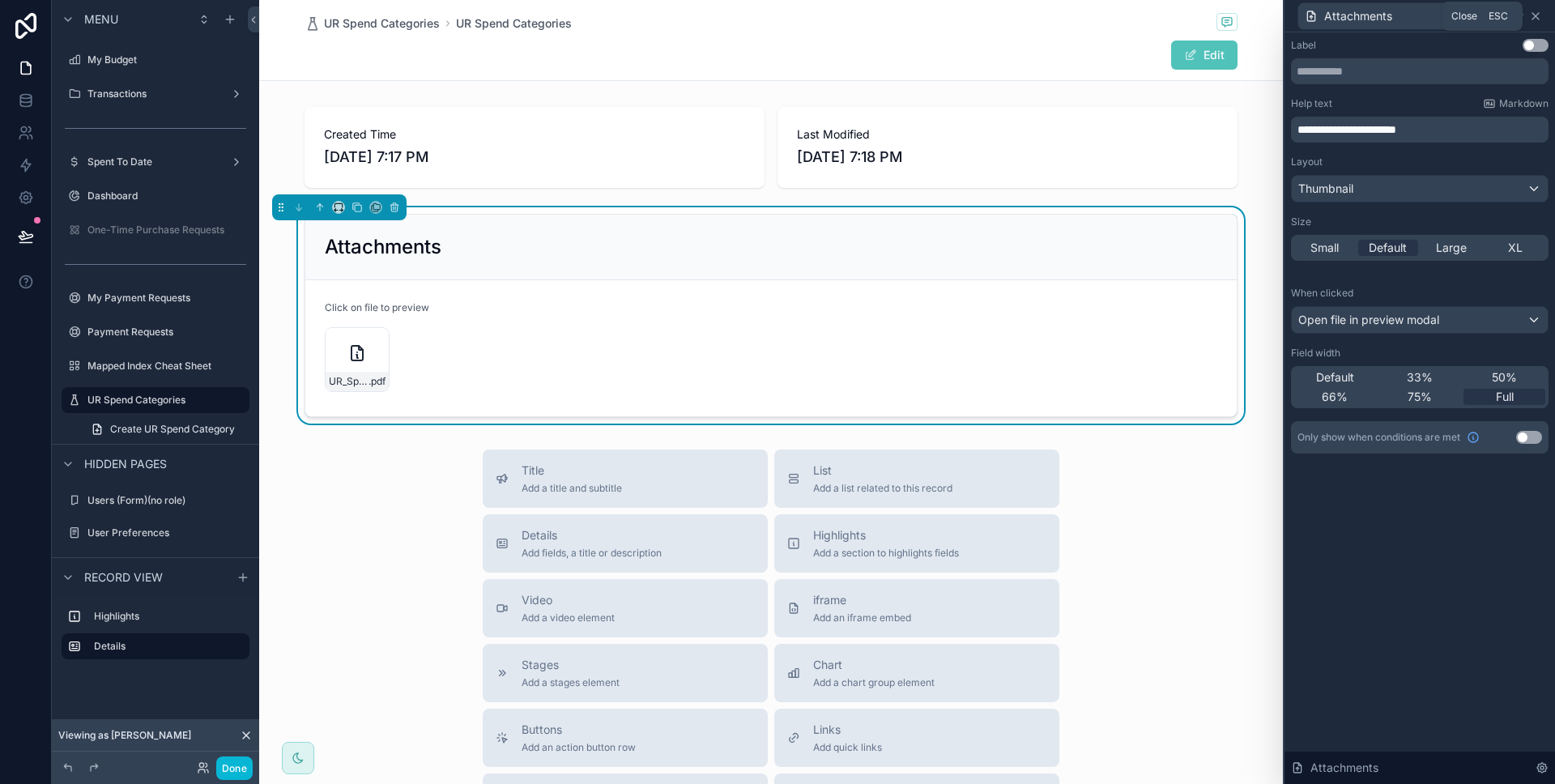
click at [1539, 17] on icon at bounding box center [1535, 16] width 13 height 13
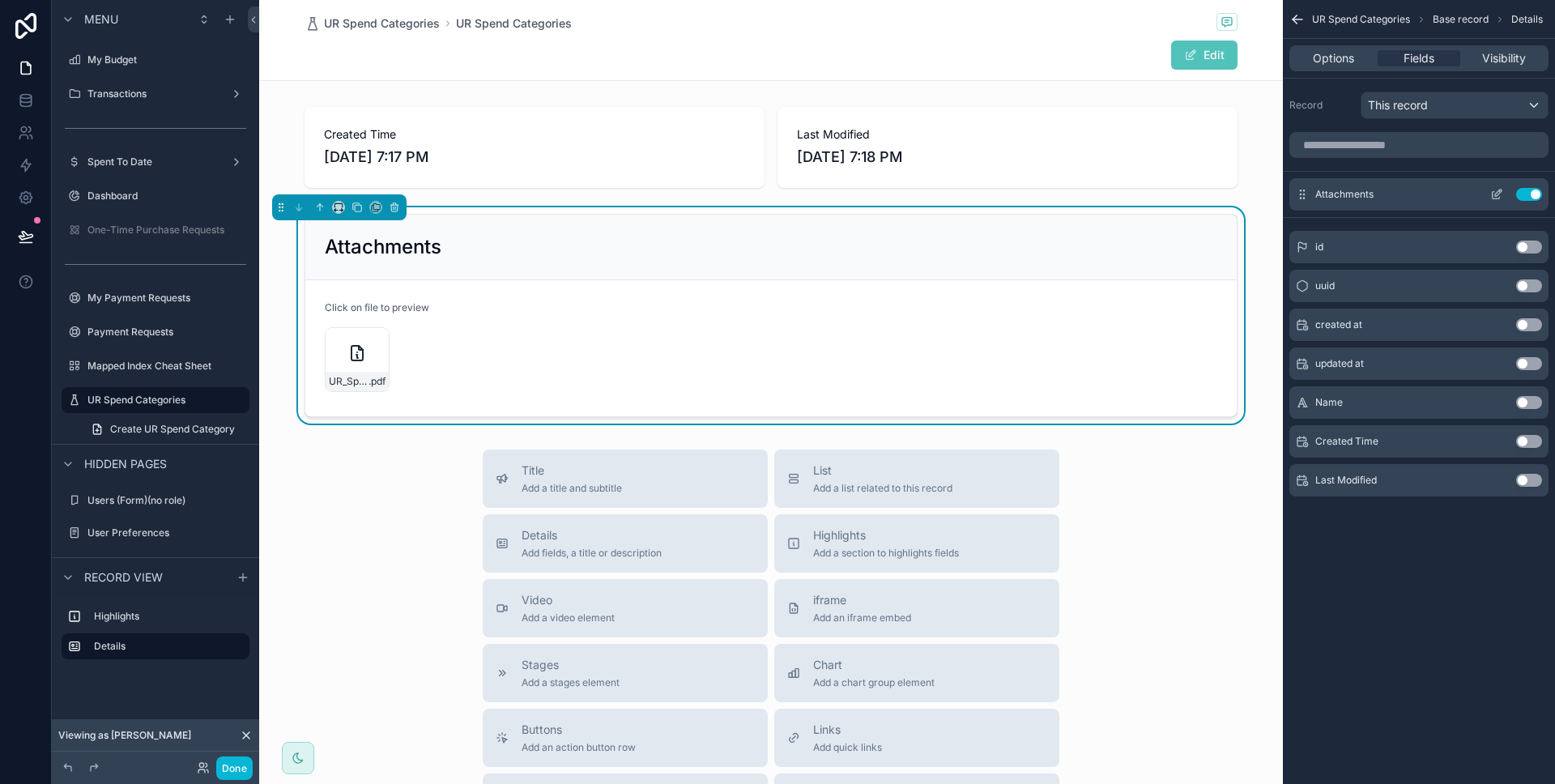
click at [1490, 193] on icon "scrollable content" at bounding box center [1496, 193] width 13 height 13
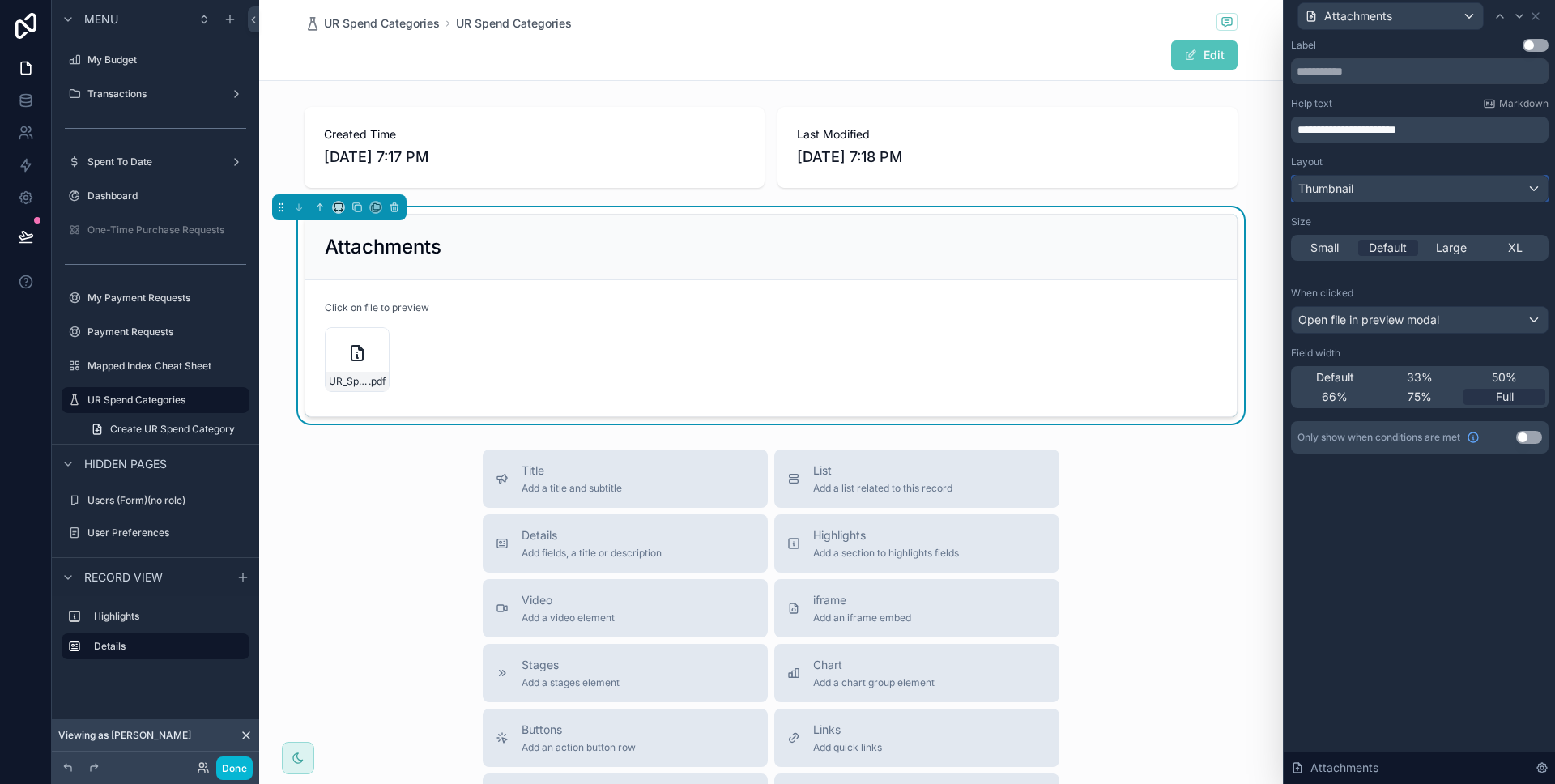
click at [1460, 192] on div "Thumbnail" at bounding box center [1419, 188] width 256 height 26
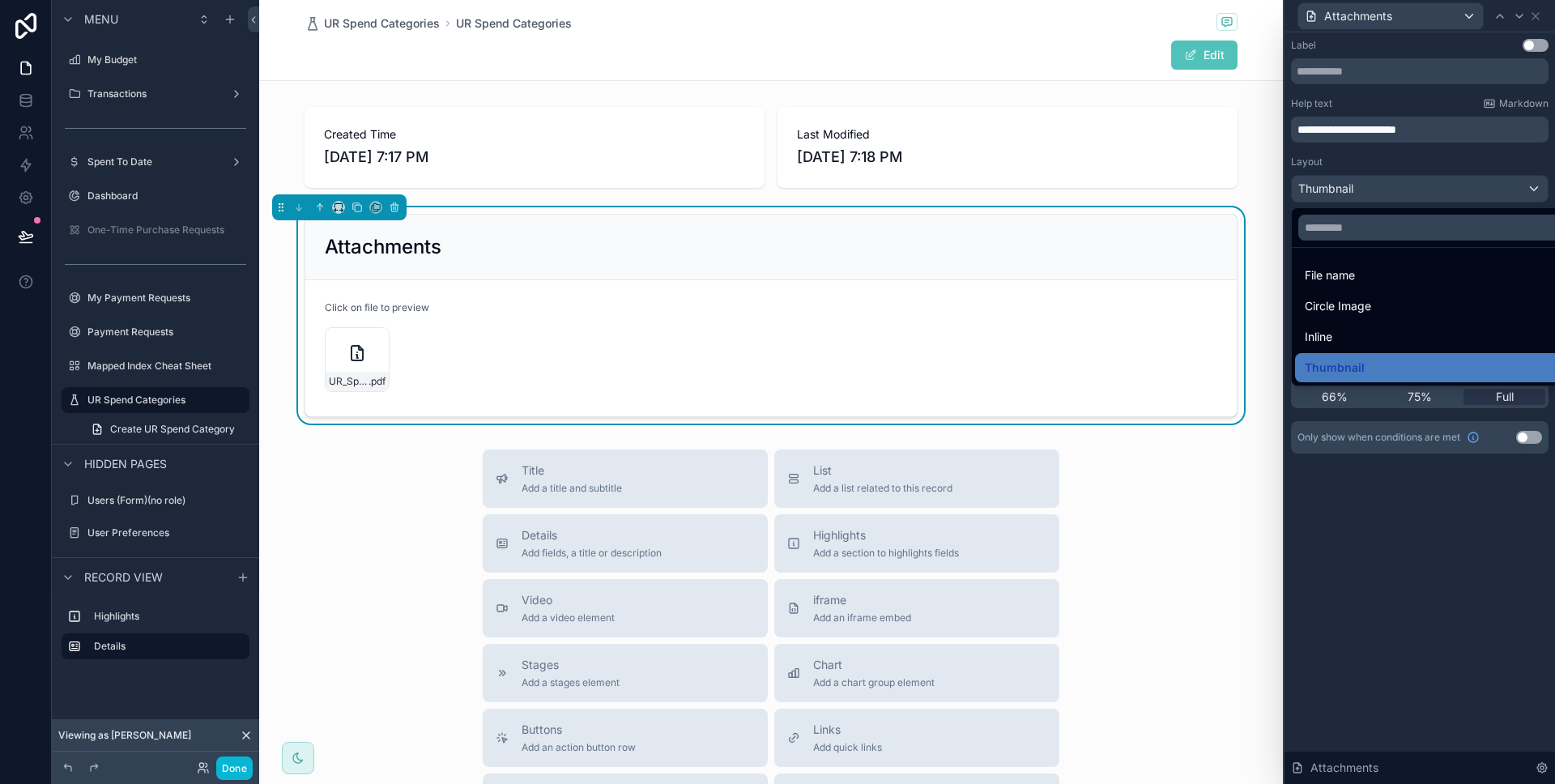
click at [1460, 192] on div at bounding box center [1419, 392] width 270 height 784
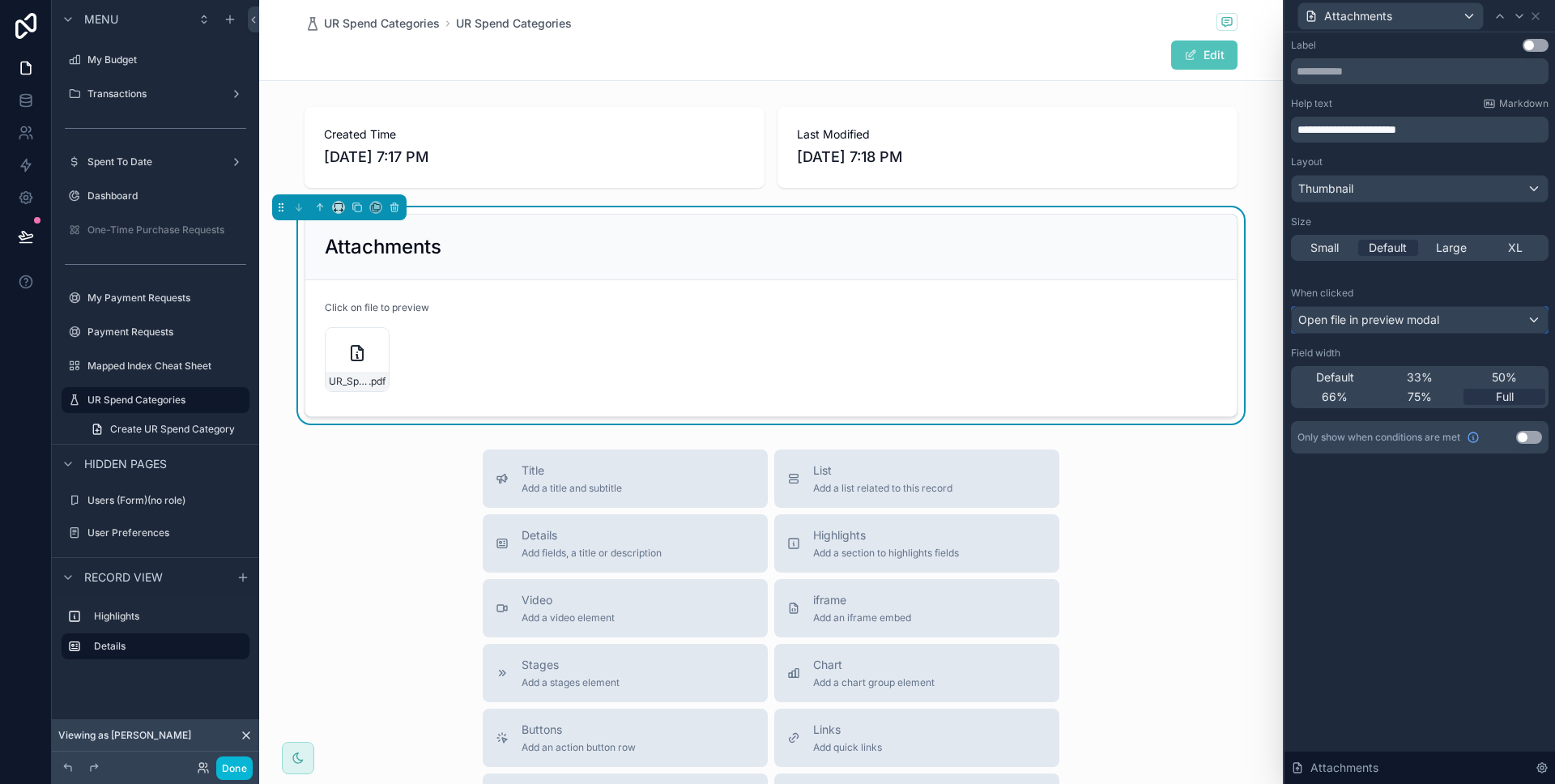
click at [1410, 307] on div "Open file in preview modal" at bounding box center [1419, 320] width 256 height 26
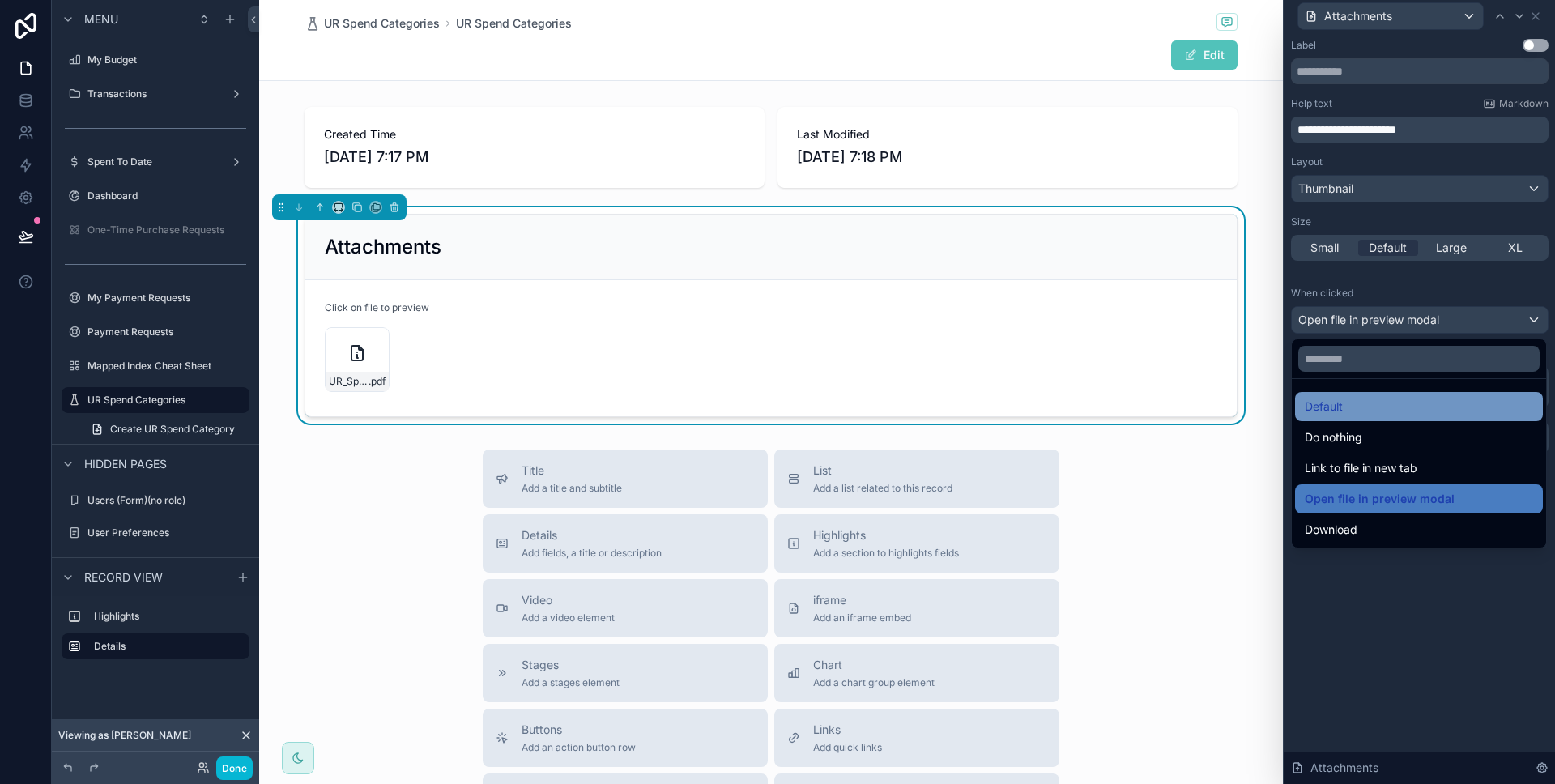
click at [1417, 407] on div "Default" at bounding box center [1419, 406] width 228 height 19
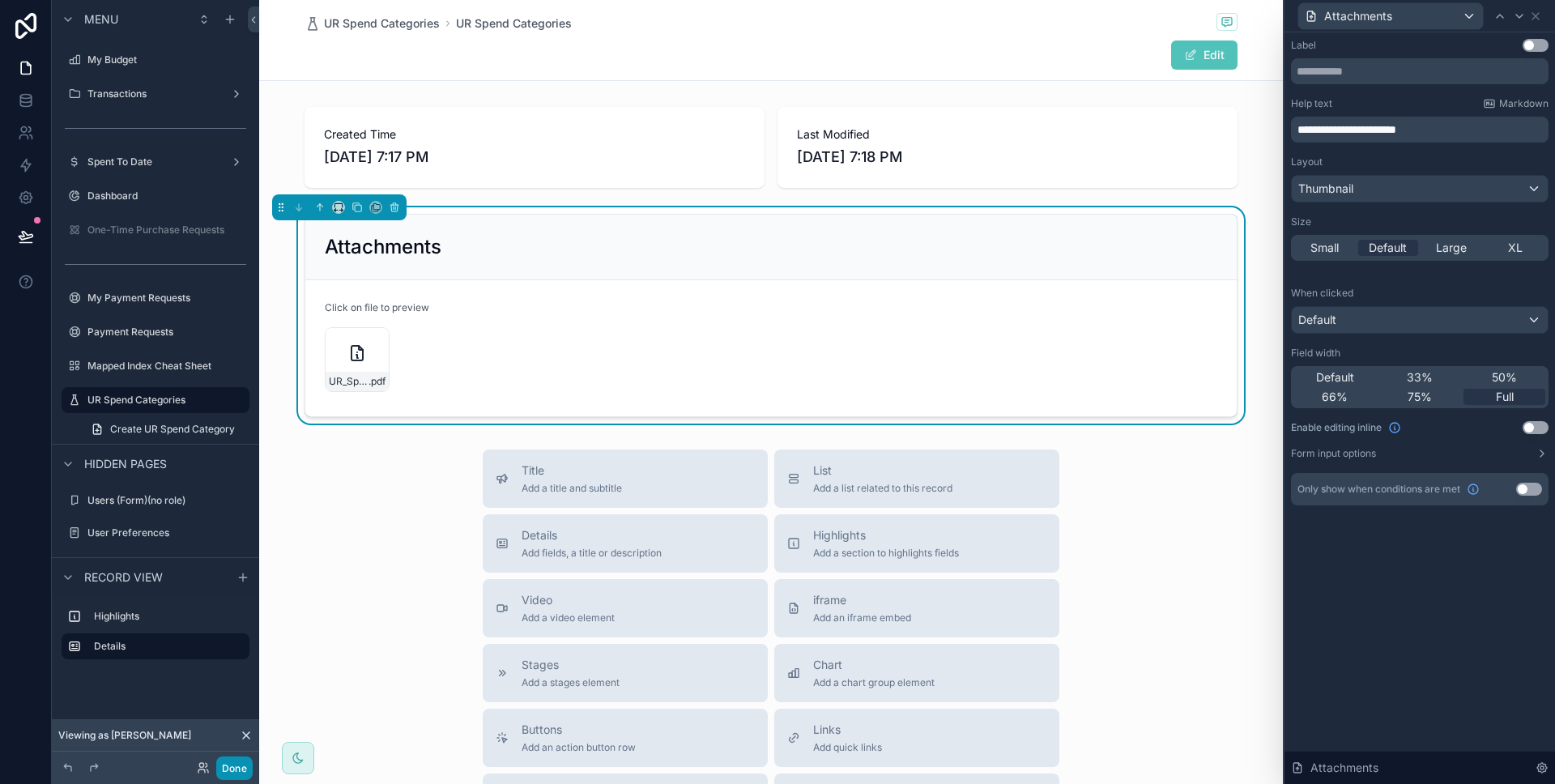
click at [244, 766] on button "Done" at bounding box center [234, 768] width 37 height 23
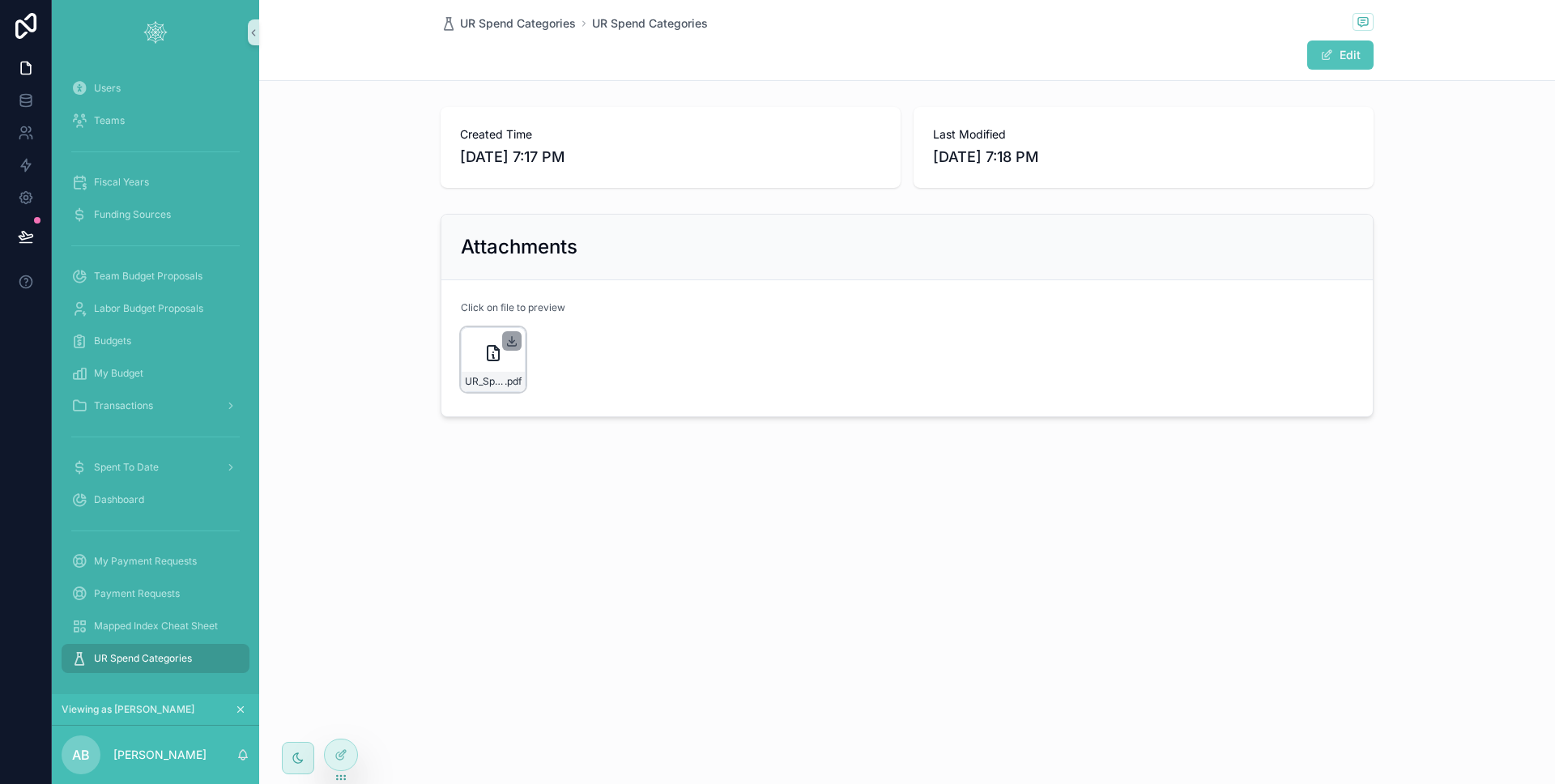
click at [510, 346] on icon at bounding box center [512, 344] width 9 height 3
click at [501, 360] on icon at bounding box center [493, 352] width 19 height 19
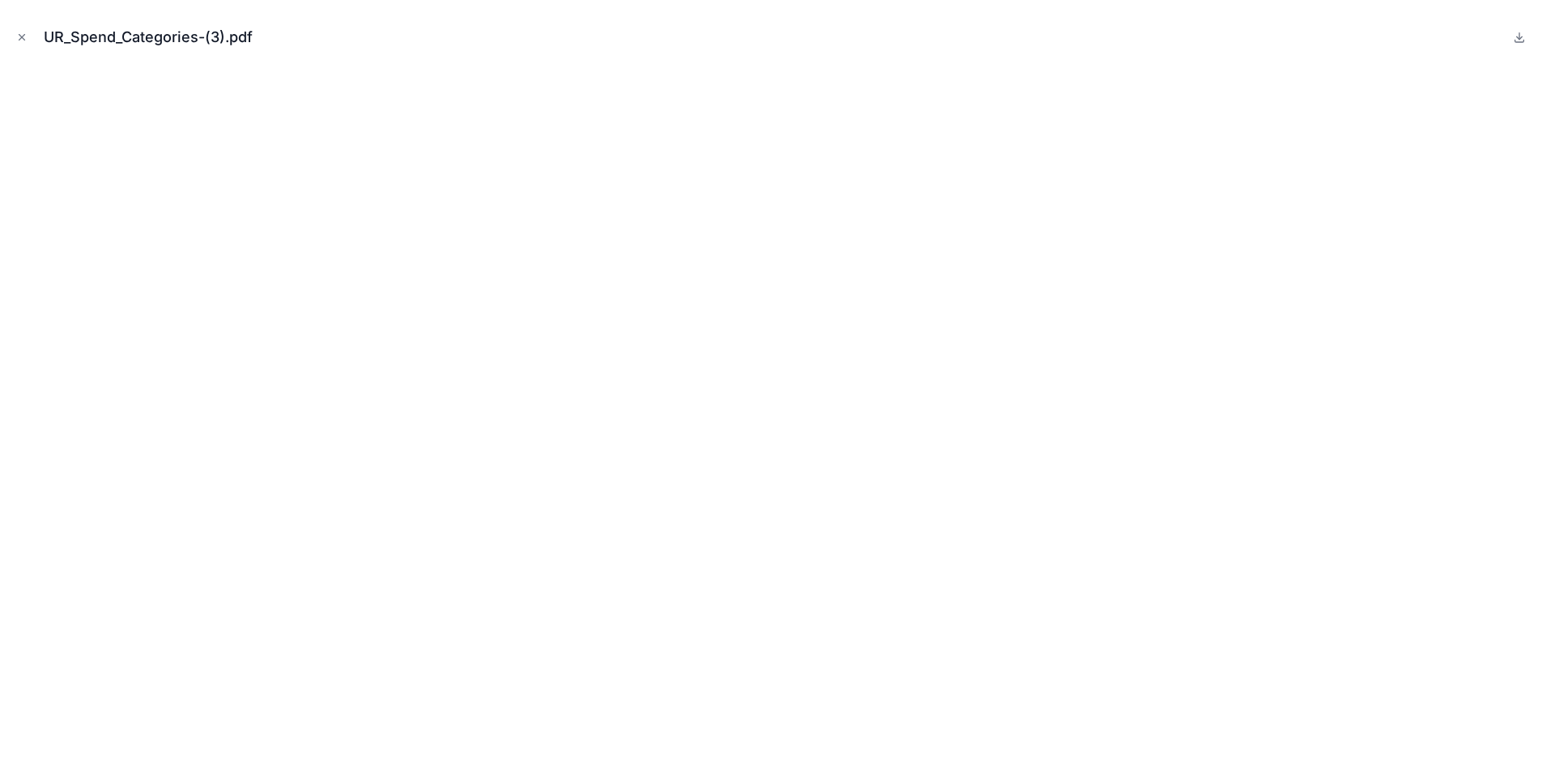
click at [185, 44] on div "UR_Spend_Categories-(3).pdf" at bounding box center [154, 37] width 222 height 23
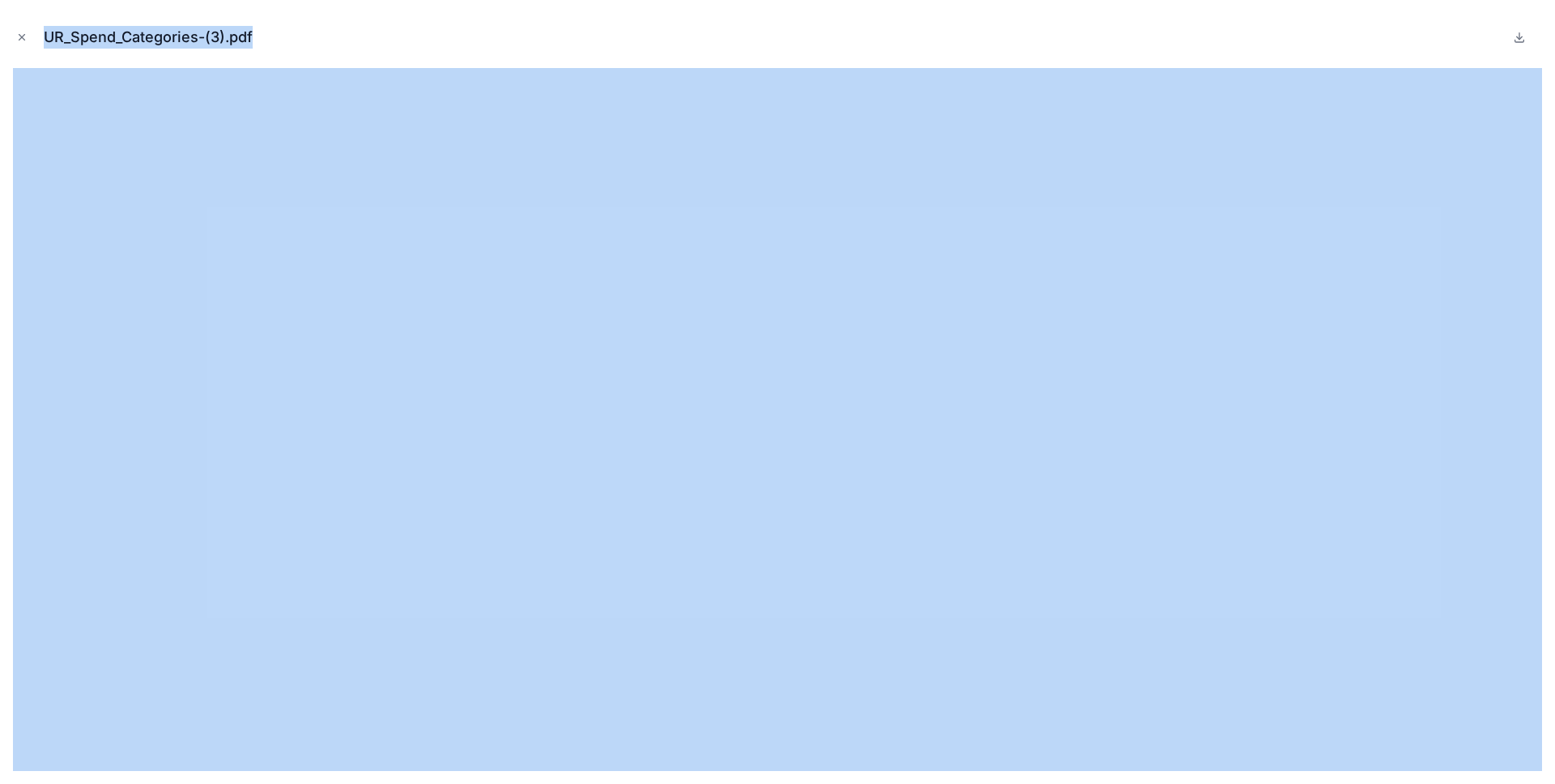
click at [185, 44] on div "UR_Spend_Categories-(3).pdf" at bounding box center [154, 37] width 222 height 23
click at [238, 36] on div "UR_Spend_Categories-(3).pdf" at bounding box center [154, 37] width 222 height 23
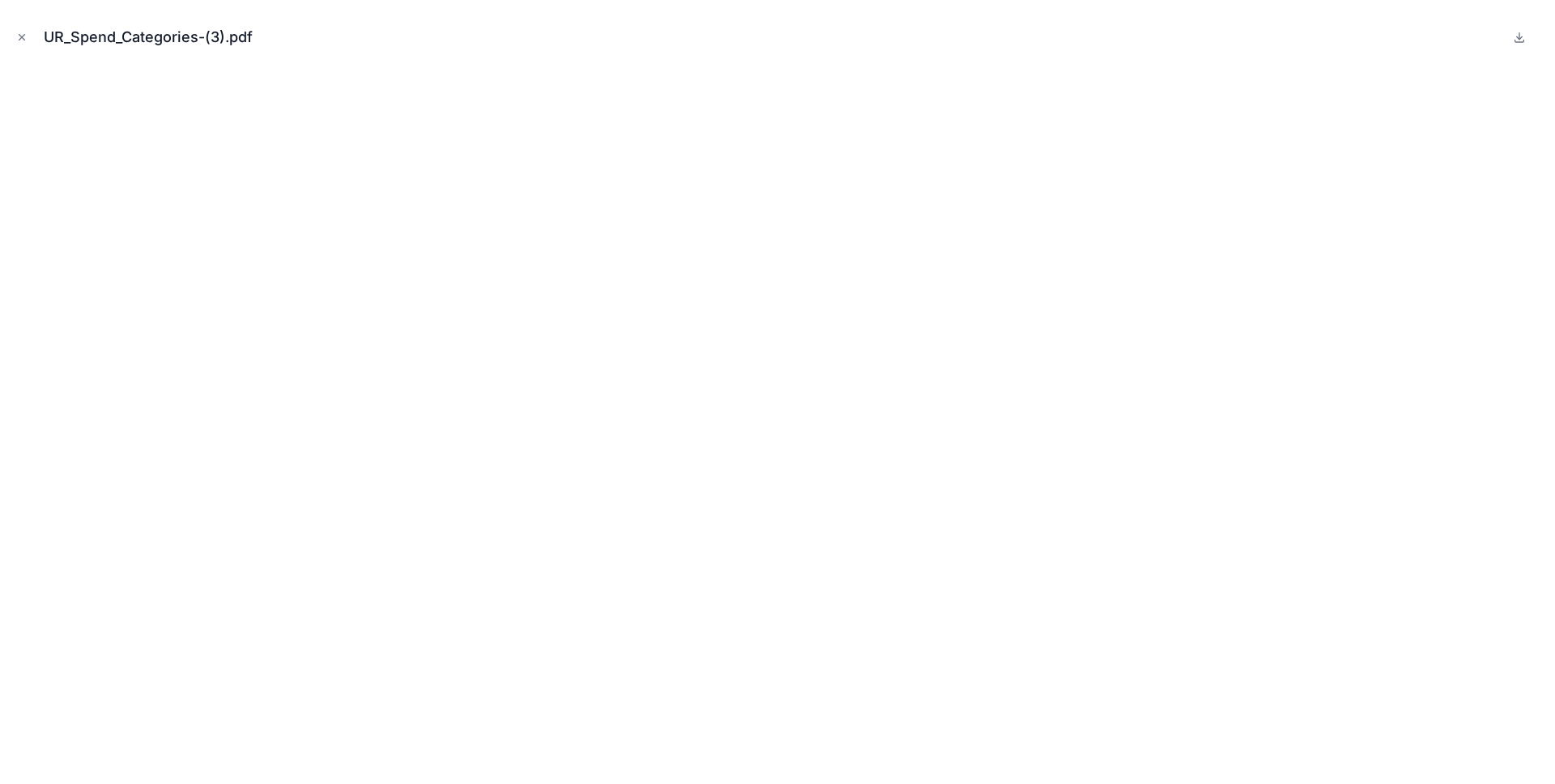
click at [238, 36] on div "UR_Spend_Categories-(3).pdf" at bounding box center [154, 37] width 222 height 23
click at [264, 36] on div "UR_Spend_Categories-(3).pdf" at bounding box center [154, 37] width 222 height 23
click at [25, 44] on button "Close modal" at bounding box center [21, 37] width 18 height 18
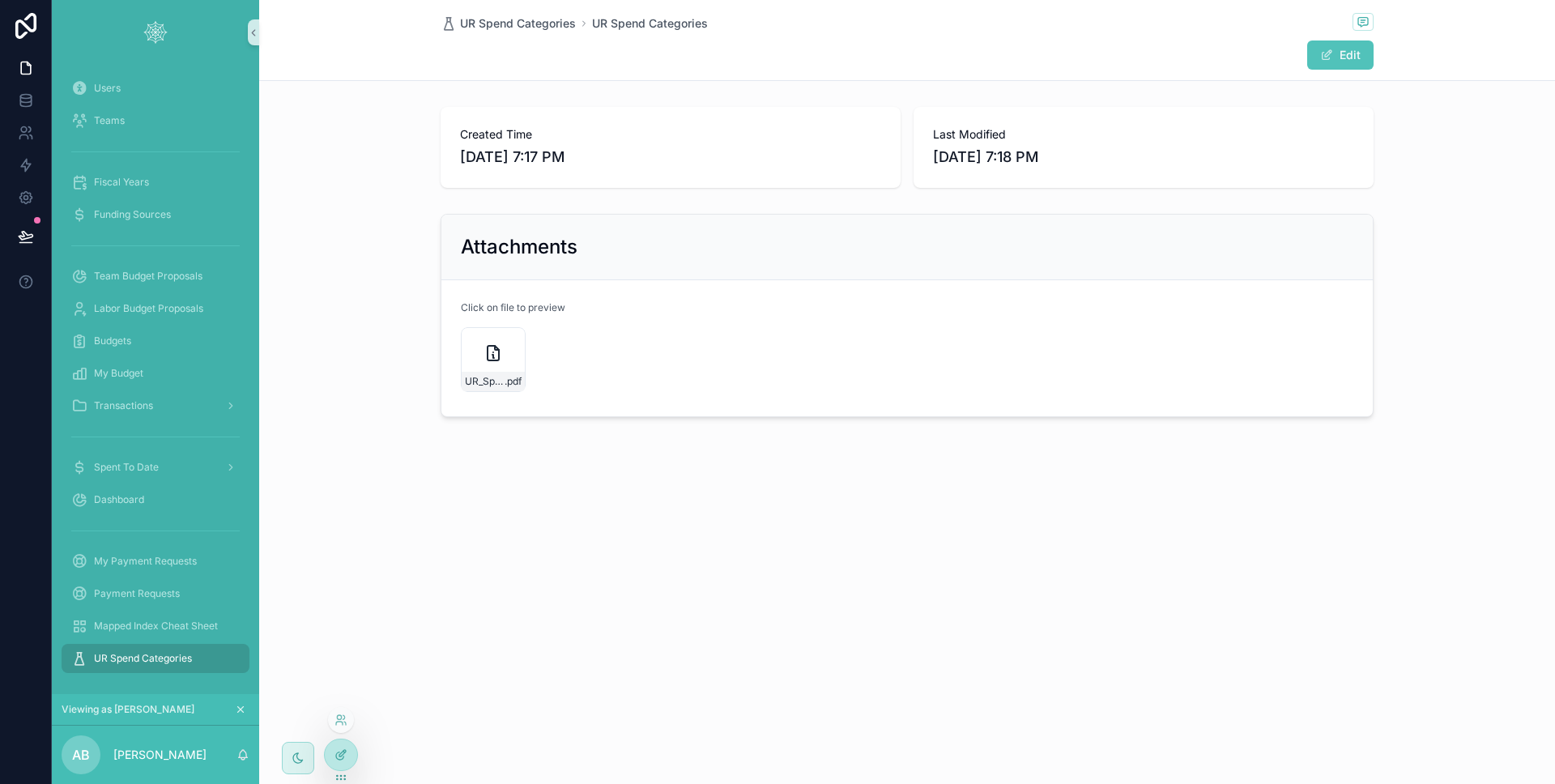
click at [337, 745] on div at bounding box center [341, 754] width 33 height 31
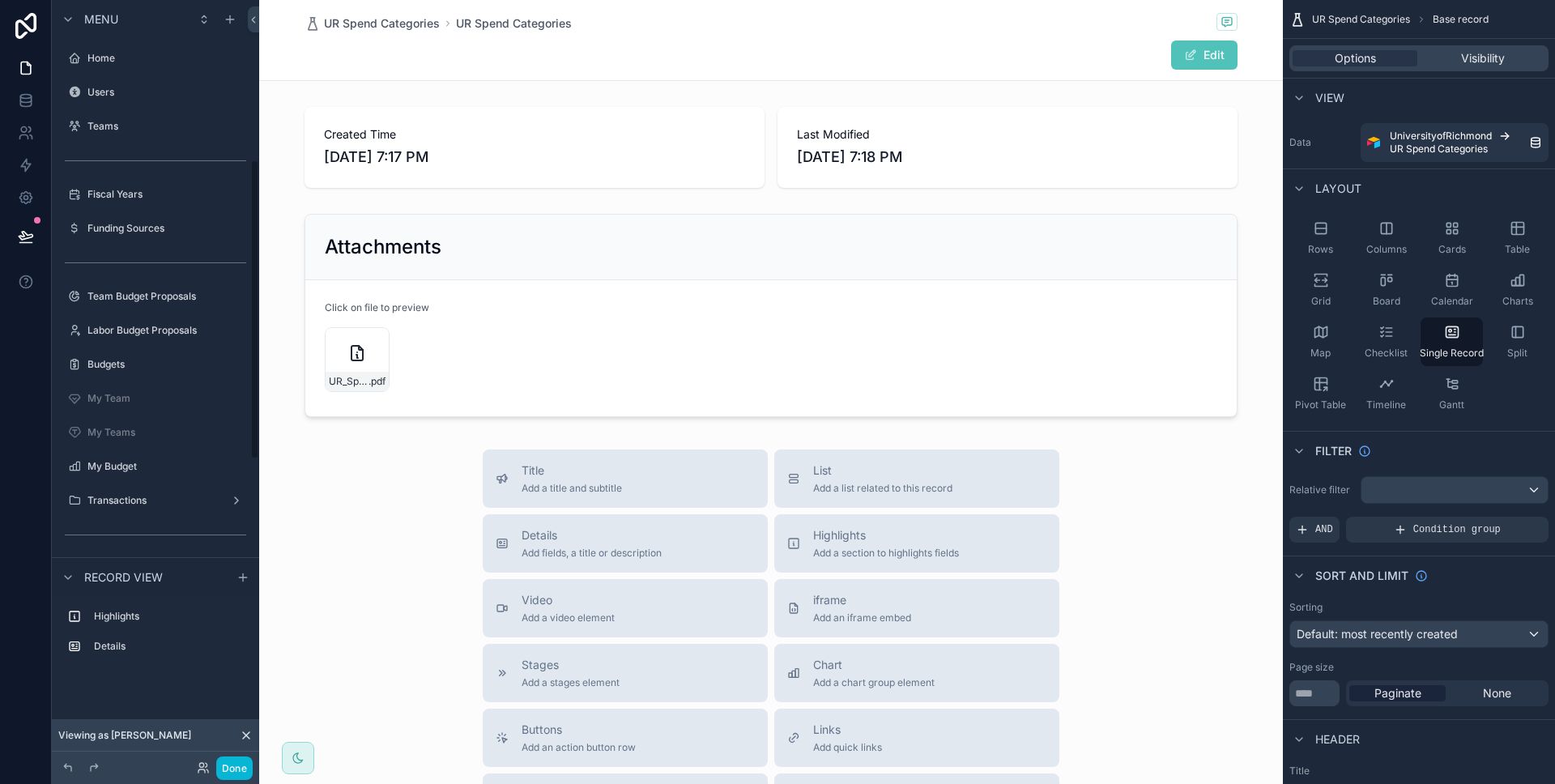
scroll to position [407, 0]
click at [1101, 326] on div at bounding box center [771, 577] width 1024 height 1156
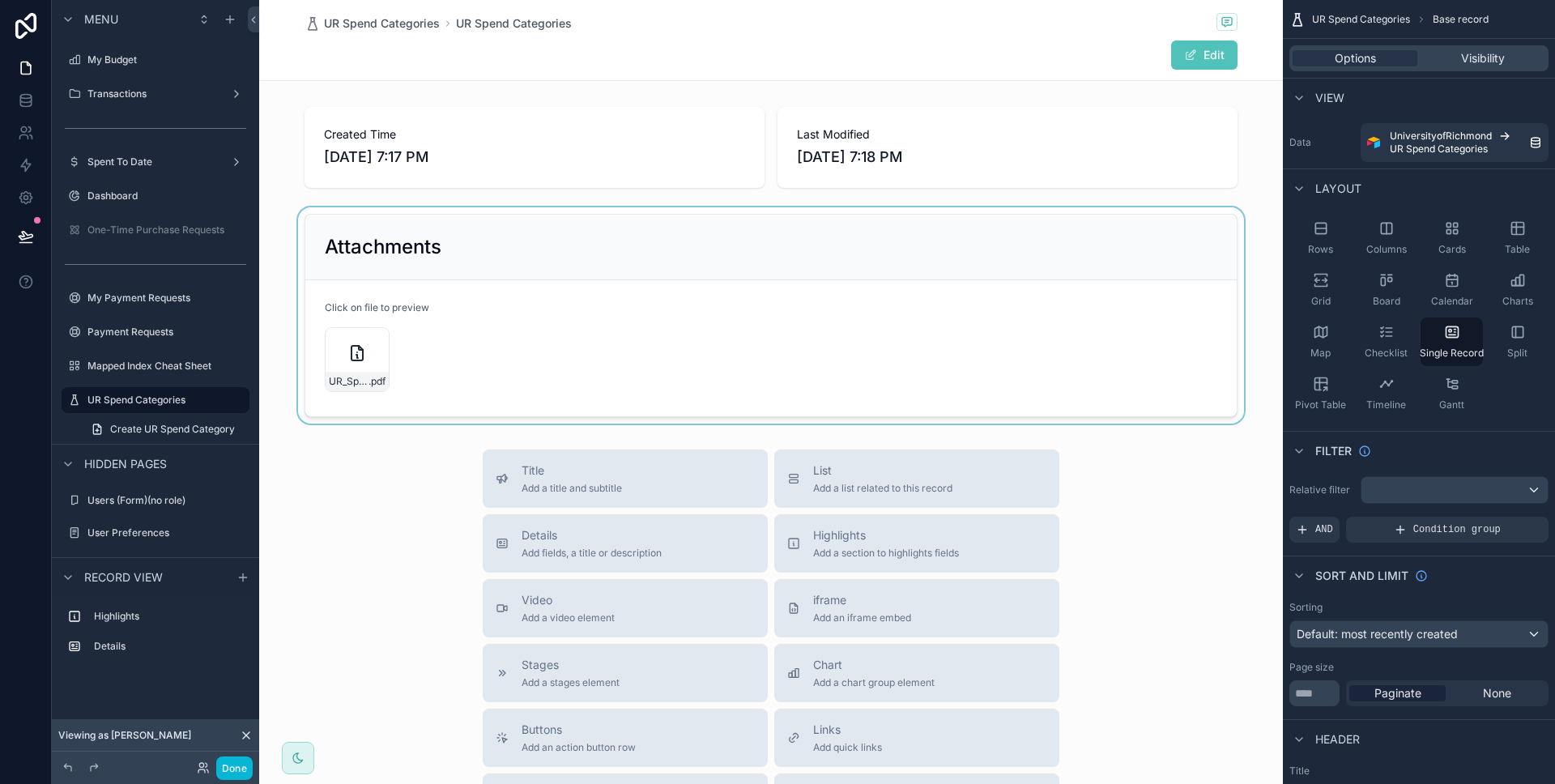
click at [1043, 279] on div at bounding box center [771, 315] width 1024 height 216
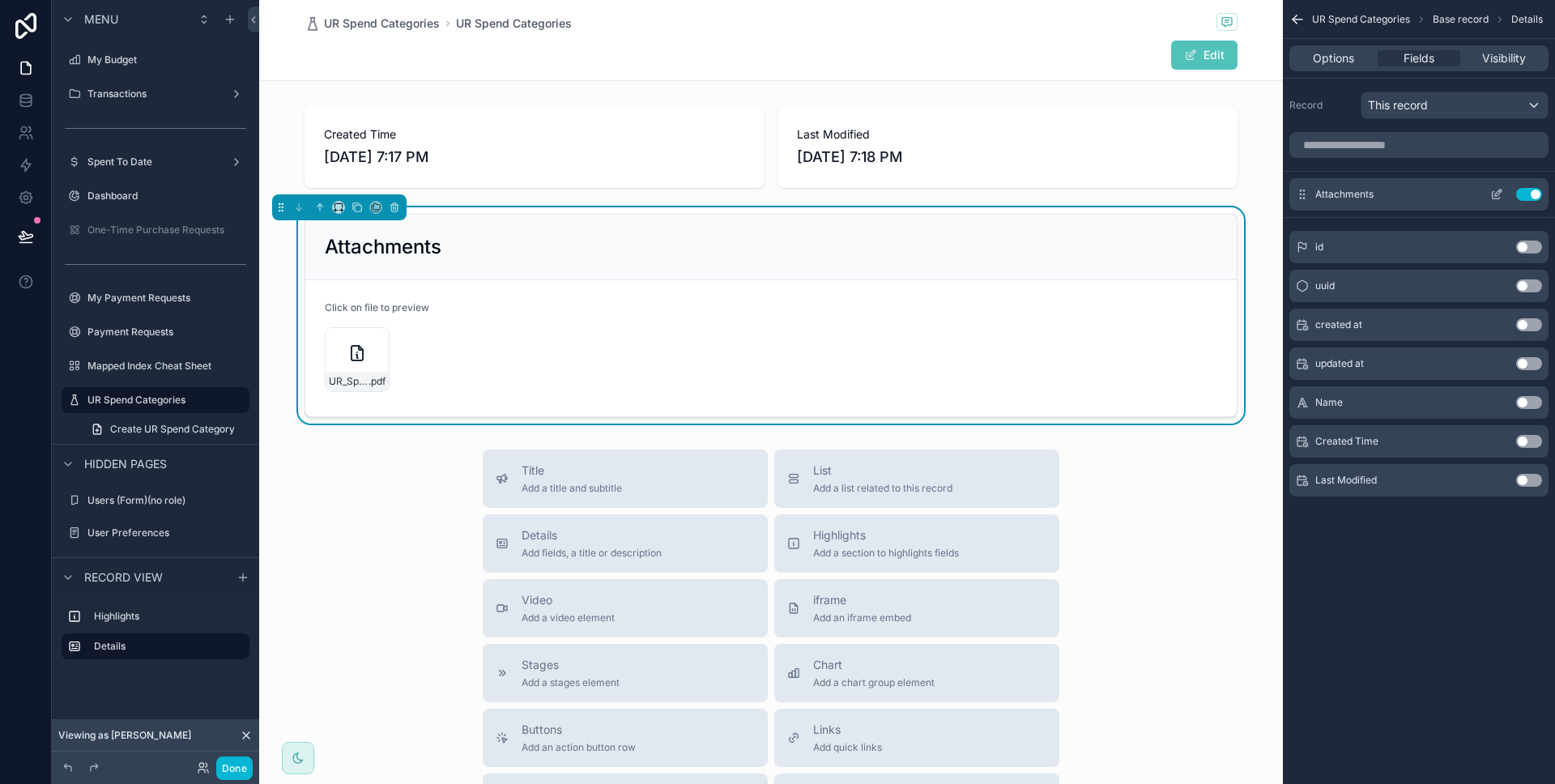
click at [1490, 191] on icon "scrollable content" at bounding box center [1496, 193] width 13 height 13
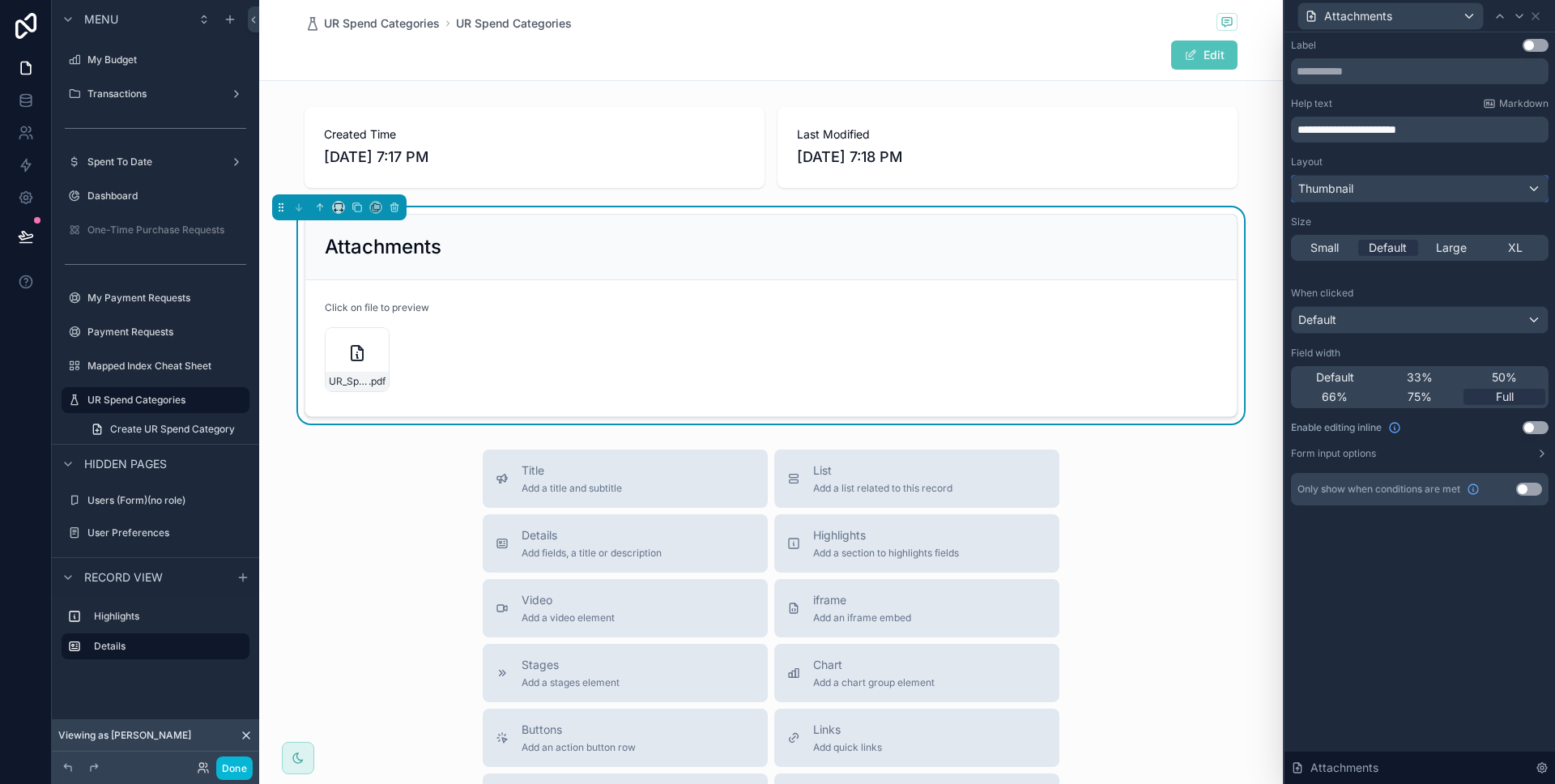
click at [1418, 191] on div "Thumbnail" at bounding box center [1419, 188] width 256 height 26
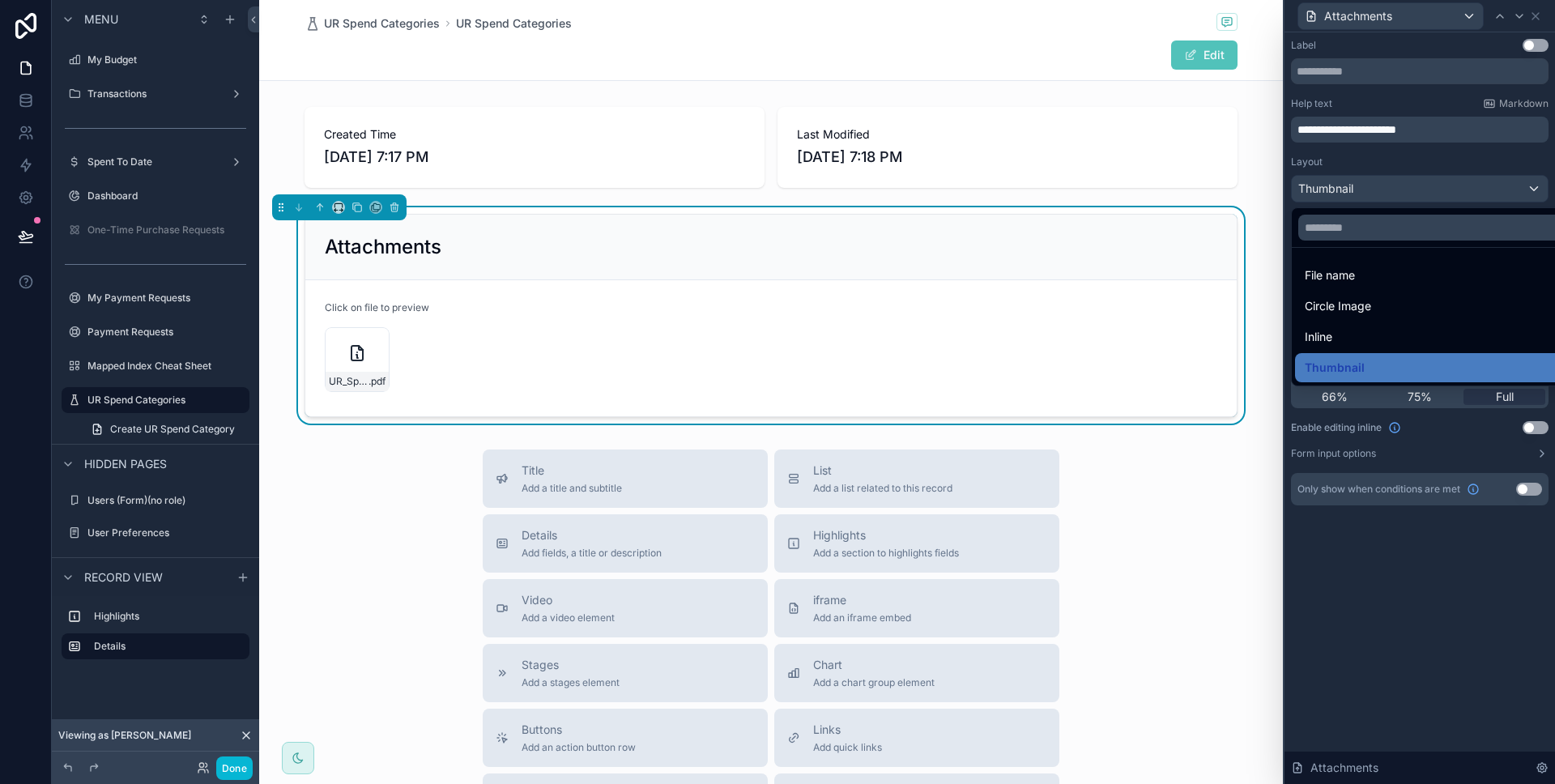
click at [1418, 191] on div at bounding box center [1419, 392] width 270 height 784
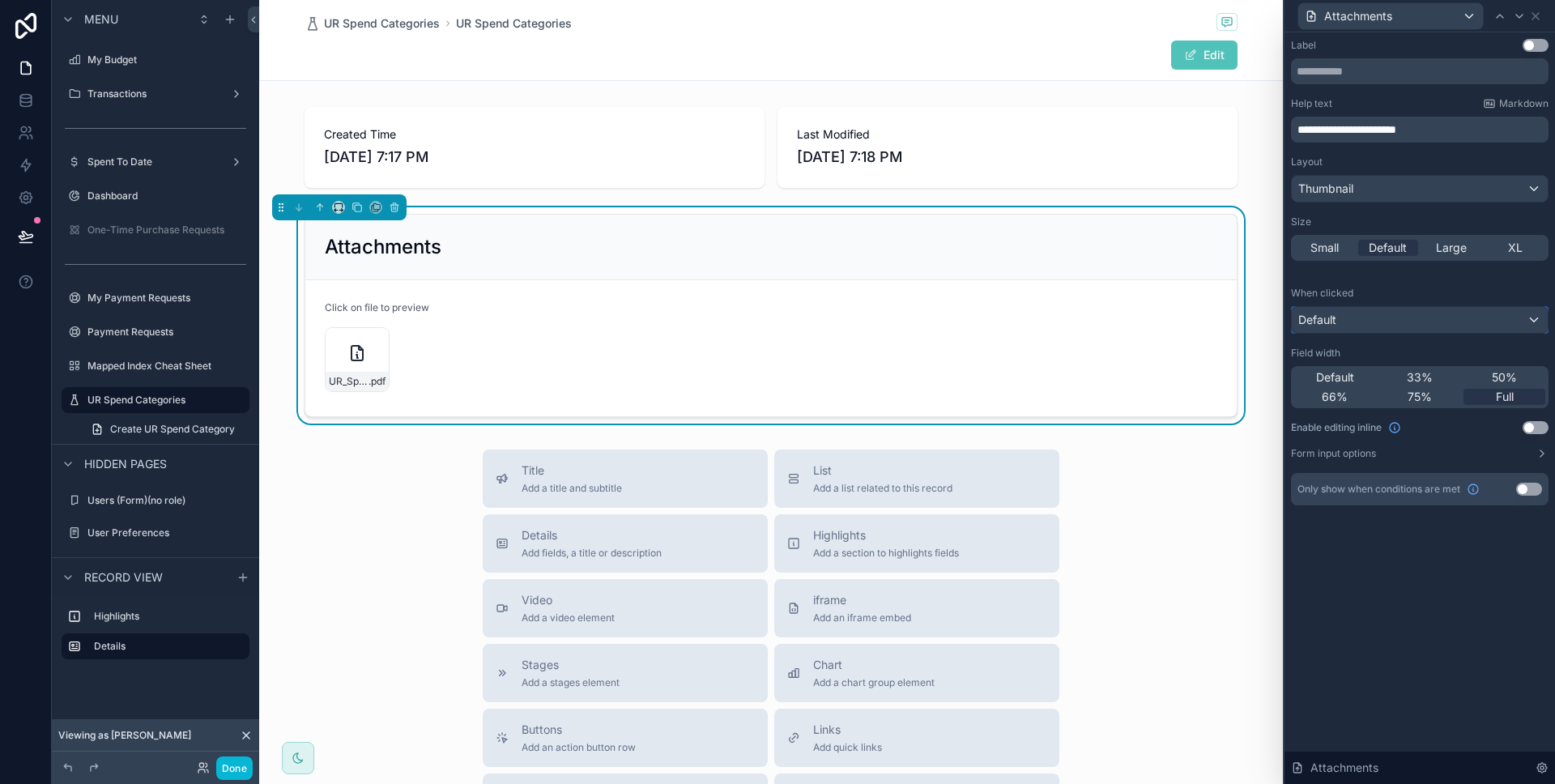
click at [1406, 315] on div "Default" at bounding box center [1419, 320] width 256 height 26
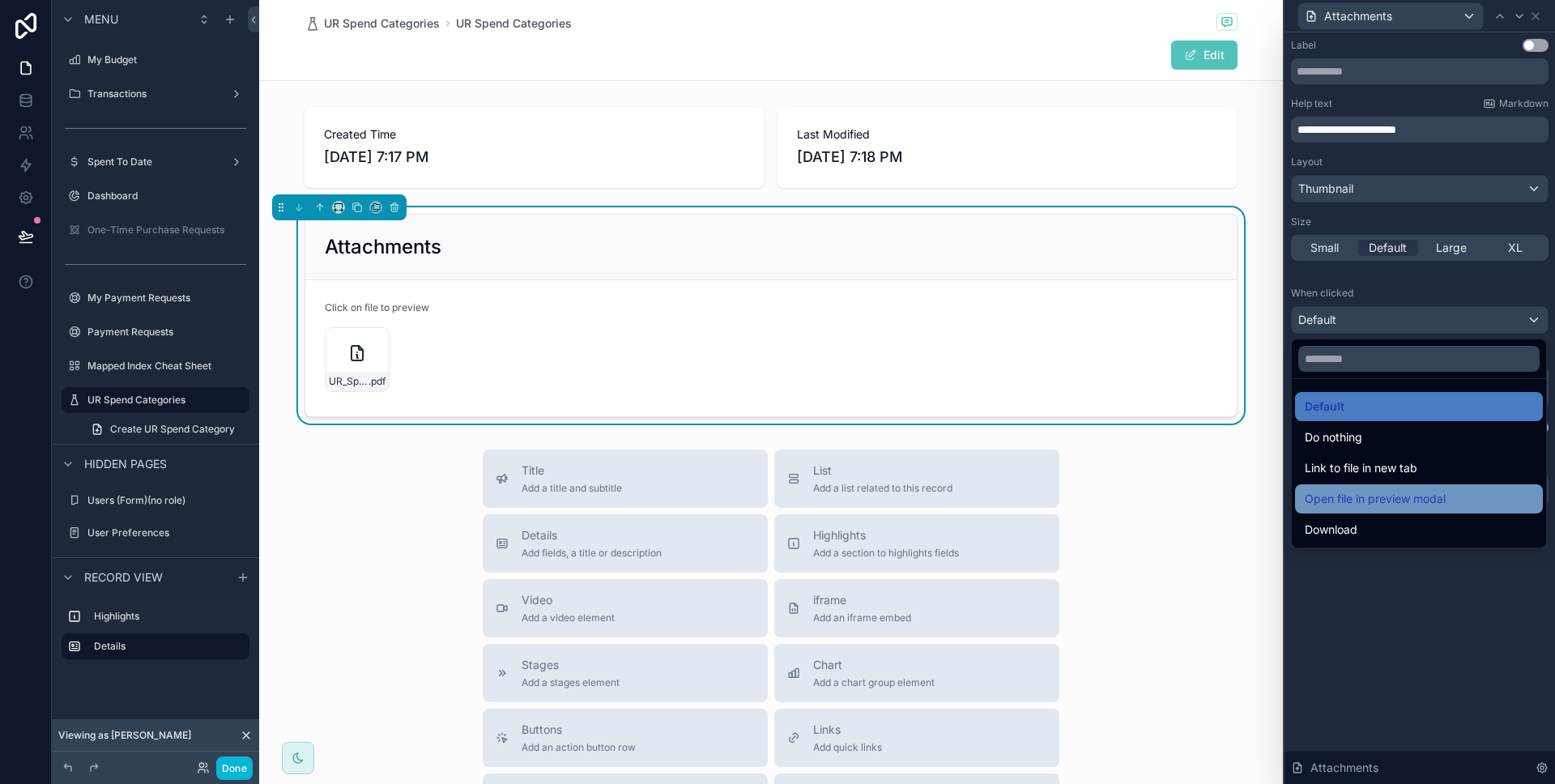
click at [1391, 494] on span "Open file in preview modal" at bounding box center [1375, 498] width 141 height 19
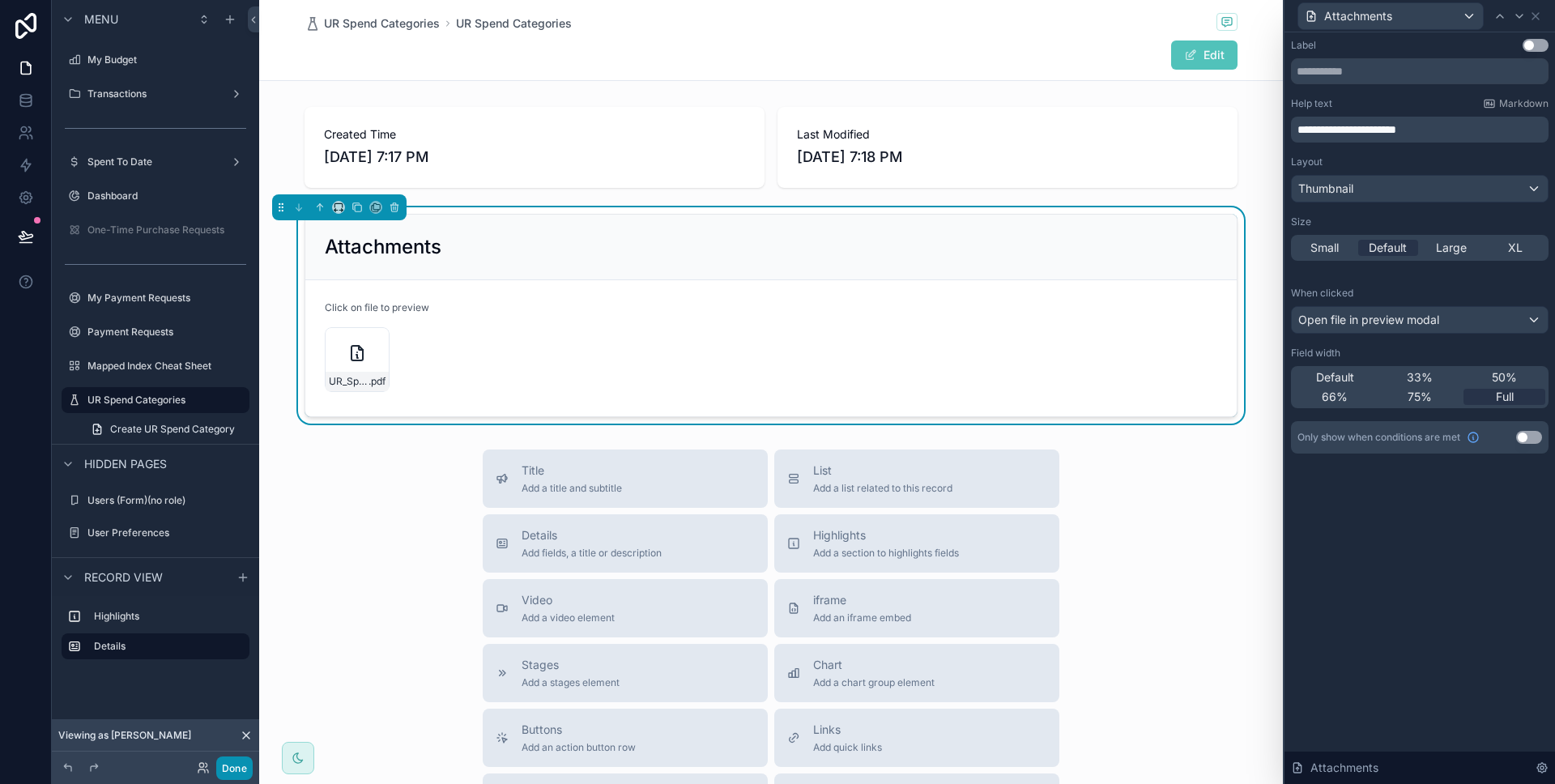
click at [228, 766] on button "Done" at bounding box center [234, 768] width 37 height 23
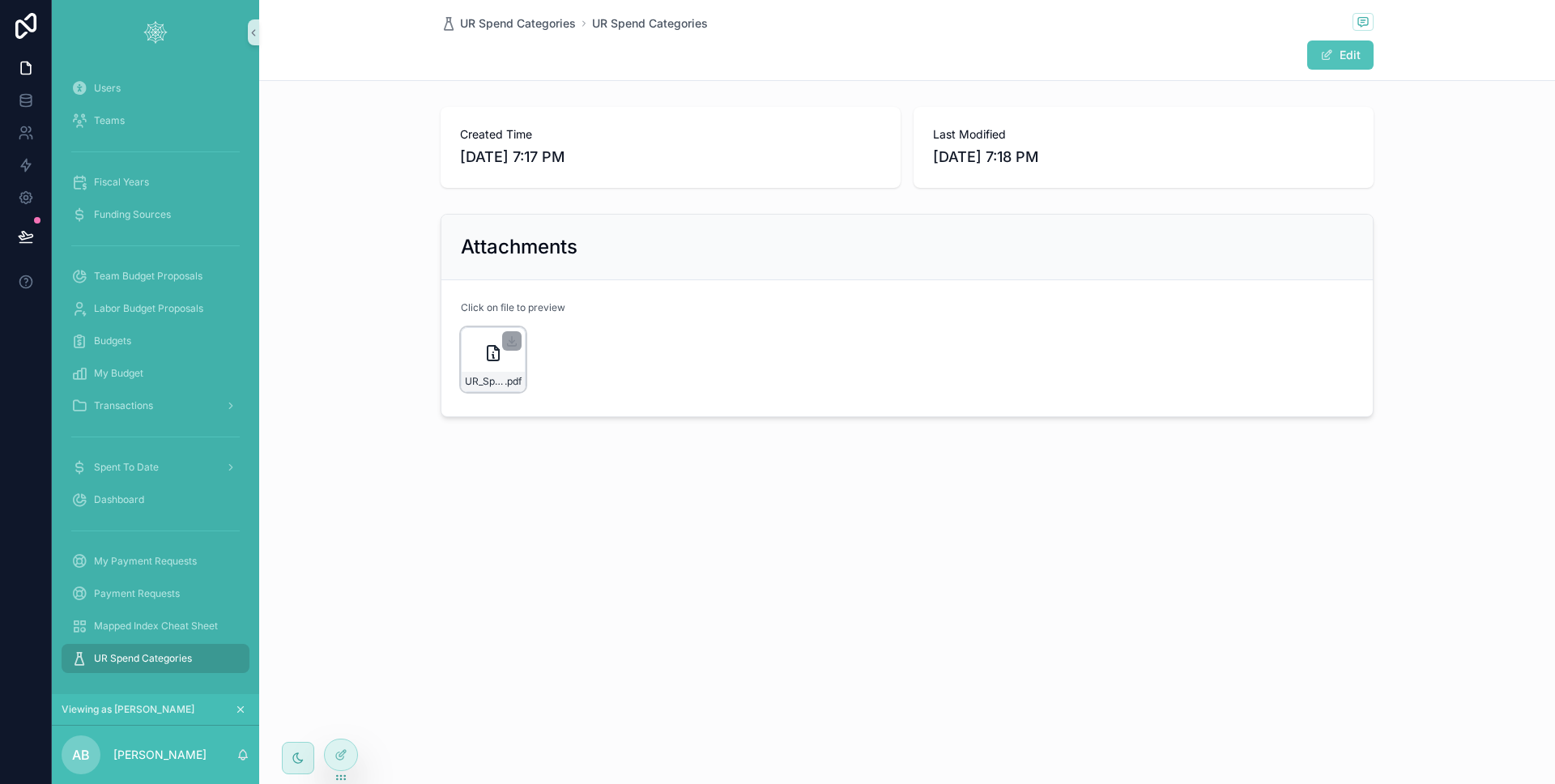
click at [481, 365] on div "UR_Spend_Categories-(3) .pdf" at bounding box center [493, 359] width 64 height 64
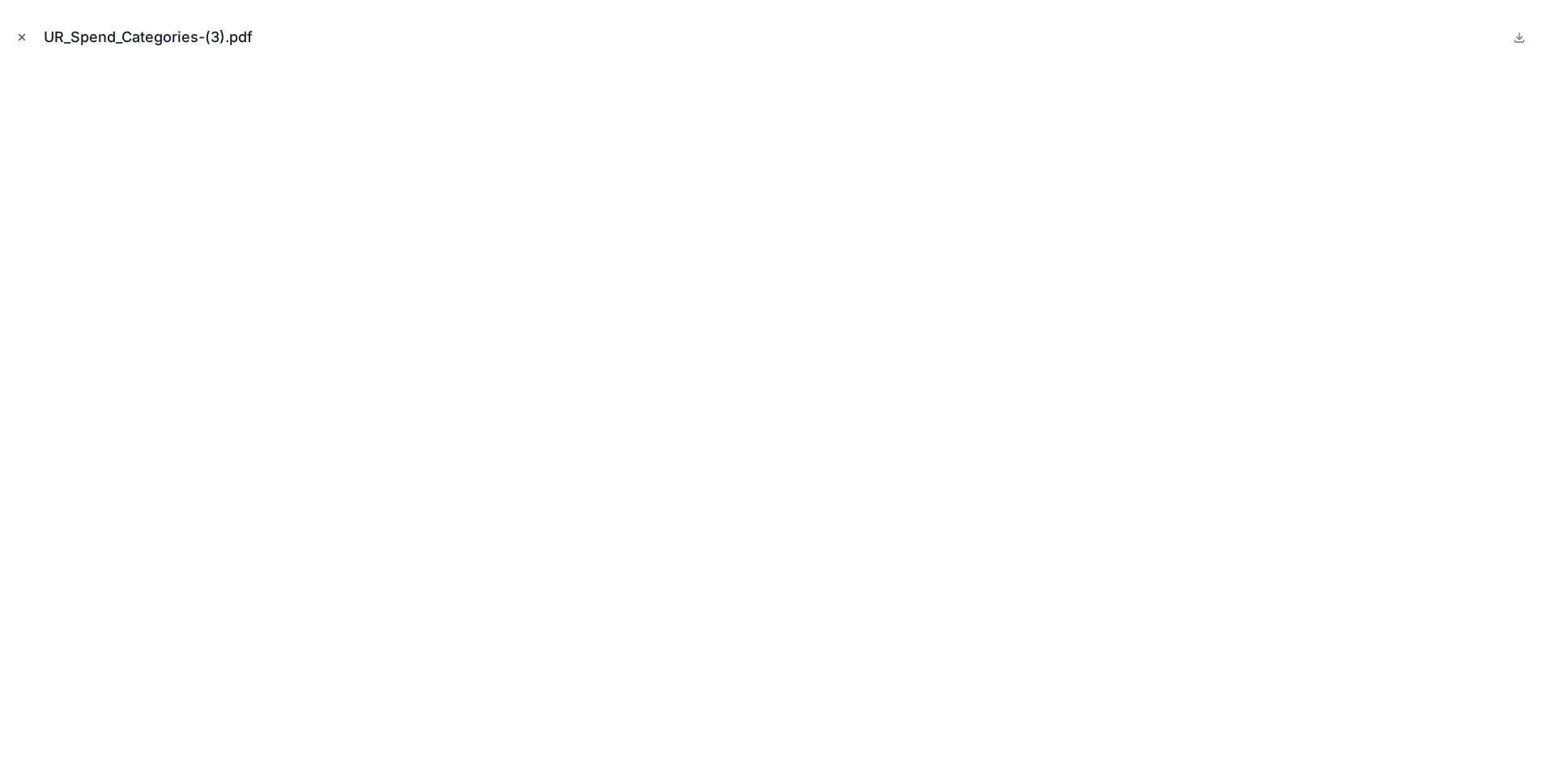
click at [28, 33] on button "Close modal" at bounding box center [21, 37] width 18 height 18
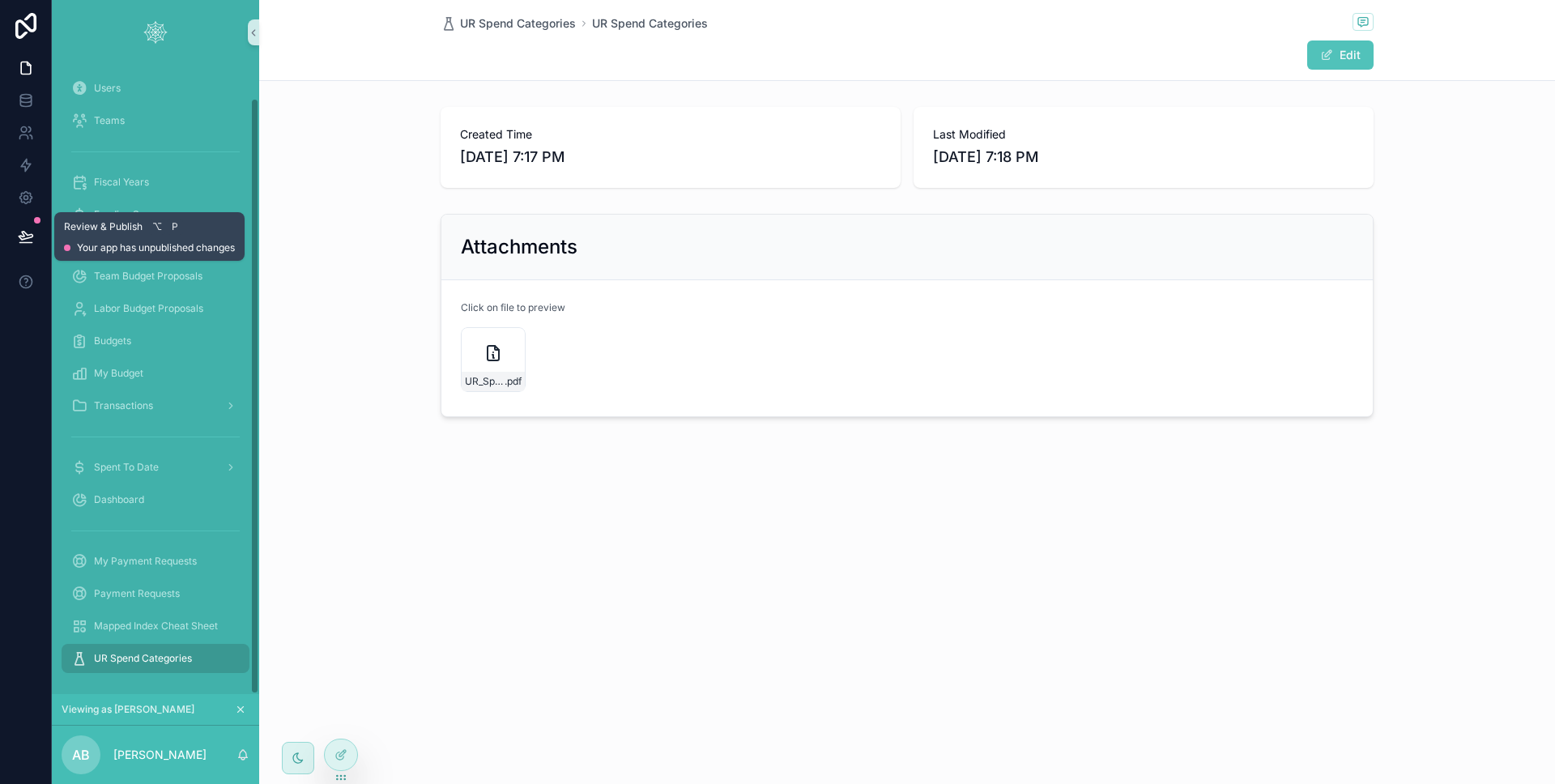
click at [28, 229] on icon at bounding box center [25, 236] width 16 height 16
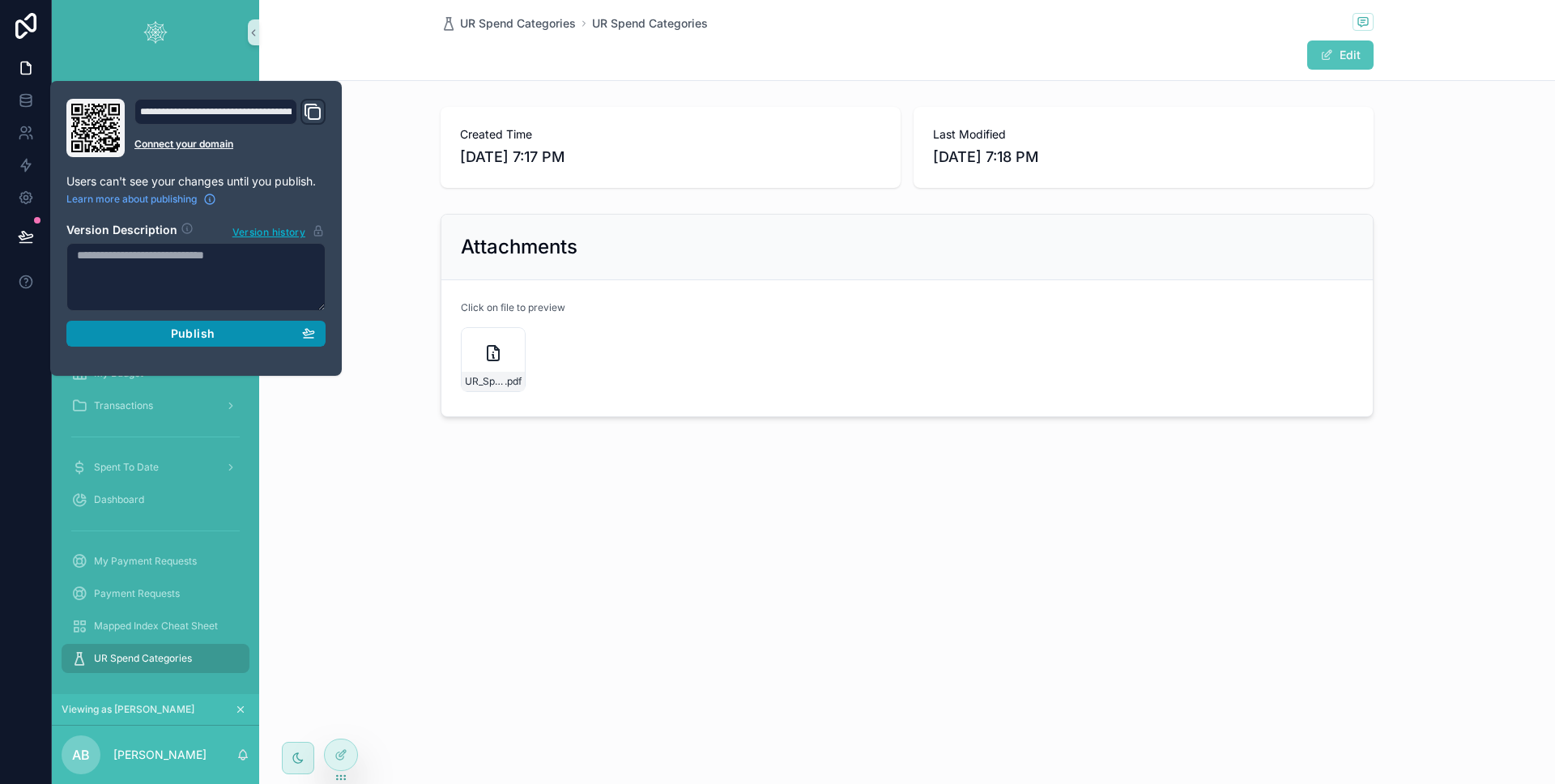
click at [171, 328] on span "Publish" at bounding box center [192, 333] width 44 height 14
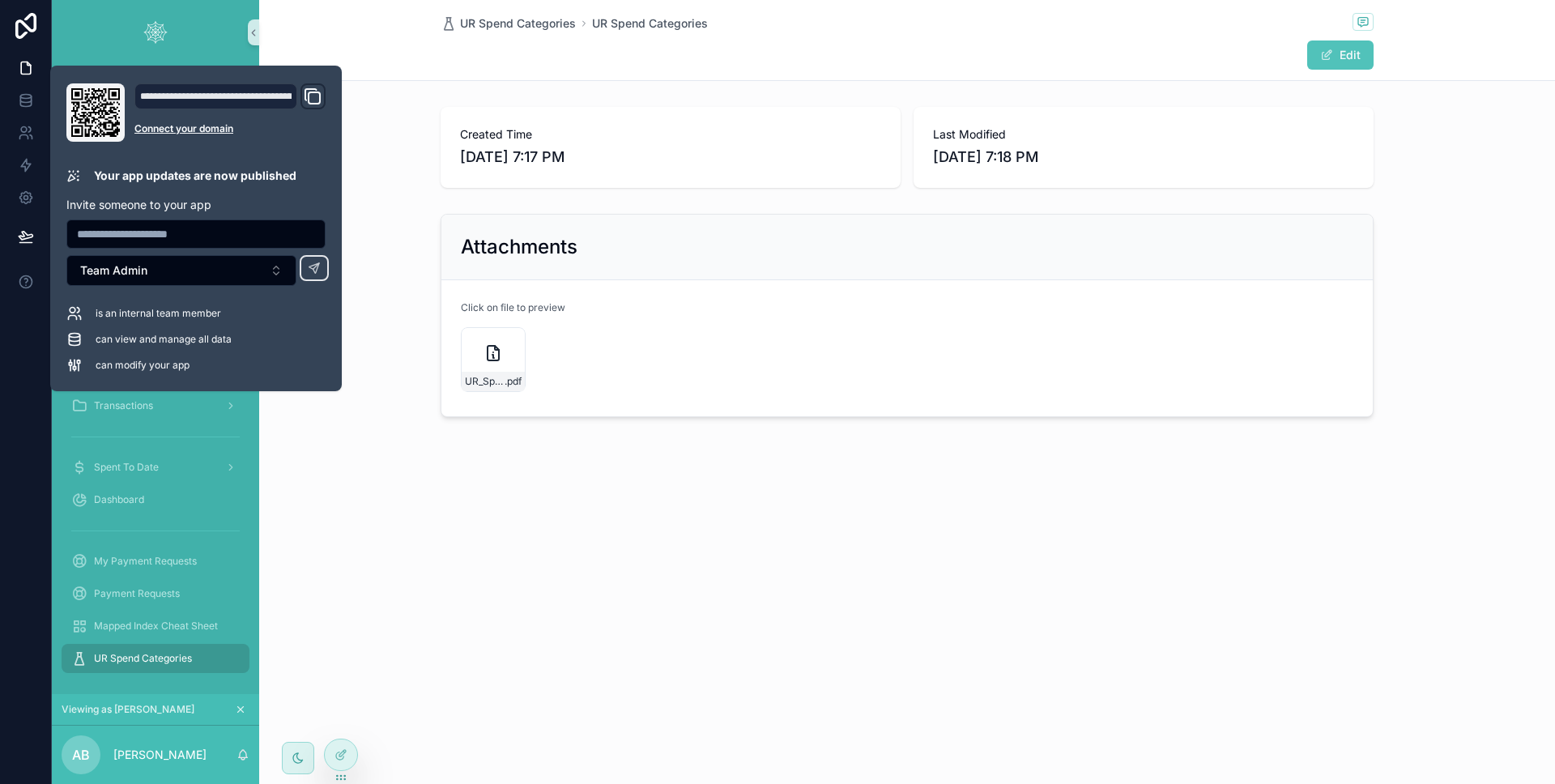
click at [275, 329] on div "is an internal team member can view and manage all data can modify your app" at bounding box center [196, 339] width 259 height 68
click at [256, 348] on div "is an internal team member can view and manage all data can modify your app" at bounding box center [196, 339] width 259 height 68
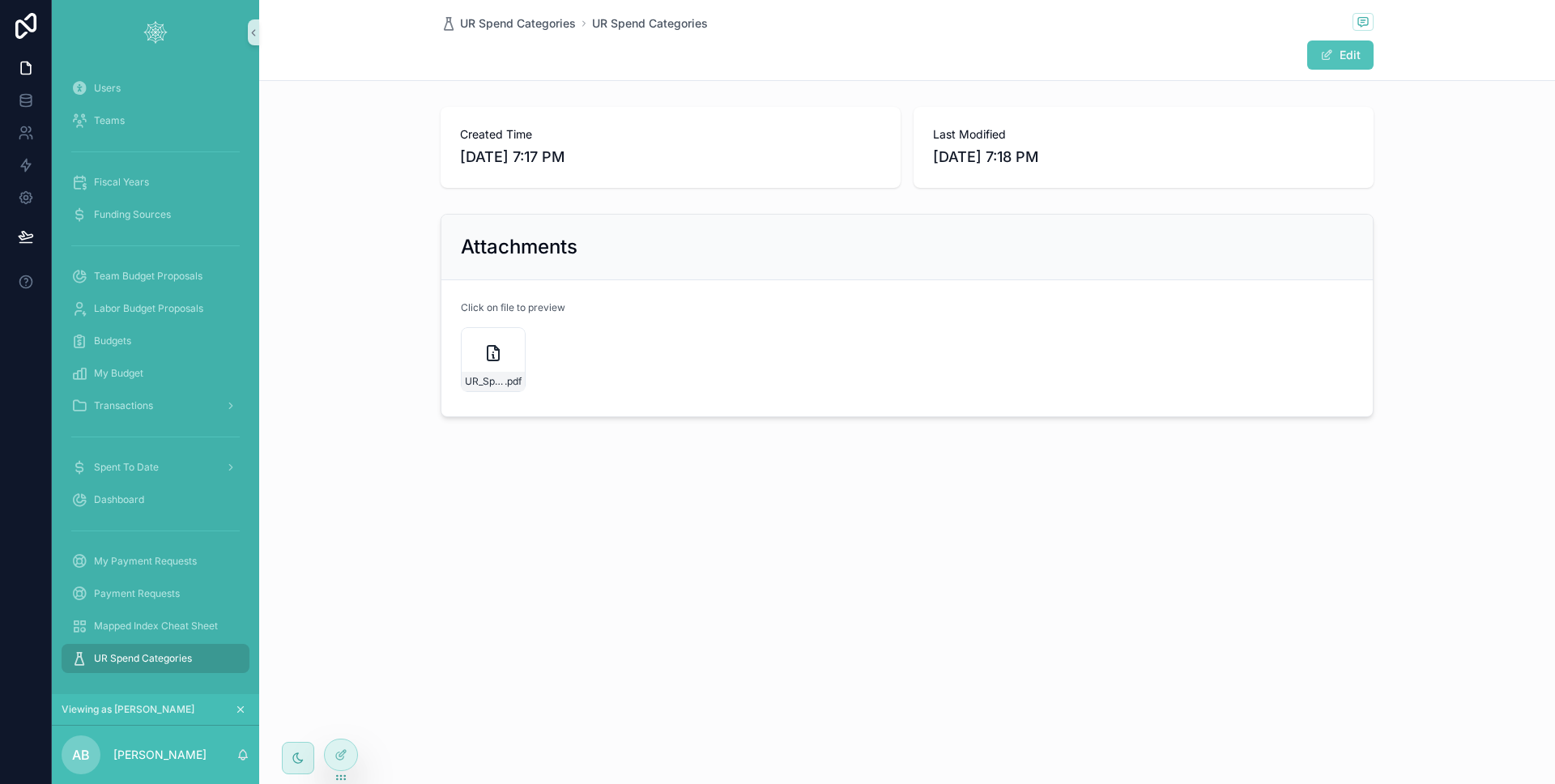
drag, startPoint x: 297, startPoint y: 411, endPoint x: 346, endPoint y: 407, distance: 49.2
click at [297, 411] on div "Attachments Click on file to preview UR_Spend_Categories-(3) .pdf" at bounding box center [907, 315] width 1296 height 216
click at [162, 601] on div "Payment Requests" at bounding box center [155, 593] width 168 height 26
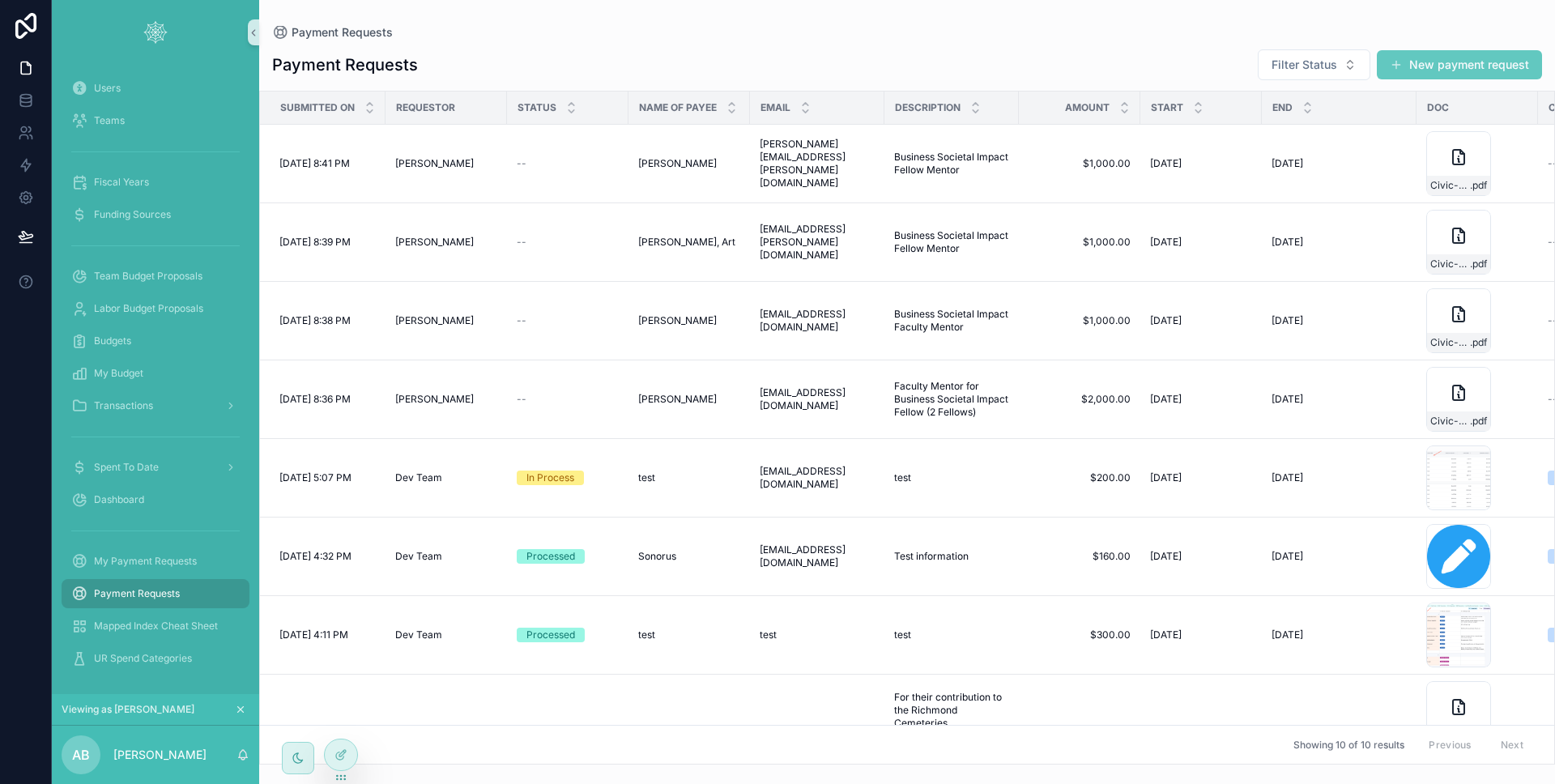
click at [1411, 63] on button "New payment request" at bounding box center [1459, 64] width 165 height 29
click at [1411, 63] on div "Payment Requests Payment Requests Filter Status New payment request Submitted o…" at bounding box center [907, 392] width 1296 height 784
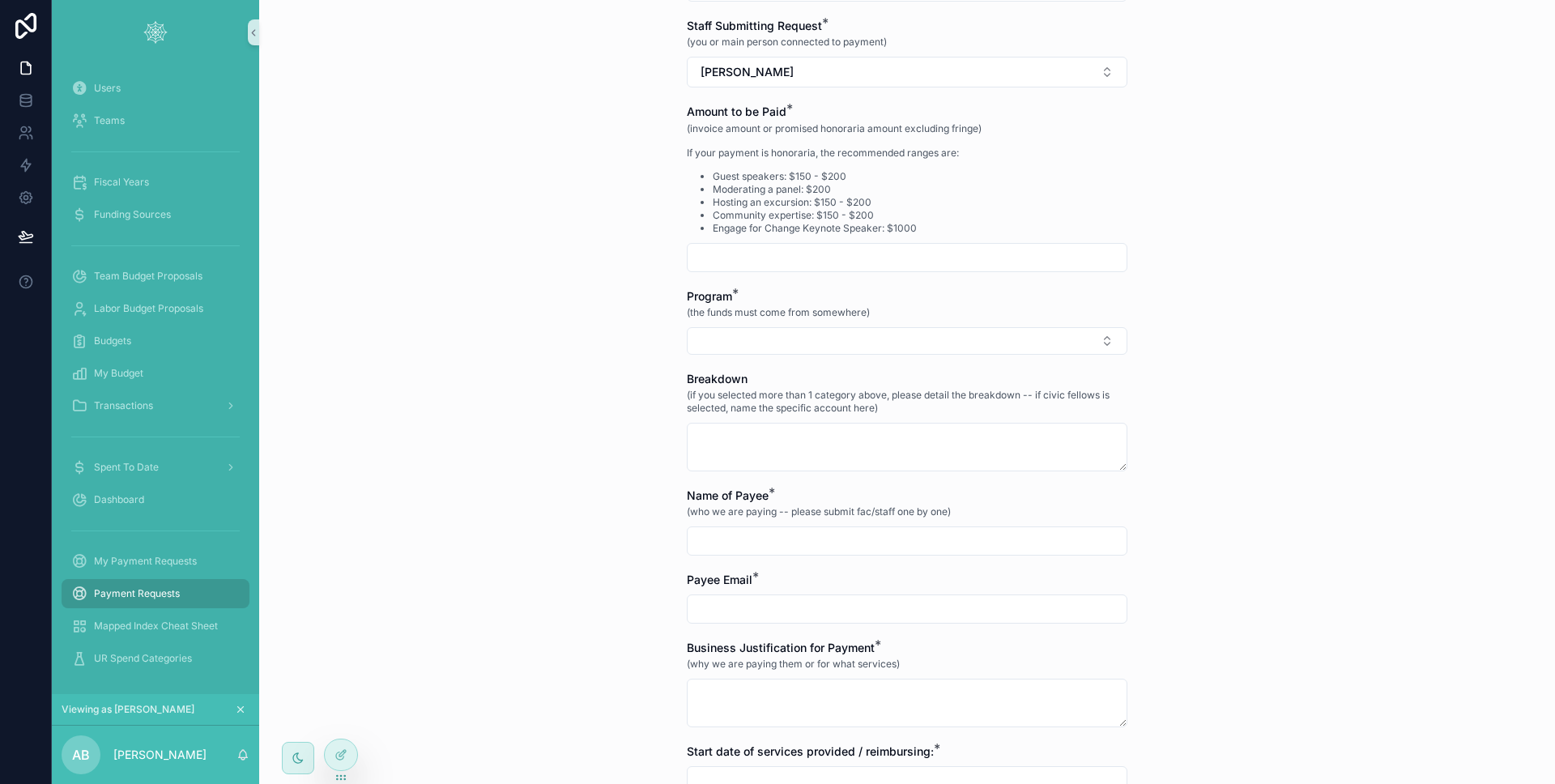
scroll to position [334, 0]
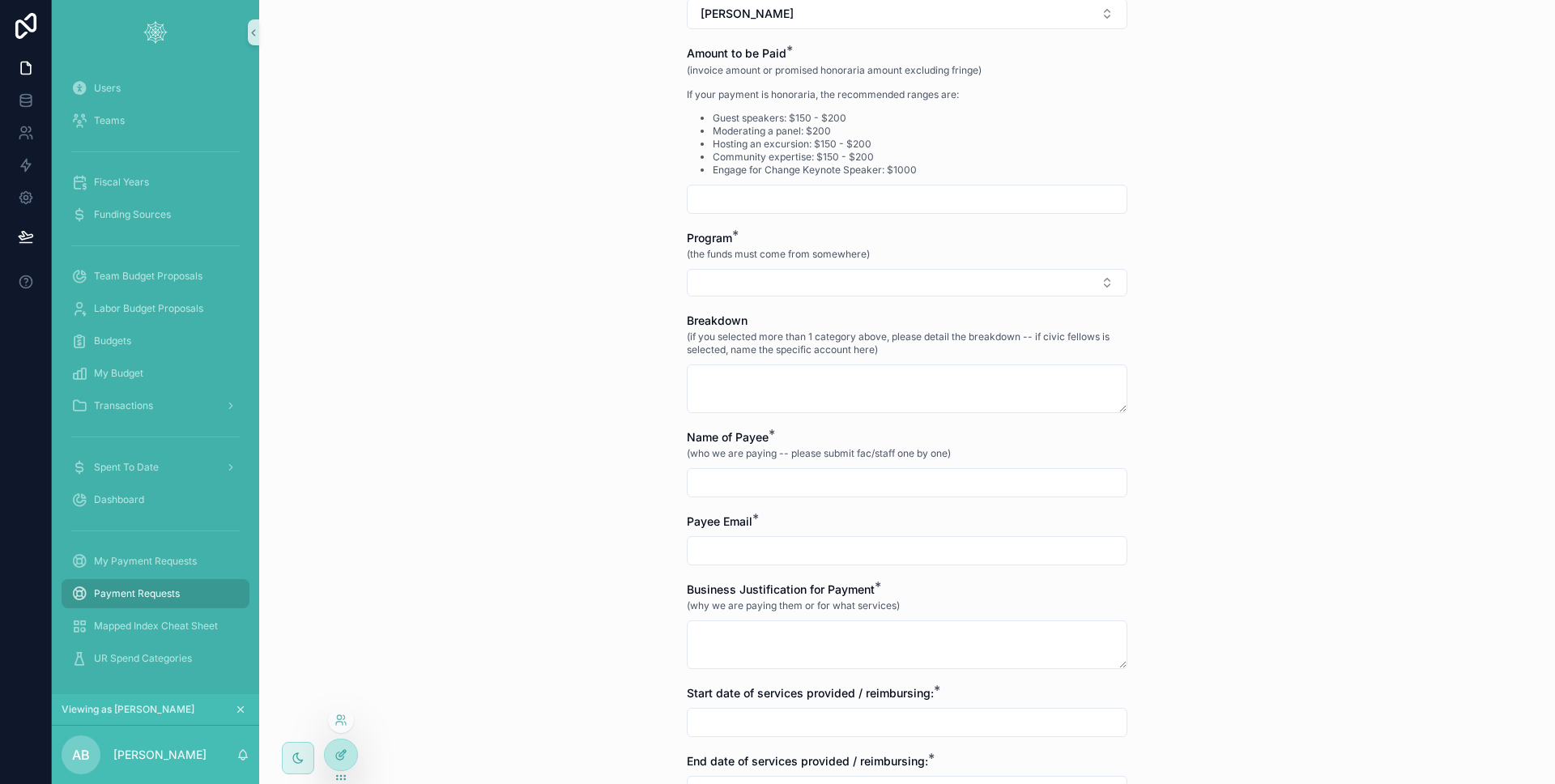
click at [336, 761] on div at bounding box center [341, 754] width 33 height 31
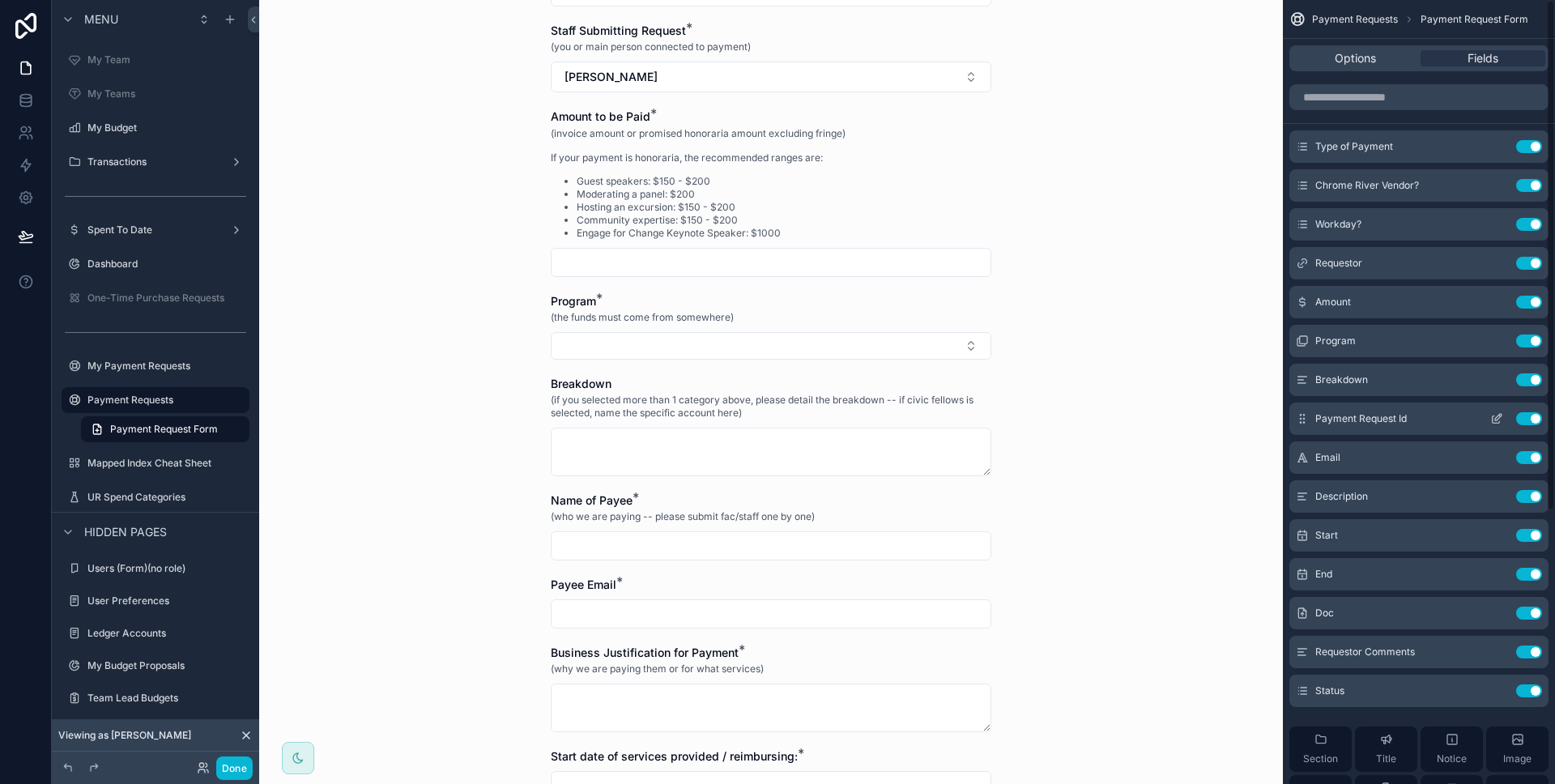
scroll to position [0, 0]
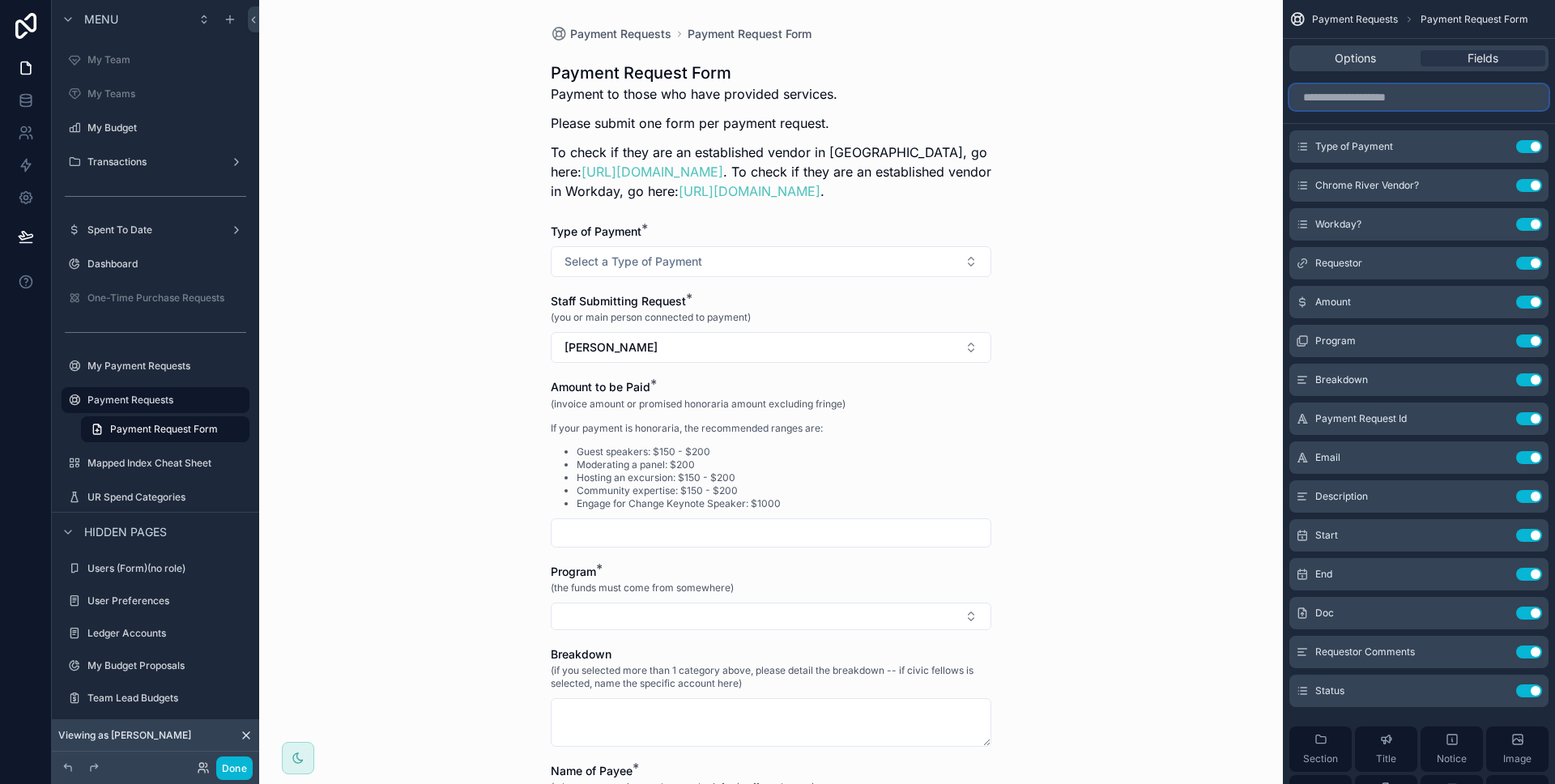
click at [1395, 104] on input "scrollable content" at bounding box center [1419, 97] width 259 height 26
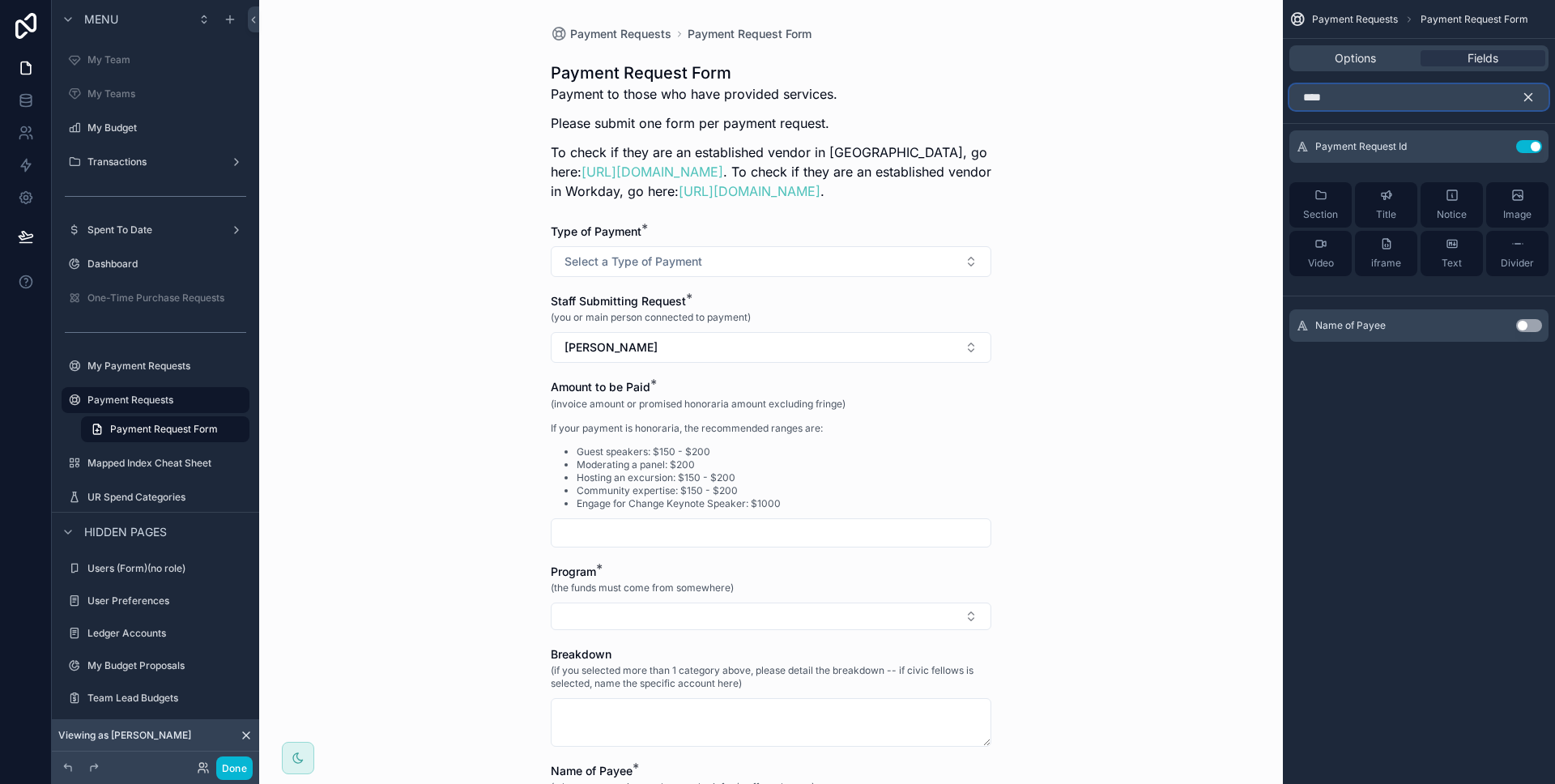
type input "****"
click at [1531, 327] on button "Use setting" at bounding box center [1528, 325] width 26 height 13
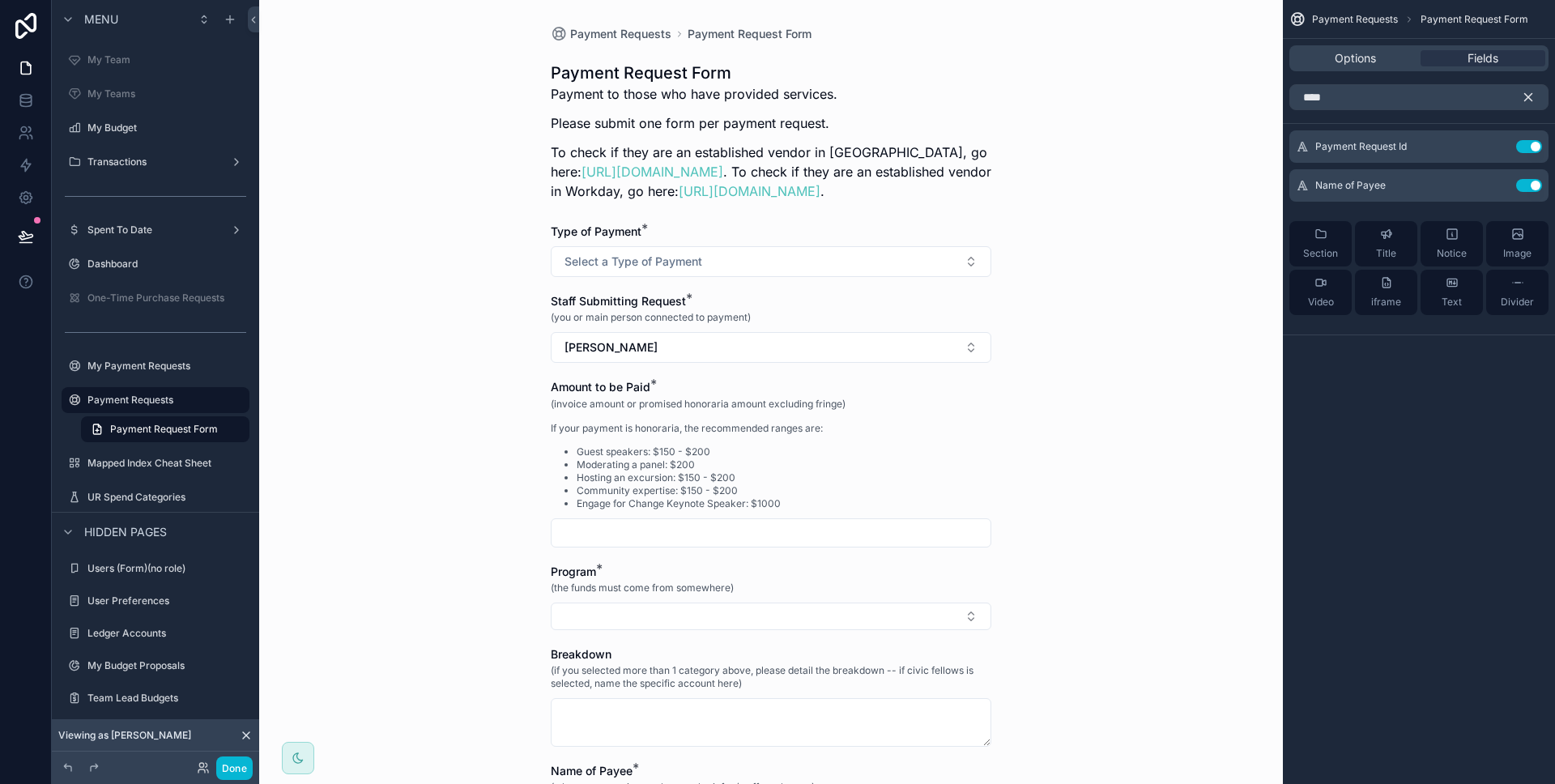
click at [1532, 97] on icon "scrollable content" at bounding box center [1527, 96] width 14 height 14
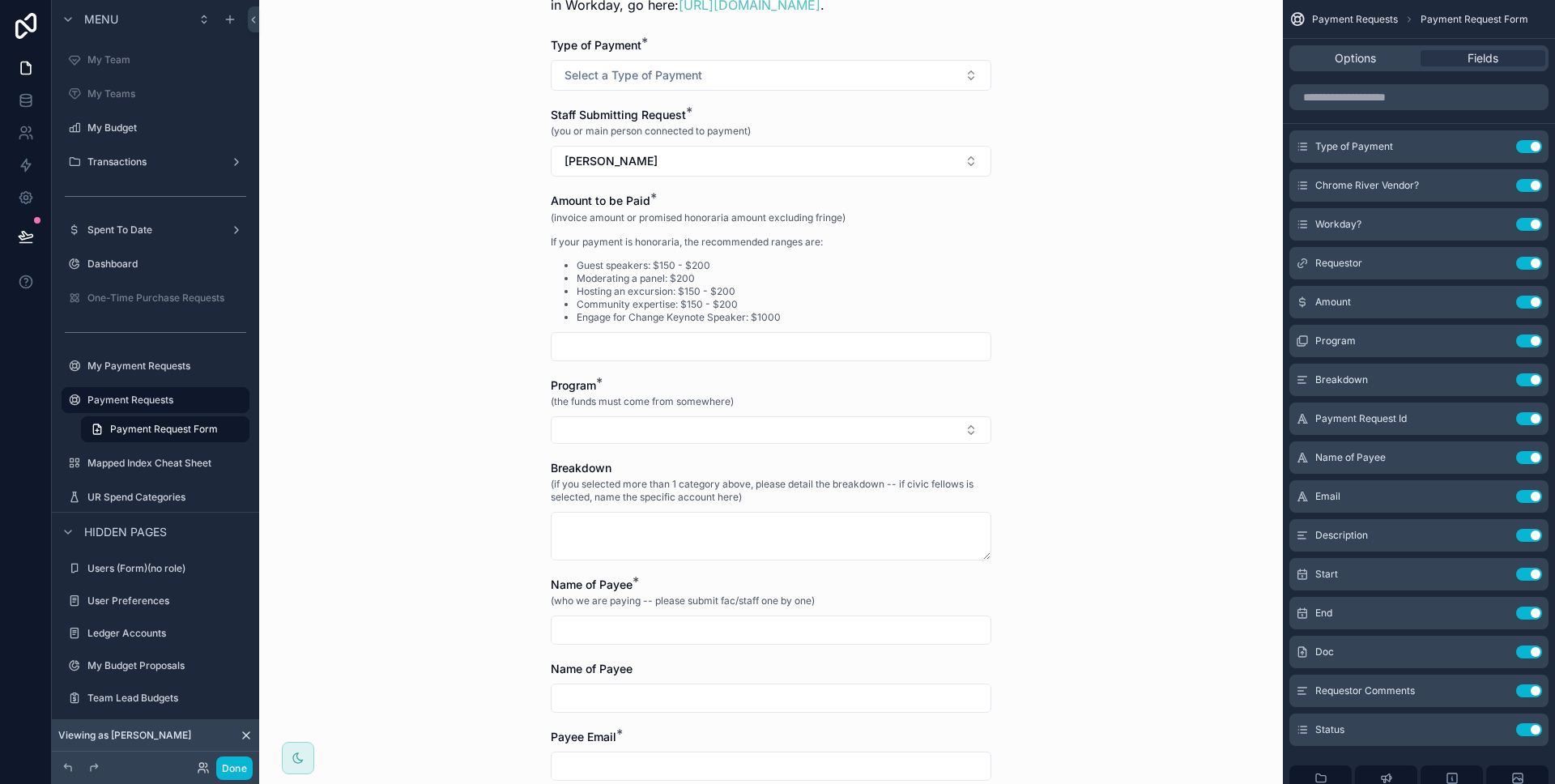
scroll to position [208, 0]
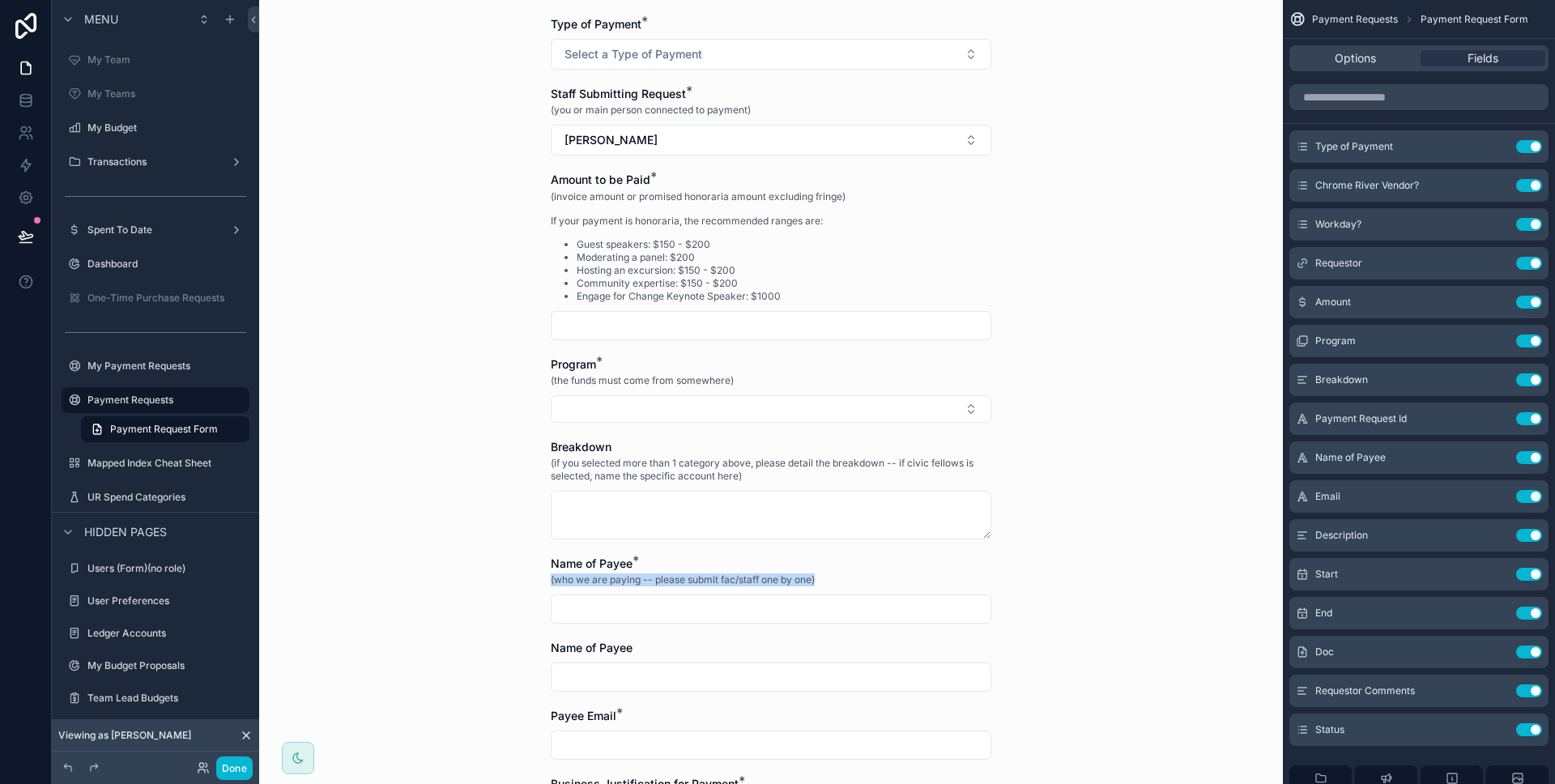
drag, startPoint x: 769, startPoint y: 571, endPoint x: 536, endPoint y: 580, distance: 233.2
click at [538, 580] on div "Payment Requests Payment Request Form Payment Request Form Payment to those who…" at bounding box center [771, 592] width 466 height 1598
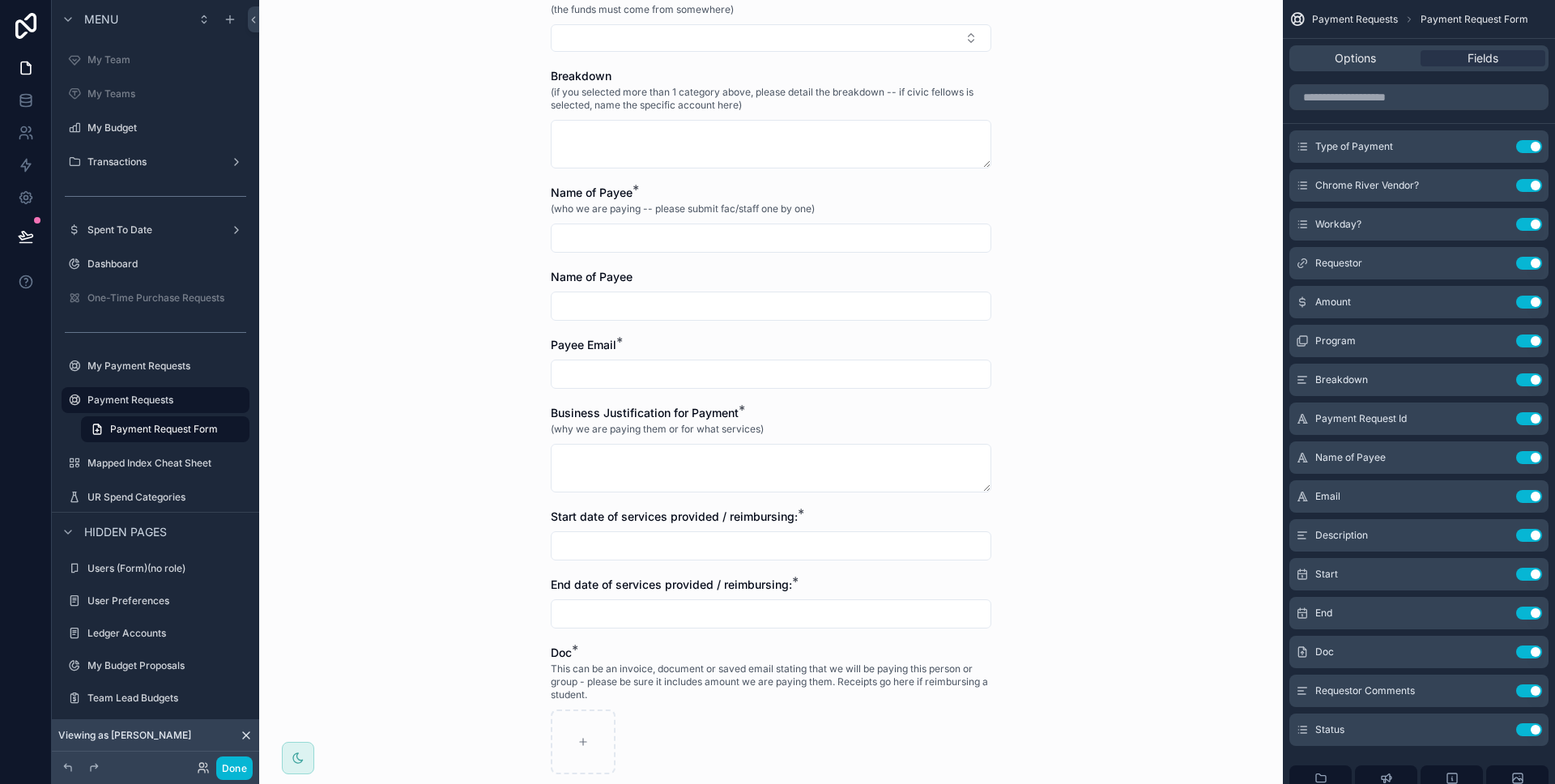
scroll to position [263, 0]
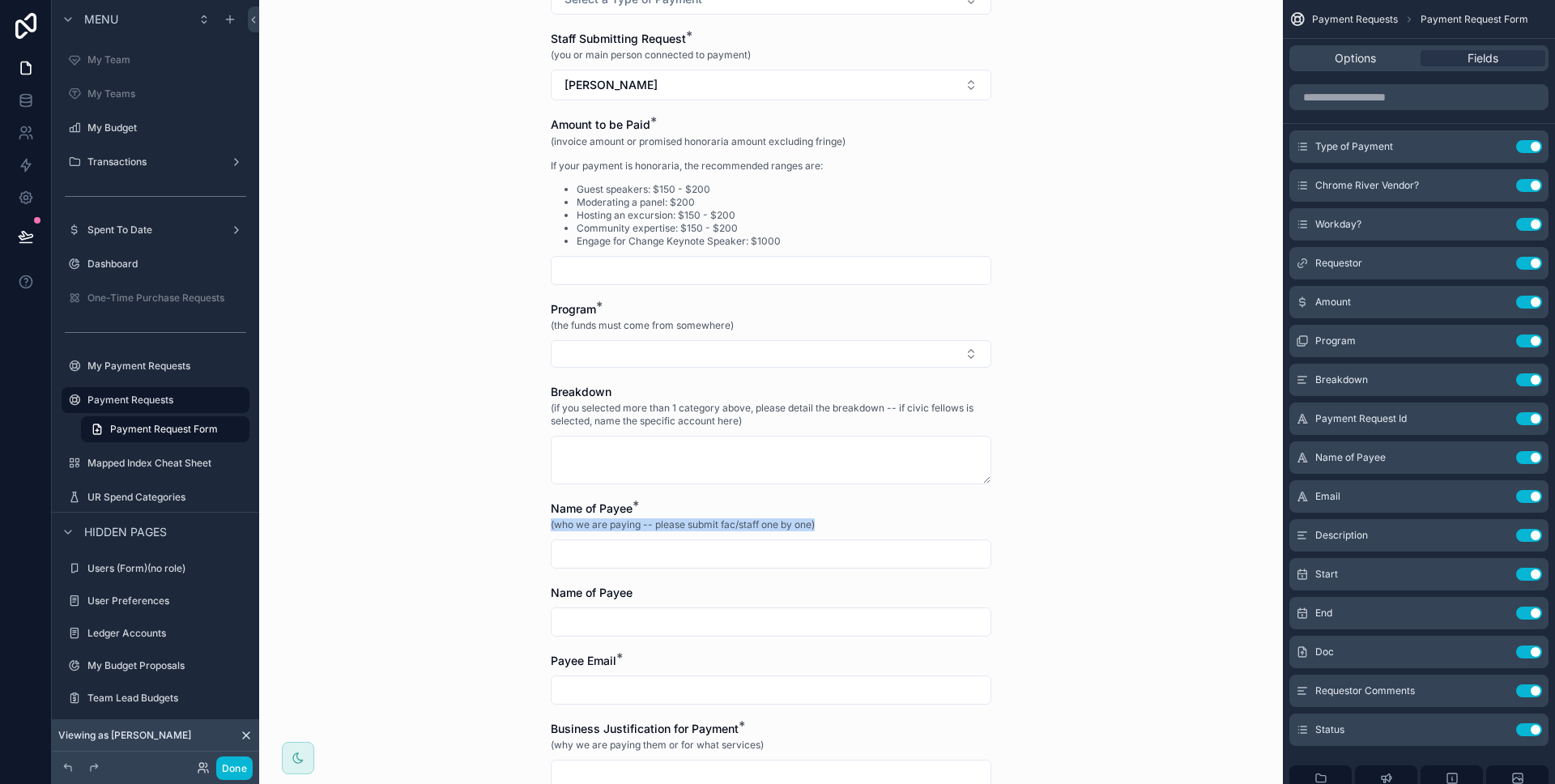
drag, startPoint x: 544, startPoint y: 530, endPoint x: 782, endPoint y: 540, distance: 238.2
click at [782, 540] on div "Name of [PERSON_NAME] * (who we are paying -- please submit fac/staff one by on…" at bounding box center [771, 534] width 440 height 68
copy span "(who we are paying -- please submit fac/staff one by one)"
click at [1502, 421] on icon "scrollable content" at bounding box center [1496, 418] width 13 height 13
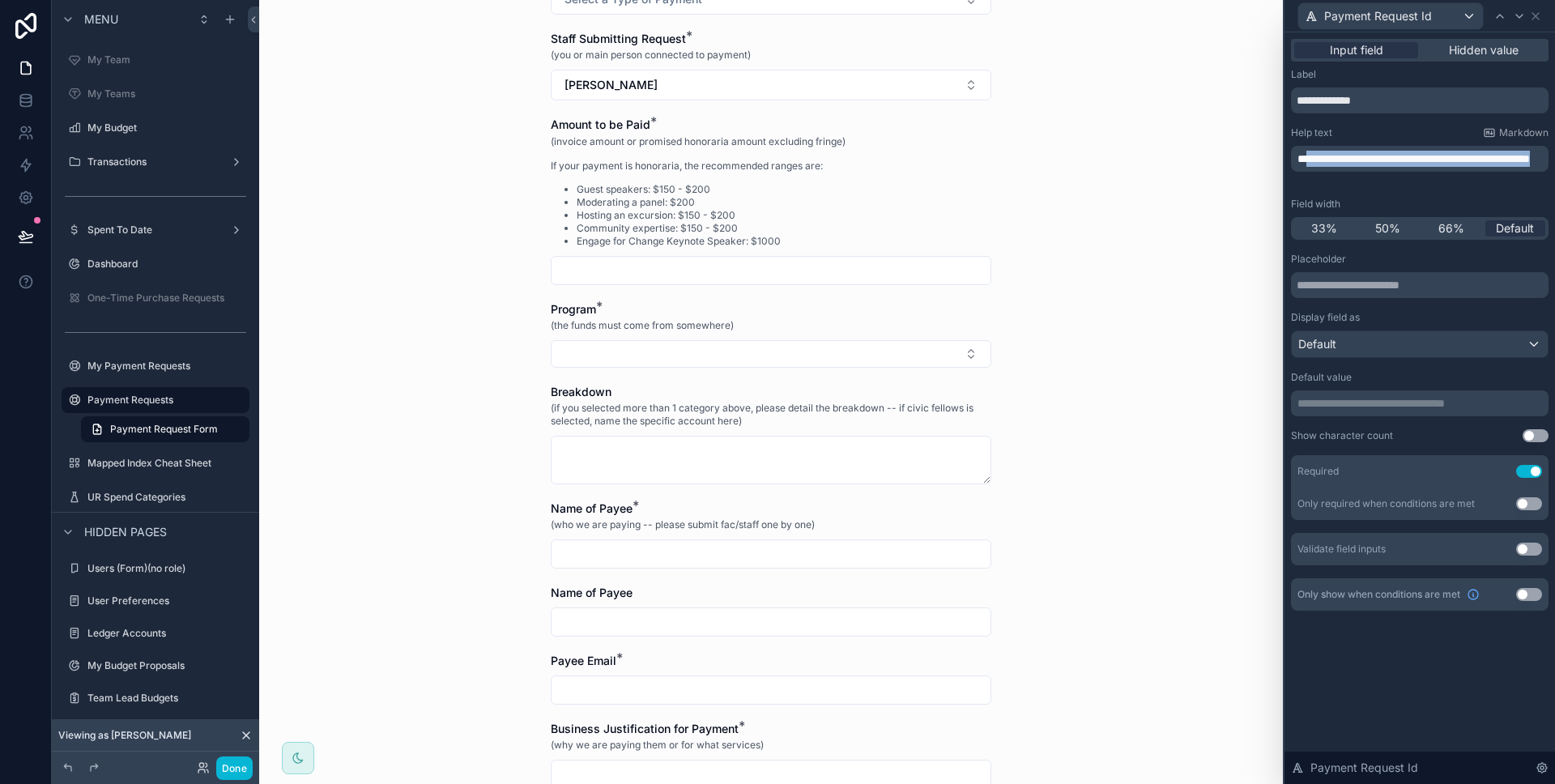
drag, startPoint x: 1398, startPoint y: 174, endPoint x: 1306, endPoint y: 149, distance: 95.3
click at [1306, 151] on p "**********" at bounding box center [1421, 158] width 248 height 16
click at [1379, 167] on p "**********" at bounding box center [1421, 158] width 248 height 16
drag, startPoint x: 1378, startPoint y: 173, endPoint x: 1285, endPoint y: 151, distance: 95.6
click at [1285, 151] on div "**********" at bounding box center [1419, 341] width 270 height 617
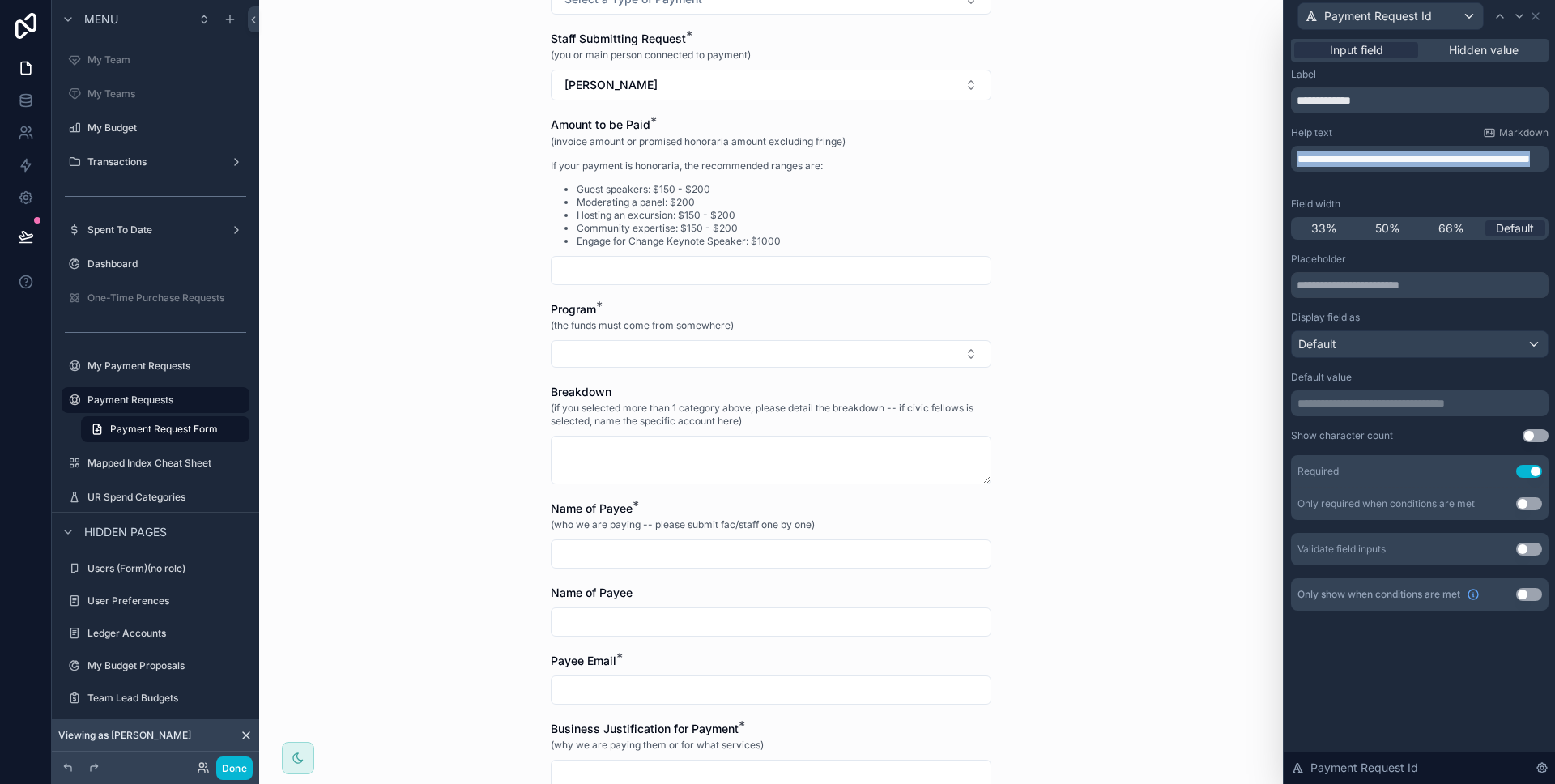
copy span "**********"
click at [1540, 14] on icon at bounding box center [1535, 16] width 13 height 13
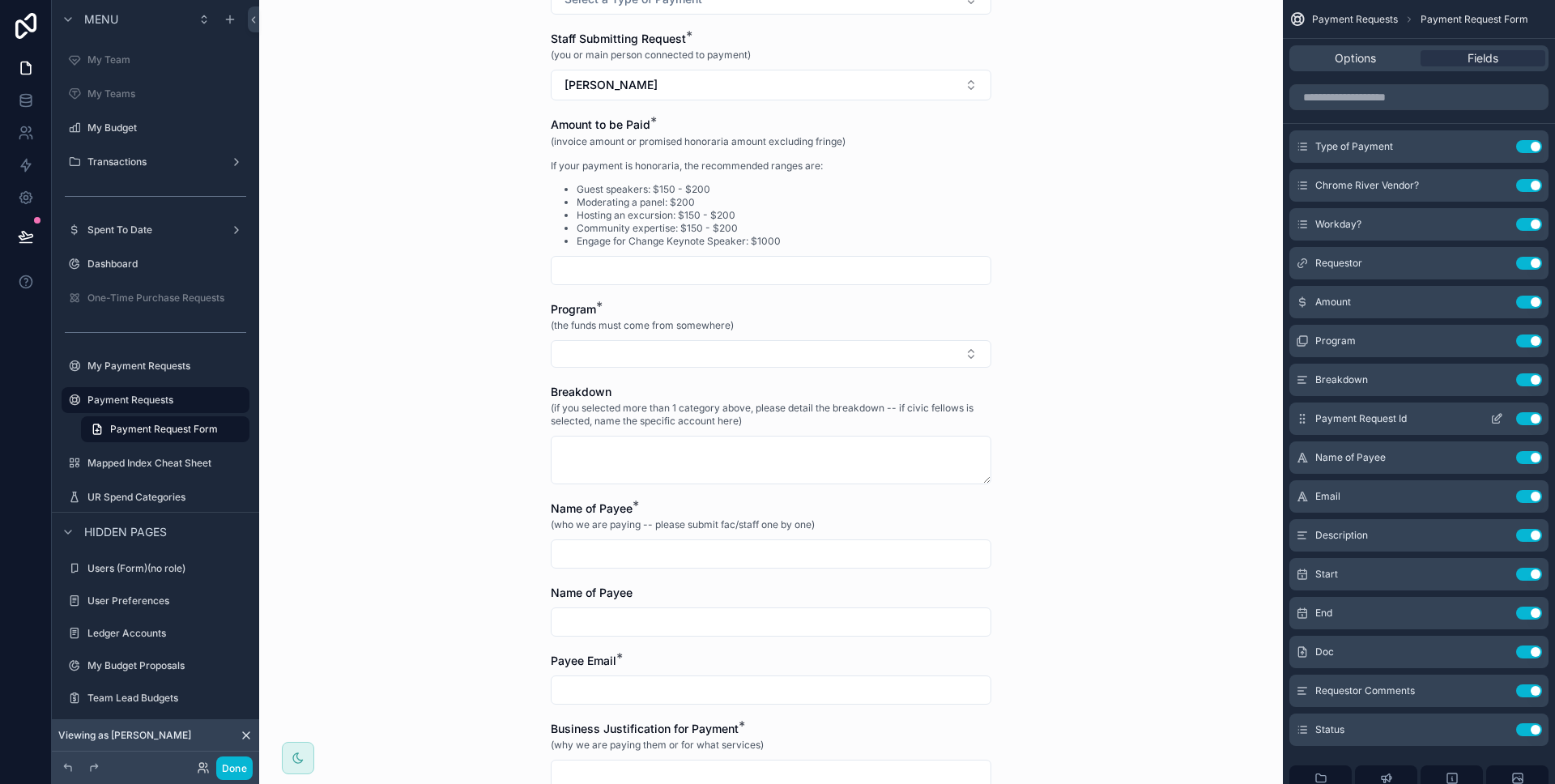
click at [1525, 413] on button "Use setting" at bounding box center [1528, 418] width 26 height 13
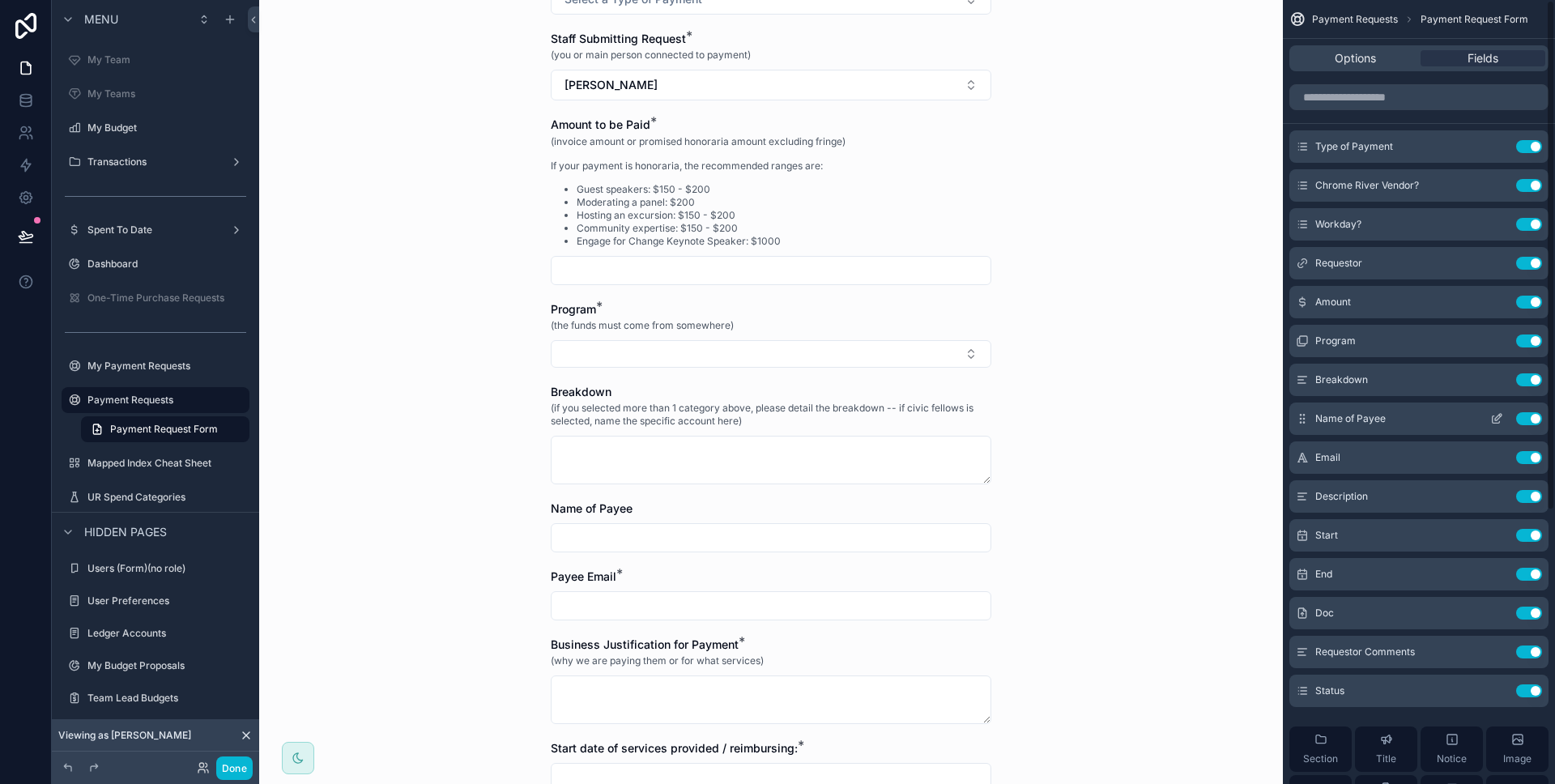
scroll to position [0, 0]
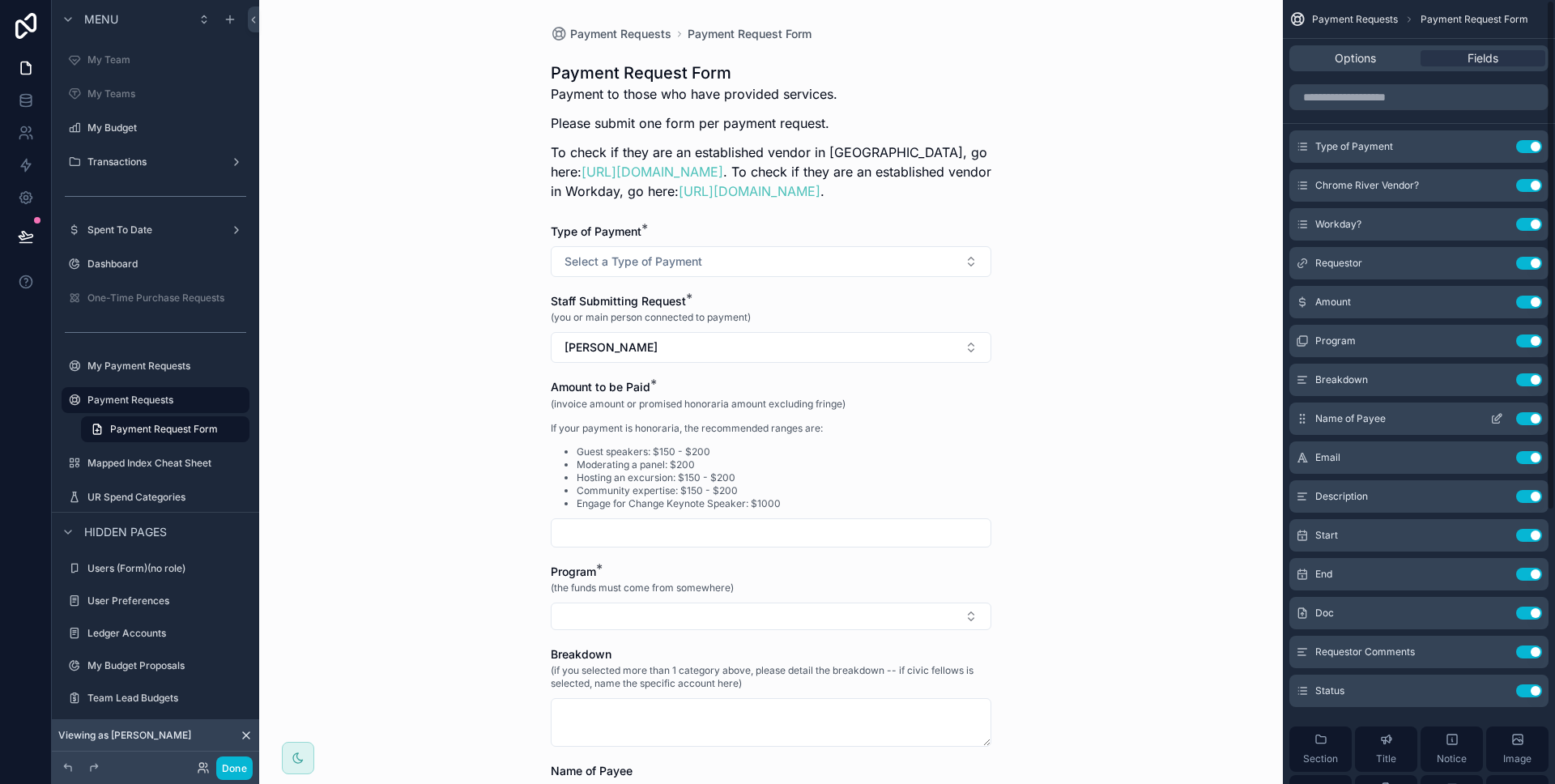
click at [1496, 421] on icon "scrollable content" at bounding box center [1496, 418] width 13 height 13
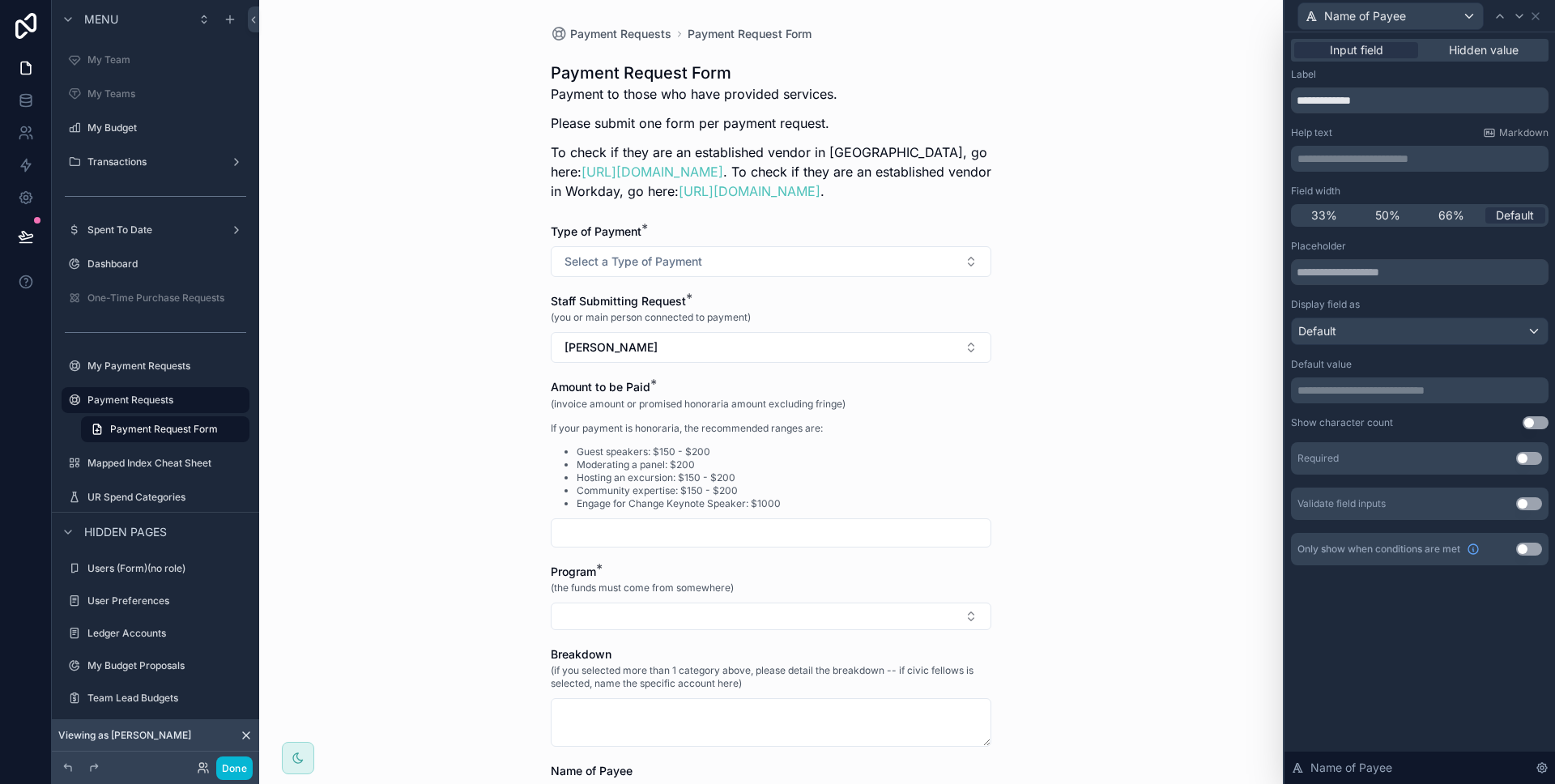
click at [1373, 170] on div "**********" at bounding box center [1419, 158] width 258 height 26
click at [1372, 165] on p "**********" at bounding box center [1421, 158] width 248 height 16
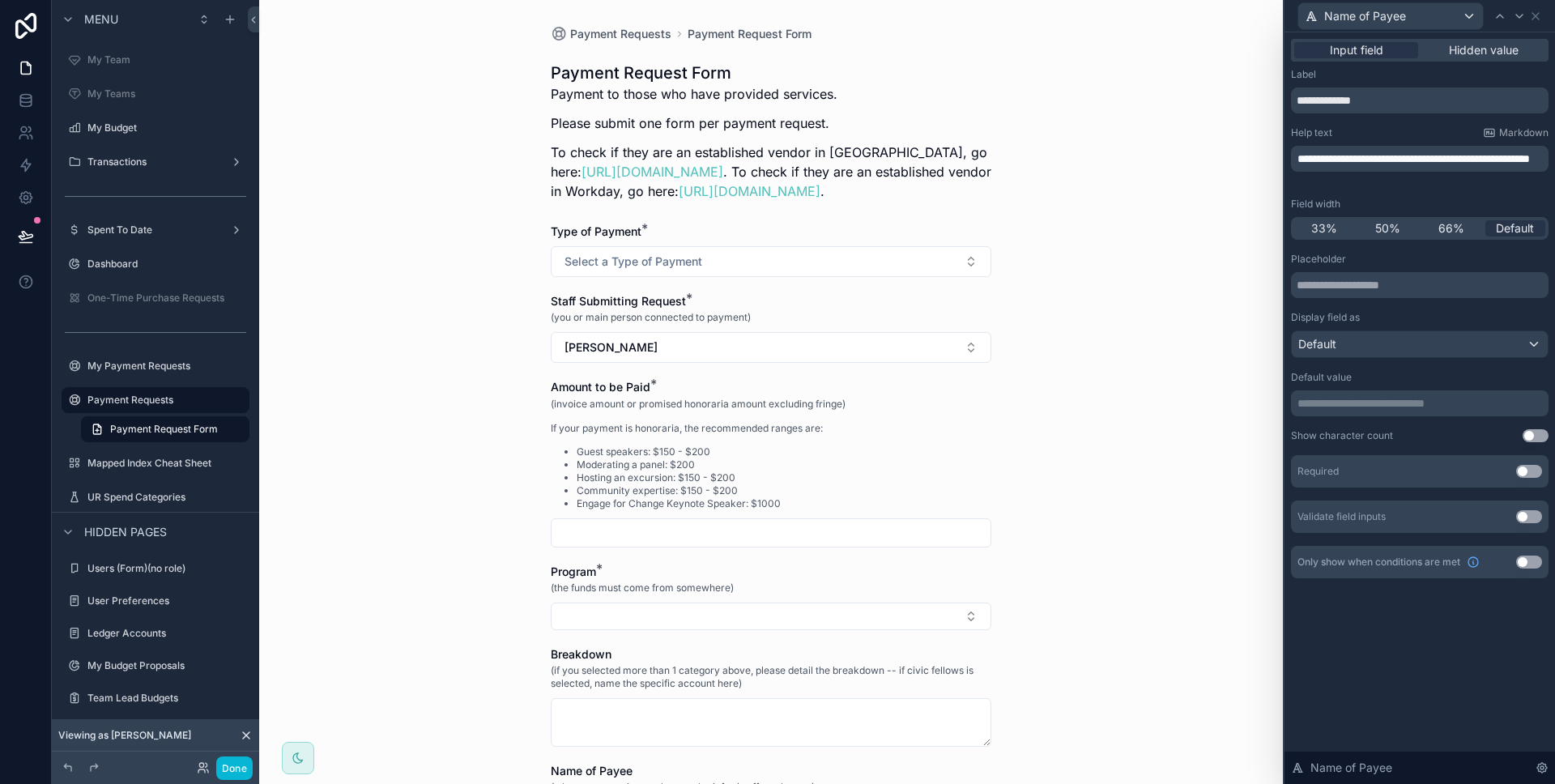
click at [1532, 472] on button "Use setting" at bounding box center [1528, 470] width 26 height 13
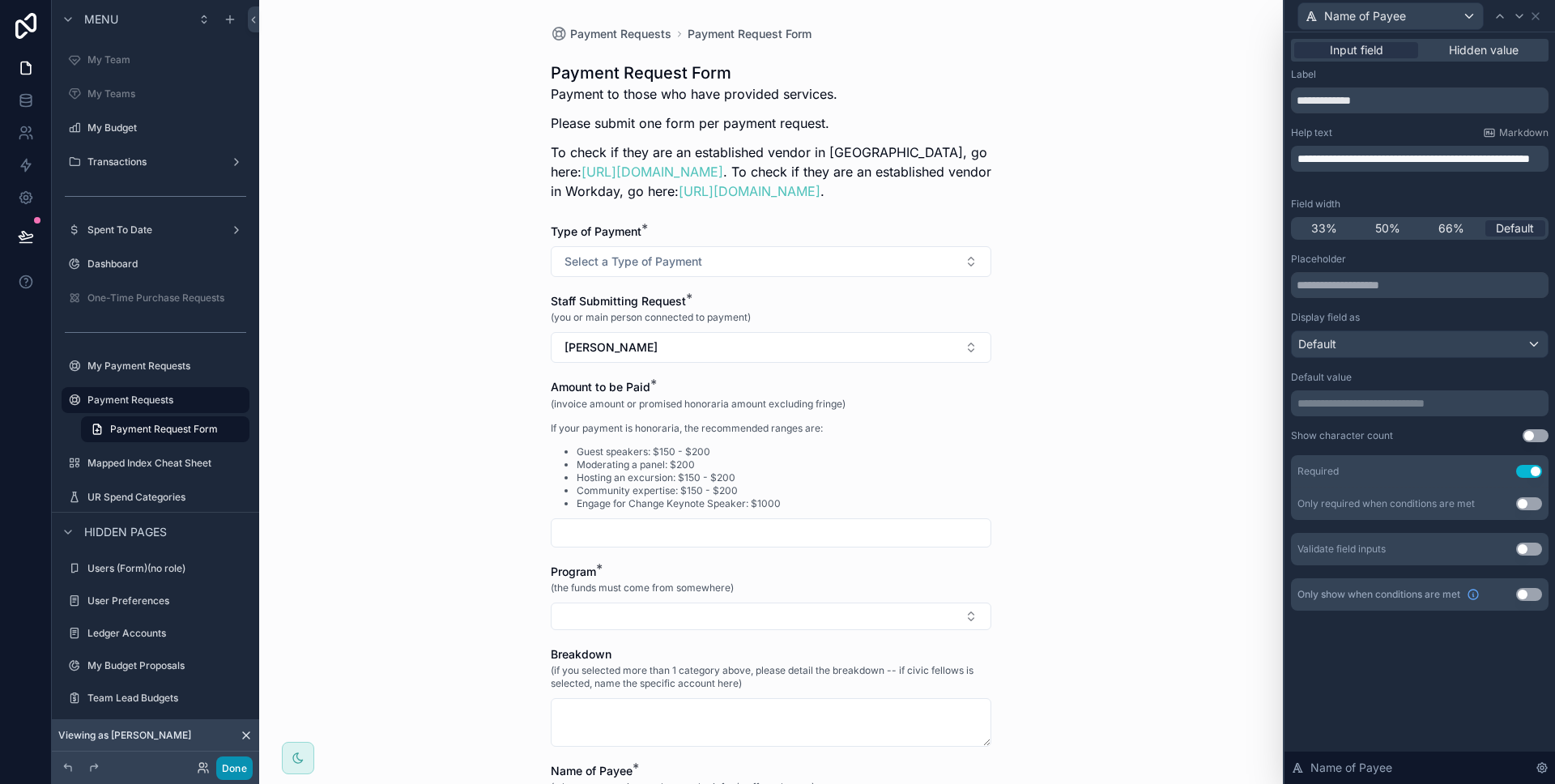
click at [239, 771] on button "Done" at bounding box center [234, 768] width 37 height 23
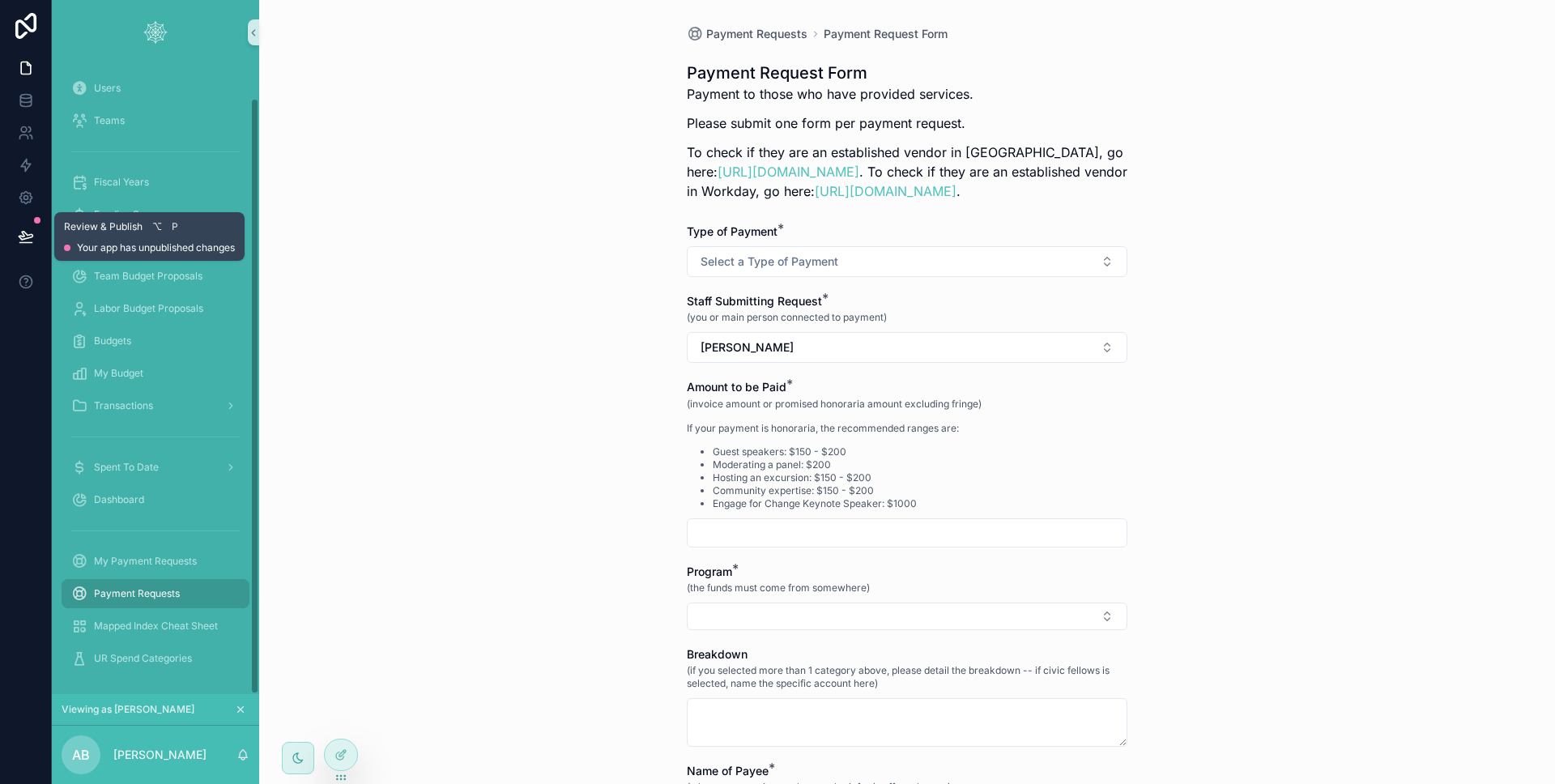
click at [15, 233] on button at bounding box center [26, 236] width 36 height 45
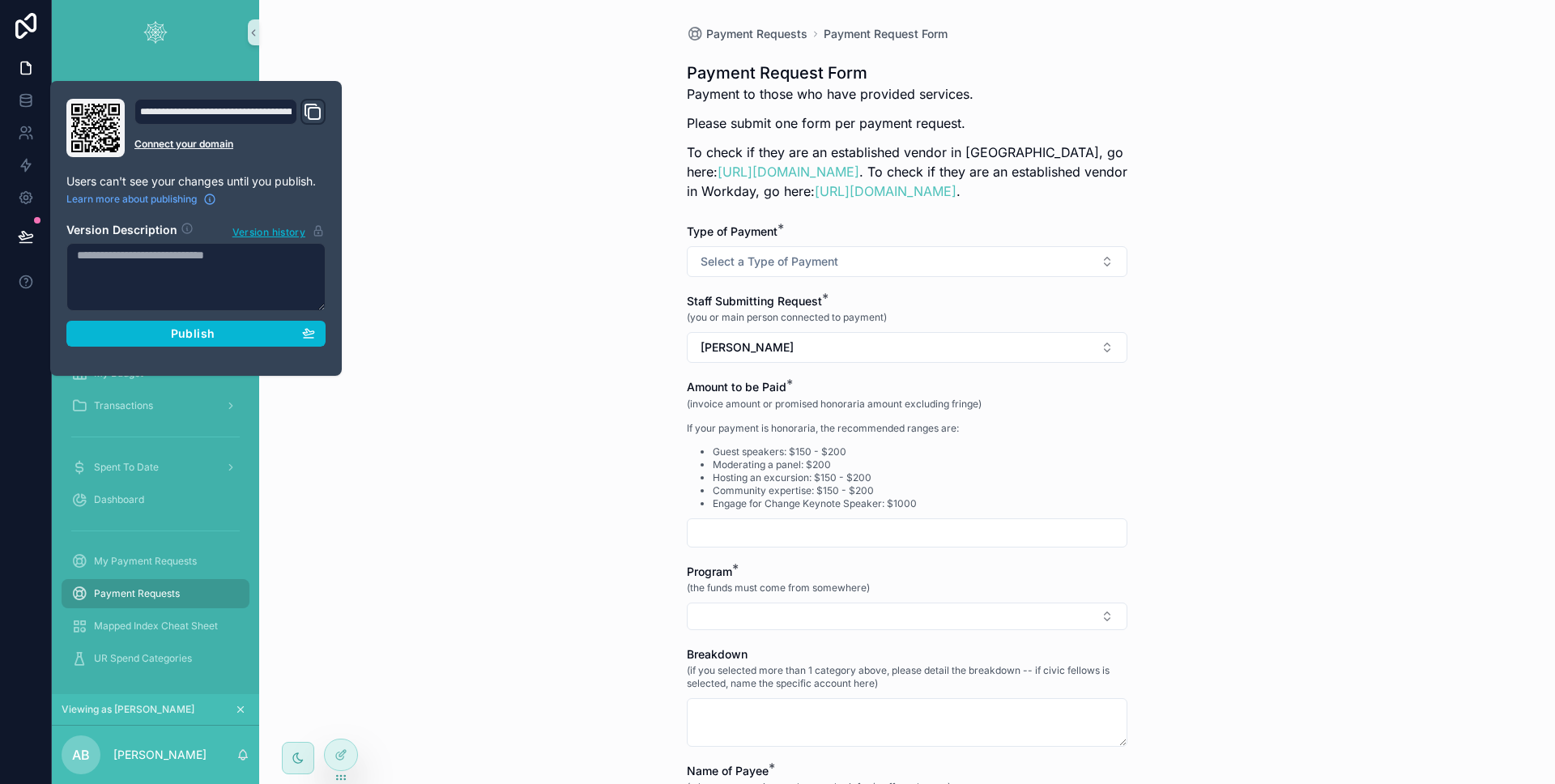
click at [136, 317] on section "Version Description Version history Publish" at bounding box center [196, 279] width 259 height 135
click at [133, 331] on div "Publish" at bounding box center [196, 333] width 238 height 14
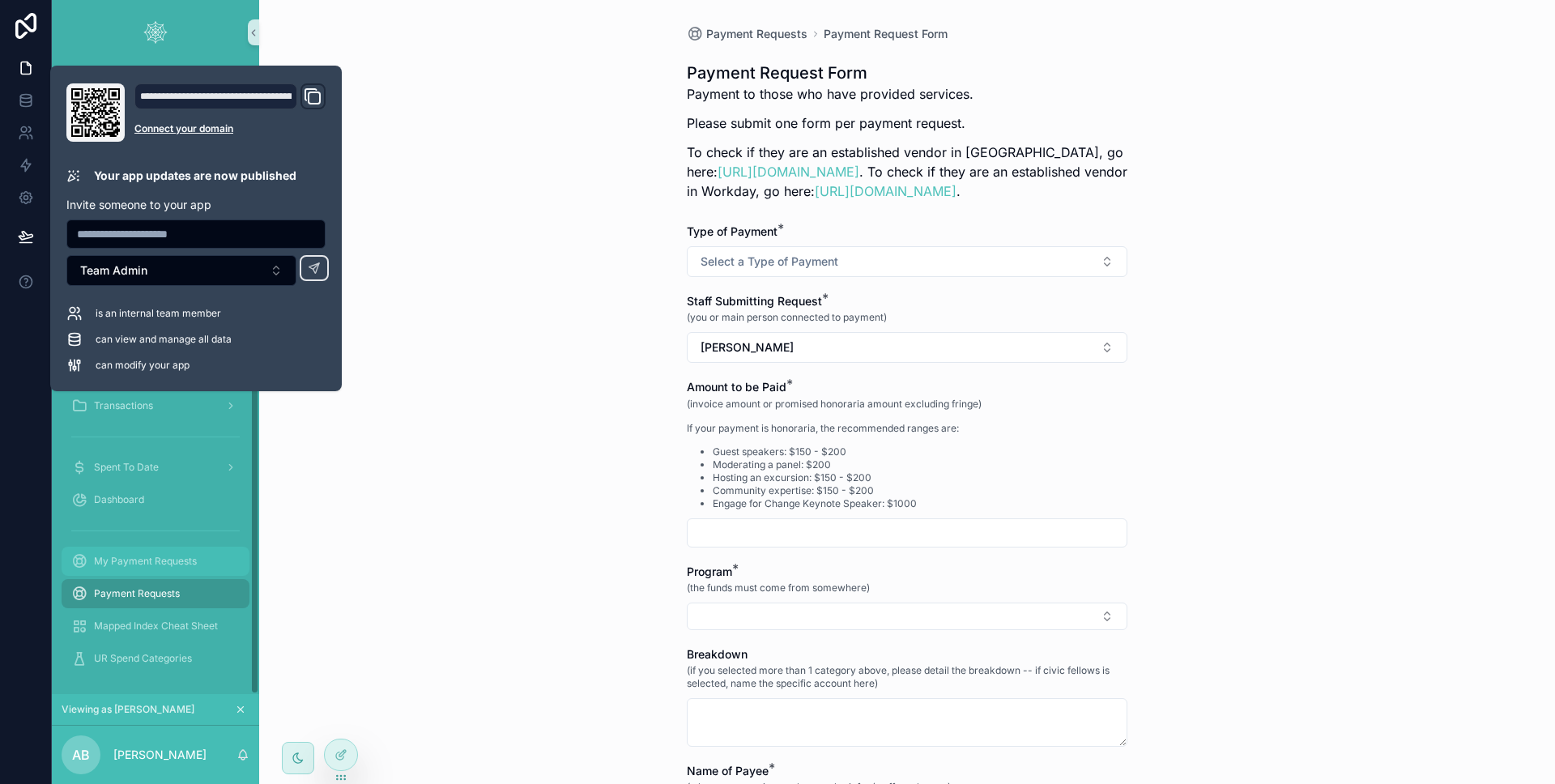
click at [151, 561] on span "My Payment Requests" at bounding box center [145, 561] width 103 height 13
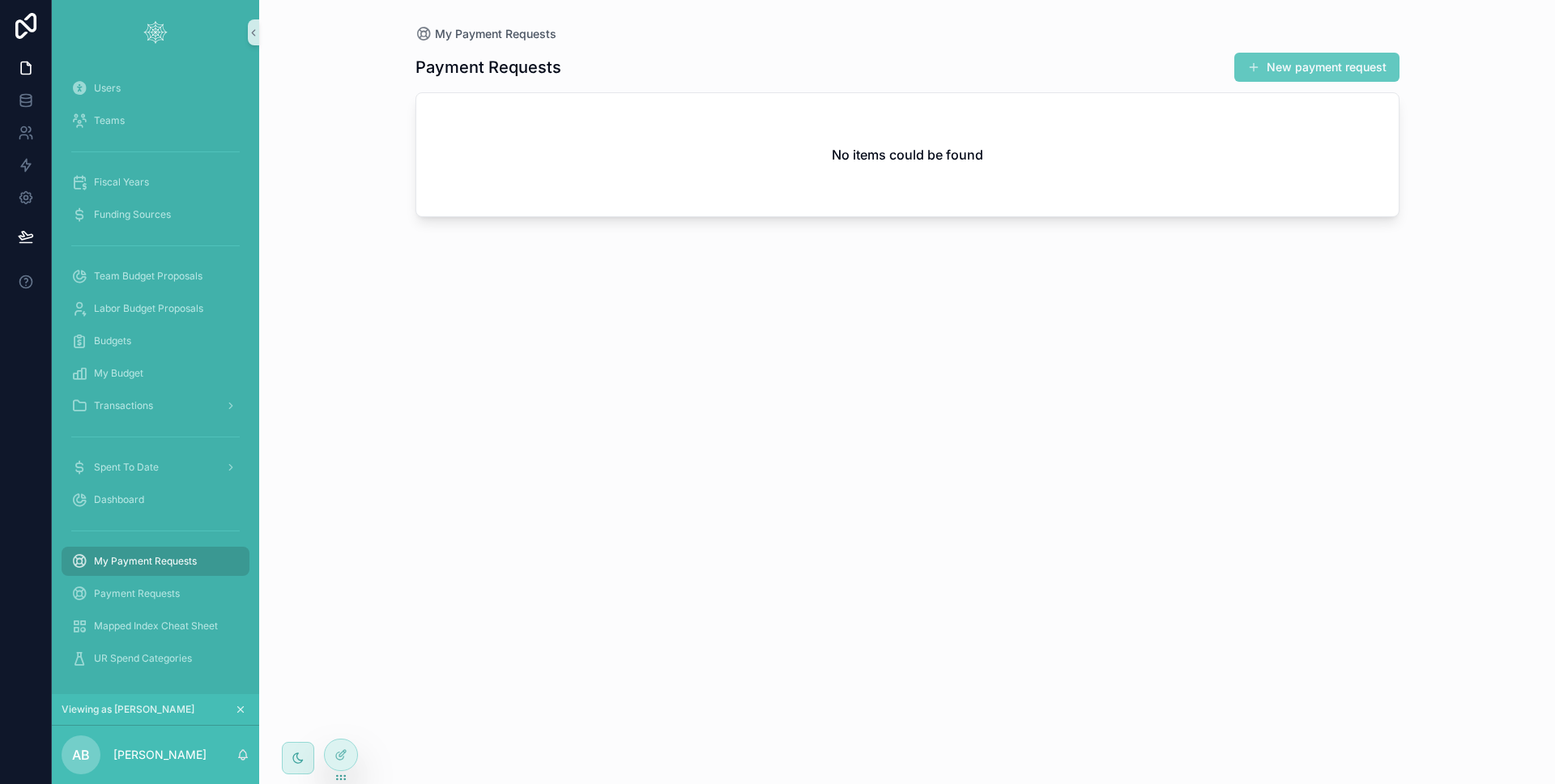
click at [1264, 76] on button "New payment request" at bounding box center [1316, 67] width 165 height 29
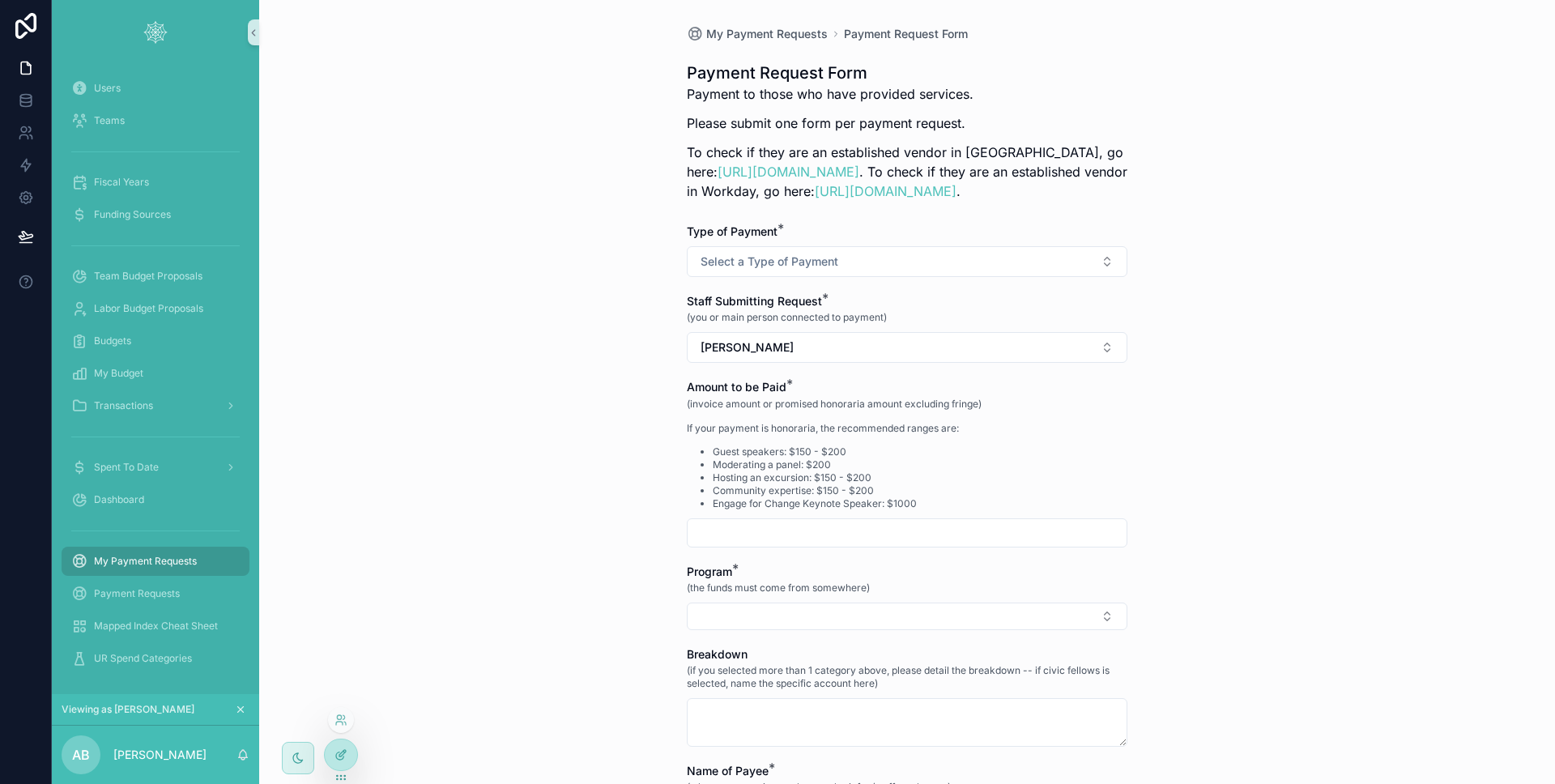
click at [350, 745] on div at bounding box center [341, 754] width 33 height 31
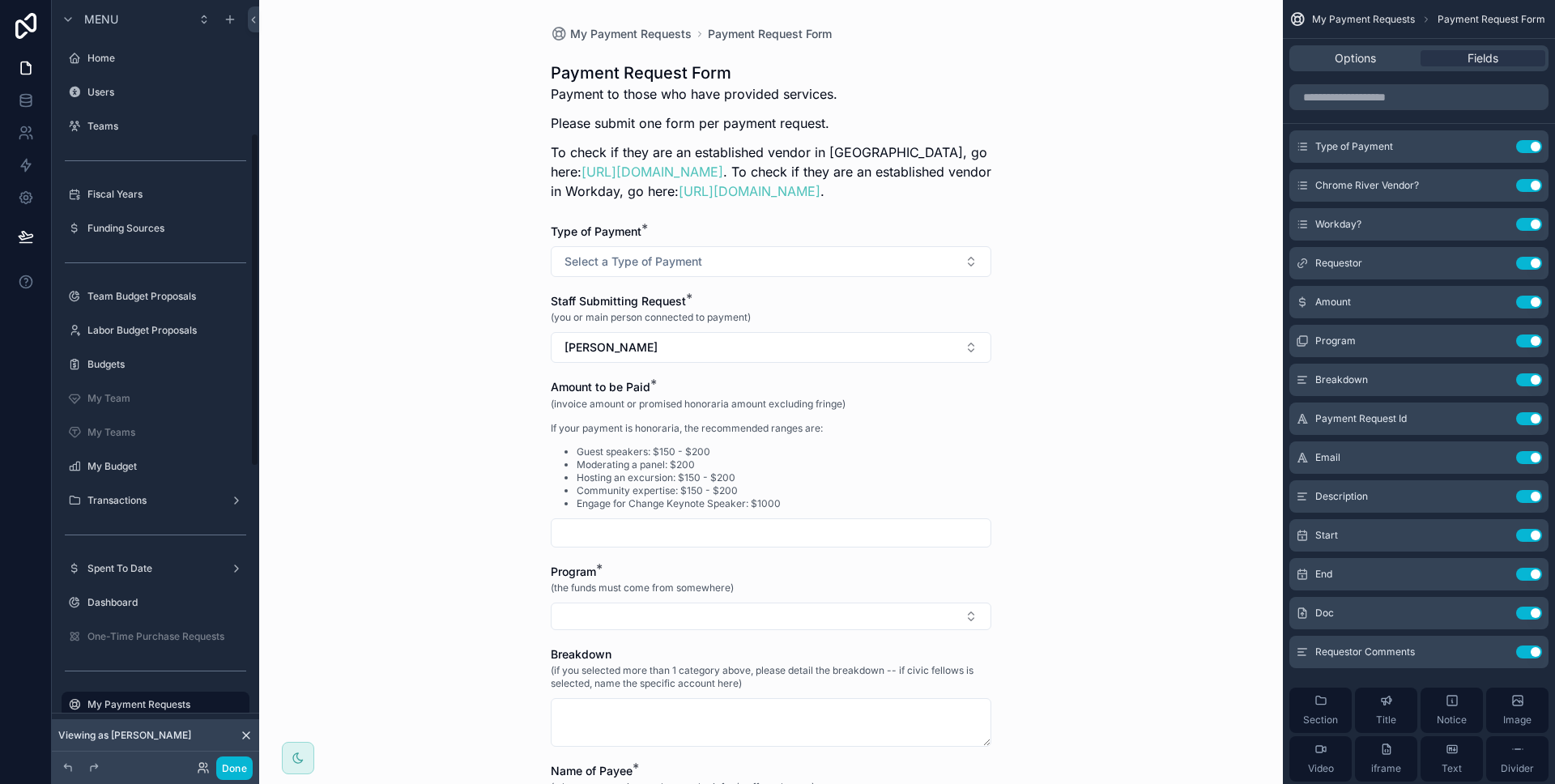
scroll to position [305, 0]
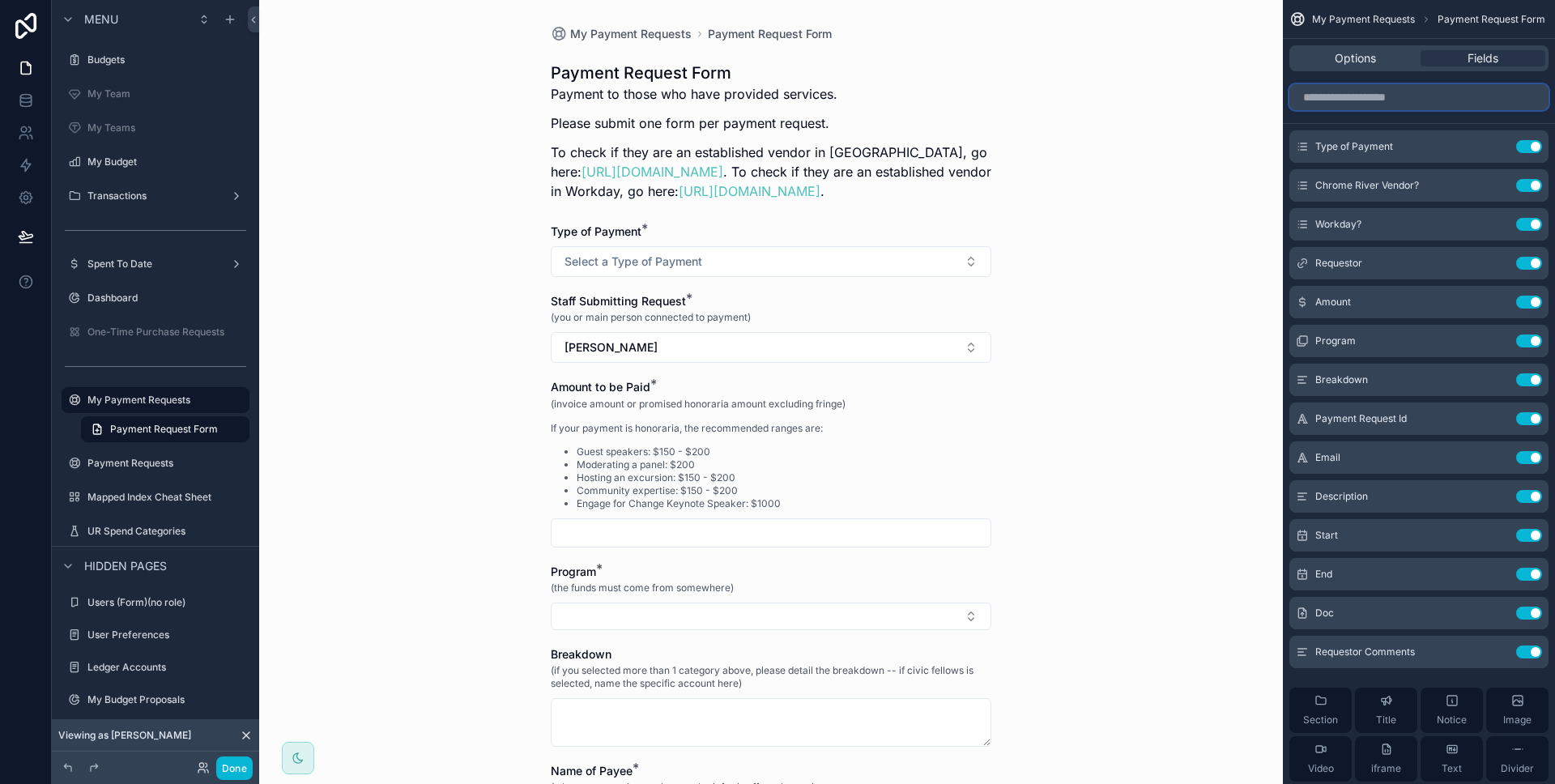
click at [1481, 92] on input "scrollable content" at bounding box center [1419, 97] width 259 height 26
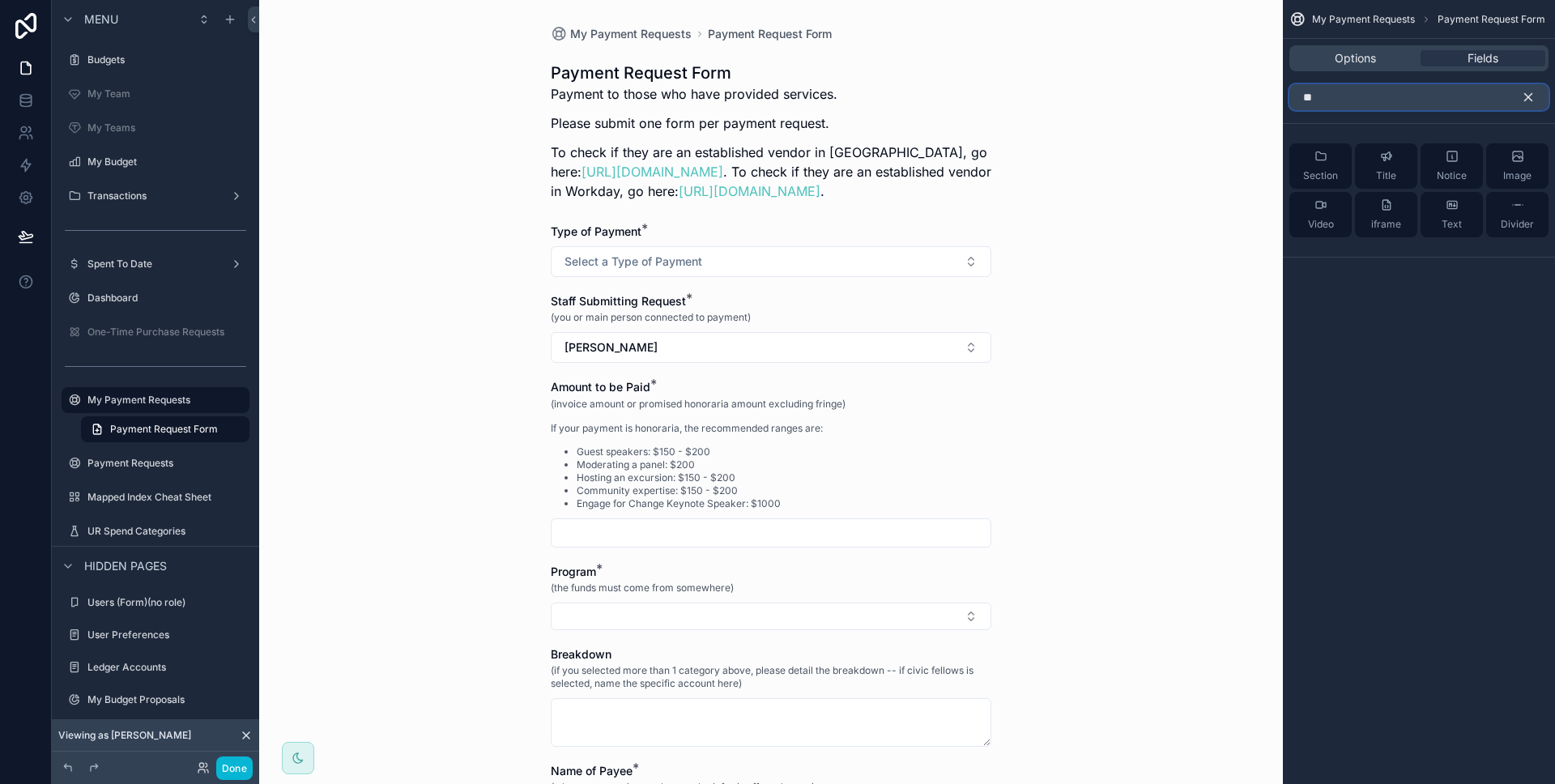
type input "*"
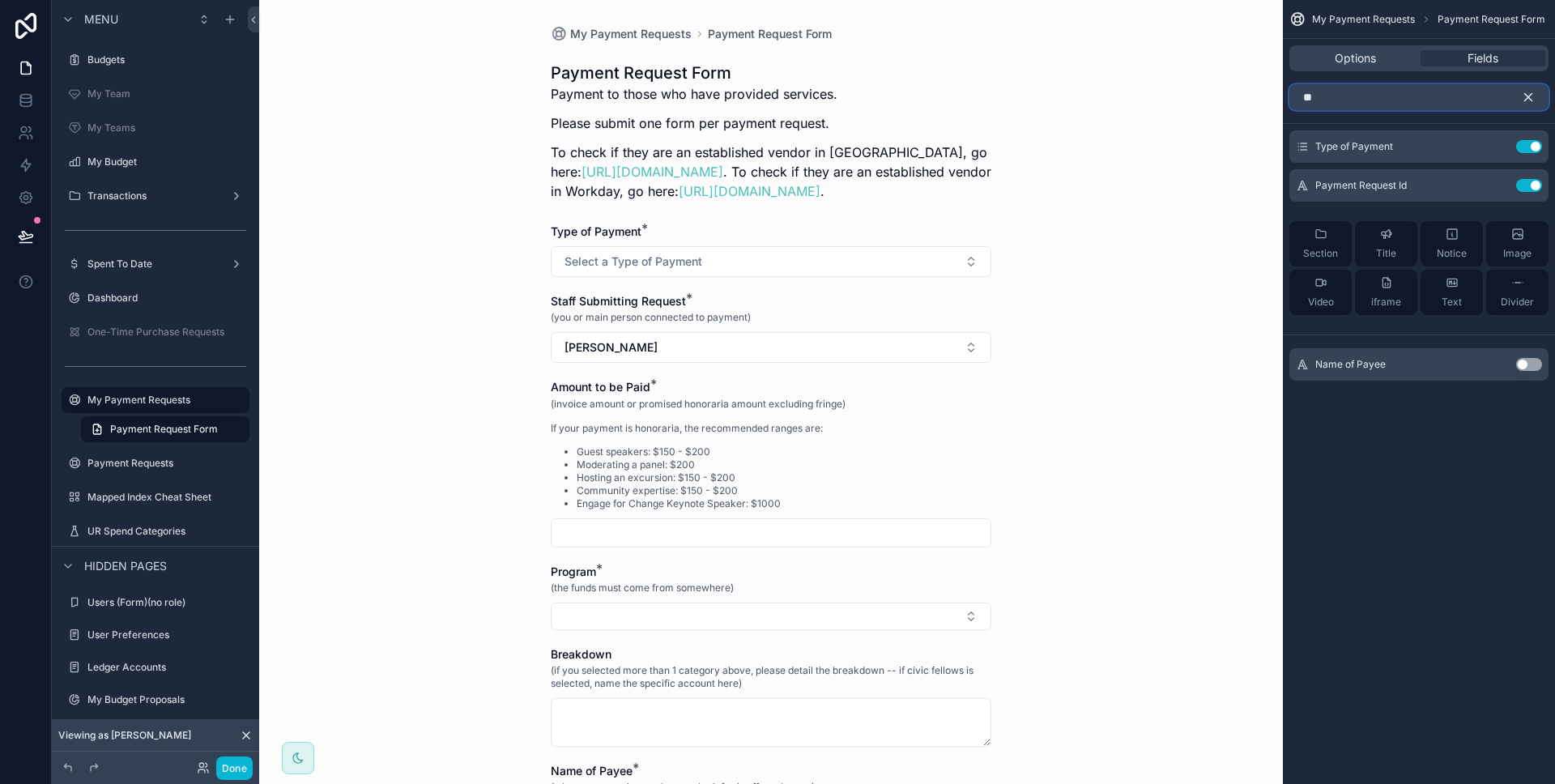
type input "**"
click at [1523, 364] on button "Use setting" at bounding box center [1528, 364] width 26 height 13
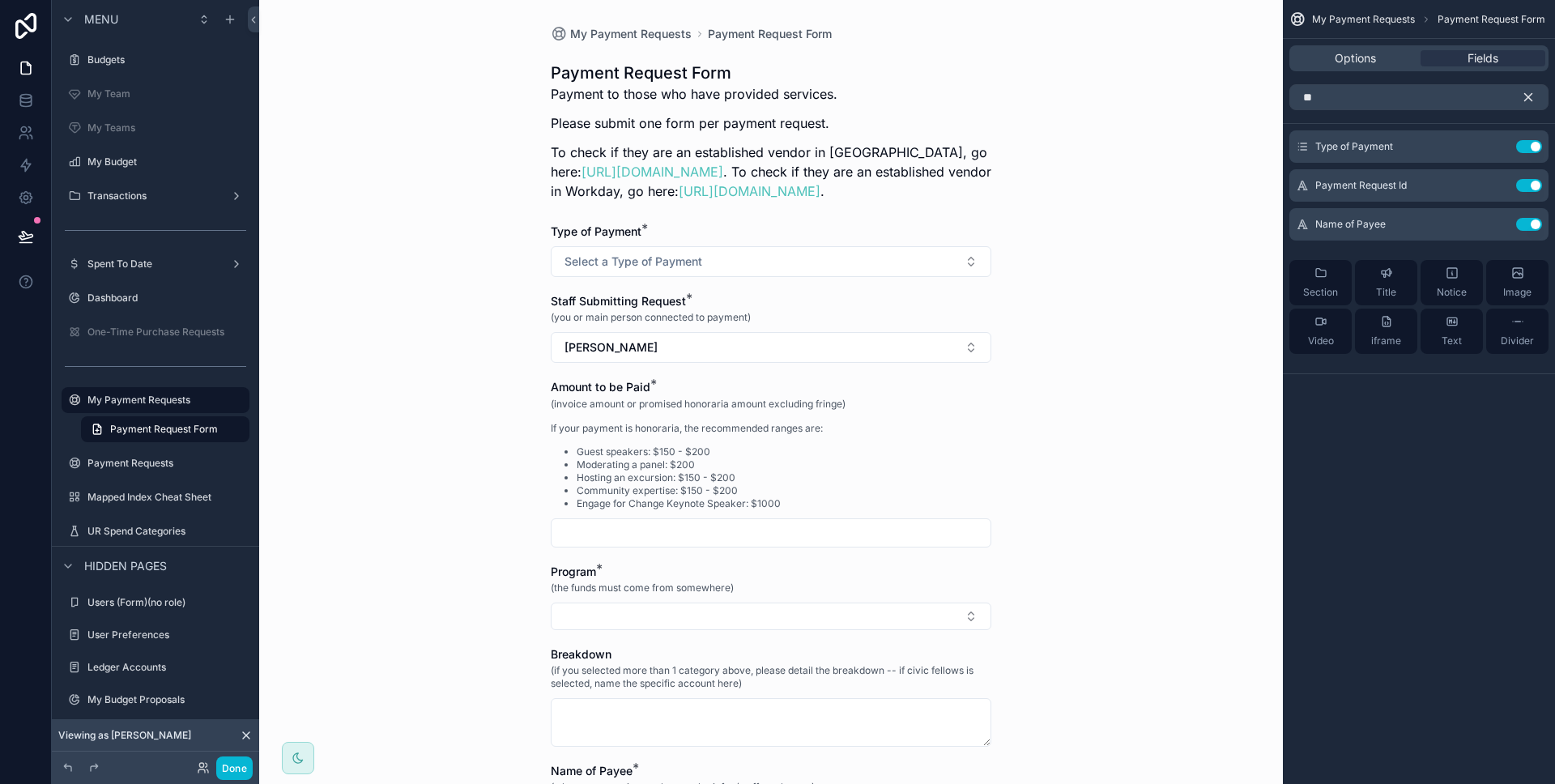
click at [1525, 98] on icon "scrollable content" at bounding box center [1527, 96] width 14 height 14
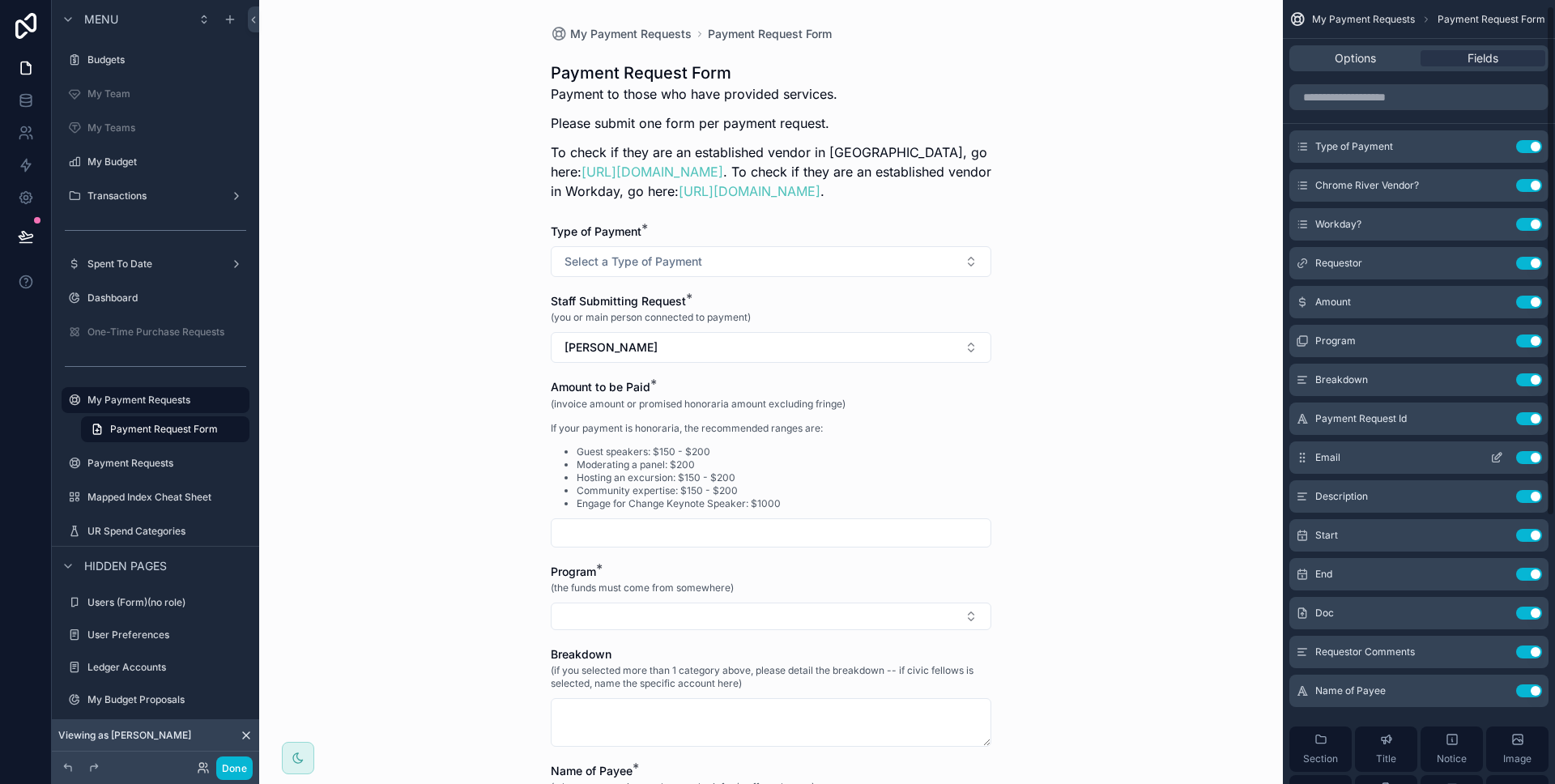
scroll to position [10, 0]
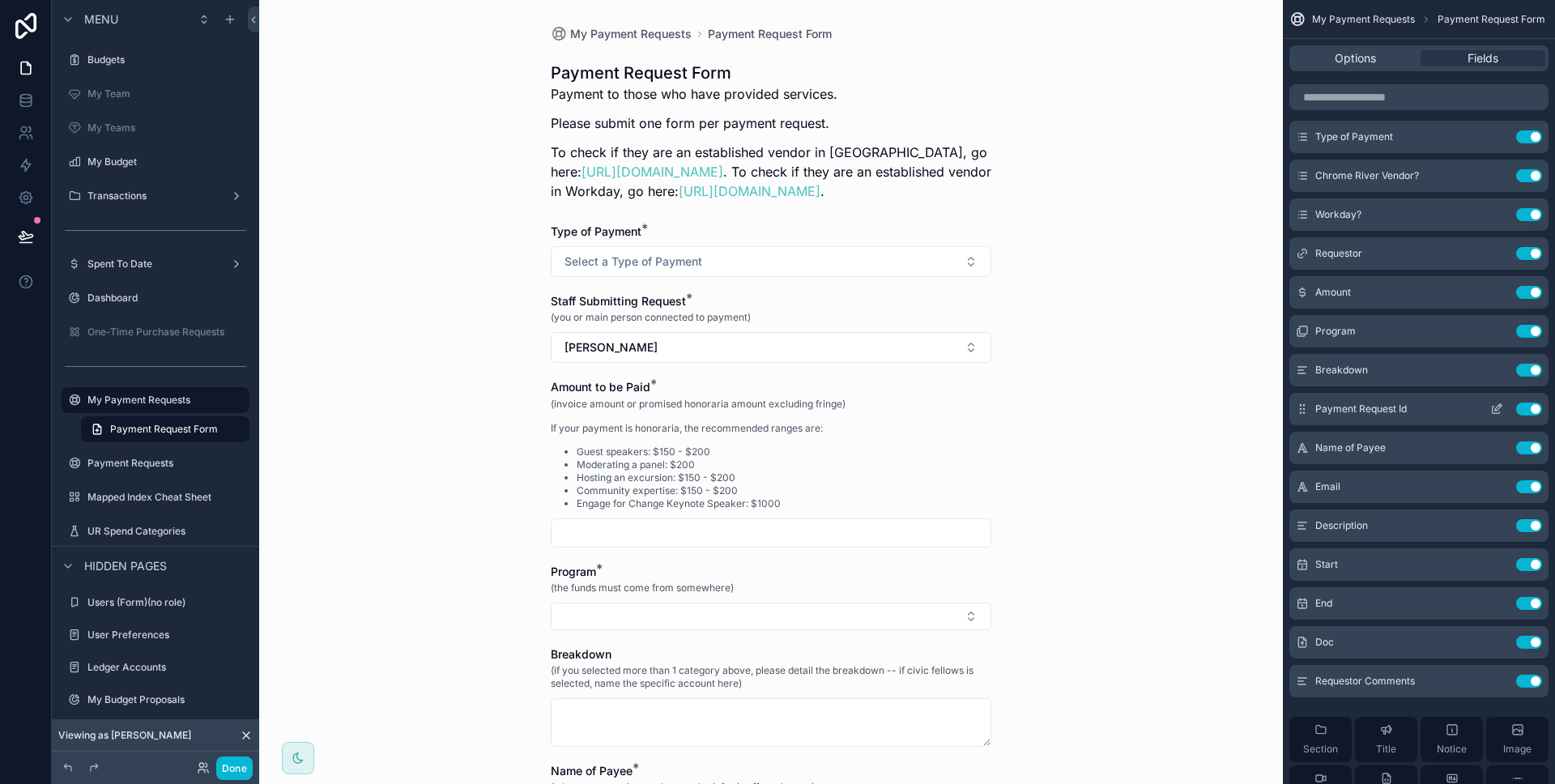
click at [1492, 409] on icon "scrollable content" at bounding box center [1496, 408] width 13 height 13
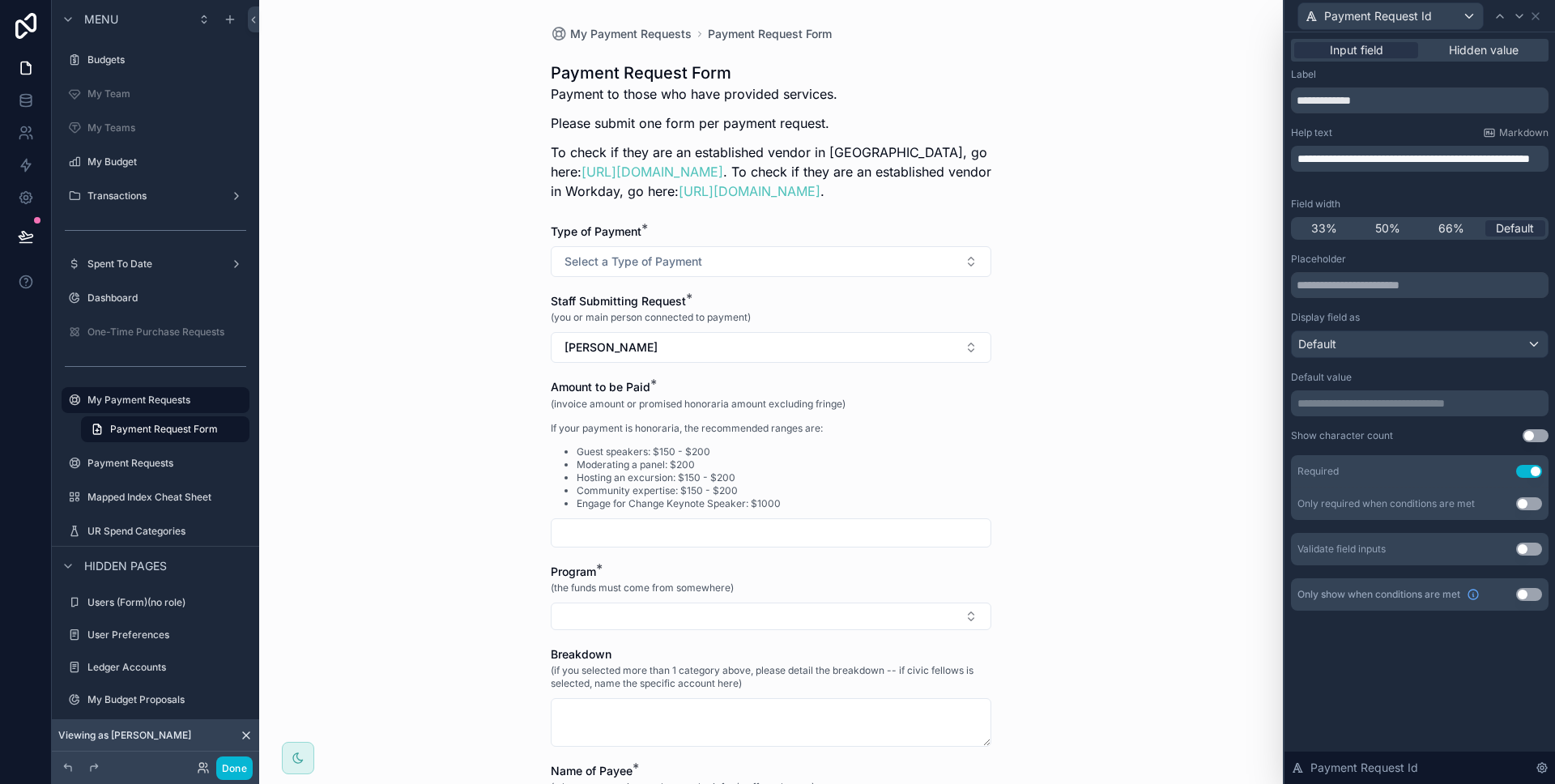
click at [1371, 172] on div "**********" at bounding box center [1419, 158] width 258 height 26
click at [1370, 167] on p "**********" at bounding box center [1421, 158] width 248 height 16
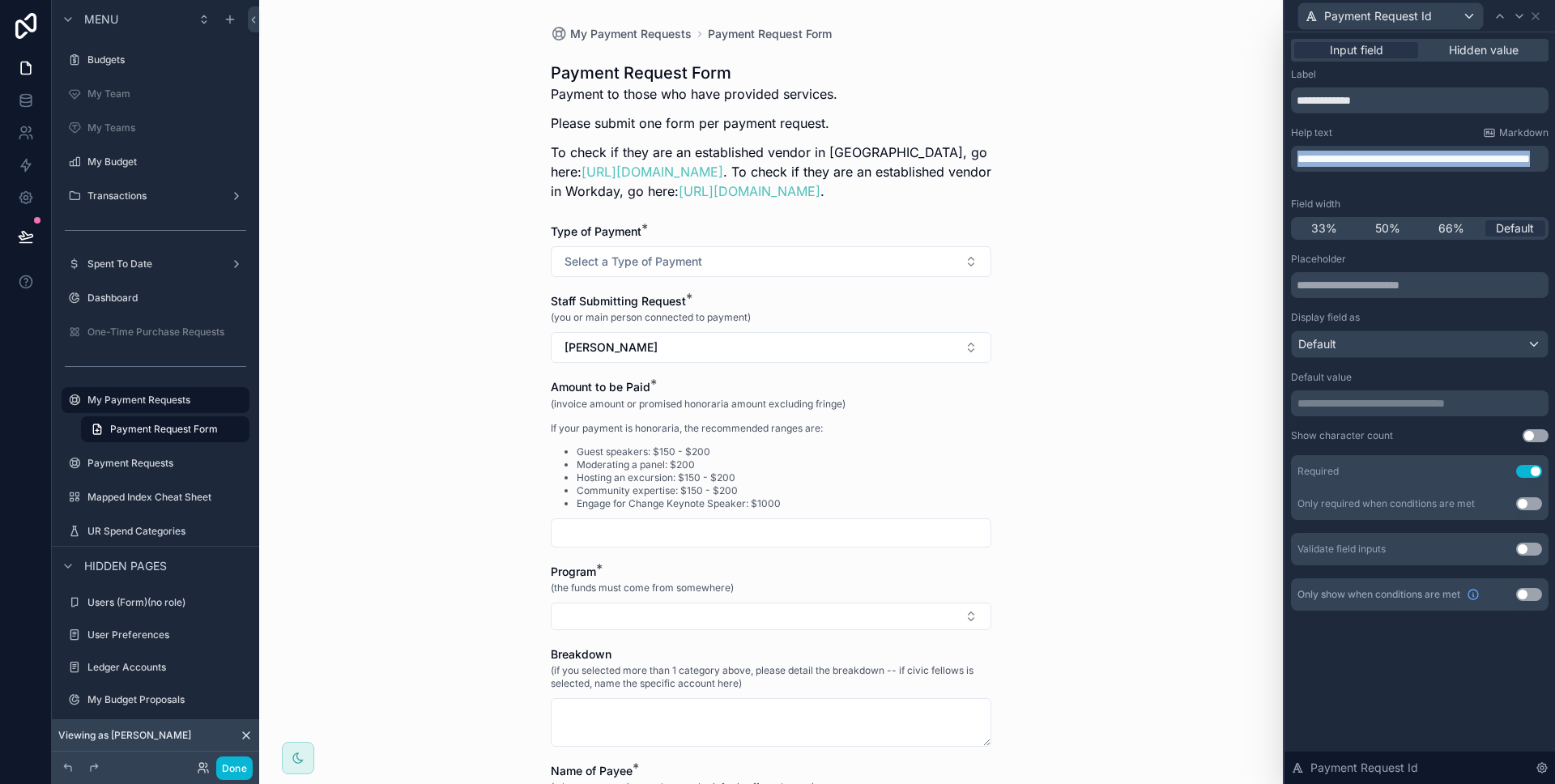
click at [1370, 167] on p "**********" at bounding box center [1421, 158] width 248 height 16
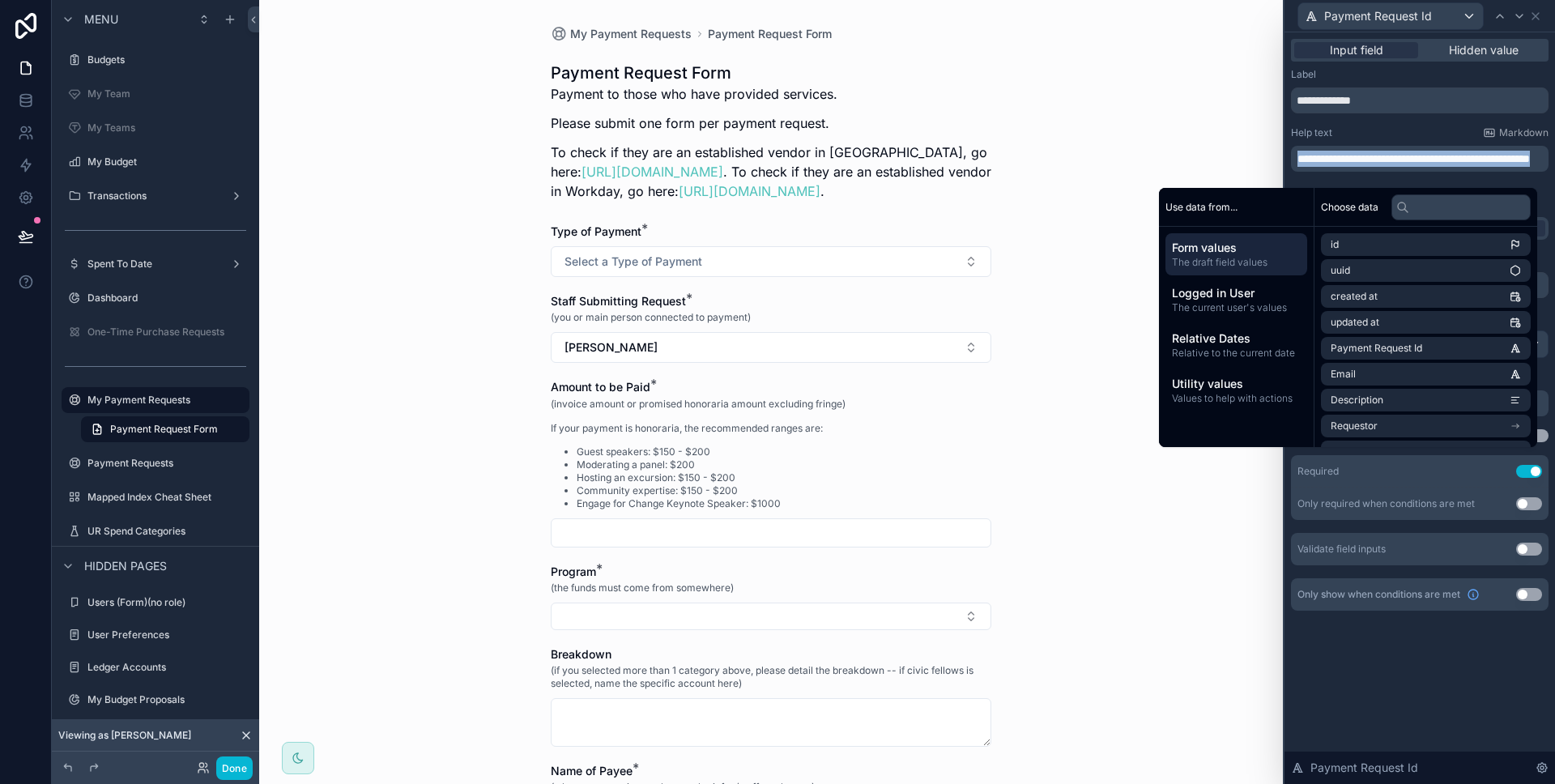
copy span "**********"
click at [1537, 17] on icon at bounding box center [1536, 16] width 7 height 7
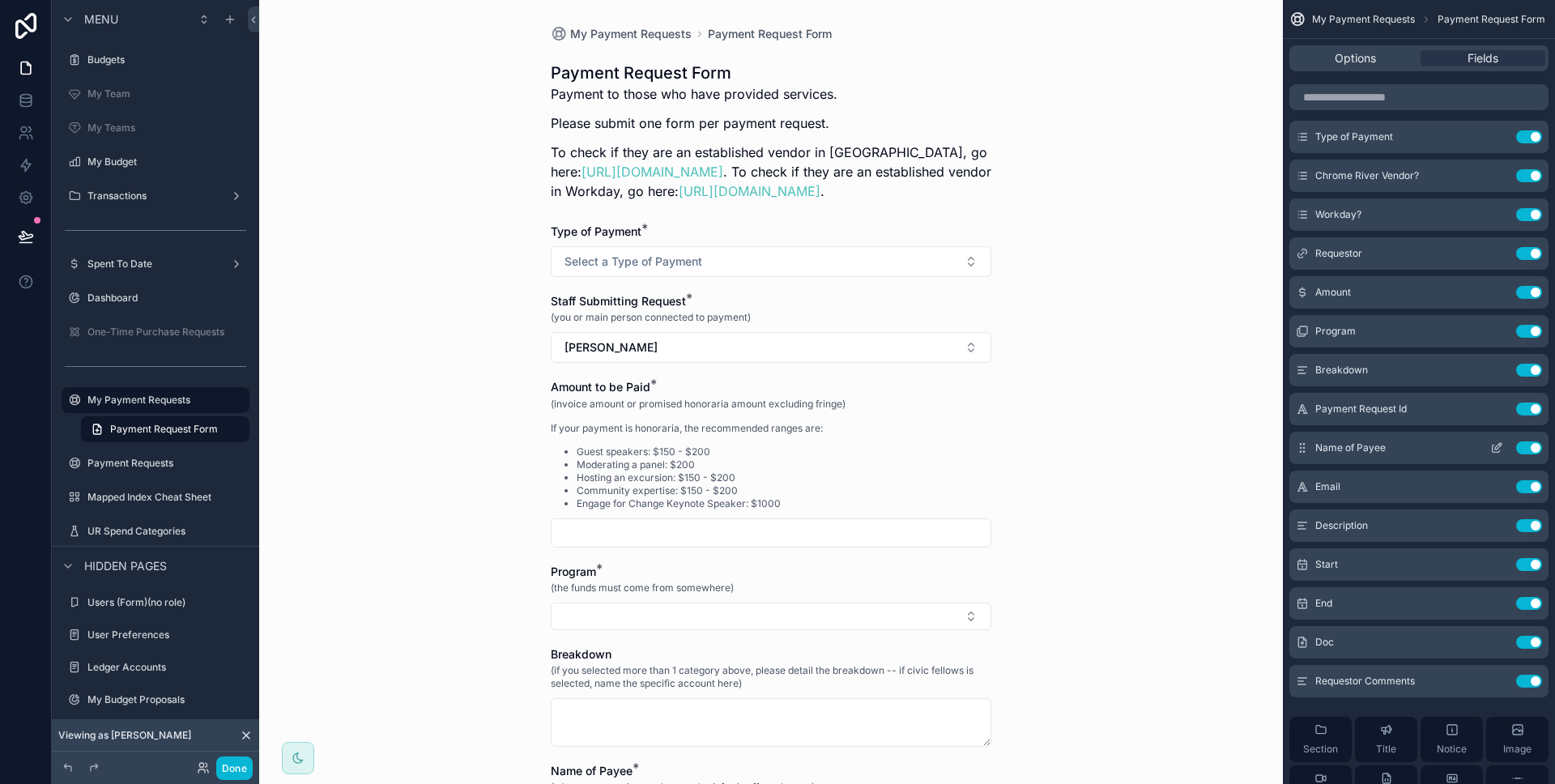
click at [1495, 451] on icon "scrollable content" at bounding box center [1496, 447] width 13 height 13
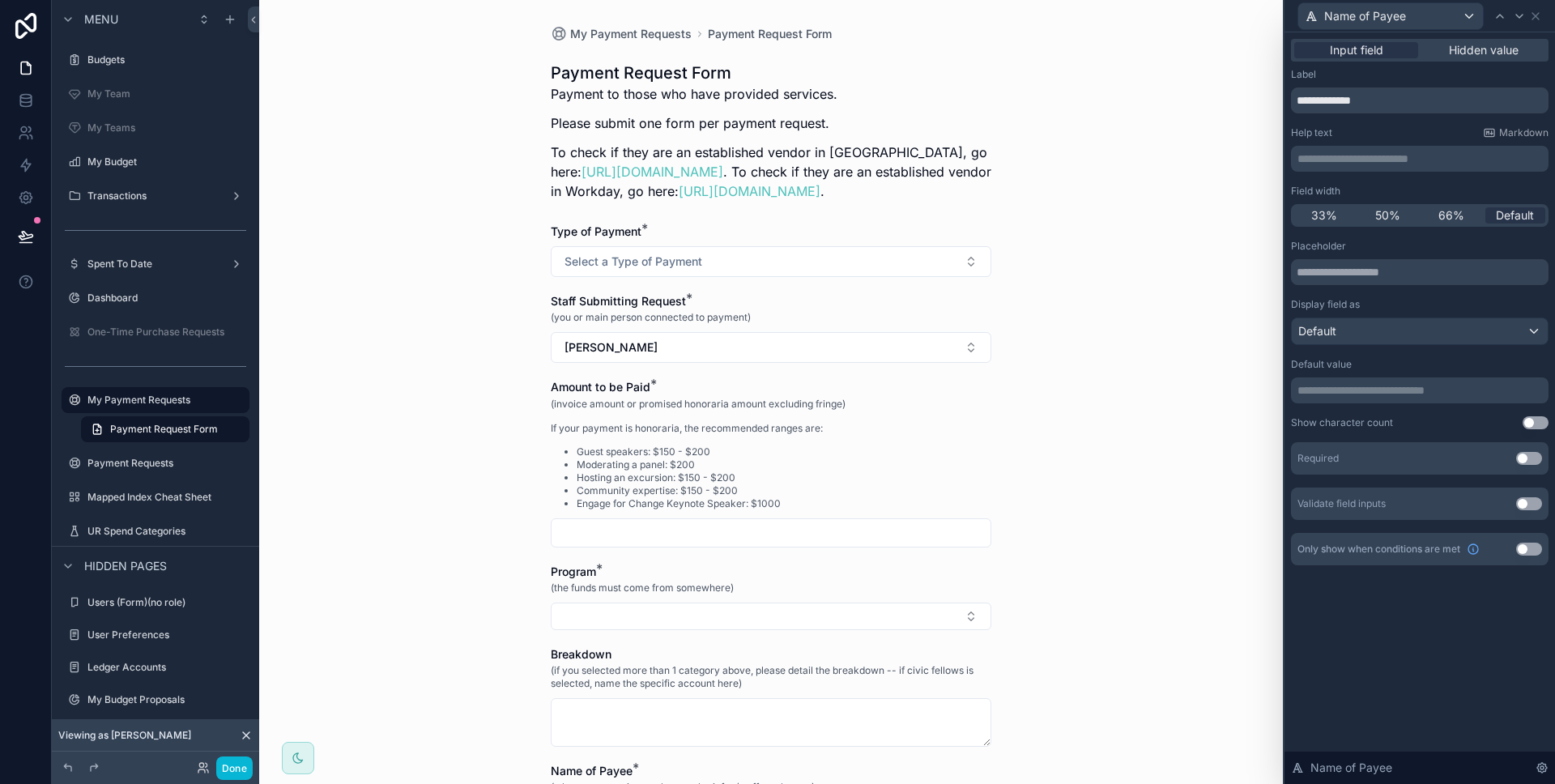
click at [1383, 155] on p "**********" at bounding box center [1421, 158] width 248 height 16
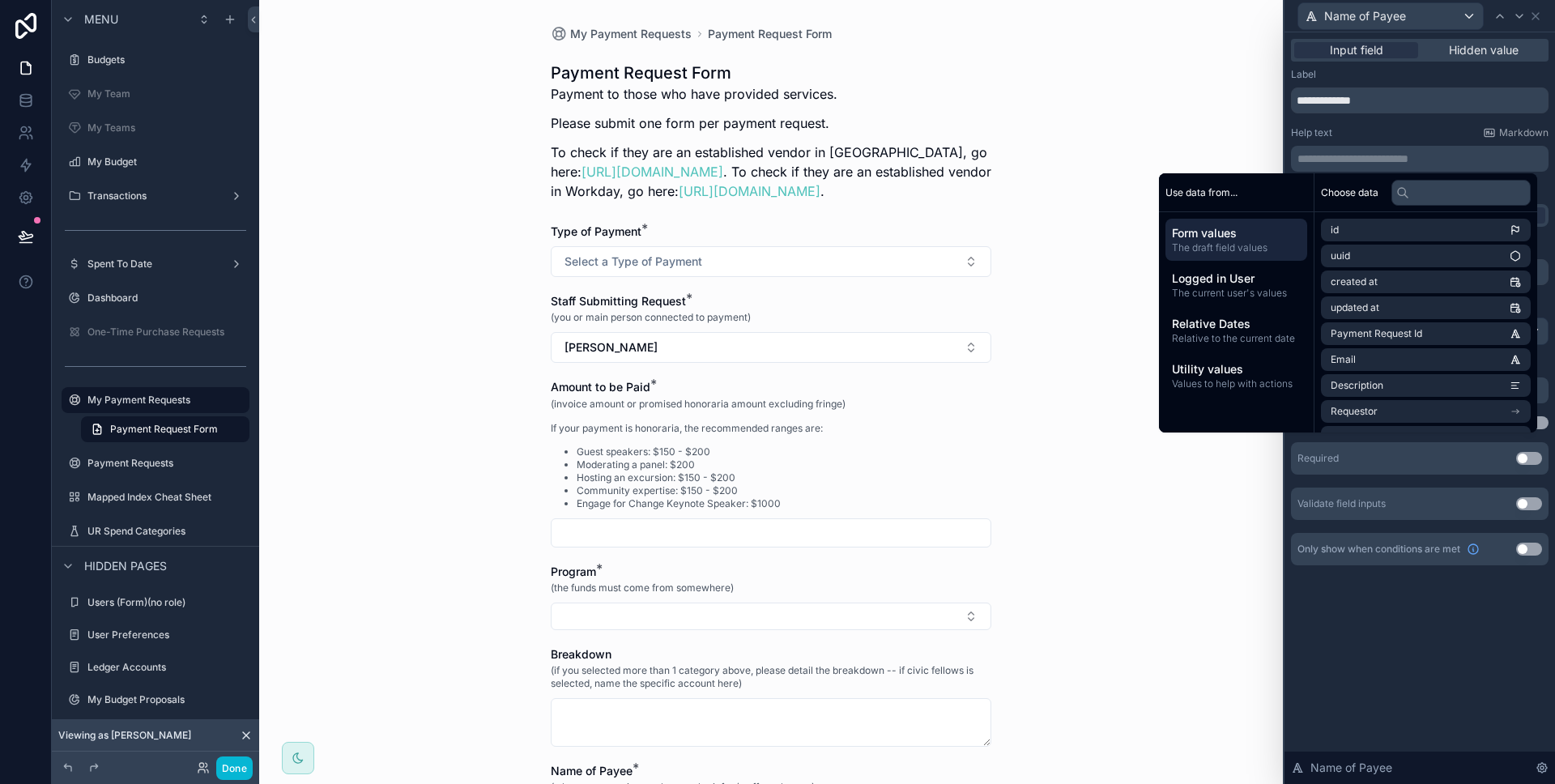
scroll to position [0, 0]
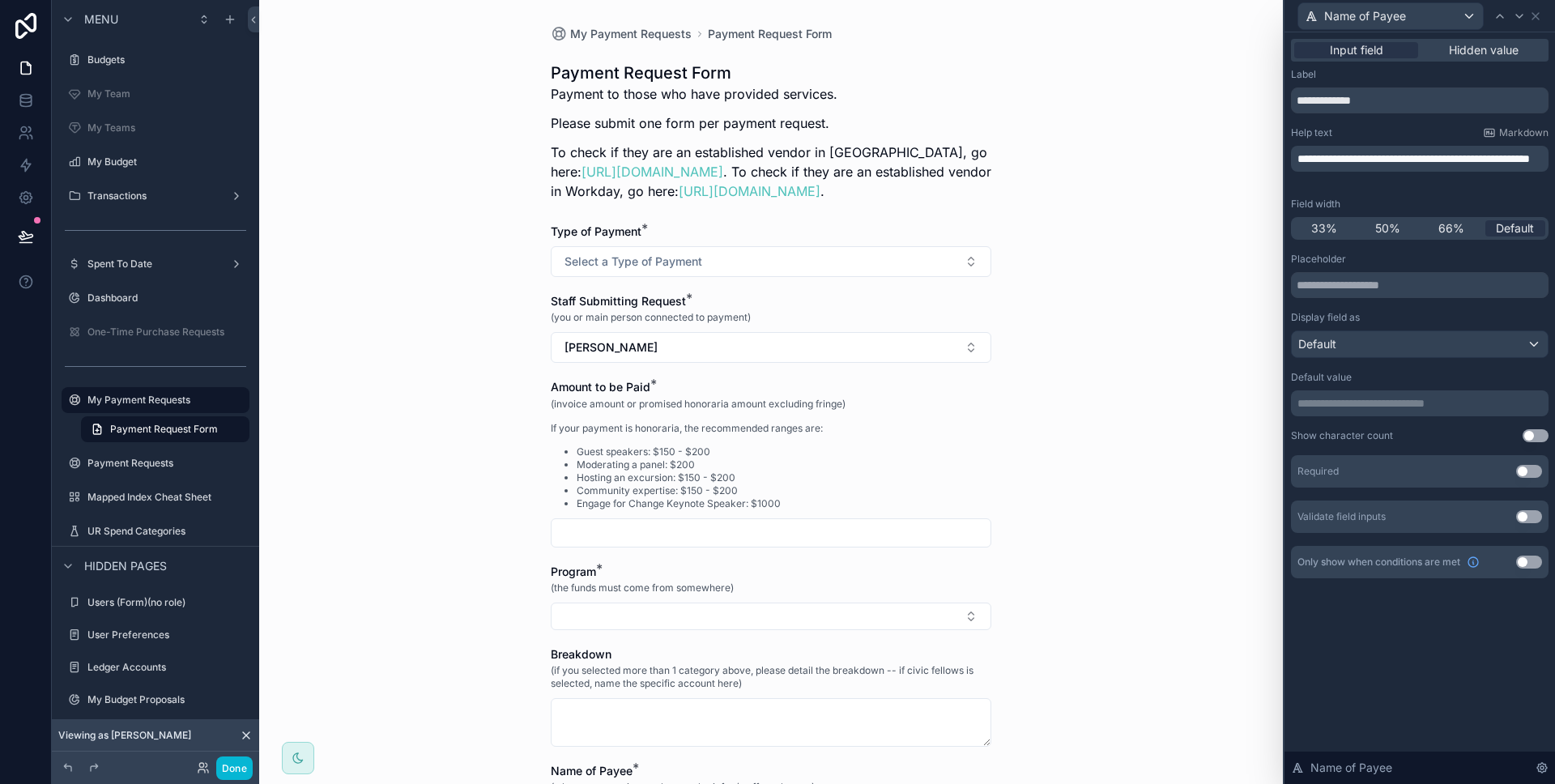
click at [1405, 121] on div "**********" at bounding box center [1419, 323] width 258 height 510
click at [1528, 476] on button "Use setting" at bounding box center [1528, 470] width 26 height 13
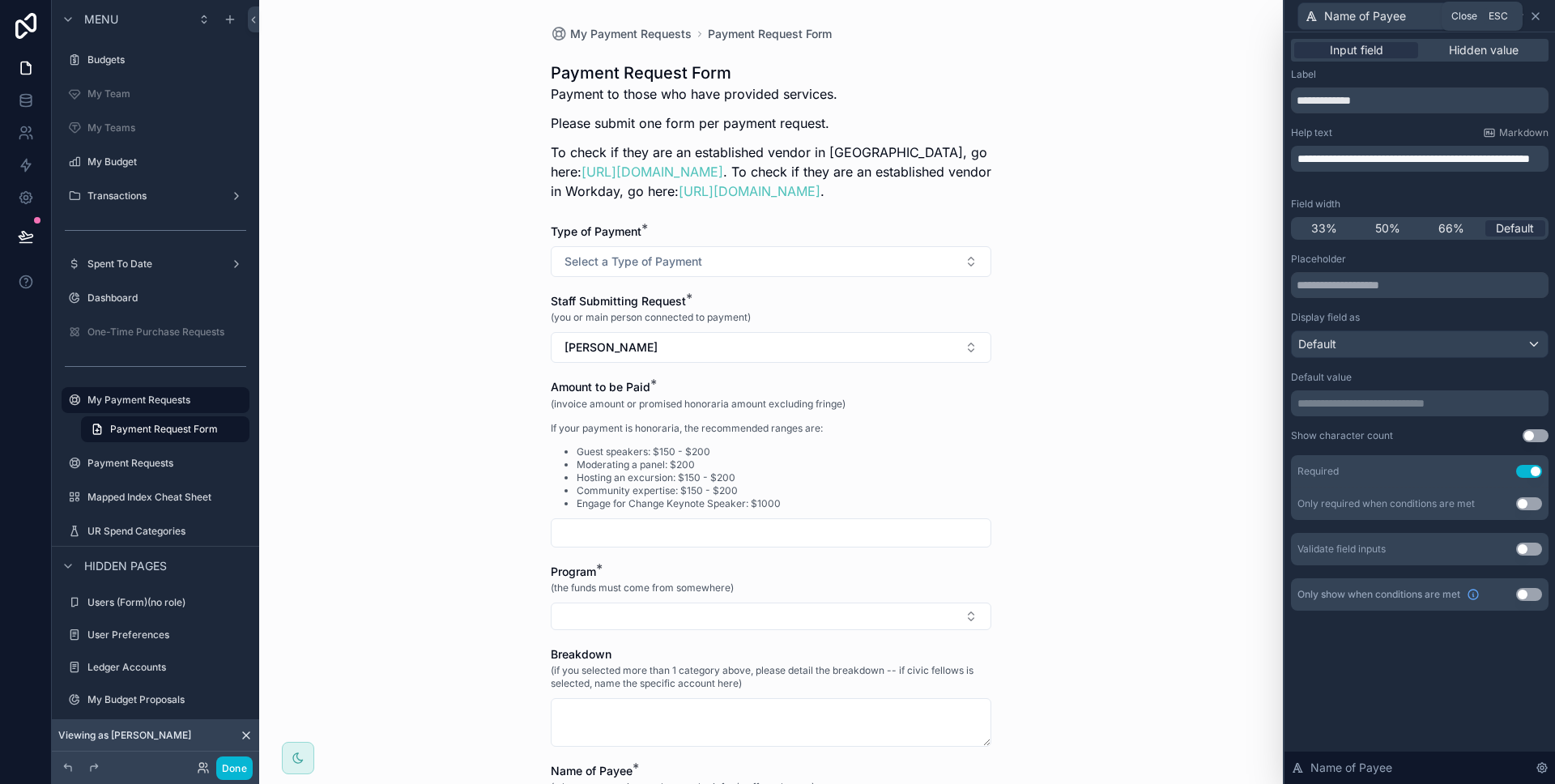
click at [1536, 16] on icon at bounding box center [1536, 16] width 7 height 7
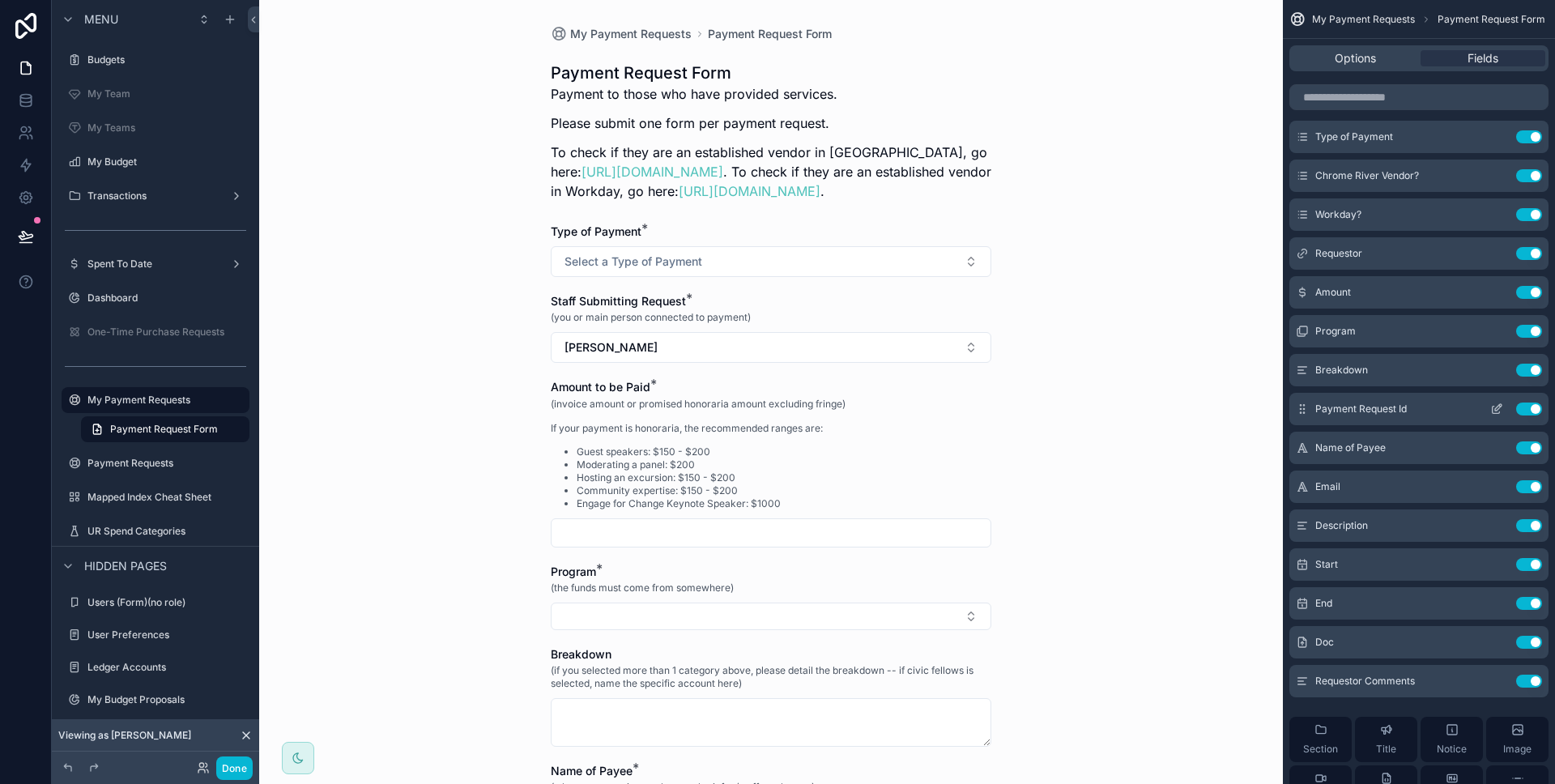
click at [1527, 409] on button "Use setting" at bounding box center [1528, 408] width 26 height 13
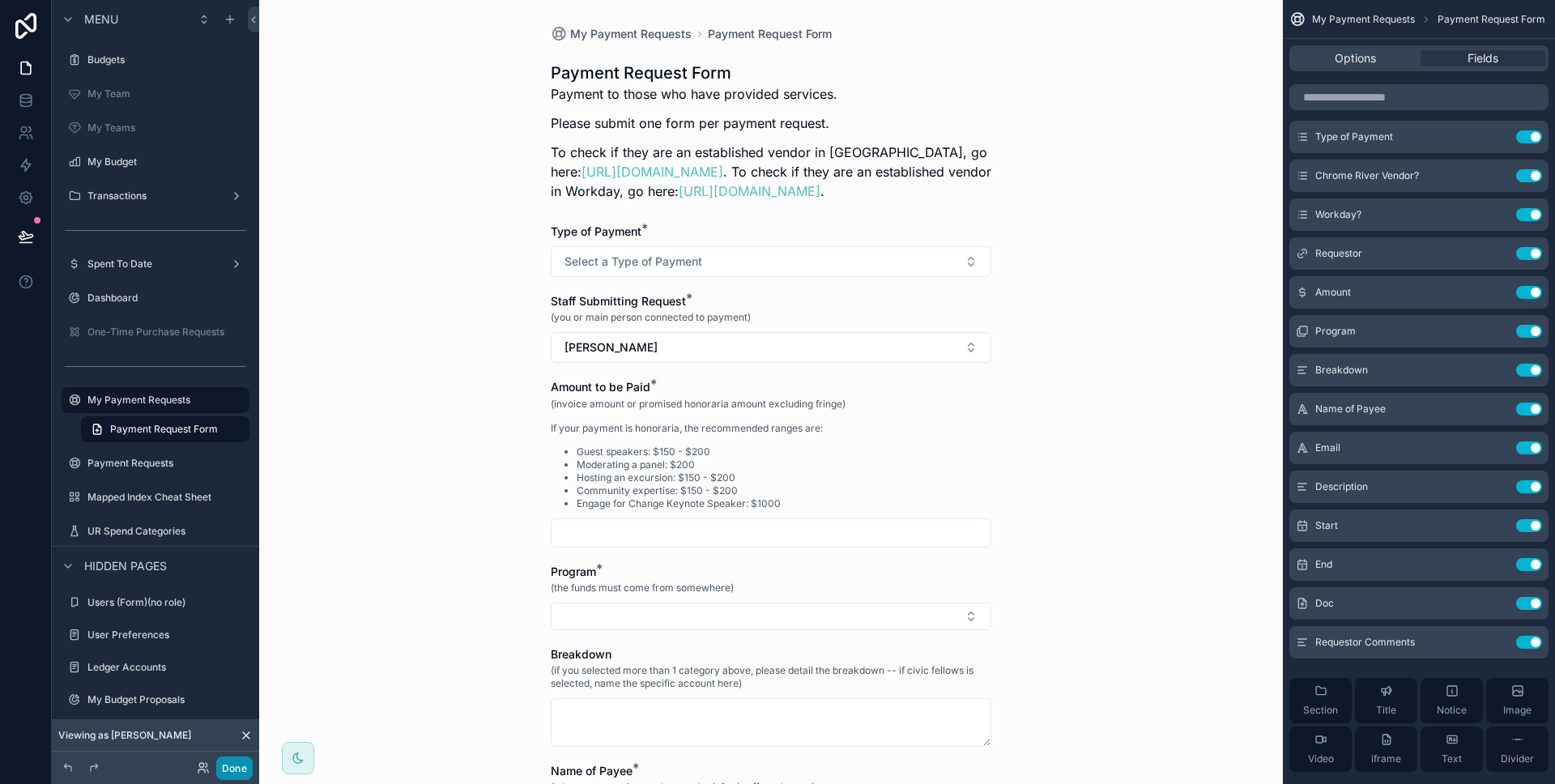
click at [249, 763] on button "Done" at bounding box center [234, 768] width 37 height 23
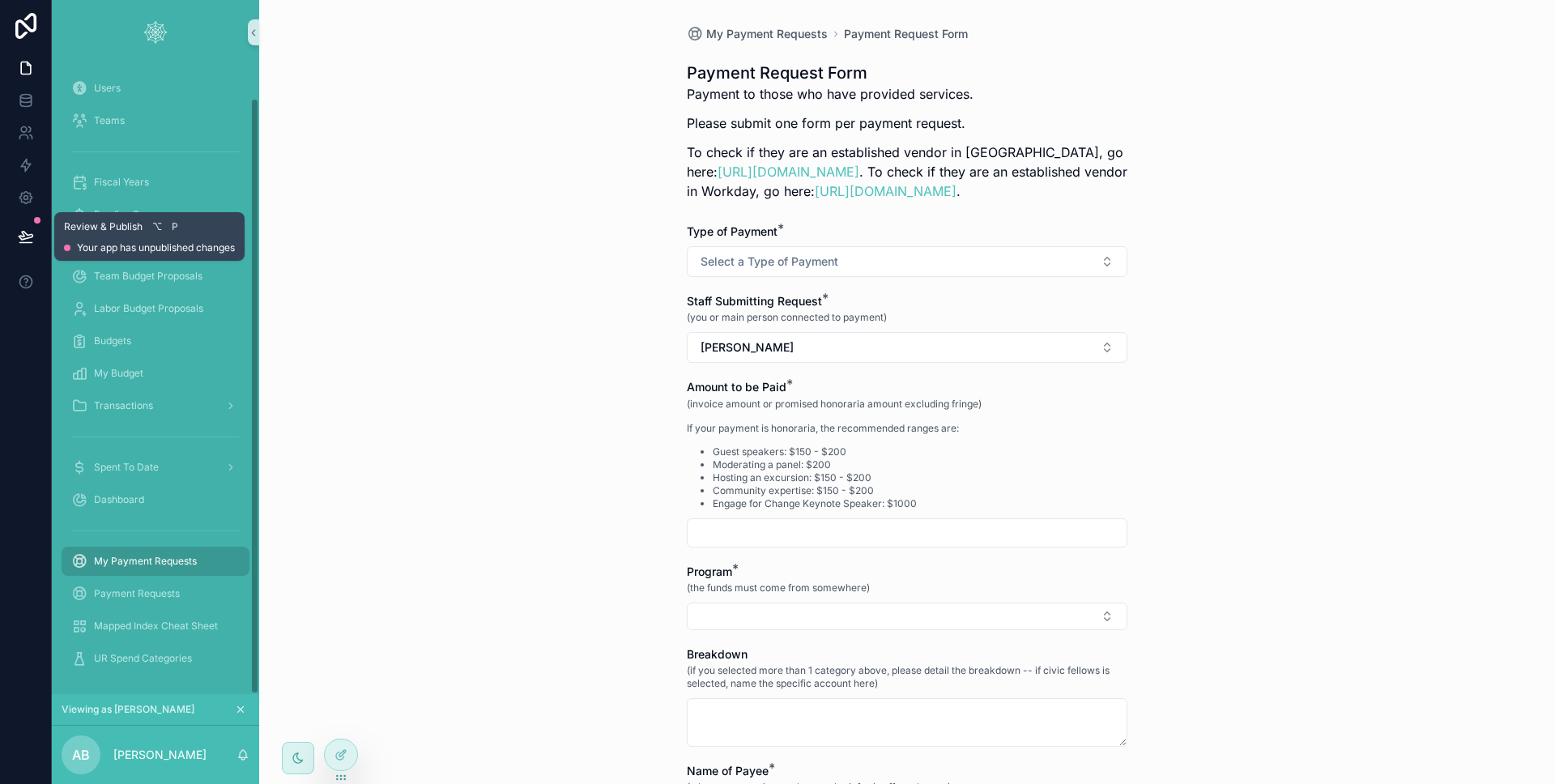
click at [32, 233] on icon at bounding box center [25, 236] width 16 height 16
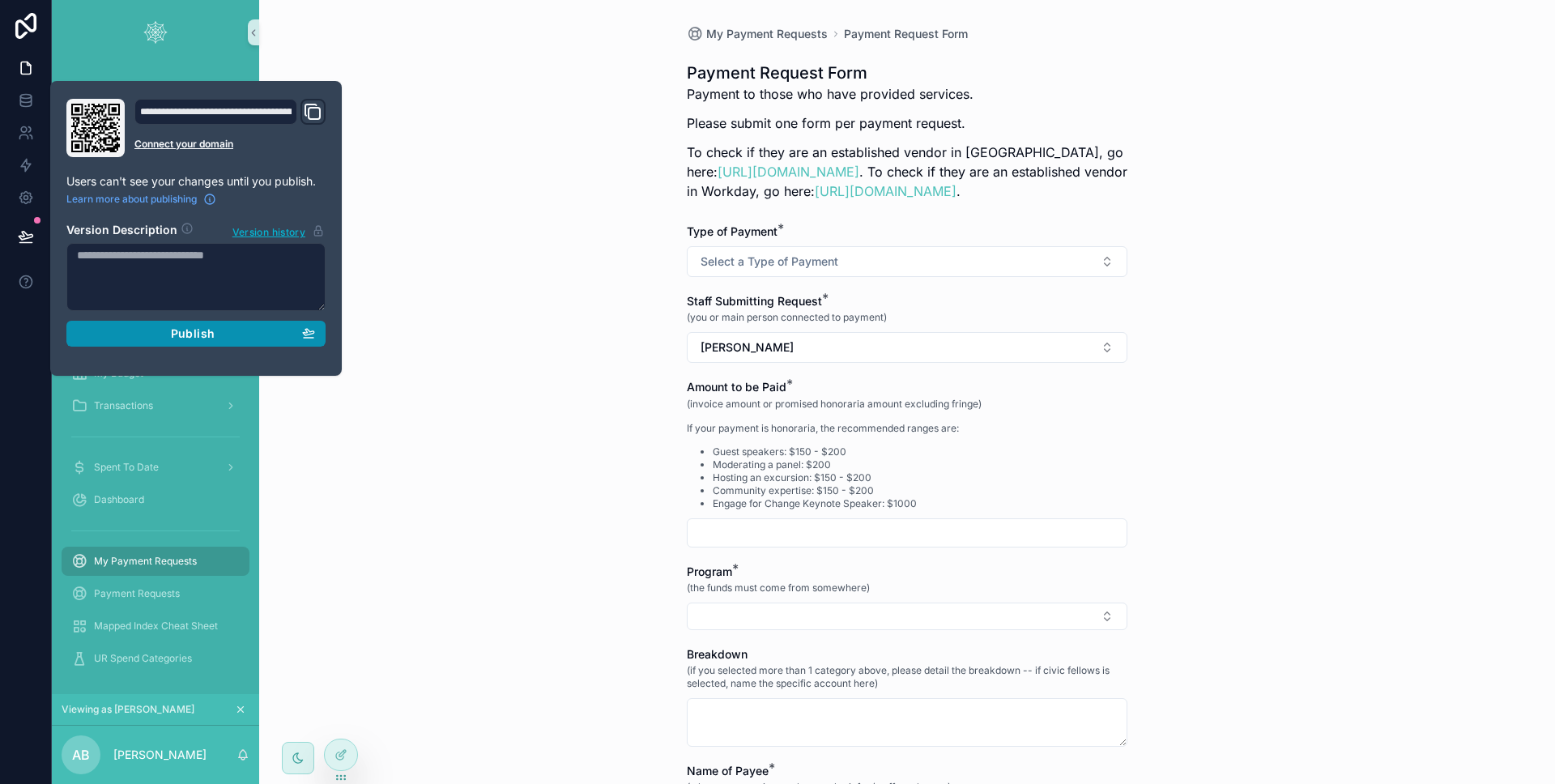
click at [137, 328] on div "Publish" at bounding box center [196, 333] width 238 height 14
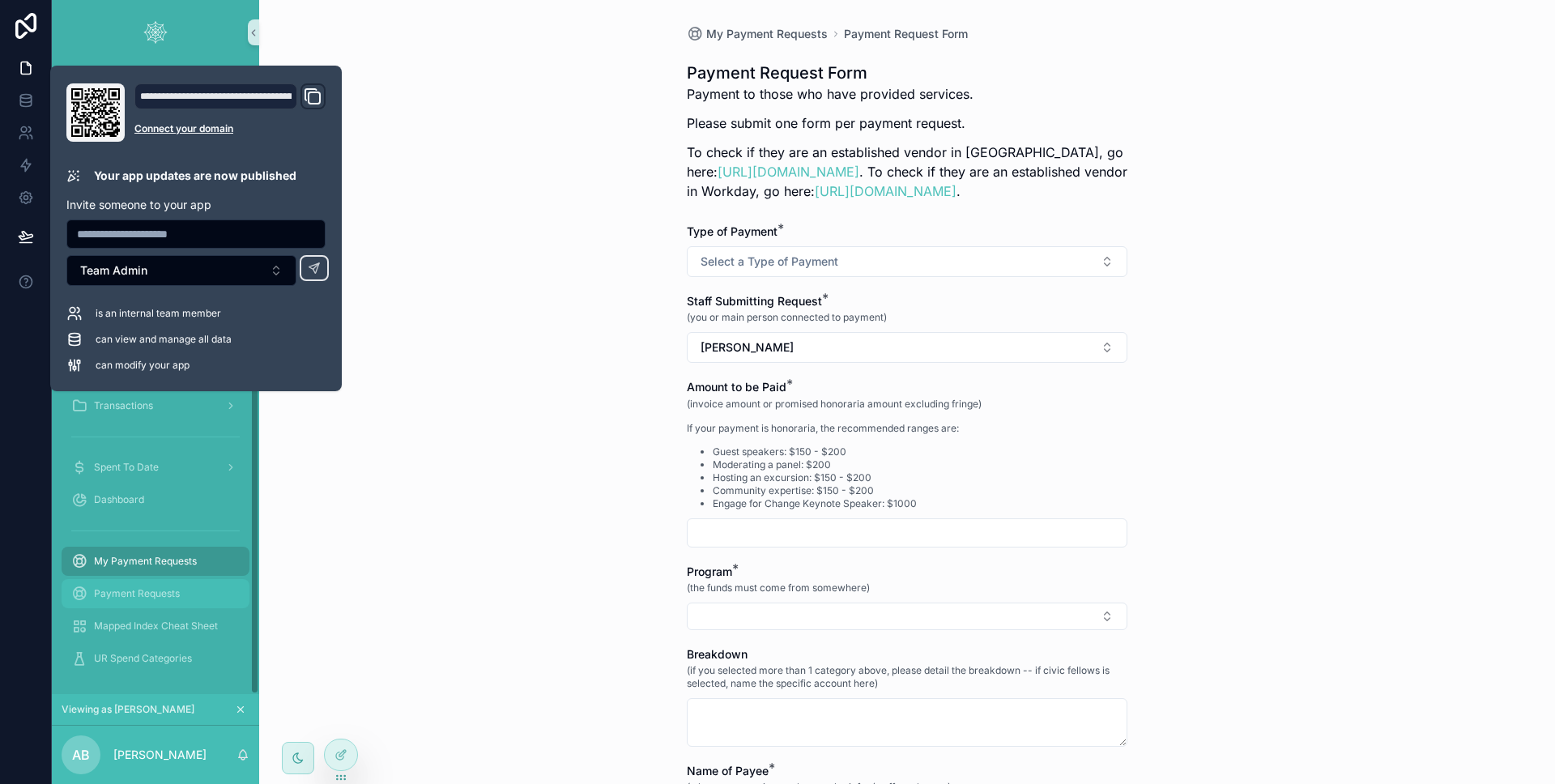
click at [133, 596] on span "Payment Requests" at bounding box center [136, 593] width 86 height 13
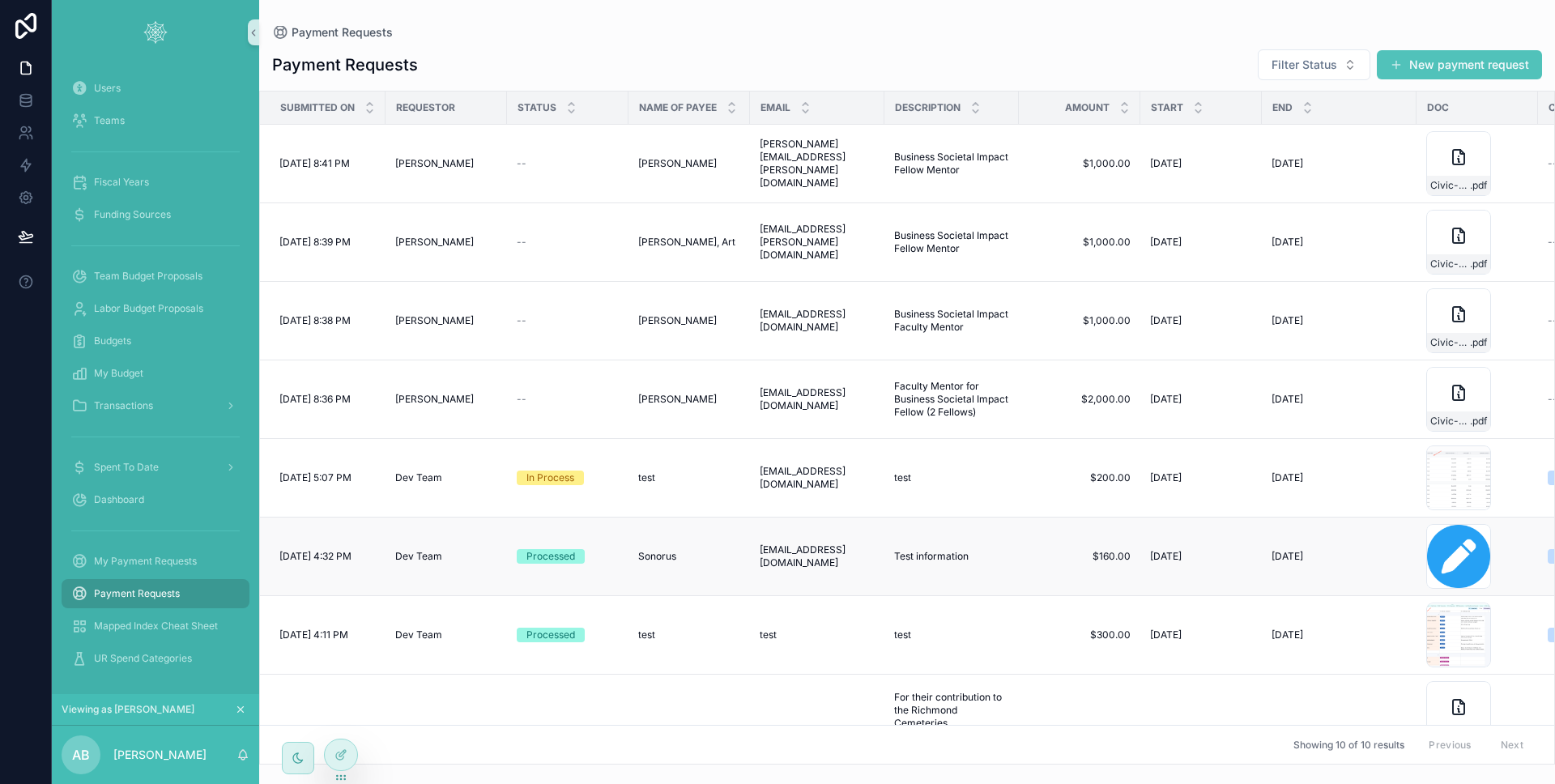
click at [613, 553] on div "Processed" at bounding box center [567, 556] width 102 height 14
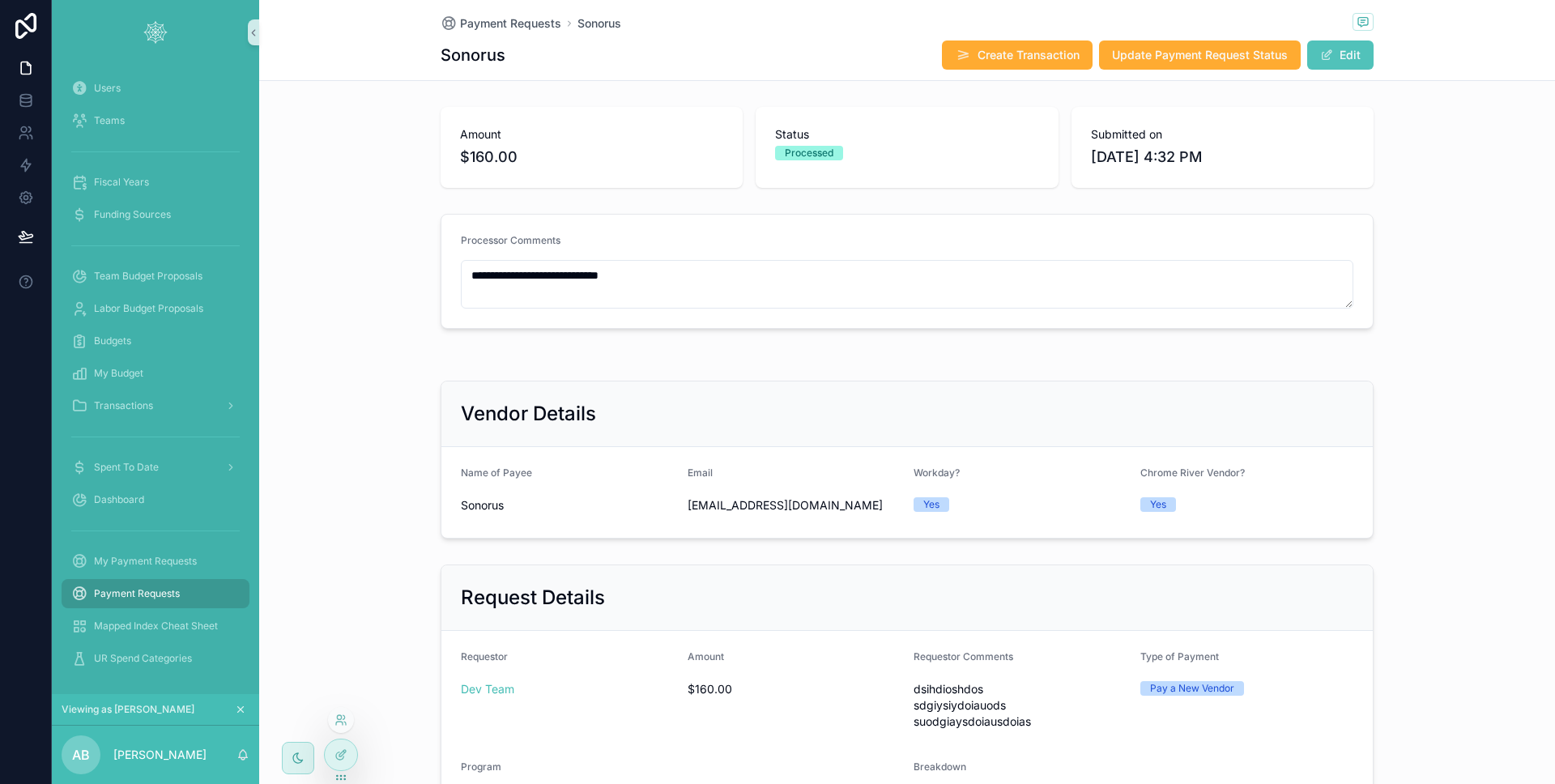
click at [357, 746] on div at bounding box center [341, 761] width 34 height 45
click at [354, 747] on div at bounding box center [341, 754] width 33 height 31
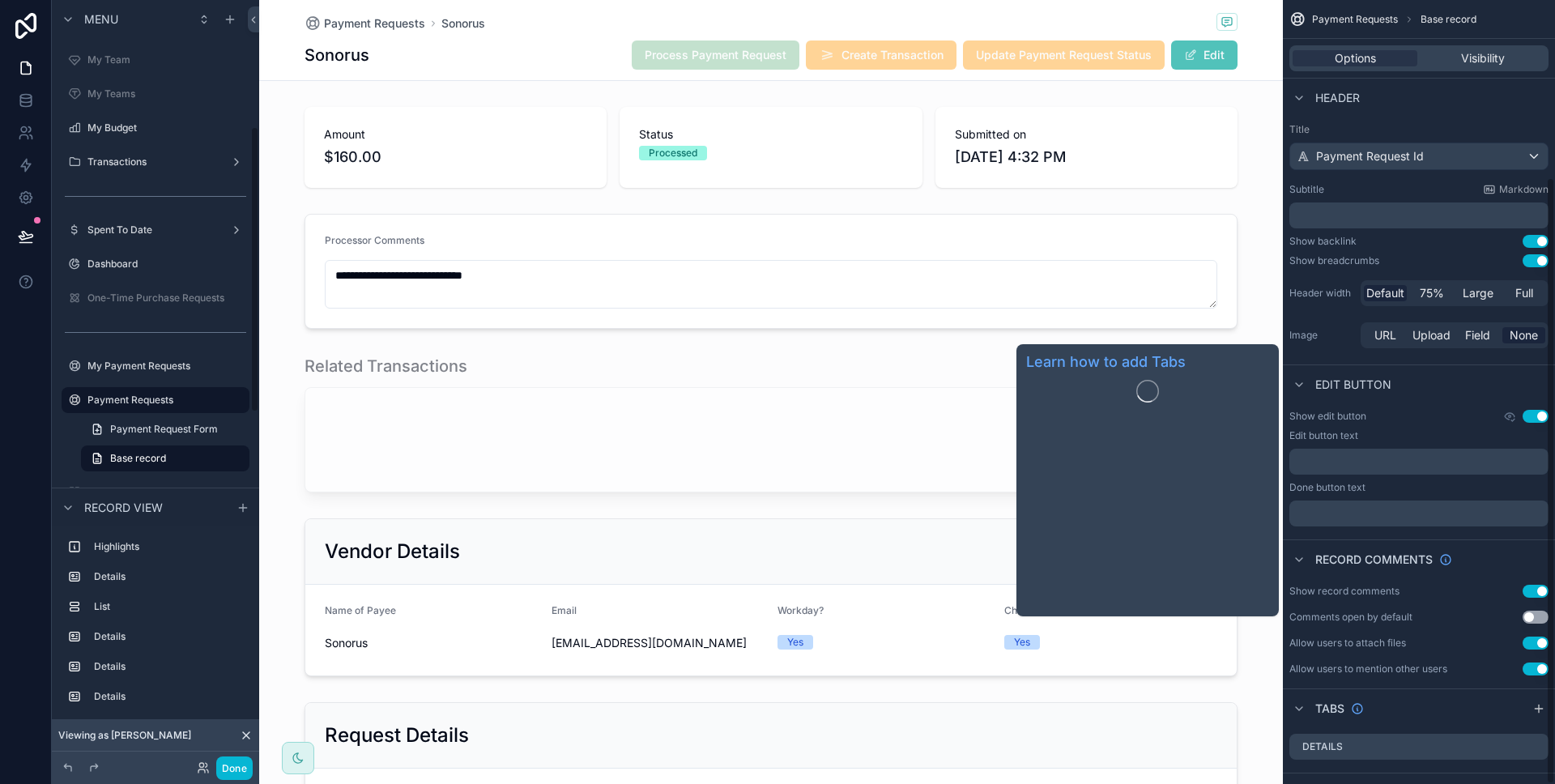
scroll to position [228, 0]
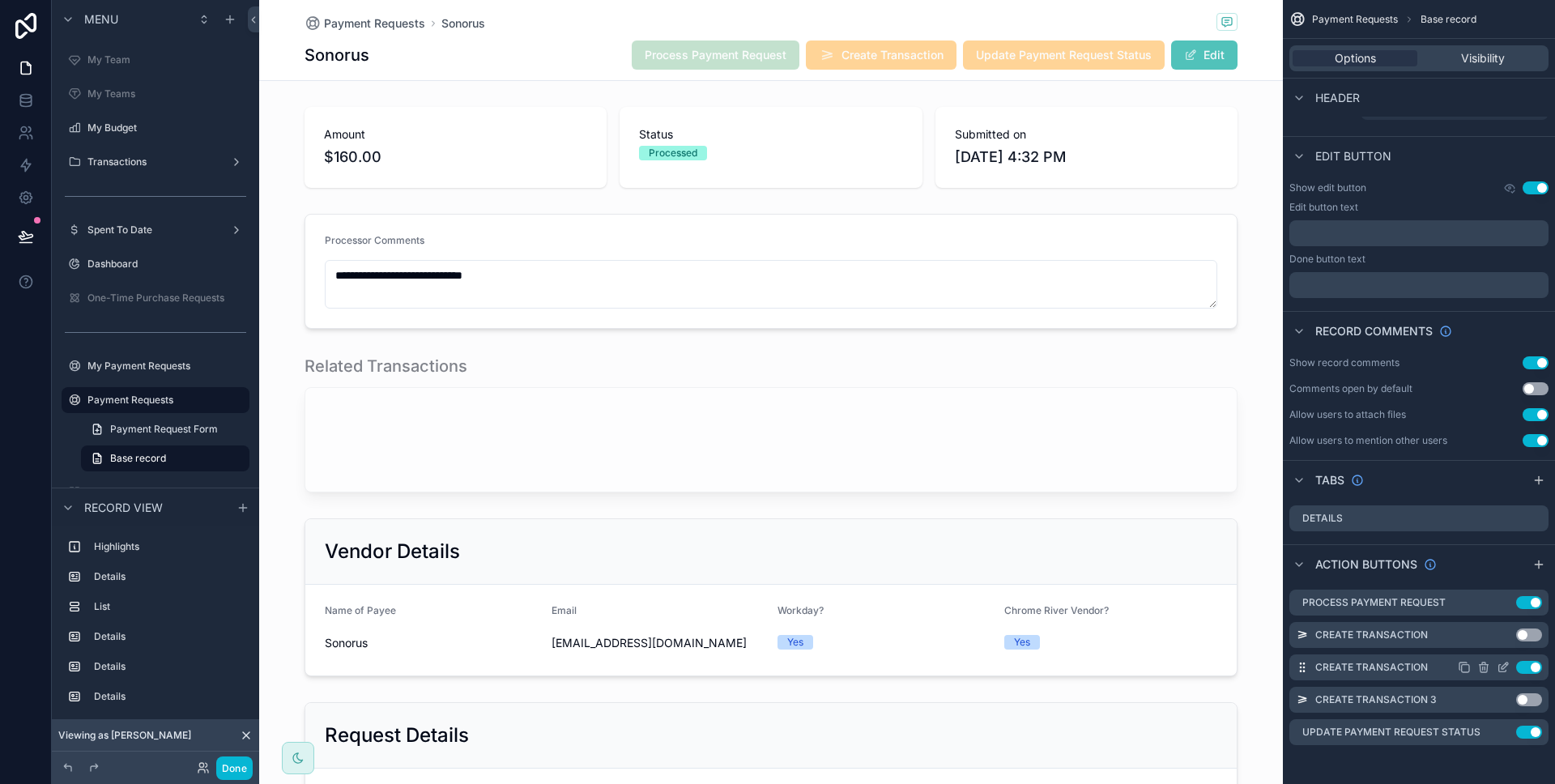
click at [1500, 665] on icon "scrollable content" at bounding box center [1502, 667] width 13 height 13
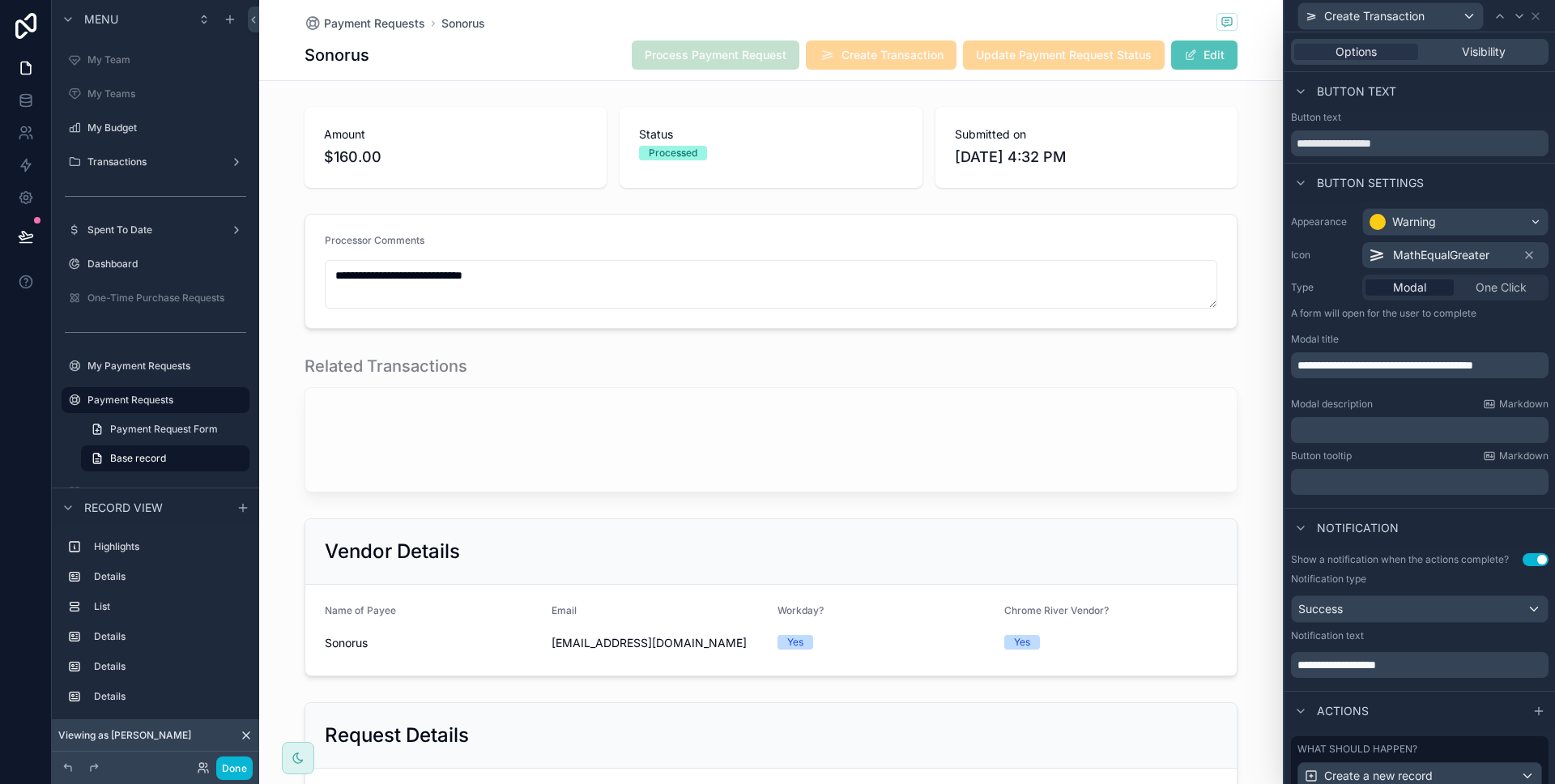
scroll to position [131, 0]
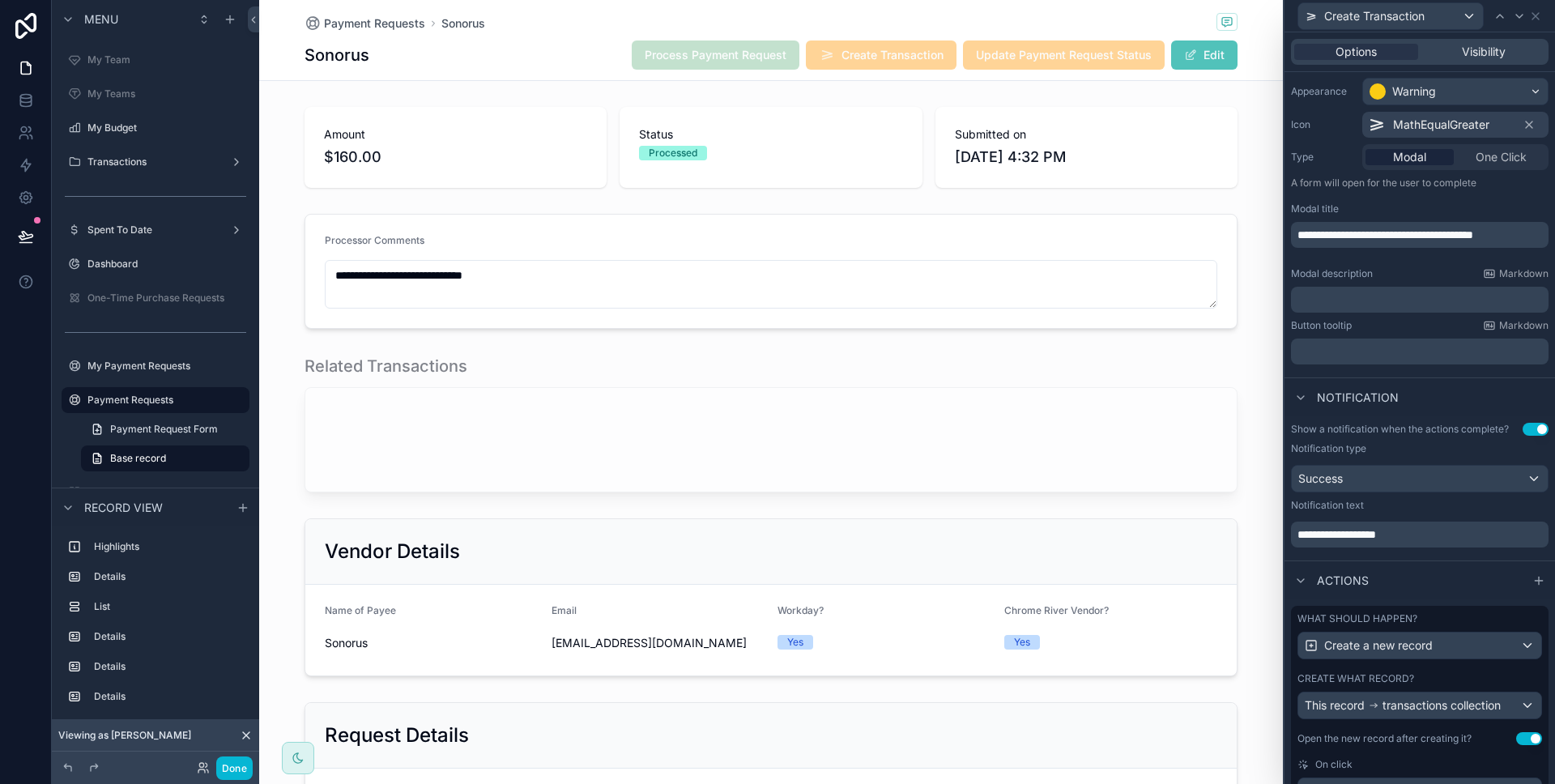
click at [1383, 617] on label "What should happen?" at bounding box center [1357, 618] width 120 height 13
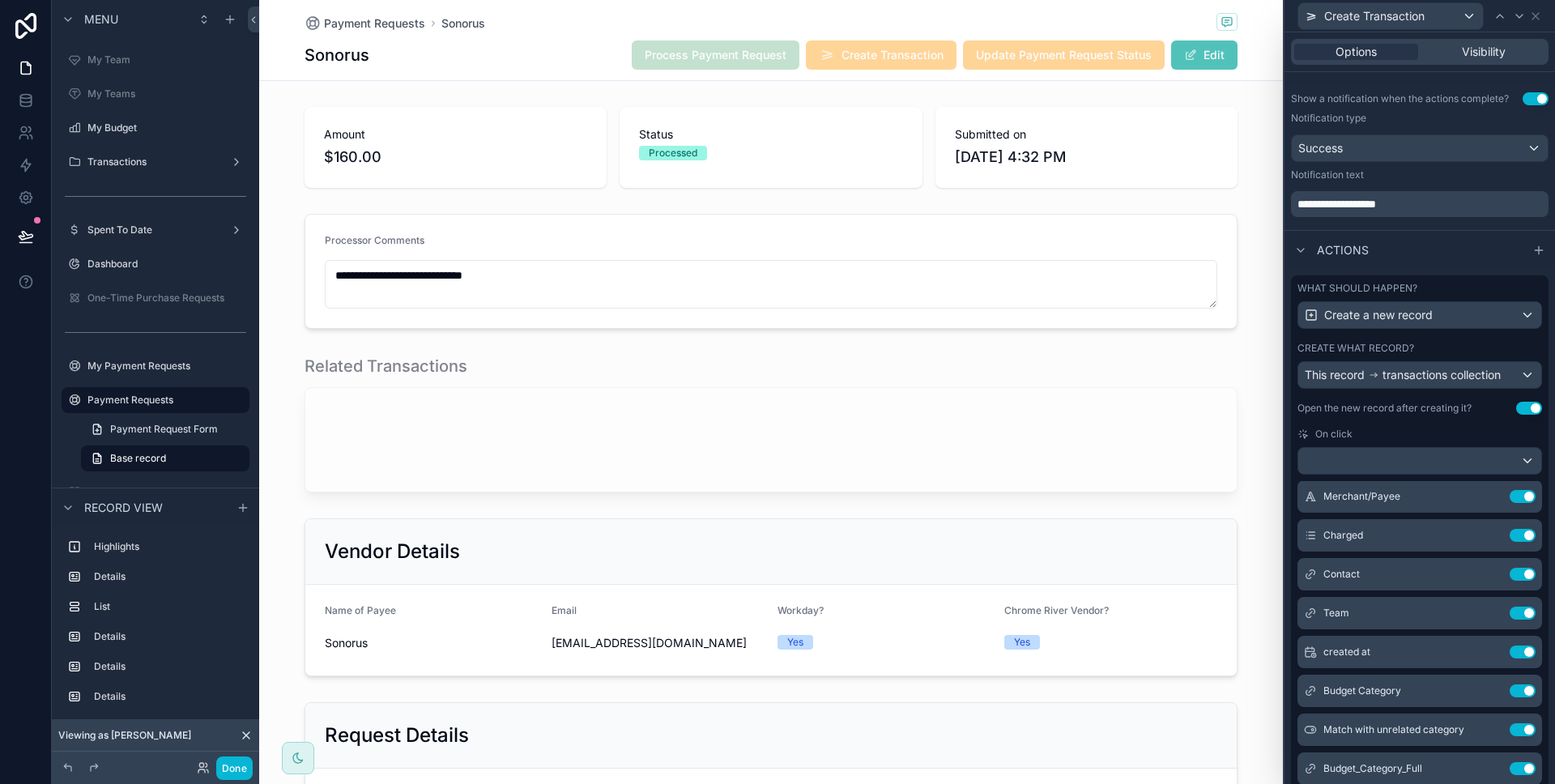
scroll to position [245, 0]
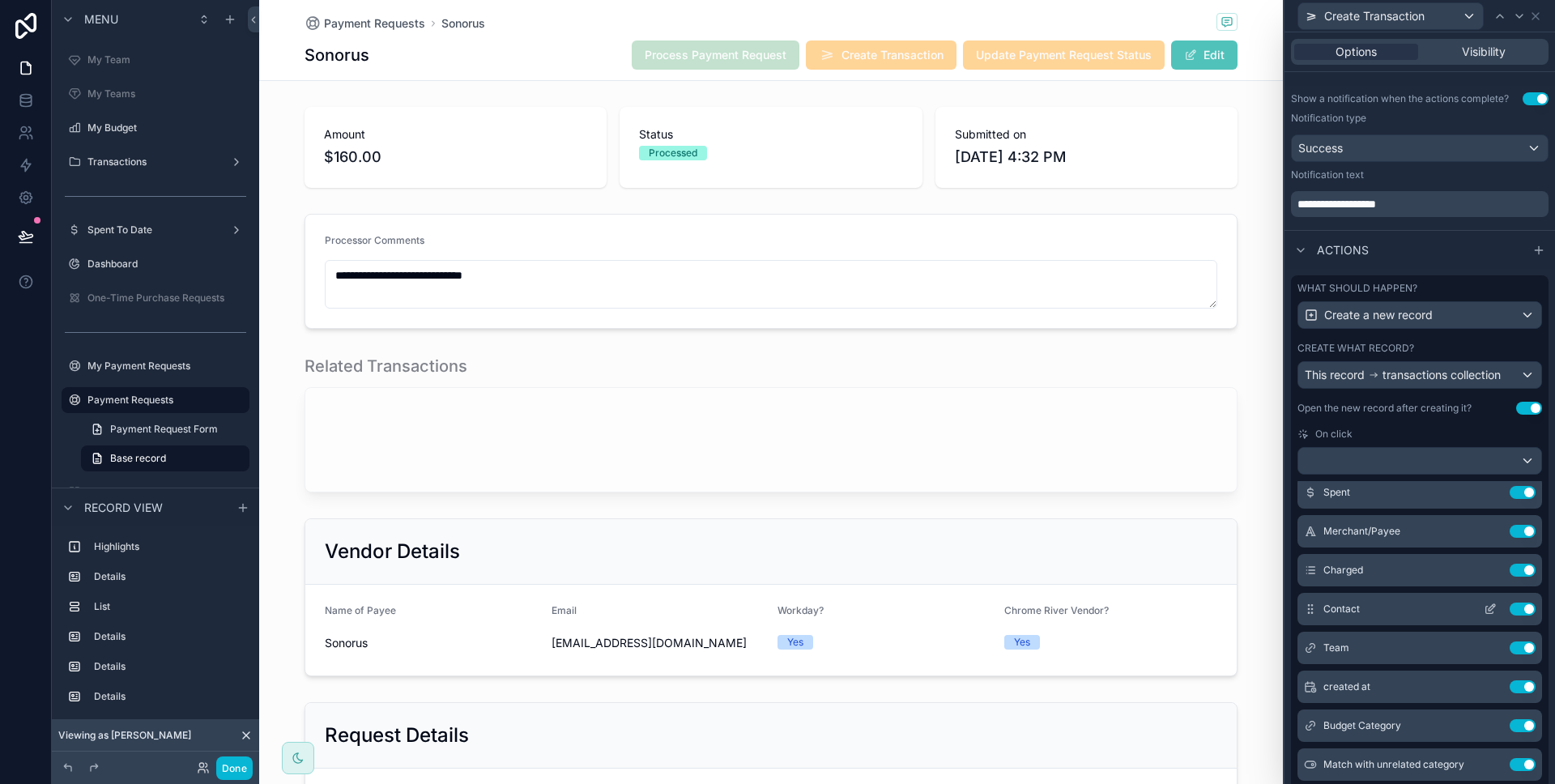
click at [1484, 603] on icon at bounding box center [1490, 608] width 13 height 13
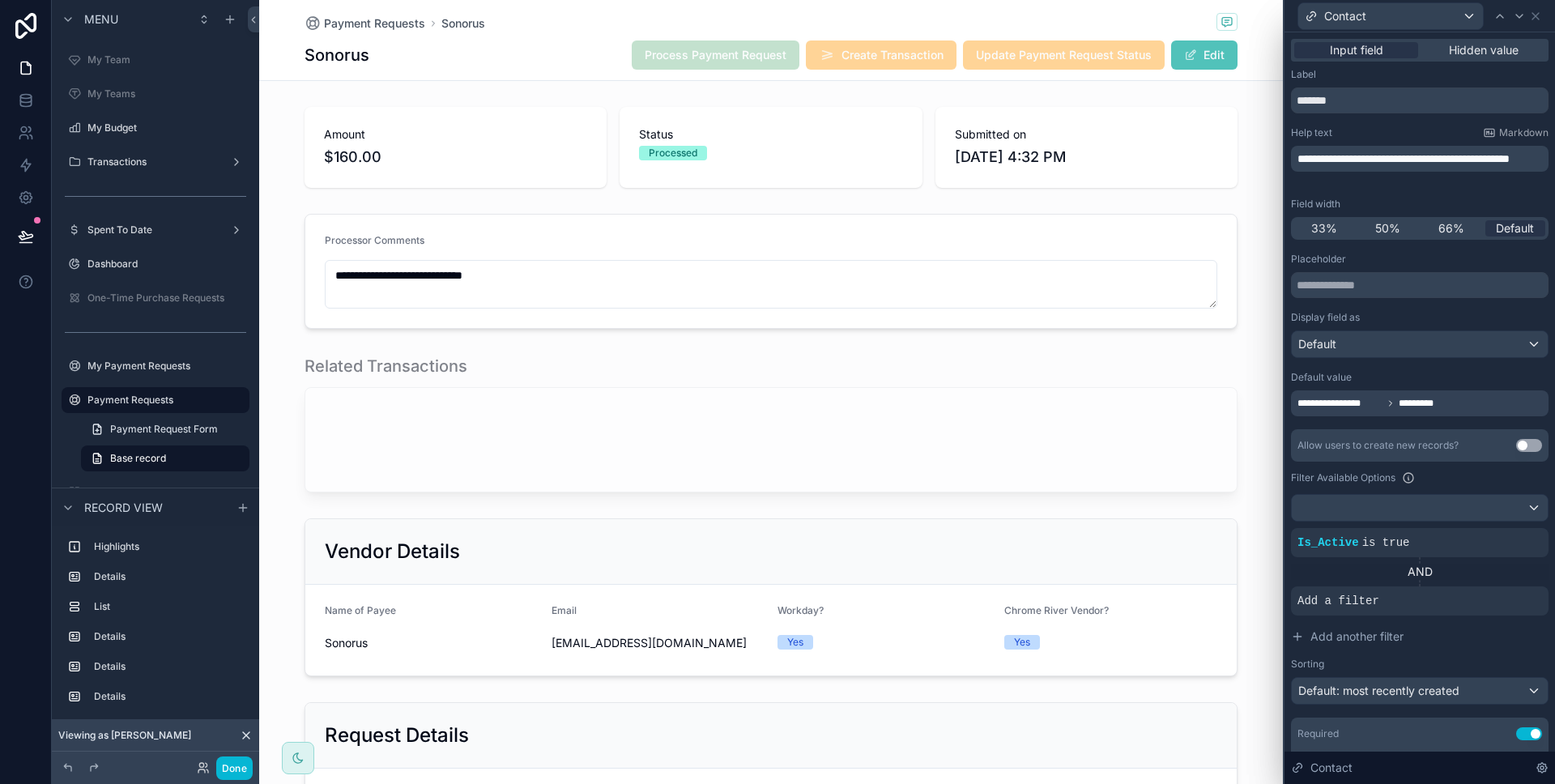
scroll to position [83, 0]
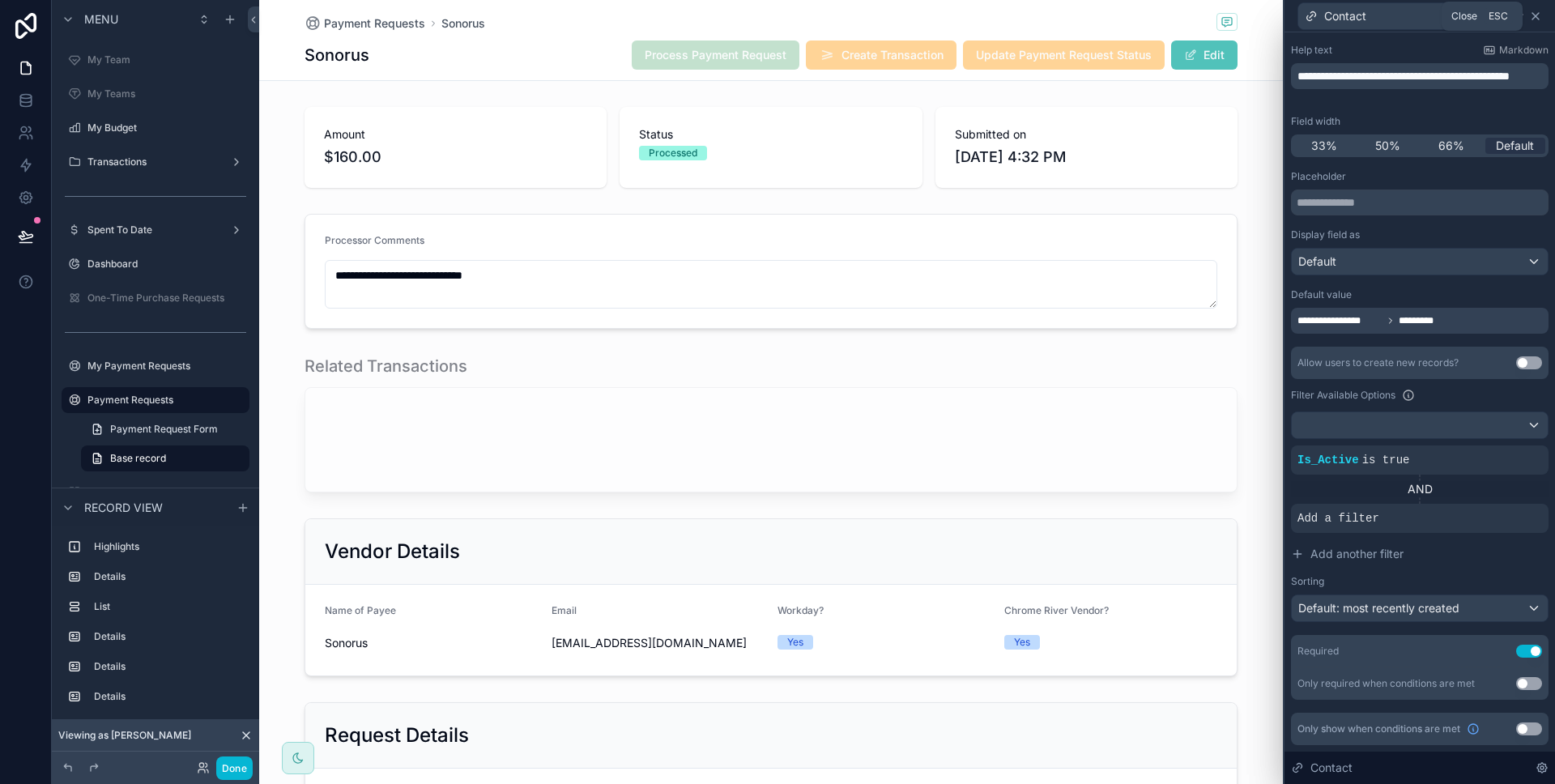
click at [1536, 13] on icon at bounding box center [1535, 16] width 13 height 13
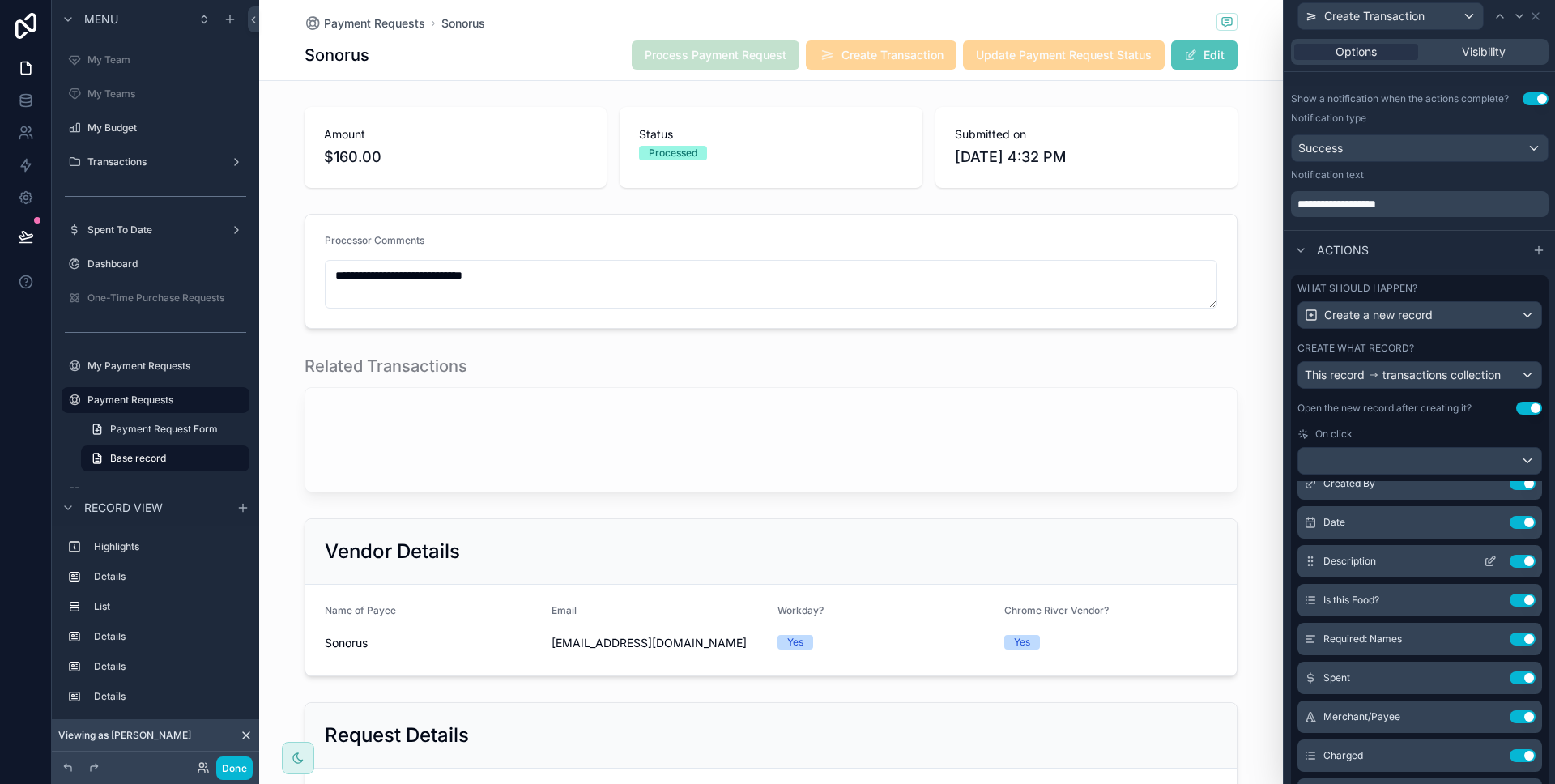
scroll to position [80, 0]
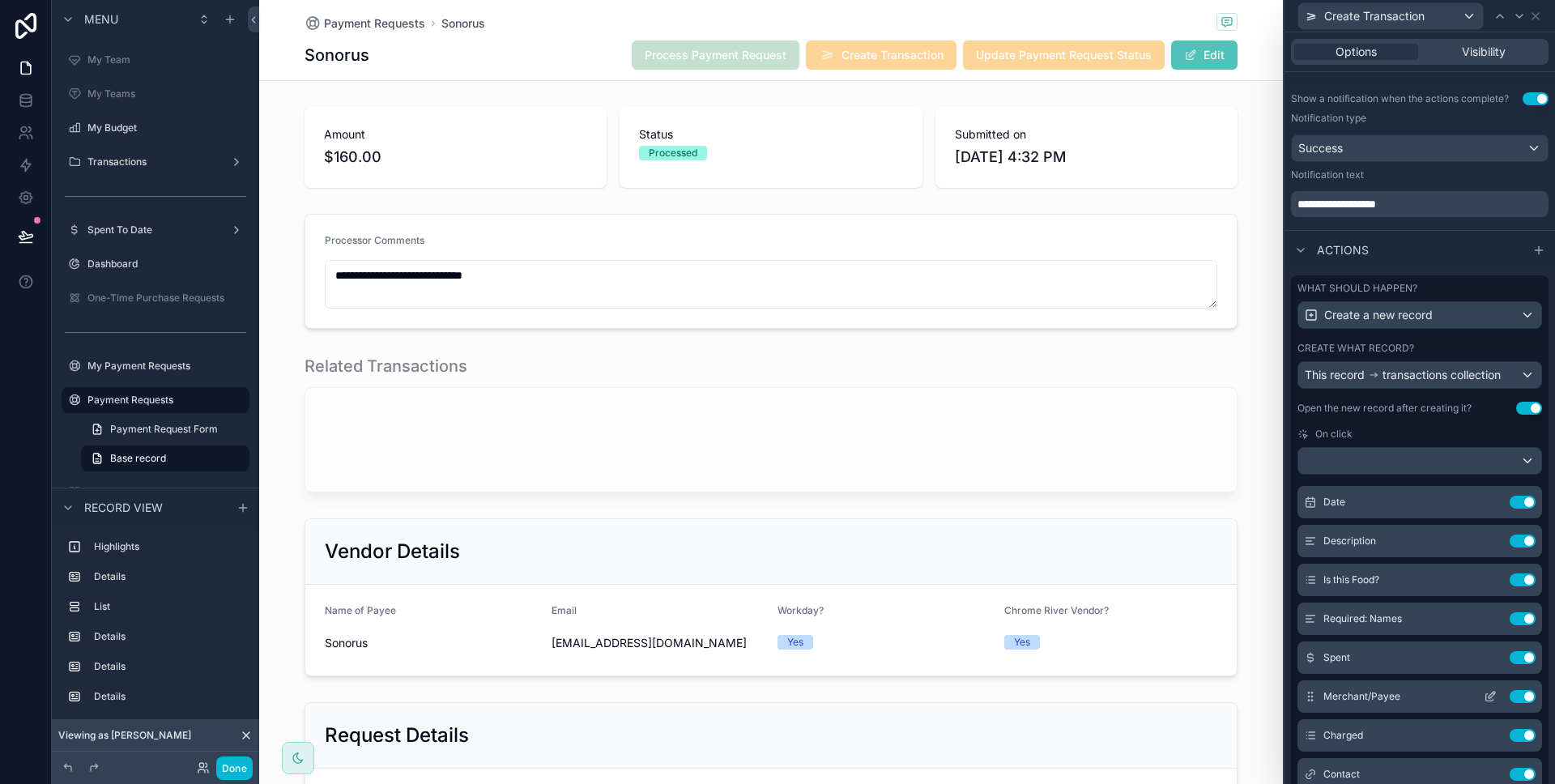
click at [1484, 694] on icon at bounding box center [1490, 695] width 13 height 13
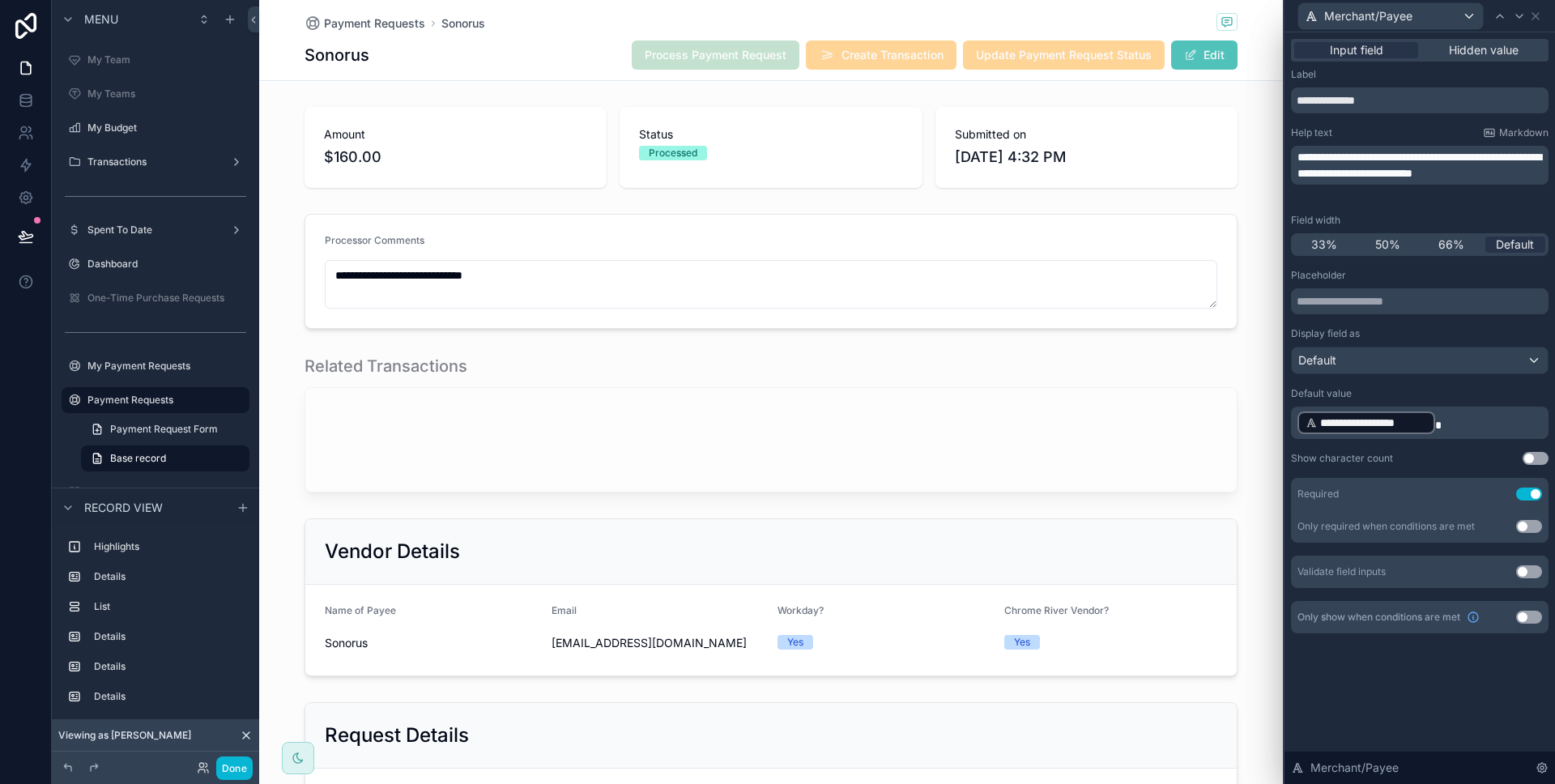
click at [1465, 418] on p "**********" at bounding box center [1421, 423] width 248 height 26
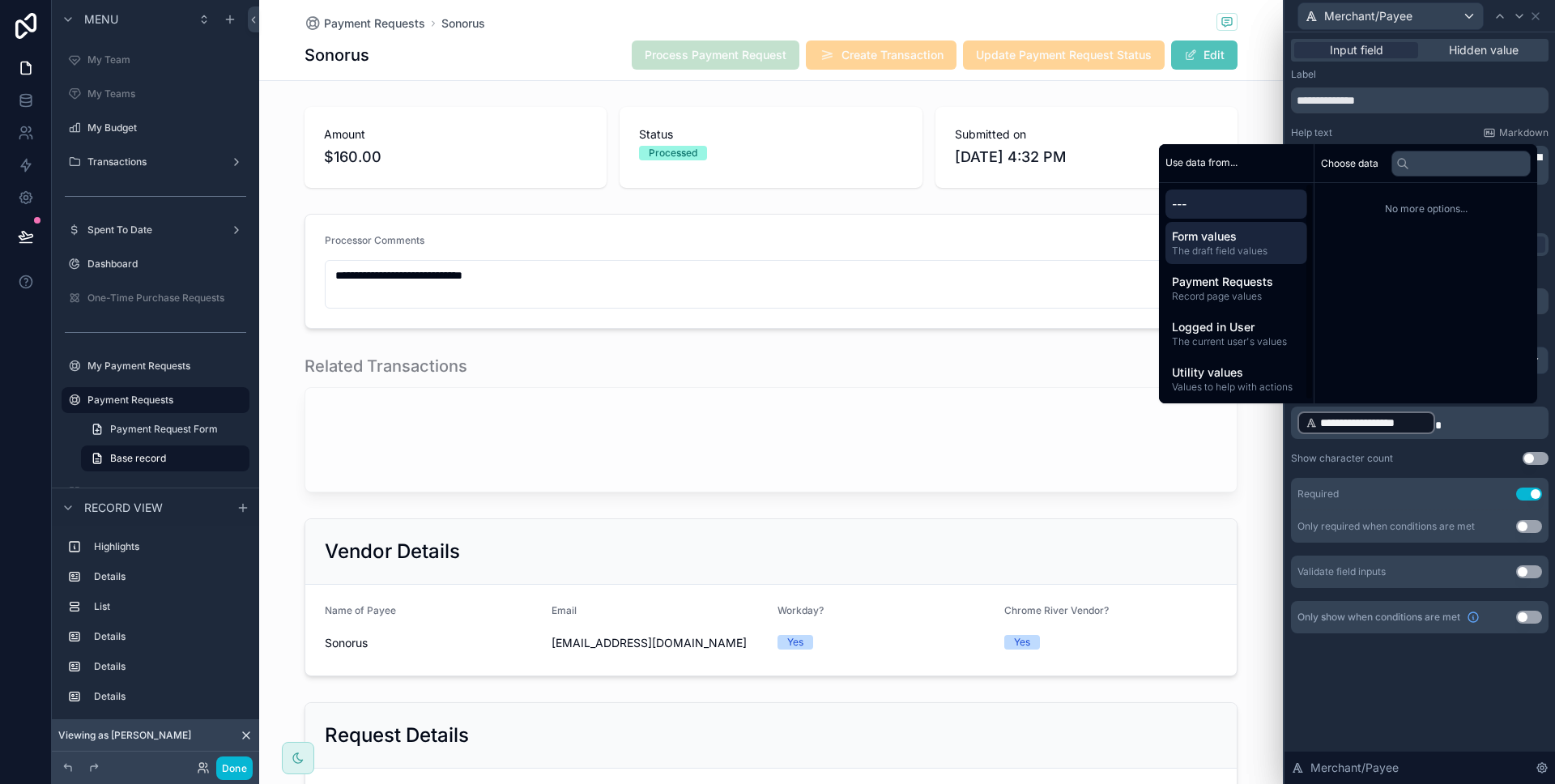
click at [1219, 239] on span "Form values" at bounding box center [1236, 236] width 129 height 16
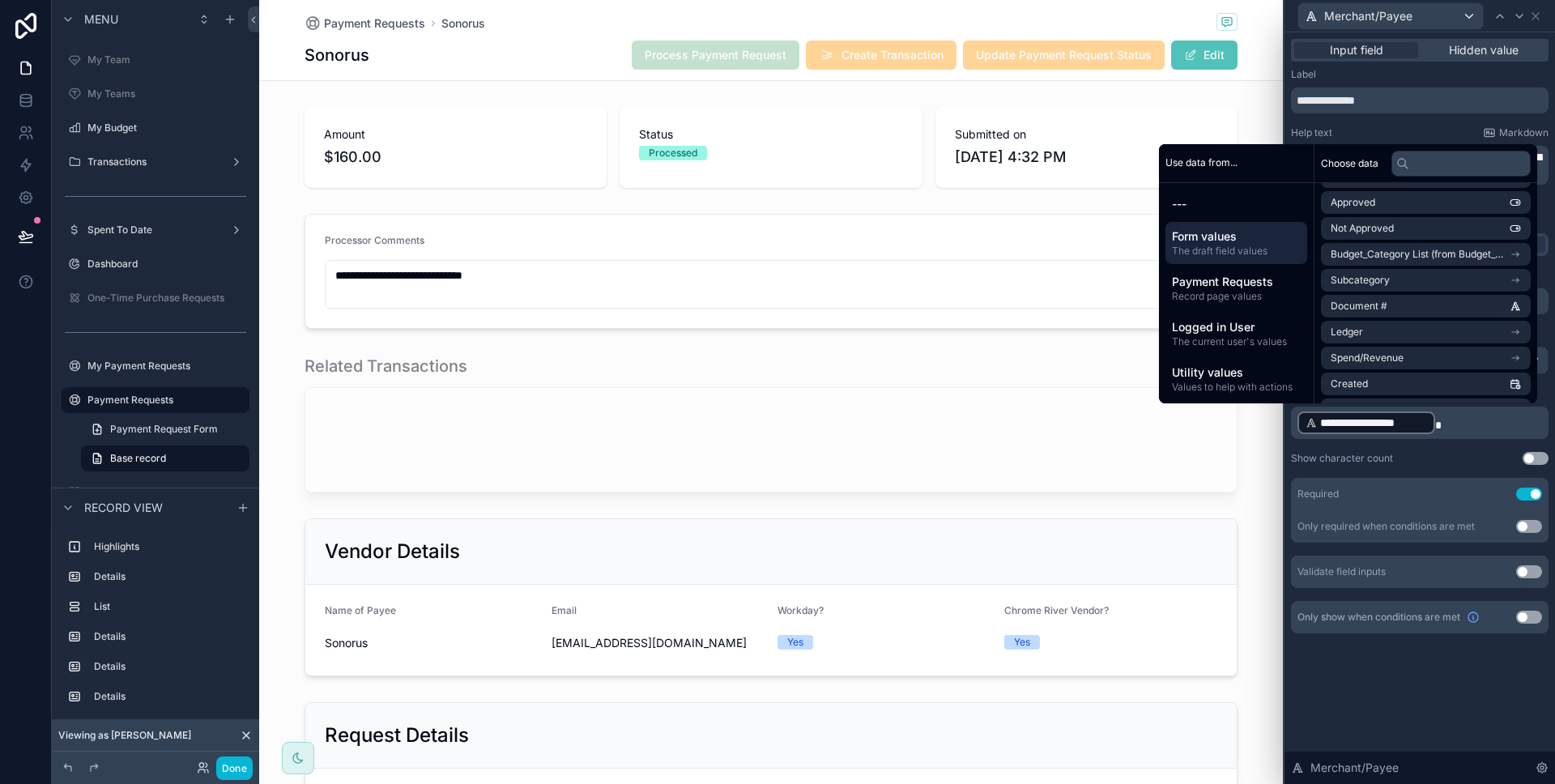
scroll to position [1321, 0]
click at [1410, 163] on input "text" at bounding box center [1460, 163] width 139 height 26
click at [1245, 284] on span "Payment Requests" at bounding box center [1236, 281] width 129 height 16
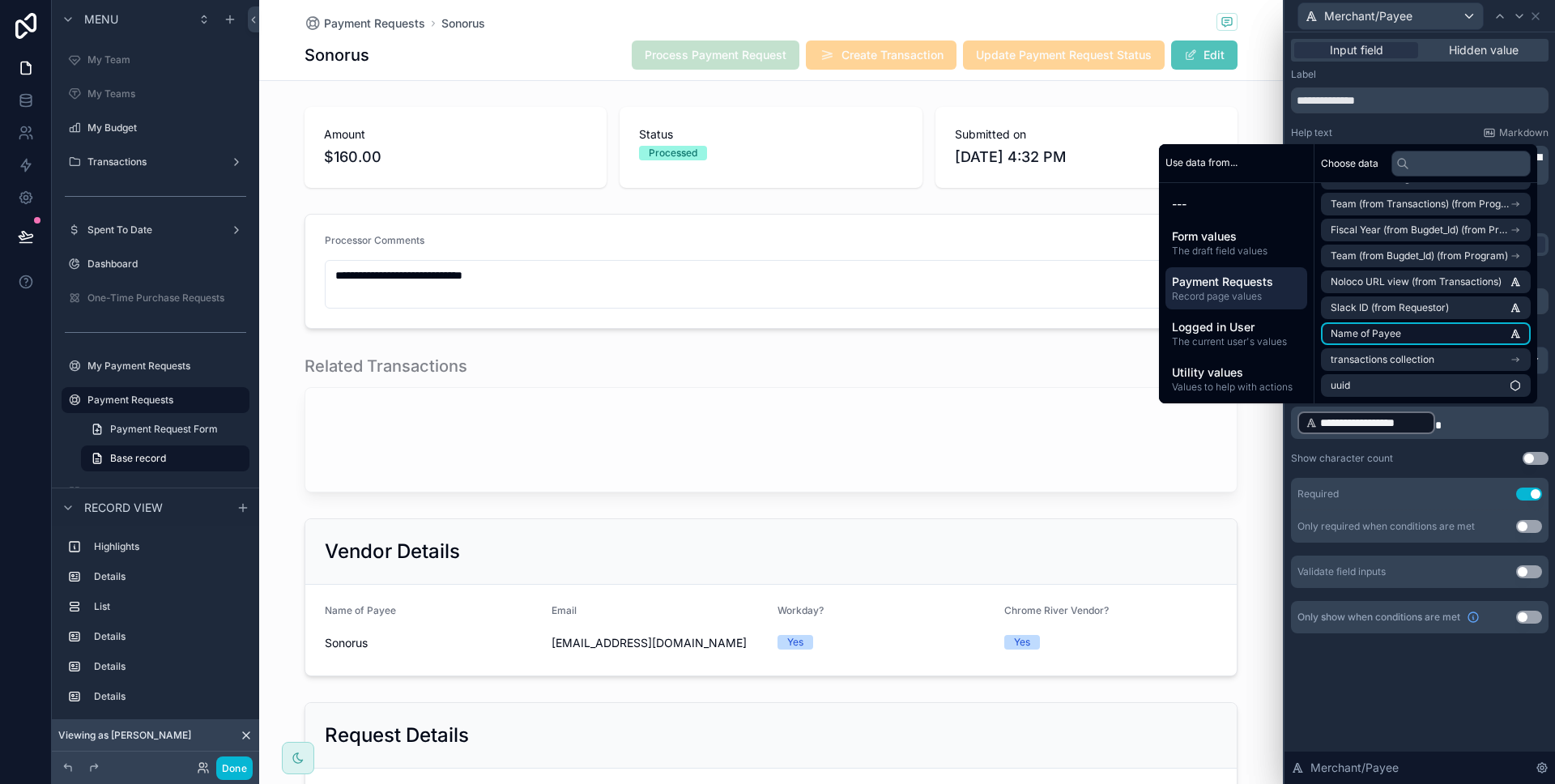
click at [1420, 327] on li "Name of Payee" at bounding box center [1425, 333] width 210 height 23
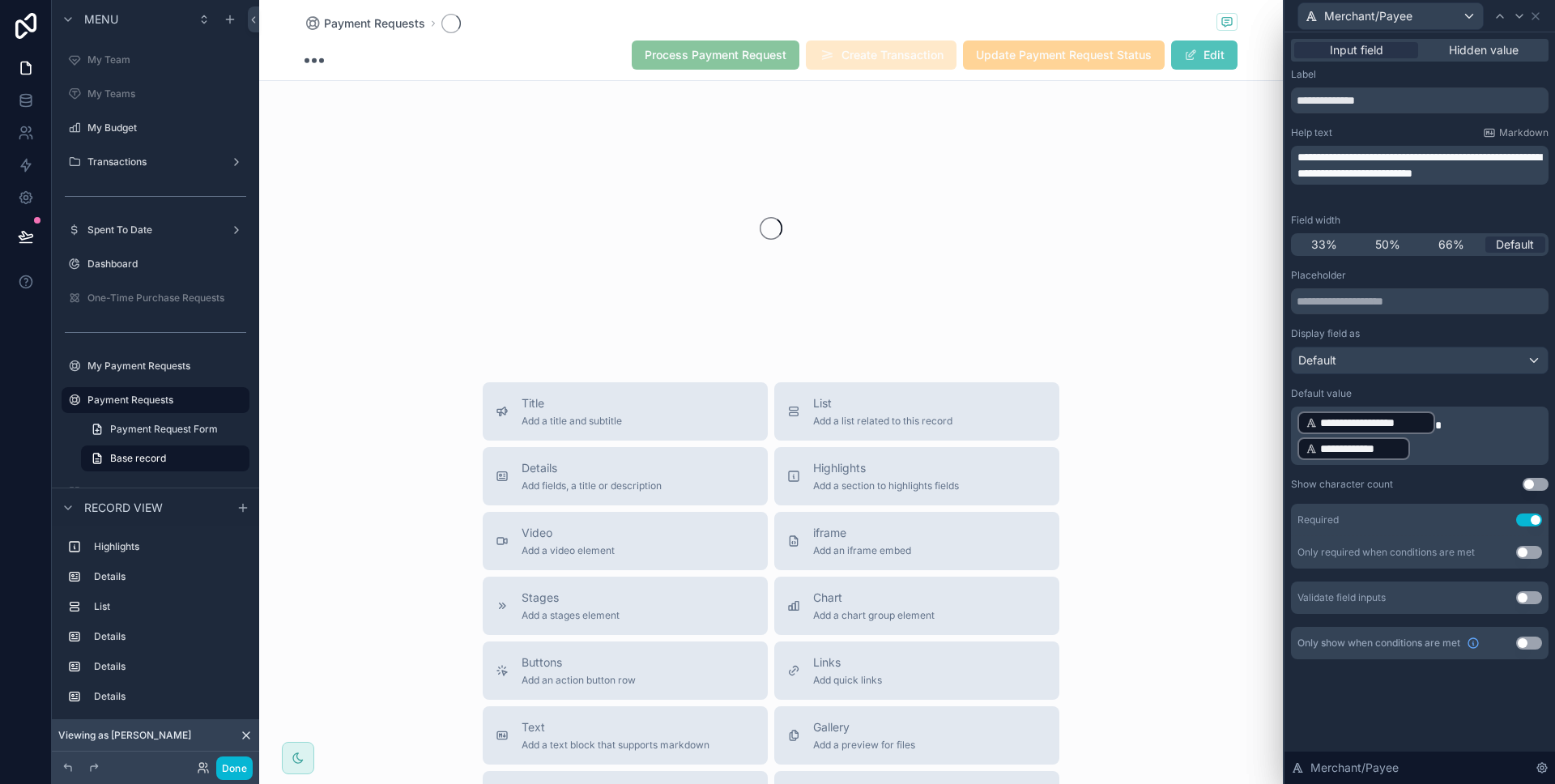
click at [1477, 415] on p "**********" at bounding box center [1421, 436] width 248 height 52
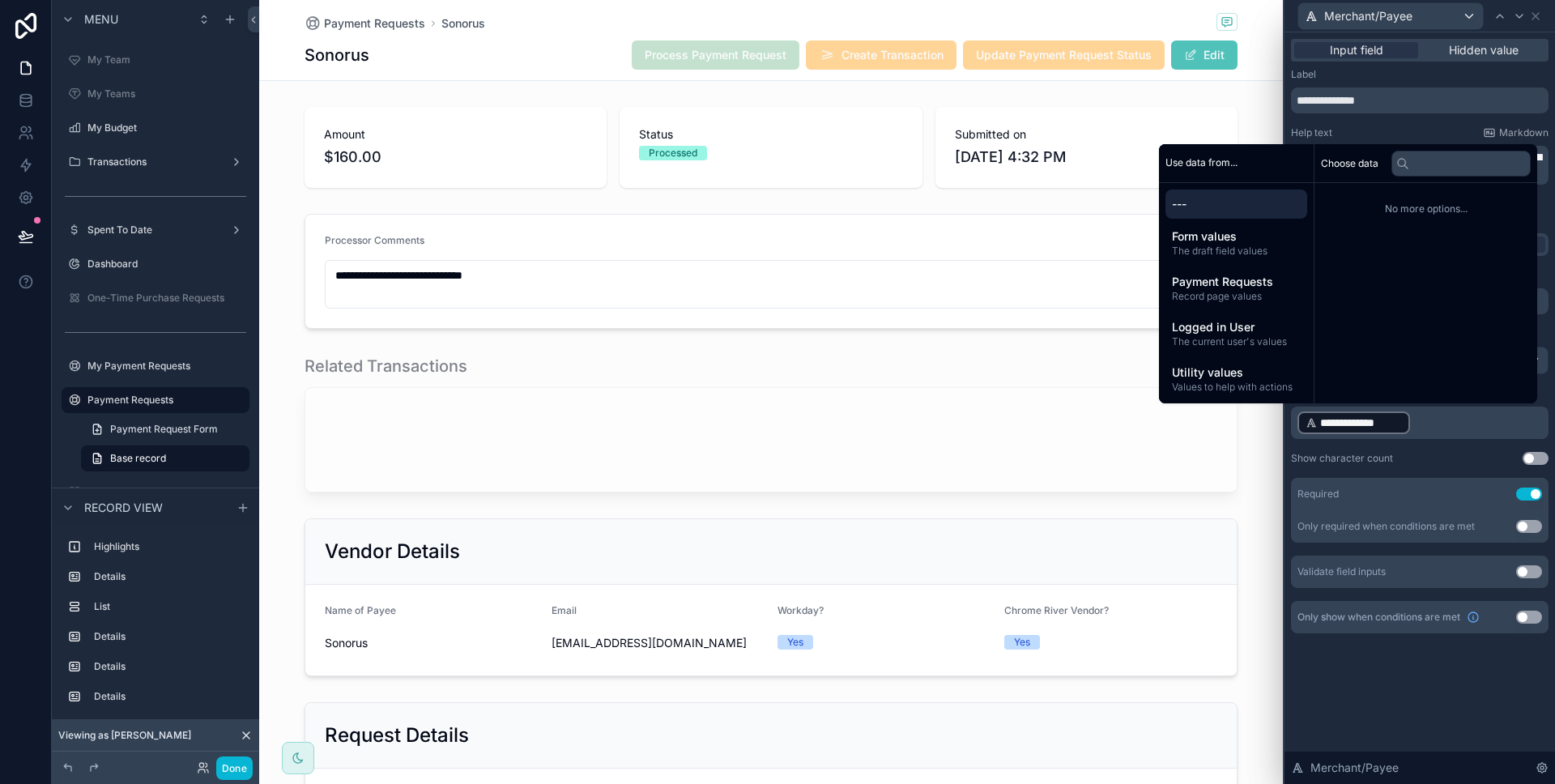
click at [1410, 670] on div "**********" at bounding box center [1419, 352] width 270 height 639
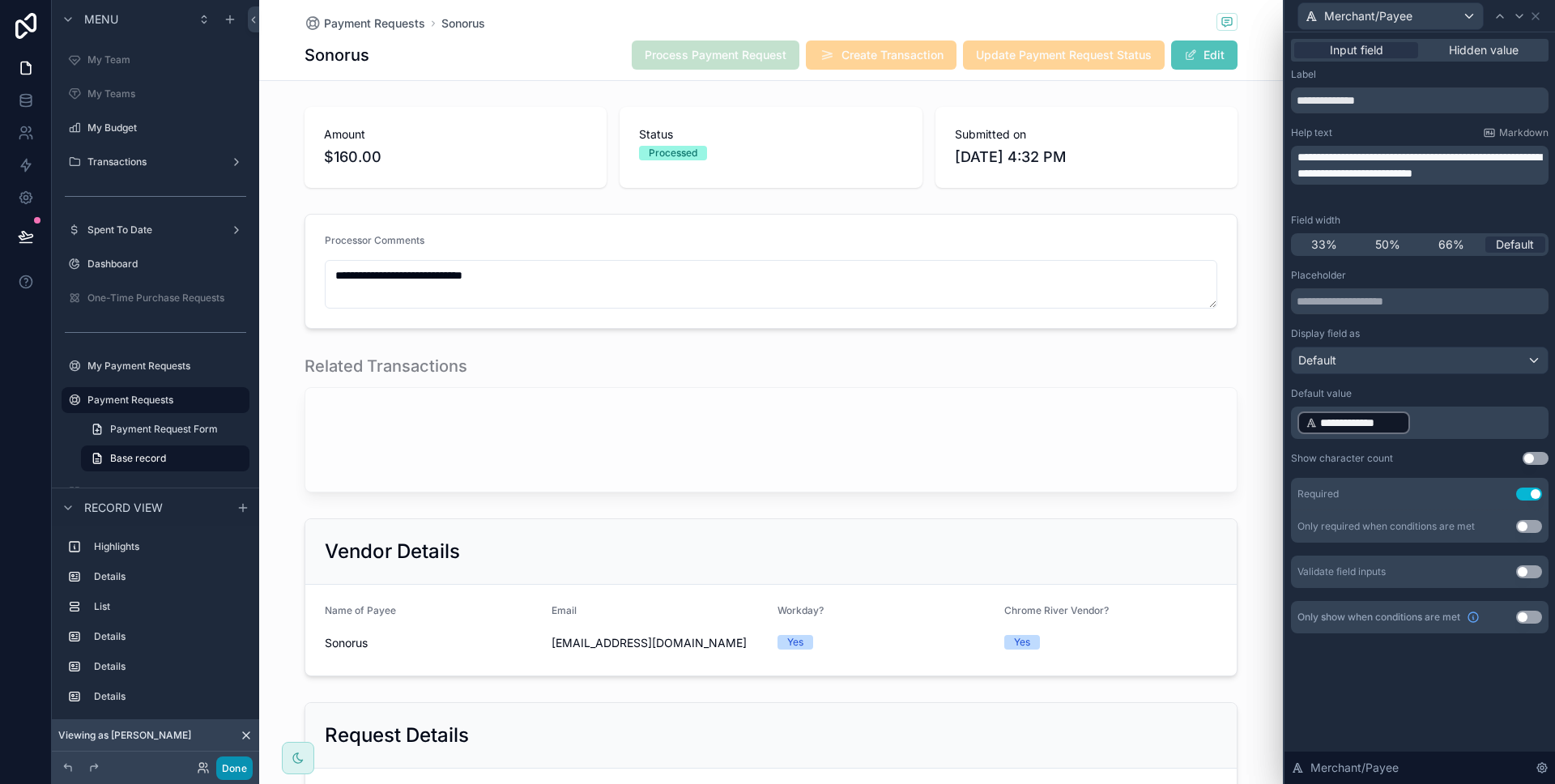
click at [242, 758] on button "Done" at bounding box center [234, 768] width 37 height 23
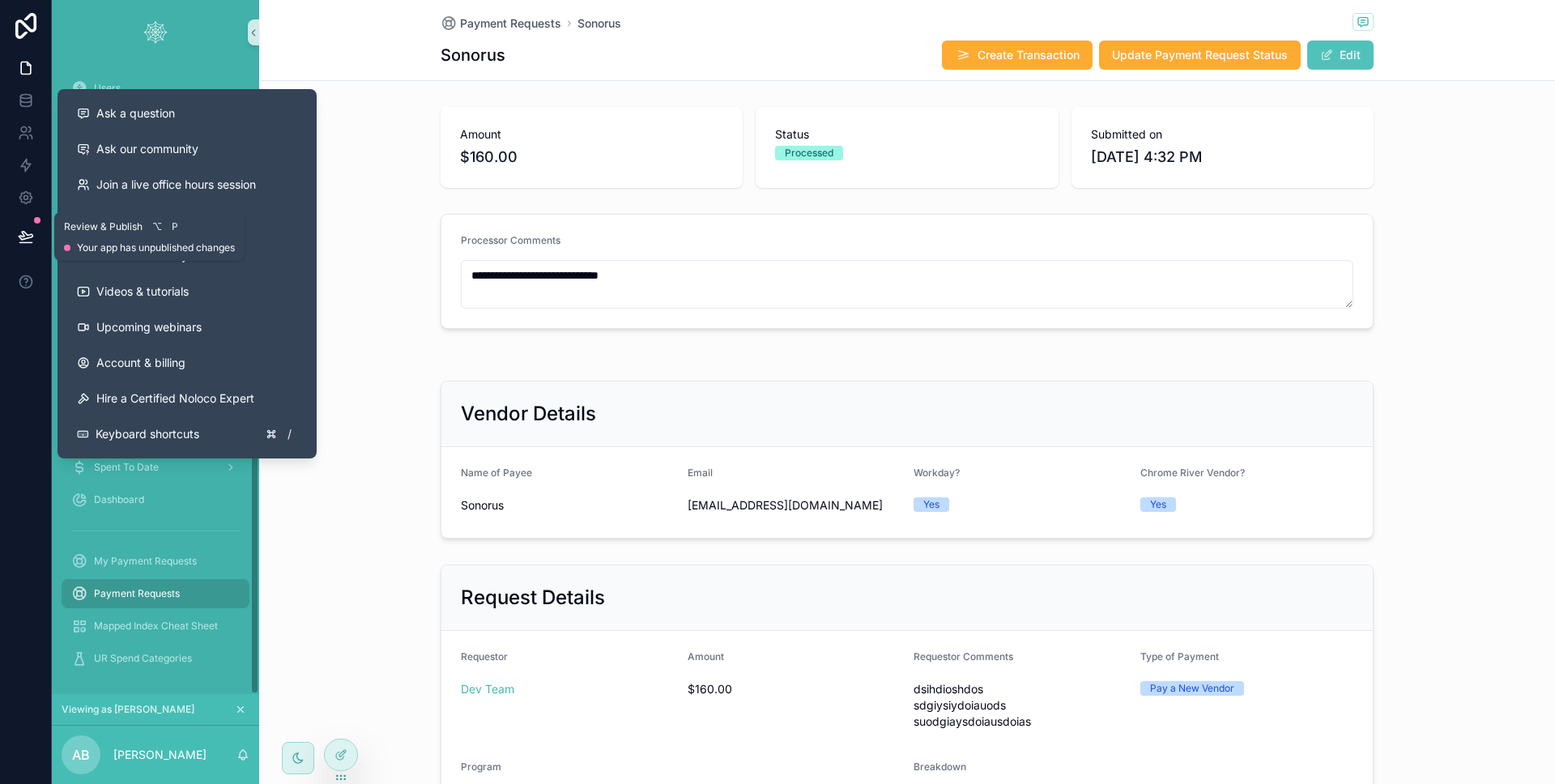
click at [24, 233] on icon at bounding box center [25, 236] width 13 height 8
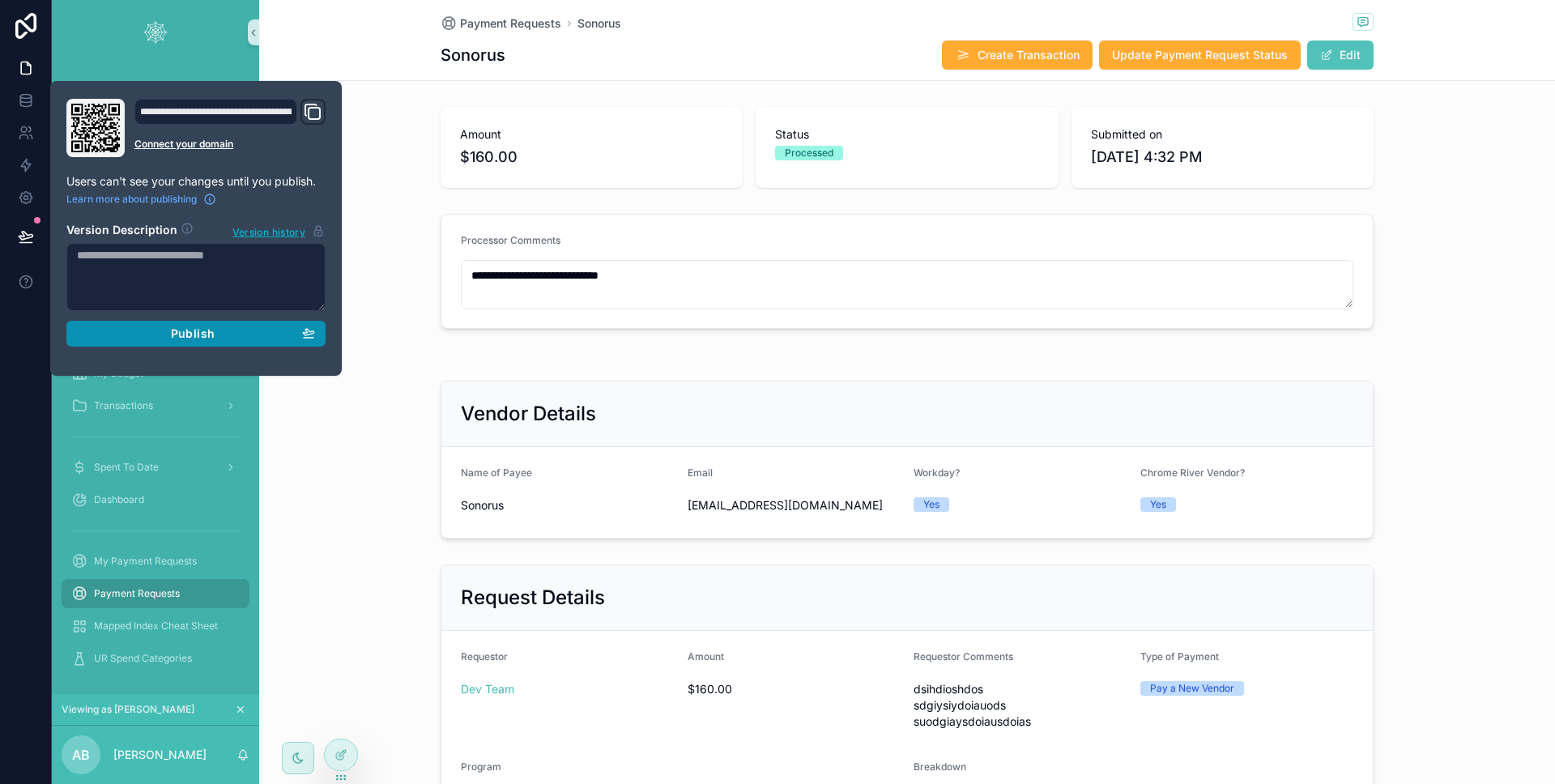
click at [181, 331] on span "Publish" at bounding box center [192, 333] width 44 height 14
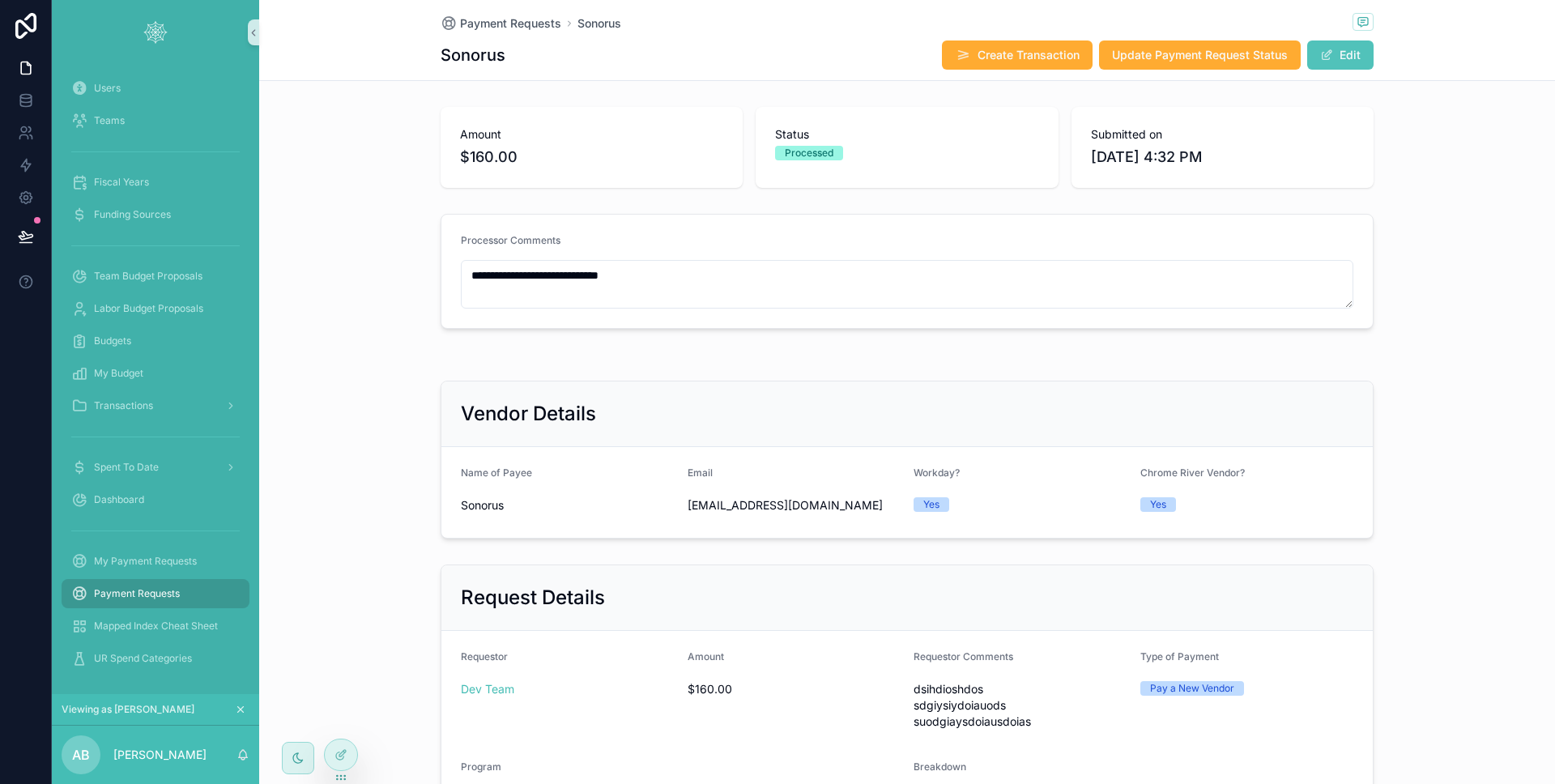
click at [21, 390] on div at bounding box center [26, 392] width 52 height 784
click at [1064, 64] on button "Create Transaction" at bounding box center [1017, 54] width 151 height 29
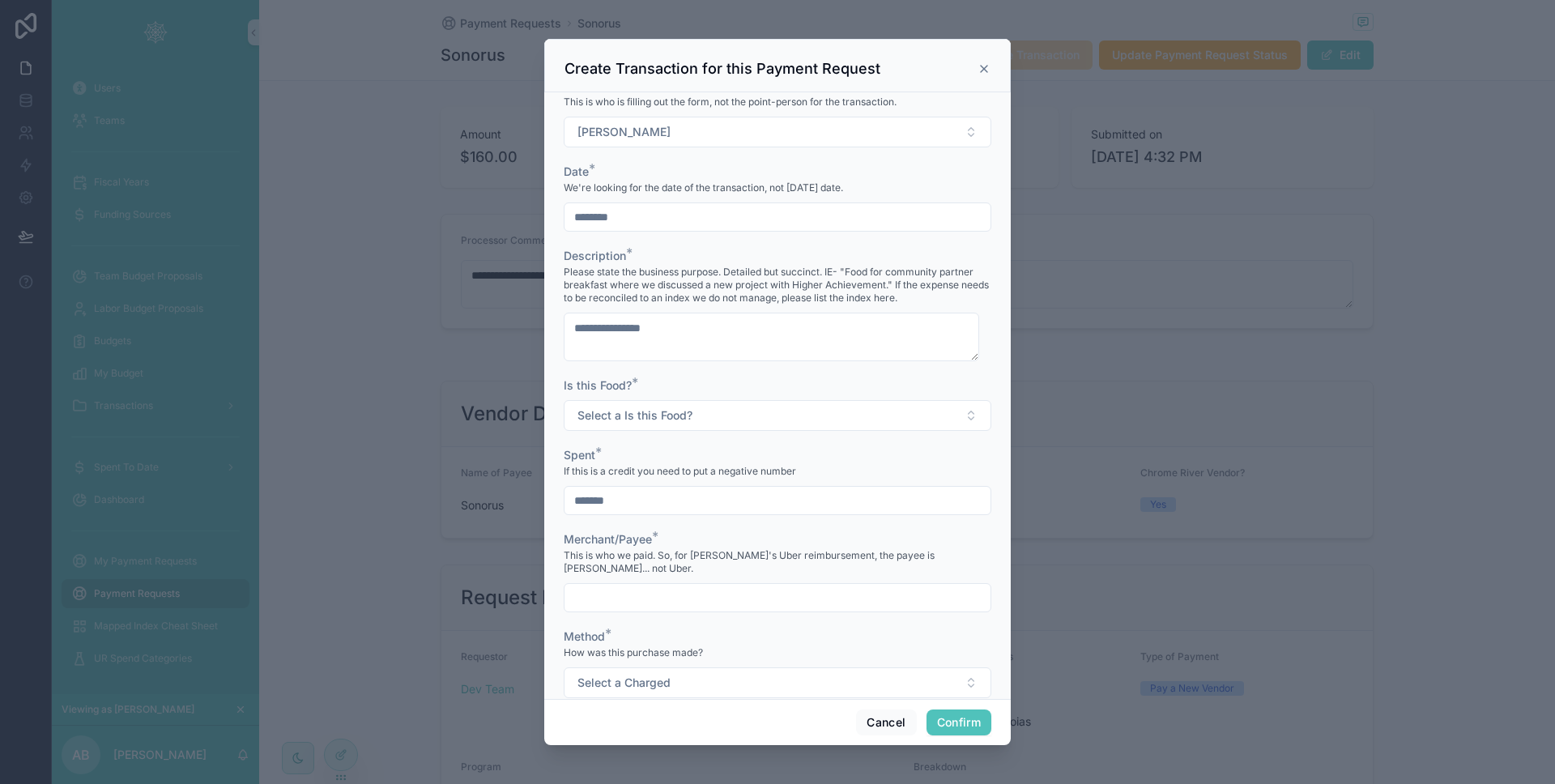
scroll to position [172, 0]
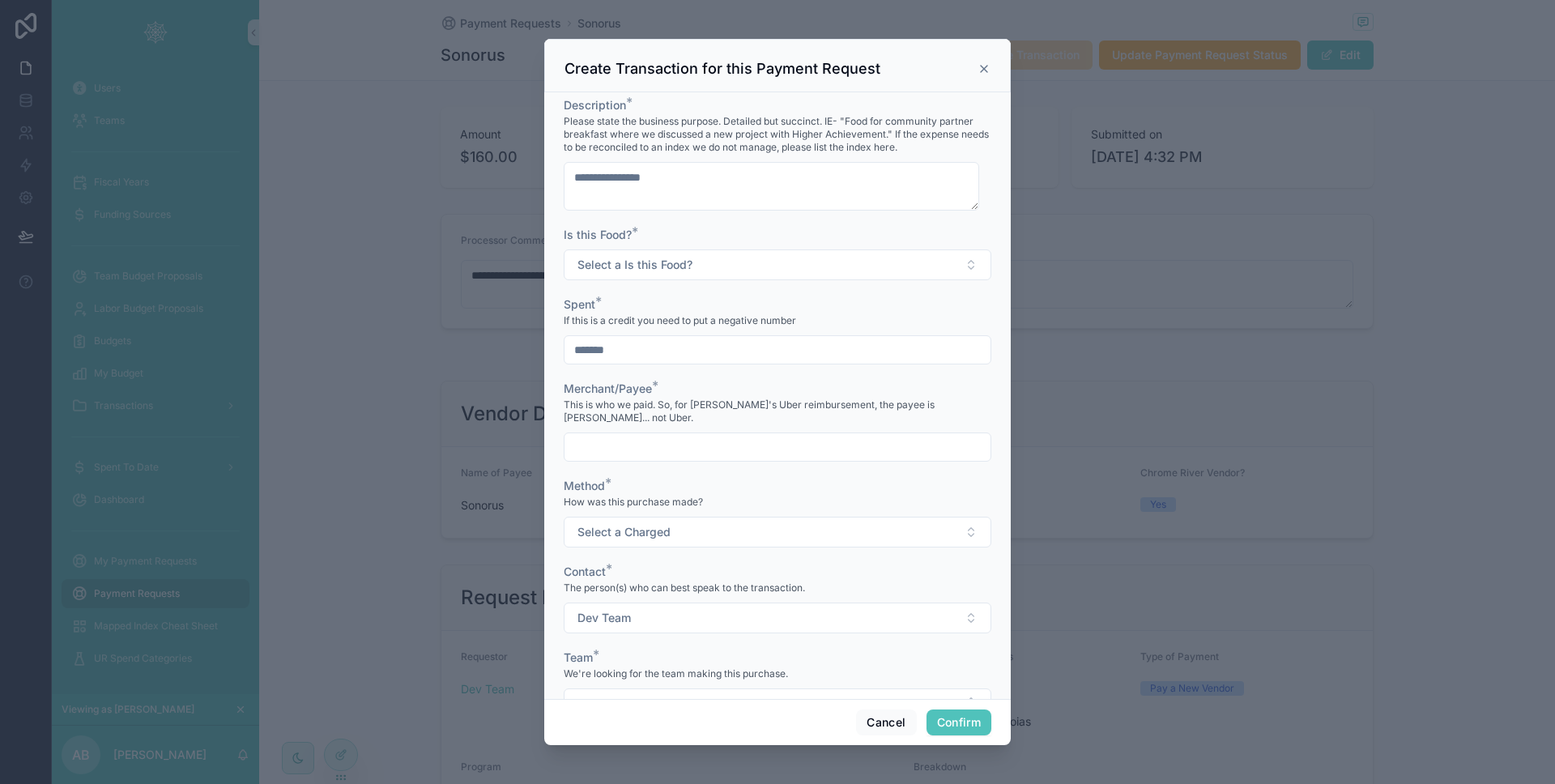
click at [812, 437] on input "text" at bounding box center [777, 447] width 426 height 23
click at [901, 724] on button "Cancel" at bounding box center [886, 722] width 60 height 26
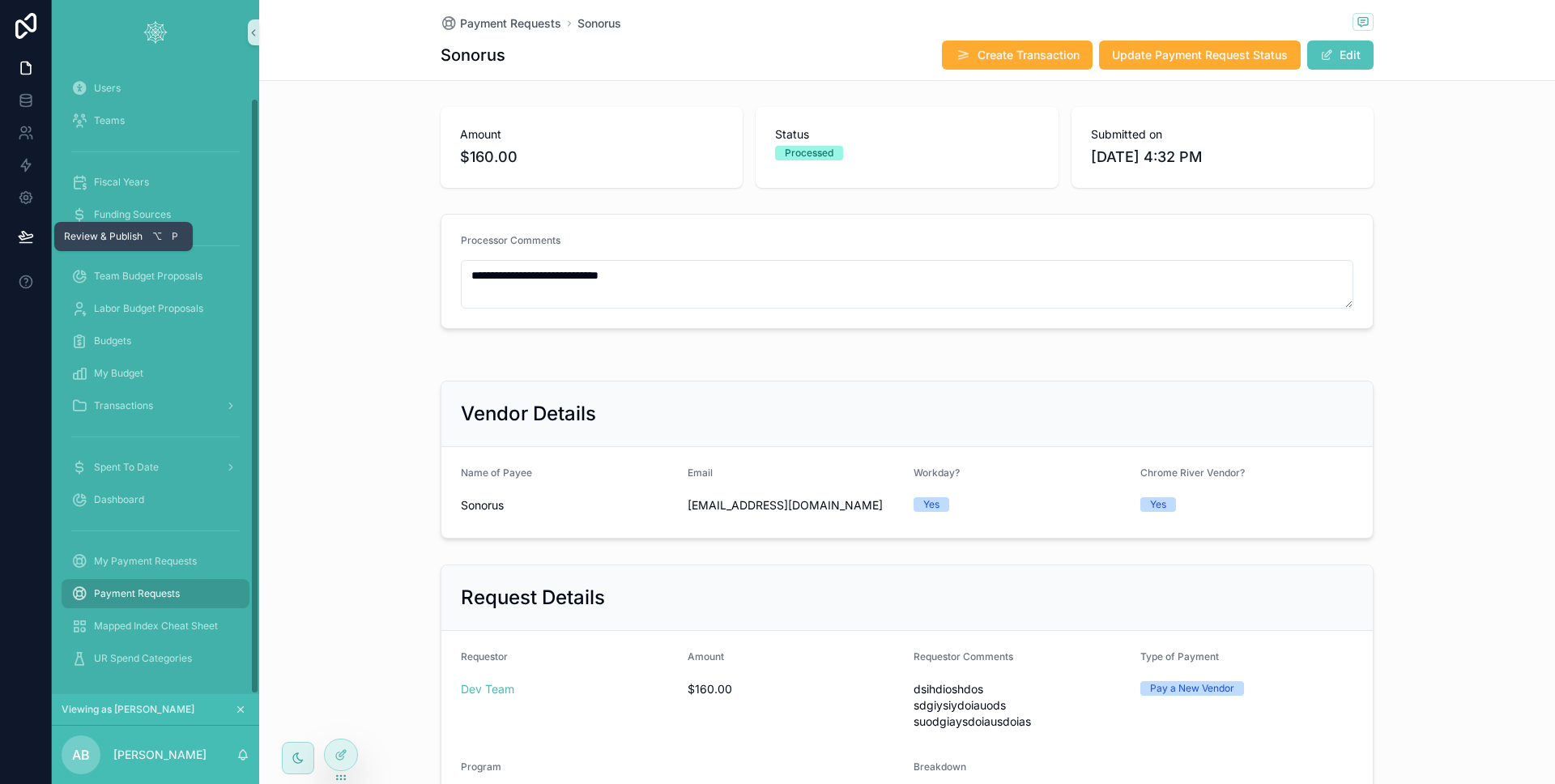
click at [18, 243] on icon at bounding box center [25, 236] width 16 height 16
click at [909, 13] on div "Payment Requests Sonorus" at bounding box center [906, 23] width 933 height 20
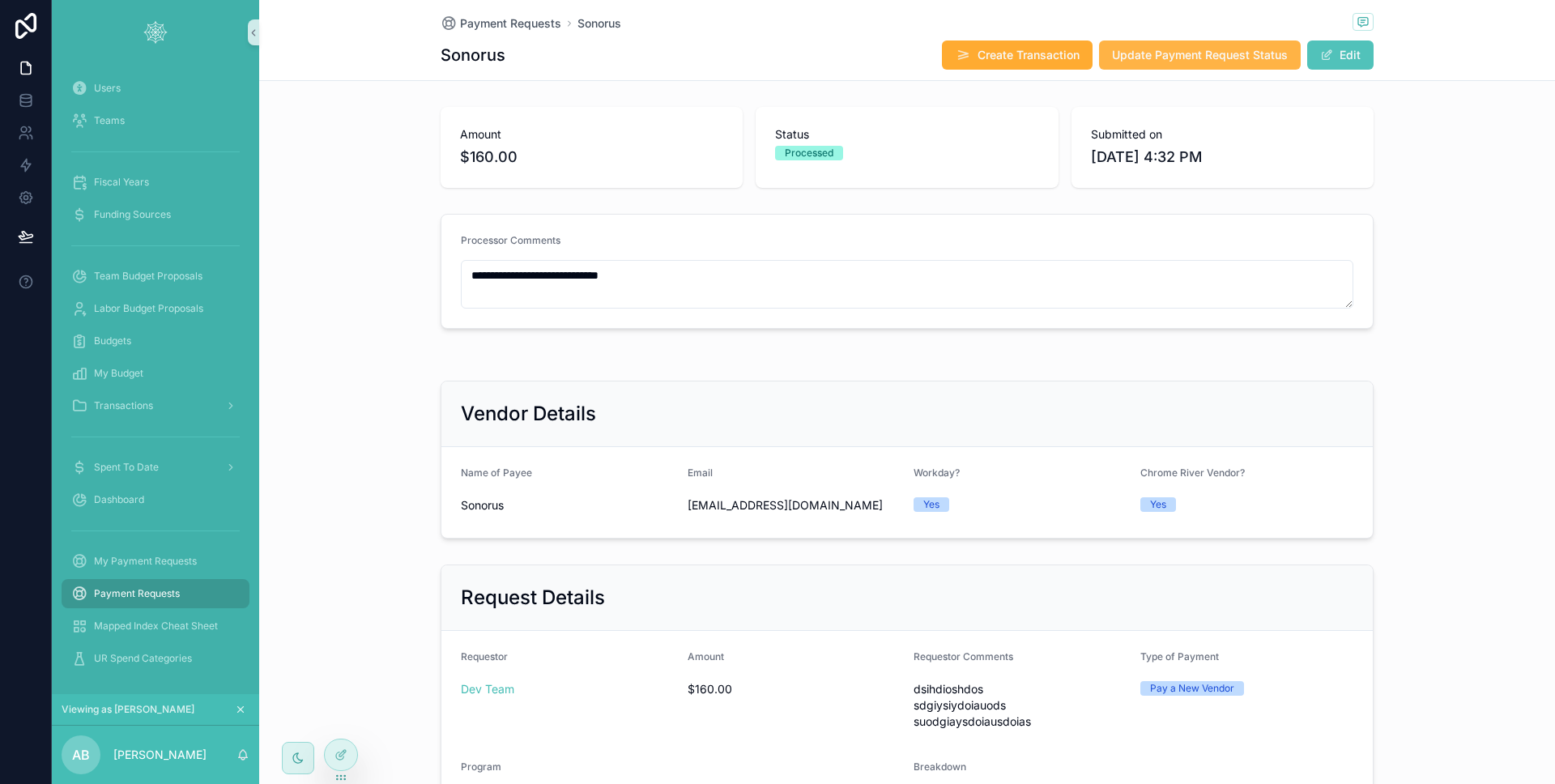
click at [1146, 65] on button "Update Payment Request Status" at bounding box center [1199, 54] width 202 height 29
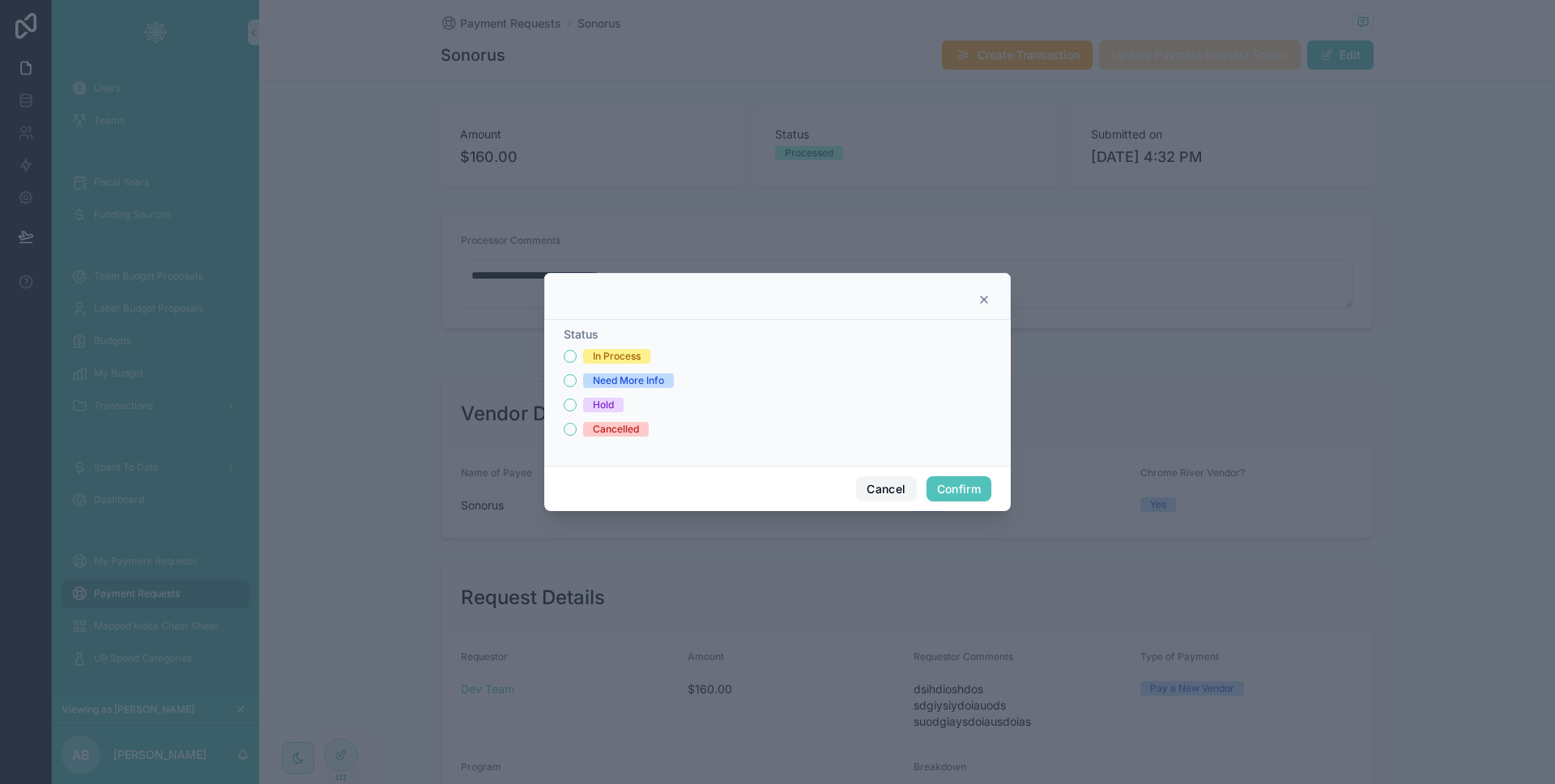
click at [879, 484] on button "Cancel" at bounding box center [886, 489] width 60 height 26
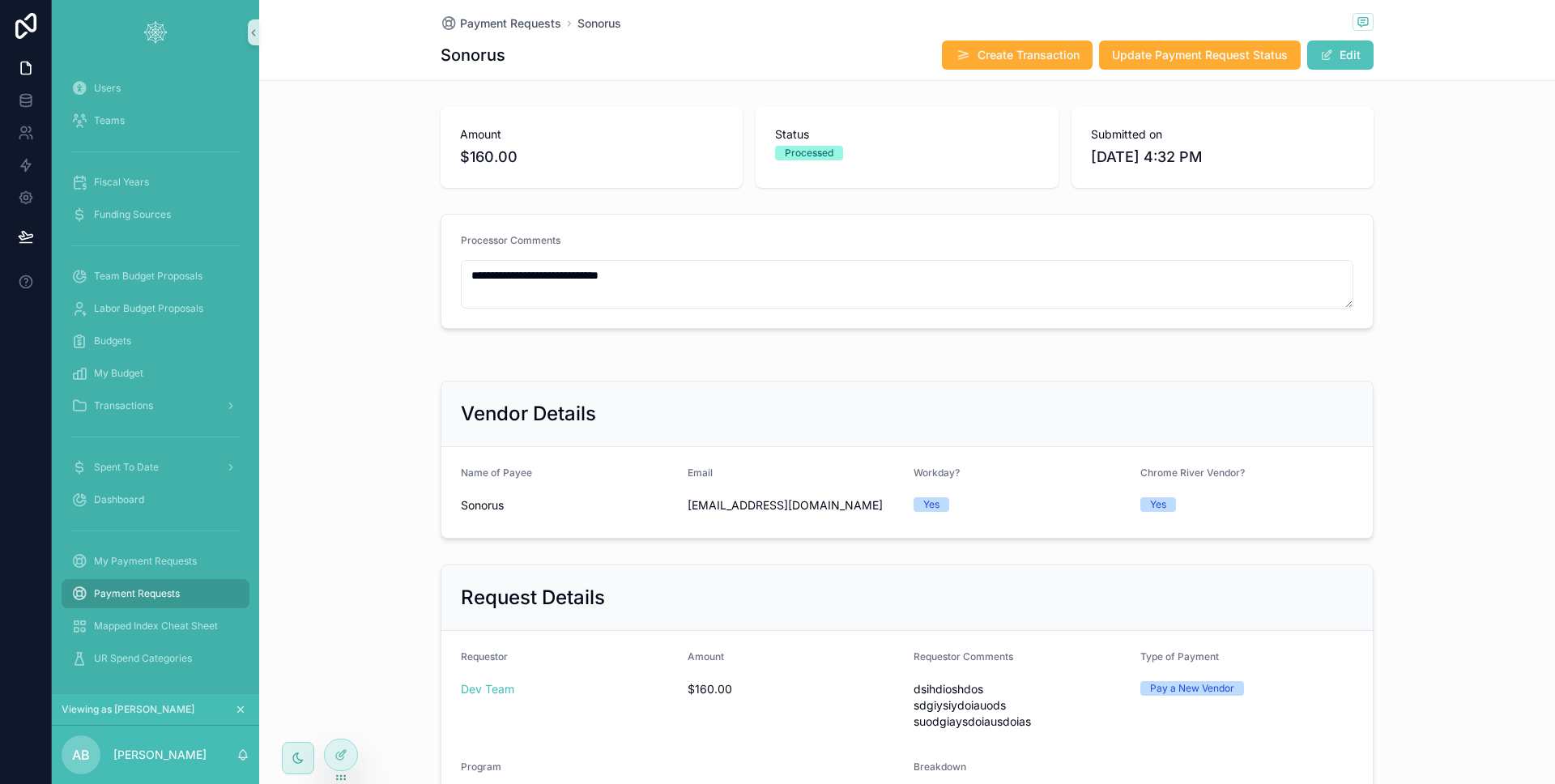
scroll to position [365, 0]
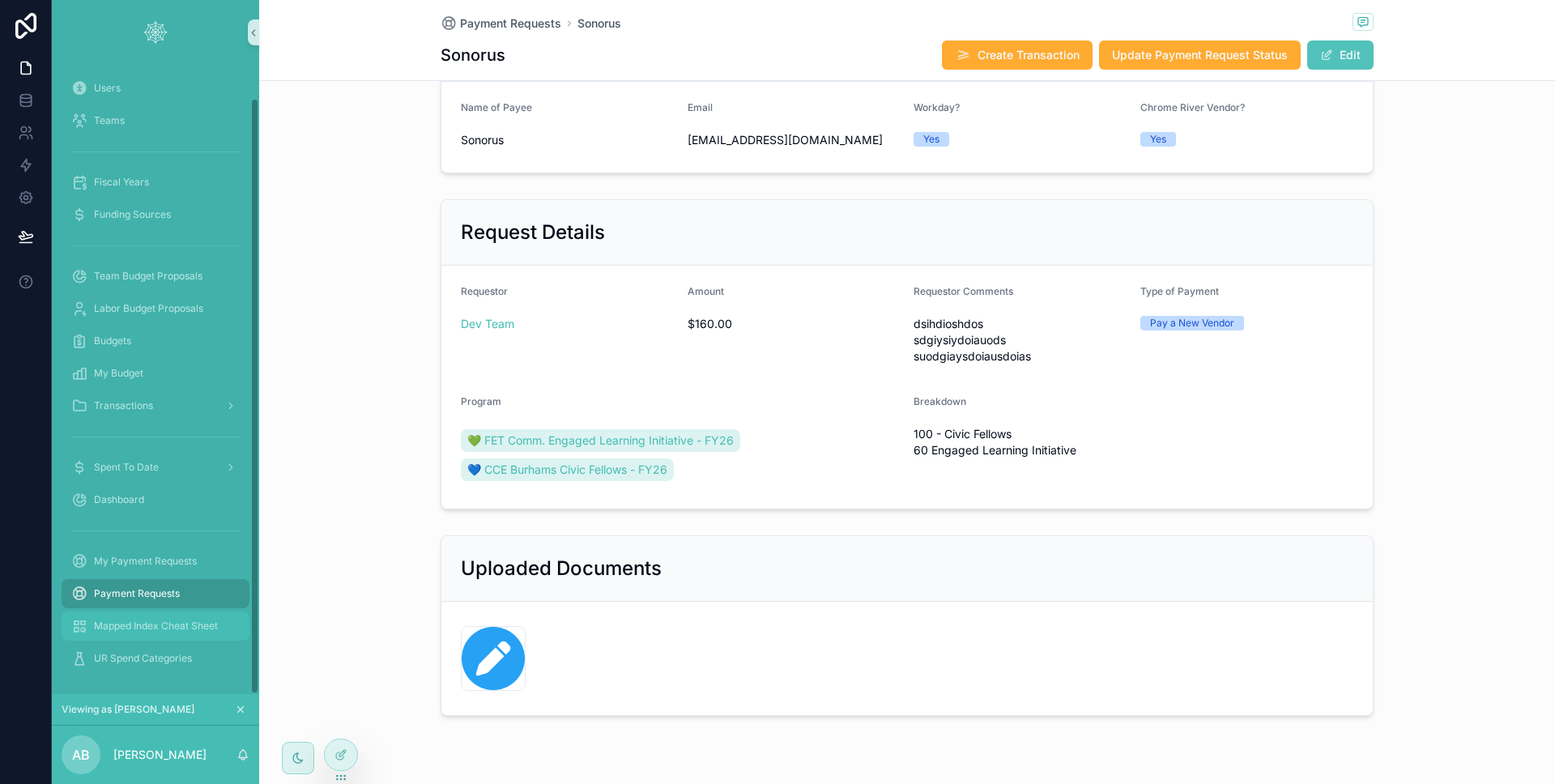
click at [164, 613] on div "Mapped Index Cheat Sheet" at bounding box center [155, 626] width 168 height 26
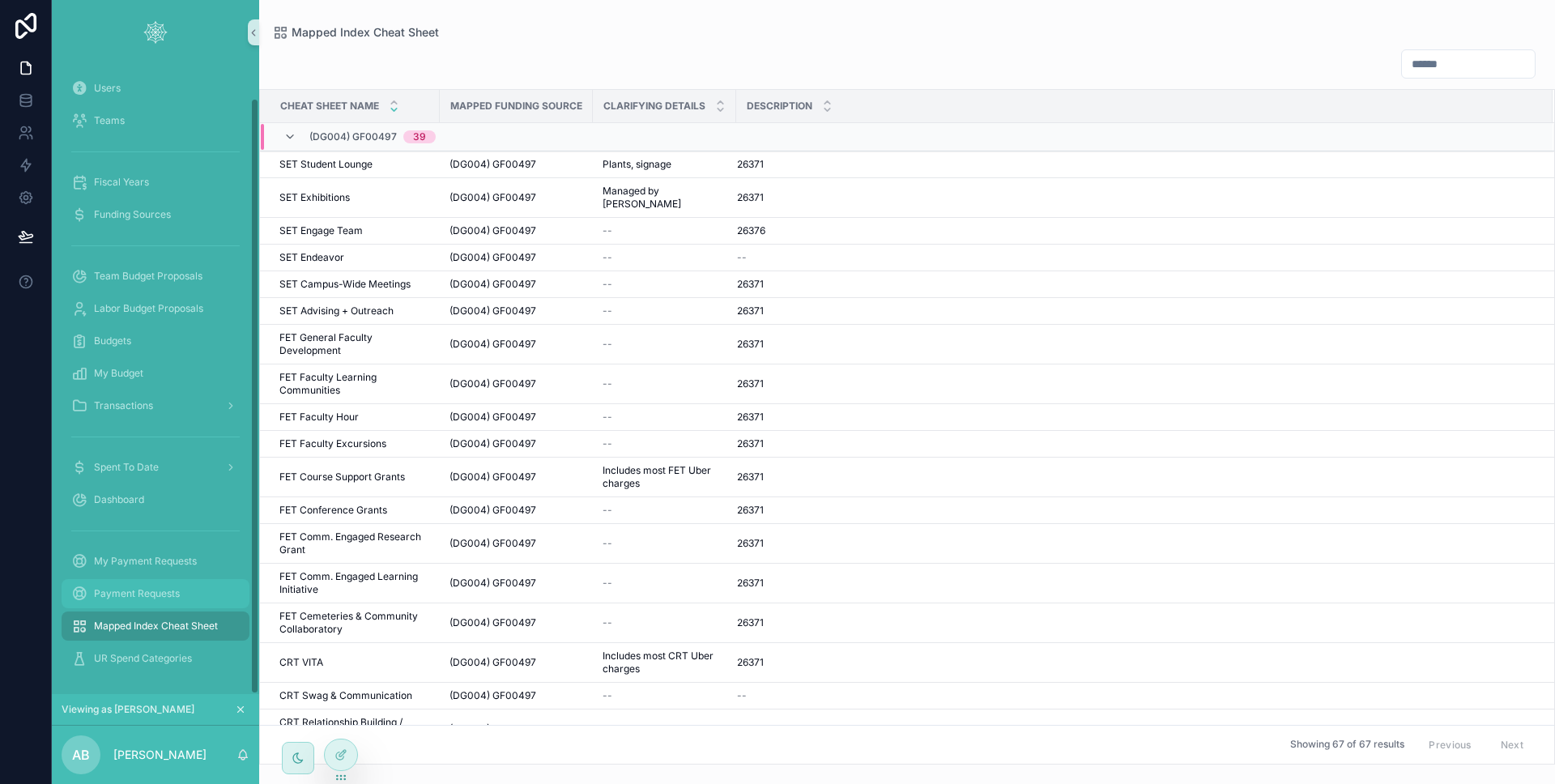
click at [150, 591] on span "Payment Requests" at bounding box center [136, 593] width 86 height 13
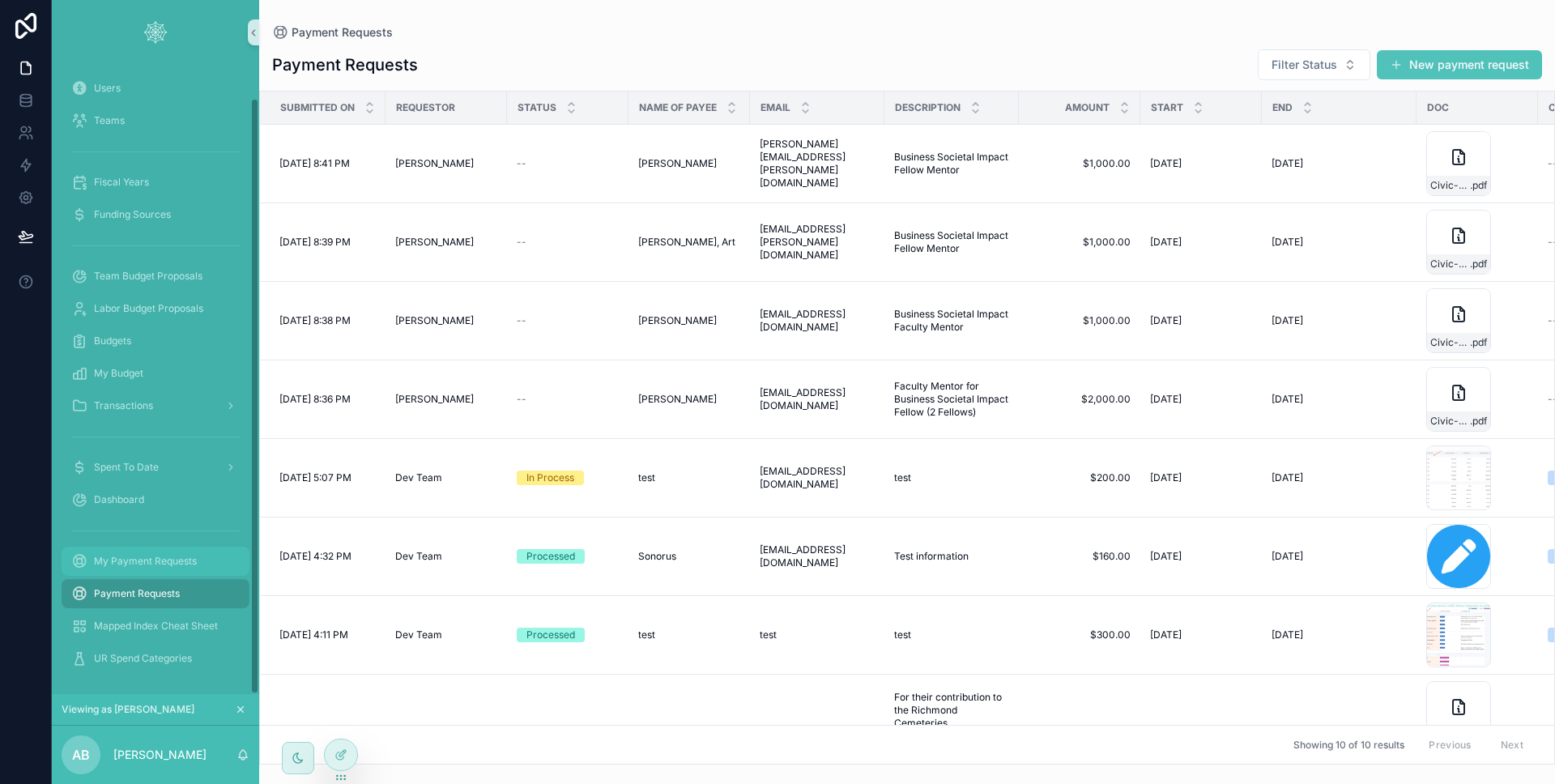
click at [151, 571] on div "My Payment Requests" at bounding box center [155, 561] width 168 height 26
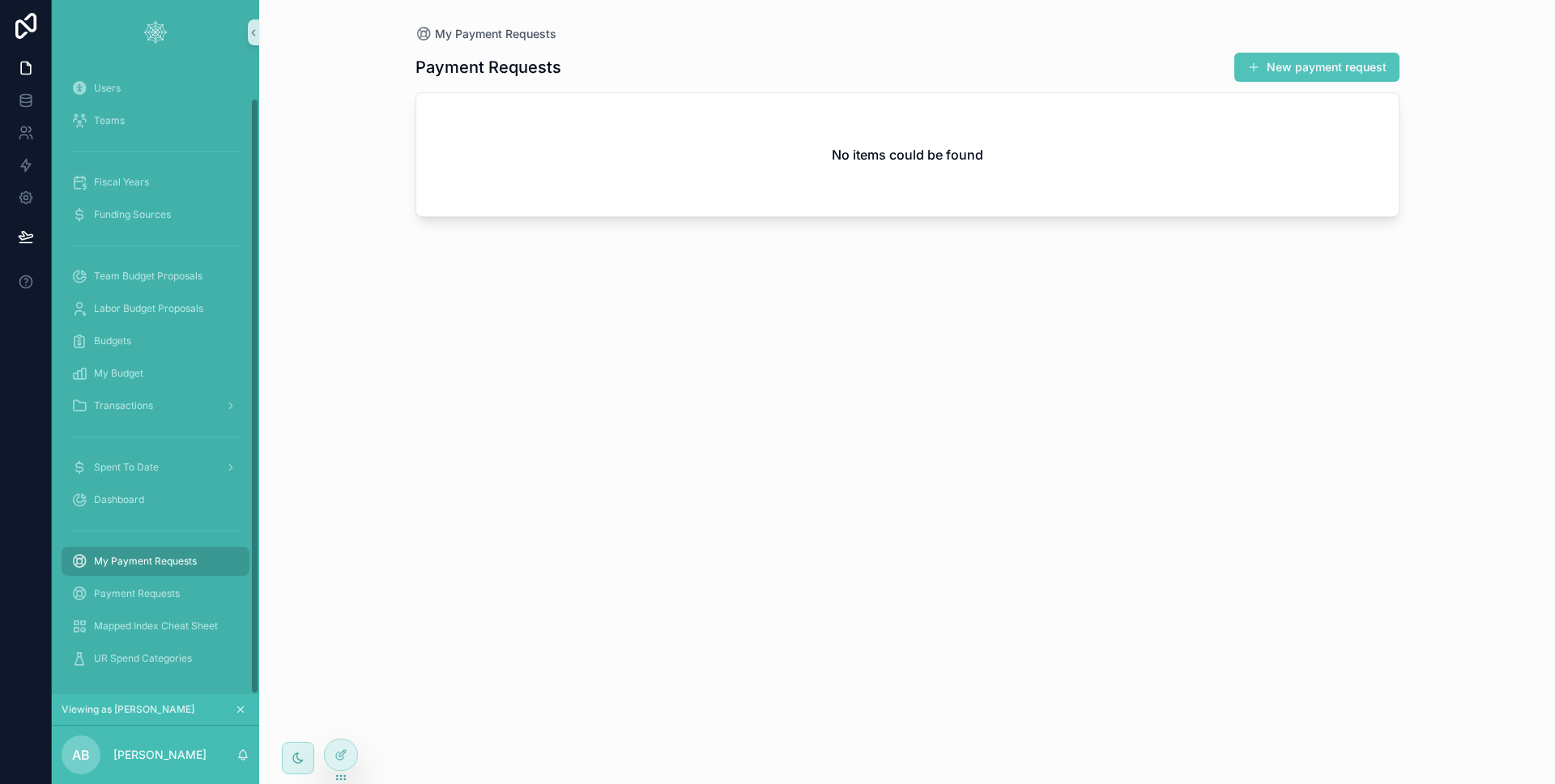
click at [182, 555] on span "My Payment Requests" at bounding box center [145, 561] width 103 height 13
click at [172, 588] on span "Payment Requests" at bounding box center [136, 593] width 86 height 13
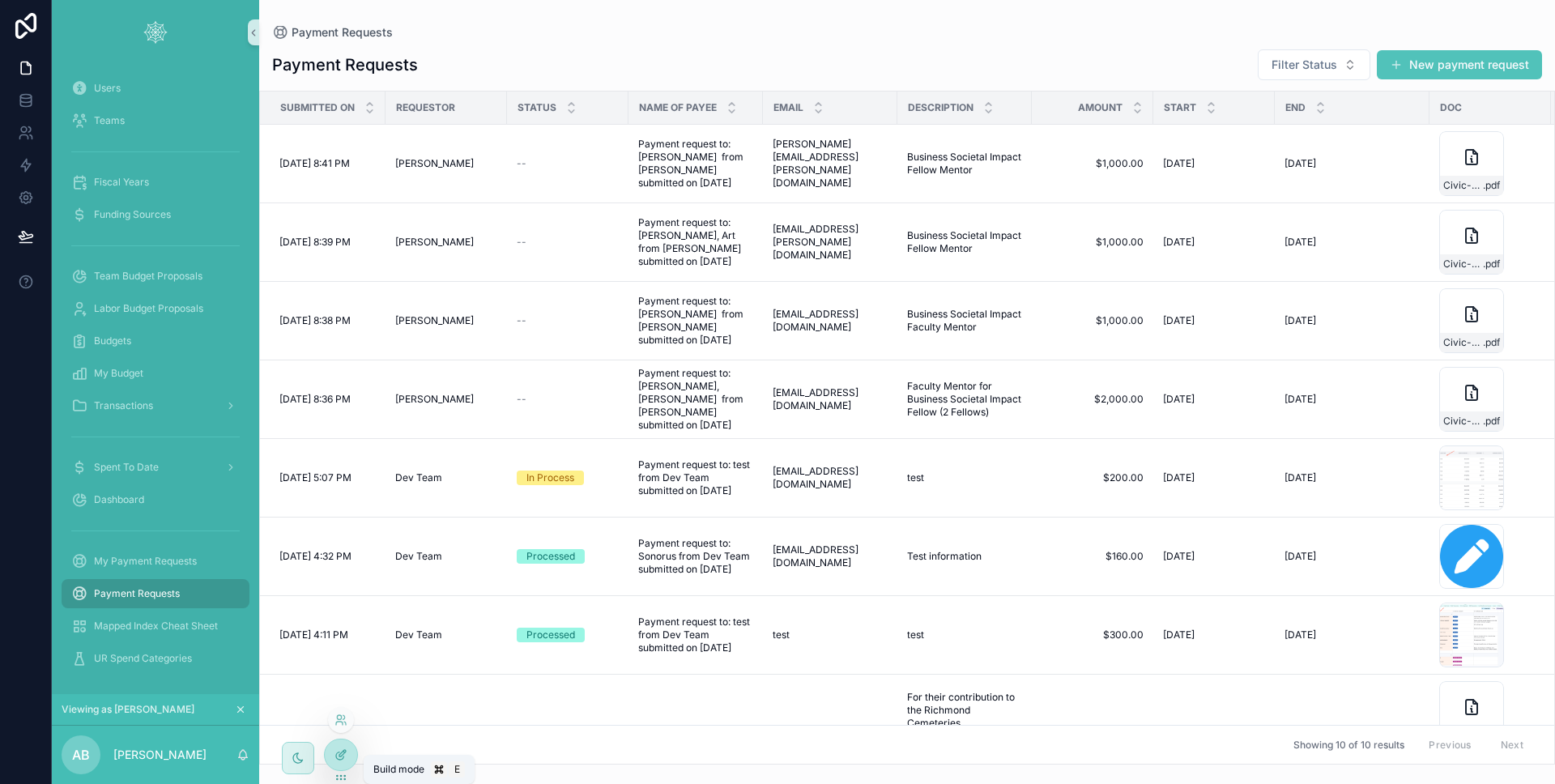
click at [341, 748] on icon at bounding box center [341, 754] width 13 height 13
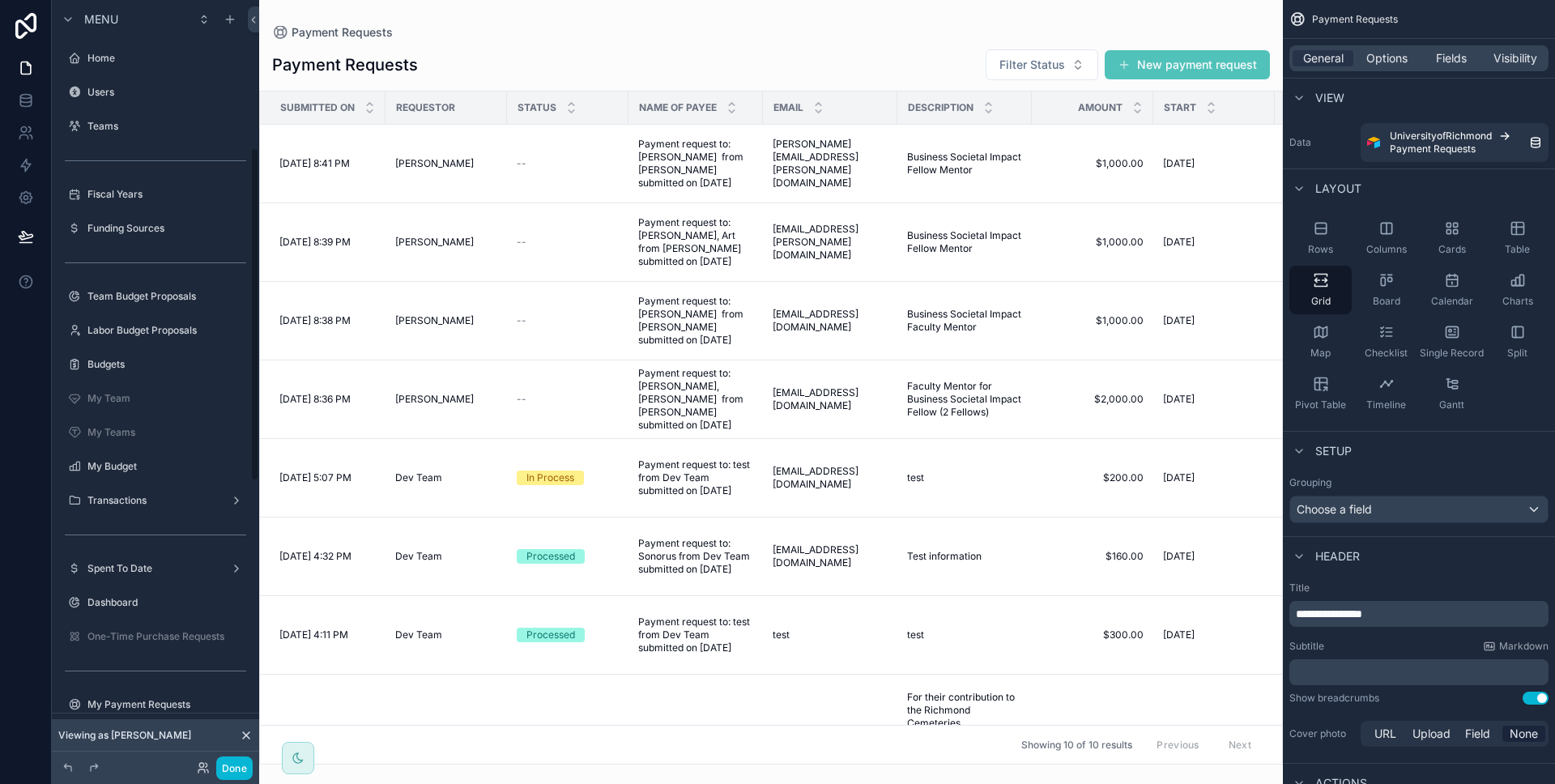
scroll to position [338, 0]
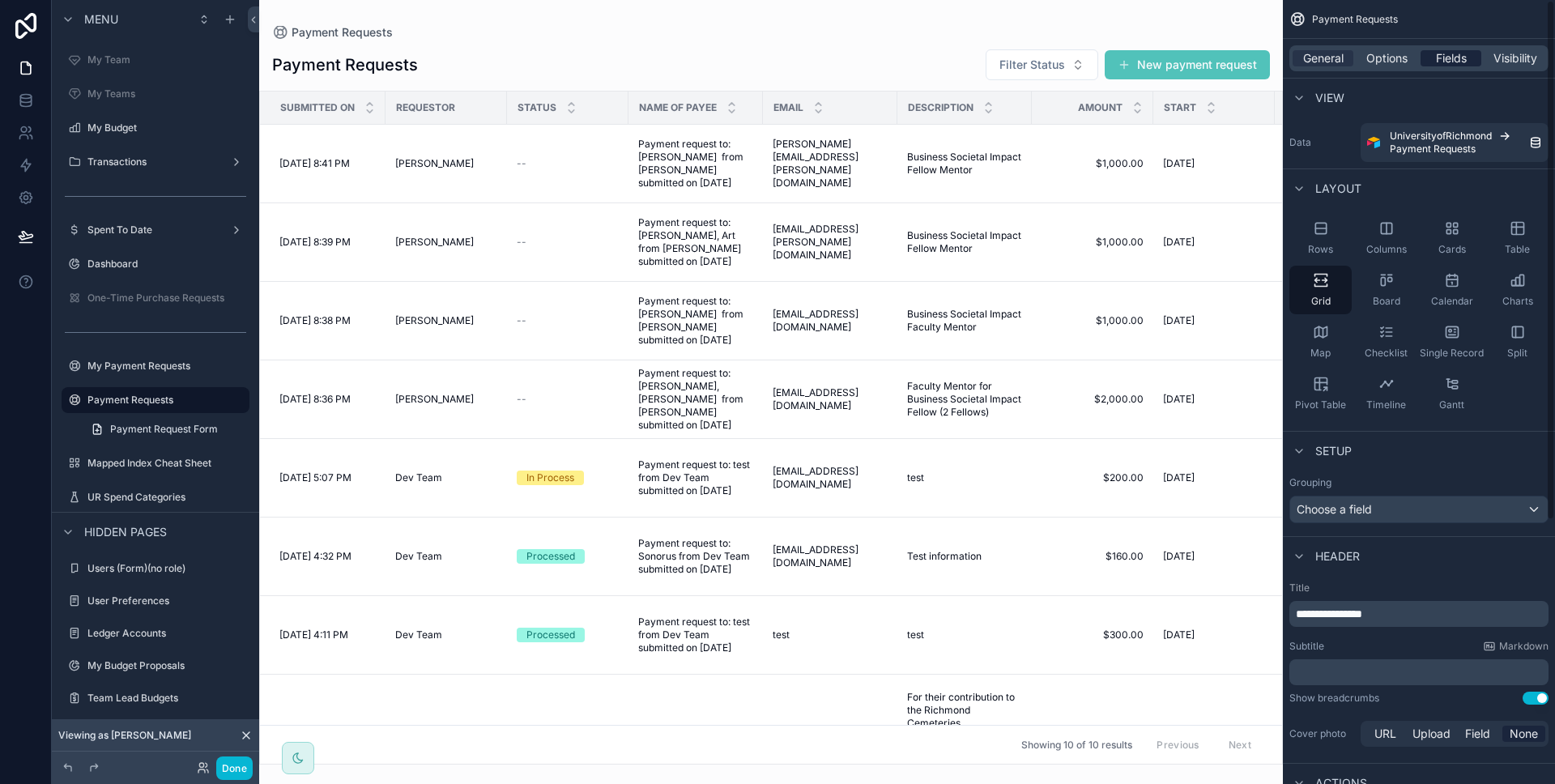
click at [1450, 54] on span "Fields" at bounding box center [1451, 58] width 31 height 16
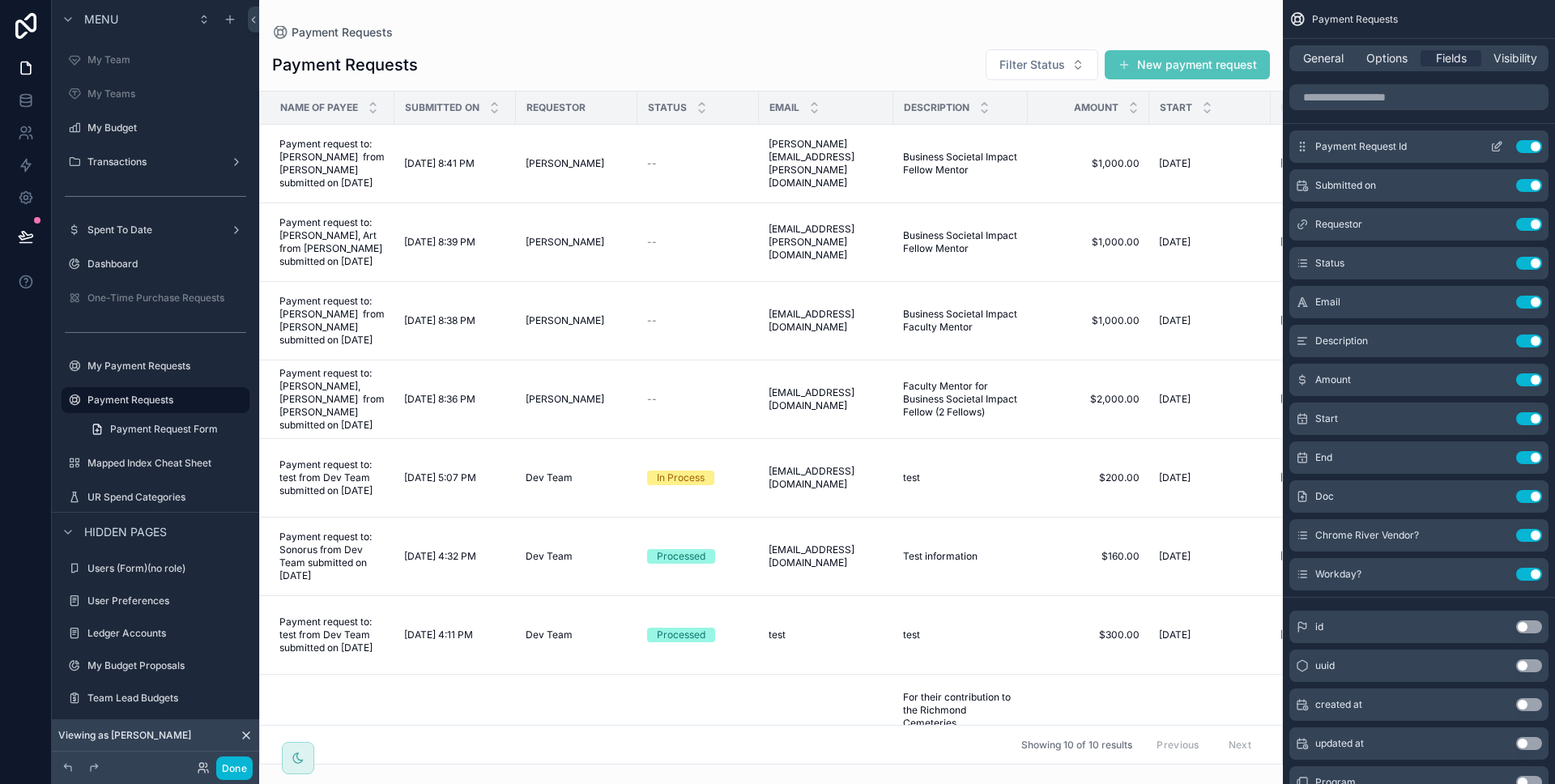
click at [1522, 145] on button "Use setting" at bounding box center [1528, 146] width 26 height 13
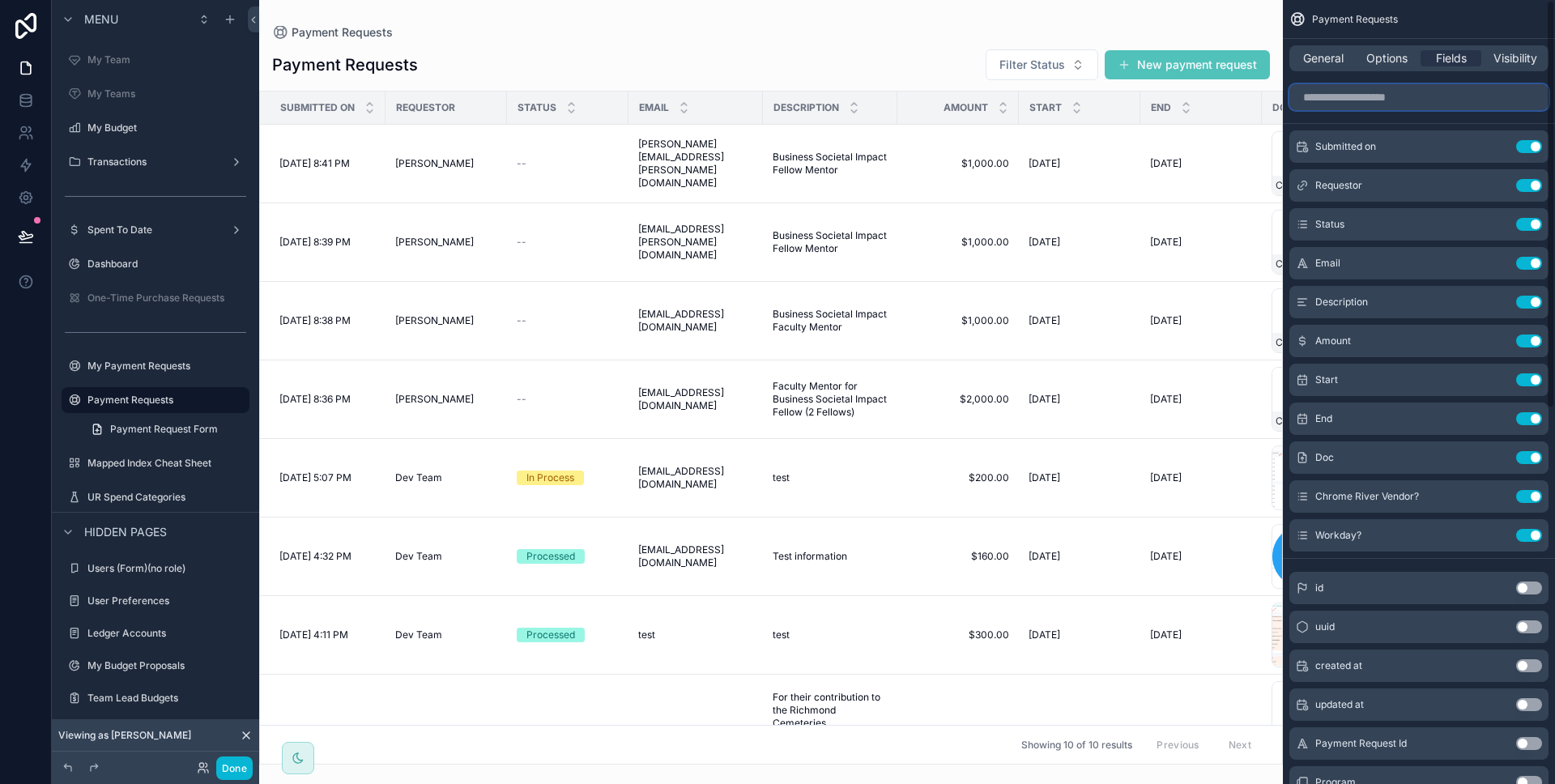
click at [1470, 108] on input "scrollable content" at bounding box center [1419, 97] width 259 height 26
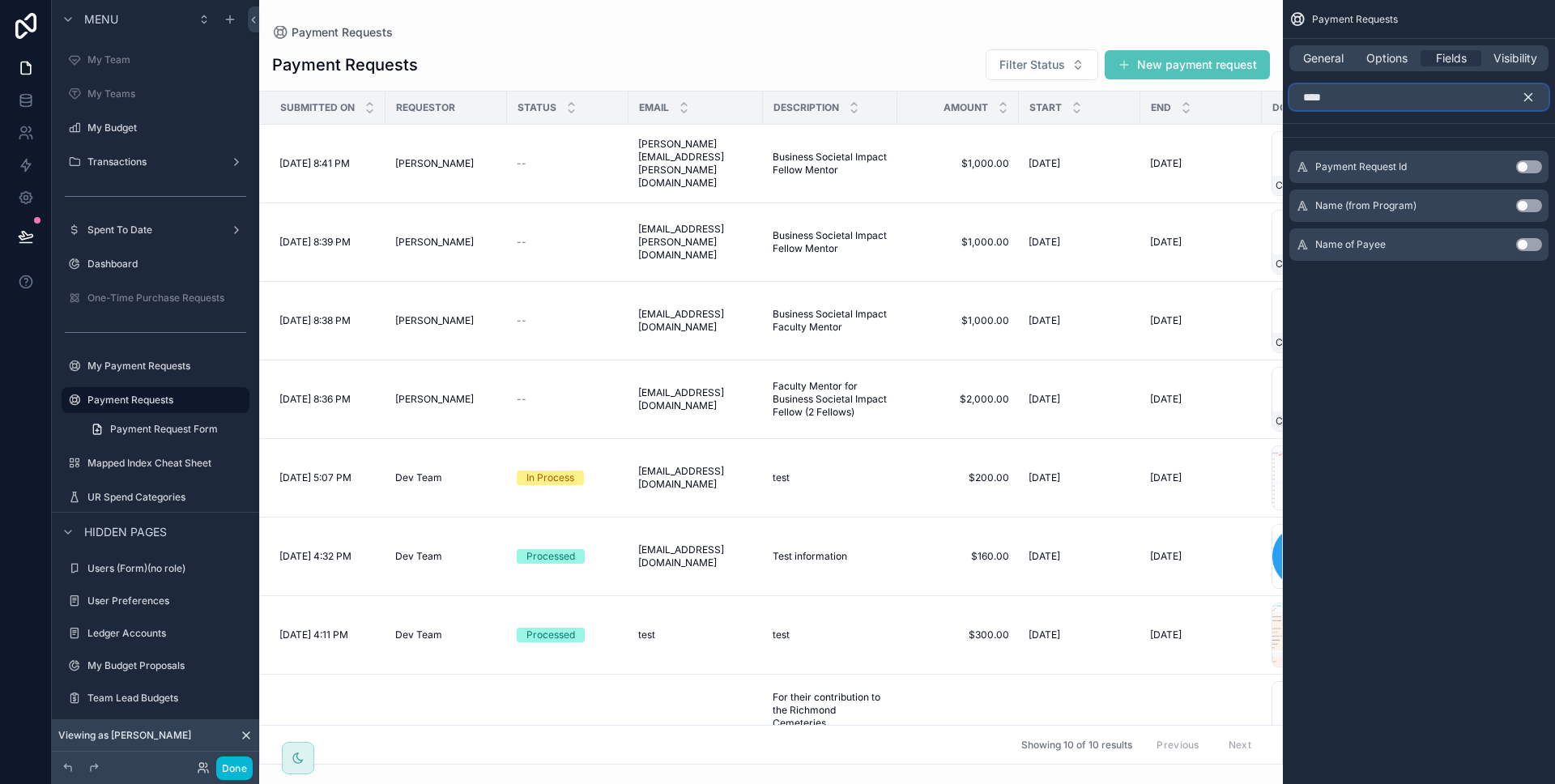
type input "****"
click at [1521, 240] on button "Use setting" at bounding box center [1528, 243] width 26 height 13
click at [1527, 95] on icon "scrollable content" at bounding box center [1527, 96] width 14 height 14
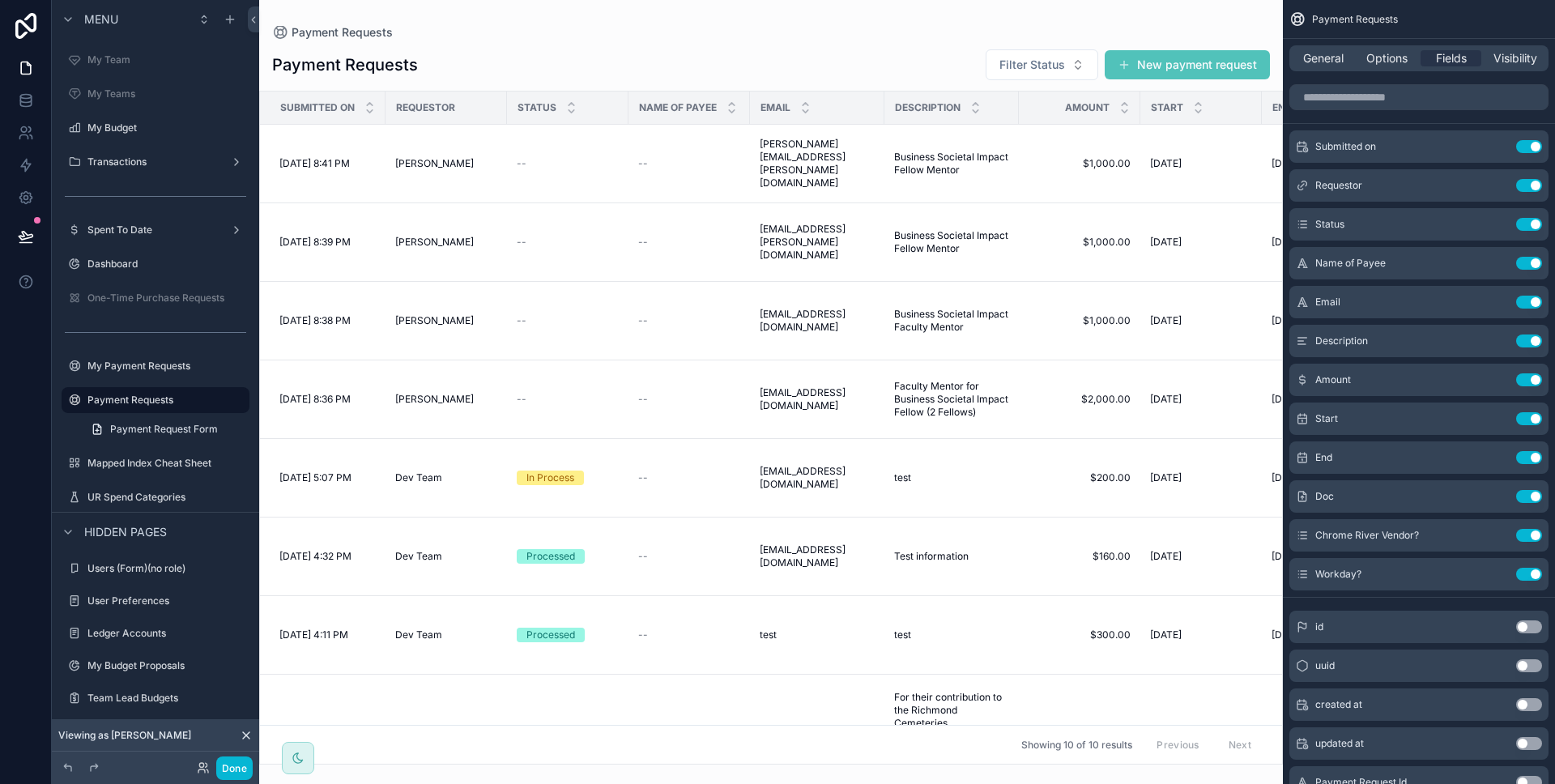
drag, startPoint x: 805, startPoint y: 759, endPoint x: 833, endPoint y: 755, distance: 28.3
click at [833, 755] on div at bounding box center [771, 392] width 1024 height 784
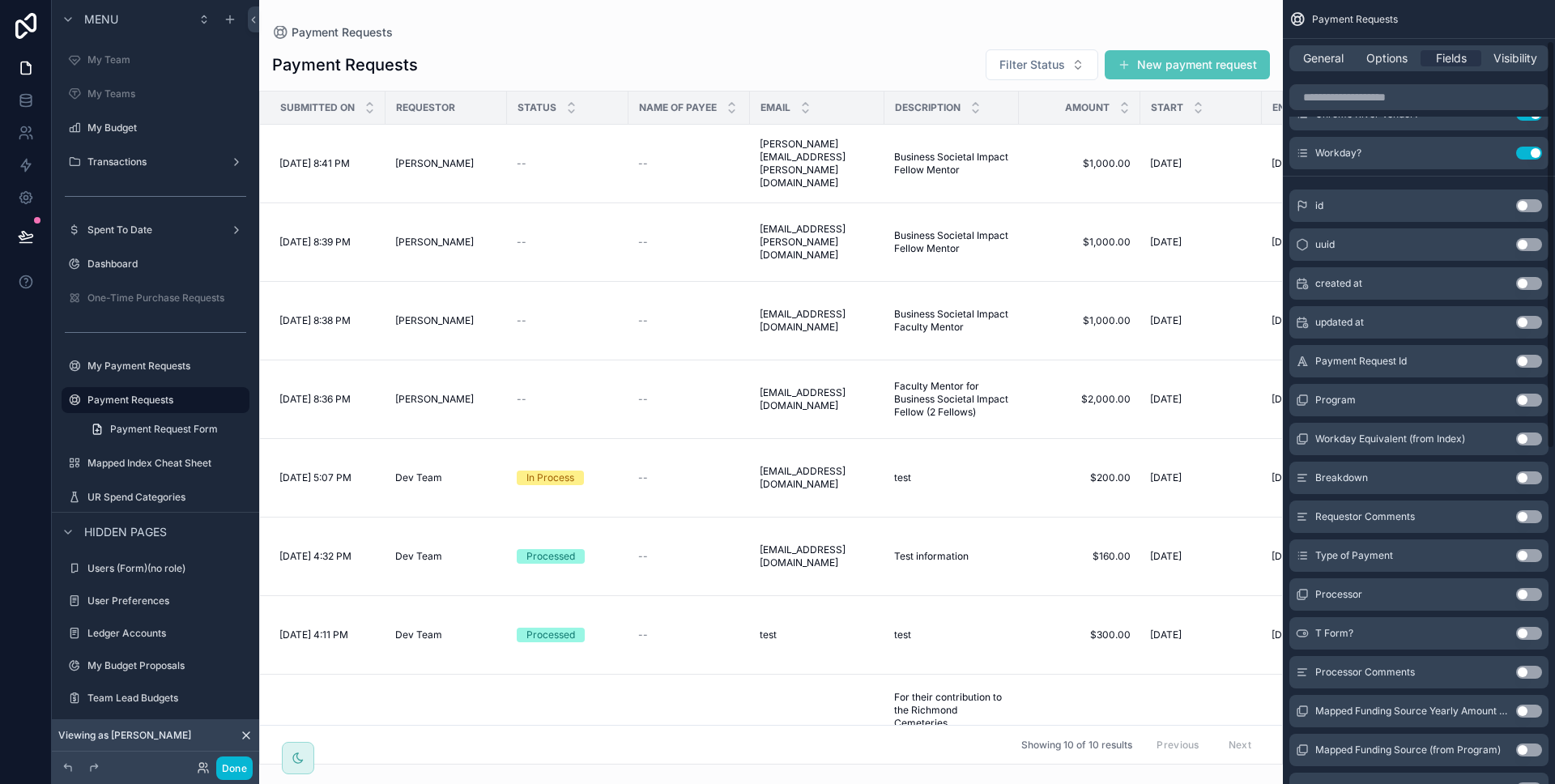
scroll to position [0, 0]
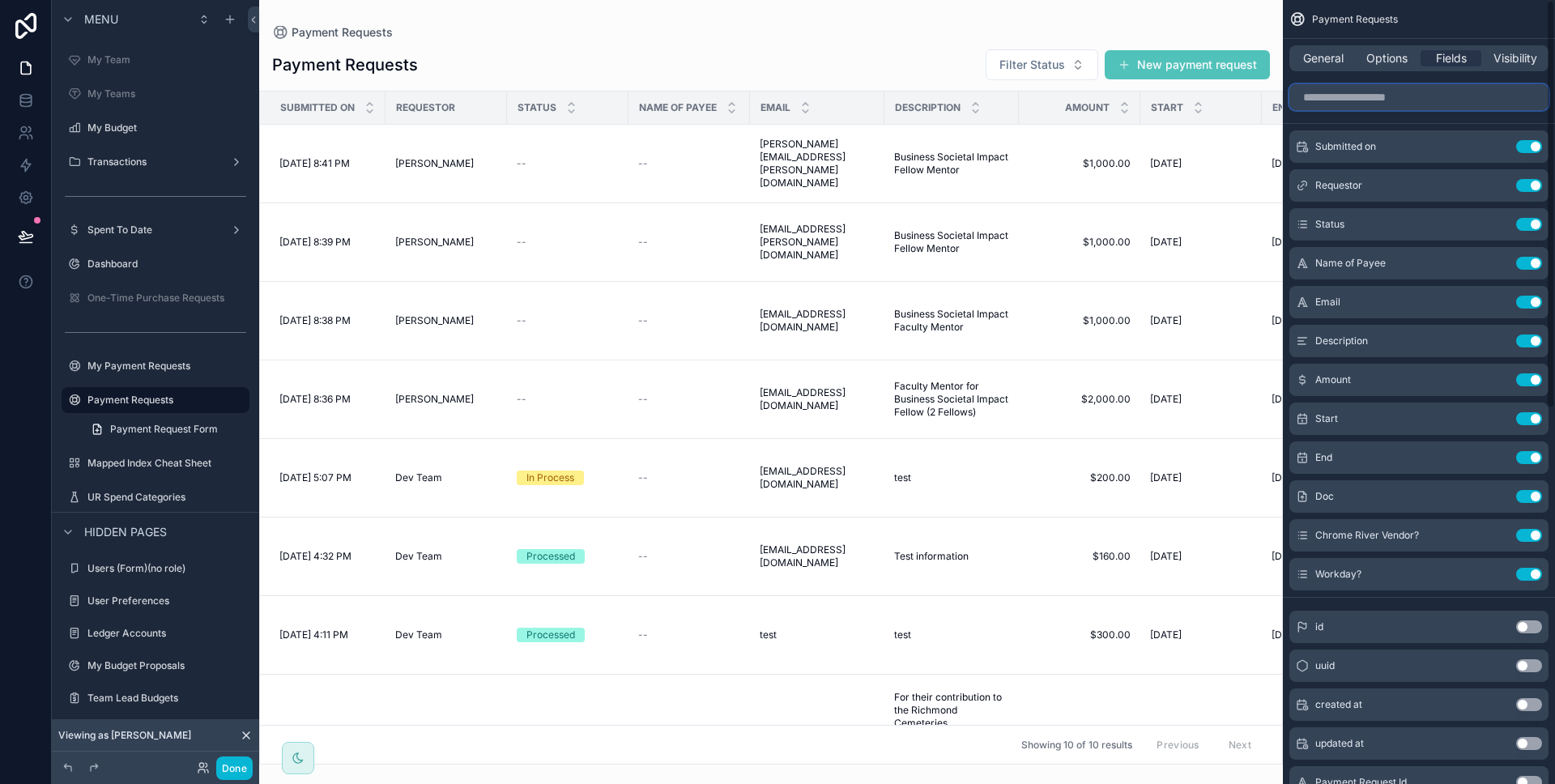
click at [1398, 98] on input "scrollable content" at bounding box center [1419, 97] width 259 height 26
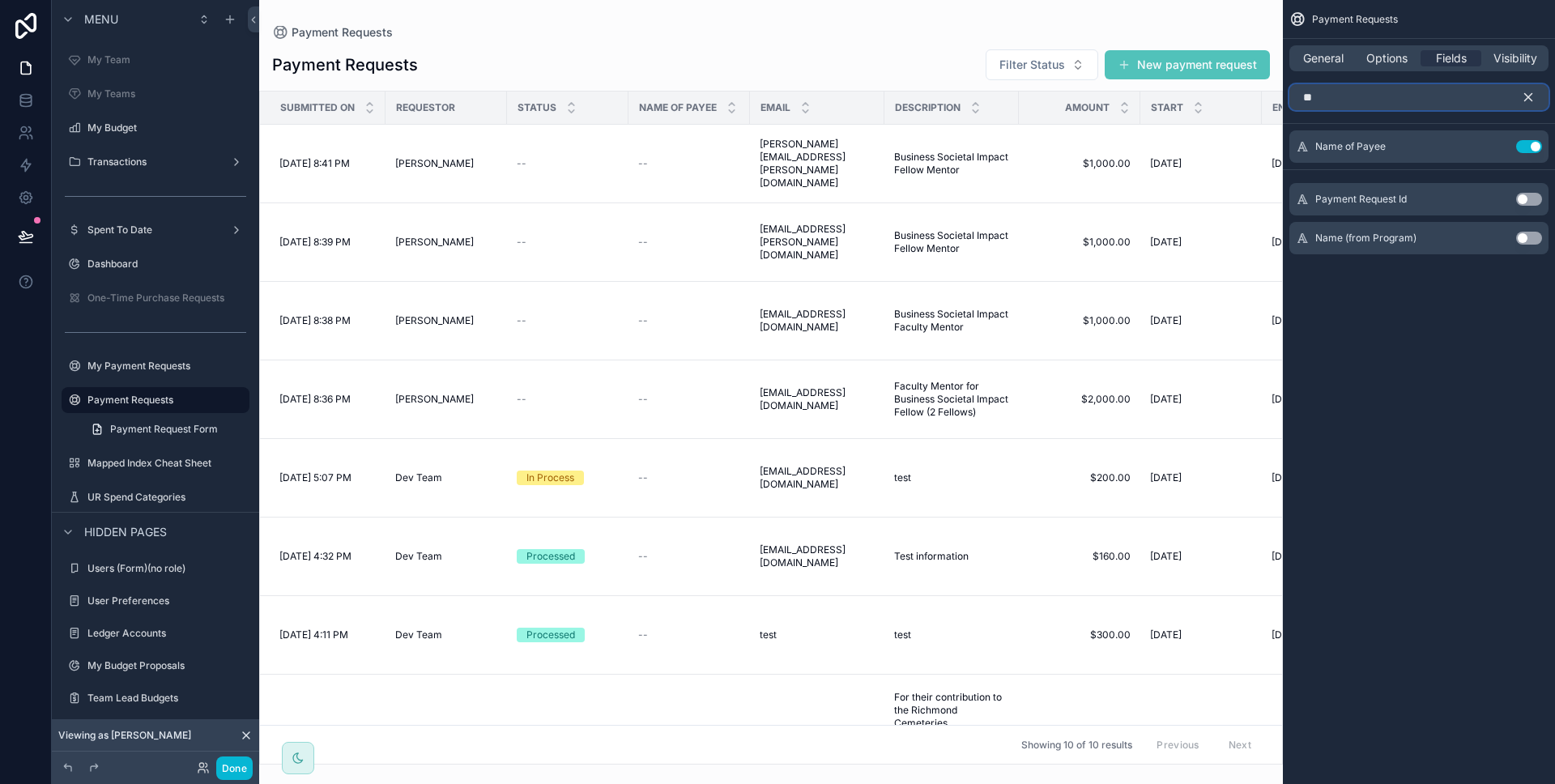
type input "*"
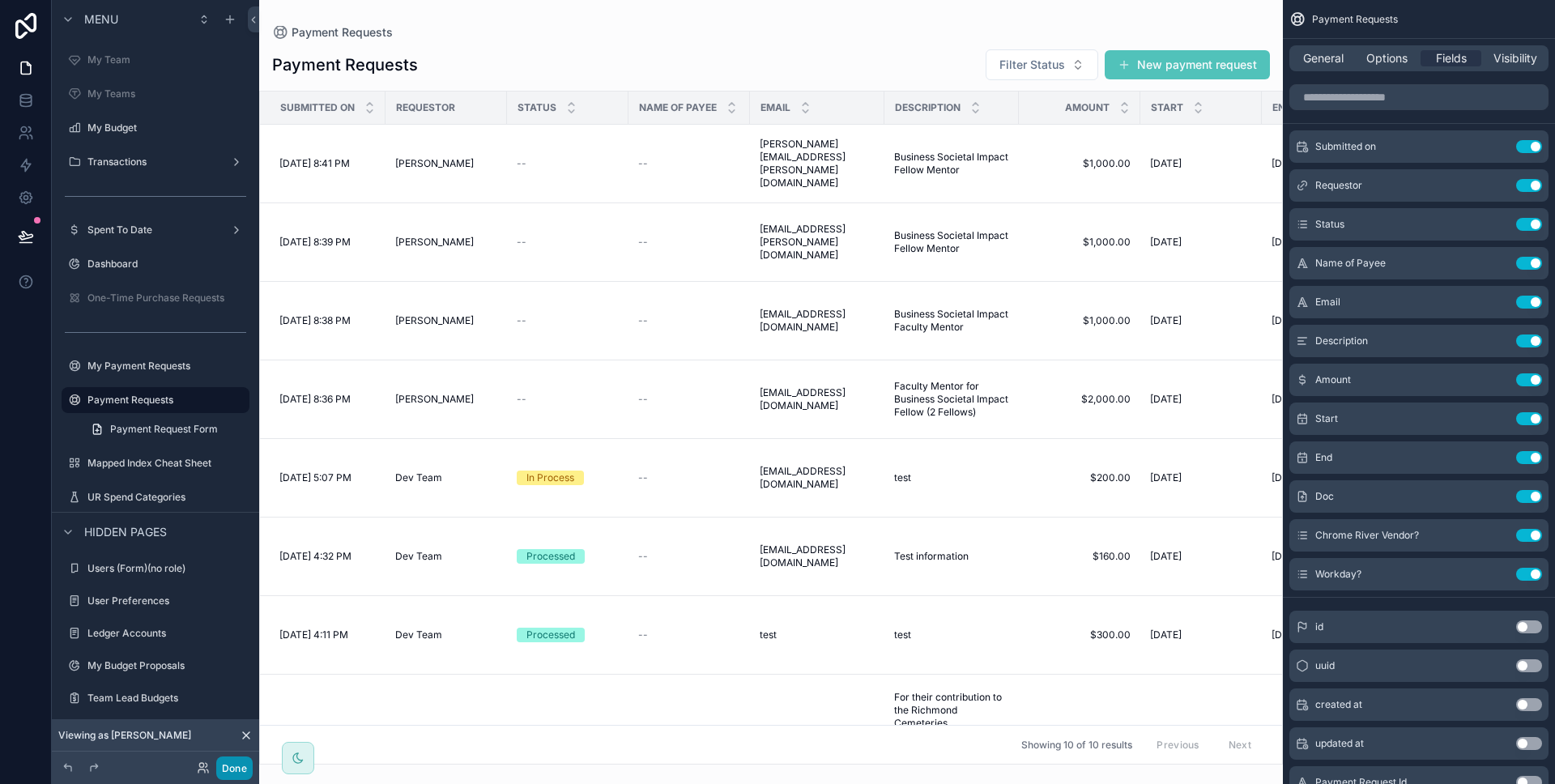
click at [233, 764] on button "Done" at bounding box center [234, 768] width 37 height 23
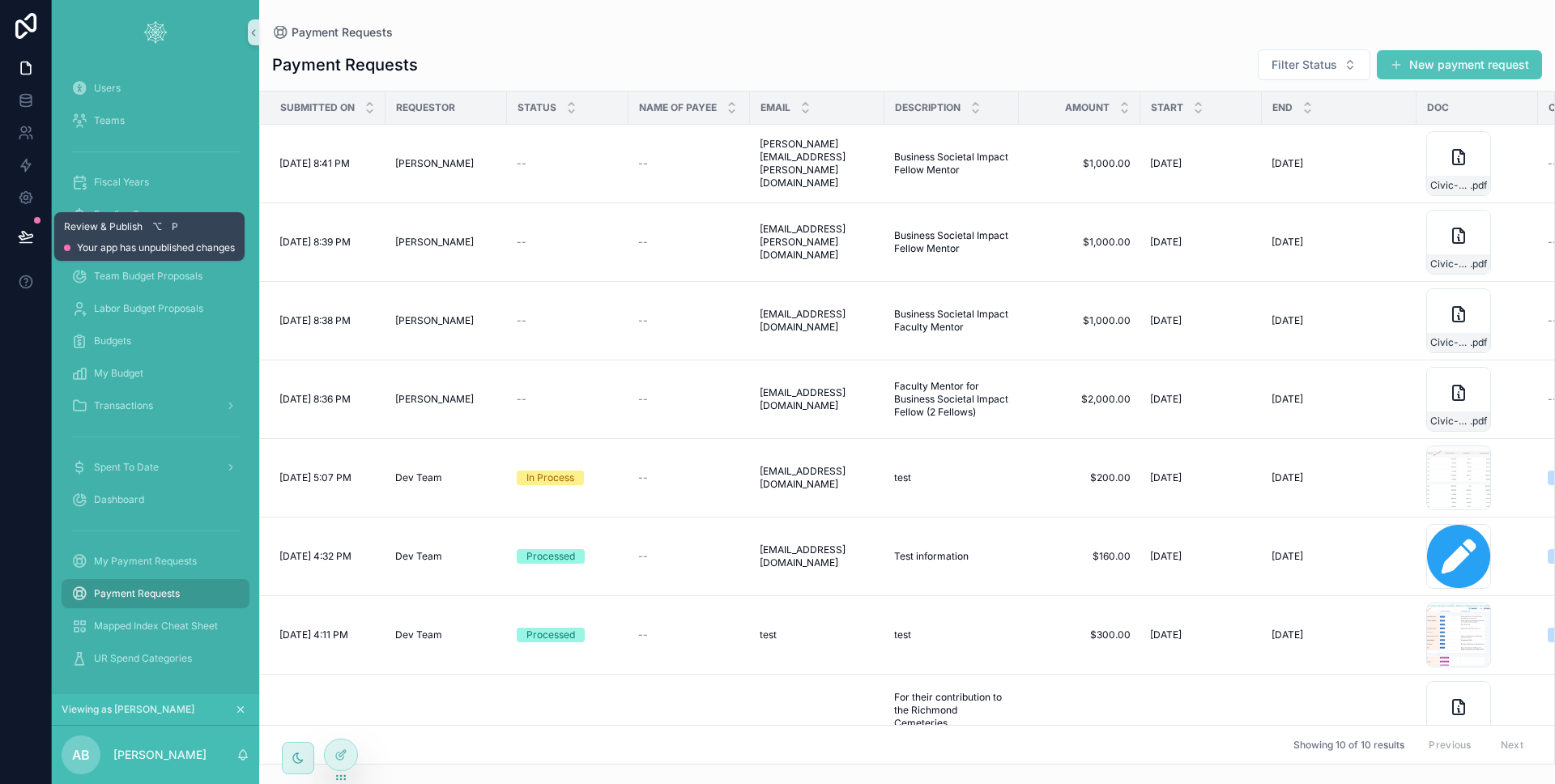
click at [20, 234] on icon at bounding box center [25, 236] width 16 height 16
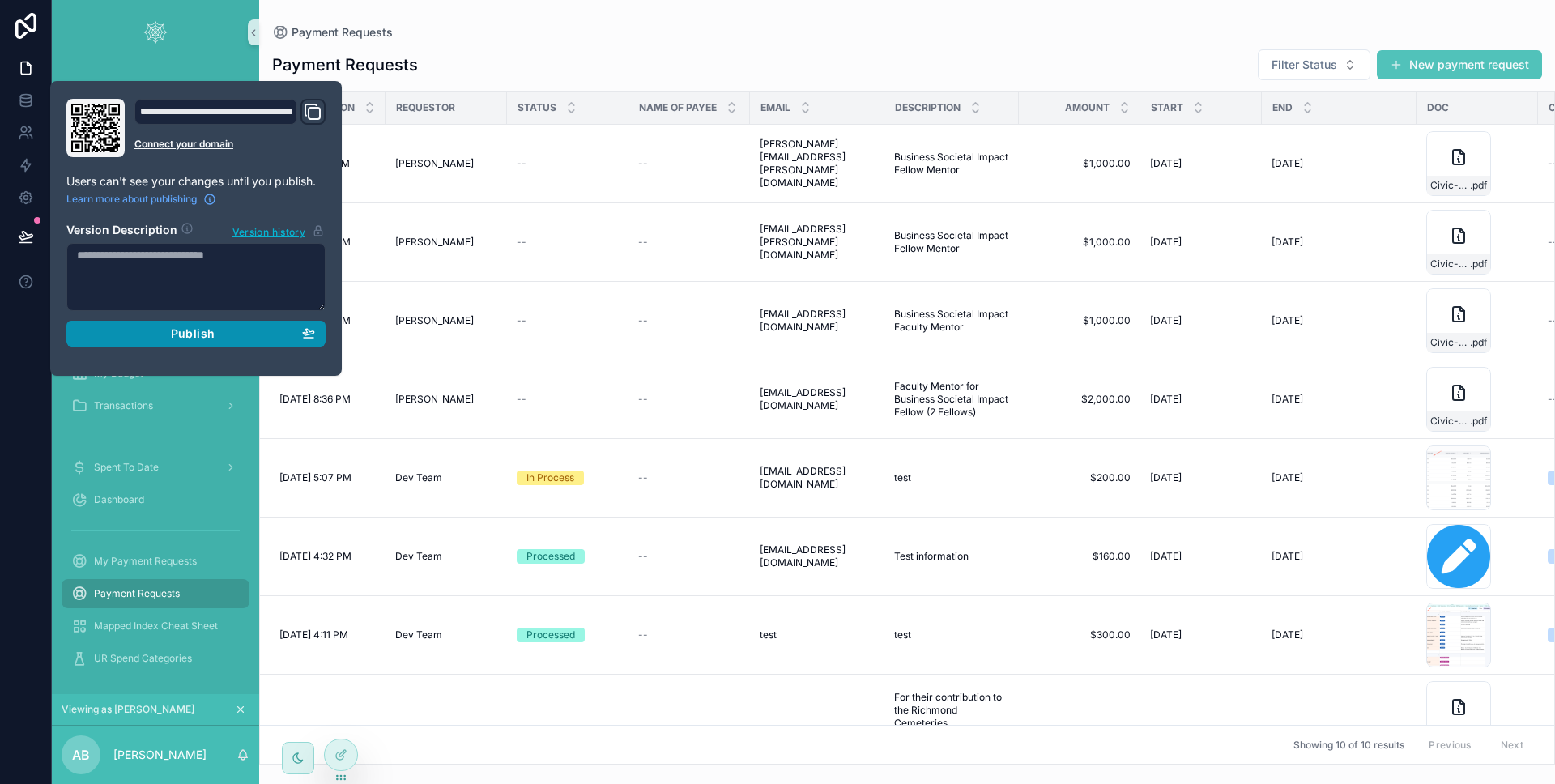
click at [121, 331] on div "Publish" at bounding box center [196, 333] width 238 height 14
click at [11, 367] on div at bounding box center [26, 392] width 52 height 784
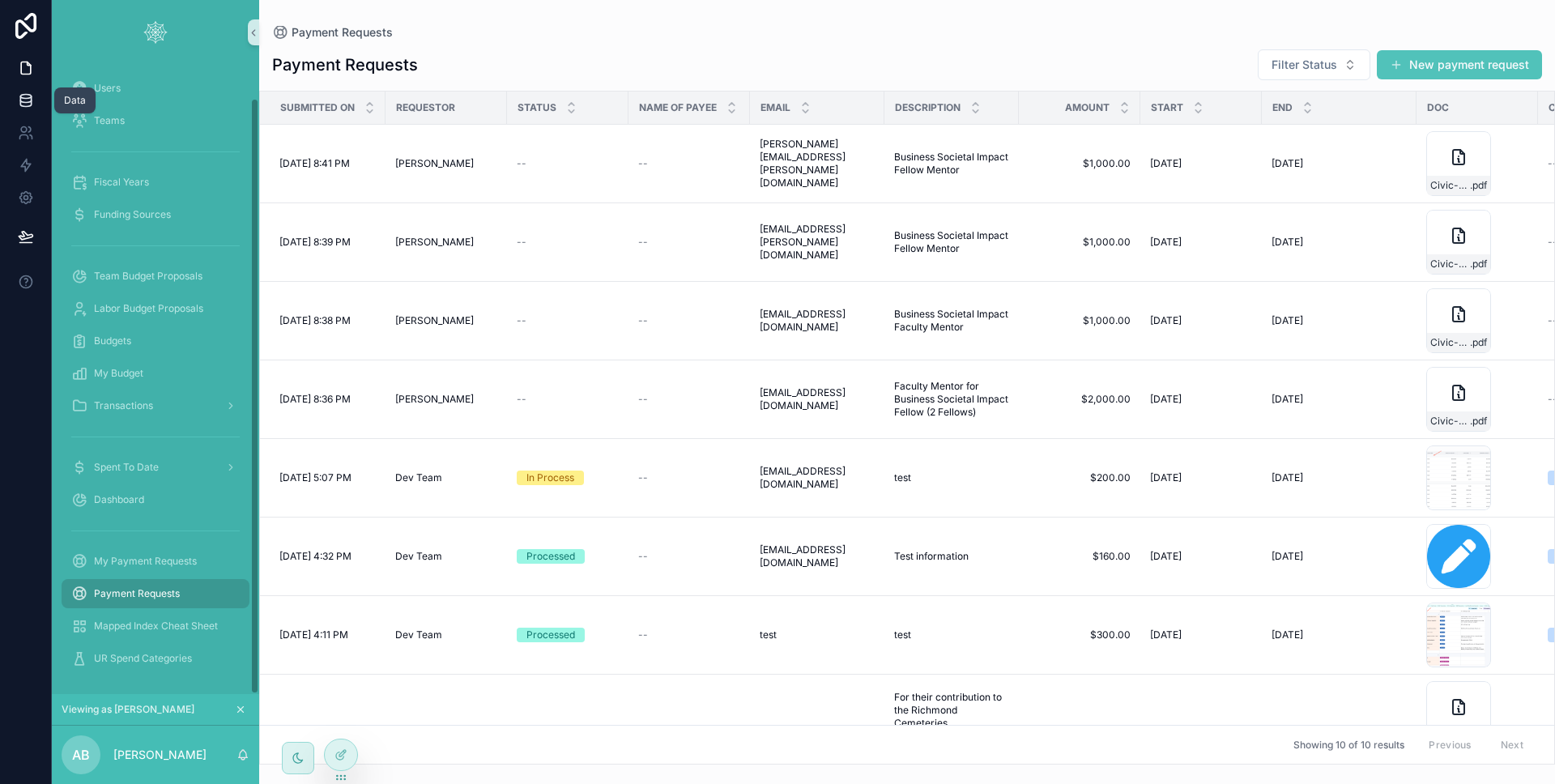
click at [22, 113] on link at bounding box center [25, 100] width 51 height 33
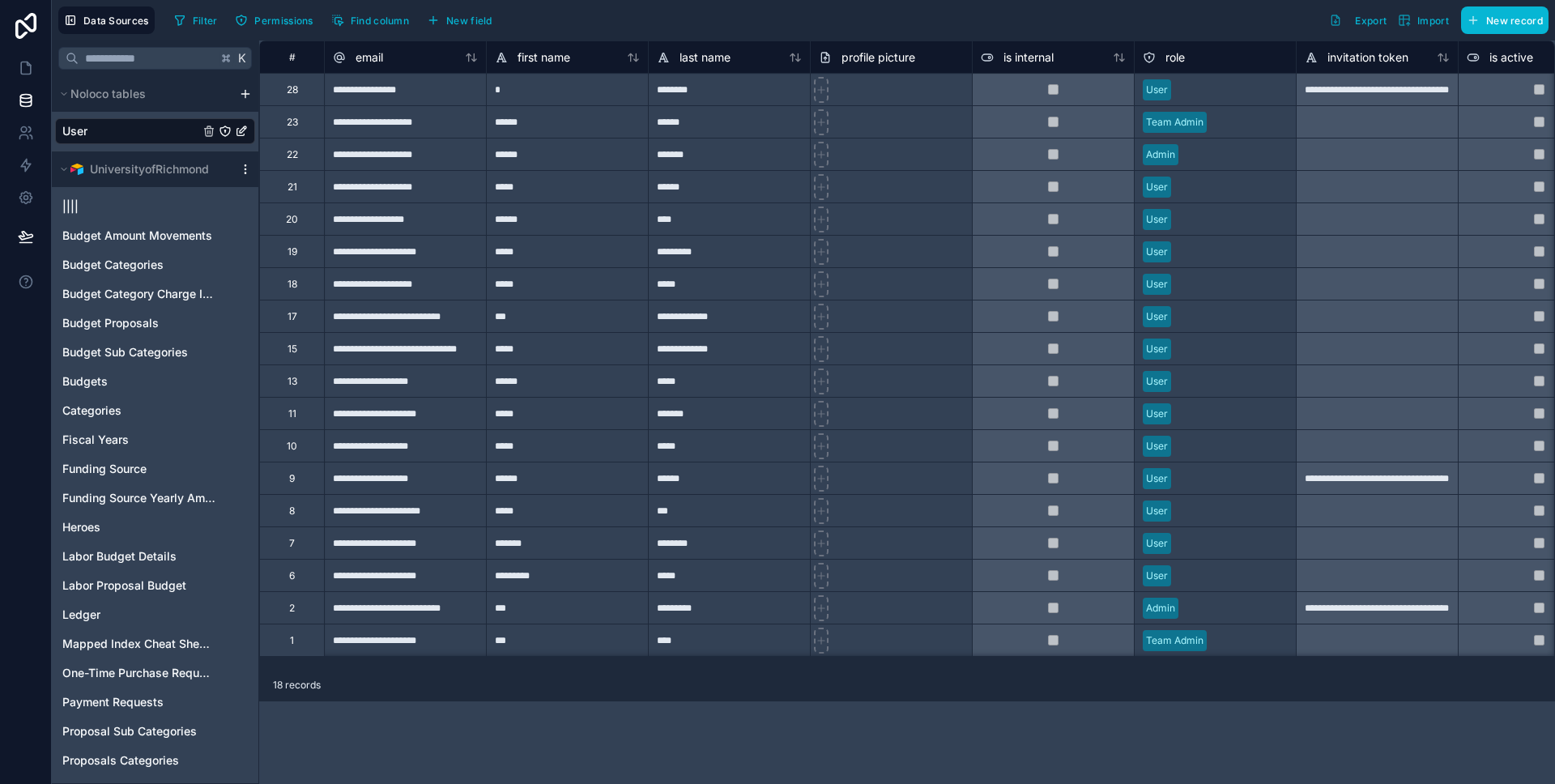
click at [244, 165] on icon "scrollable content" at bounding box center [244, 165] width 1 height 1
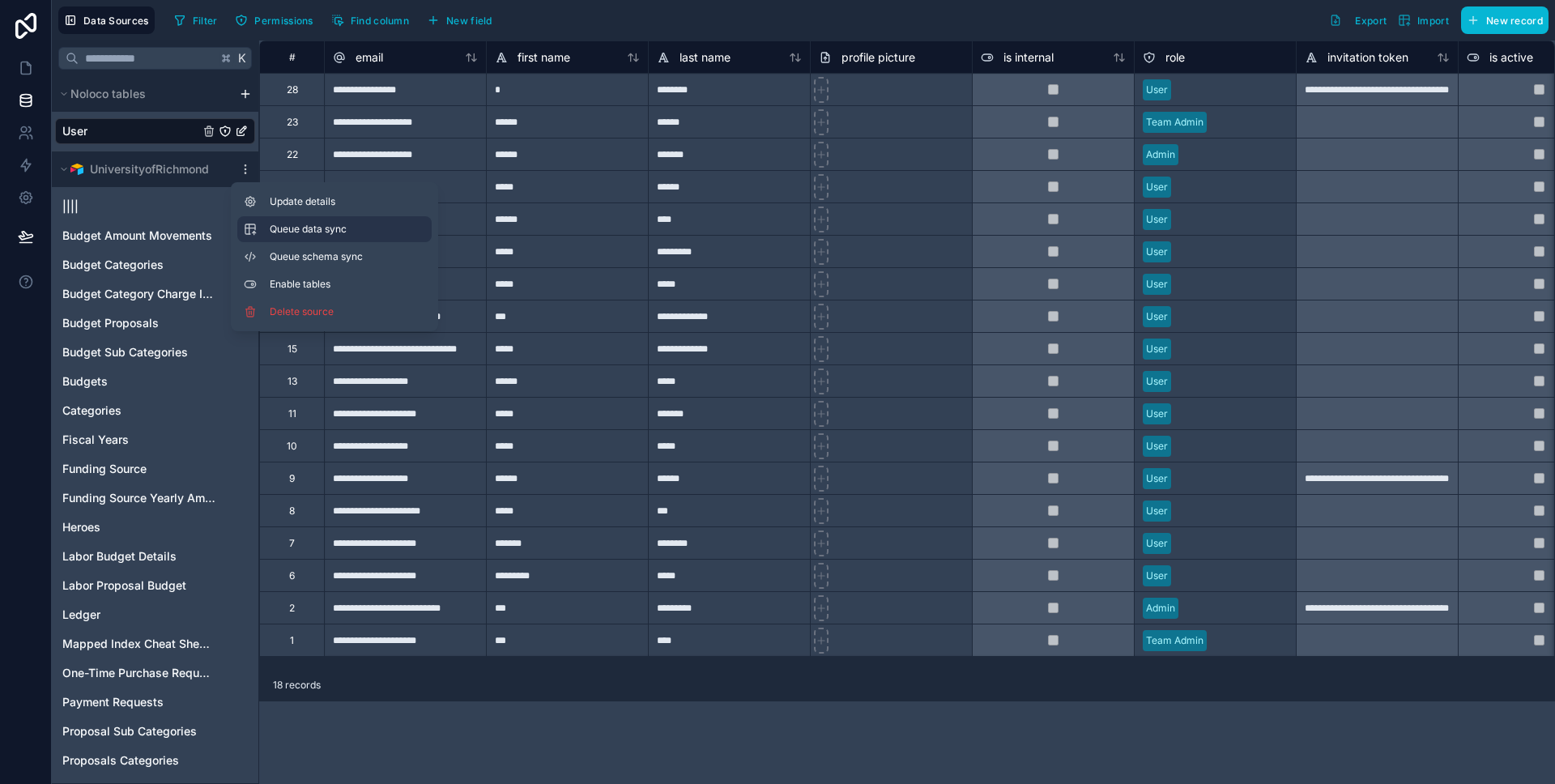
click at [286, 223] on span "Queue data sync" at bounding box center [327, 228] width 116 height 13
click at [294, 248] on button "Queue schema sync" at bounding box center [335, 256] width 194 height 26
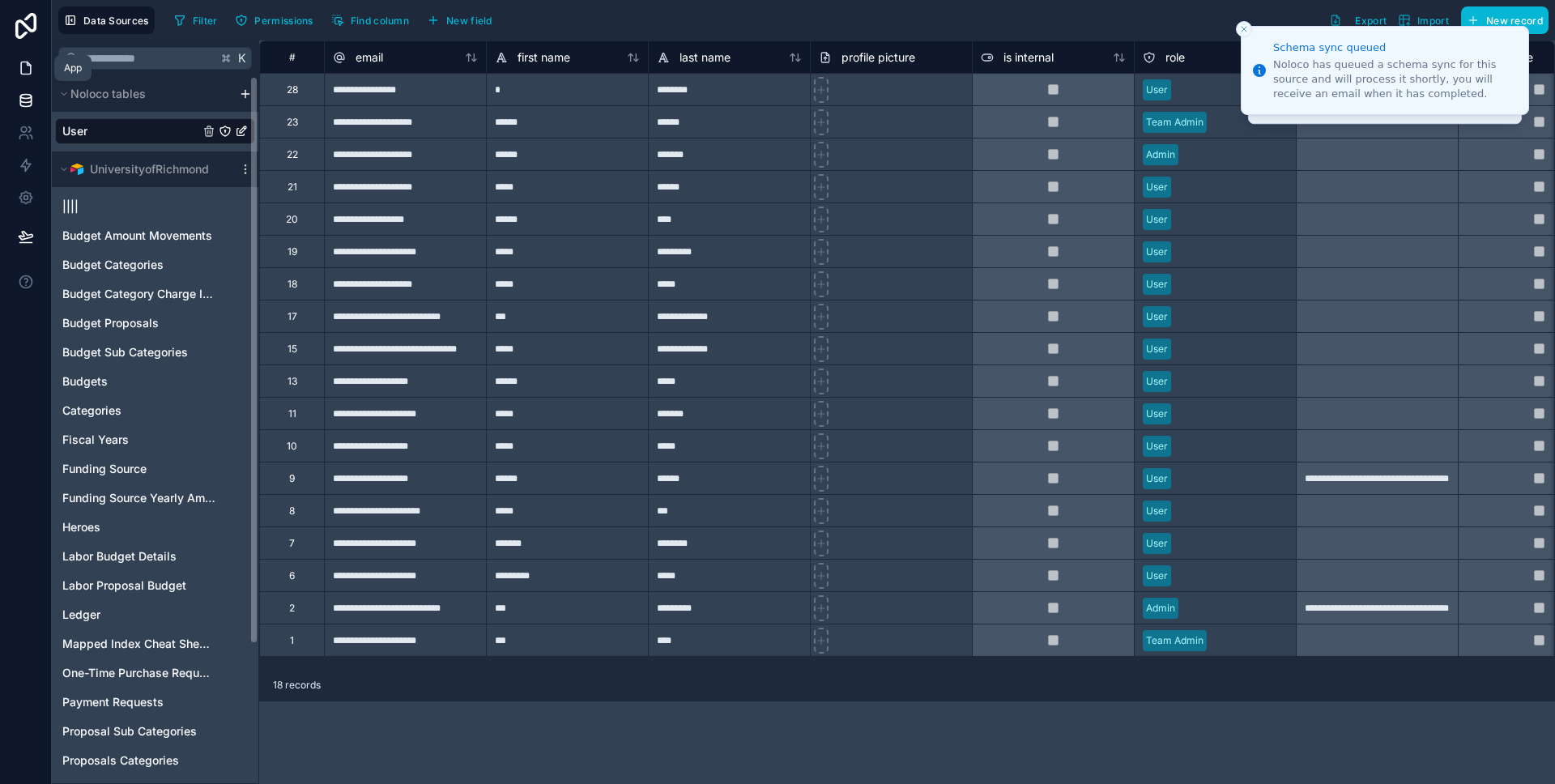
click at [28, 74] on icon at bounding box center [26, 69] width 10 height 13
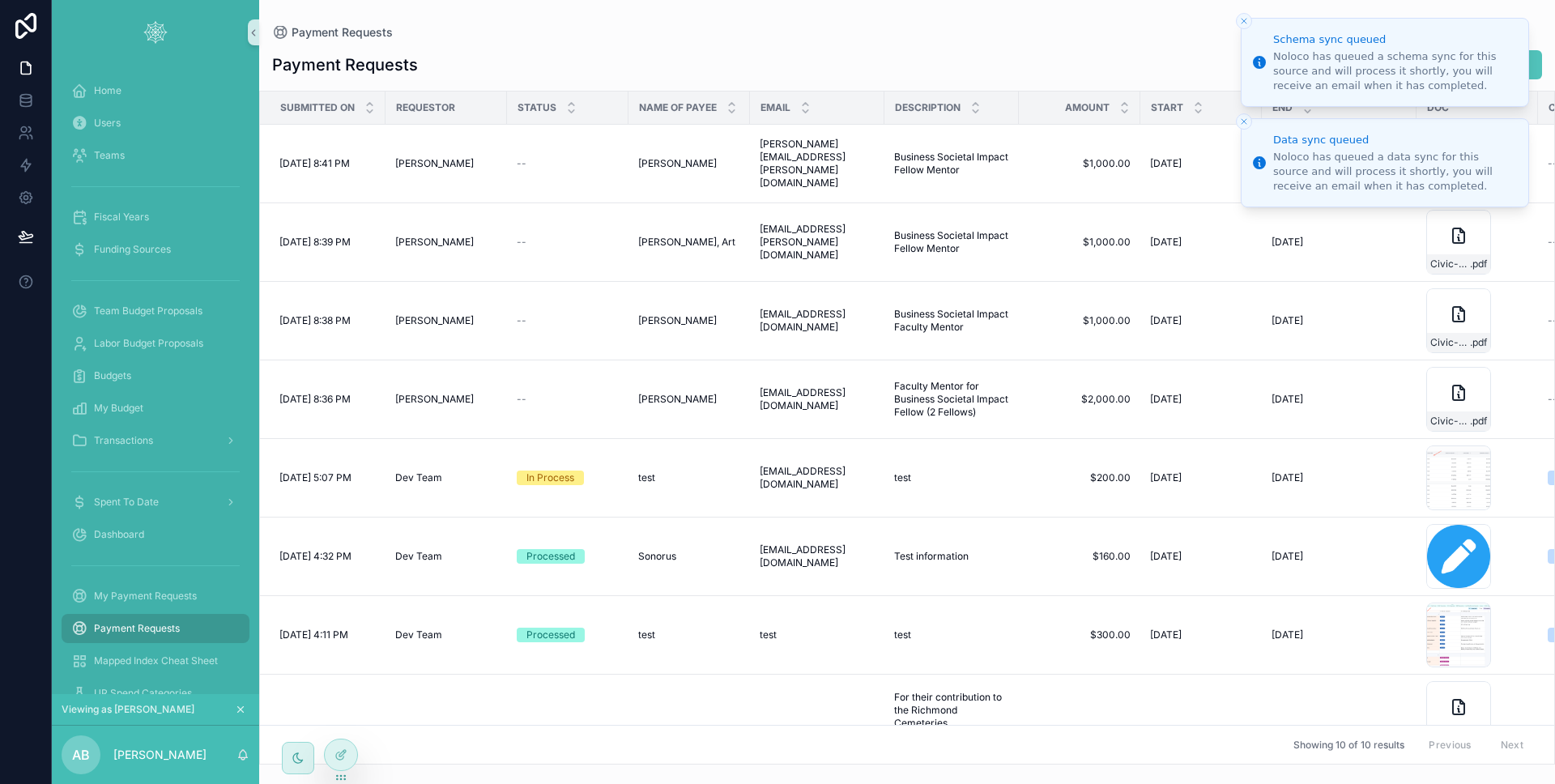
click at [1248, 22] on icon "Close toast" at bounding box center [1244, 21] width 10 height 10
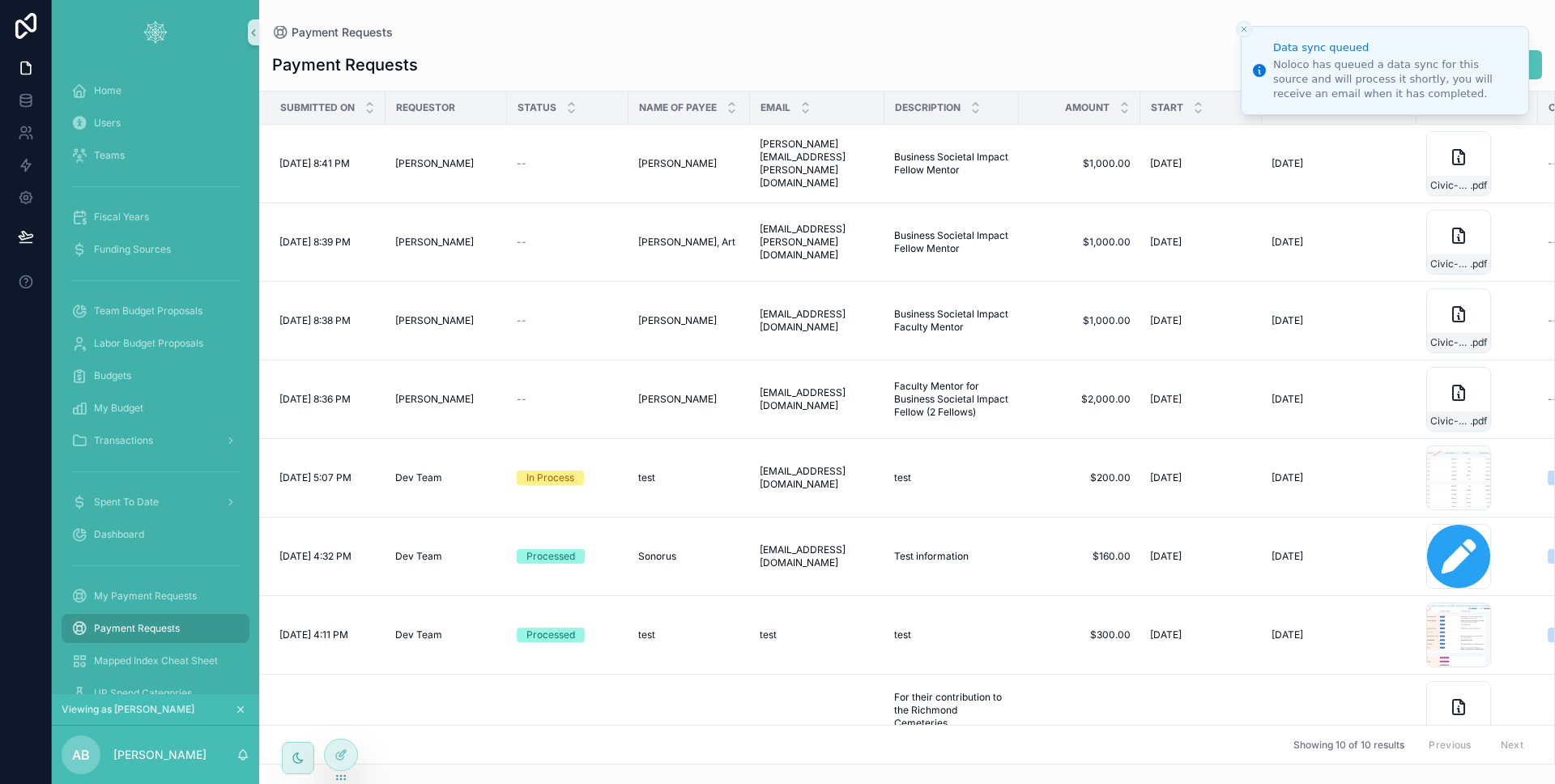
click at [1246, 24] on icon "Close toast" at bounding box center [1244, 29] width 10 height 10
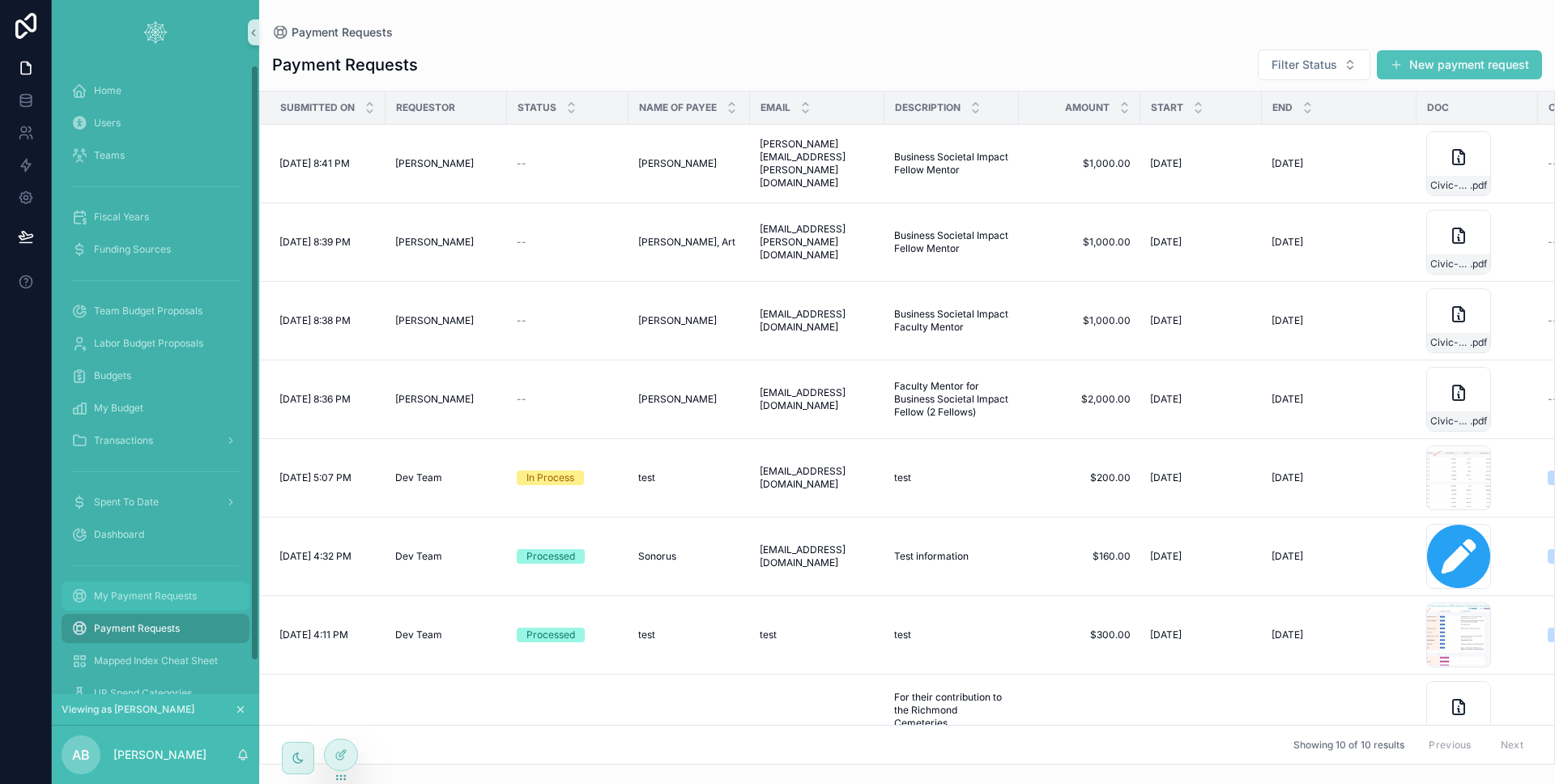
click at [160, 582] on link "My Payment Requests" at bounding box center [156, 596] width 187 height 29
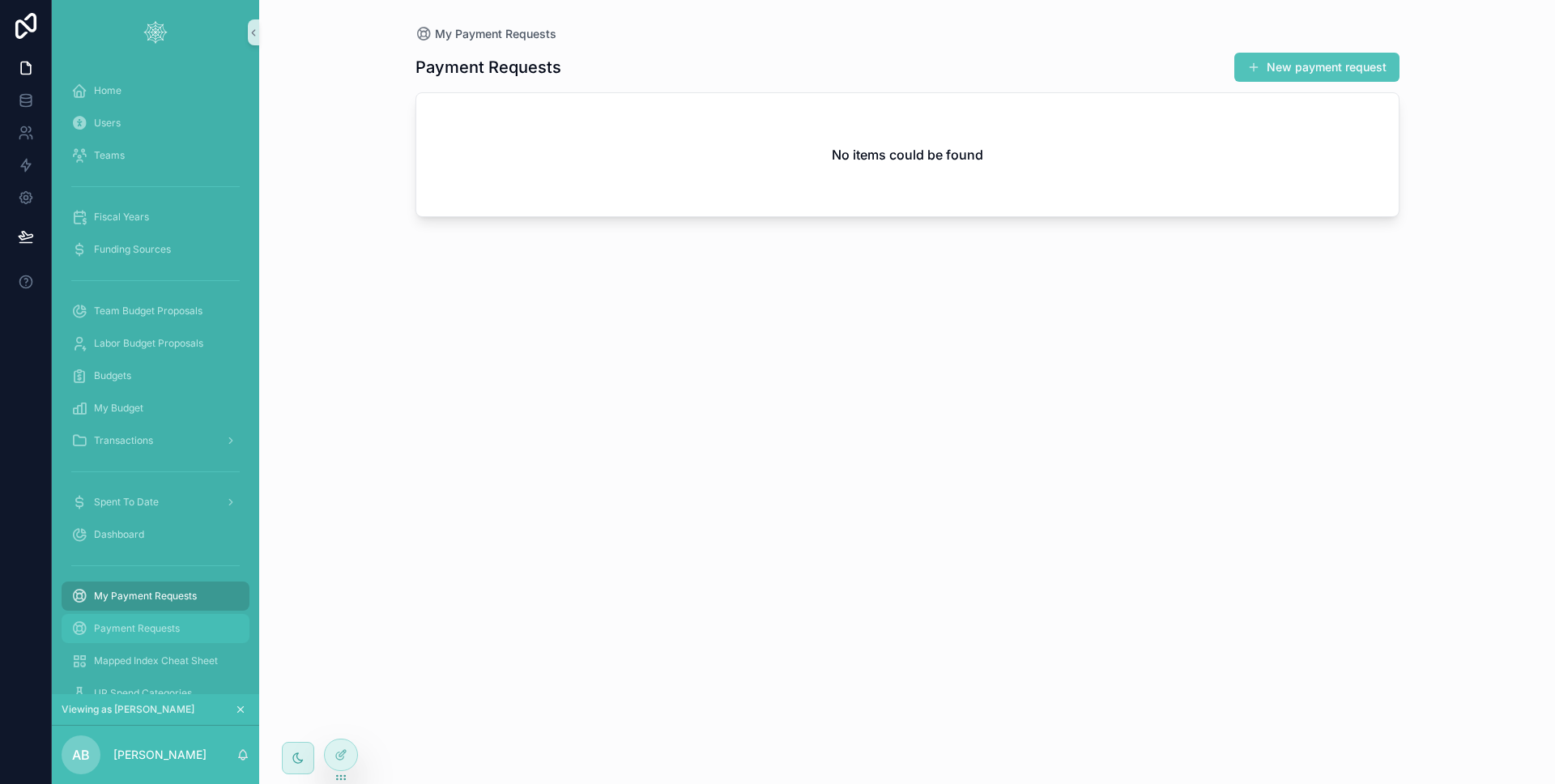
click at [150, 615] on div "Payment Requests" at bounding box center [155, 628] width 168 height 26
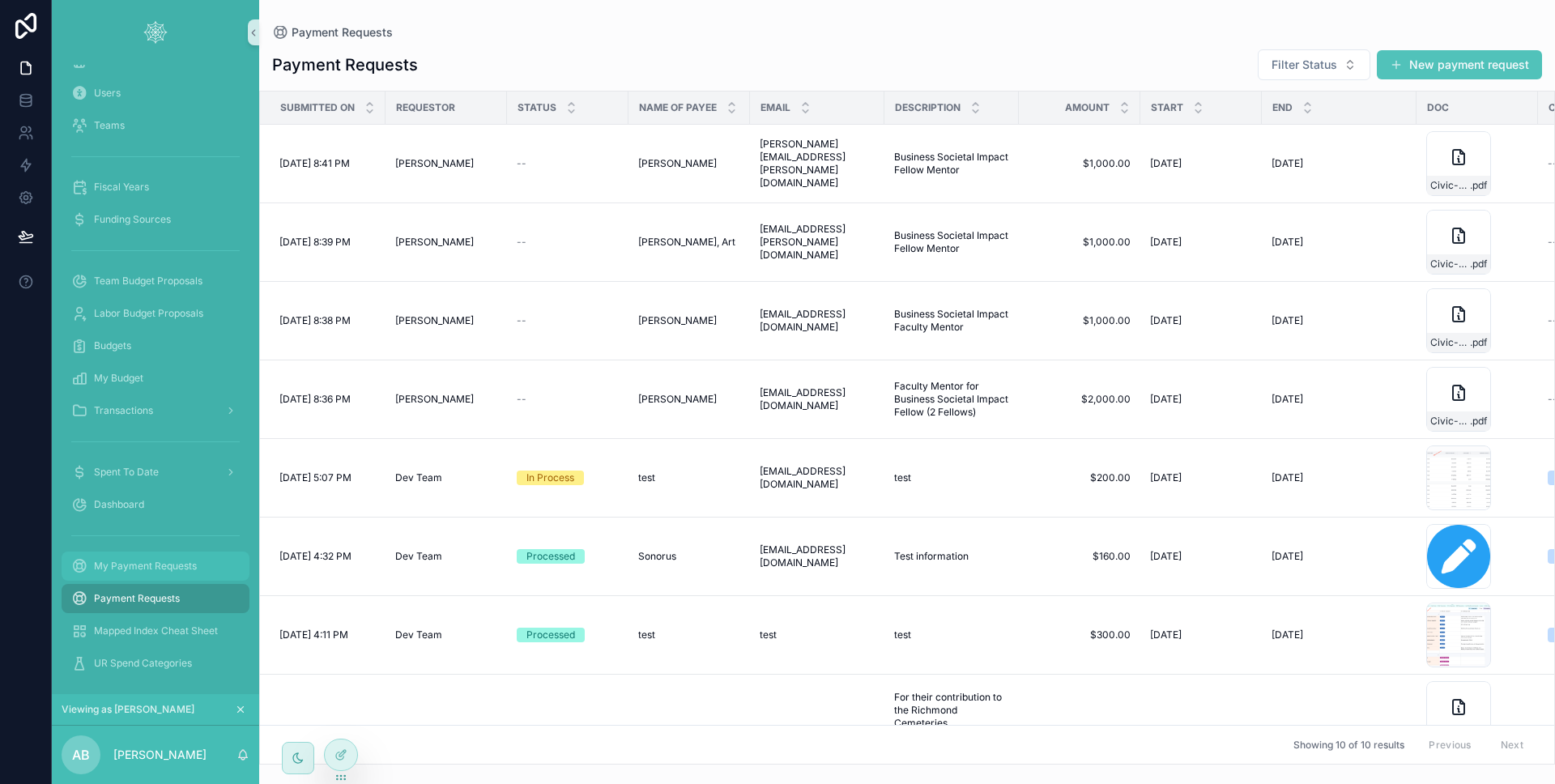
click at [114, 566] on span "My Payment Requests" at bounding box center [145, 566] width 103 height 13
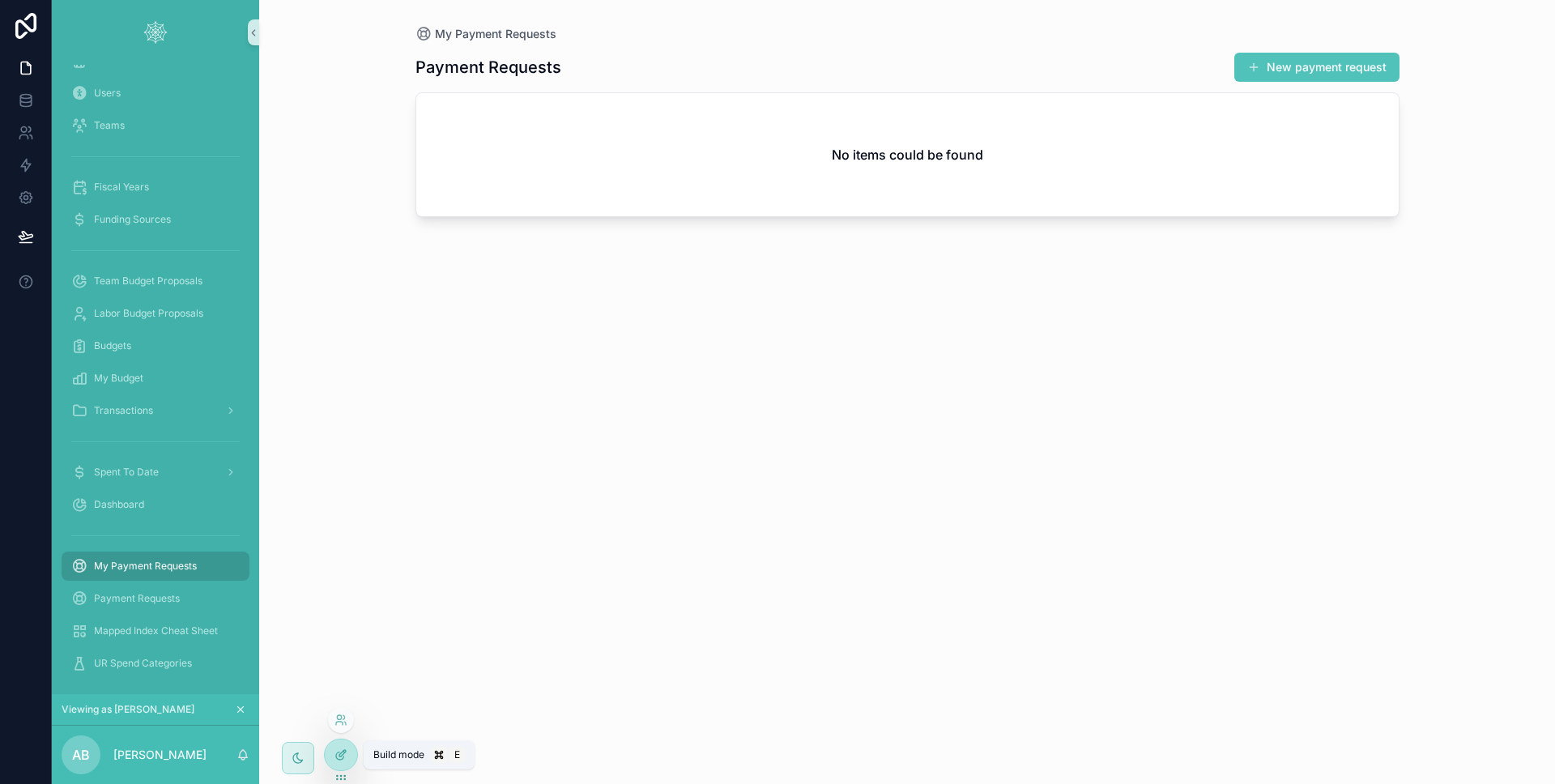
click at [342, 748] on icon at bounding box center [341, 754] width 13 height 13
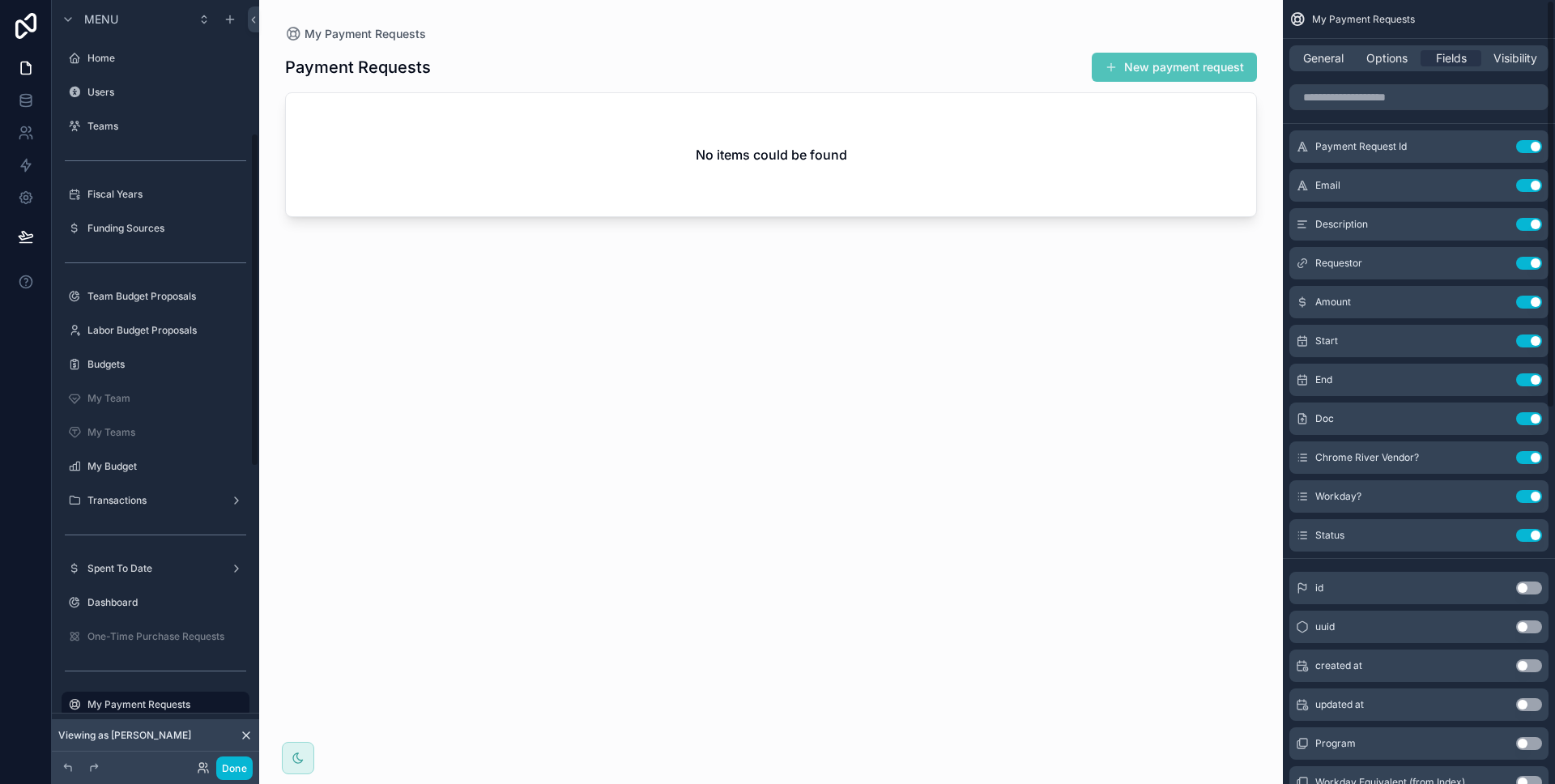
scroll to position [305, 0]
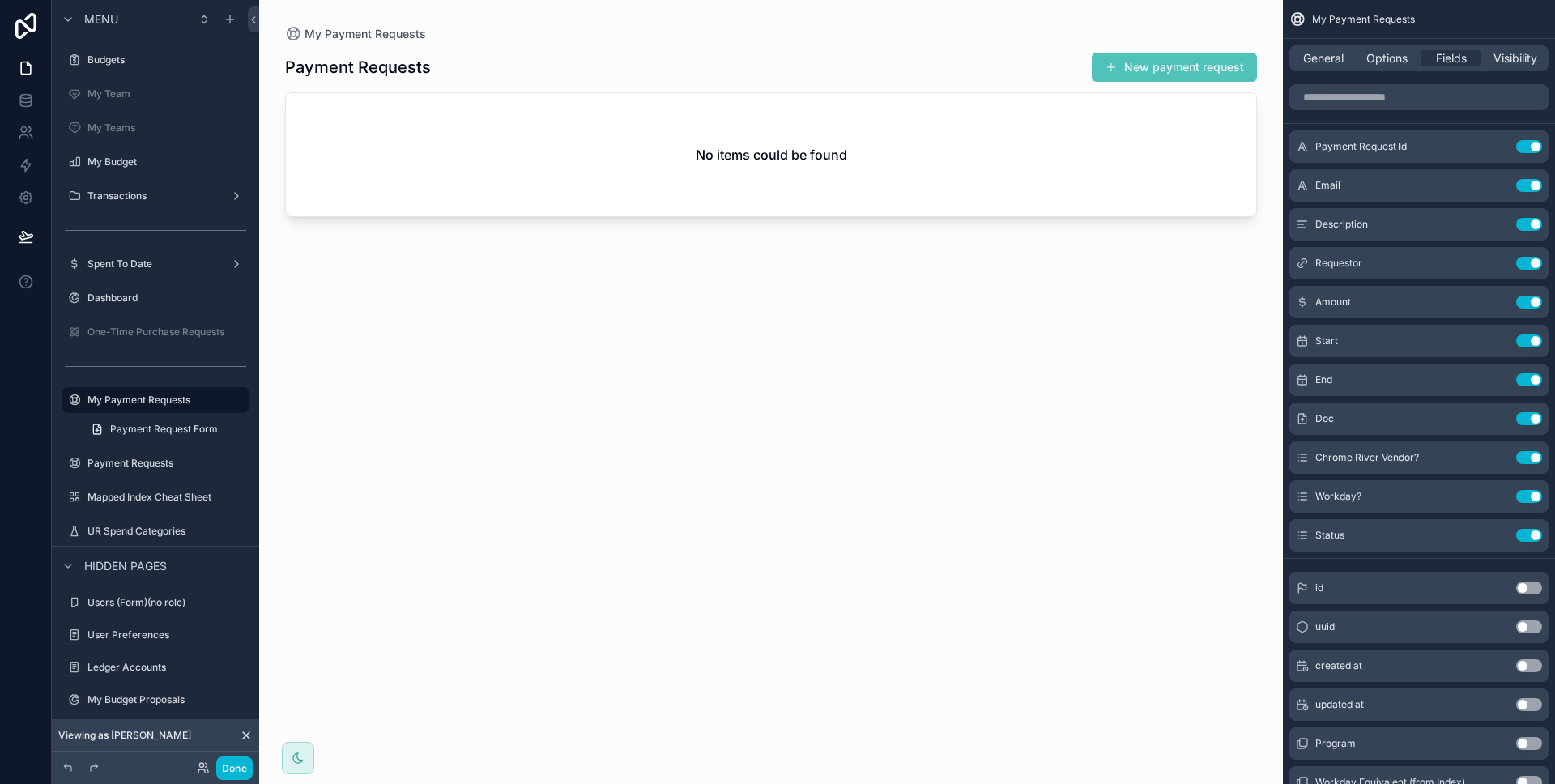
click at [1341, 67] on div "General Options Fields Visibility" at bounding box center [1419, 58] width 259 height 26
click at [1341, 64] on span "General" at bounding box center [1323, 58] width 40 height 16
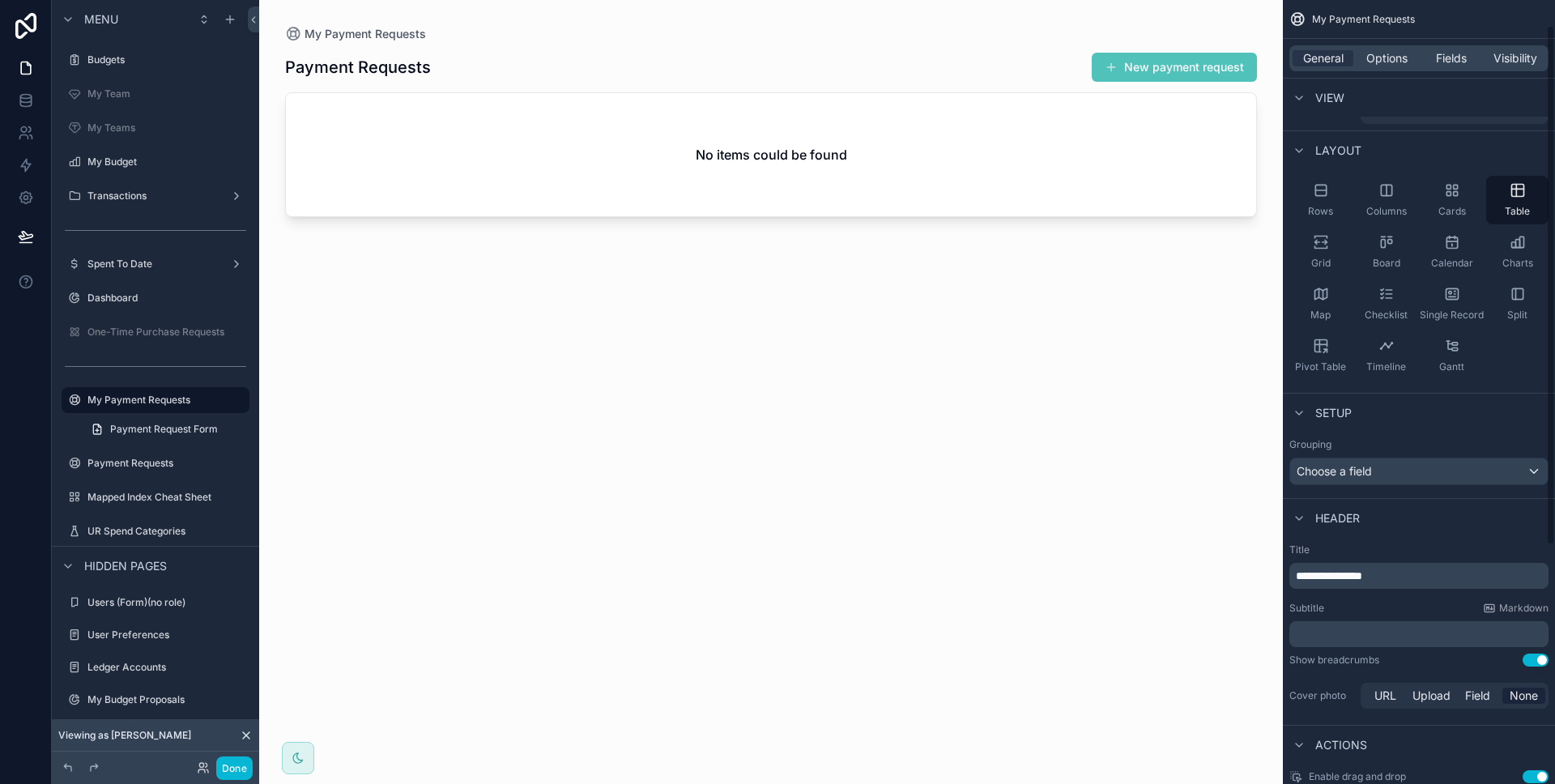
scroll to position [238, 0]
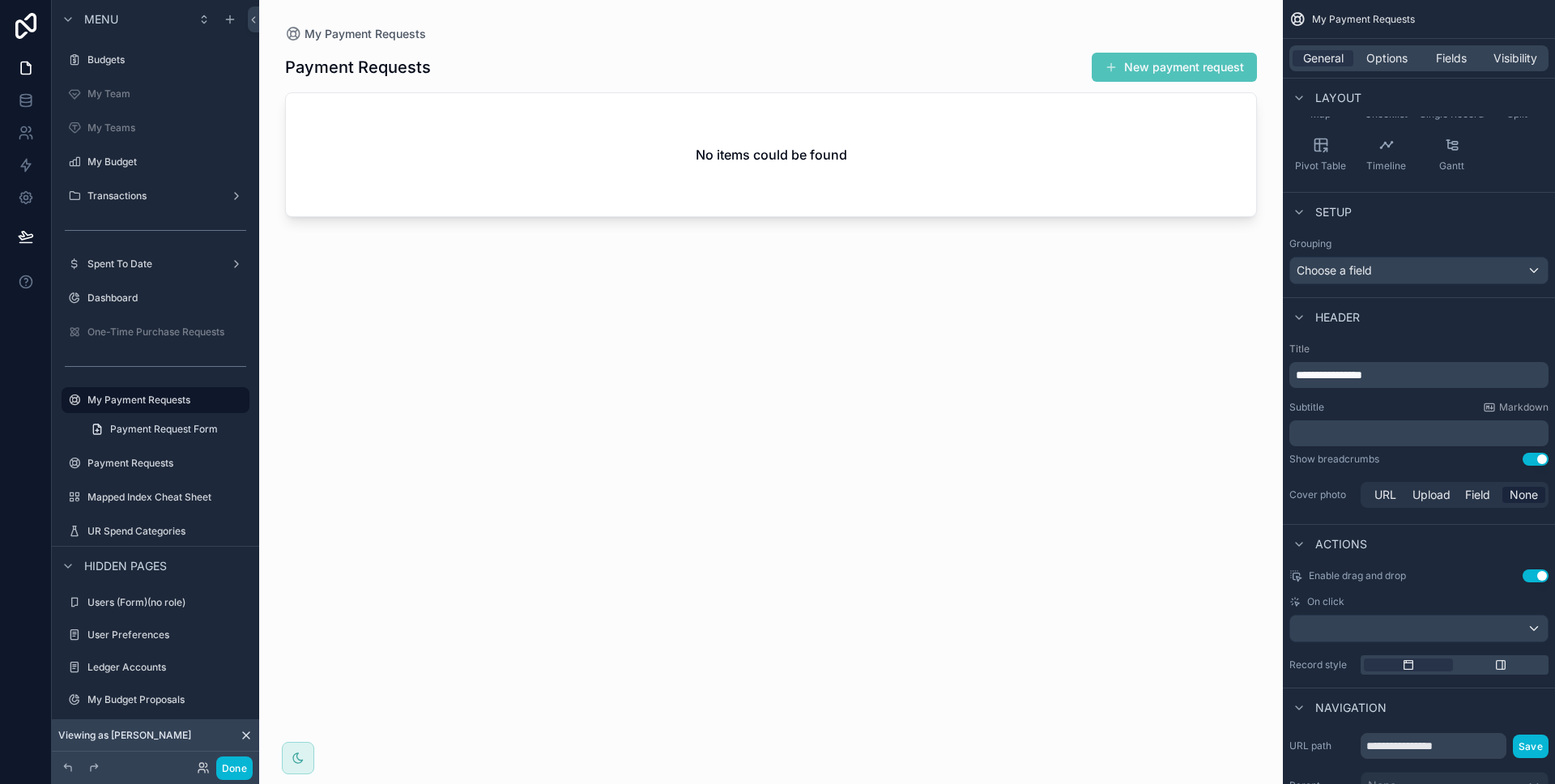
click at [1414, 612] on div "On click" at bounding box center [1419, 618] width 259 height 47
click at [1414, 616] on div "scrollable content" at bounding box center [1419, 628] width 258 height 26
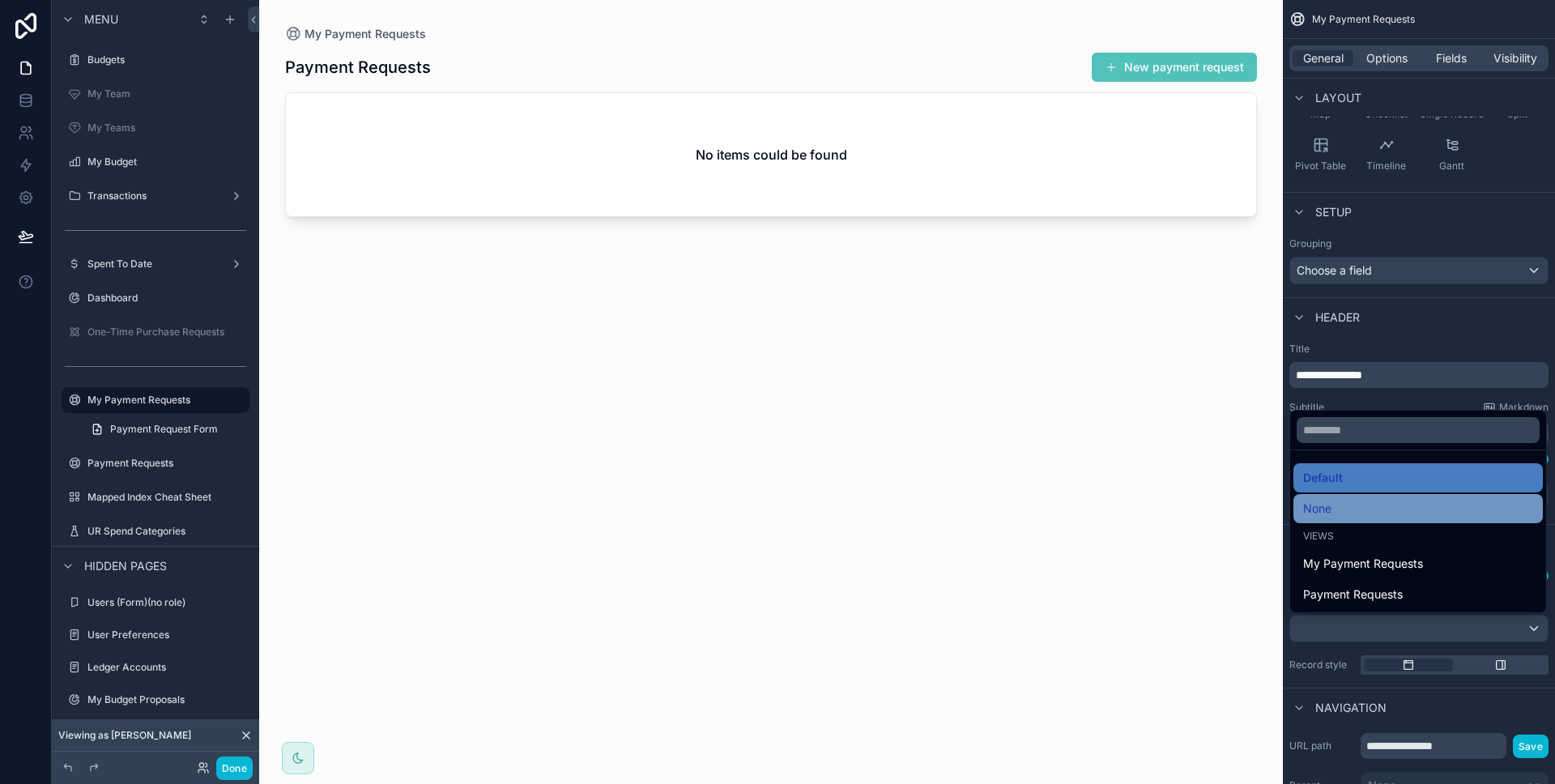
click at [1391, 520] on div "None" at bounding box center [1418, 508] width 249 height 29
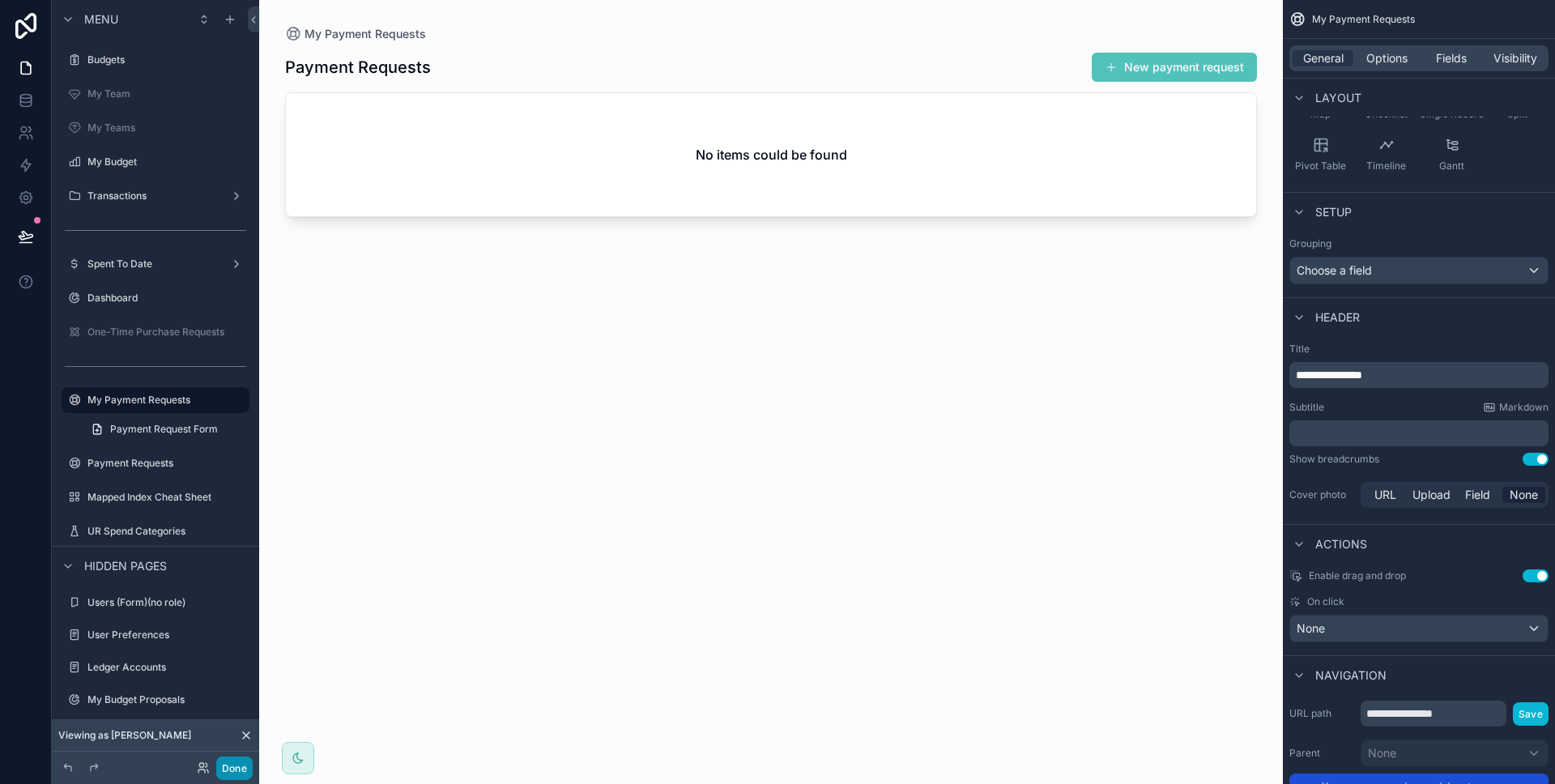
click at [250, 770] on button "Done" at bounding box center [234, 768] width 37 height 23
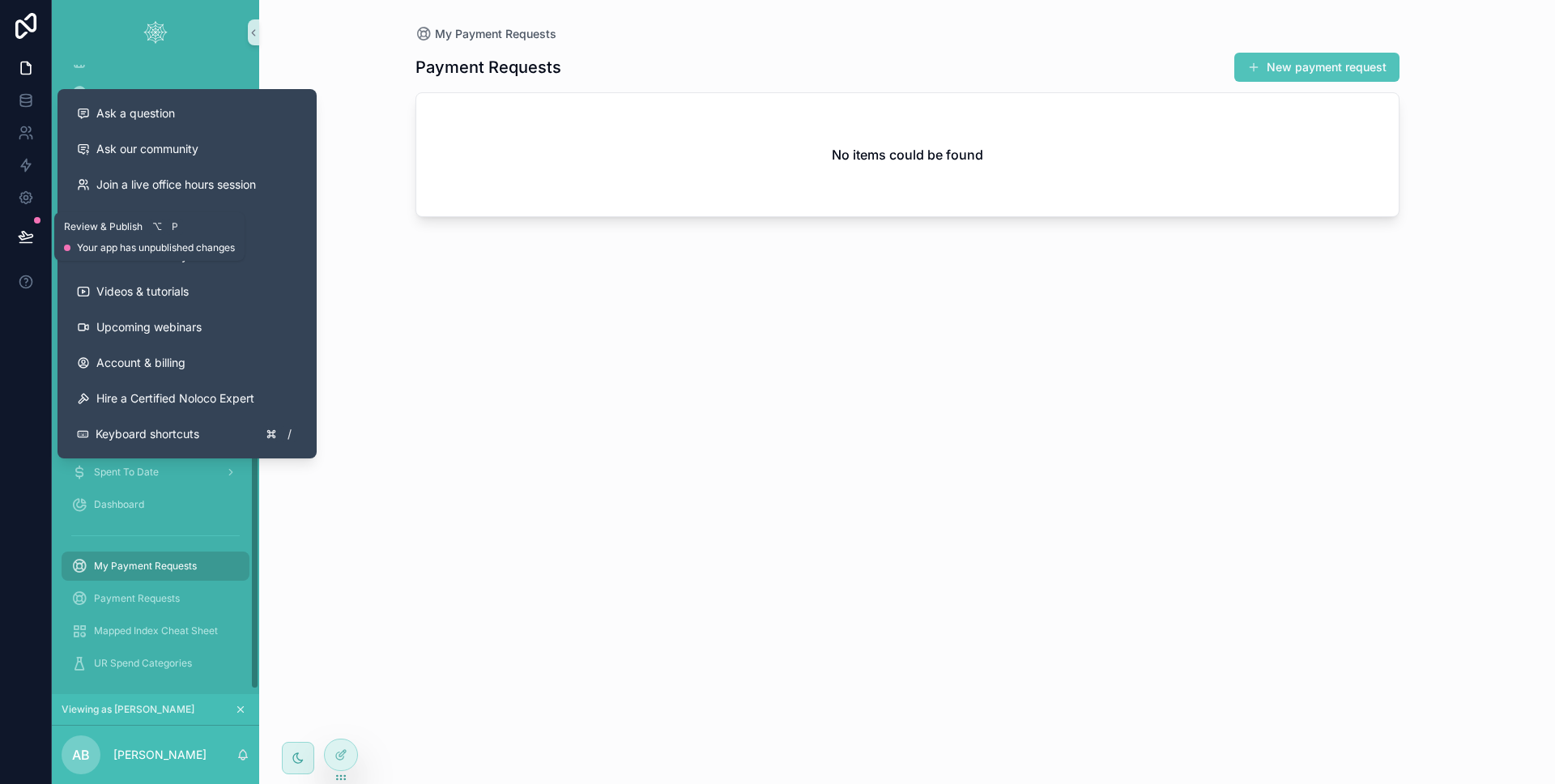
click at [25, 240] on icon at bounding box center [25, 236] width 16 height 16
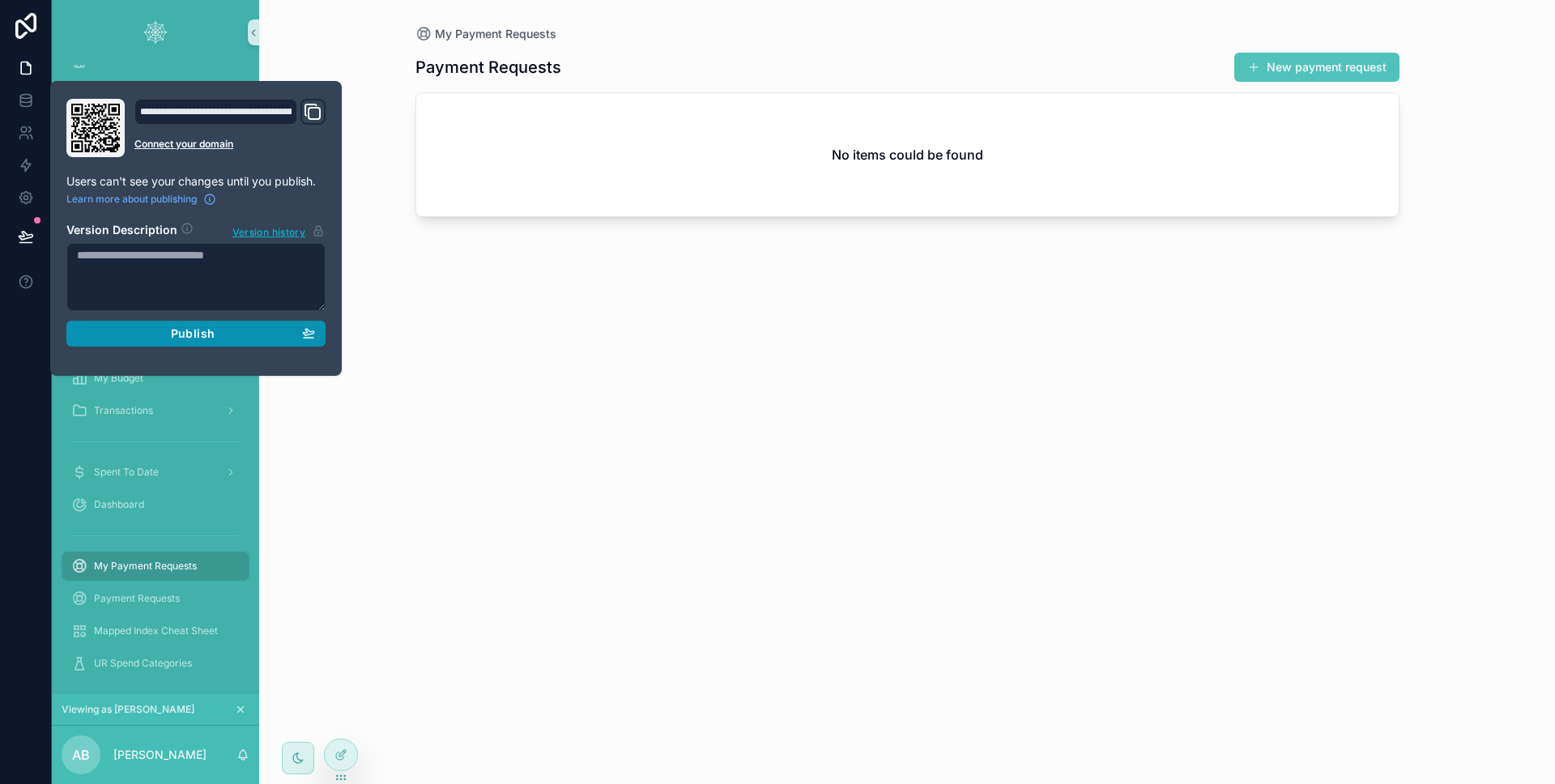
click at [131, 325] on button "Publish" at bounding box center [196, 333] width 259 height 26
click at [33, 351] on div at bounding box center [26, 392] width 52 height 784
